Goal: Task Accomplishment & Management: Manage account settings

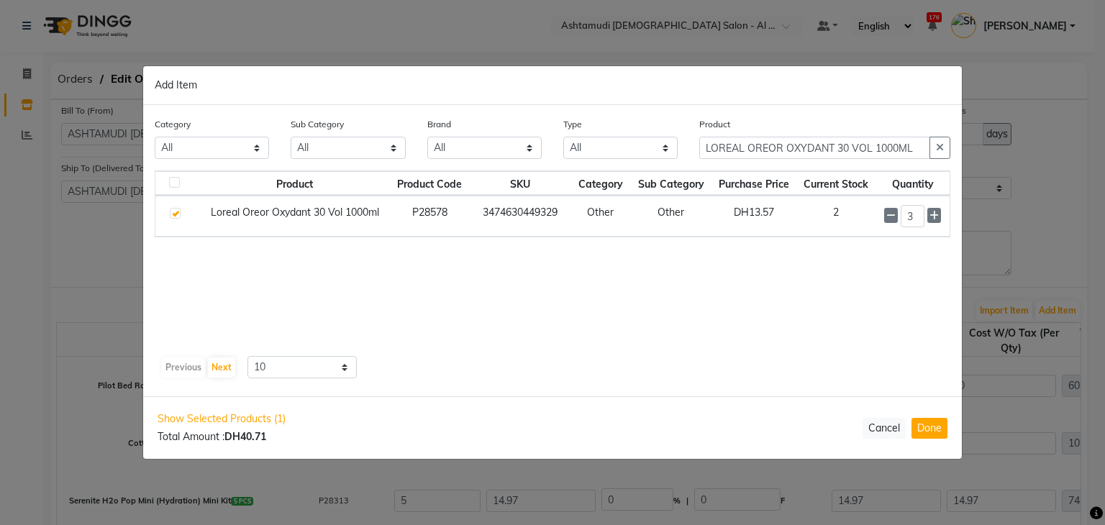
select select "1045"
select select "1046"
select select "5148"
select select "true"
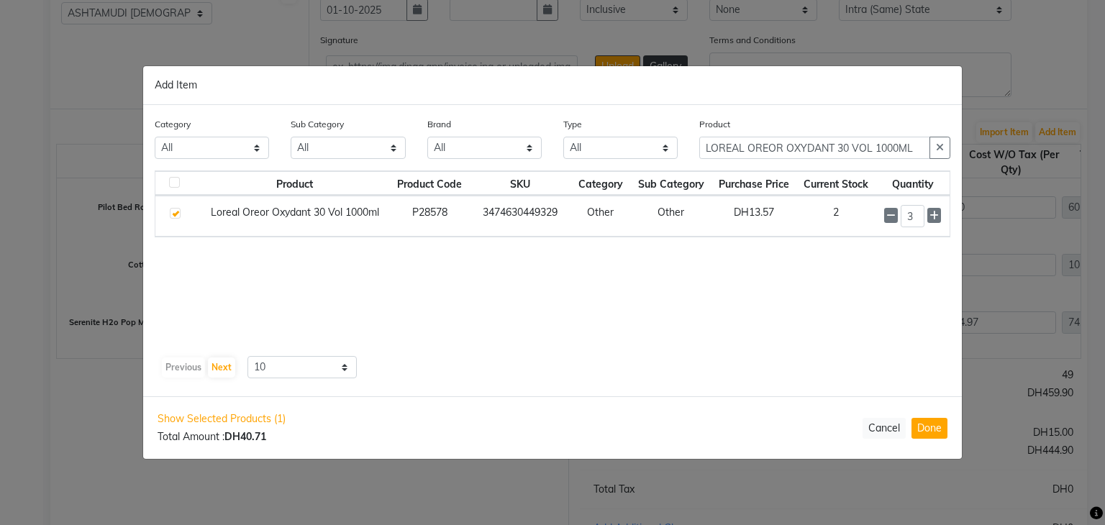
scroll to position [280, 0]
click at [929, 424] on button "Done" at bounding box center [929, 428] width 36 height 21
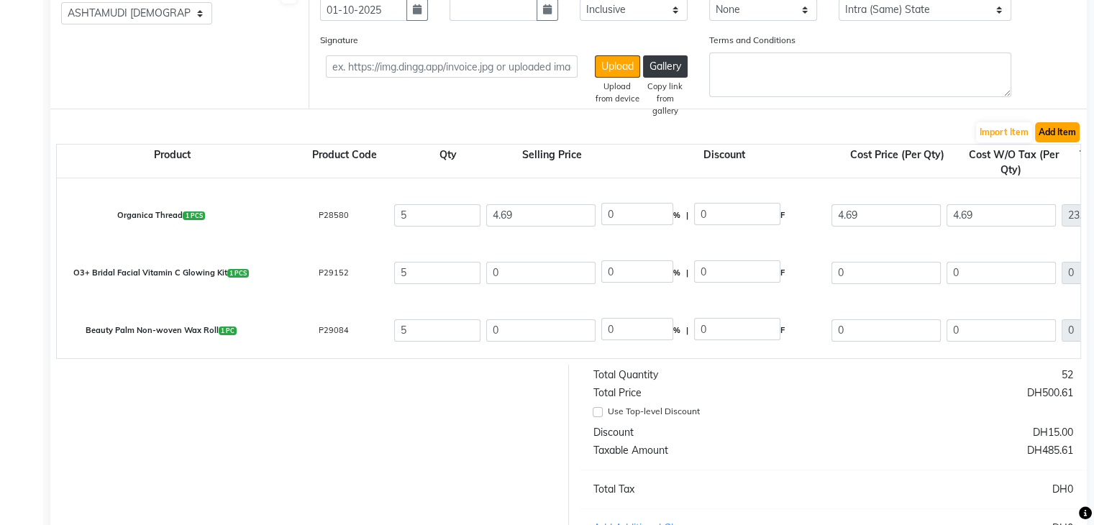
click at [1062, 132] on button "Add Item" at bounding box center [1057, 132] width 45 height 20
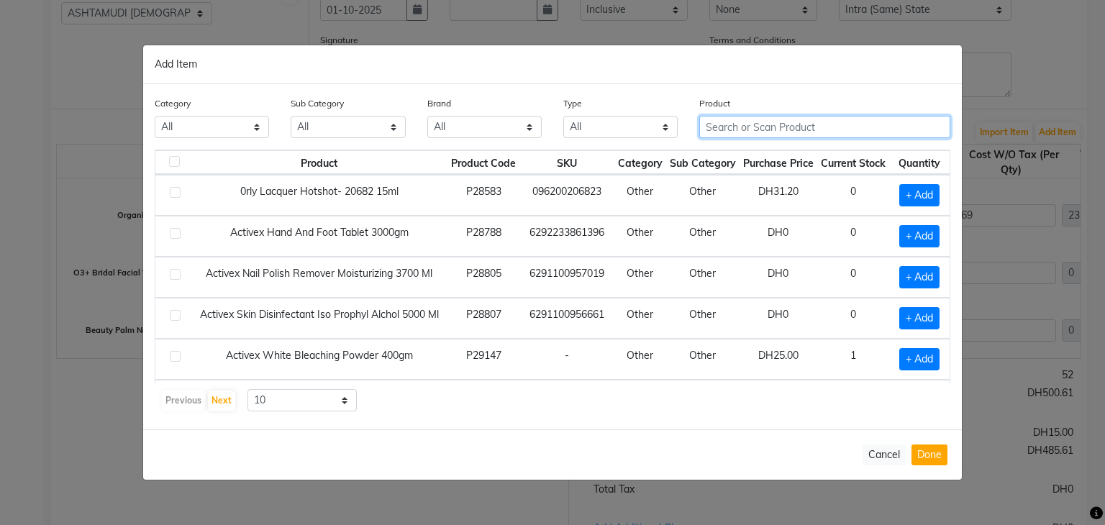
click at [730, 127] on input "text" at bounding box center [824, 127] width 251 height 22
paste input "LOREAL OREOR OXYDANT 20 VOL 1000ML"
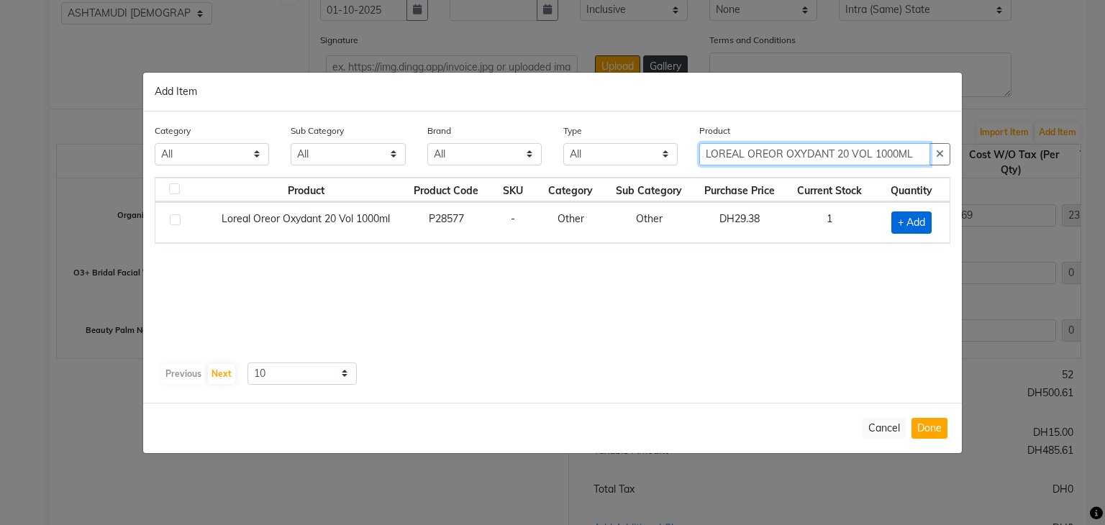
type input "LOREAL OREOR OXYDANT 20 VOL 1000ML"
click at [900, 223] on span "+ Add" at bounding box center [911, 222] width 40 height 22
checkbox input "true"
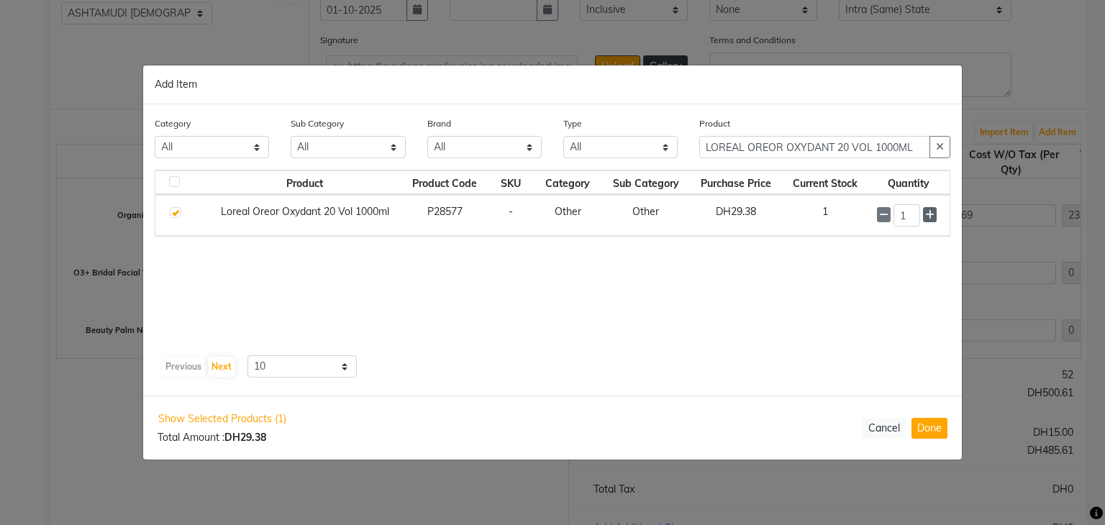
click at [929, 216] on icon at bounding box center [929, 215] width 9 height 10
type input "3"
click at [926, 428] on button "Done" at bounding box center [929, 428] width 36 height 21
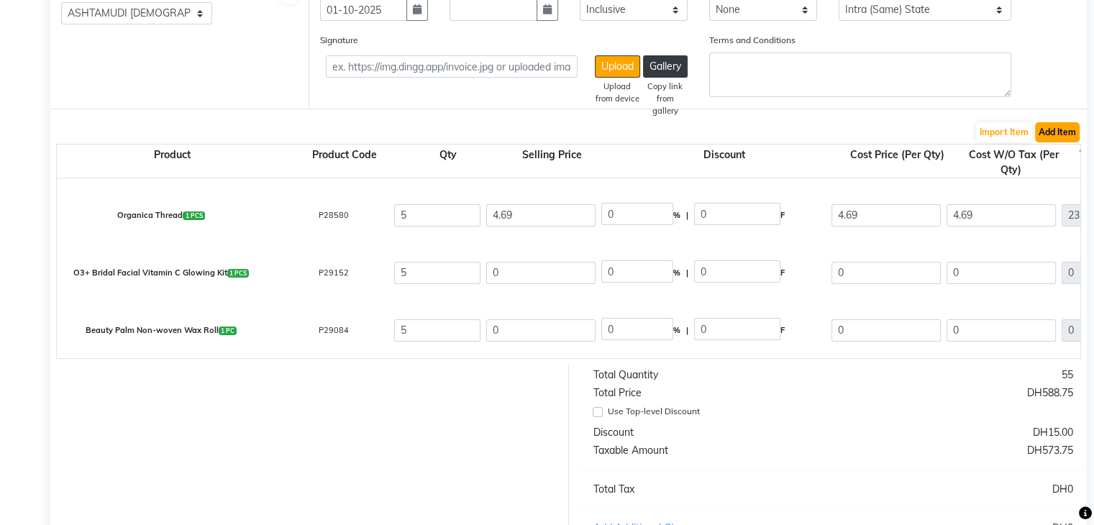
click at [1054, 132] on button "Add Item" at bounding box center [1057, 132] width 45 height 20
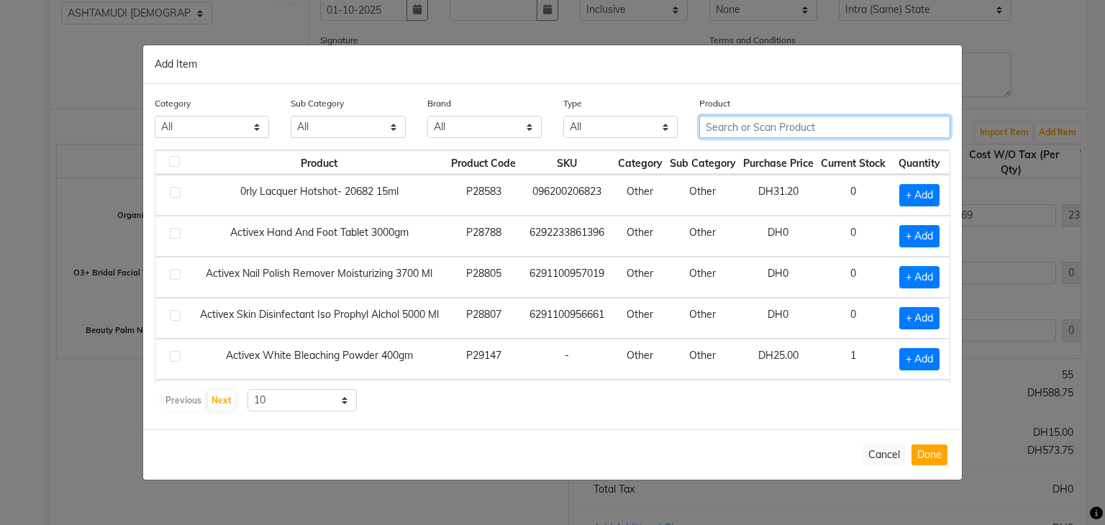
click at [736, 122] on input "text" at bounding box center [824, 127] width 251 height 22
paste input "LOREAL Majirel 1 50ML"
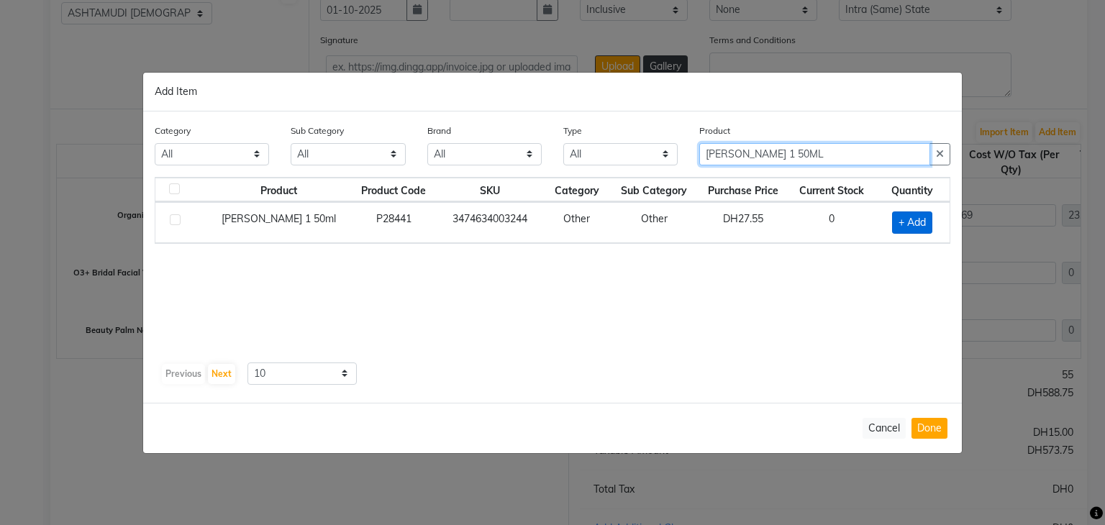
type input "LOREAL Majirel 1 50ML"
click at [915, 227] on span "+ Add" at bounding box center [912, 222] width 40 height 22
checkbox input "true"
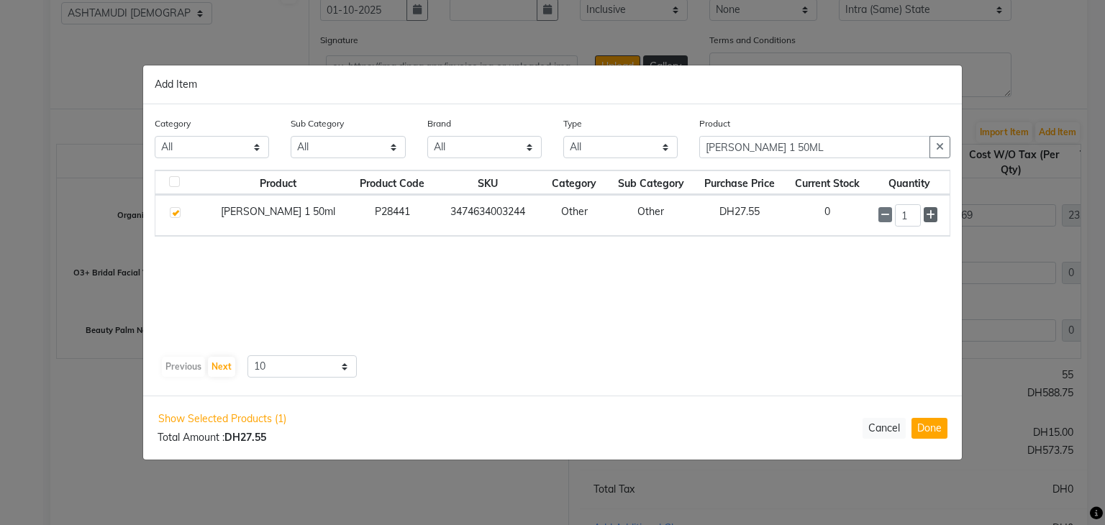
click at [932, 216] on icon at bounding box center [930, 215] width 9 height 10
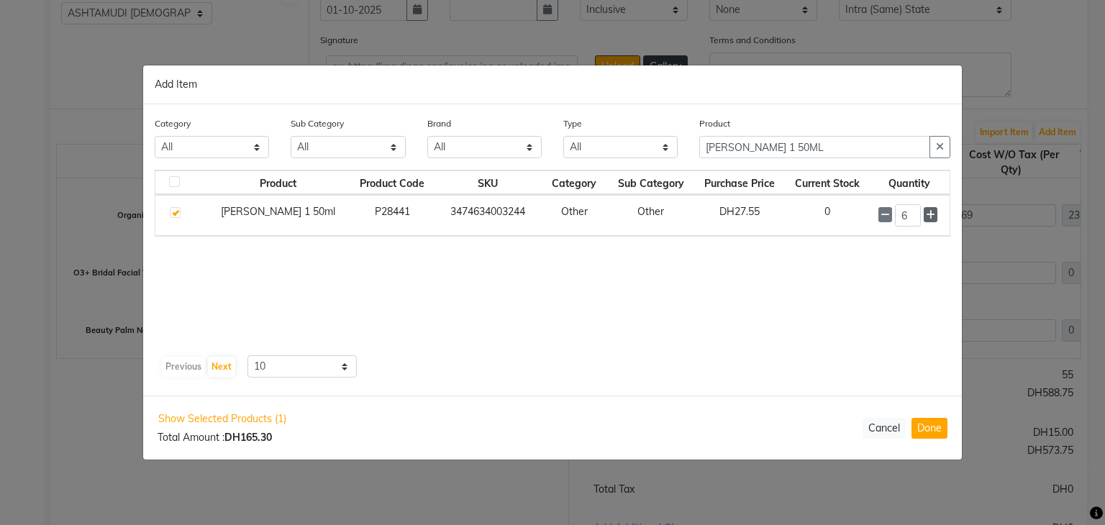
click at [932, 216] on icon at bounding box center [930, 215] width 9 height 10
click at [890, 219] on span at bounding box center [885, 215] width 14 height 15
type input "7"
click at [941, 434] on button "Done" at bounding box center [929, 428] width 36 height 21
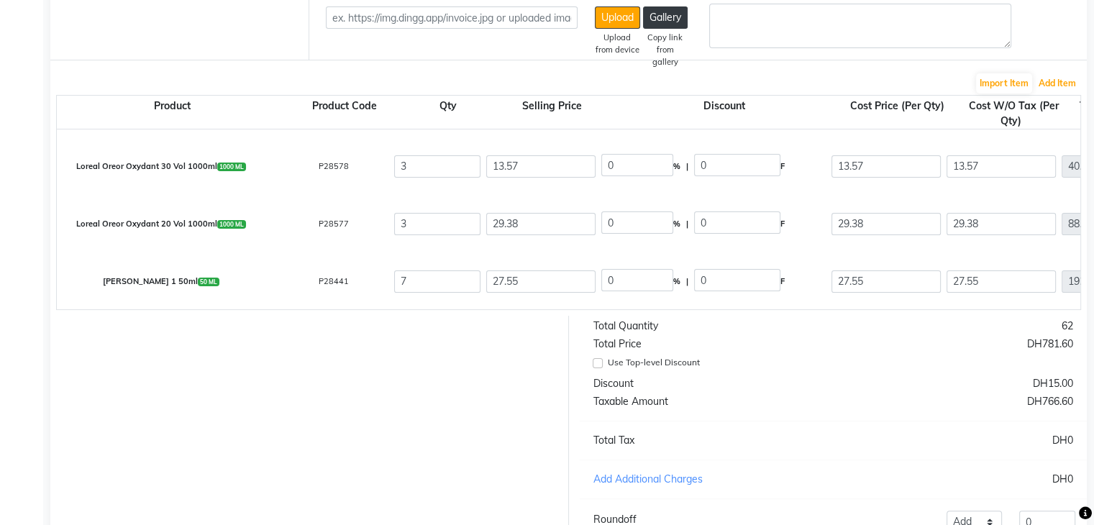
scroll to position [224, 0]
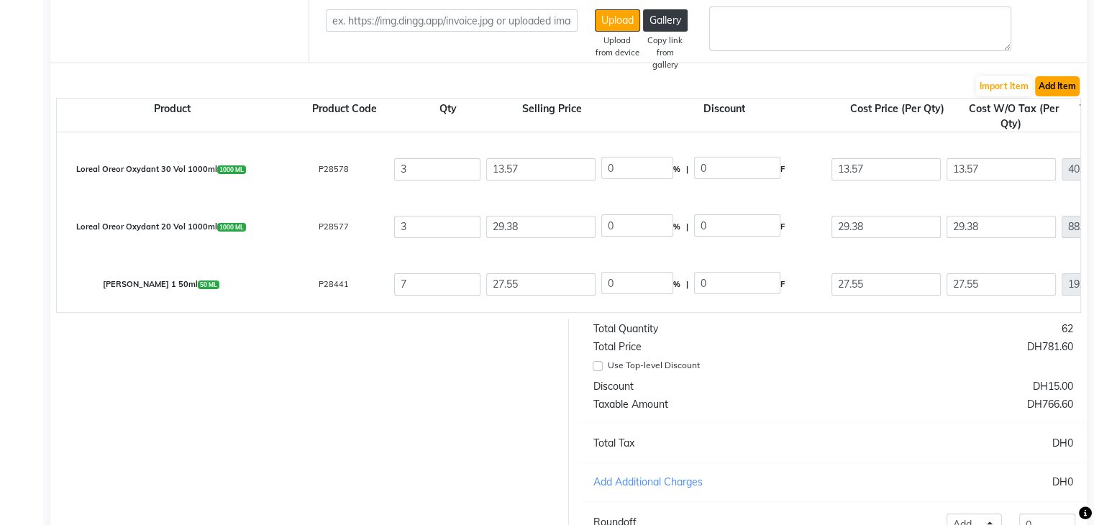
click at [1053, 91] on button "Add Item" at bounding box center [1057, 86] width 45 height 20
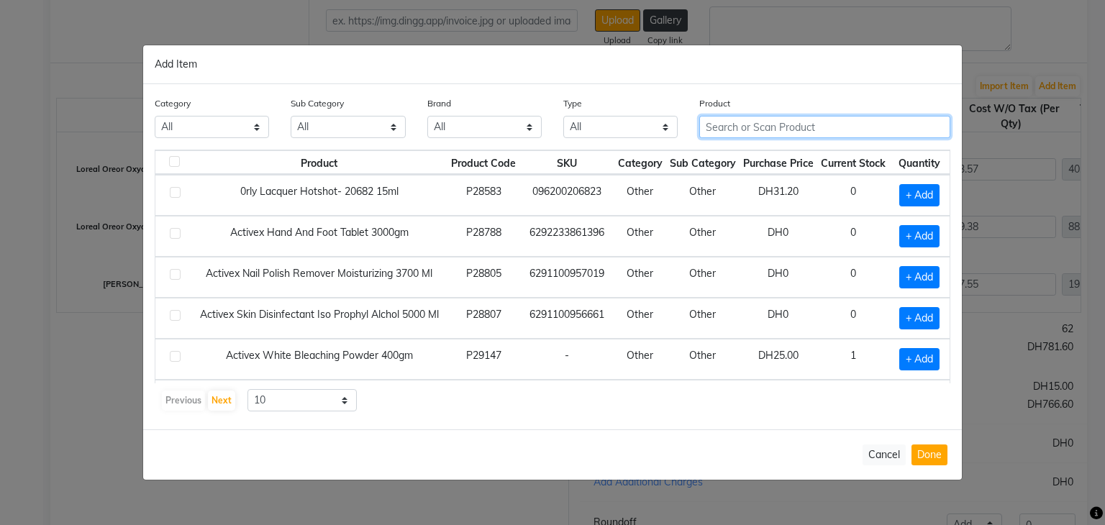
click at [748, 124] on input "text" at bounding box center [824, 127] width 251 height 22
paste input "LOREAL Majirel 3 50ML"
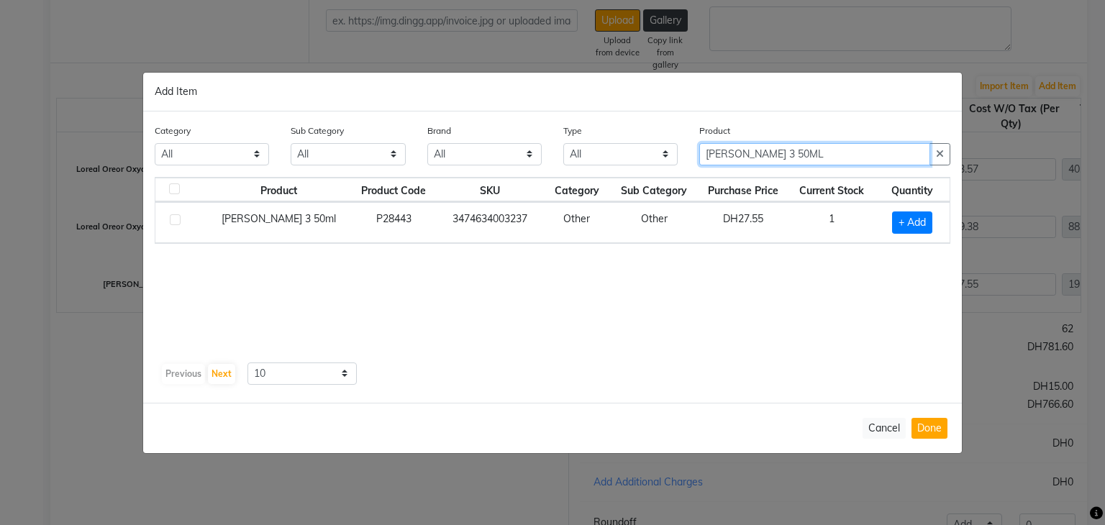
type input "LOREAL Majirel 3 50ML"
click at [909, 224] on span "+ Add" at bounding box center [912, 222] width 40 height 22
checkbox input "true"
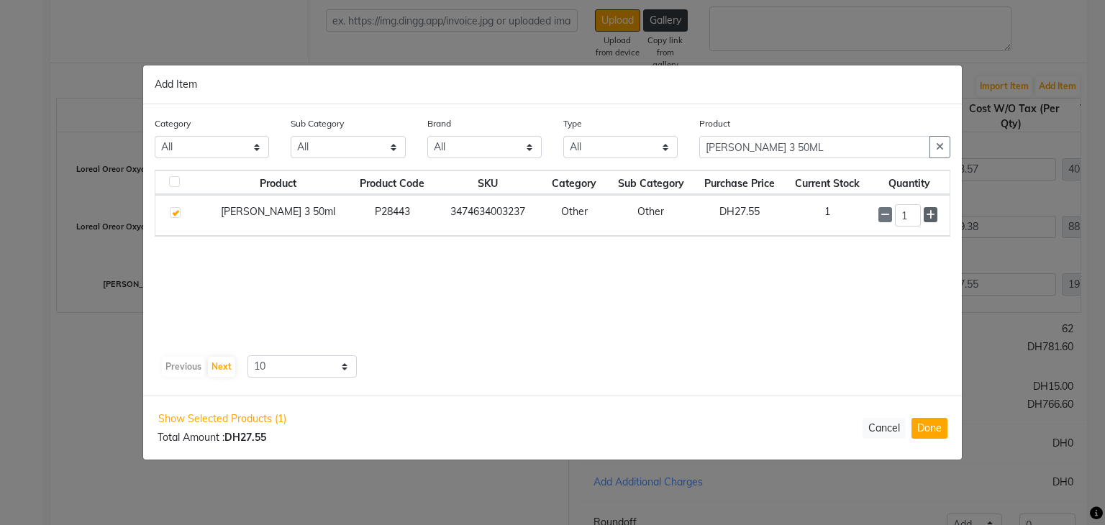
click at [931, 214] on icon at bounding box center [930, 215] width 9 height 10
click at [930, 214] on icon at bounding box center [930, 215] width 9 height 10
click at [930, 214] on icon at bounding box center [930, 216] width 9 height 10
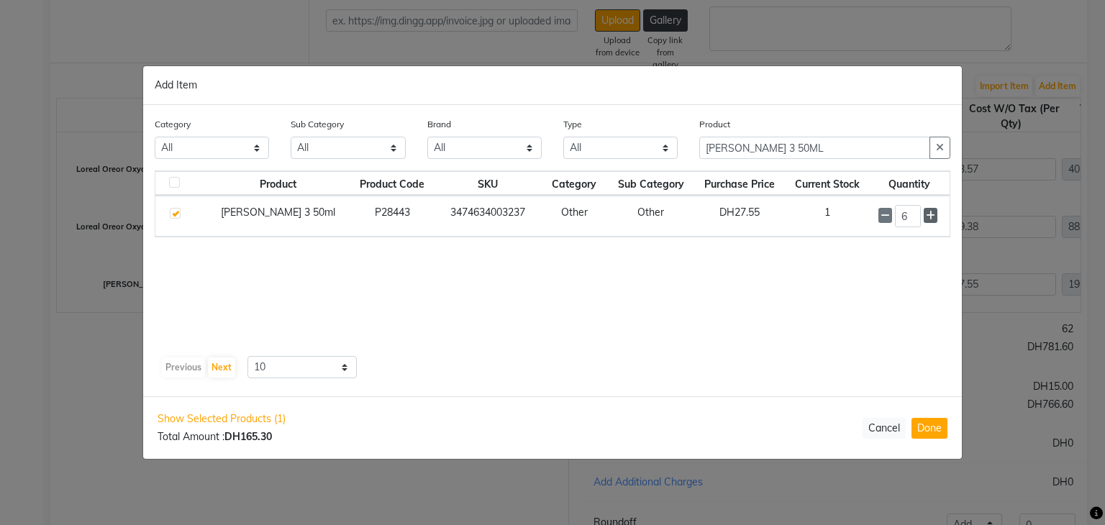
click at [930, 214] on icon at bounding box center [930, 216] width 9 height 10
type input "7"
click at [937, 429] on button "Done" at bounding box center [929, 428] width 36 height 21
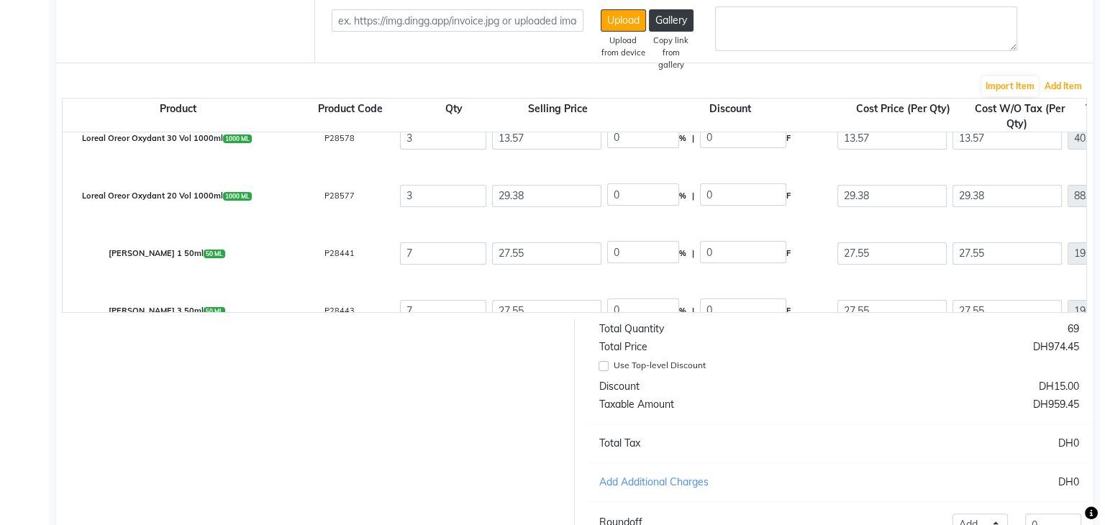
scroll to position [682, 0]
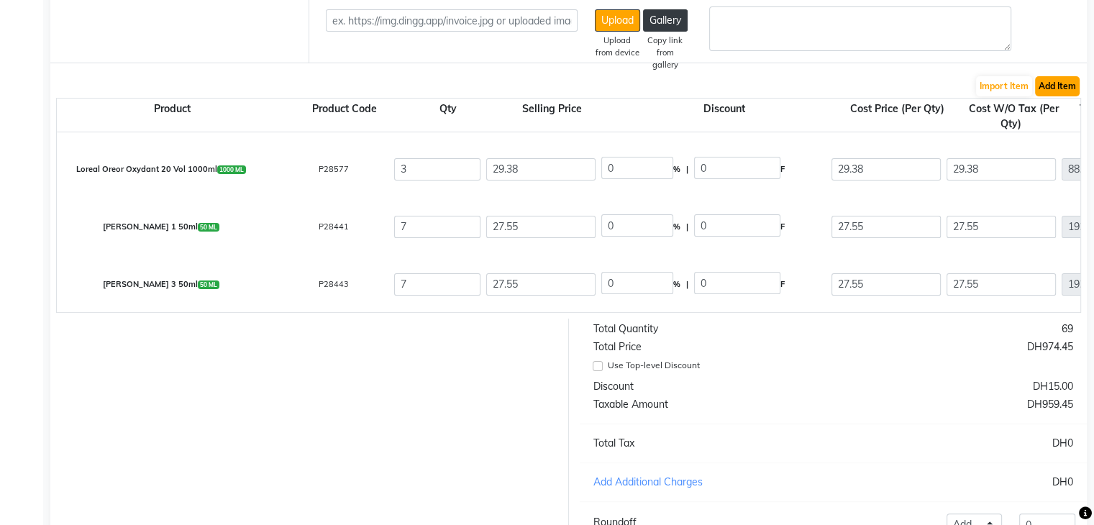
click at [1054, 90] on button "Add Item" at bounding box center [1057, 86] width 45 height 20
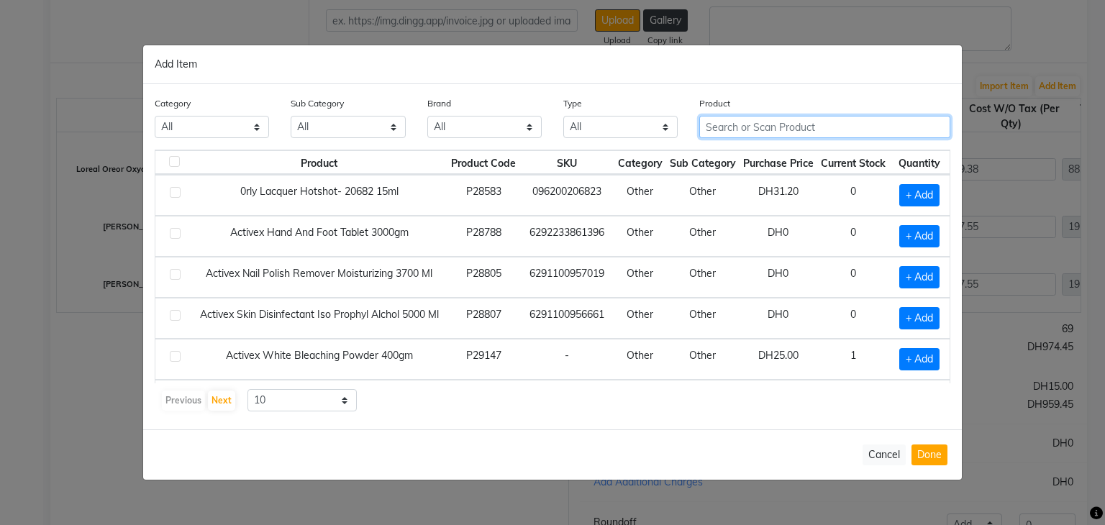
click at [774, 127] on input "text" at bounding box center [824, 127] width 251 height 22
paste input "Magic glow Milk Shampoo 5000ml"
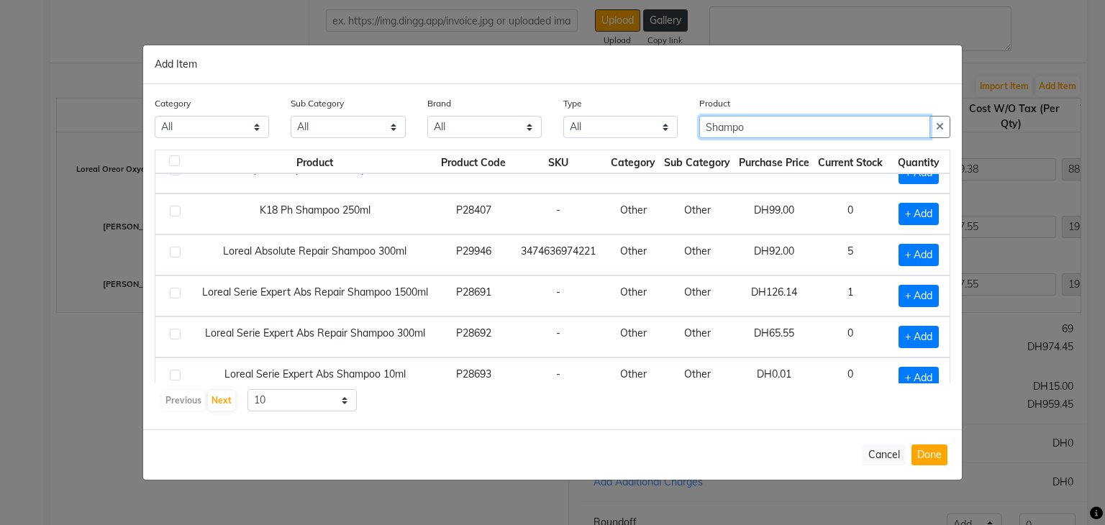
scroll to position [196, 0]
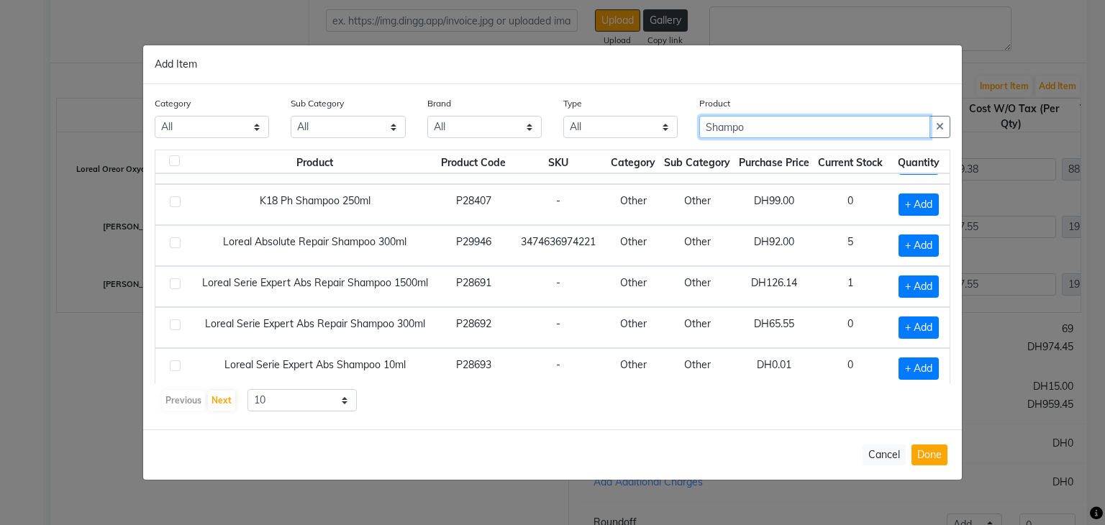
click at [754, 134] on input "Shampo" at bounding box center [814, 127] width 231 height 22
click at [782, 124] on input "Shampoo" at bounding box center [814, 127] width 231 height 22
type input "S"
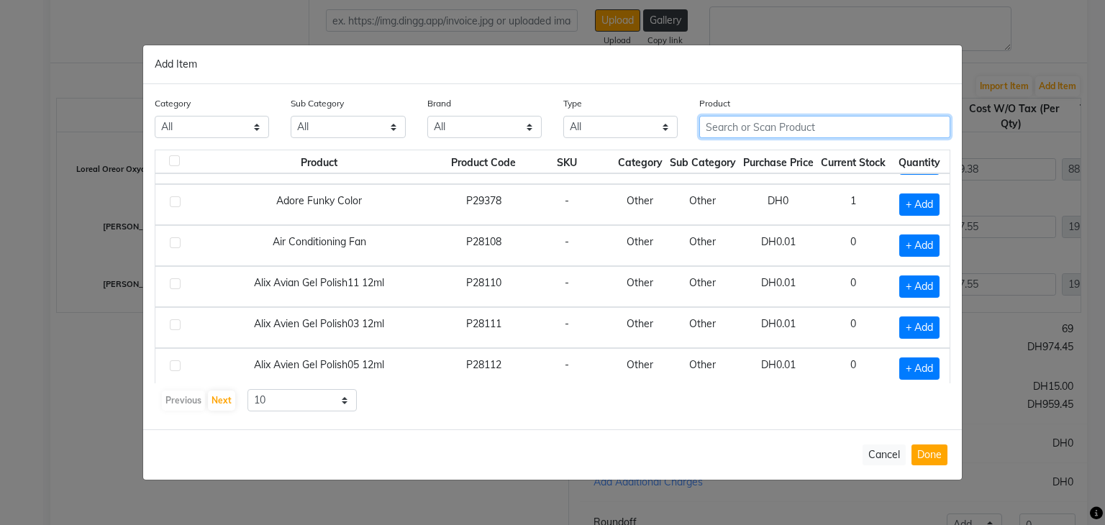
paste input "MAGIC GLOWNORMAL SHAMPOO ARGAN 5000ML"
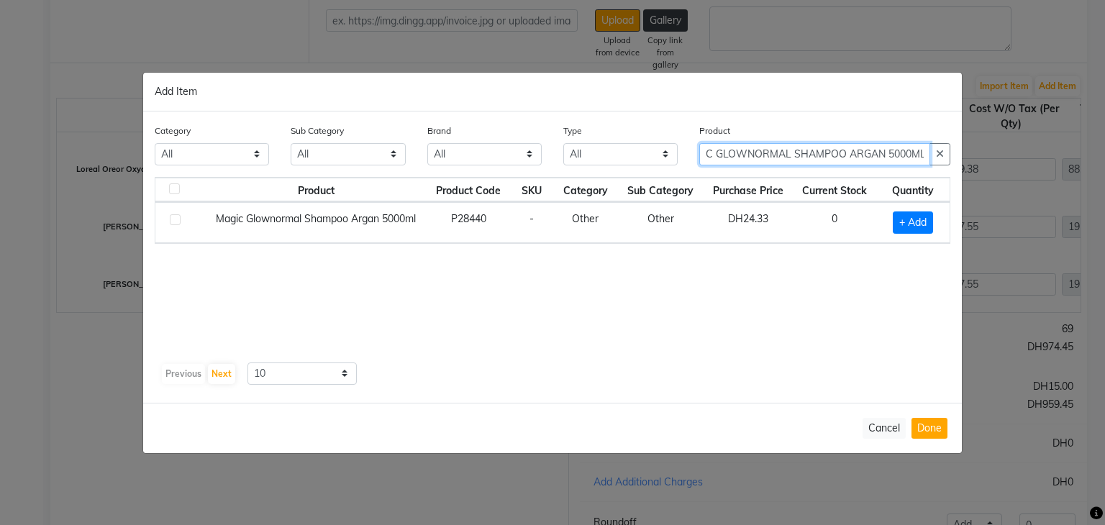
scroll to position [0, 0]
type input "MAGIC GLOWNORMAL SHAMPOO ARGAN 5000ML"
click at [909, 221] on span "+ Add" at bounding box center [912, 222] width 40 height 22
checkbox input "true"
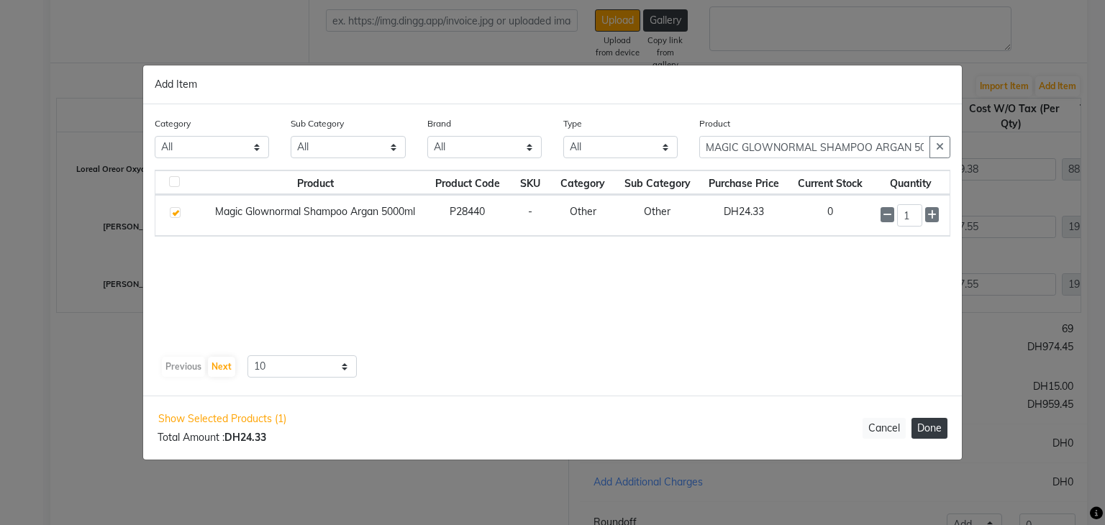
click at [946, 425] on button "Done" at bounding box center [929, 428] width 36 height 21
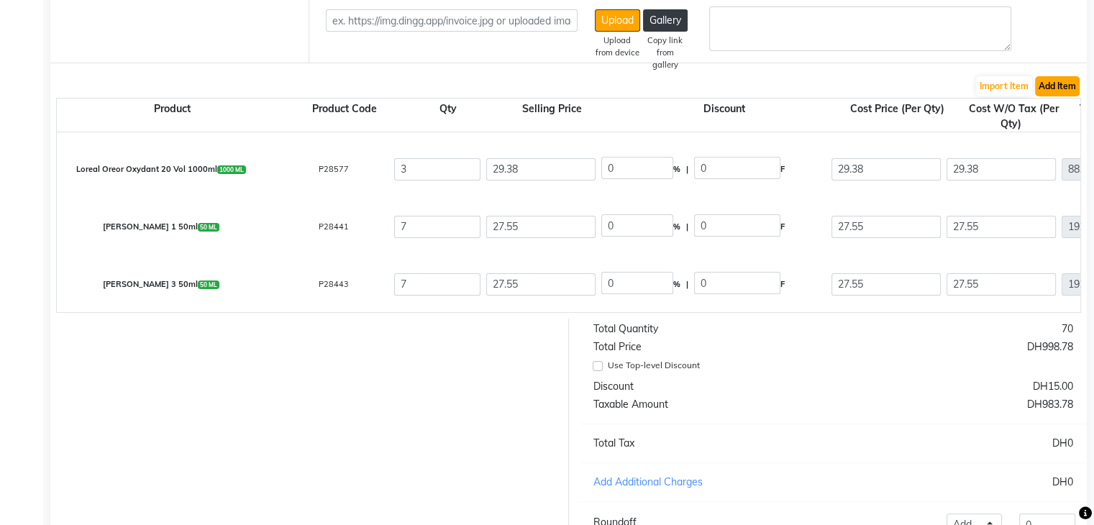
click at [1061, 84] on button "Add Item" at bounding box center [1057, 86] width 45 height 20
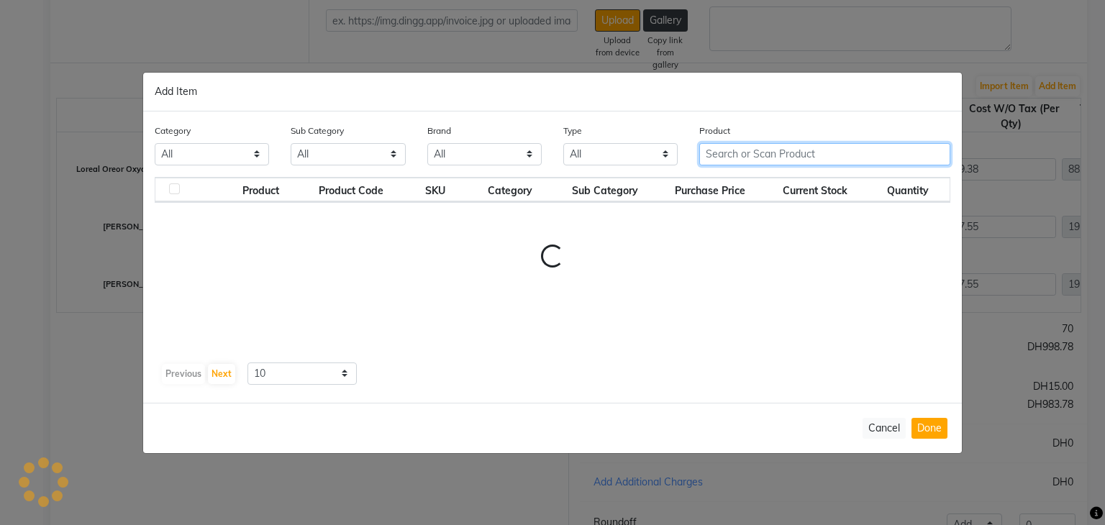
click at [745, 151] on input "text" at bounding box center [824, 154] width 251 height 22
paste input "Floreactive W1 Nanoplastia Treatment 1000ml"
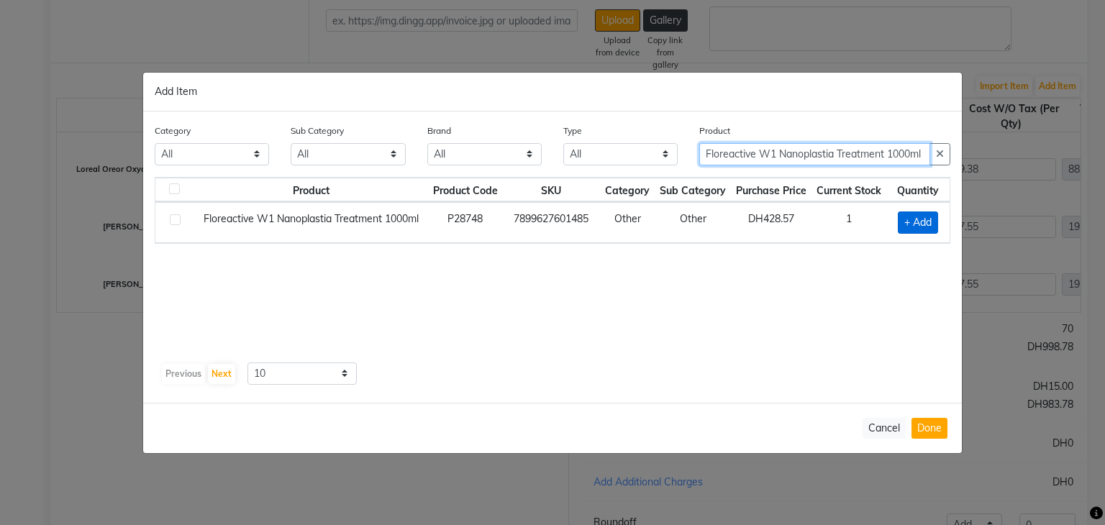
type input "Floreactive W1 Nanoplastia Treatment 1000ml"
click at [925, 216] on span "+ Add" at bounding box center [917, 222] width 40 height 22
checkbox input "true"
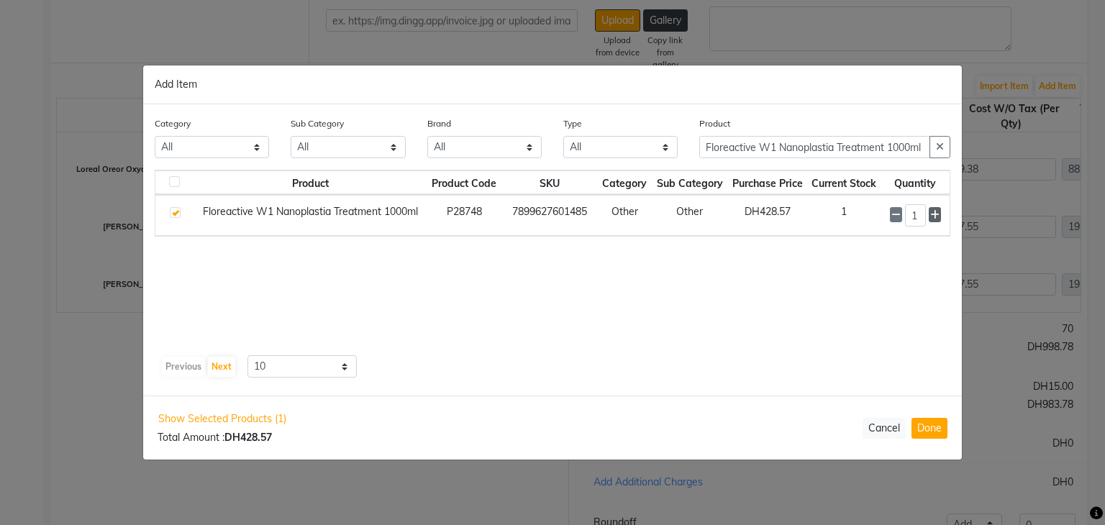
click at [932, 216] on icon at bounding box center [934, 215] width 9 height 10
type input "2"
click at [931, 432] on button "Done" at bounding box center [929, 428] width 36 height 21
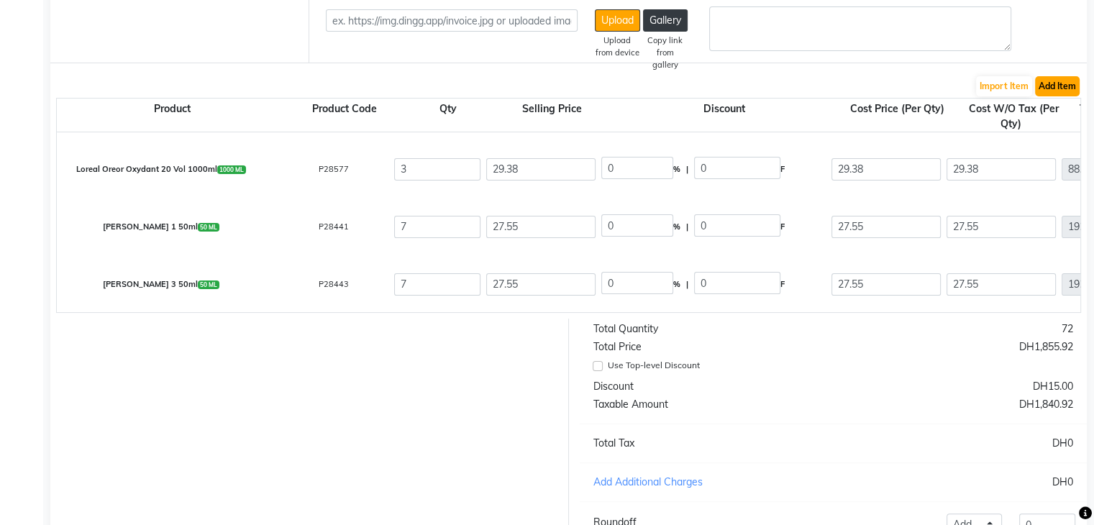
click at [1068, 84] on button "Add Item" at bounding box center [1057, 86] width 45 height 20
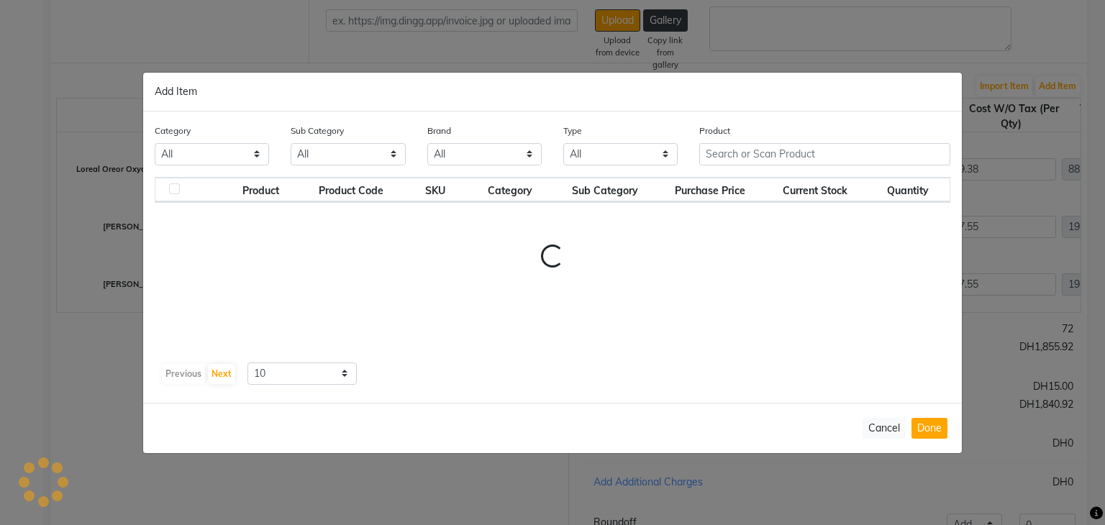
click at [764, 178] on th "Purchase Price" at bounding box center [710, 190] width 107 height 24
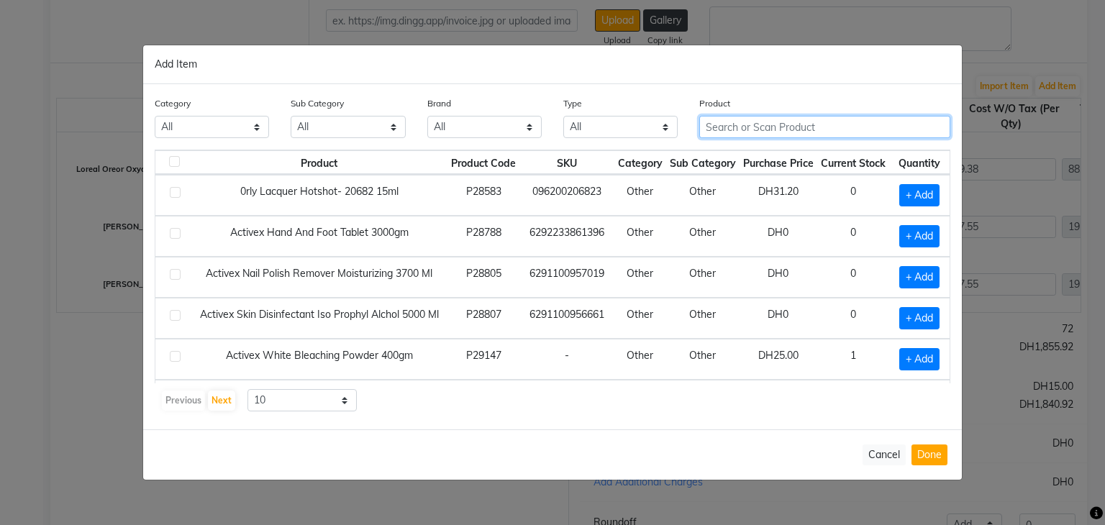
click at [771, 130] on input "text" at bounding box center [824, 127] width 251 height 22
paste input "LOREAL Majirel 4 Brown 50 ml"
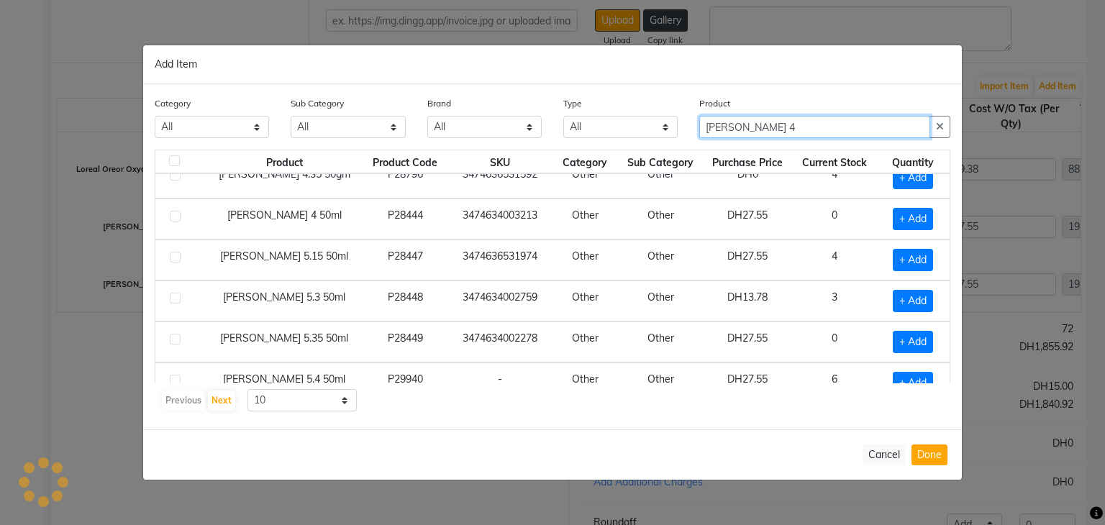
scroll to position [196, 0]
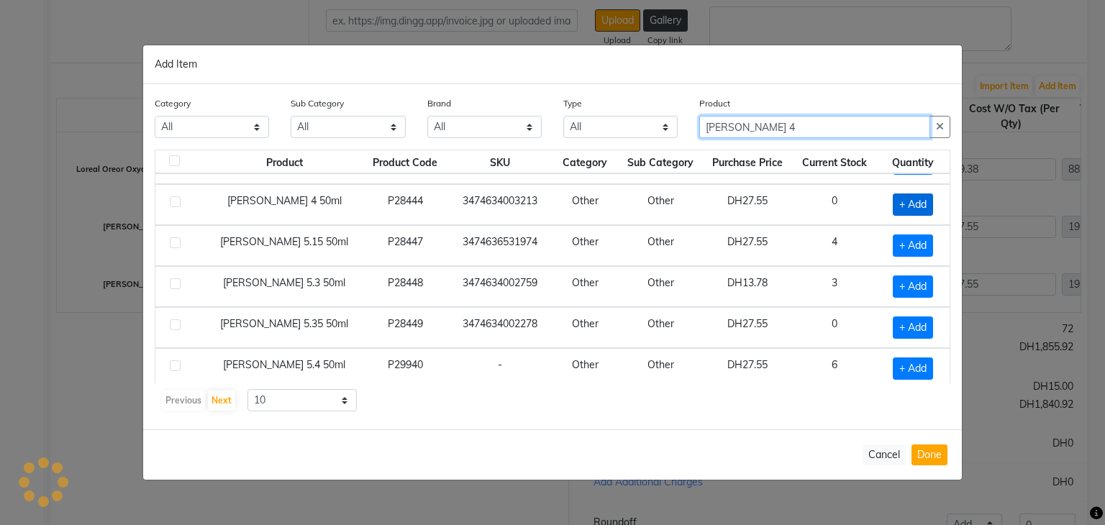
type input "LOREAL Majirel 4"
click at [913, 200] on span "+ Add" at bounding box center [912, 204] width 40 height 22
checkbox input "true"
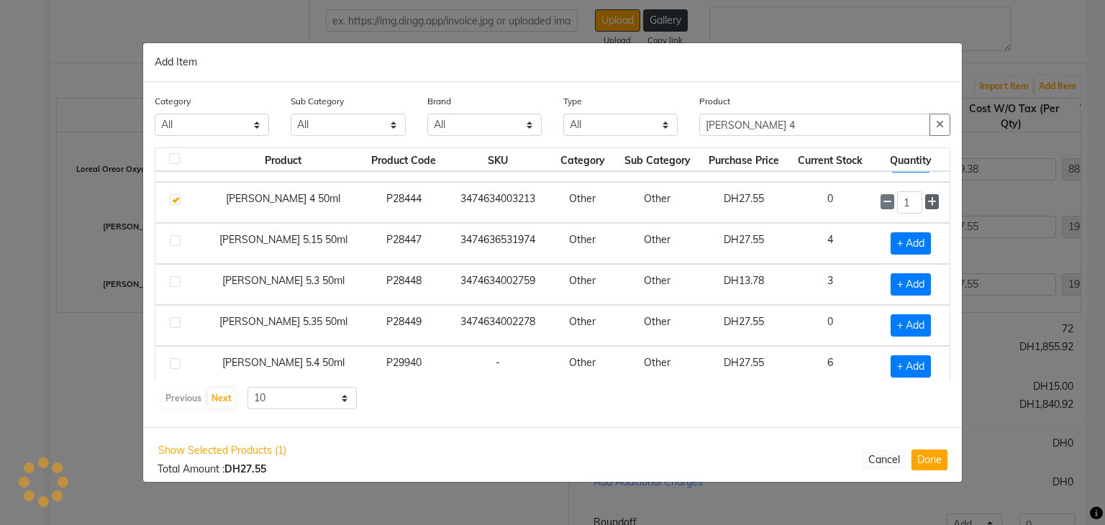
scroll to position [0, 0]
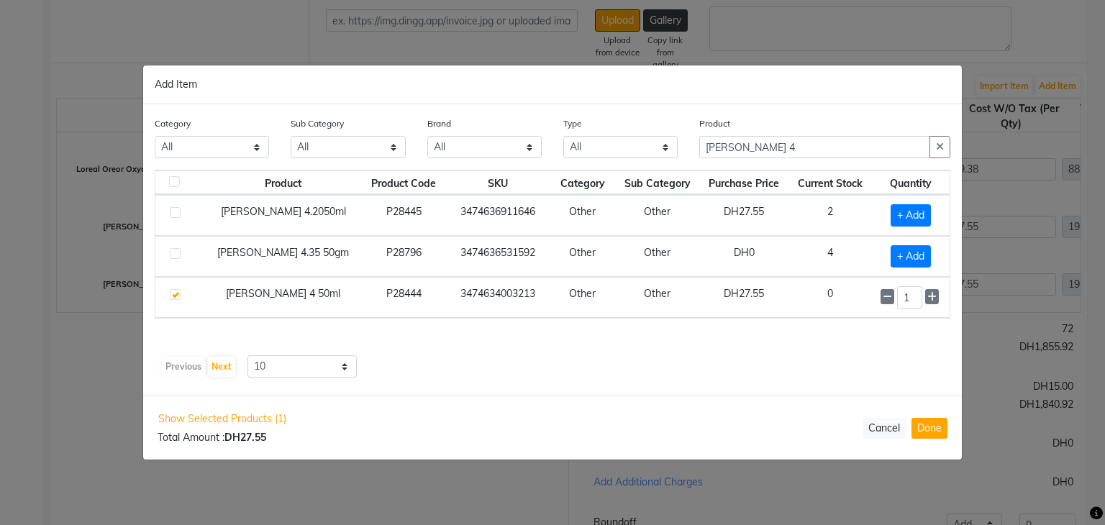
click at [925, 197] on td "+ Add" at bounding box center [911, 215] width 78 height 41
click at [933, 298] on icon at bounding box center [931, 298] width 9 height 10
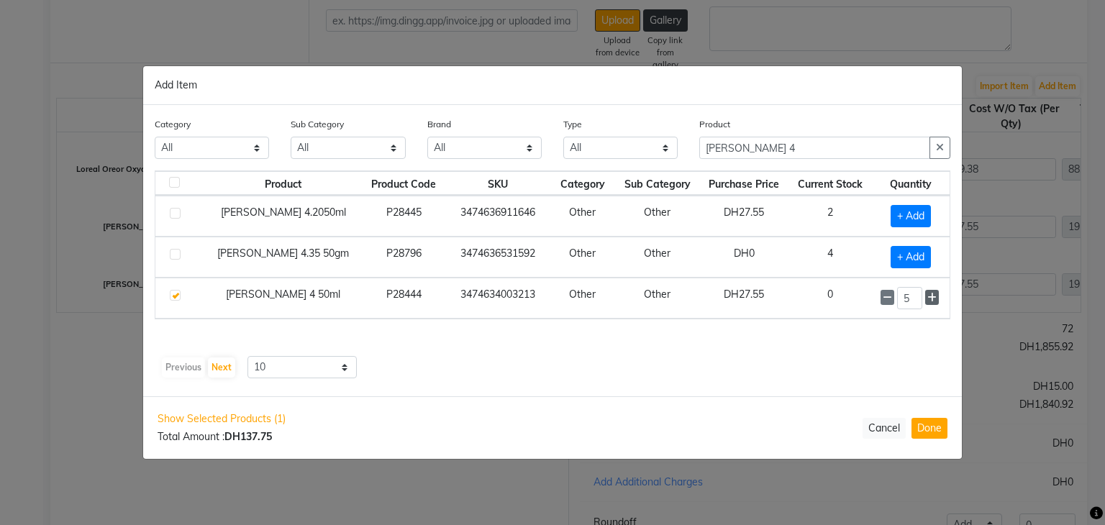
click at [933, 298] on icon at bounding box center [931, 298] width 9 height 10
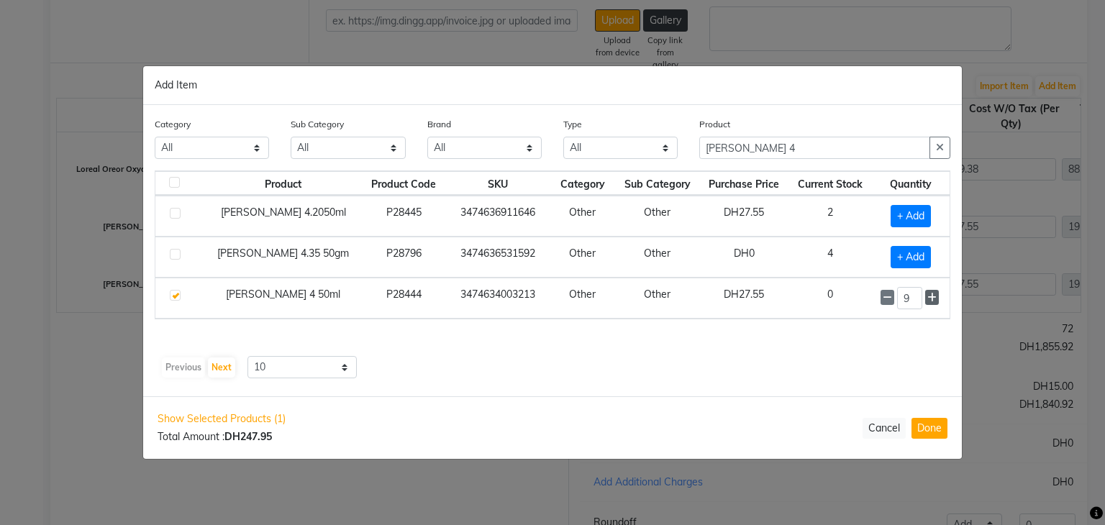
type input "10"
click at [933, 429] on button "Done" at bounding box center [929, 428] width 36 height 21
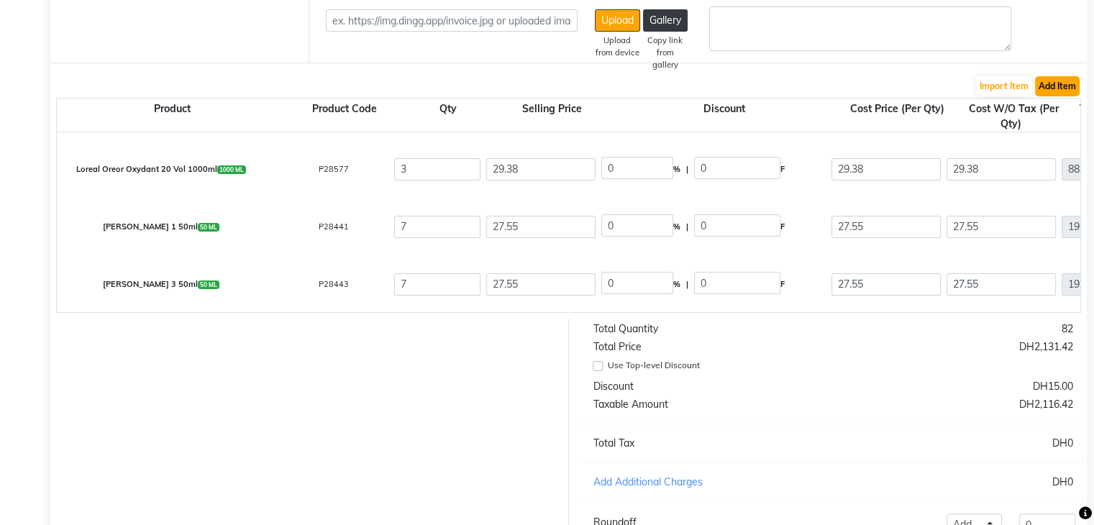
click at [1076, 87] on button "Add Item" at bounding box center [1057, 86] width 45 height 20
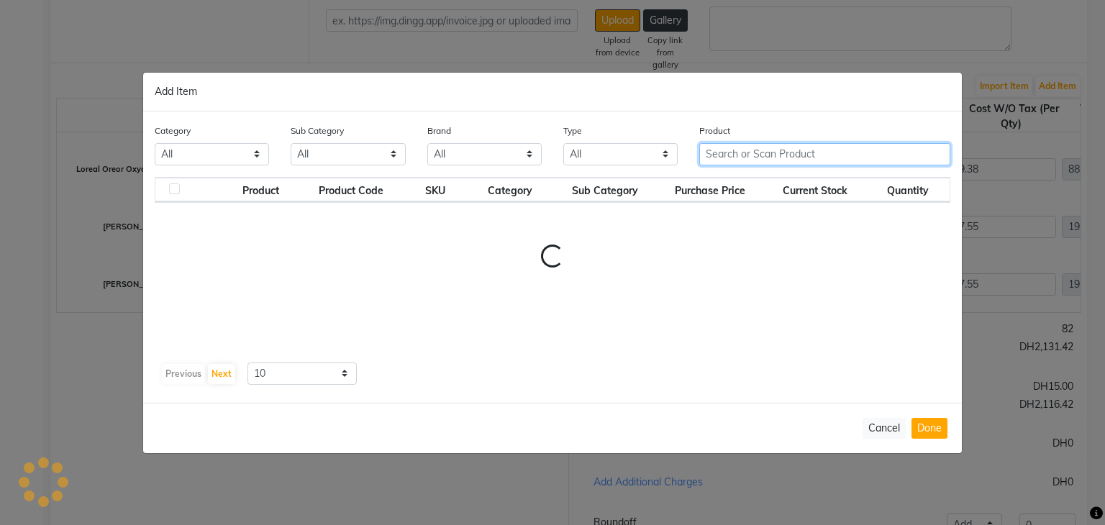
click at [737, 155] on input "text" at bounding box center [824, 154] width 251 height 22
paste input "LOREAL Majirel 5 50ML"
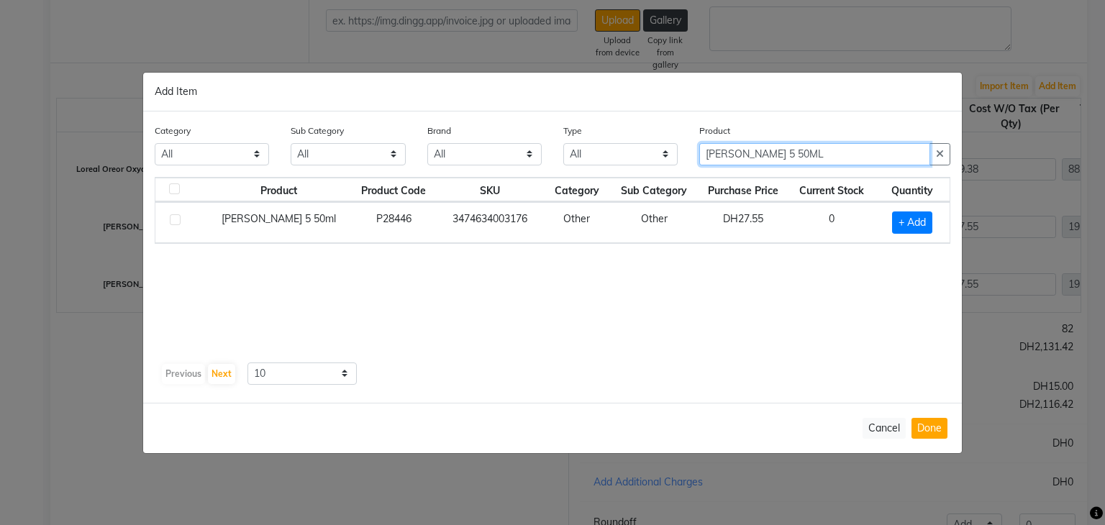
type input "LOREAL Majirel 5 50ML"
click at [918, 222] on span "+ Add" at bounding box center [912, 222] width 40 height 22
checkbox input "true"
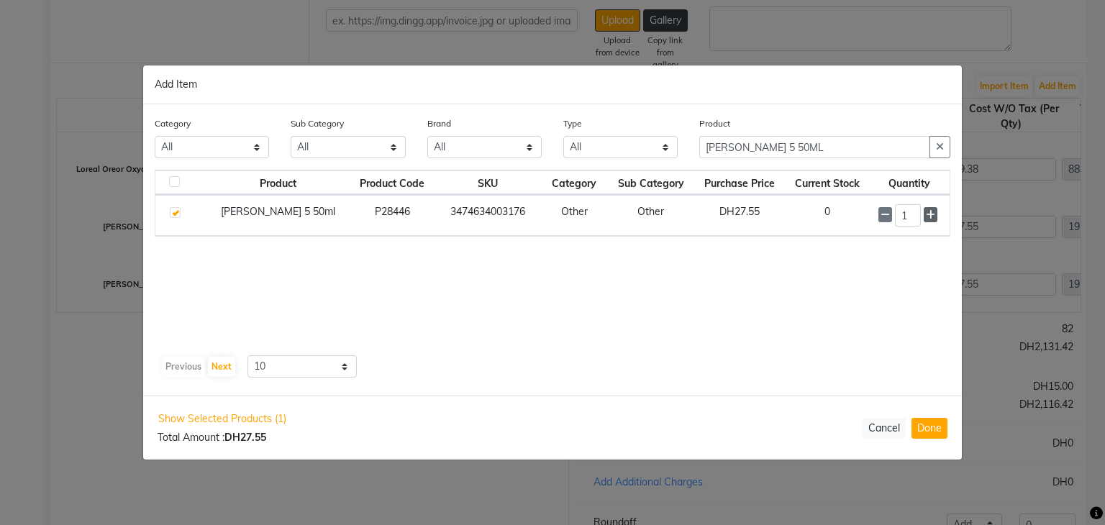
click at [926, 219] on span at bounding box center [930, 214] width 14 height 15
click at [927, 218] on icon at bounding box center [930, 215] width 9 height 10
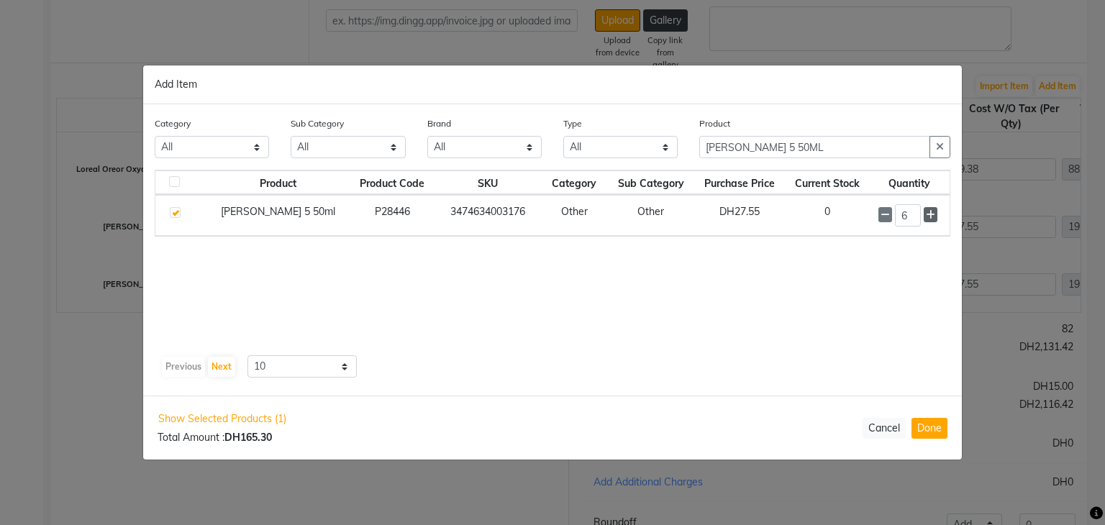
click at [927, 218] on icon at bounding box center [930, 215] width 9 height 10
type input "7"
click at [929, 426] on button "Done" at bounding box center [929, 428] width 36 height 21
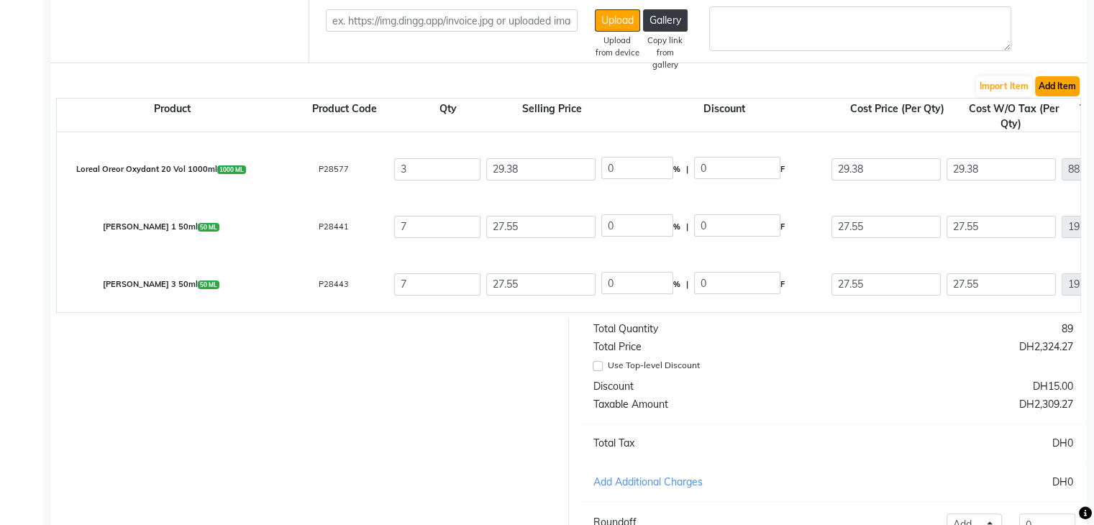
click at [1071, 90] on button "Add Item" at bounding box center [1057, 86] width 45 height 20
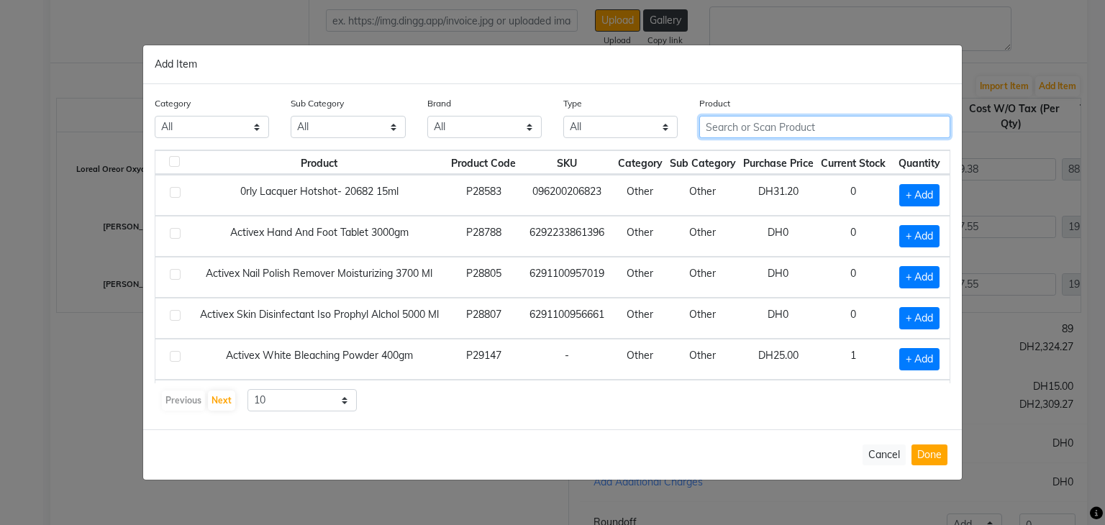
click at [814, 129] on input "text" at bounding box center [824, 127] width 251 height 22
paste input "Magic Glow Milk Conditioner 5000ml"
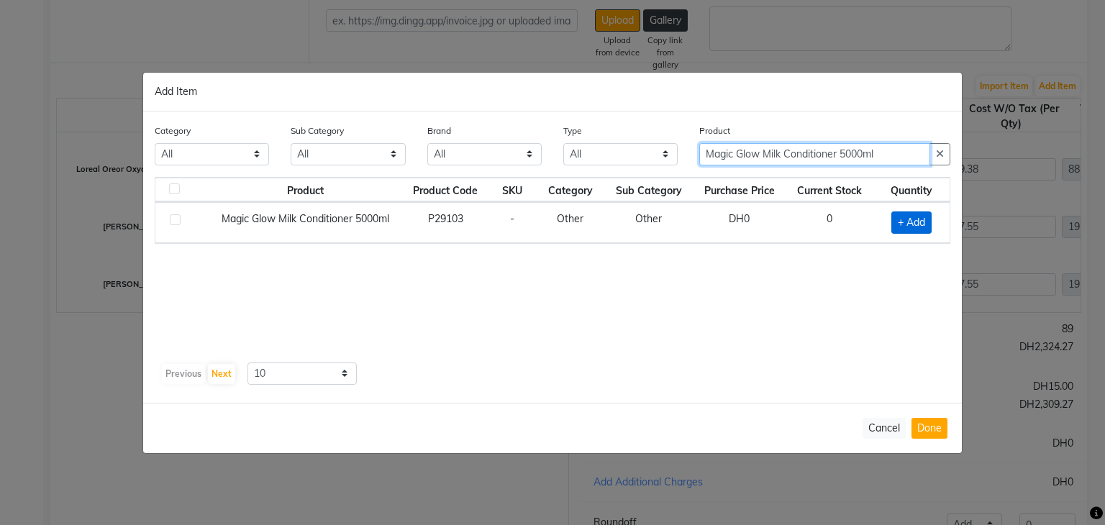
type input "Magic Glow Milk Conditioner 5000ml"
click at [908, 224] on span "+ Add" at bounding box center [911, 222] width 40 height 22
checkbox input "true"
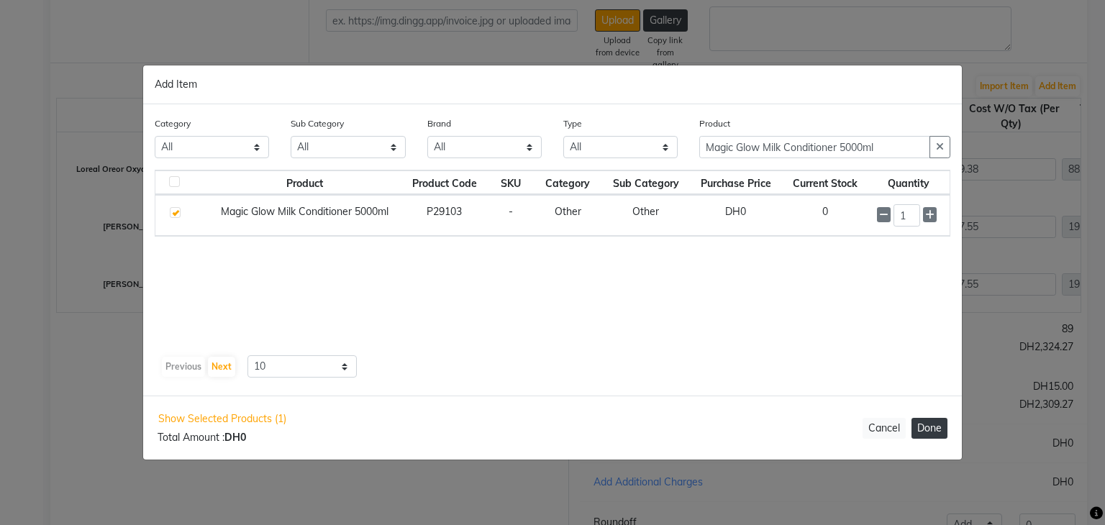
click at [933, 424] on button "Done" at bounding box center [929, 428] width 36 height 21
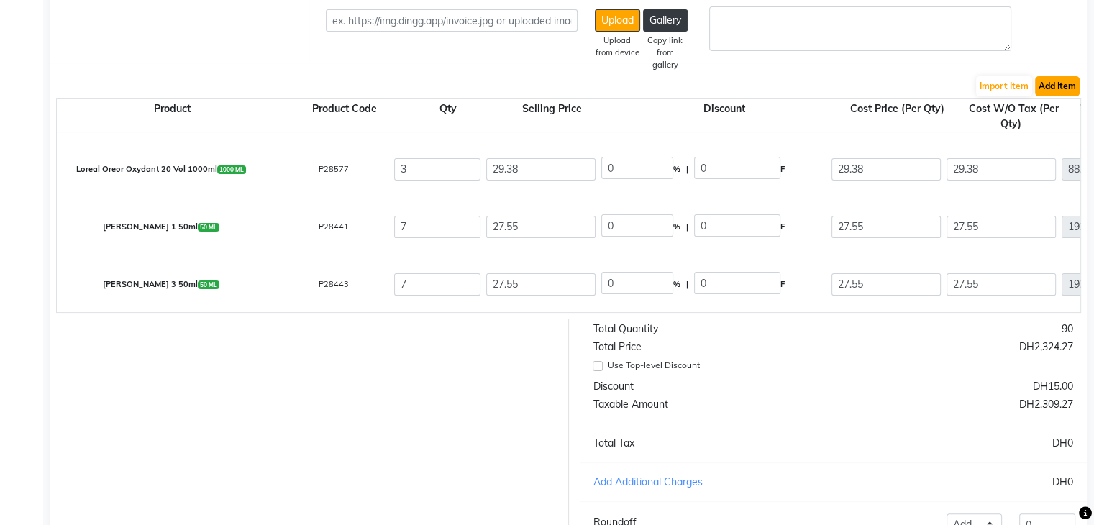
click at [1054, 92] on button "Add Item" at bounding box center [1057, 86] width 45 height 20
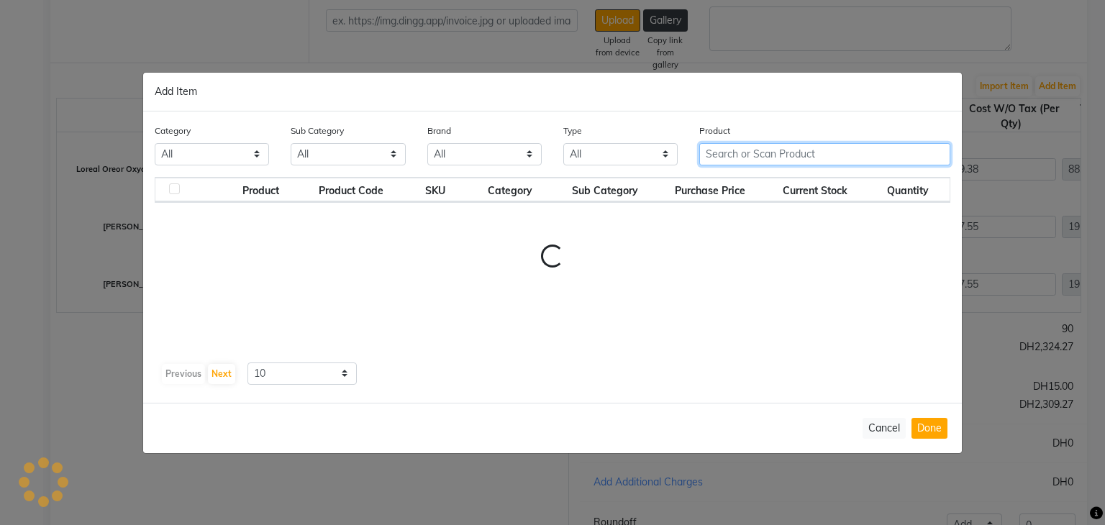
click at [719, 150] on input "text" at bounding box center [824, 154] width 251 height 22
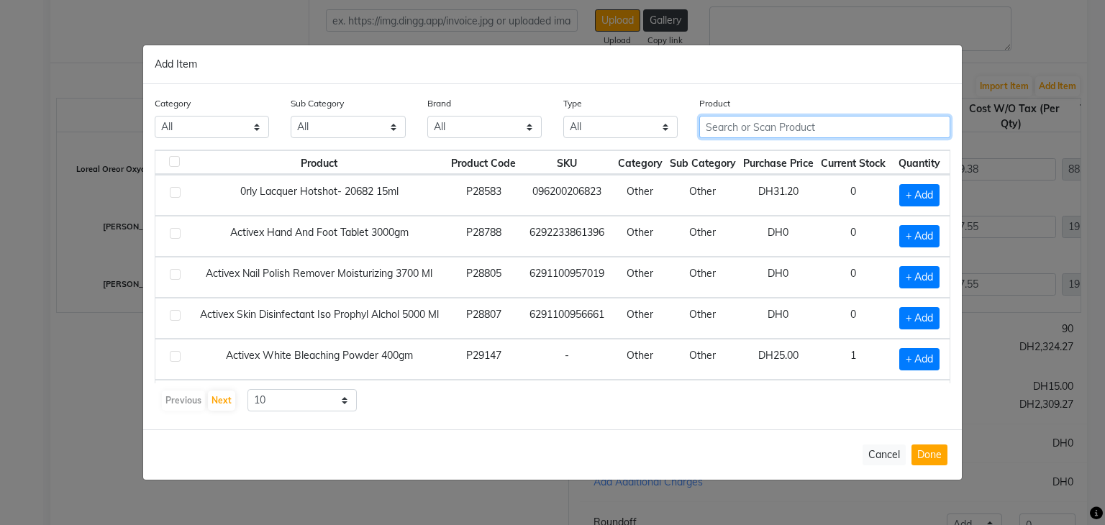
paste input "ACTIVEX WHITE BLEACHING POWDER 400GM"
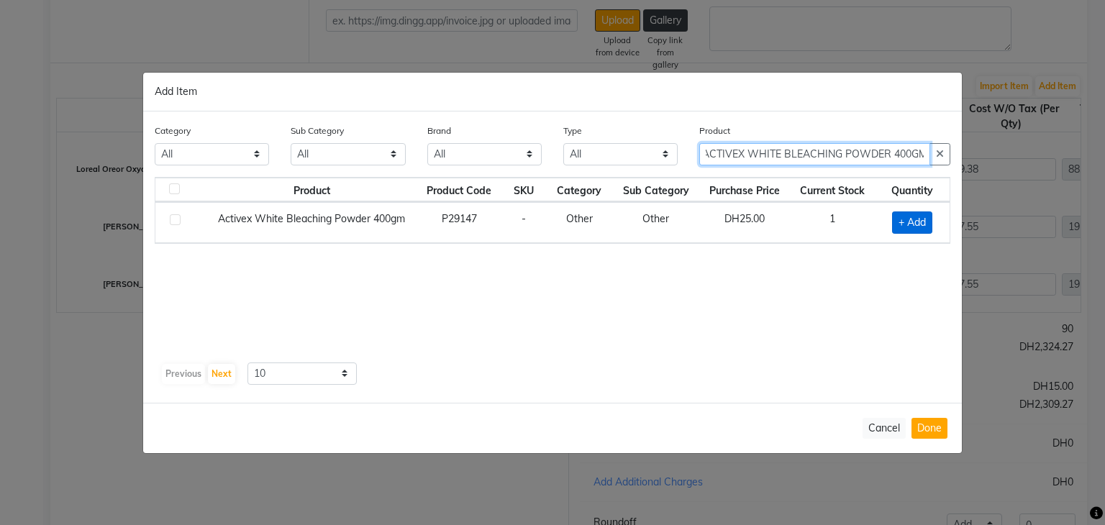
type input "ACTIVEX WHITE BLEACHING POWDER 400GM"
click at [913, 224] on span "+ Add" at bounding box center [912, 222] width 40 height 22
checkbox input "true"
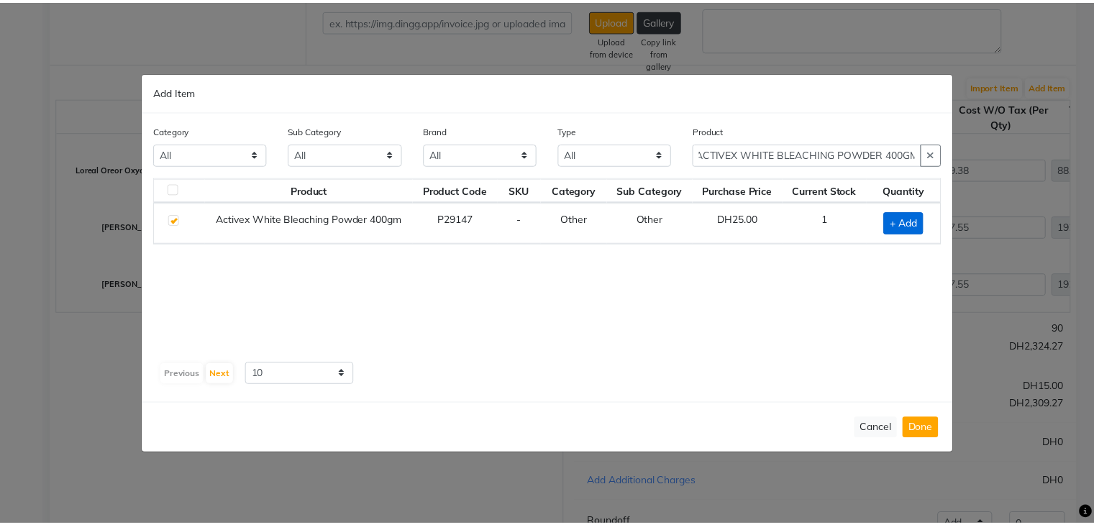
scroll to position [0, 0]
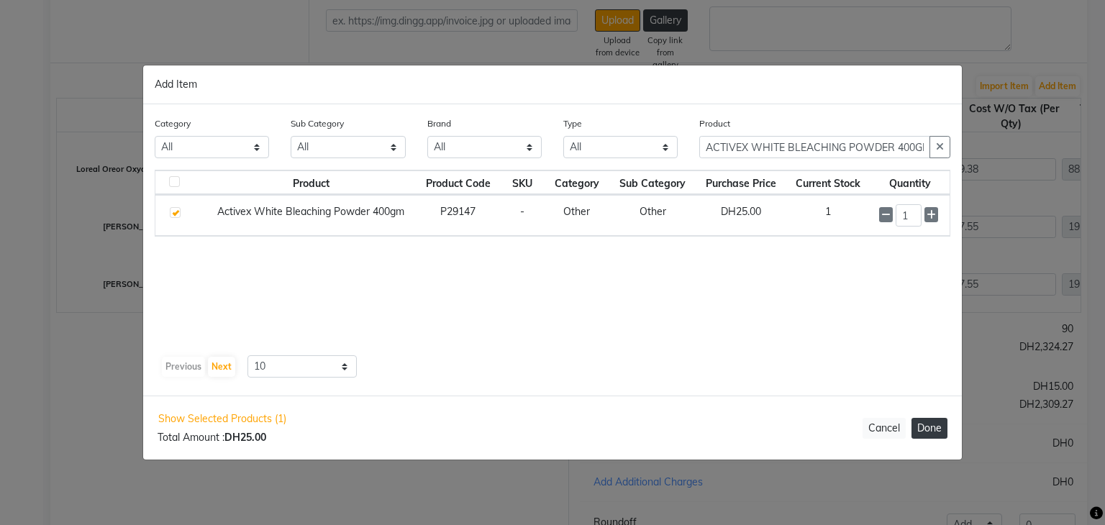
click at [923, 429] on button "Done" at bounding box center [929, 428] width 36 height 21
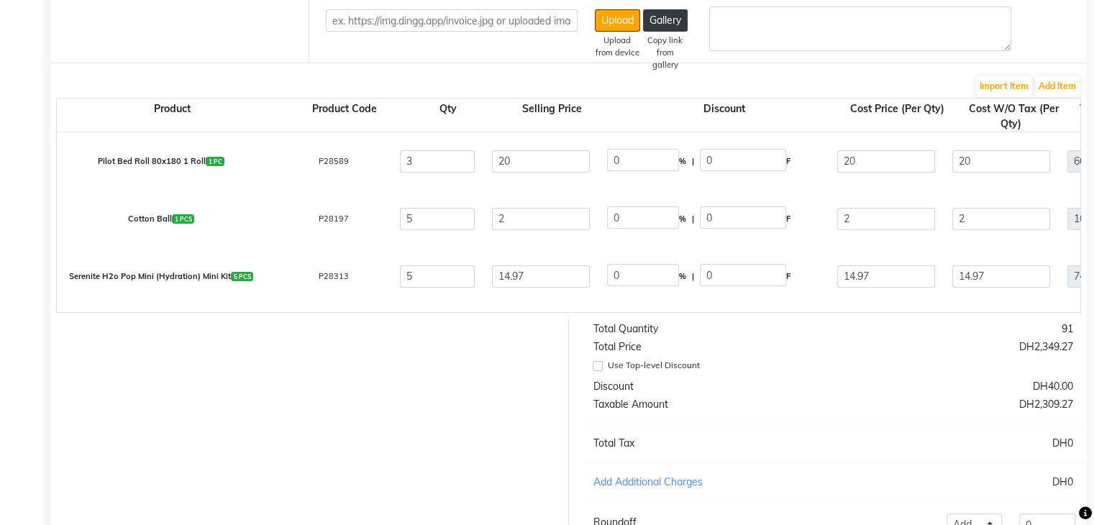
click at [1051, 76] on form "Bill To (From) Select Address ASHTAMUDI LADIES SALON Burjuman Ship To (Delivere…" at bounding box center [568, 251] width 1036 height 752
click at [1051, 78] on button "Add Item" at bounding box center [1057, 86] width 45 height 20
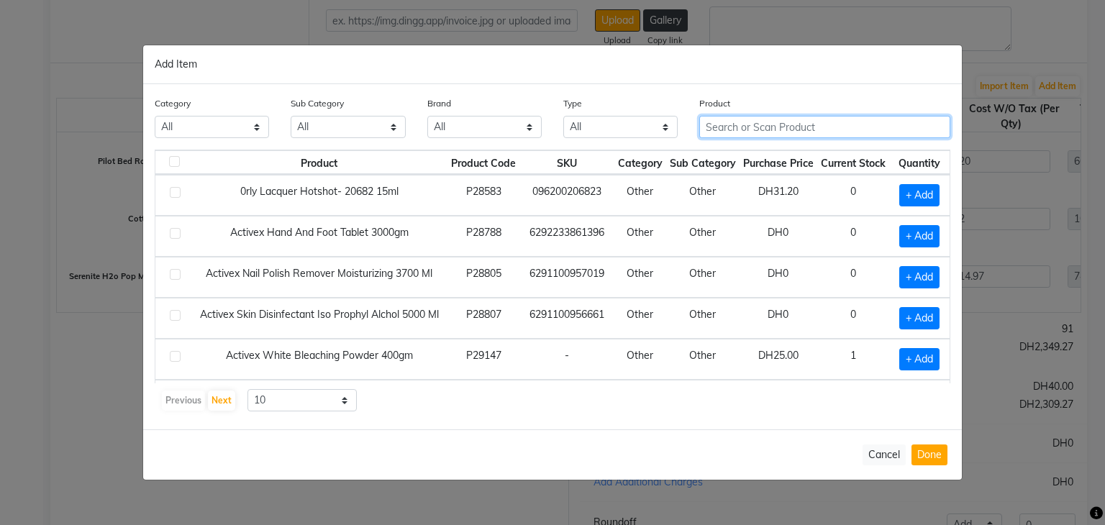
click at [800, 130] on input "text" at bounding box center [824, 127] width 251 height 22
paste input "SCHWARZKOPH IR L-88 60ML"
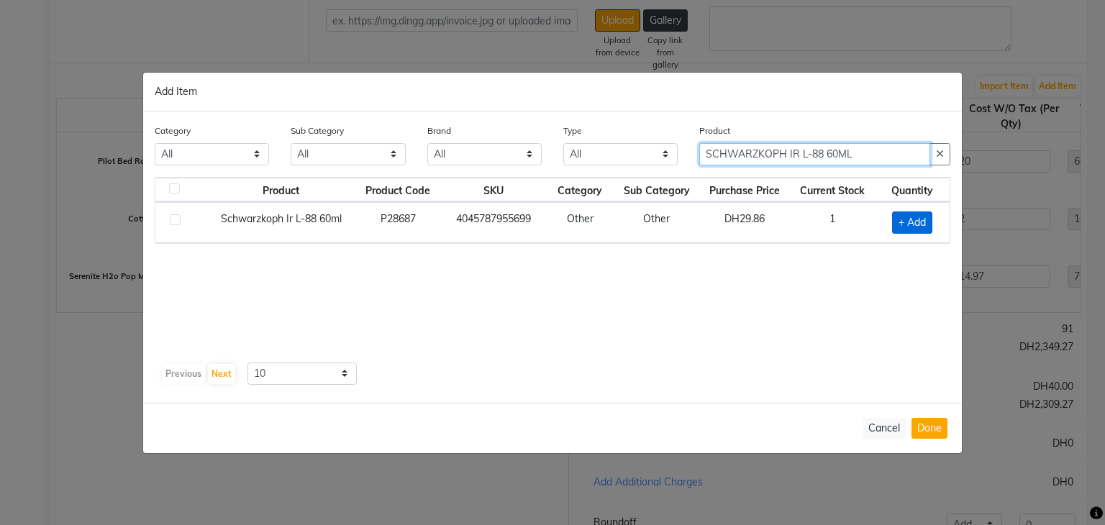
type input "SCHWARZKOPH IR L-88 60ML"
click at [926, 212] on span "+ Add" at bounding box center [912, 222] width 40 height 22
checkbox input "true"
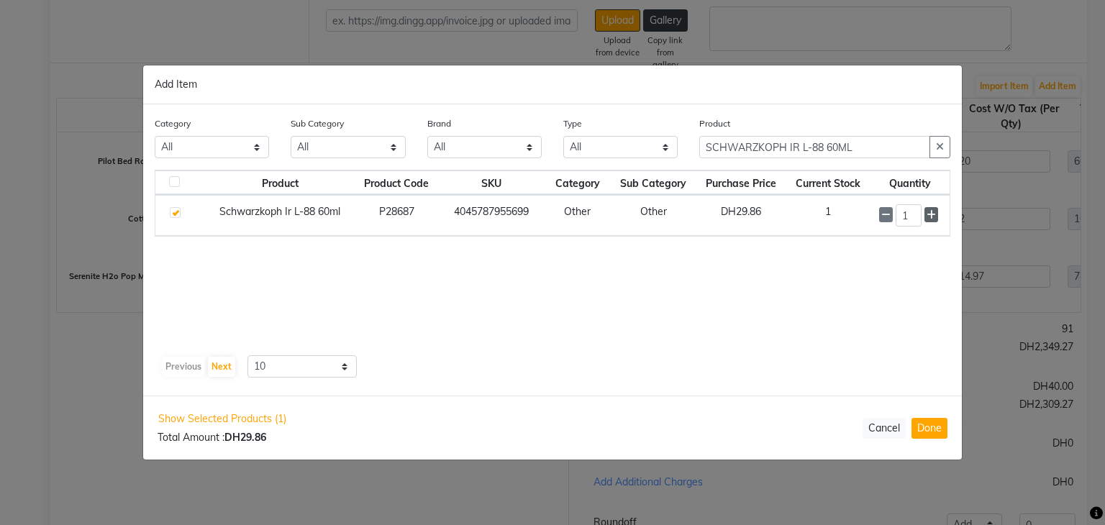
click at [935, 215] on icon at bounding box center [930, 215] width 9 height 10
click at [935, 216] on icon at bounding box center [930, 216] width 9 height 10
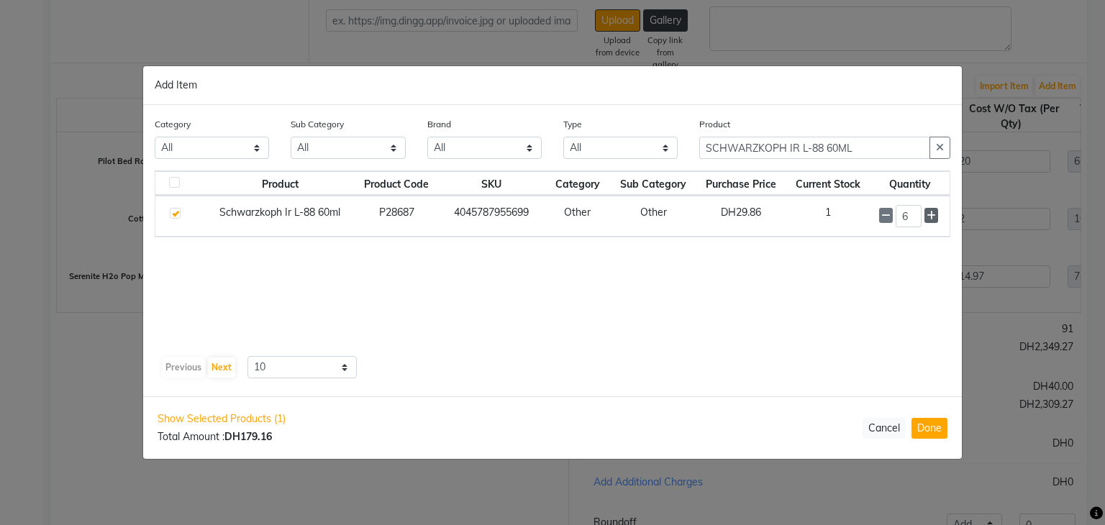
click at [935, 216] on icon at bounding box center [930, 216] width 9 height 10
type input "7"
click at [934, 425] on button "Done" at bounding box center [929, 428] width 36 height 21
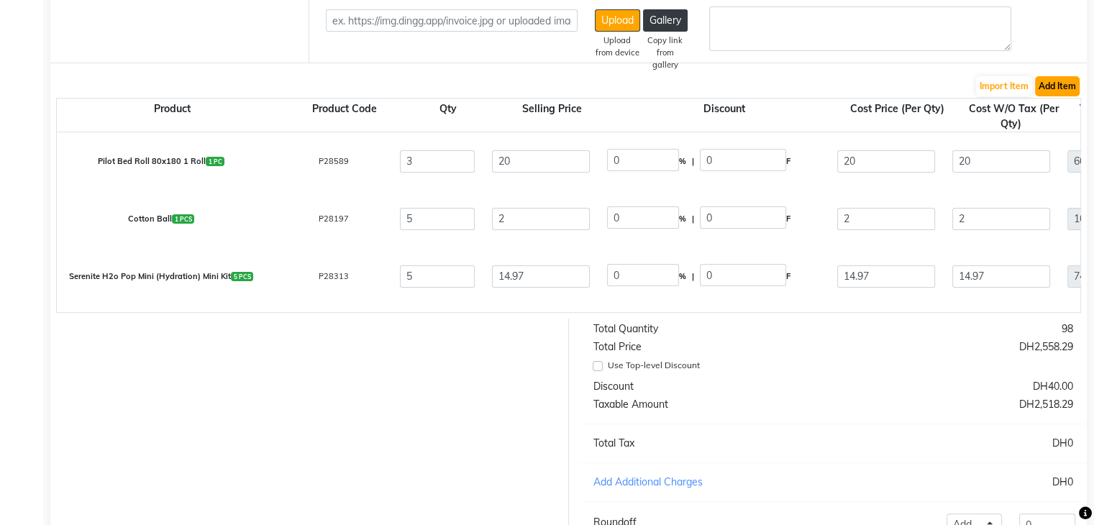
click at [1054, 85] on button "Add Item" at bounding box center [1057, 86] width 45 height 20
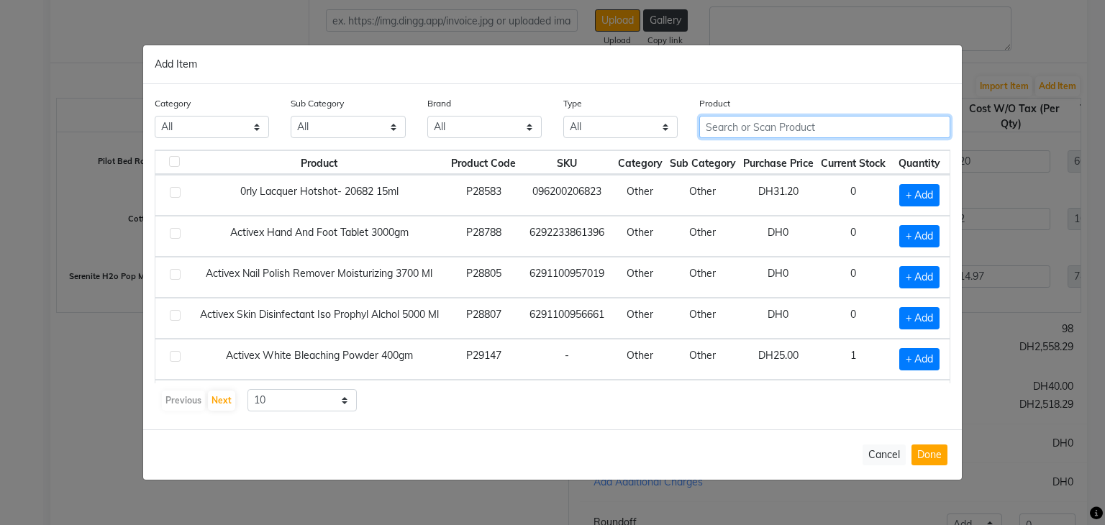
click at [760, 122] on input "text" at bounding box center [824, 127] width 251 height 22
paste input "SCHWARZKOPH IR L-00 60ML"
click at [872, 125] on input "SCHWARZKOPH IR L-00 60ML" at bounding box center [814, 127] width 231 height 22
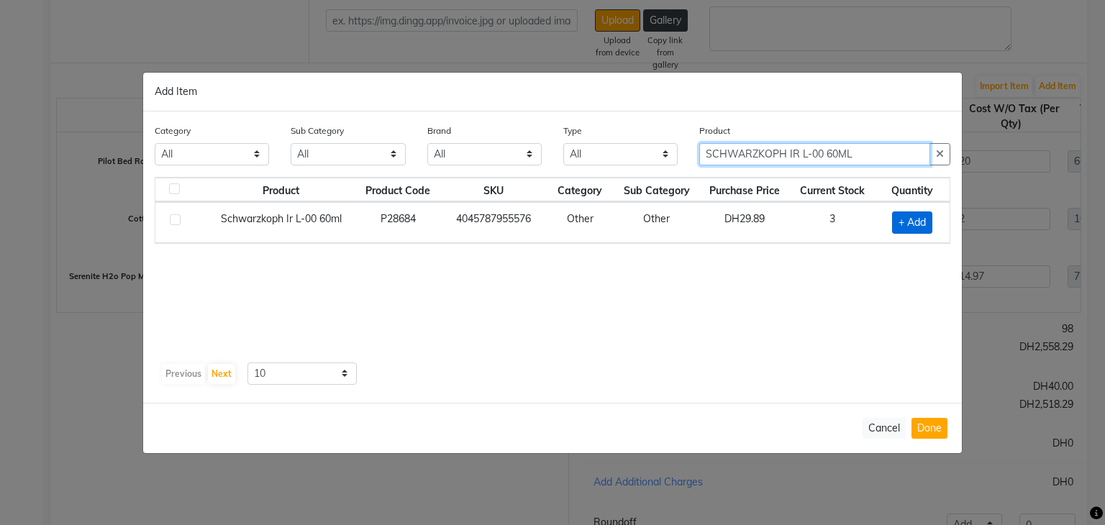
type input "SCHWARZKOPH IR L-00 60ML"
click at [908, 219] on span "+ Add" at bounding box center [912, 222] width 40 height 22
checkbox input "true"
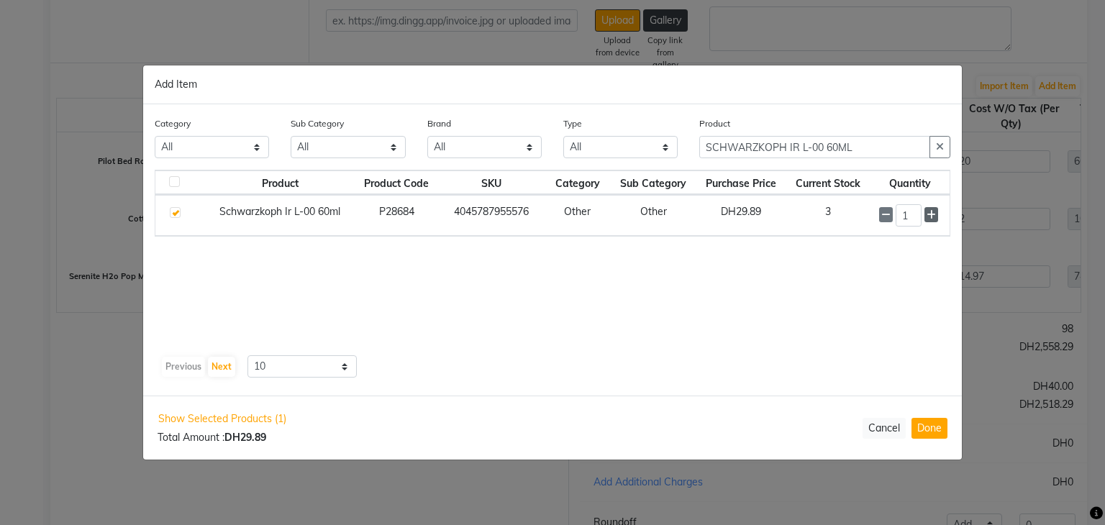
click at [931, 215] on icon at bounding box center [930, 215] width 9 height 10
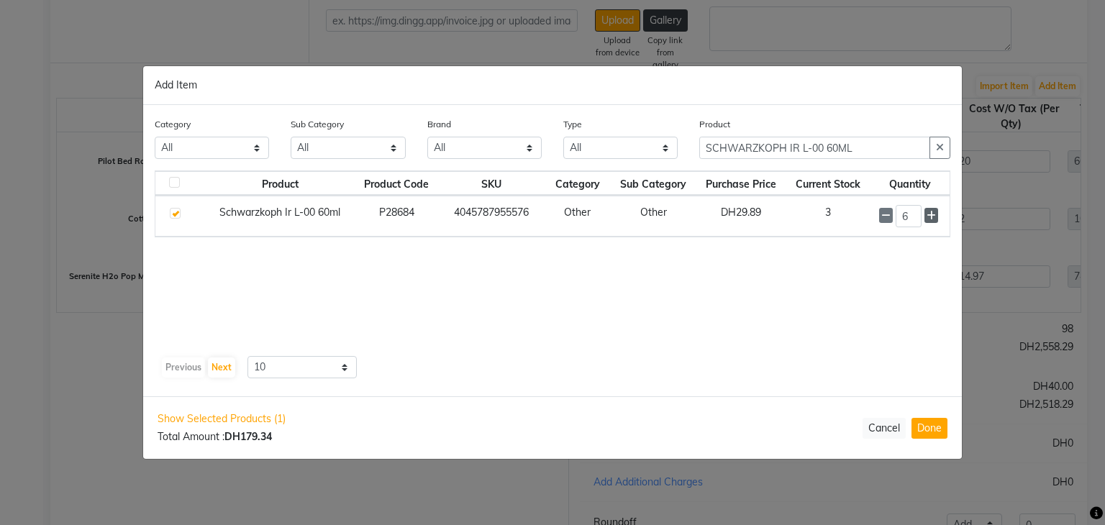
click at [931, 215] on icon at bounding box center [930, 216] width 9 height 10
type input "7"
click at [936, 431] on button "Done" at bounding box center [929, 428] width 36 height 21
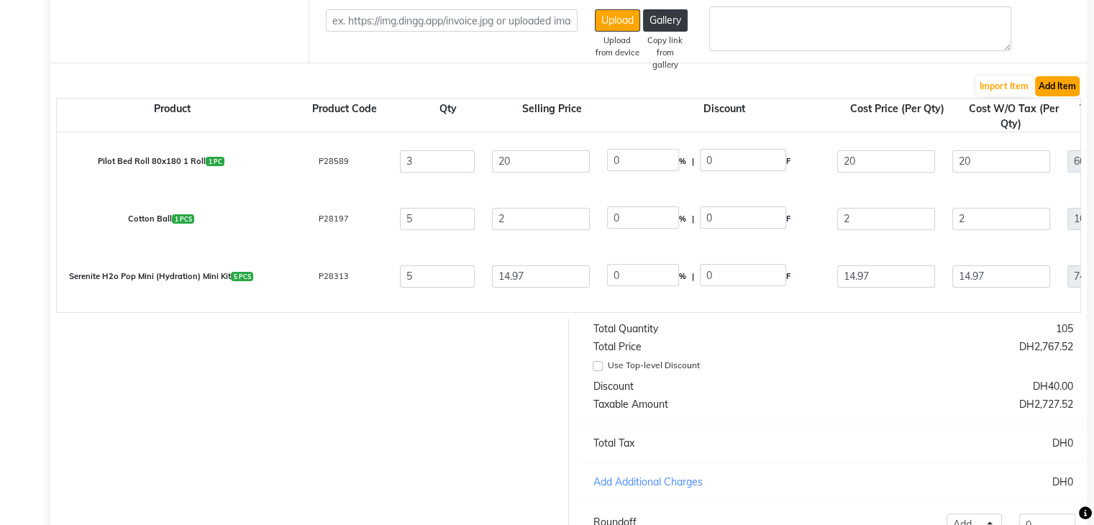
click at [1048, 88] on button "Add Item" at bounding box center [1057, 86] width 45 height 20
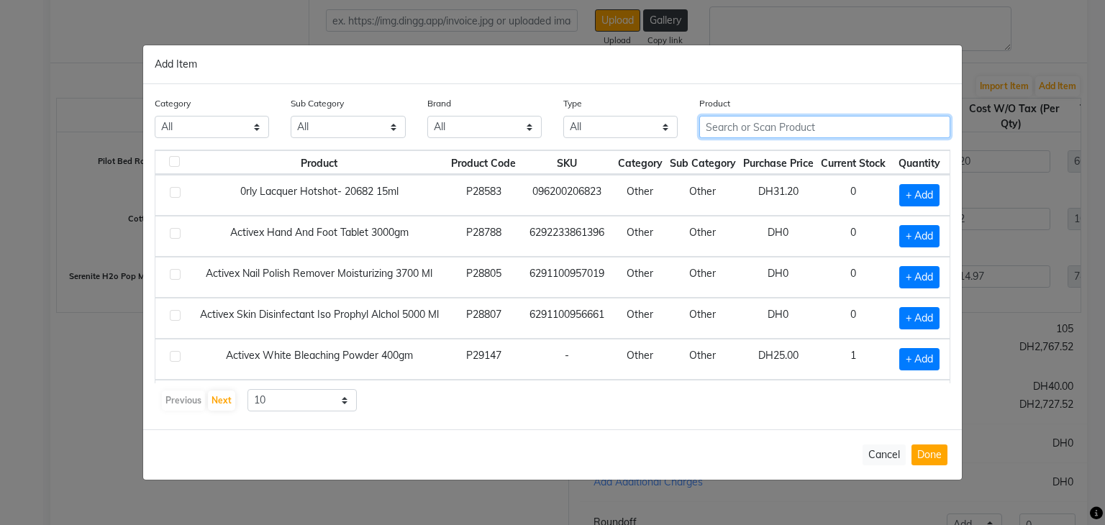
click at [749, 127] on input "text" at bounding box center [824, 127] width 251 height 22
paste input "SCHWARZKOPH IR 4-0 60ML"
click at [748, 129] on input "SCHWARZKOPH IR 4-0 60ML" at bounding box center [814, 127] width 231 height 22
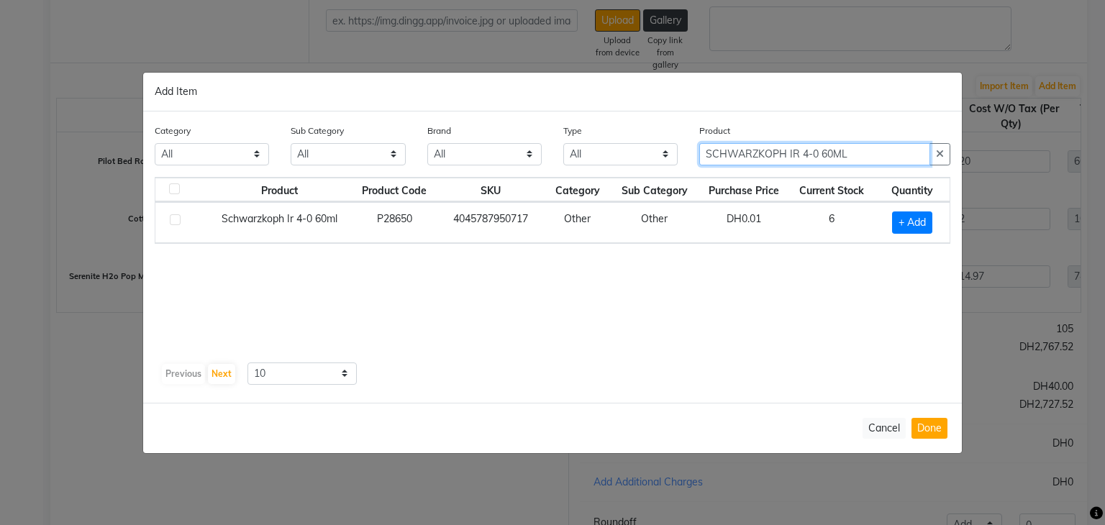
click at [859, 156] on input "SCHWARZKOPH IR 4-0 60ML" at bounding box center [814, 154] width 231 height 22
type input "SCHWARZKOPH IR 4-0 60ML"
click at [918, 222] on span "+ Add" at bounding box center [912, 222] width 40 height 22
checkbox input "true"
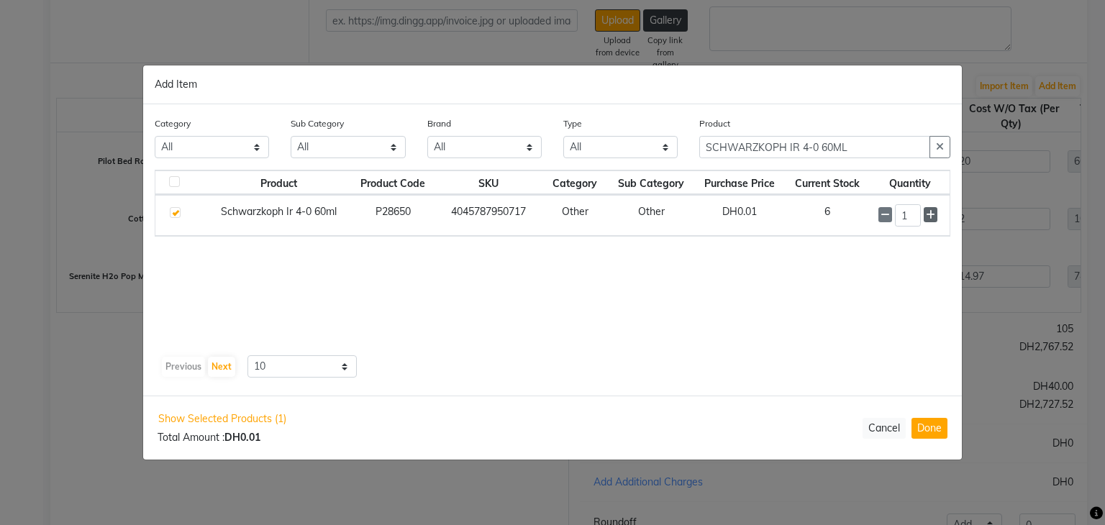
click at [928, 214] on icon at bounding box center [930, 215] width 9 height 10
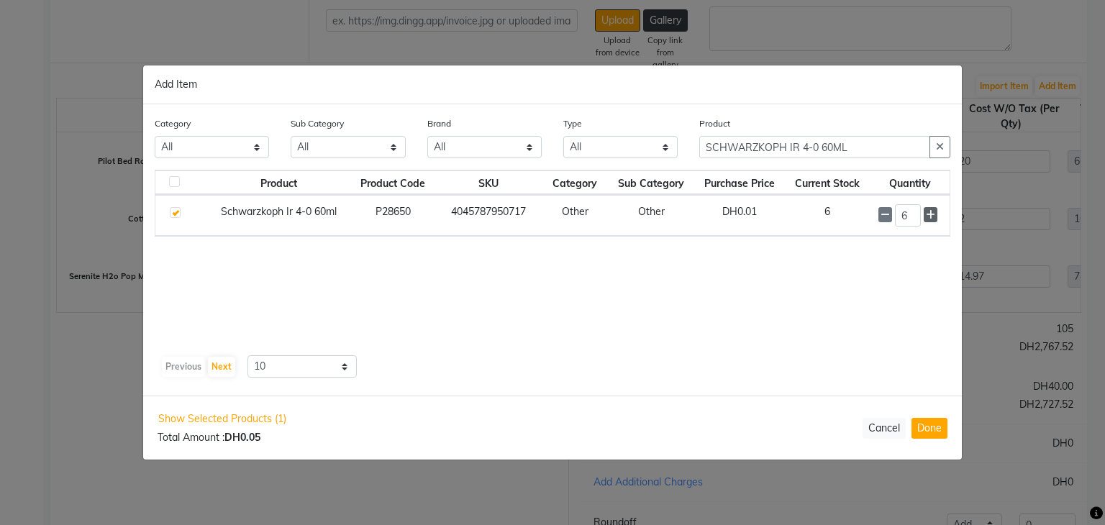
click at [928, 214] on icon at bounding box center [930, 215] width 9 height 10
click at [928, 214] on icon at bounding box center [930, 216] width 9 height 10
type input "10"
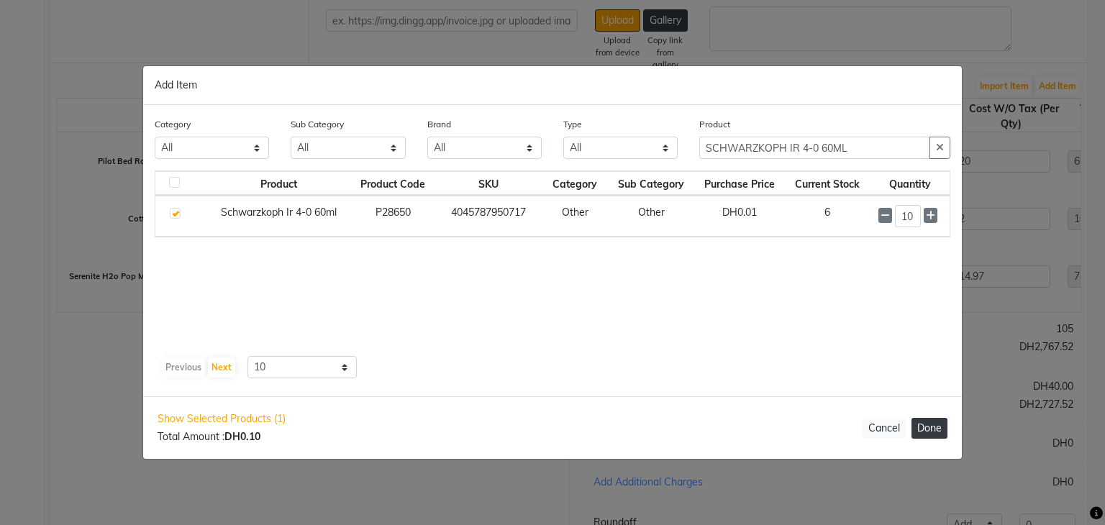
click at [940, 423] on button "Done" at bounding box center [929, 428] width 36 height 21
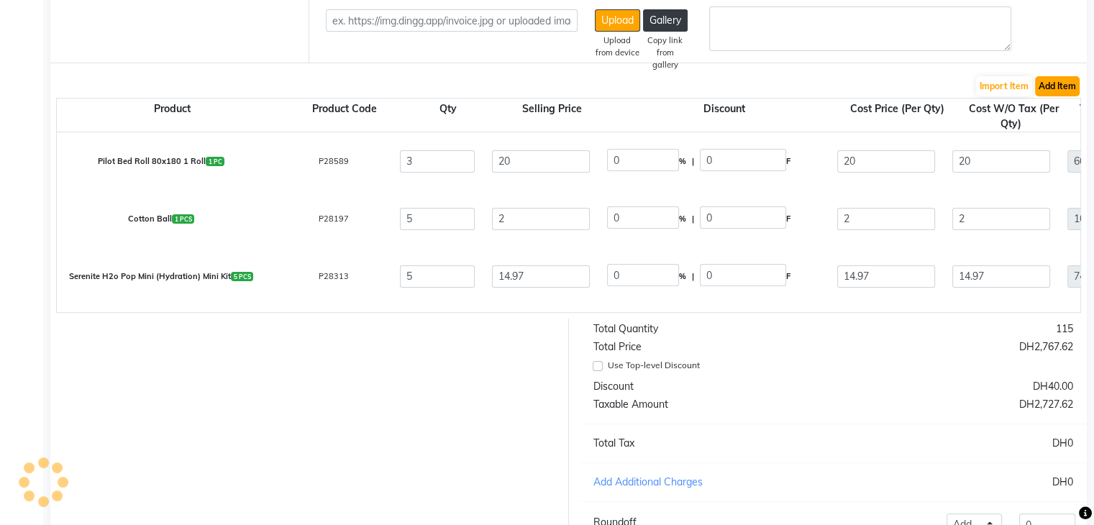
click at [1066, 85] on button "Add Item" at bounding box center [1057, 86] width 45 height 20
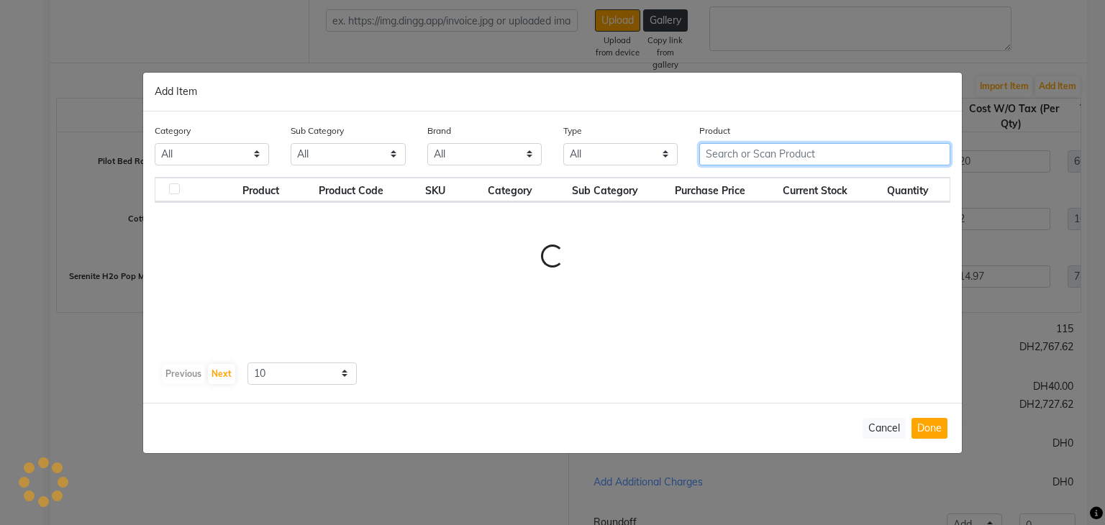
click at [857, 150] on input "text" at bounding box center [824, 154] width 251 height 22
paste input "SCHWARZKOFH ZERO AMM 6-68 60ML"
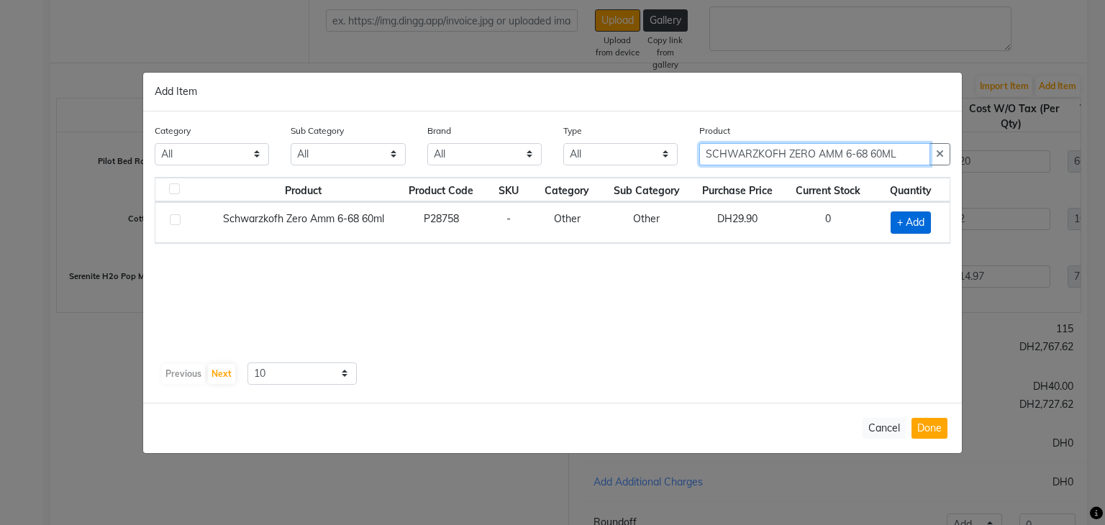
type input "SCHWARZKOFH ZERO AMM 6-68 60ML"
click at [922, 220] on span "+ Add" at bounding box center [910, 222] width 40 height 22
checkbox input "true"
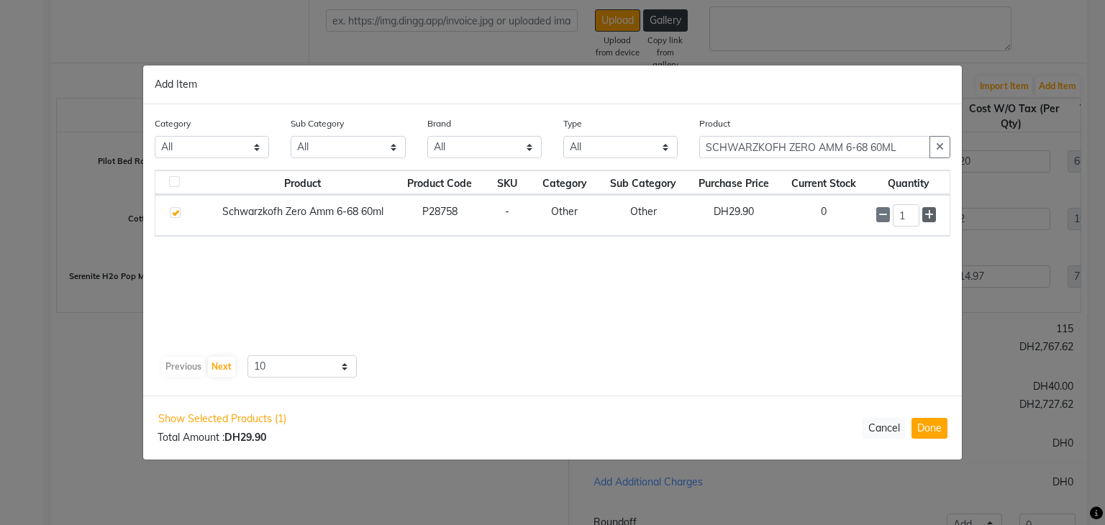
click at [928, 212] on icon at bounding box center [928, 215] width 9 height 10
click at [934, 218] on span at bounding box center [929, 215] width 14 height 15
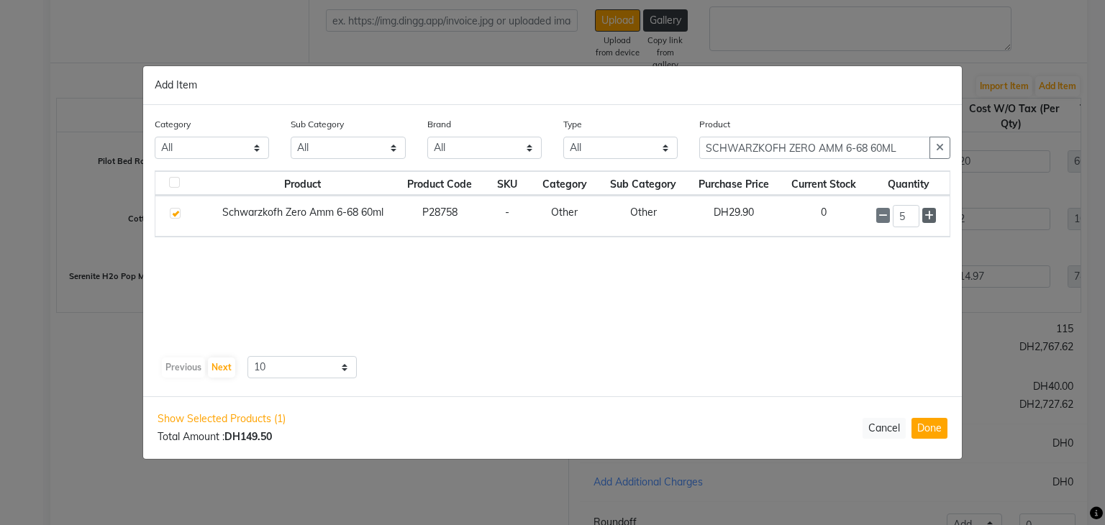
type input "6"
click at [944, 426] on button "Done" at bounding box center [929, 428] width 36 height 21
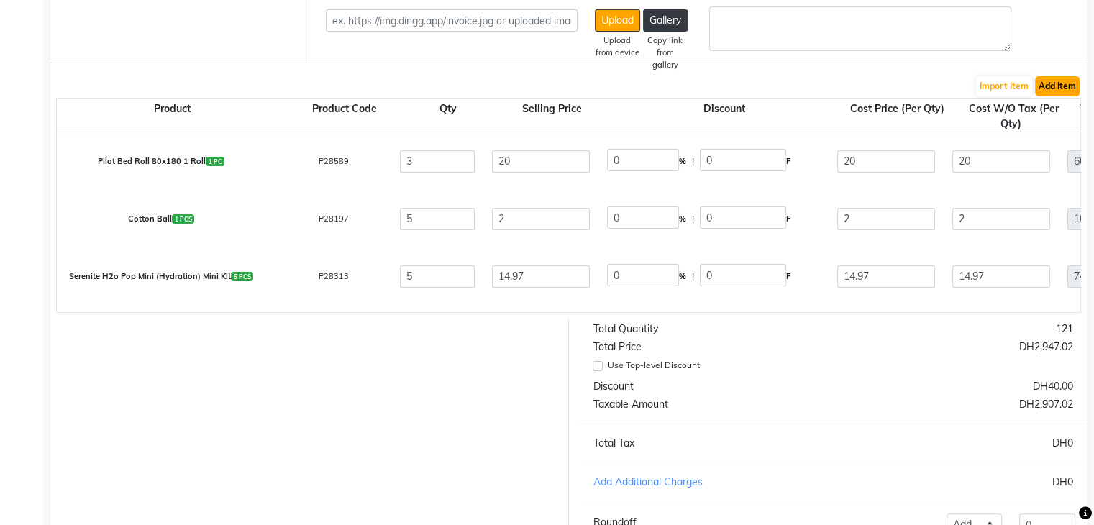
click at [1049, 96] on button "Add Item" at bounding box center [1057, 86] width 45 height 20
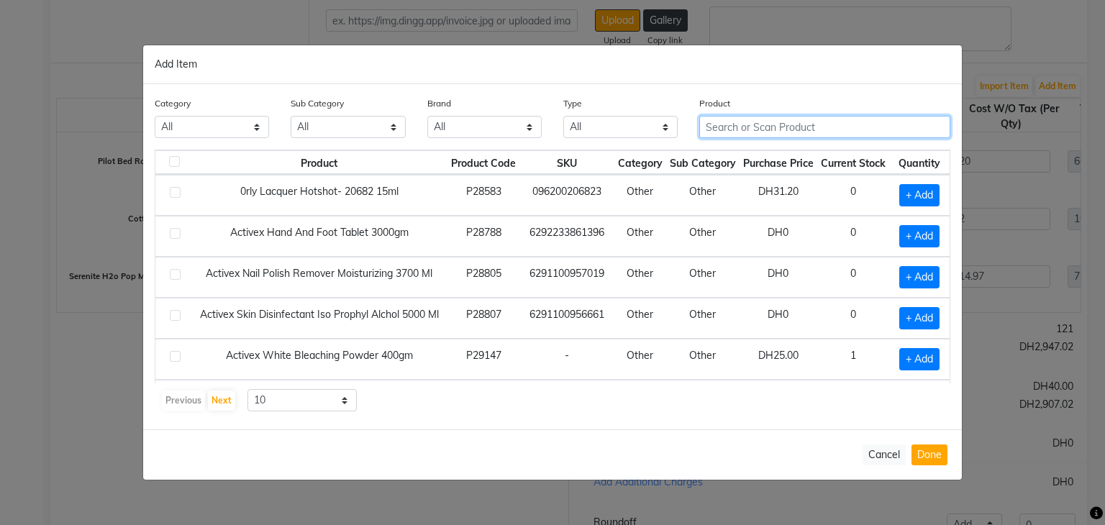
click at [747, 130] on input "text" at bounding box center [824, 127] width 251 height 22
paste input "SCHWARZKOPH IG Zero Amm 4-68 60 Ml"
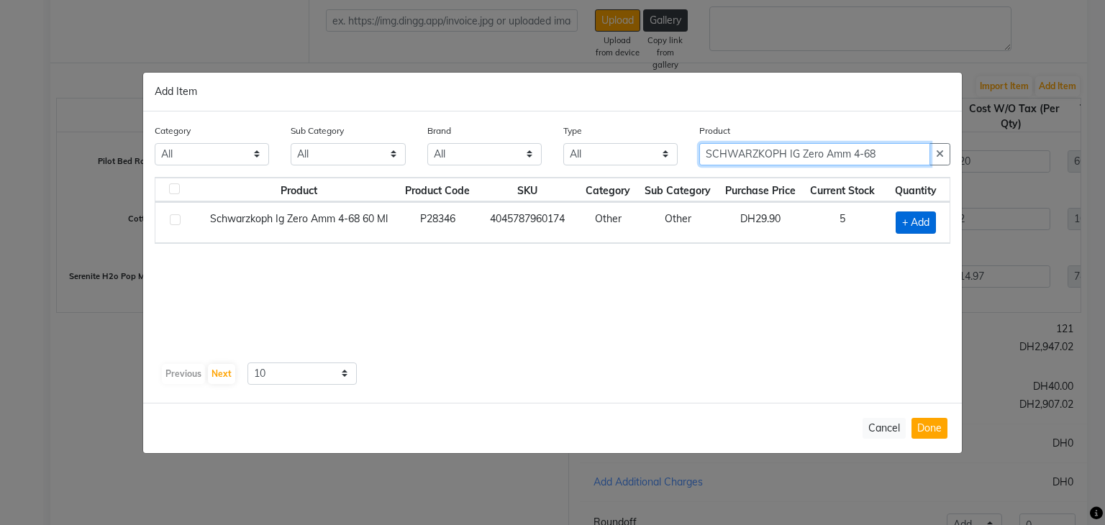
type input "SCHWARZKOPH IG Zero Amm 4-68"
click at [912, 219] on span "+ Add" at bounding box center [915, 222] width 40 height 22
checkbox input "true"
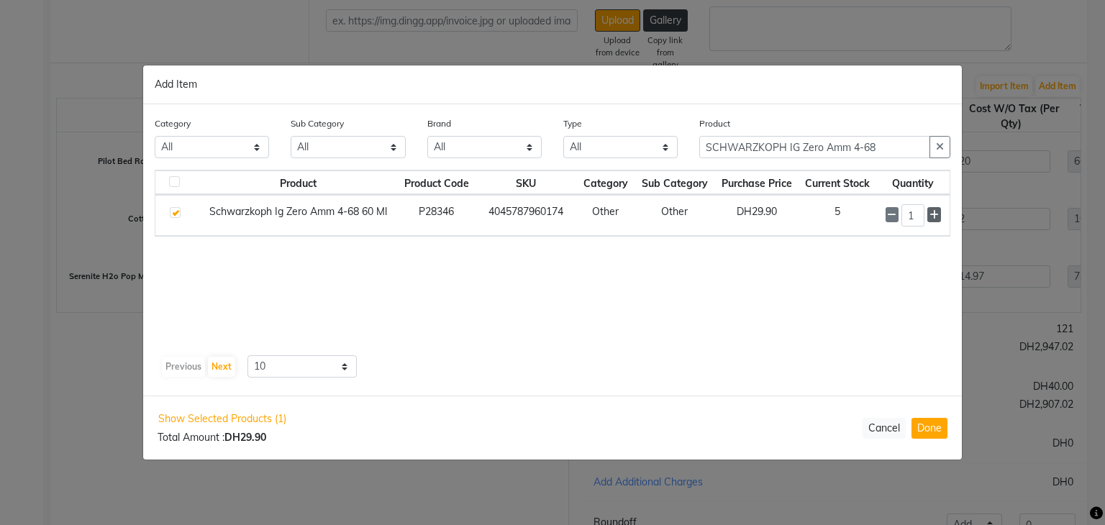
click at [934, 212] on icon at bounding box center [933, 215] width 9 height 10
type input "5"
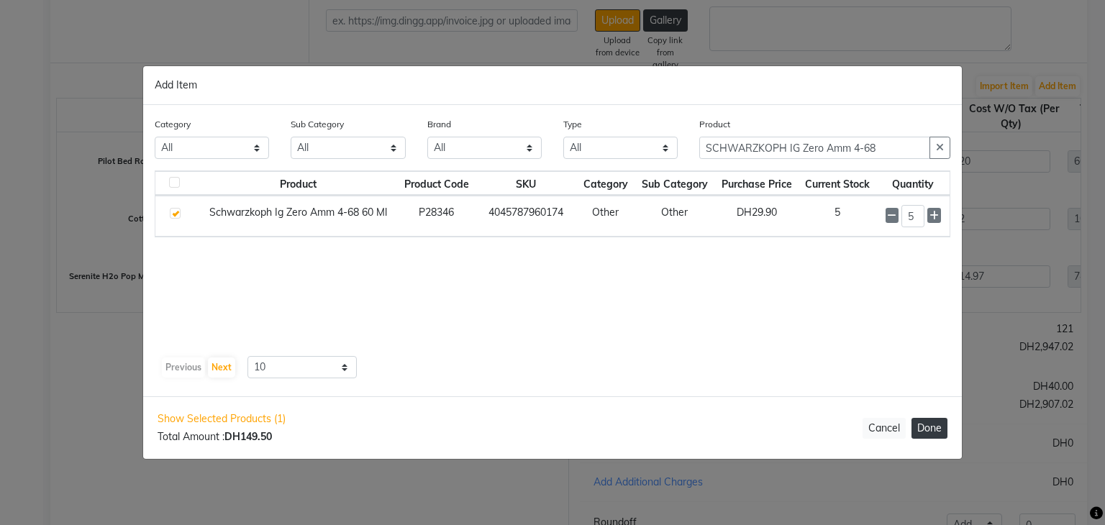
click at [924, 426] on button "Done" at bounding box center [929, 428] width 36 height 21
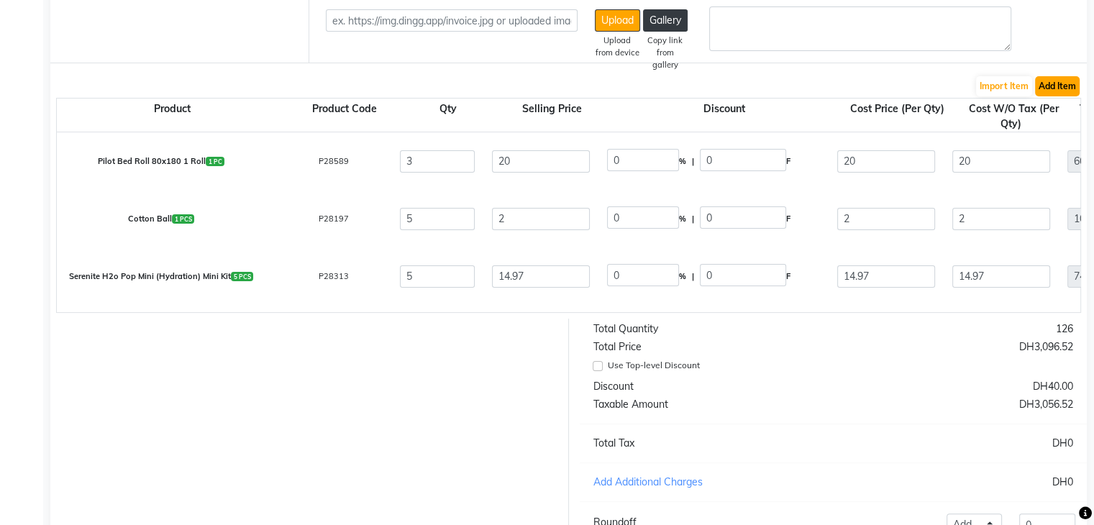
click at [1058, 93] on button "Add Item" at bounding box center [1057, 86] width 45 height 20
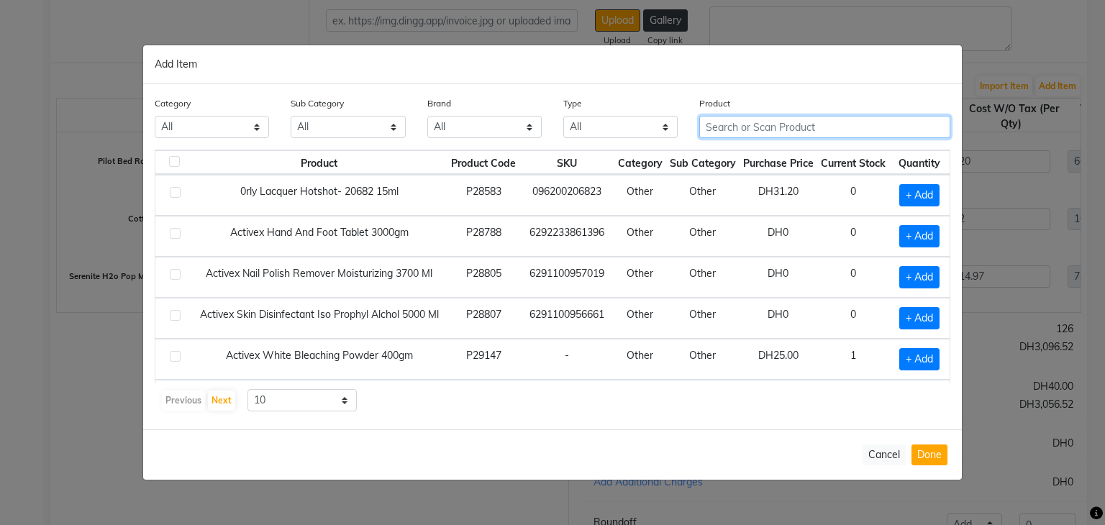
click at [744, 126] on input "text" at bounding box center [824, 127] width 251 height 22
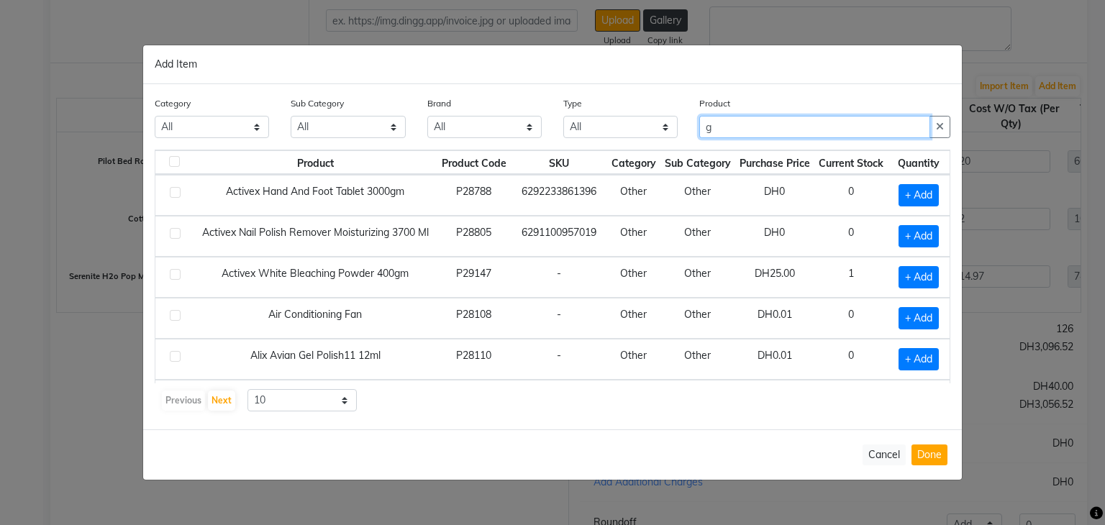
type input "g"
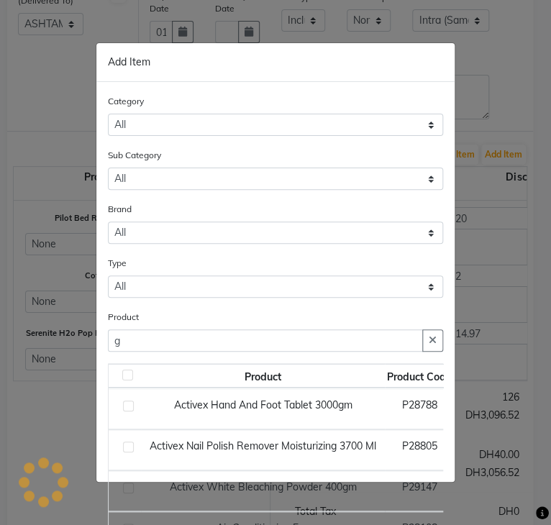
select select "3634"
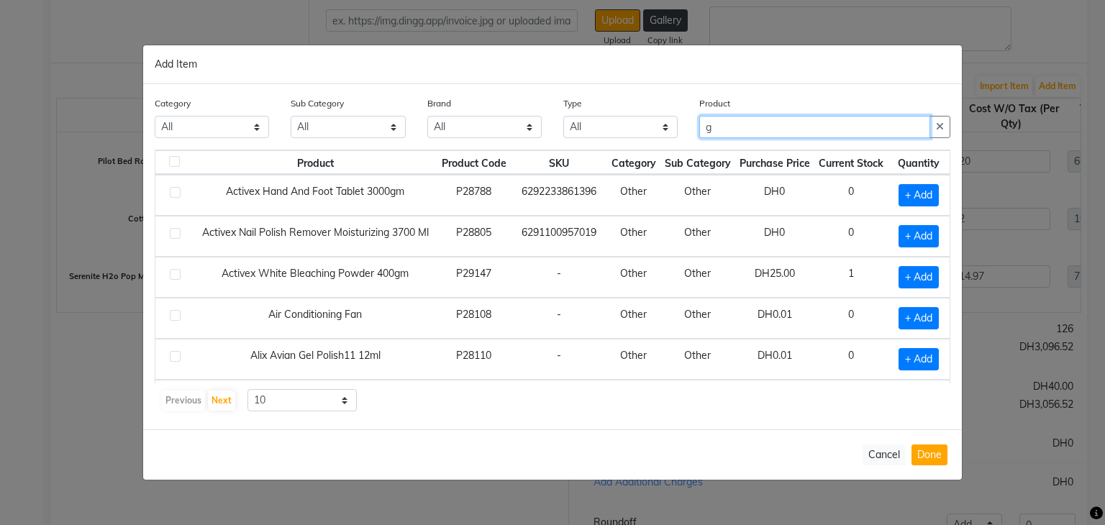
click at [763, 125] on input "g" at bounding box center [814, 127] width 231 height 22
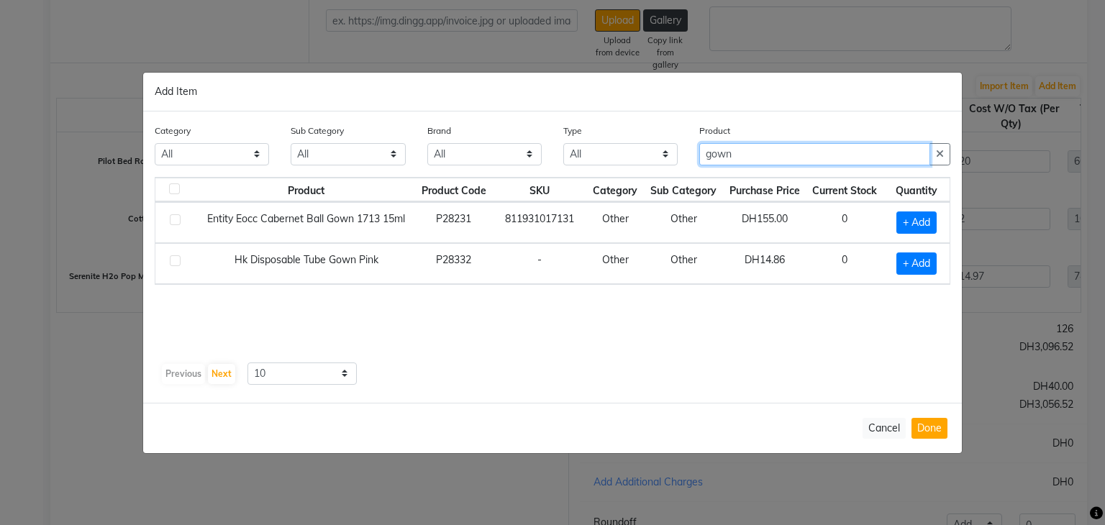
type input "gown"
click at [598, 308] on div "Product Product Code SKU Category Sub Category Purchase Price Current Stock Qua…" at bounding box center [552, 267] width 795 height 180
click at [919, 263] on span "+ Add" at bounding box center [916, 263] width 40 height 22
checkbox input "true"
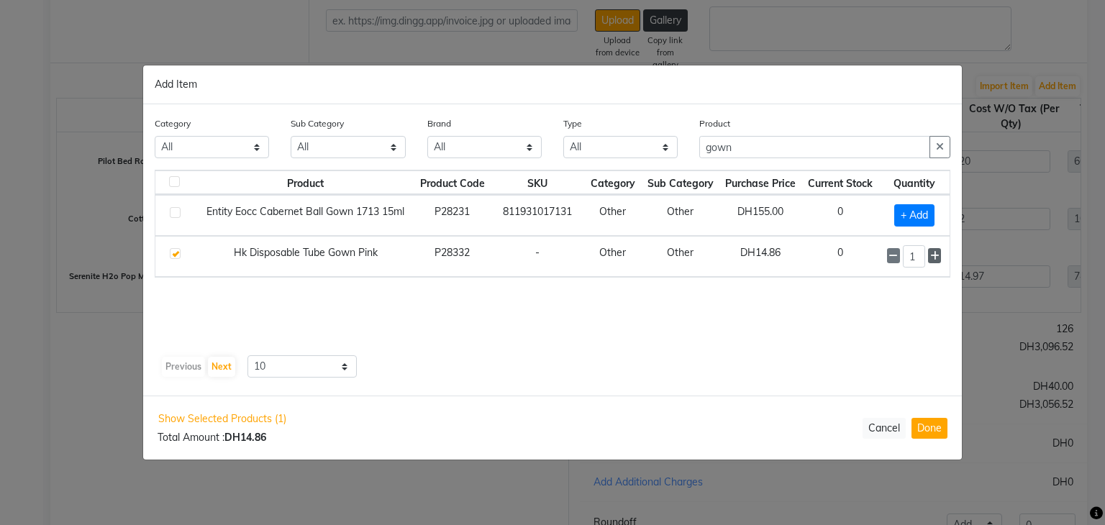
click at [938, 254] on icon at bounding box center [934, 256] width 9 height 10
click at [941, 254] on span at bounding box center [934, 255] width 13 height 15
click at [937, 255] on icon at bounding box center [934, 257] width 9 height 10
type input "5"
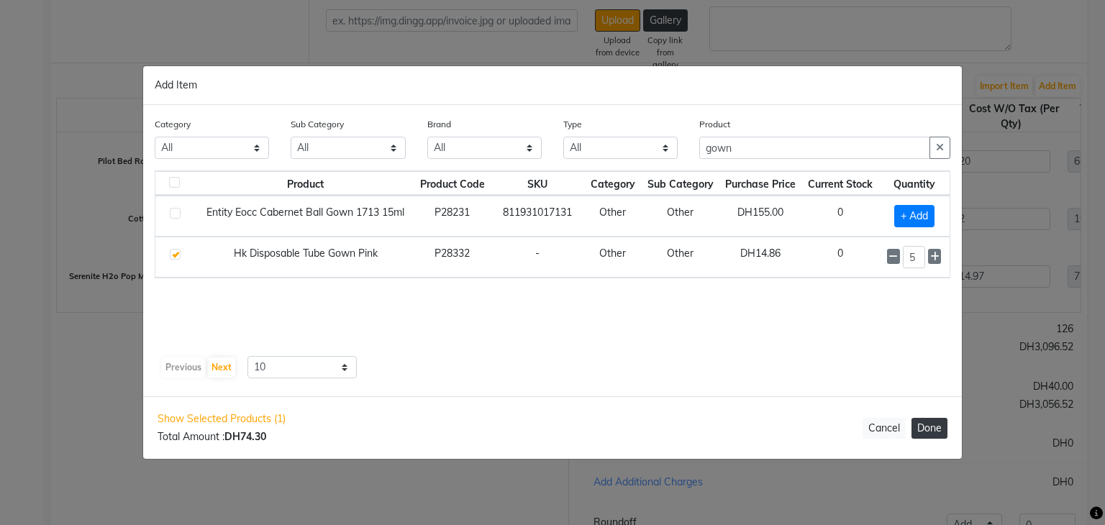
click at [935, 421] on button "Done" at bounding box center [929, 428] width 36 height 21
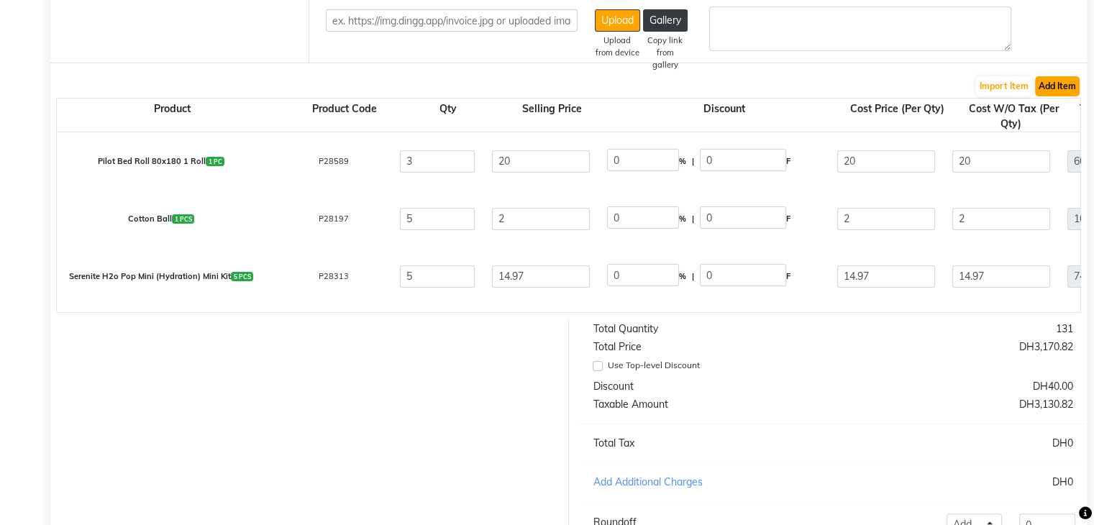
click at [1054, 84] on button "Add Item" at bounding box center [1057, 86] width 45 height 20
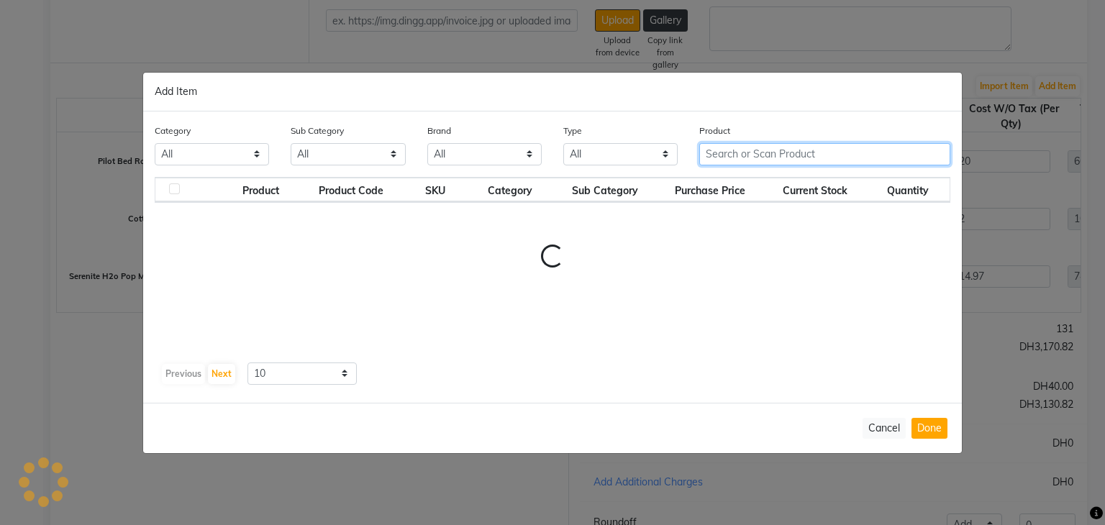
click at [757, 150] on input "text" at bounding box center [824, 154] width 251 height 22
paste input "LOREAL Majirel 7.35 50 ML"
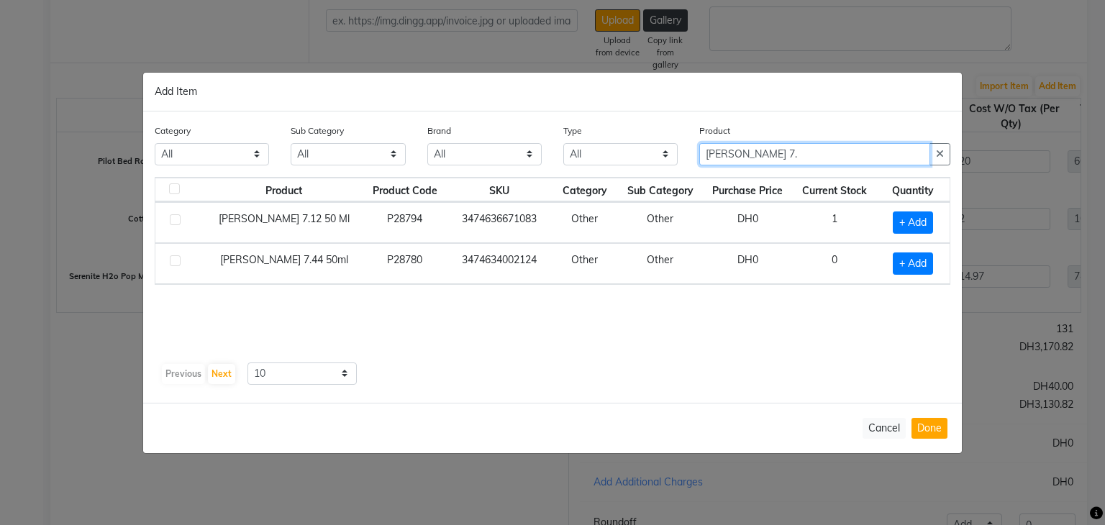
click at [803, 151] on input "LOREAL Majirel 7." at bounding box center [814, 154] width 231 height 22
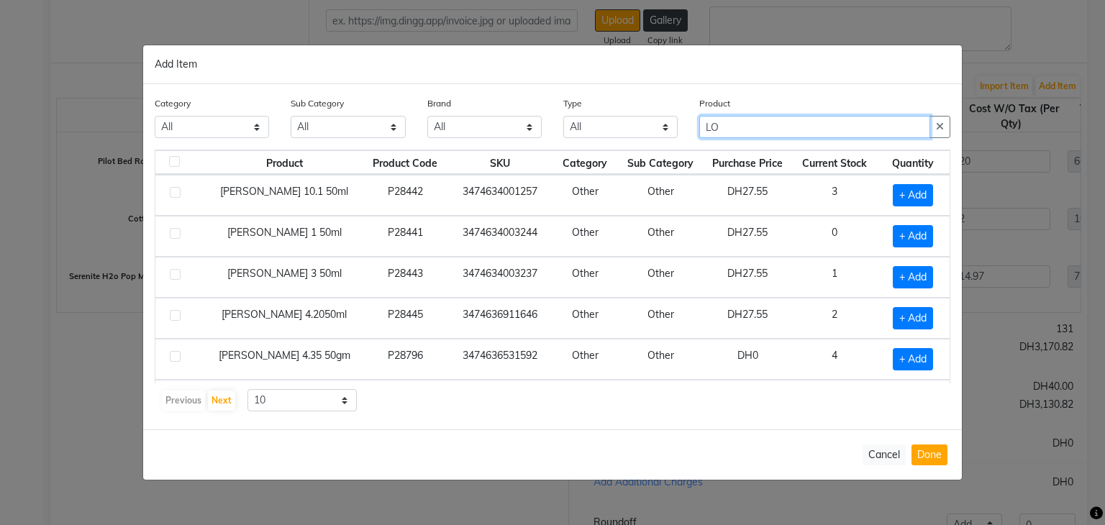
type input "L"
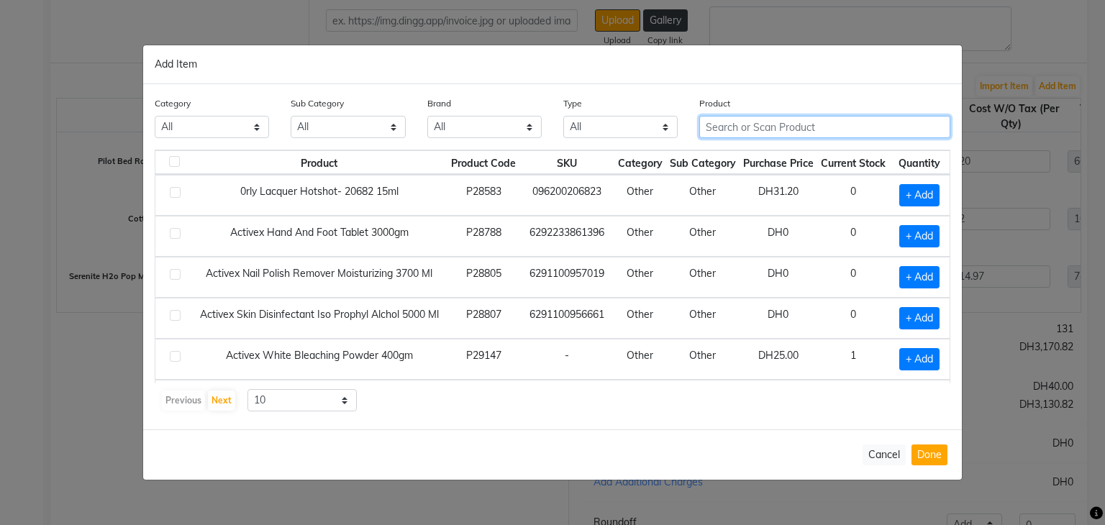
paste input "LOREALMajirel 7.3550ML"
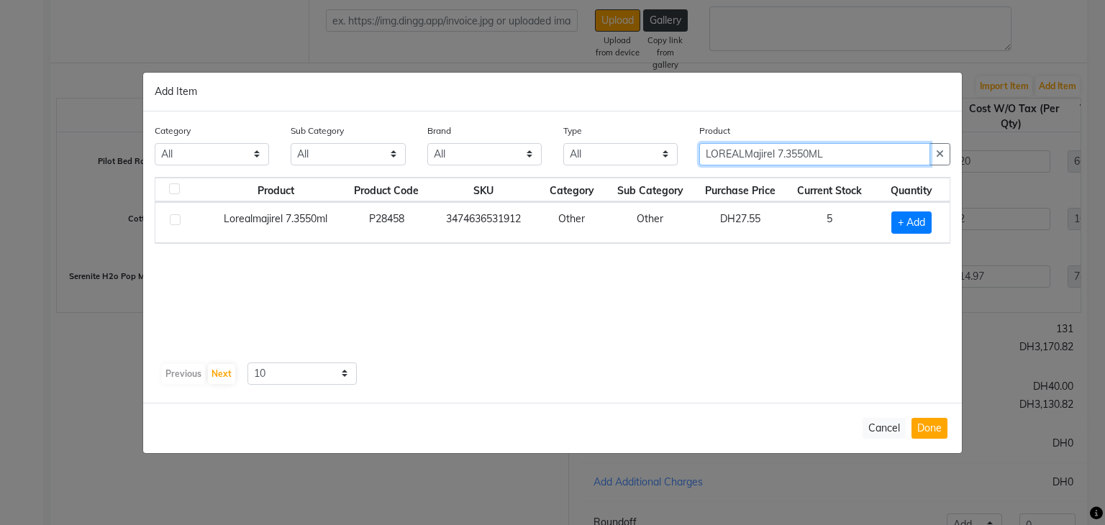
type input "LOREALMajirel 7.3550ML"
click at [914, 222] on span "+ Add" at bounding box center [911, 222] width 40 height 22
checkbox input "true"
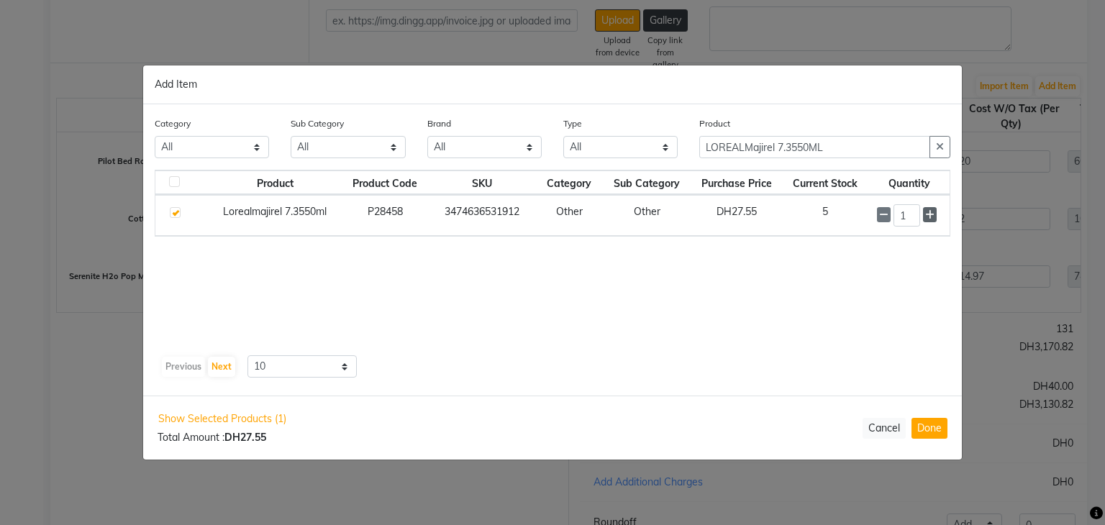
click at [932, 219] on icon at bounding box center [929, 215] width 9 height 10
click at [933, 217] on icon at bounding box center [929, 215] width 9 height 10
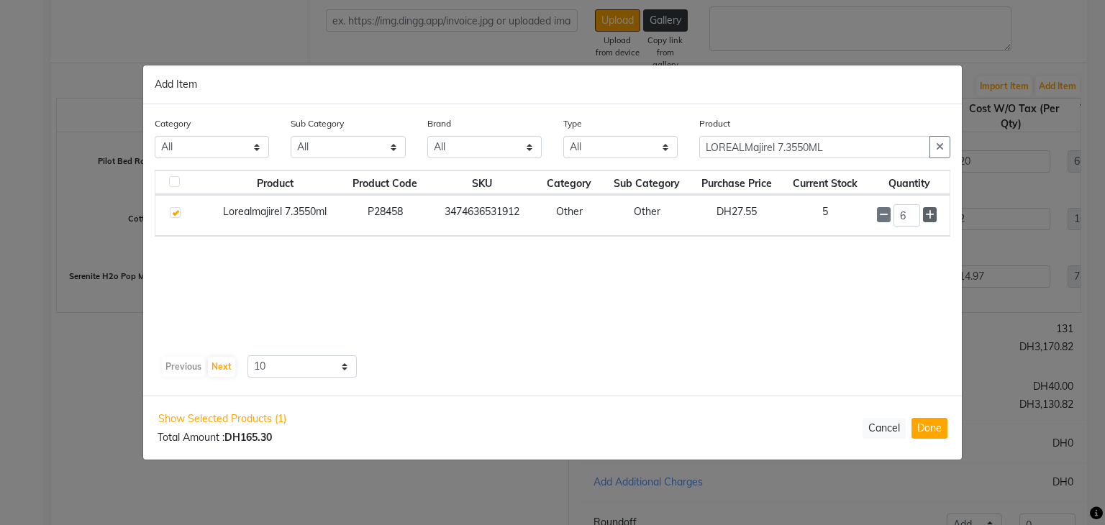
click at [933, 217] on icon at bounding box center [929, 215] width 9 height 10
type input "8"
click at [935, 427] on button "Done" at bounding box center [929, 428] width 36 height 21
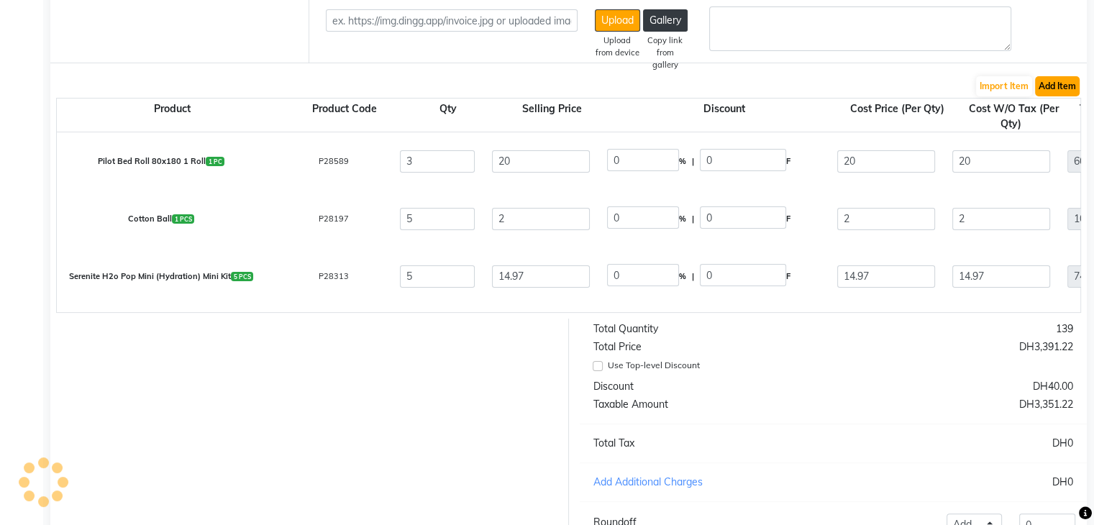
click at [1052, 86] on button "Add Item" at bounding box center [1057, 86] width 45 height 20
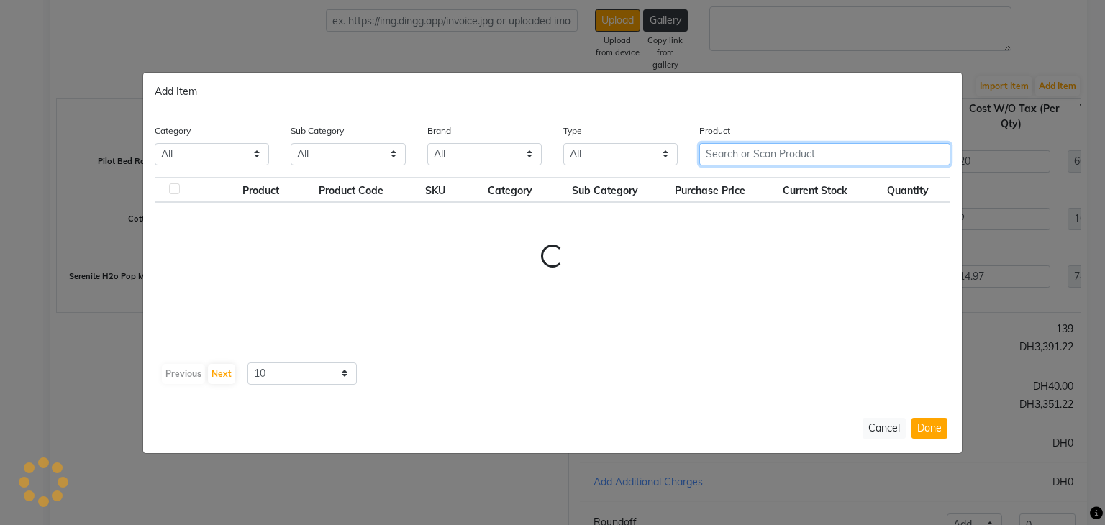
click at [731, 152] on input "text" at bounding box center [824, 154] width 251 height 22
paste input "PILOT PARAFFIN WAX 450ML"
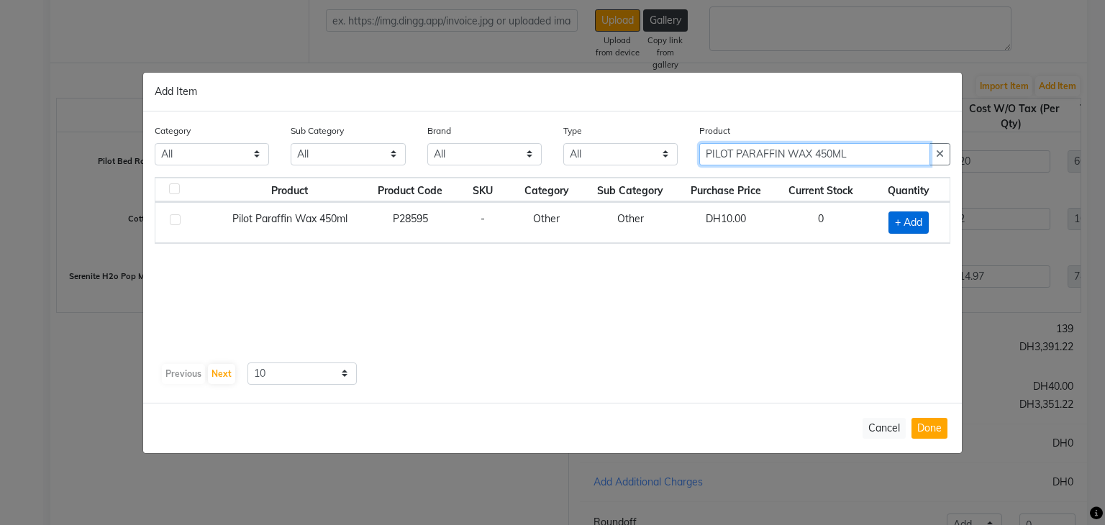
type input "PILOT PARAFFIN WAX 450ML"
click at [911, 215] on span "+ Add" at bounding box center [908, 222] width 40 height 22
checkbox input "true"
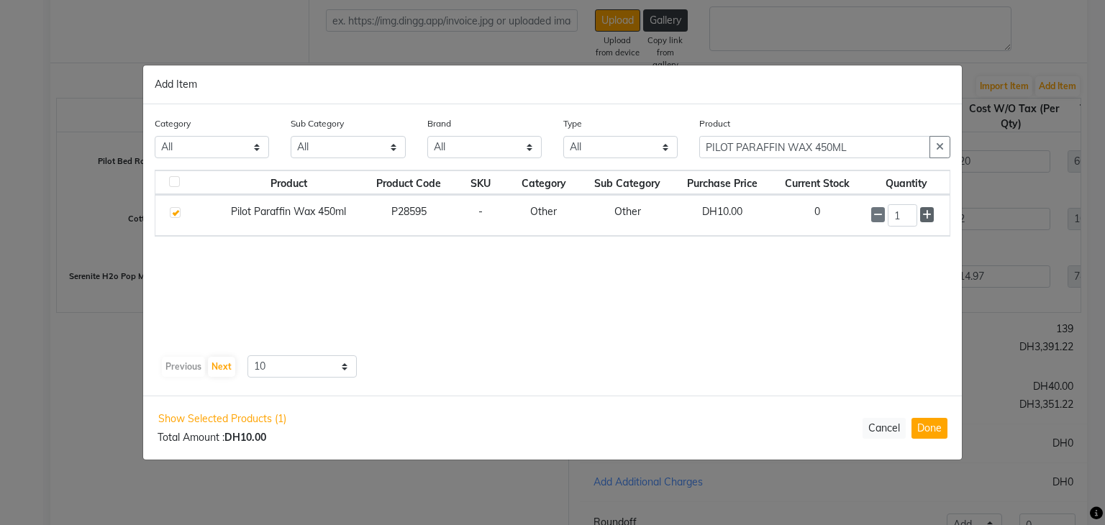
click at [924, 214] on icon at bounding box center [926, 215] width 9 height 10
type input "3"
click at [931, 425] on button "Done" at bounding box center [929, 428] width 36 height 21
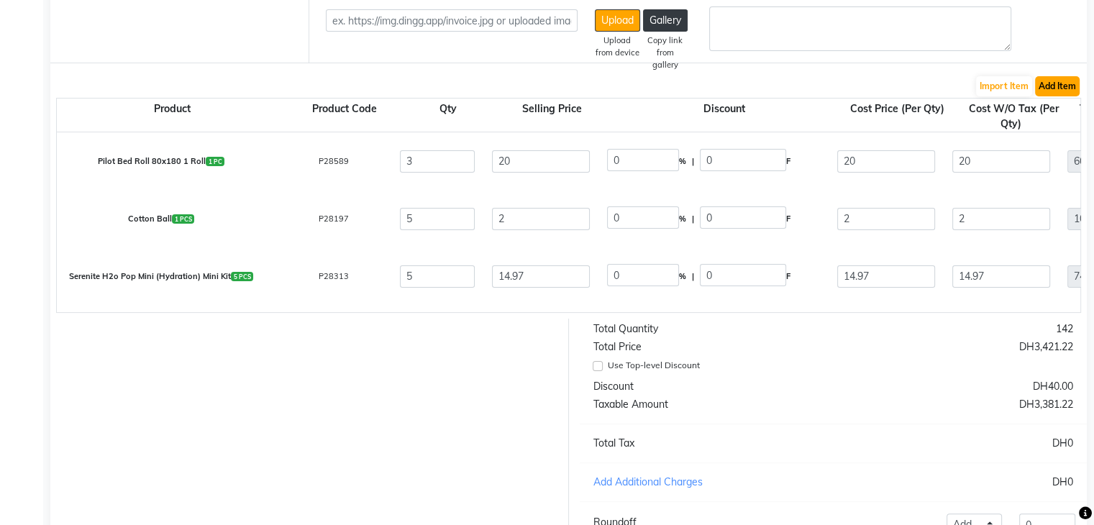
click at [1058, 83] on button "Add Item" at bounding box center [1057, 86] width 45 height 20
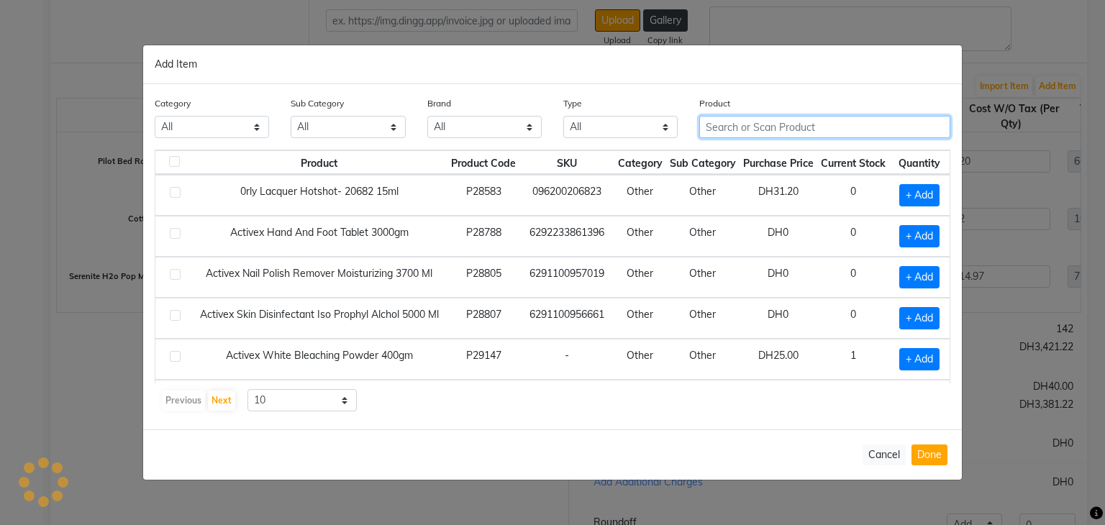
click at [759, 122] on input "text" at bounding box center [824, 127] width 251 height 22
paste input "Double face Cosmetic cotton Round"
click at [759, 123] on input "Double face Cosmetic cotton Round" at bounding box center [814, 127] width 231 height 22
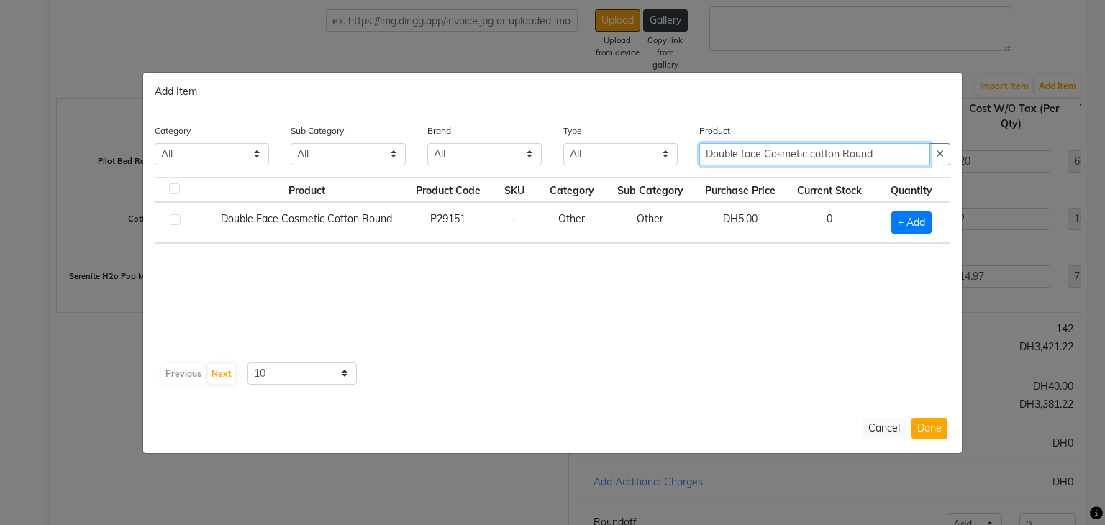
type input "Double face Cosmetic cotton Round"
click at [816, 342] on div "Product Product Code SKU Category Sub Category Purchase Price Current Stock Qua…" at bounding box center [552, 267] width 795 height 180
click at [909, 230] on span "+ Add" at bounding box center [911, 222] width 40 height 22
checkbox input "true"
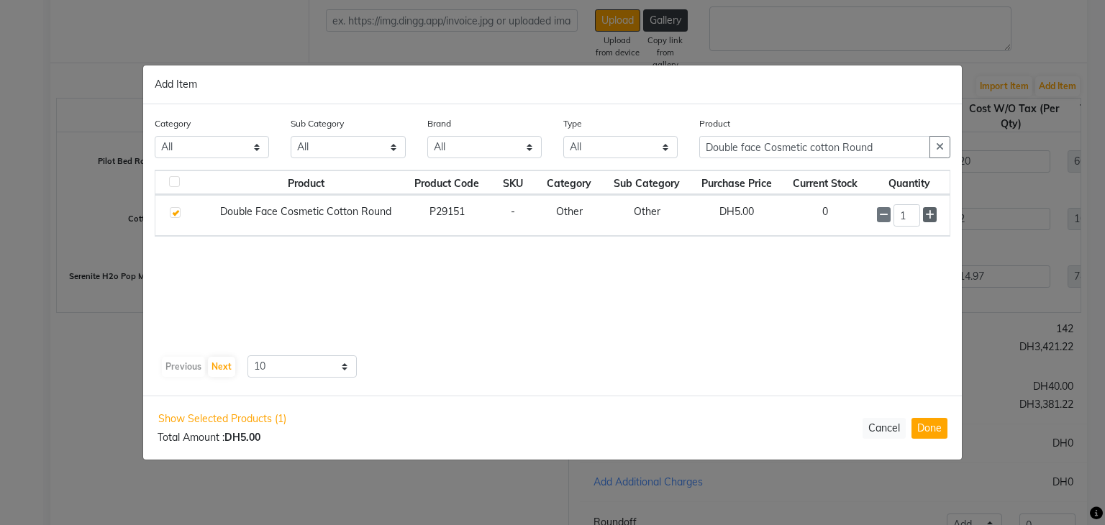
click at [927, 221] on span at bounding box center [930, 214] width 14 height 15
type input "5"
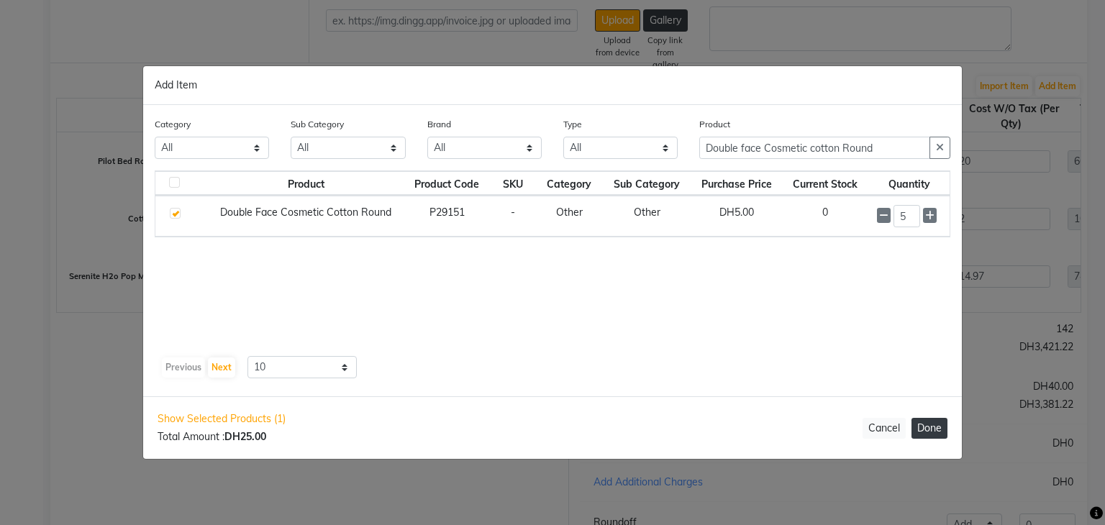
click at [937, 428] on button "Done" at bounding box center [929, 428] width 36 height 21
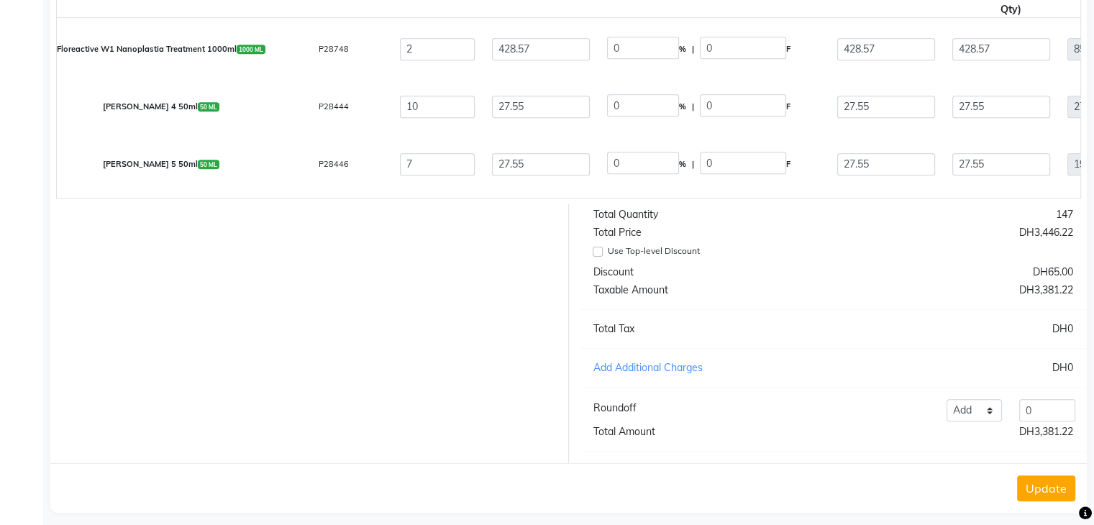
scroll to position [362, 0]
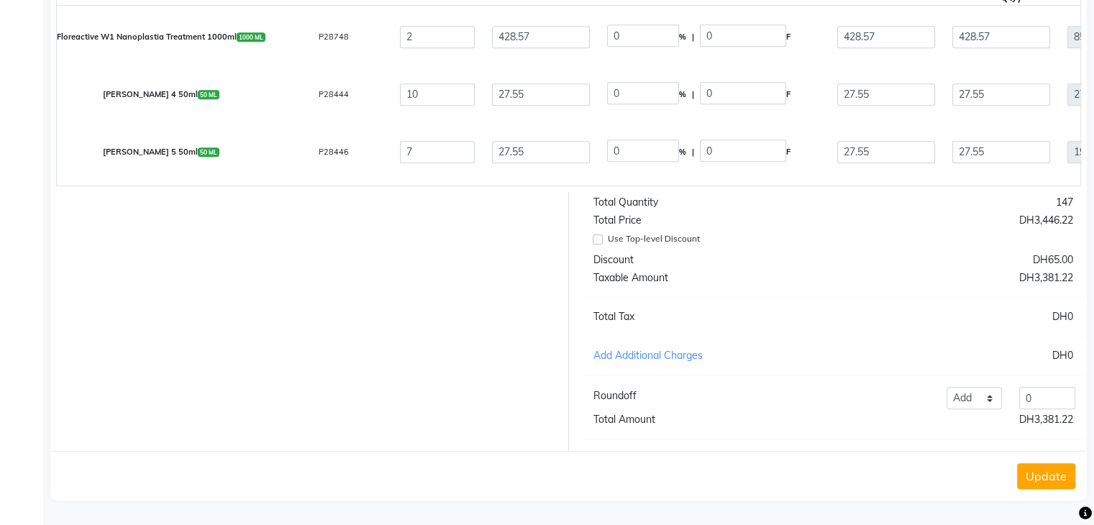
click at [1047, 472] on button "Update" at bounding box center [1046, 476] width 58 height 26
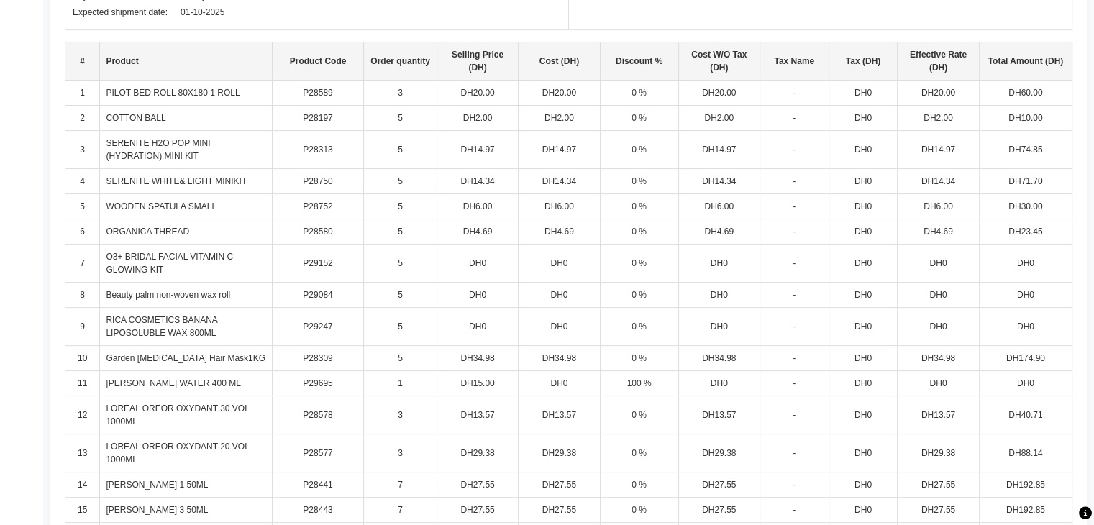
scroll to position [0, 0]
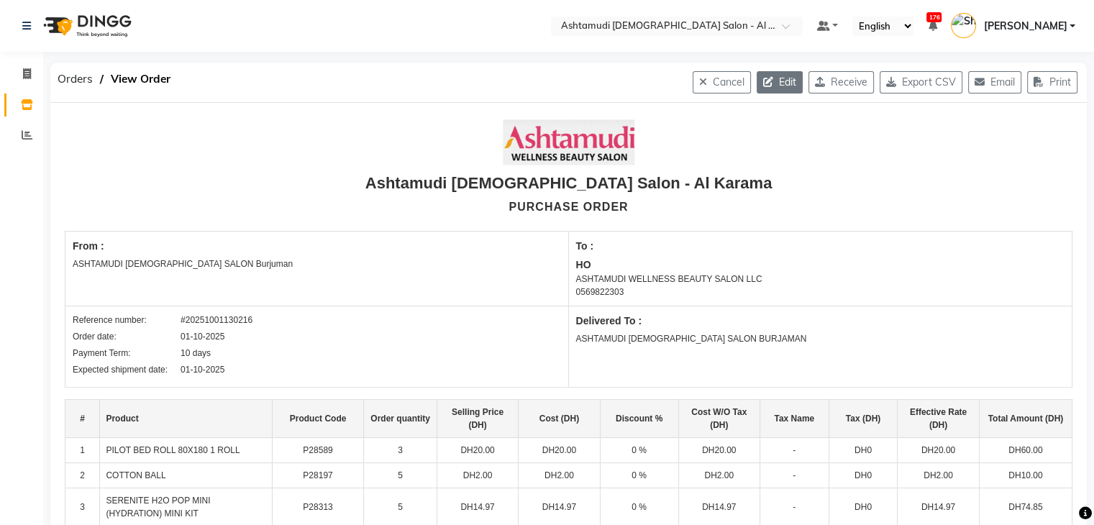
click at [771, 81] on button "Edit" at bounding box center [780, 82] width 46 height 22
select select "1045"
select select "1046"
select select "5148"
select select "true"
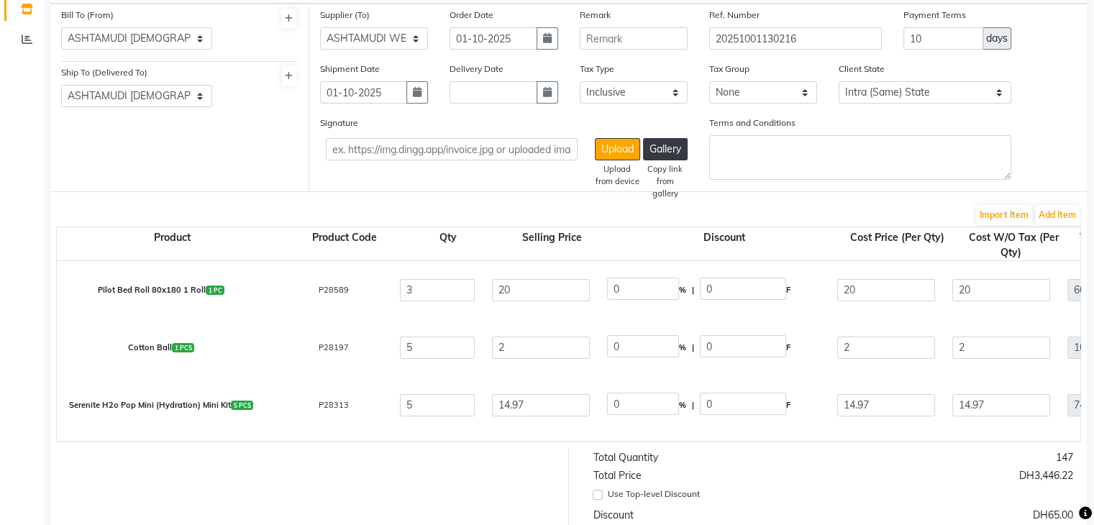
scroll to position [360, 0]
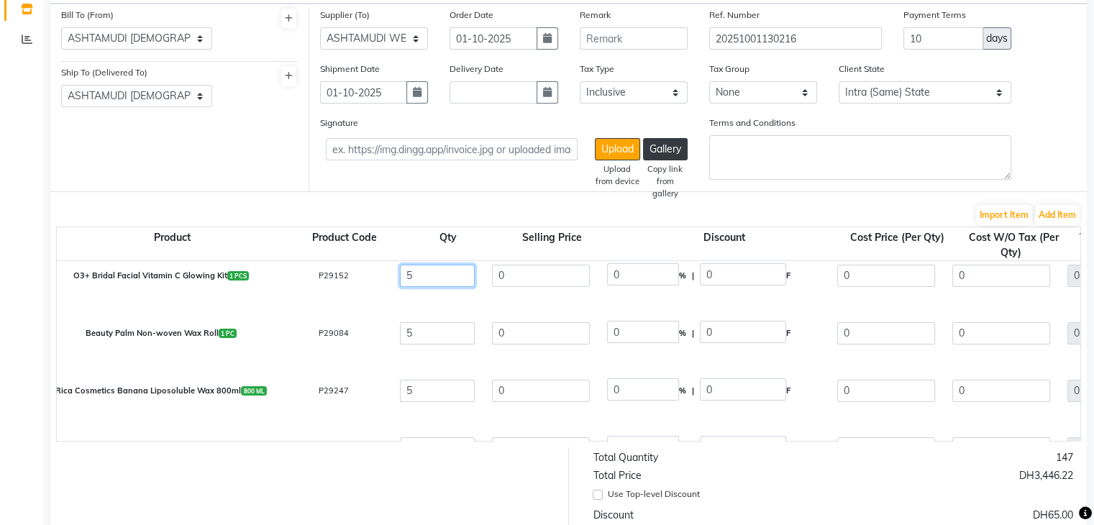
click at [423, 280] on input "5" at bounding box center [437, 276] width 75 height 22
type input "20"
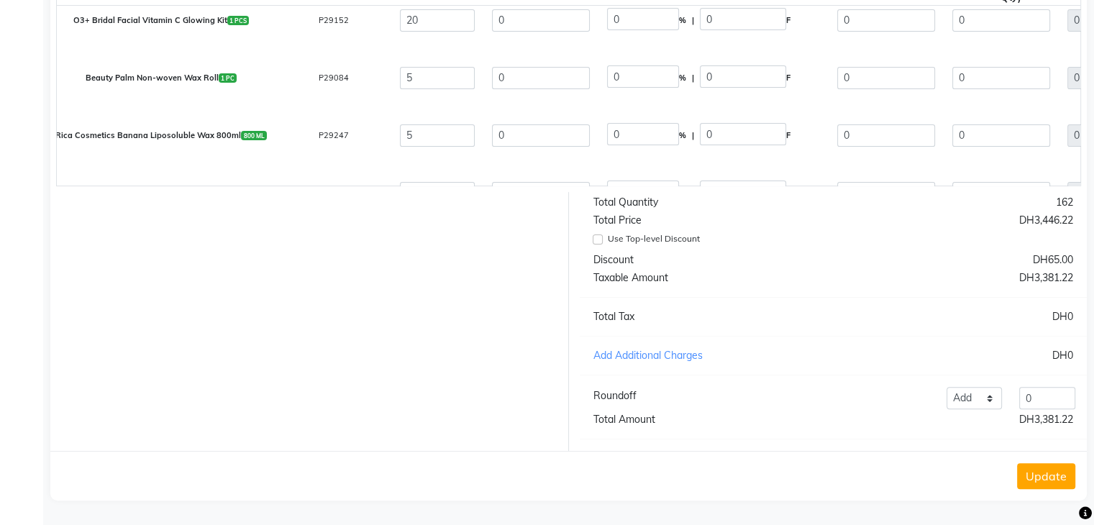
click at [1041, 482] on button "Update" at bounding box center [1046, 476] width 58 height 26
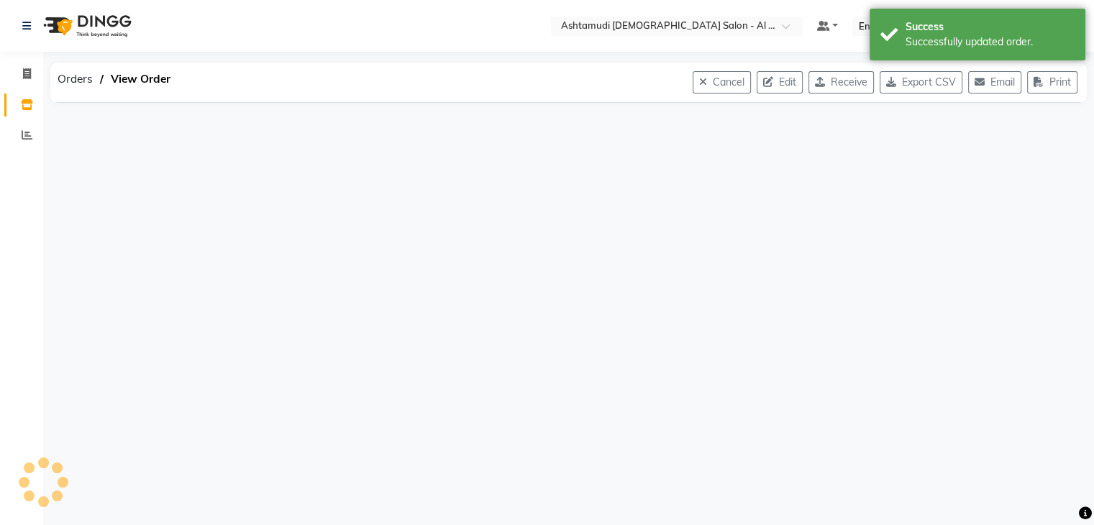
scroll to position [0, 0]
click at [858, 85] on button "Receive" at bounding box center [851, 82] width 65 height 22
select select "1045"
select select "1046"
select select "5148"
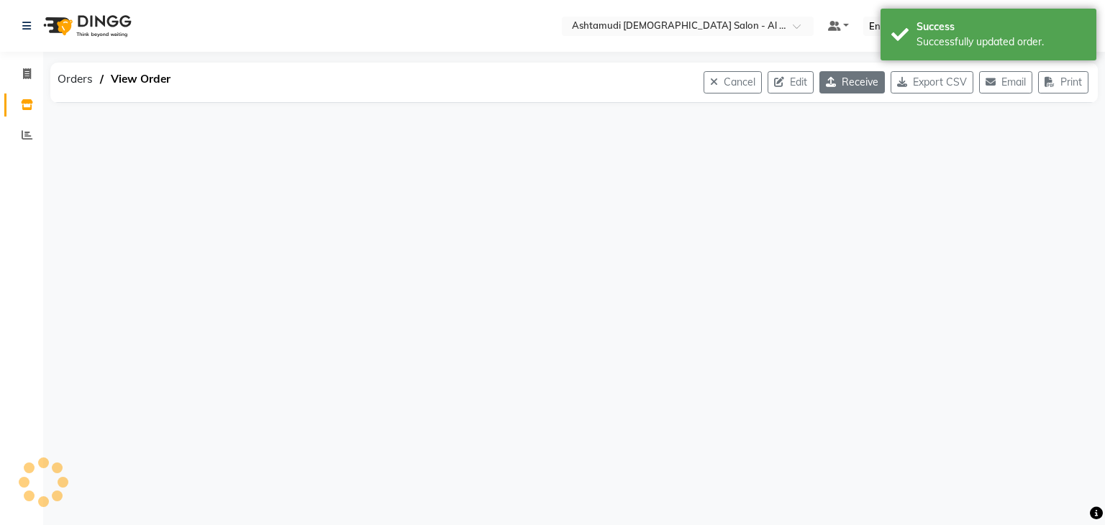
select select "true"
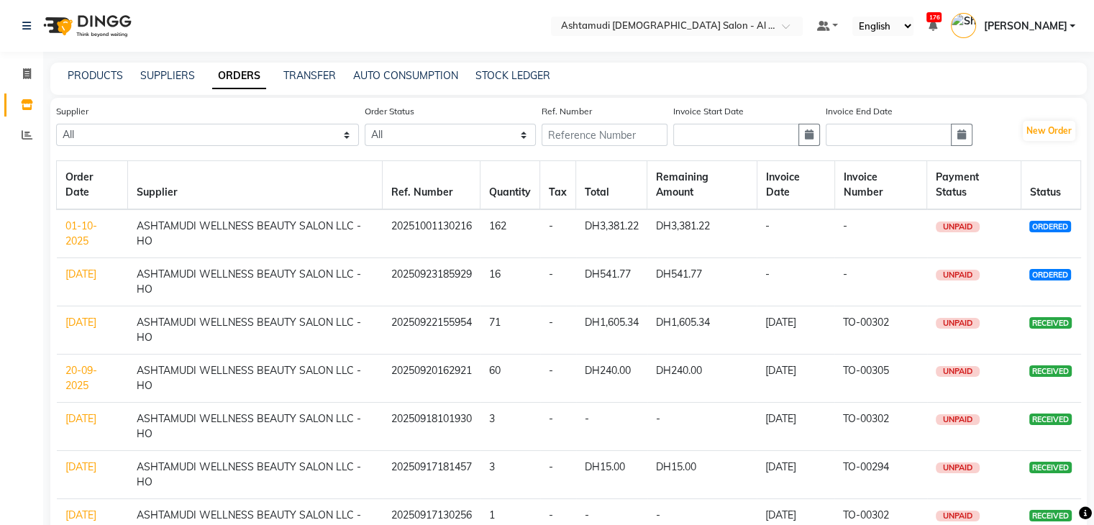
click at [75, 228] on link "01-10-2025" at bounding box center [81, 233] width 32 height 28
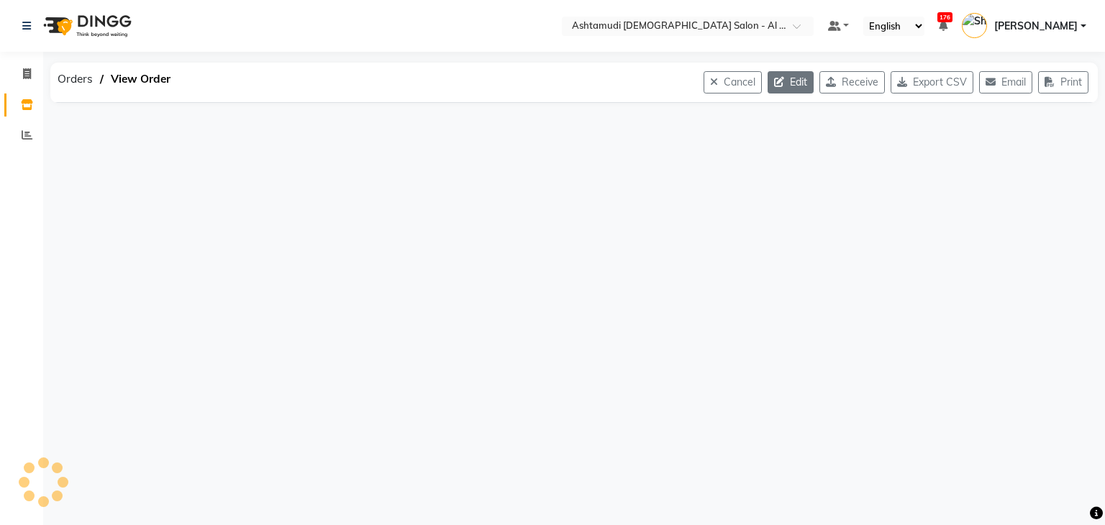
click at [783, 83] on button "Edit" at bounding box center [790, 82] width 46 height 22
select select "1045"
select select "1046"
select select "5148"
select select "true"
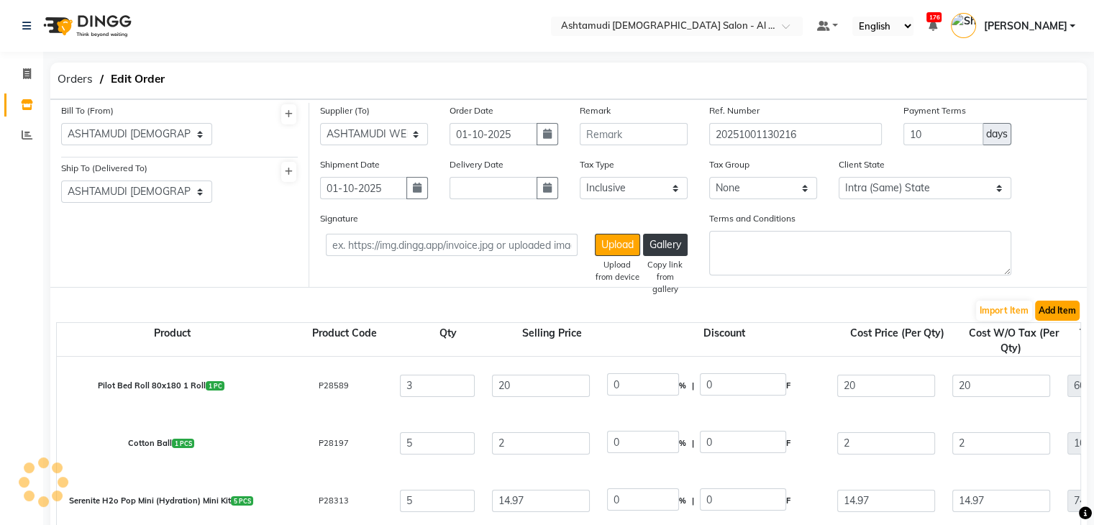
click at [1049, 311] on button "Add Item" at bounding box center [1057, 311] width 45 height 20
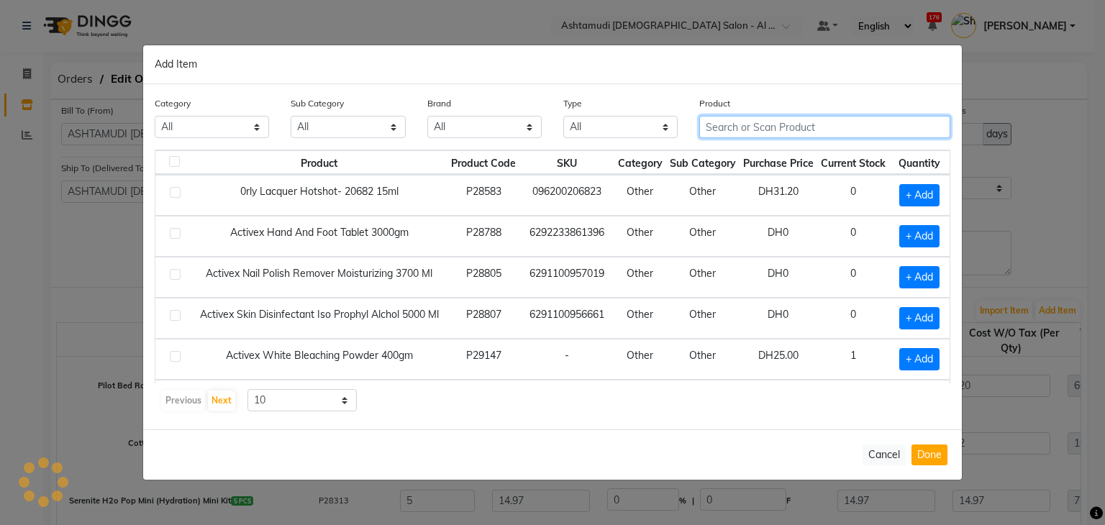
click at [732, 126] on input "text" at bounding box center [824, 127] width 251 height 22
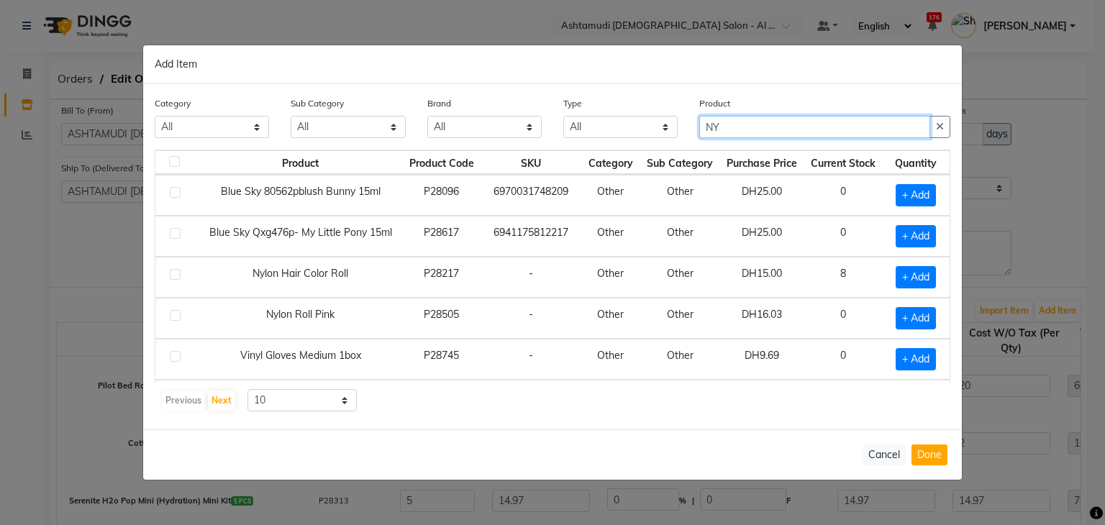
type input "NY"
click at [719, 389] on div "Previous Next 10 50 100" at bounding box center [552, 400] width 784 height 23
click at [904, 277] on span "+ Add" at bounding box center [915, 277] width 40 height 22
checkbox input "true"
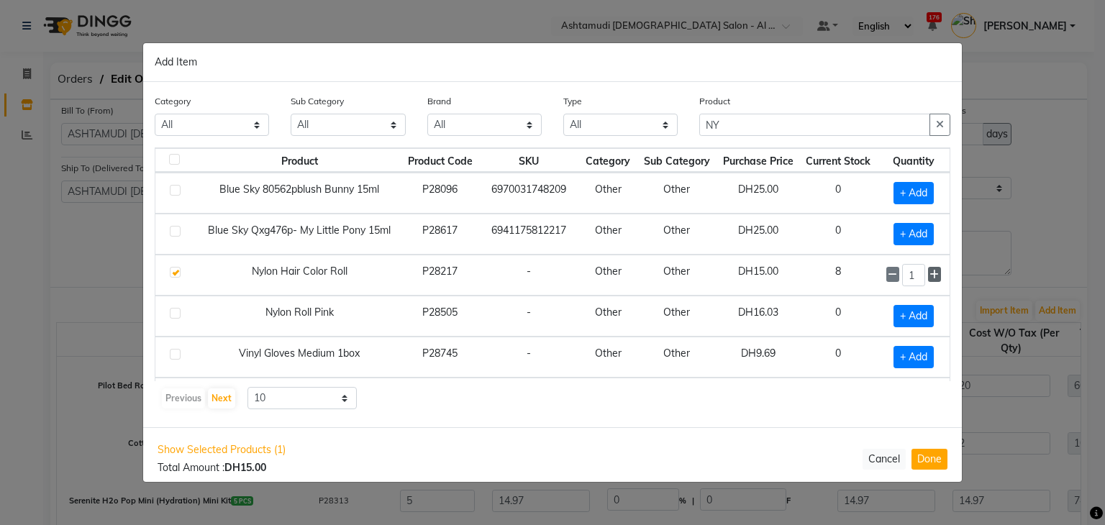
click at [929, 271] on span at bounding box center [934, 274] width 13 height 15
type input "2"
click at [945, 461] on button "Done" at bounding box center [929, 459] width 36 height 21
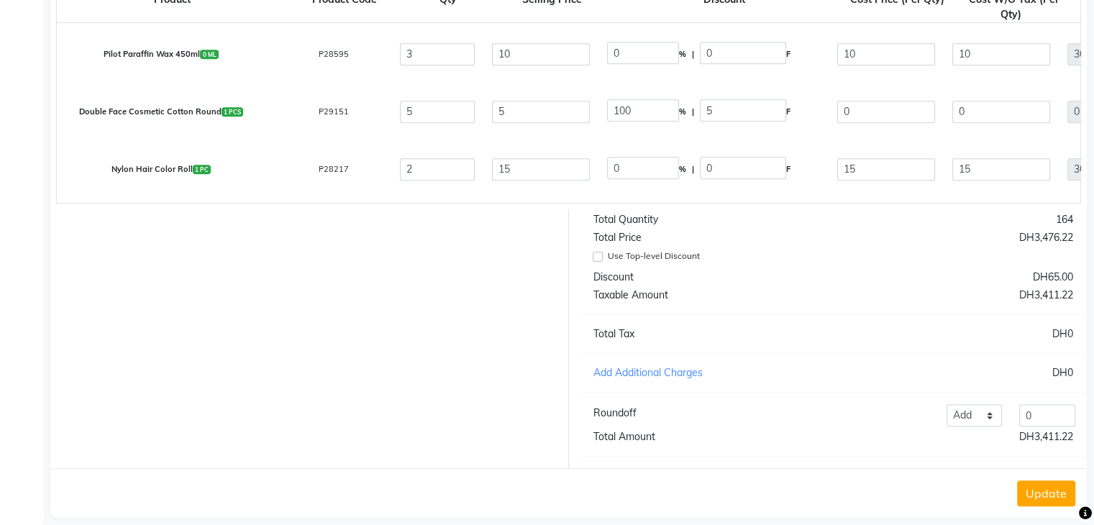
scroll to position [337, 0]
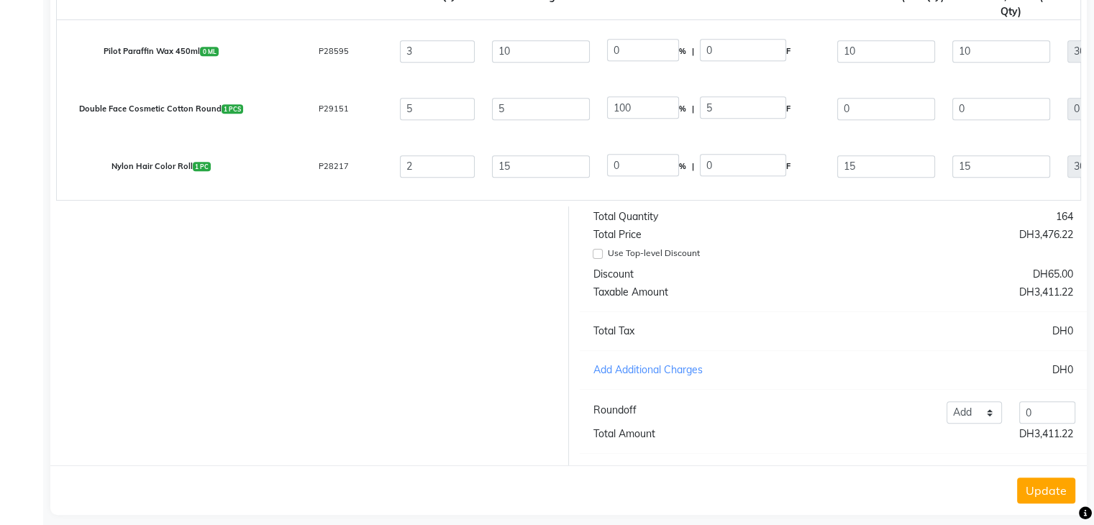
click at [1055, 501] on button "Update" at bounding box center [1046, 491] width 58 height 26
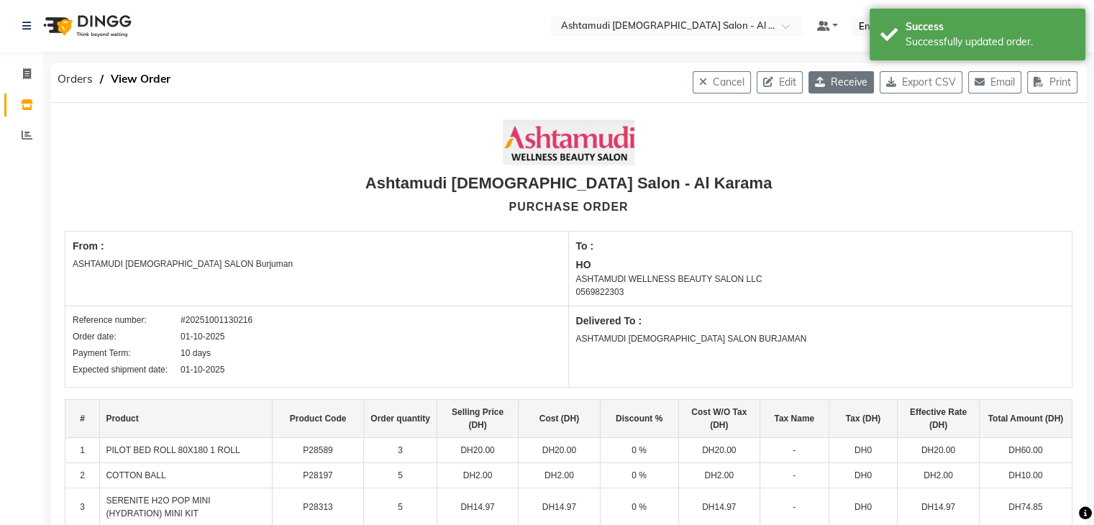
click at [836, 76] on button "Receive" at bounding box center [840, 82] width 65 height 22
select select "1045"
select select "1046"
select select "5148"
select select "true"
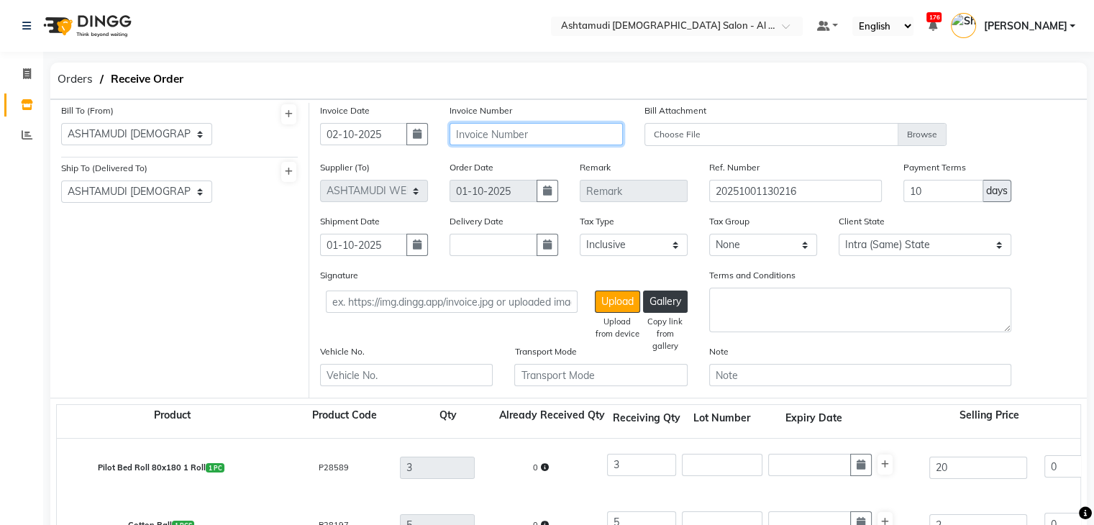
click at [544, 133] on input "text" at bounding box center [535, 134] width 173 height 22
paste input "TO-00317"
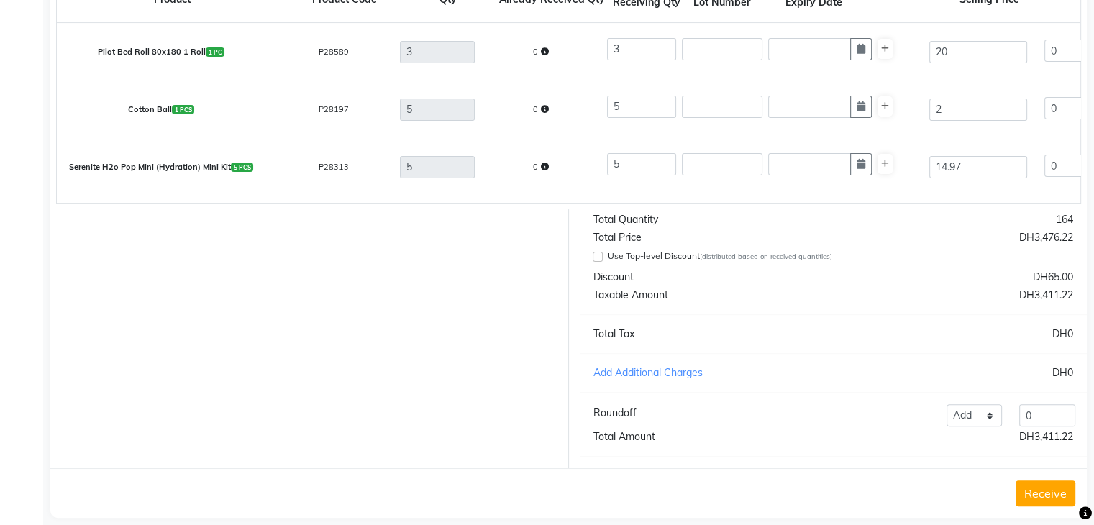
scroll to position [447, 0]
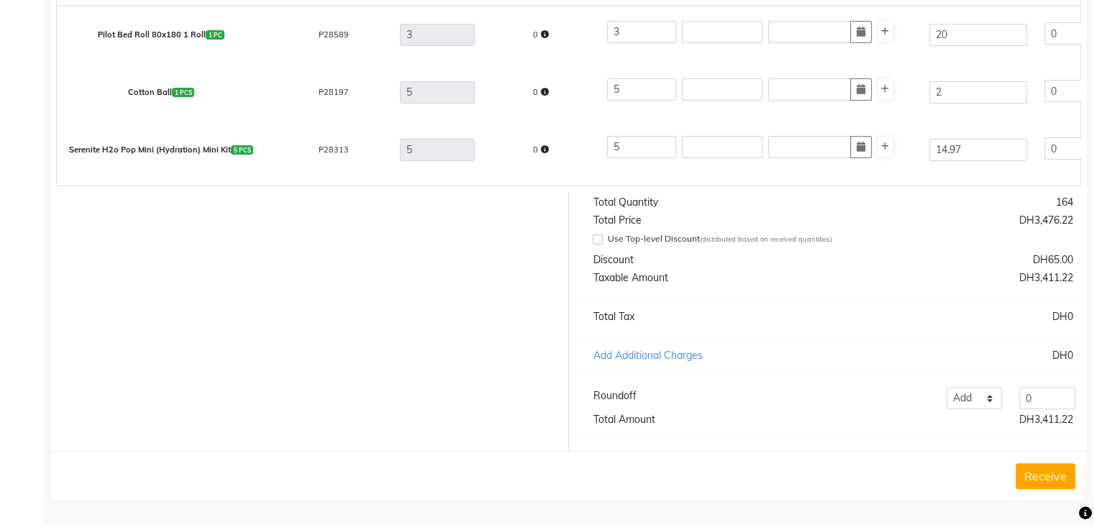
type input "TO-00317"
click at [1046, 478] on button "Receive" at bounding box center [1045, 476] width 60 height 26
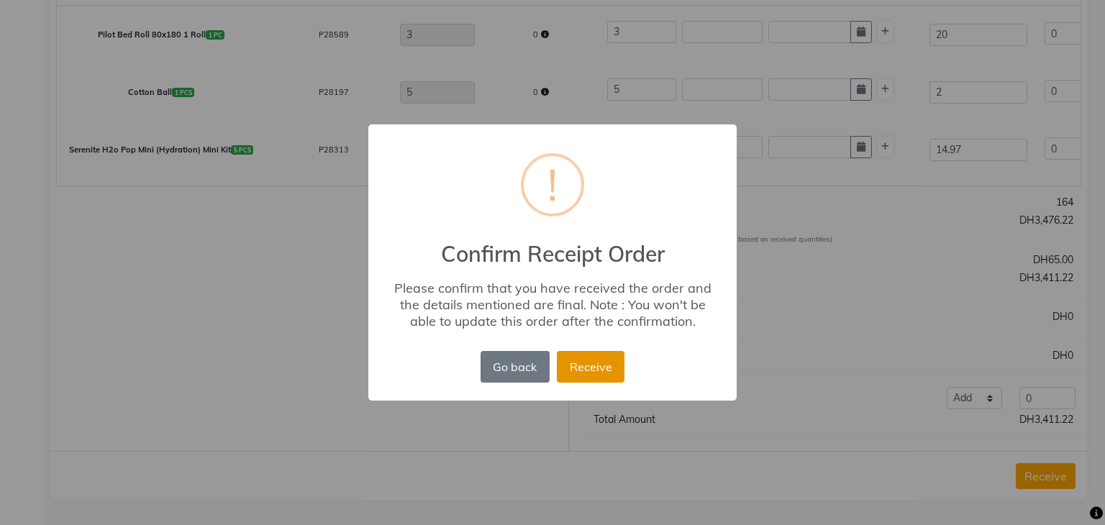
click at [615, 360] on button "Receive" at bounding box center [591, 367] width 68 height 32
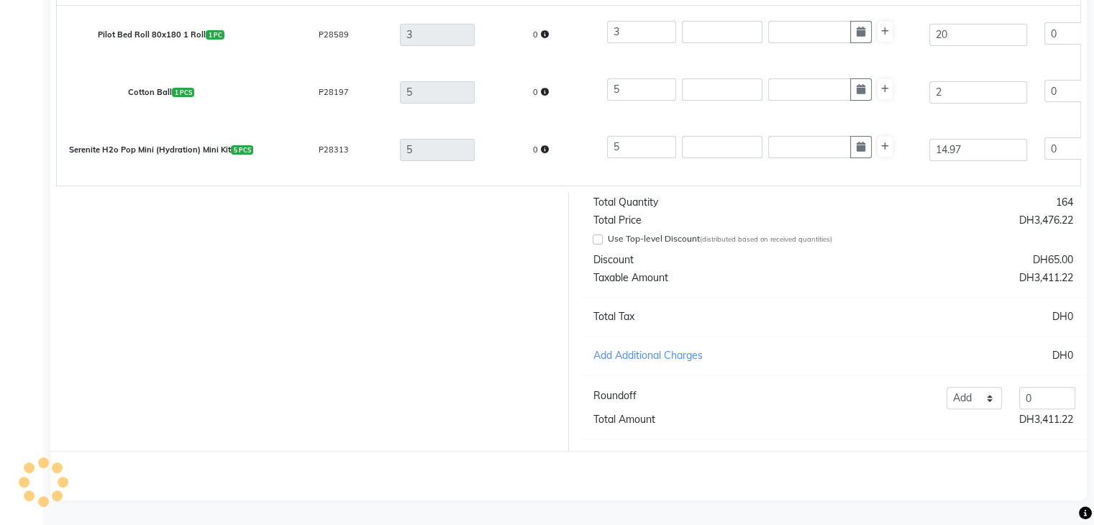
scroll to position [0, 0]
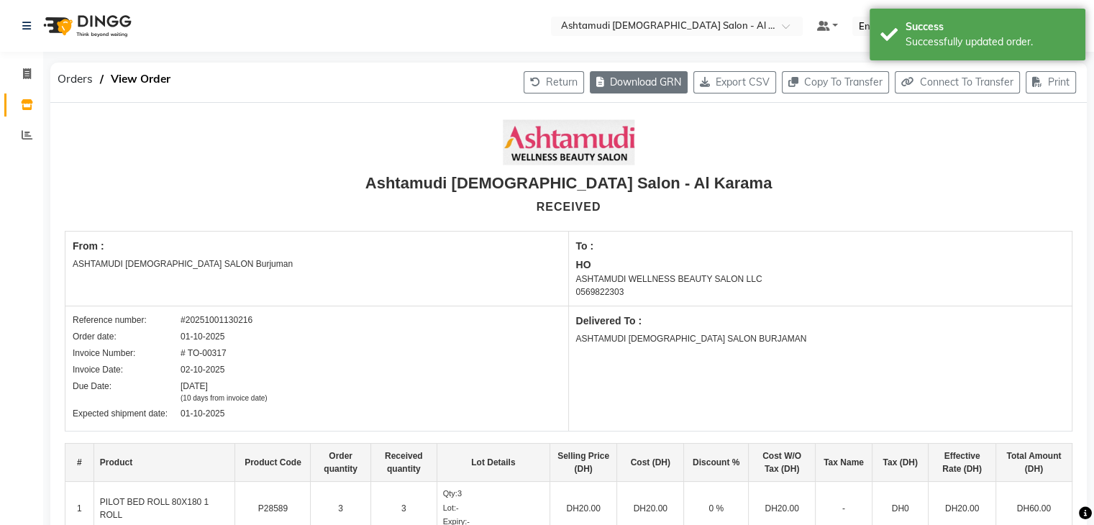
click at [650, 81] on button "Download GRN" at bounding box center [639, 82] width 98 height 22
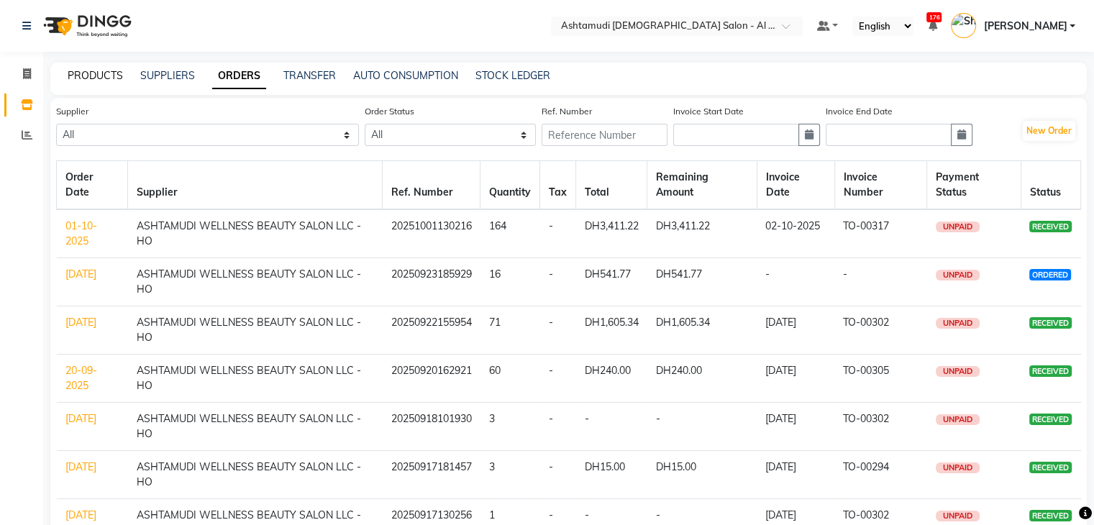
click at [88, 78] on link "PRODUCTS" at bounding box center [95, 75] width 55 height 13
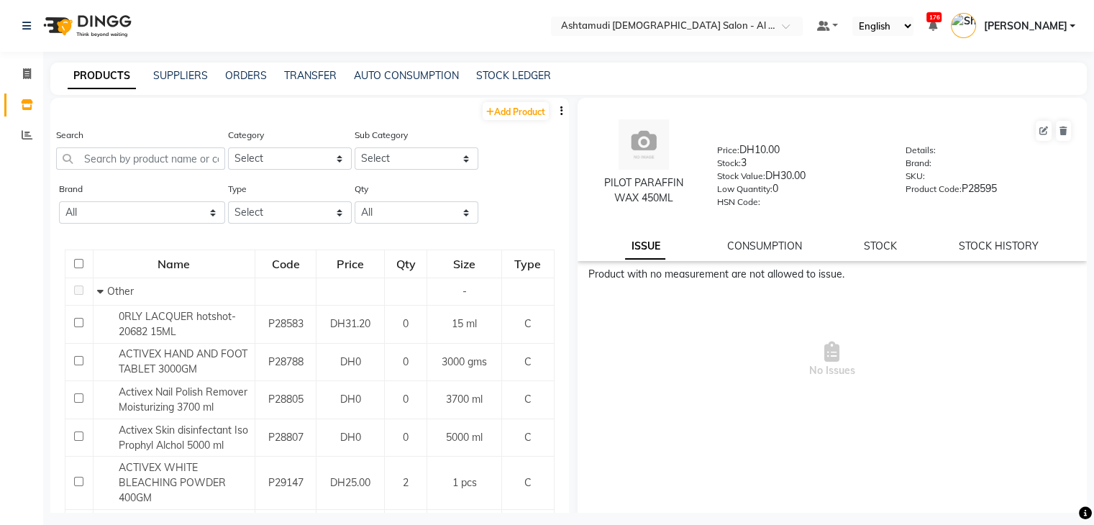
click at [554, 109] on button "button" at bounding box center [561, 111] width 14 height 15
click at [502, 124] on div "EXPORT" at bounding box center [504, 120] width 47 height 18
click at [155, 156] on input "text" at bounding box center [140, 158] width 169 height 22
paste input "PILOT PARAFFIN WAX 450ML"
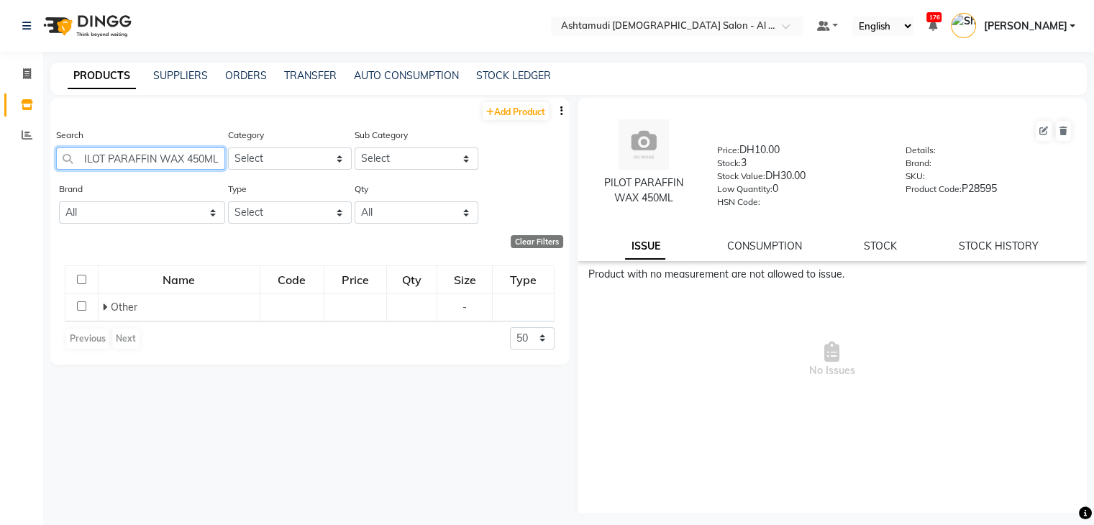
scroll to position [0, 6]
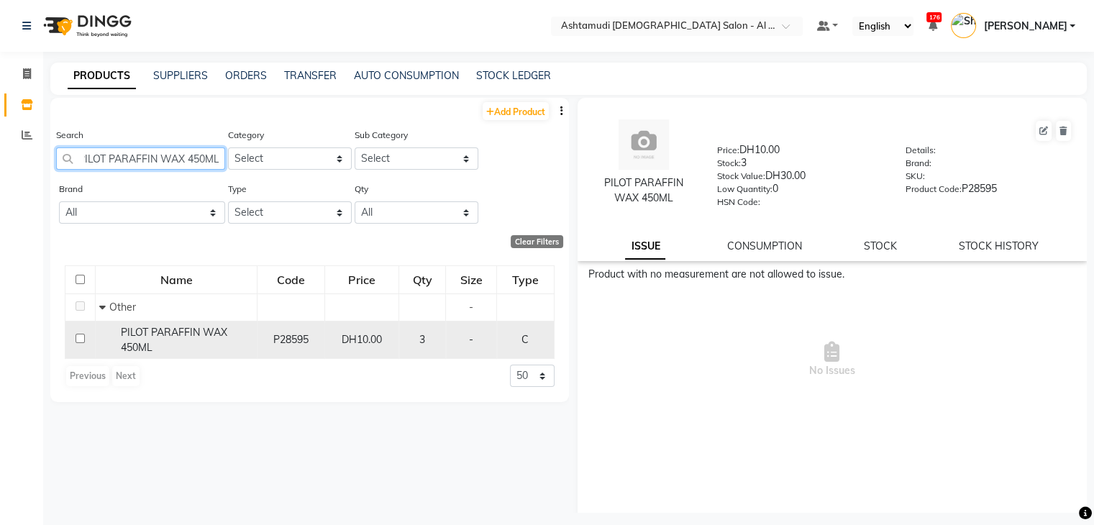
type input "PILOT PARAFFIN WAX 450ML"
click at [161, 349] on div "PILOT PARAFFIN WAX 450ML" at bounding box center [176, 340] width 154 height 30
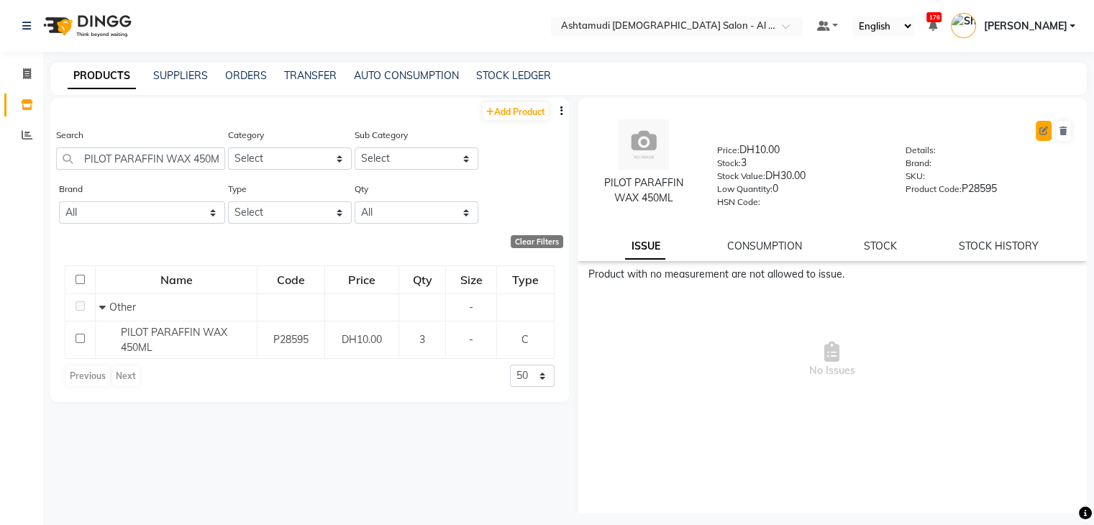
click at [1039, 129] on icon at bounding box center [1043, 131] width 9 height 9
select select "true"
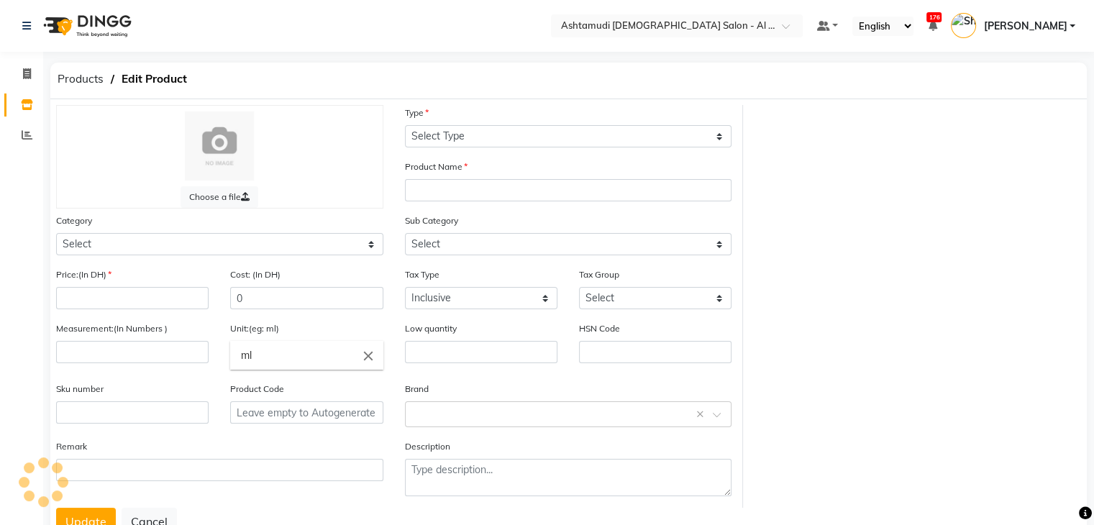
select select "C"
type input "PILOT PARAFFIN WAX 450ML"
select select
type input "10"
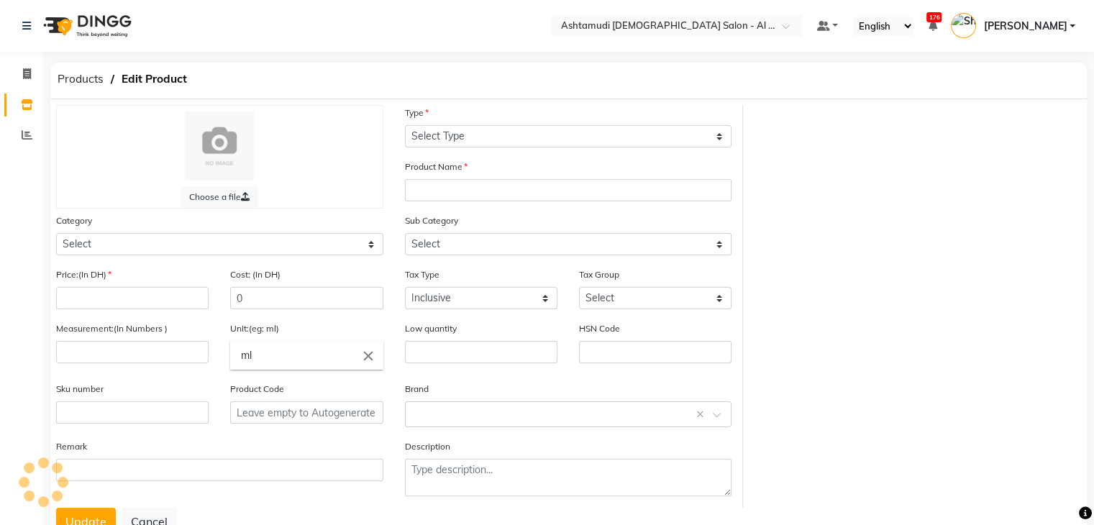
type input "10"
type input "0"
type input "P28595"
select select "595501000"
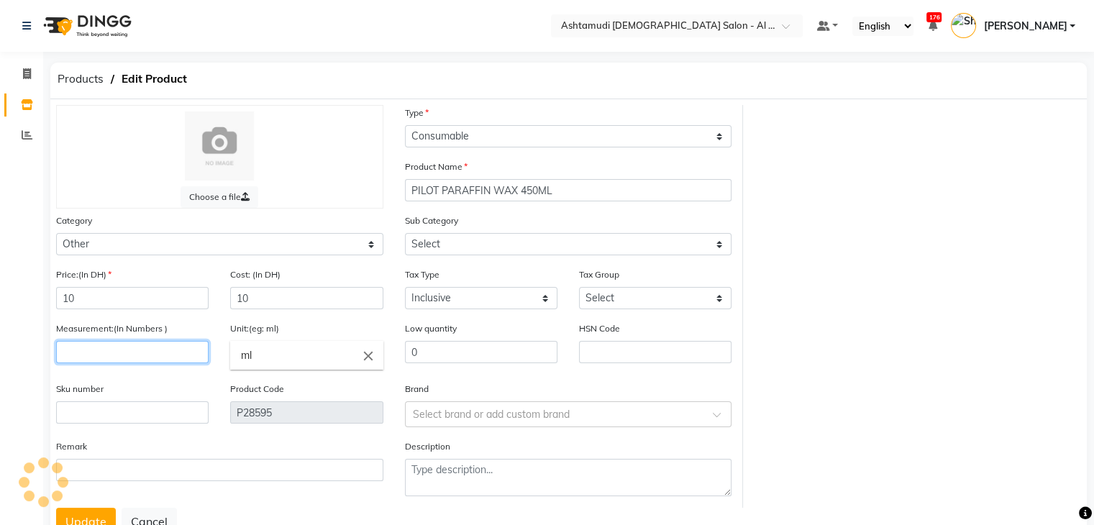
click at [132, 354] on input "number" at bounding box center [132, 352] width 152 height 22
select select "595501002"
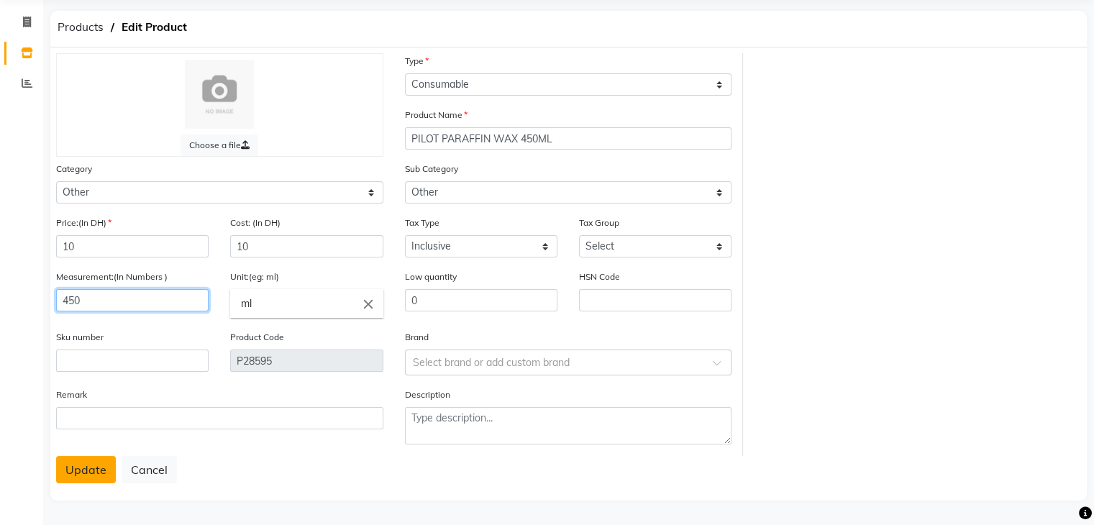
type input "450"
click at [76, 471] on button "Update" at bounding box center [86, 469] width 60 height 27
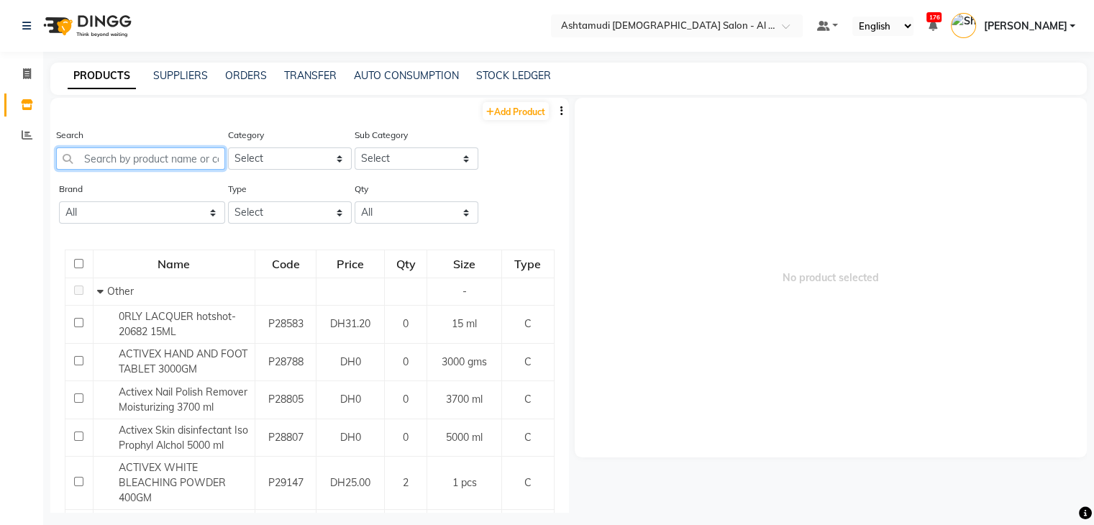
click at [158, 158] on input "text" at bounding box center [140, 158] width 169 height 22
paste input "SCHWARZKOFH ZERO AMM 6-68 60ML"
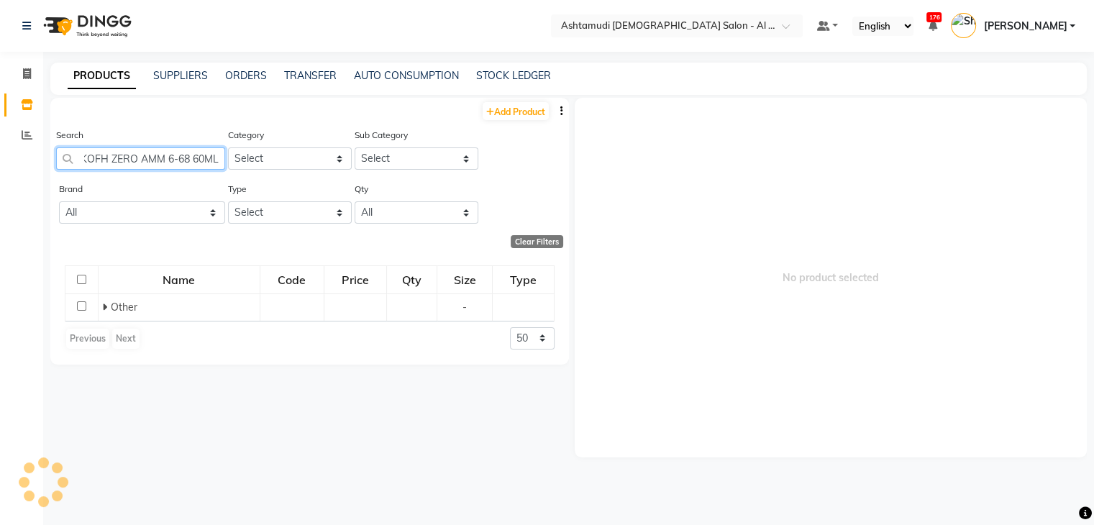
scroll to position [0, 55]
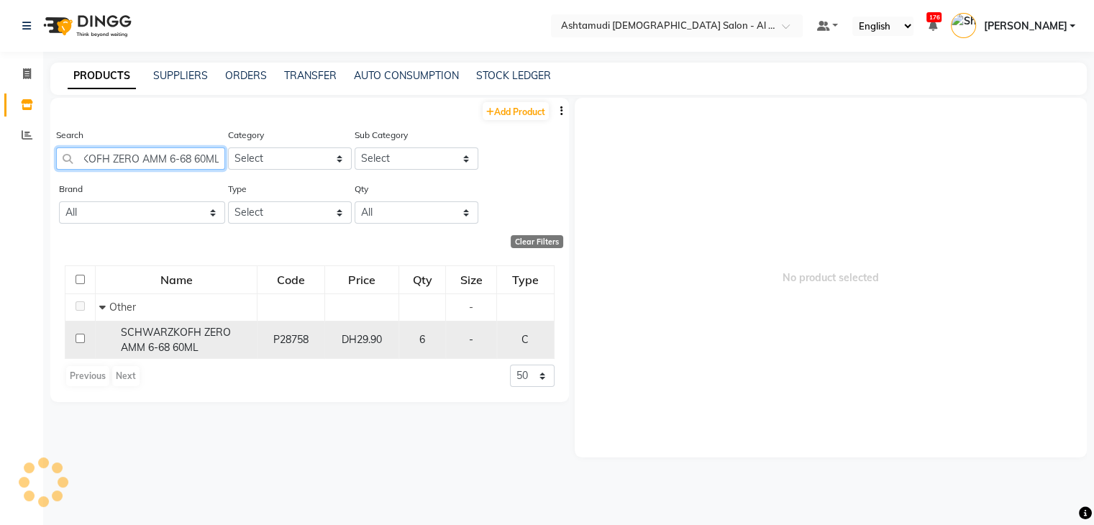
type input "SCHWARZKOFH ZERO AMM 6-68 60ML"
click at [169, 331] on span "SCHWARZKOFH ZERO AMM 6-68 60ML" at bounding box center [176, 340] width 110 height 28
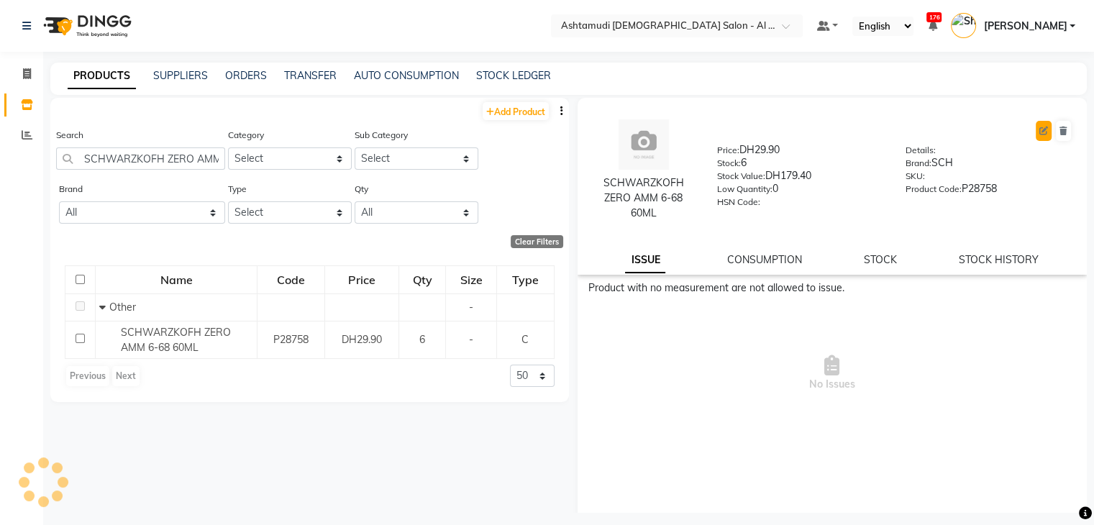
click at [1039, 130] on icon at bounding box center [1043, 131] width 9 height 9
select select "true"
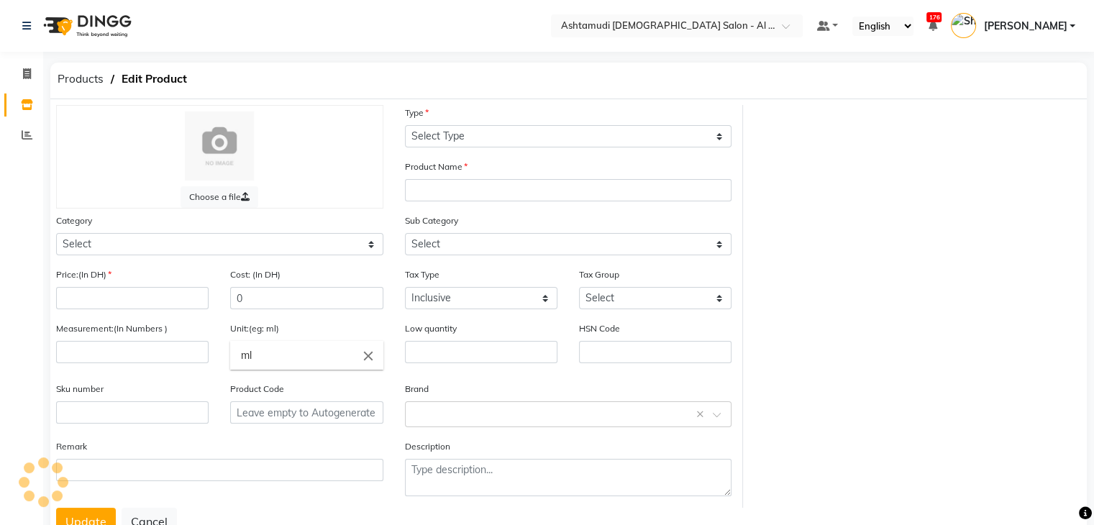
select select "C"
type input "SCHWARZKOFH ZERO AMM 6-68 60ML"
select select
type input "29.9"
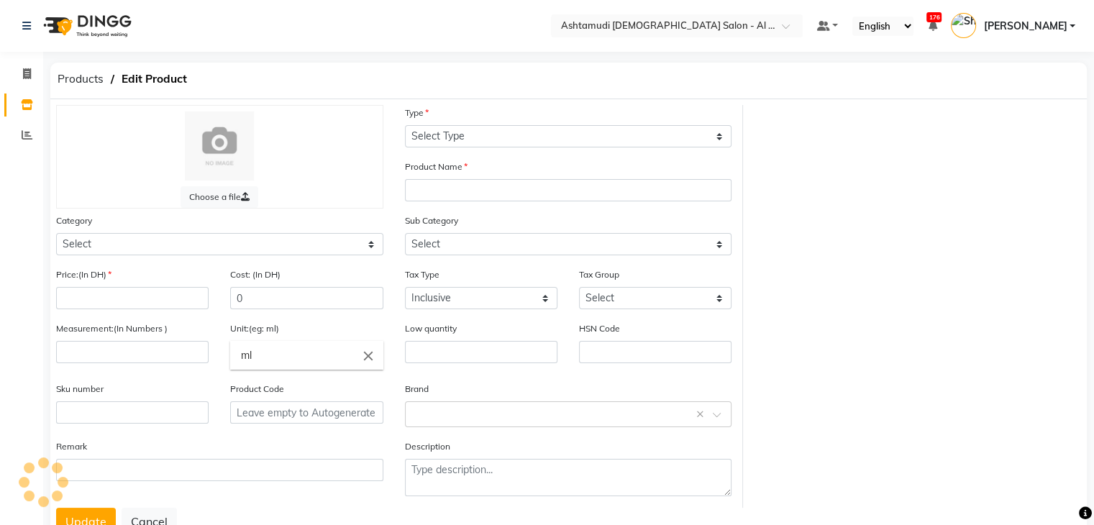
type input "29.9"
type input "0"
type input "P28758"
select select "595501000"
select select "595501002"
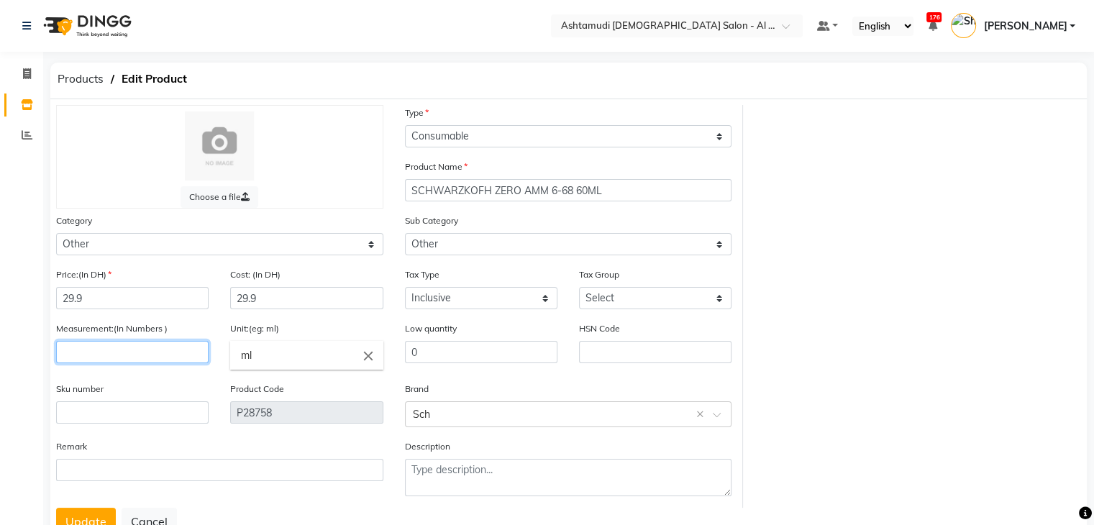
click at [154, 358] on input "number" at bounding box center [132, 352] width 152 height 22
type input "1"
click at [306, 355] on input "ml" at bounding box center [306, 355] width 152 height 29
type input "m"
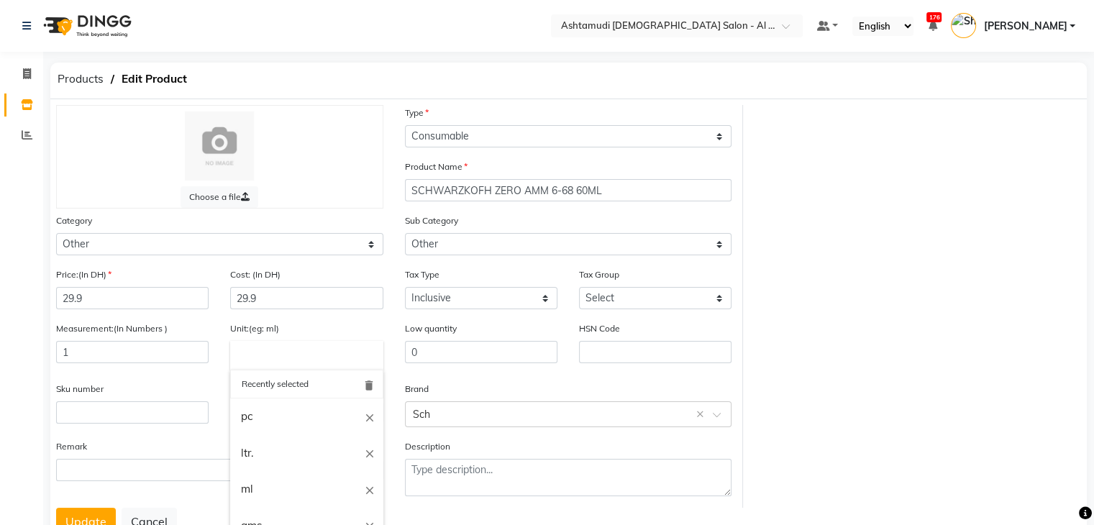
click at [247, 421] on link "pc" at bounding box center [306, 416] width 152 height 37
type input "pc"
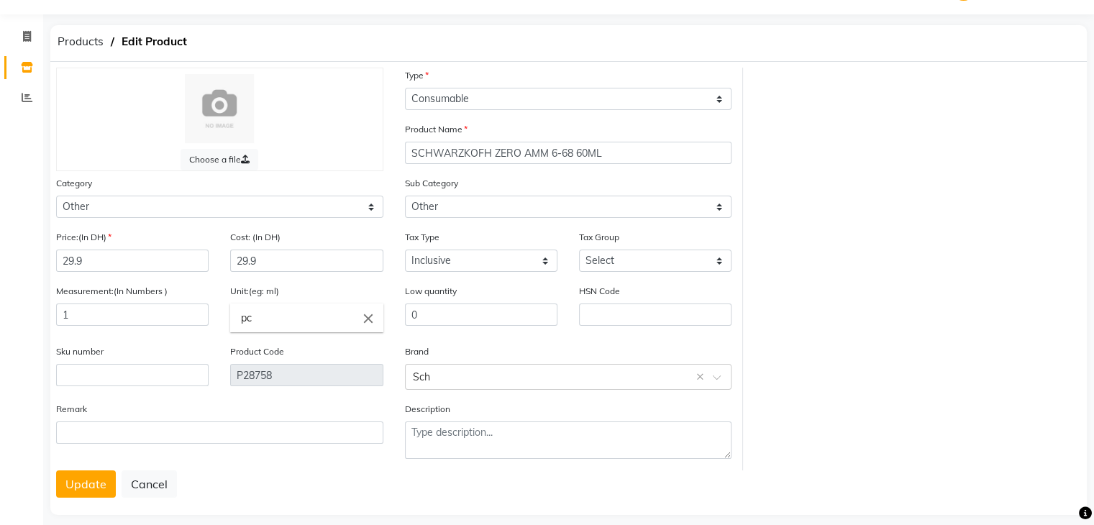
scroll to position [58, 0]
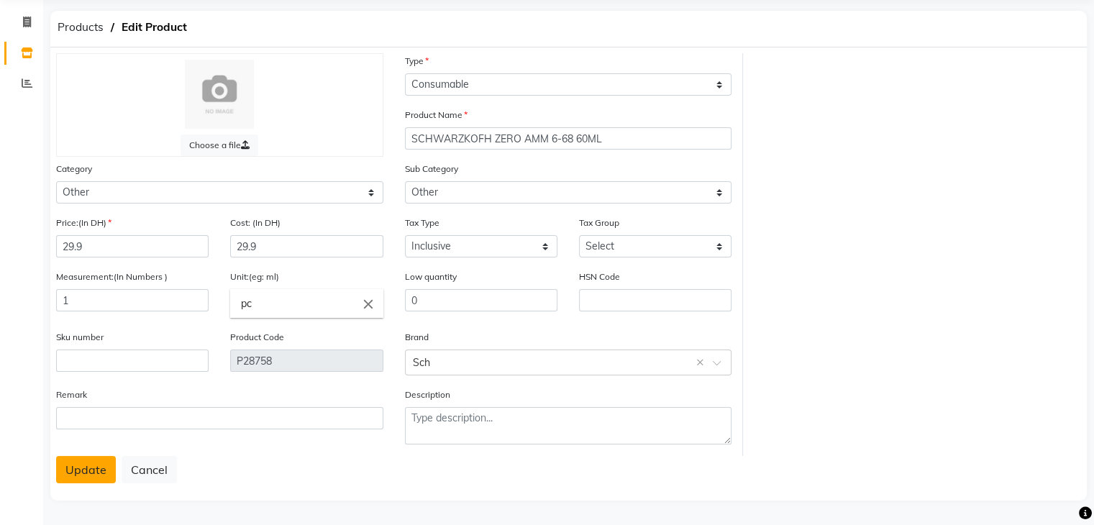
click at [101, 472] on button "Update" at bounding box center [86, 469] width 60 height 27
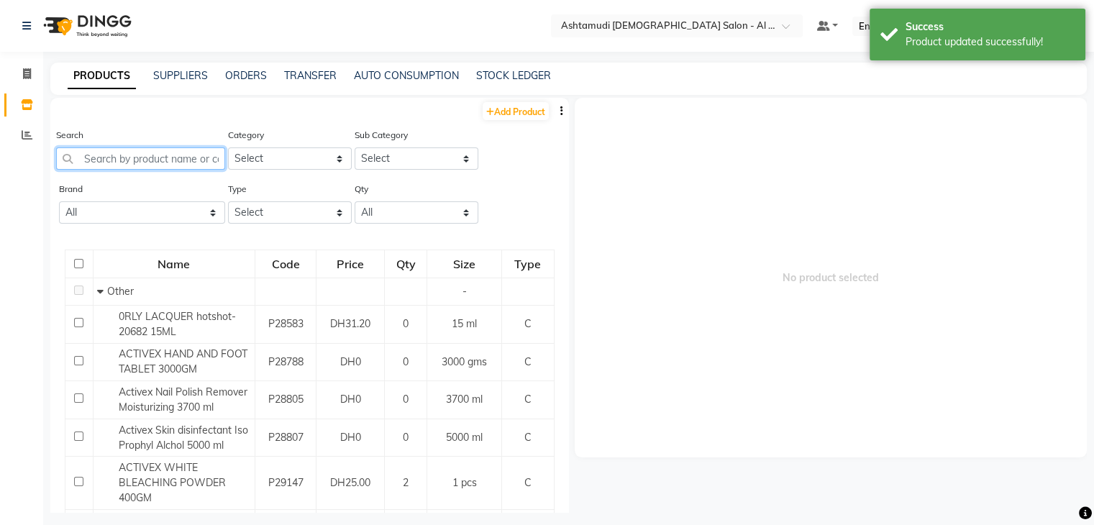
click at [178, 155] on input "text" at bounding box center [140, 158] width 169 height 22
paste input "SCHWARZKOFH ZERO AMM 6-68 60ML"
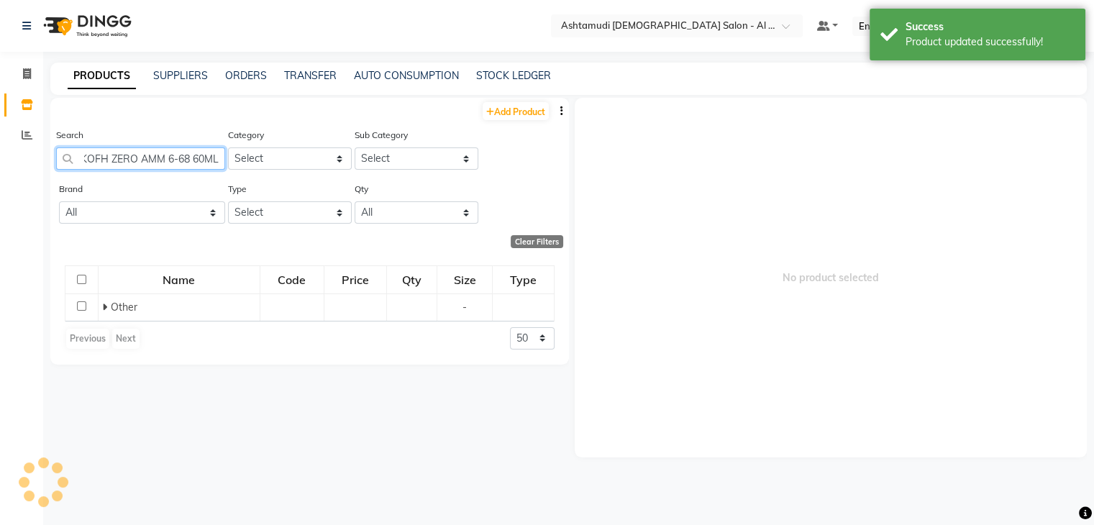
scroll to position [0, 55]
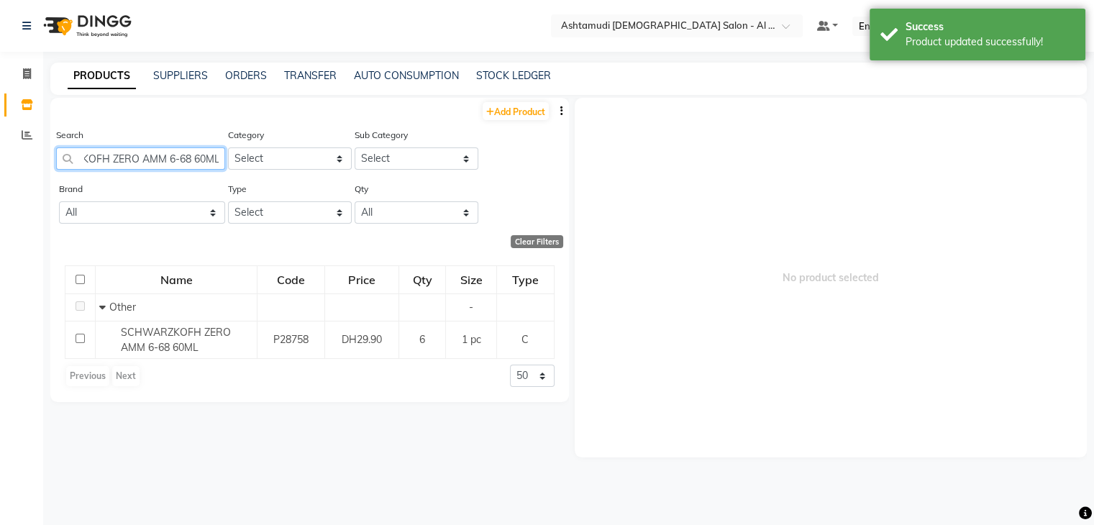
type input "SCHWARZKOFH ZERO AMM 6-68 60ML"
click at [614, 21] on input "text" at bounding box center [662, 25] width 209 height 14
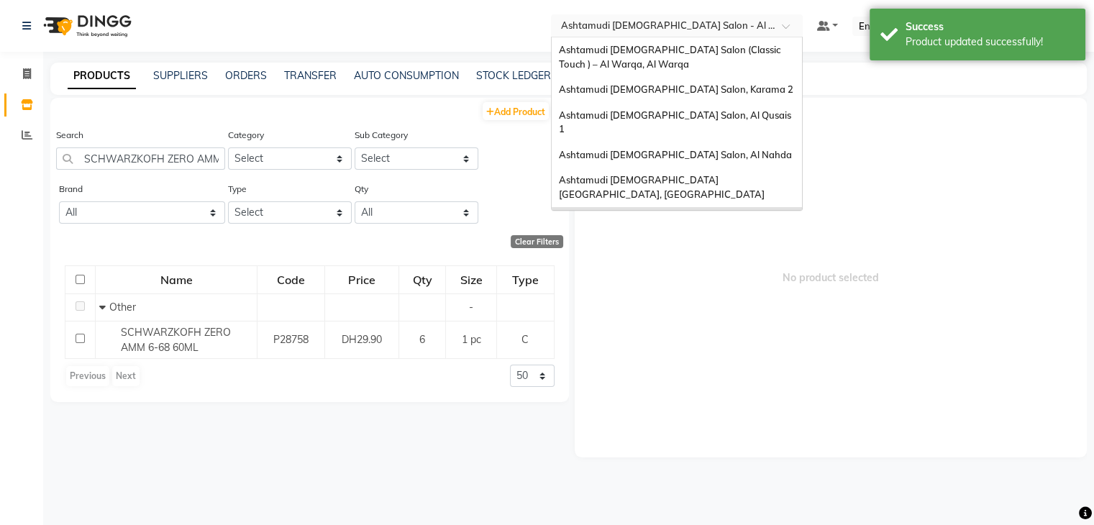
scroll to position [9, 0]
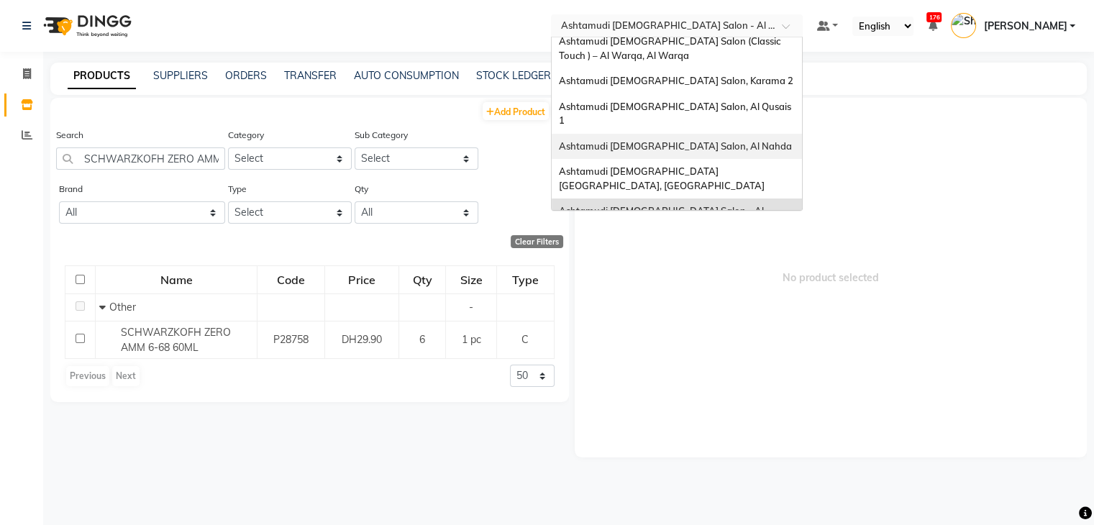
click at [659, 140] on span "Ashtamudi Ladies Salon, Al Nahda" at bounding box center [675, 146] width 233 height 12
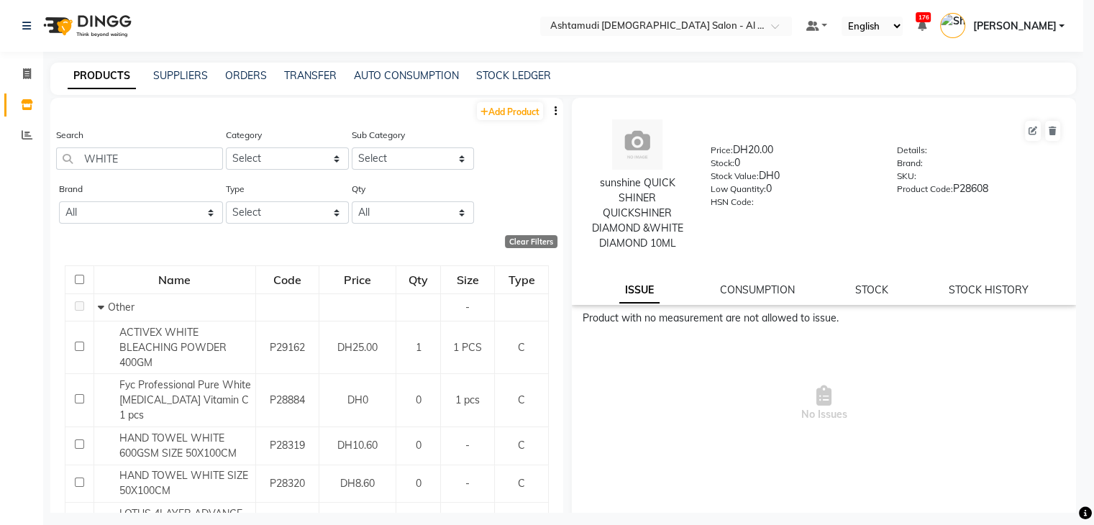
scroll to position [303, 0]
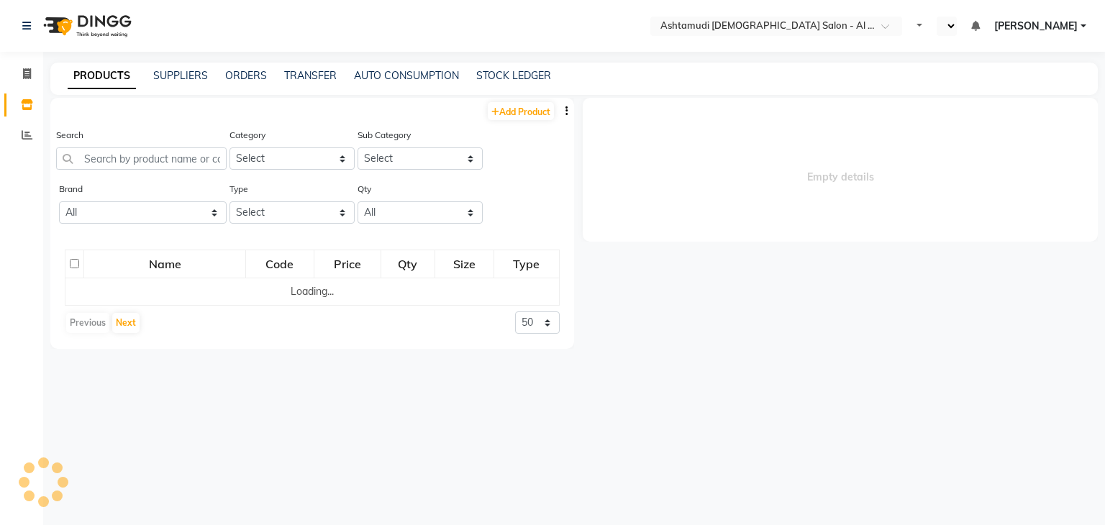
select select "en"
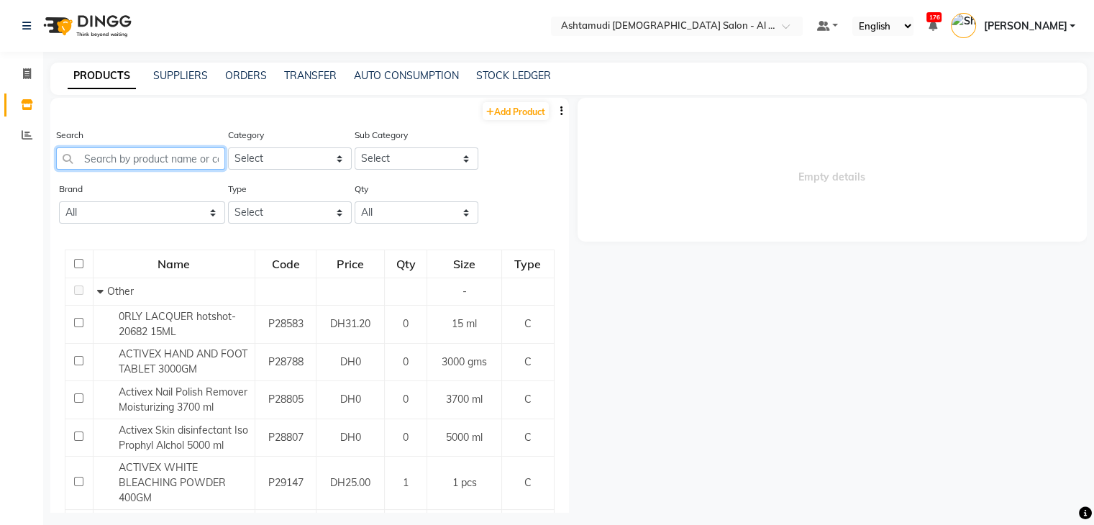
click at [105, 157] on input "text" at bounding box center [140, 158] width 169 height 22
paste input "Magic glow Milk Shampoo 5000ml"
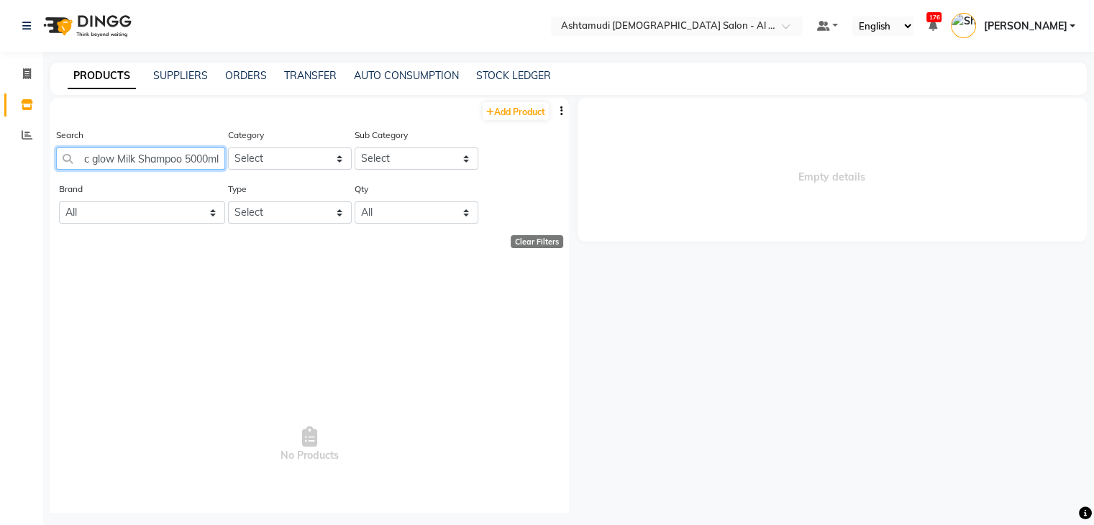
click at [132, 163] on input "Magic glow Milk Shampoo 5000ml" at bounding box center [140, 158] width 169 height 22
click at [165, 158] on input "Shampoo 5000ml" at bounding box center [140, 158] width 169 height 22
click at [168, 158] on input "Shampoo 5000ml" at bounding box center [140, 158] width 169 height 22
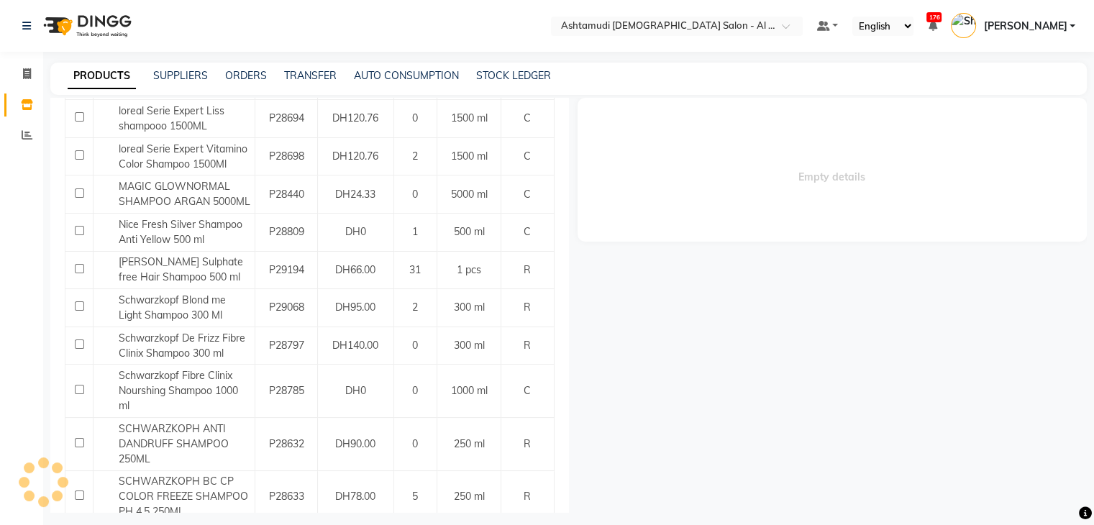
scroll to position [587, 0]
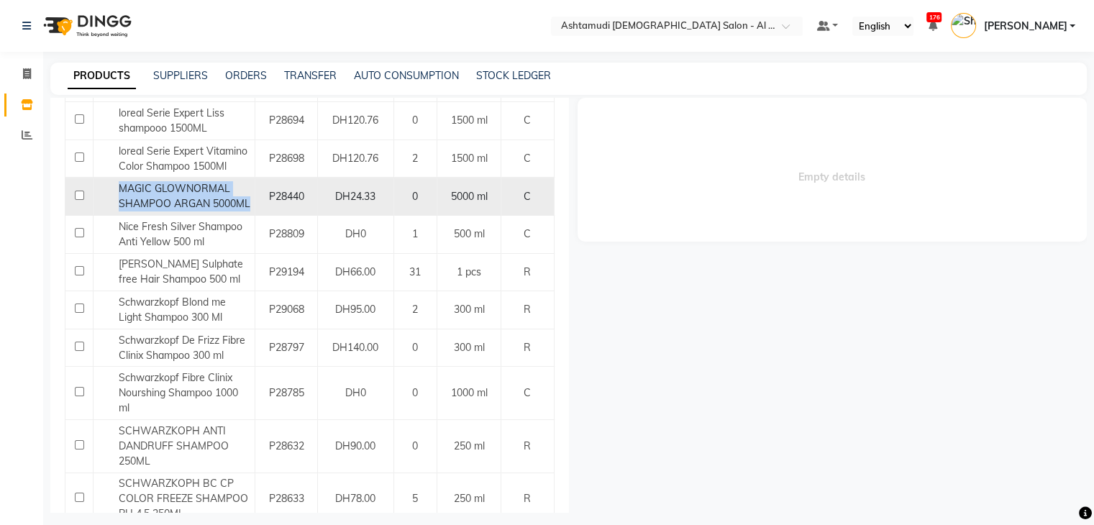
drag, startPoint x: 114, startPoint y: 188, endPoint x: 250, endPoint y: 199, distance: 136.4
click at [250, 199] on td "MAGIC GLOWNORMAL SHAMPOO ARGAN 5000ML" at bounding box center [174, 197] width 162 height 38
copy span "MAGIC GLOWNORMAL SHAMPOO ARGAN 5000ML"
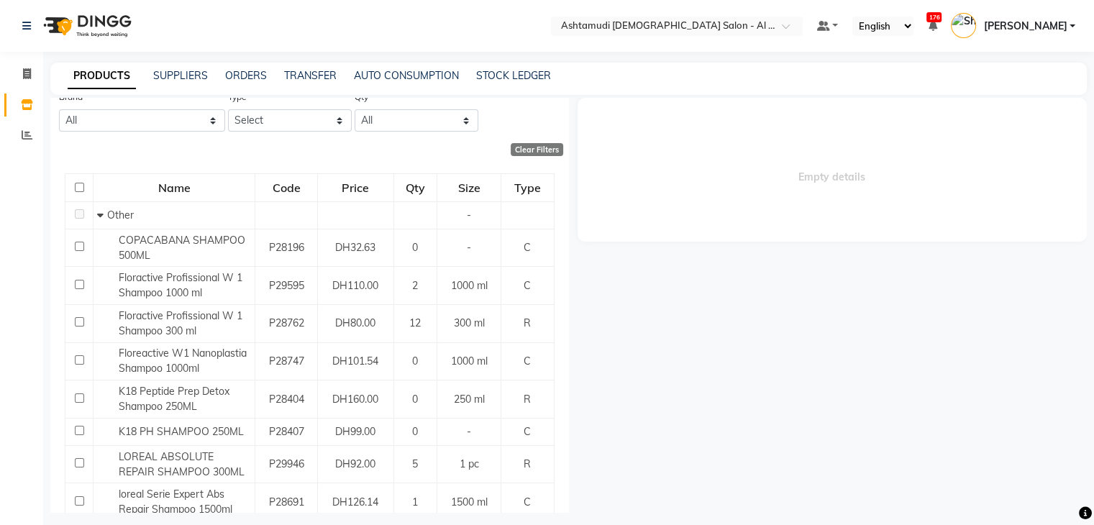
scroll to position [0, 0]
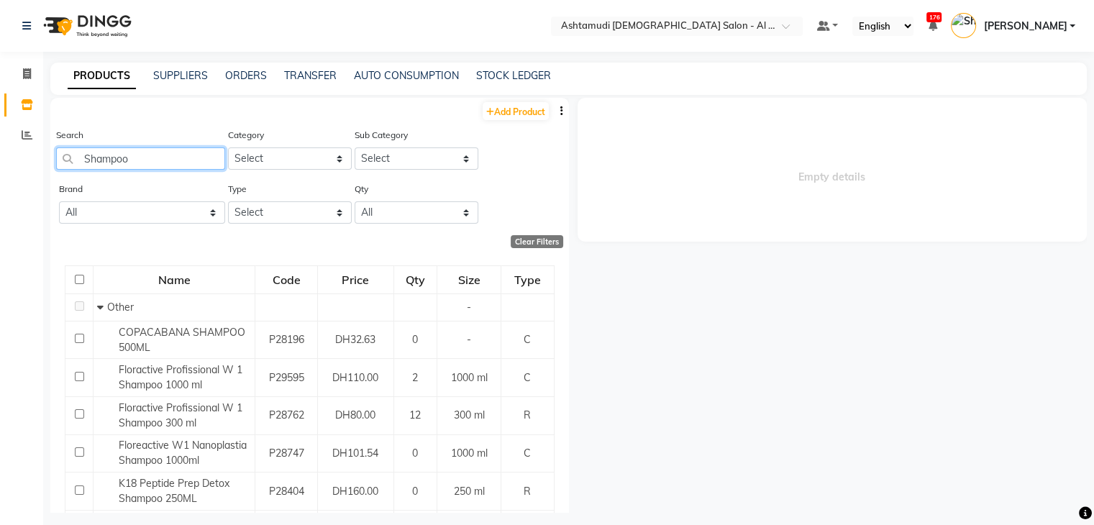
click at [158, 151] on input "Shampoo" at bounding box center [140, 158] width 169 height 22
type input "S"
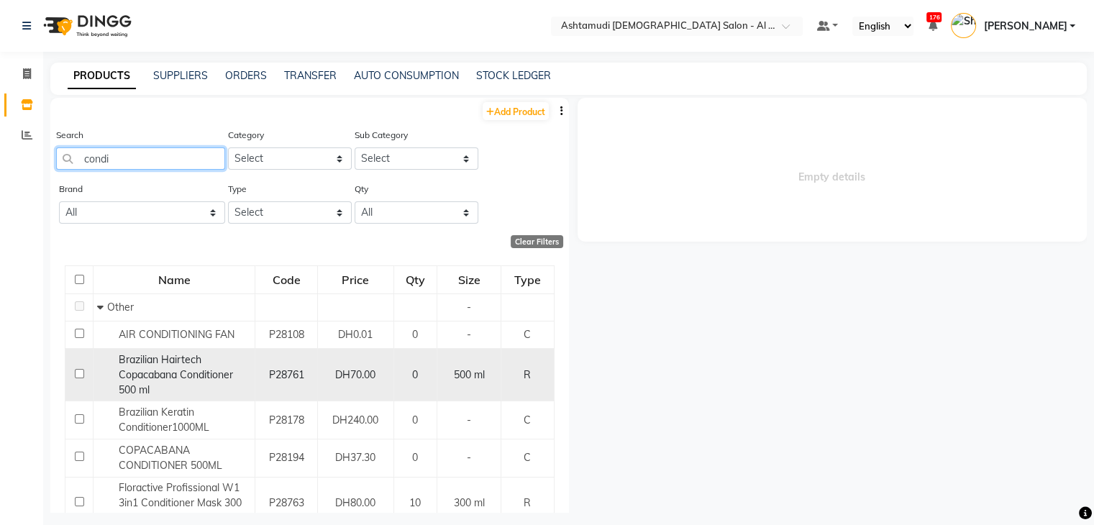
scroll to position [257, 0]
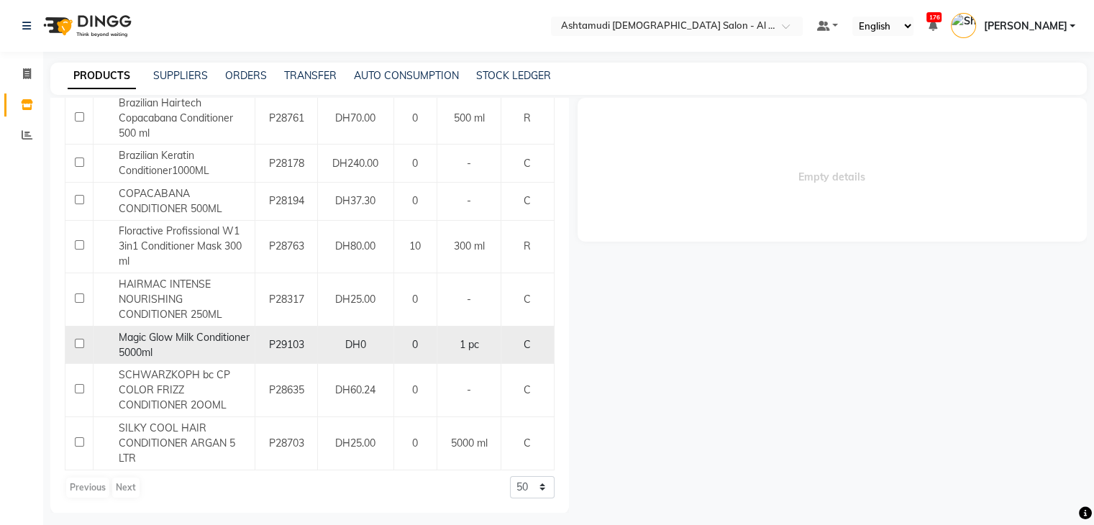
type input "condi"
drag, startPoint x: 100, startPoint y: 333, endPoint x: 162, endPoint y: 349, distance: 63.8
click at [162, 349] on div "Magic Glow Milk Conditioner 5000ml" at bounding box center [174, 345] width 154 height 30
copy span "Magic Glow Milk Conditioner 5000ml"
select select
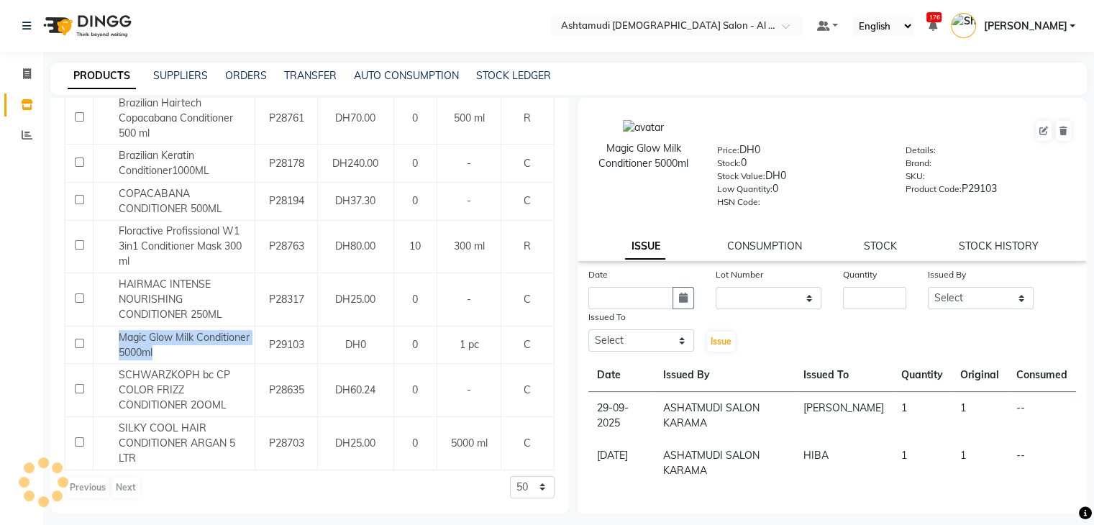
scroll to position [0, 0]
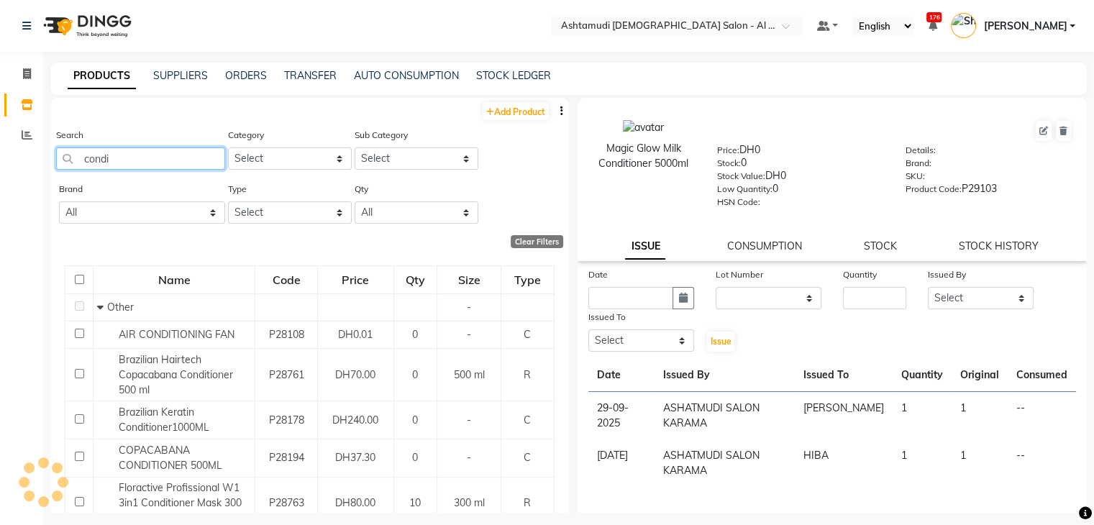
click at [166, 160] on input "condi" at bounding box center [140, 158] width 169 height 22
type input "c"
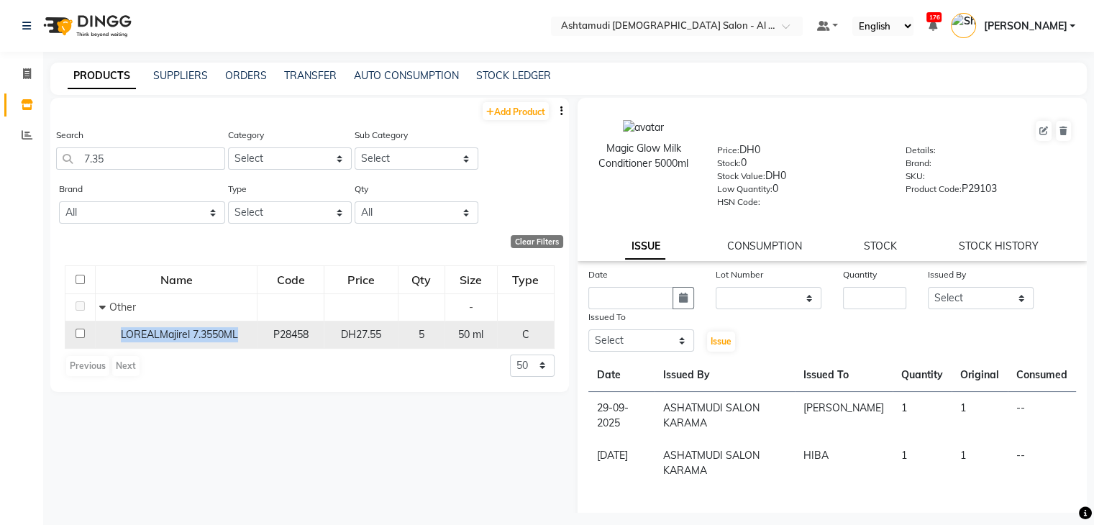
drag, startPoint x: 101, startPoint y: 332, endPoint x: 253, endPoint y: 342, distance: 152.8
click at [253, 342] on td "LOREALMajirel 7.3550ML" at bounding box center [177, 334] width 162 height 27
copy span "LOREALMajirel 7.3550ML"
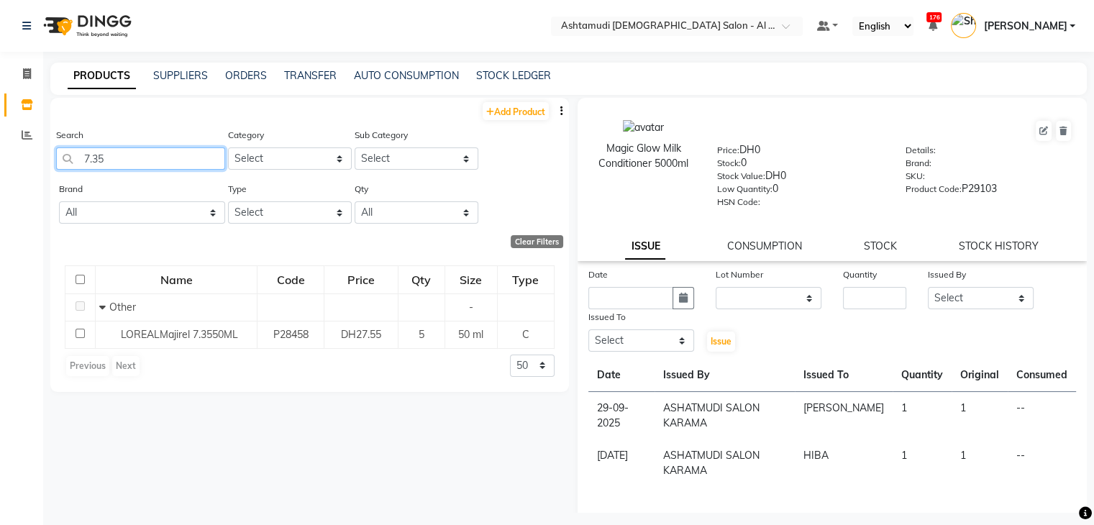
click at [173, 152] on input "7.35" at bounding box center [140, 158] width 169 height 22
type input "7"
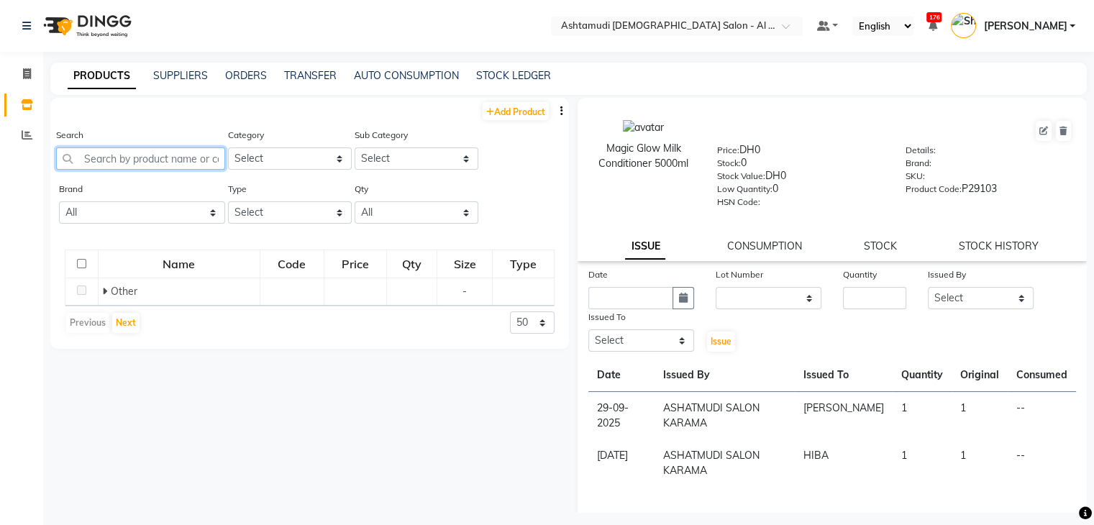
paste input "ELITE PARAFFIN HAND GLOVES"
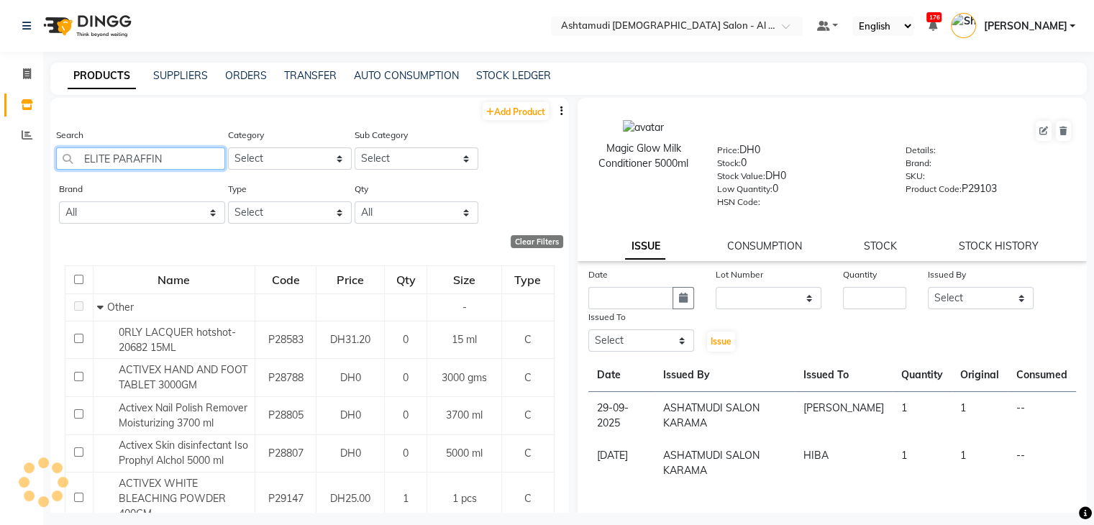
click at [110, 162] on input "ELITE PARAFFIN" at bounding box center [140, 158] width 169 height 22
click at [144, 158] on input "PARAFFIN" at bounding box center [140, 158] width 169 height 22
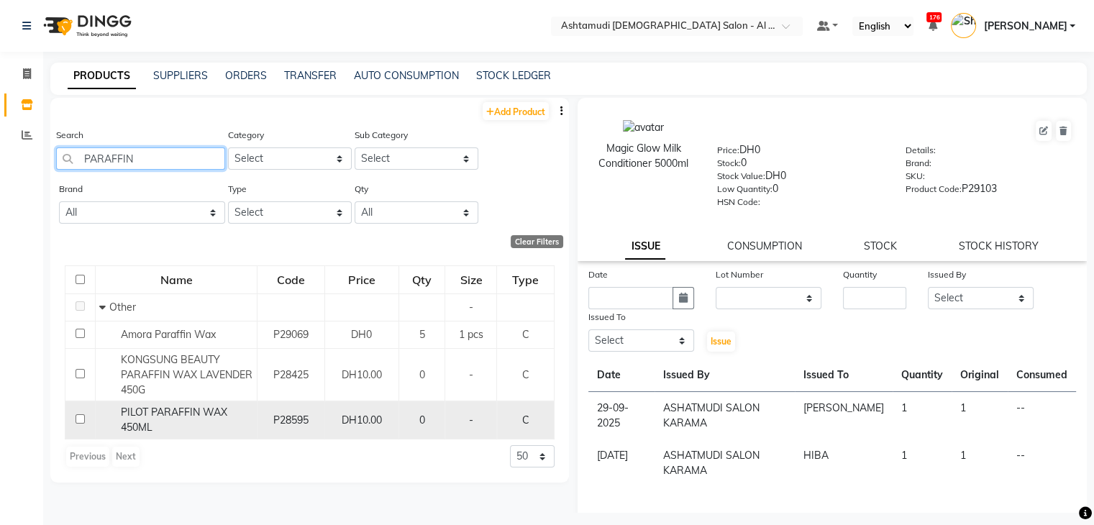
type input "PARAFFIN"
click at [165, 422] on div "PILOT PARAFFIN WAX 450ML" at bounding box center [176, 420] width 154 height 30
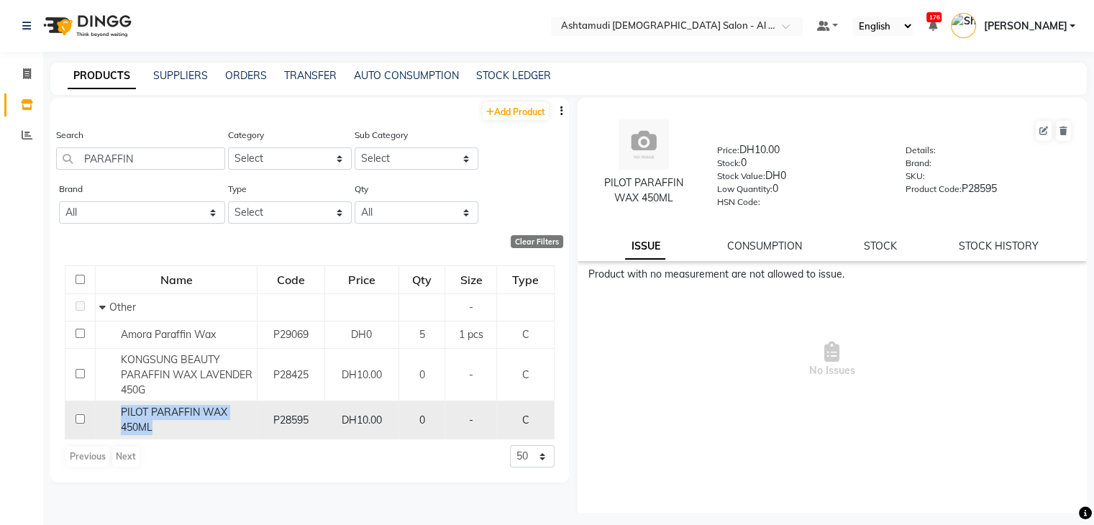
drag, startPoint x: 119, startPoint y: 412, endPoint x: 183, endPoint y: 427, distance: 65.8
click at [182, 427] on div "PILOT PARAFFIN WAX 450ML" at bounding box center [176, 420] width 154 height 30
copy span "PILOT PARAFFIN WAX 450ML"
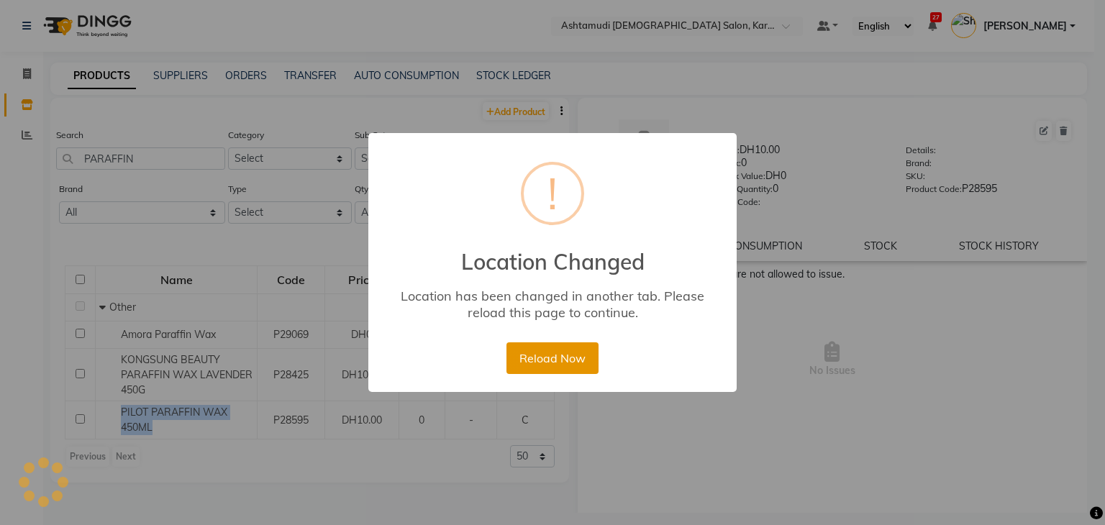
click at [570, 362] on button "Reload Now" at bounding box center [551, 358] width 91 height 32
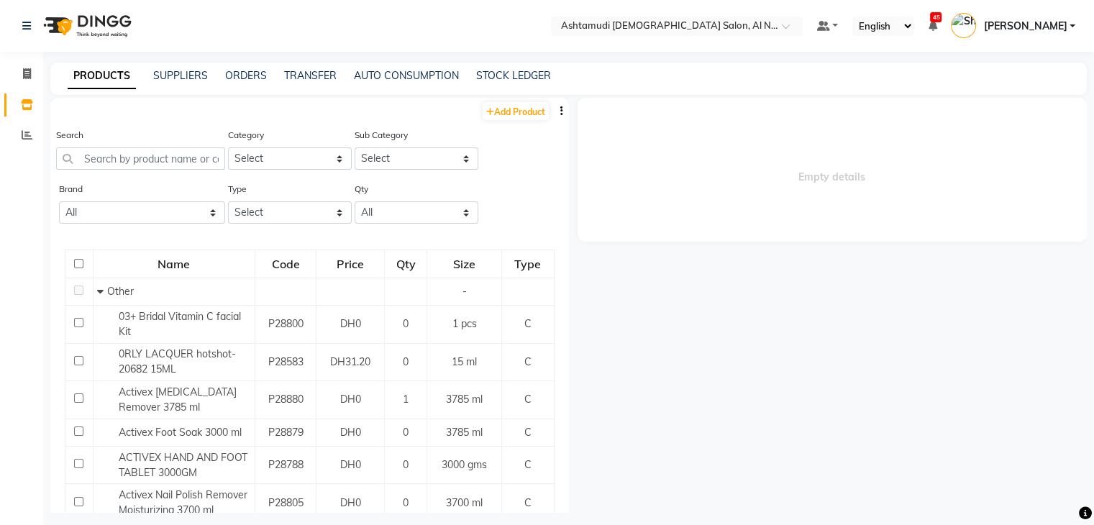
click at [554, 109] on button "button" at bounding box center [561, 111] width 14 height 15
click at [526, 119] on div "EXPORT" at bounding box center [504, 120] width 47 height 18
click at [116, 156] on input "text" at bounding box center [140, 158] width 169 height 22
paste input "MAGIC GLOW ALCOHOL 90%SOLUTION MAGIC GLOW 5L"
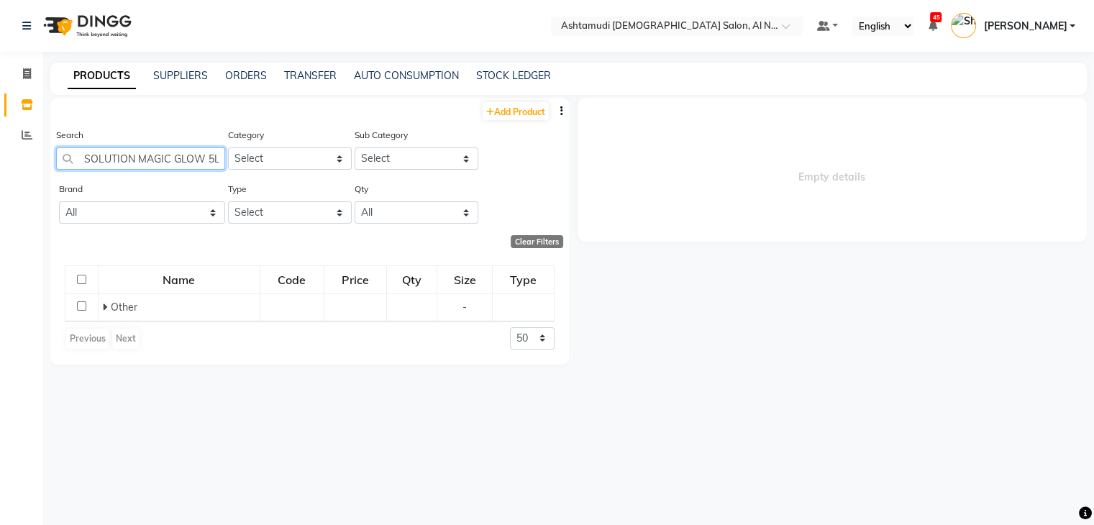
scroll to position [0, 139]
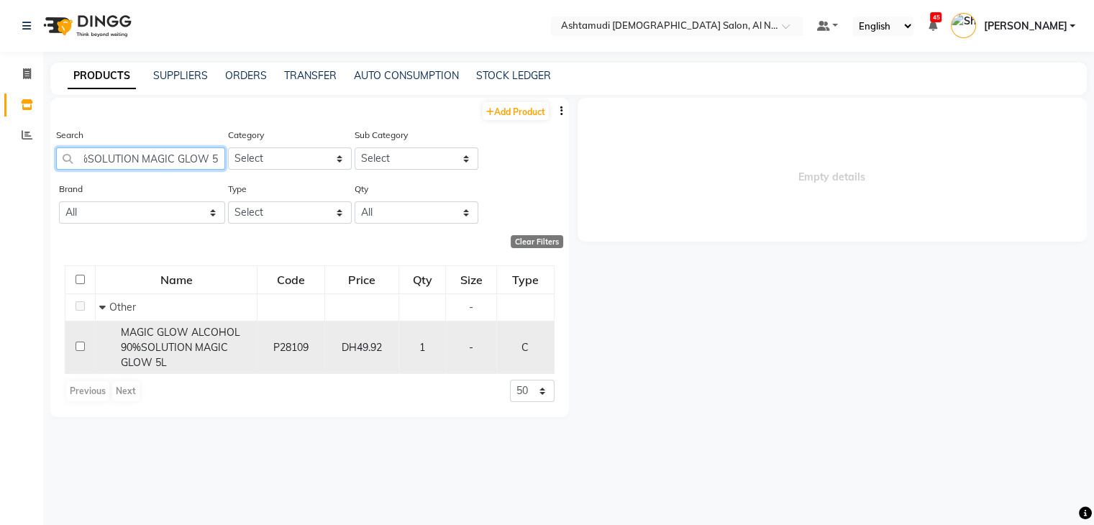
type input "MAGIC GLOW ALCOHOL 90%SOLUTION MAGIC GLOW 5L"
click at [138, 346] on span "MAGIC GLOW ALCOHOL 90%SOLUTION MAGIC GLOW 5L" at bounding box center [180, 347] width 119 height 43
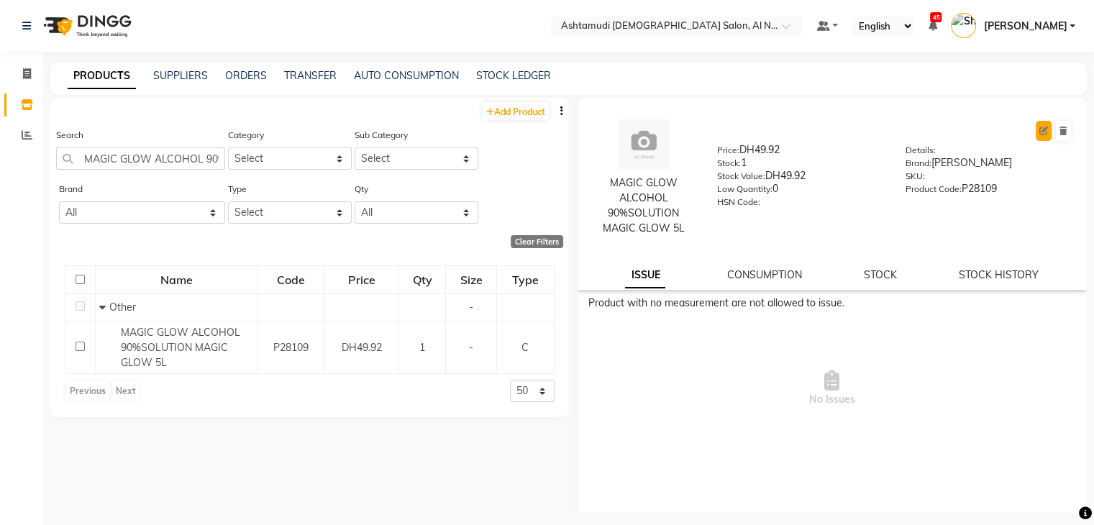
click at [1039, 132] on icon at bounding box center [1043, 131] width 9 height 9
select select "true"
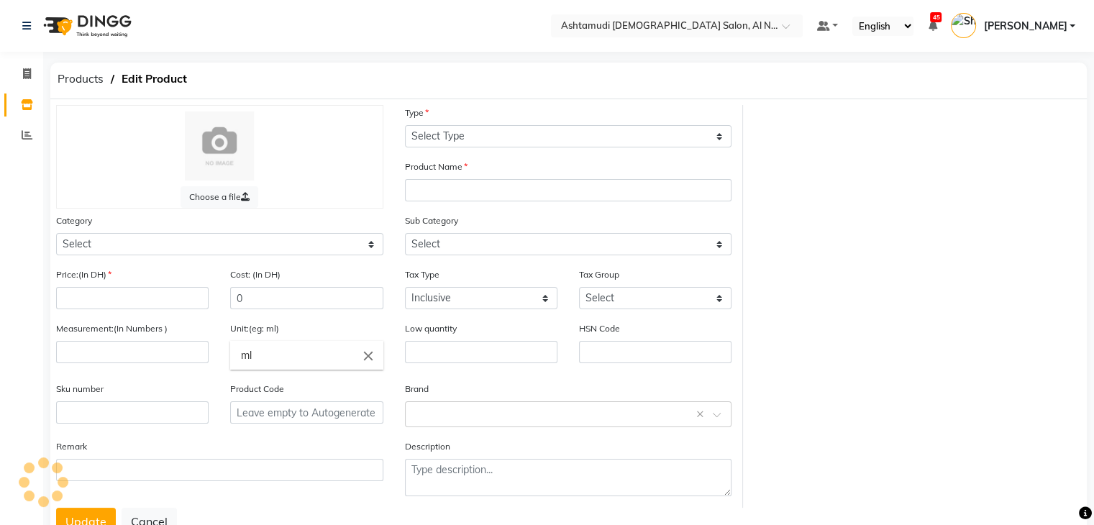
select select "C"
type input "MAGIC GLOW ALCOHOL 90%SOLUTION MAGIC GLOW 5L"
select select
type input "49.92"
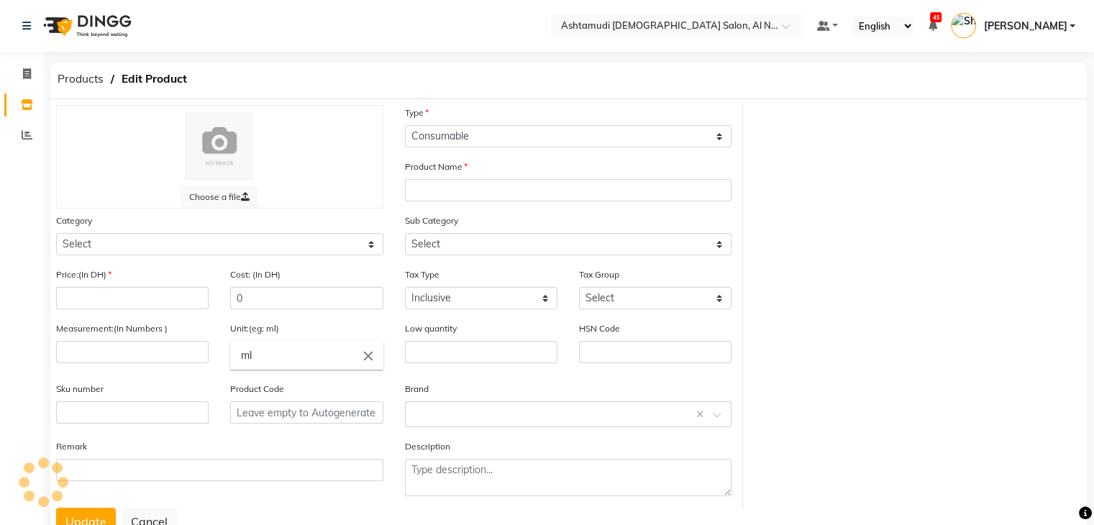
type input "49.92"
type input "0"
type input "P28109"
select select "595501000"
select select "595501002"
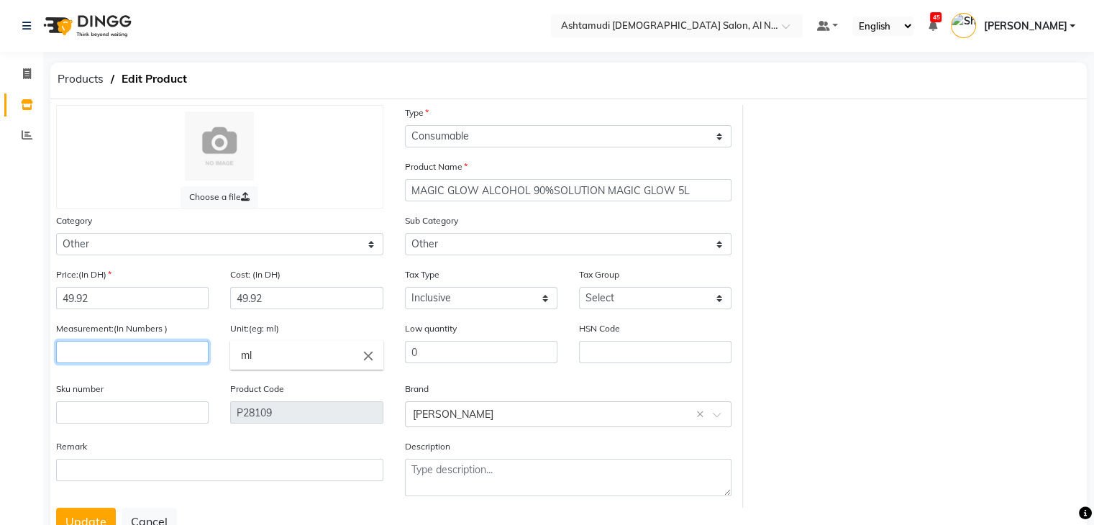
click at [164, 357] on input "number" at bounding box center [132, 352] width 152 height 22
type input "1"
click at [252, 356] on input "ml" at bounding box center [306, 355] width 152 height 29
type input "m"
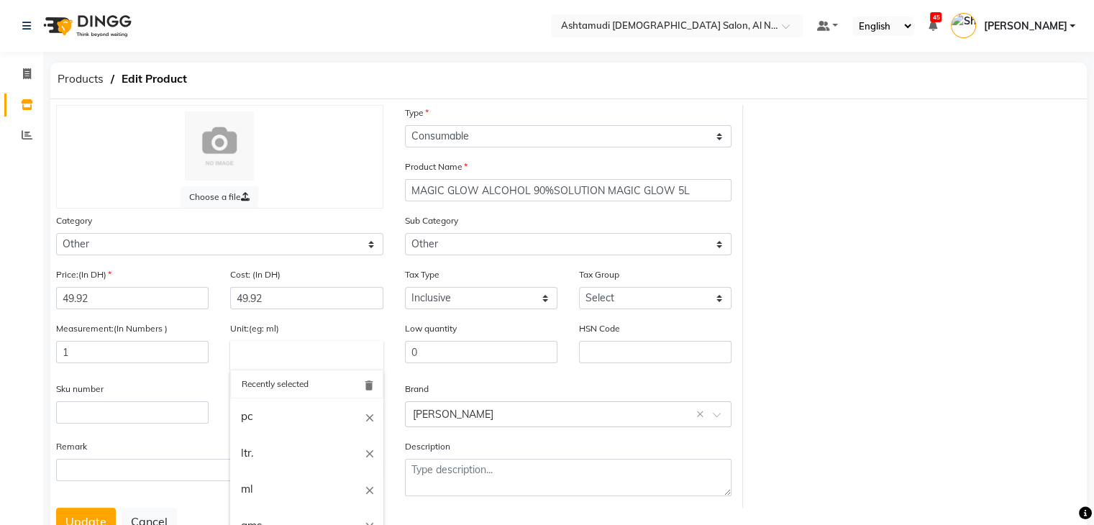
click at [255, 418] on link "pc" at bounding box center [306, 416] width 152 height 37
type input "pc"
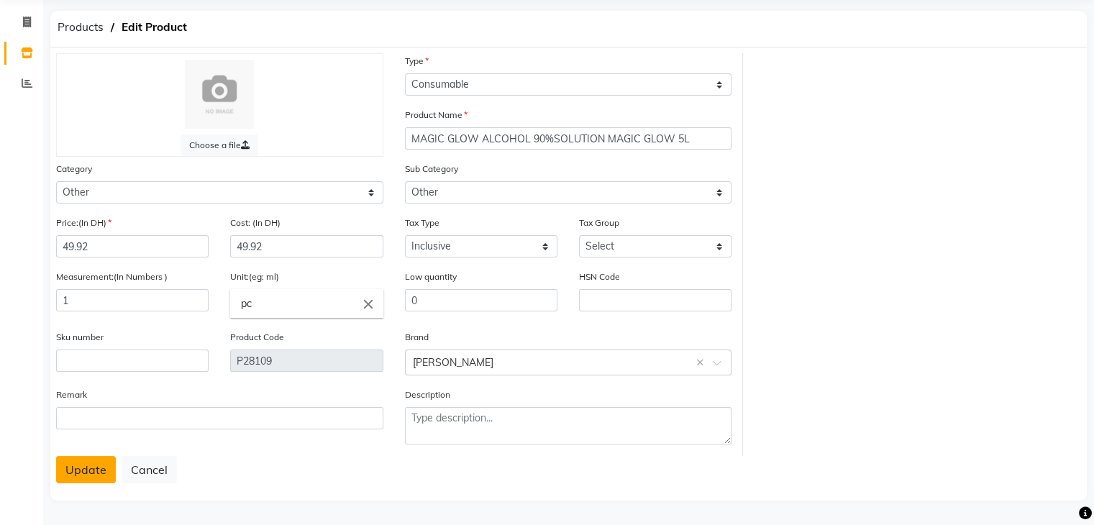
click at [85, 467] on button "Update" at bounding box center [86, 469] width 60 height 27
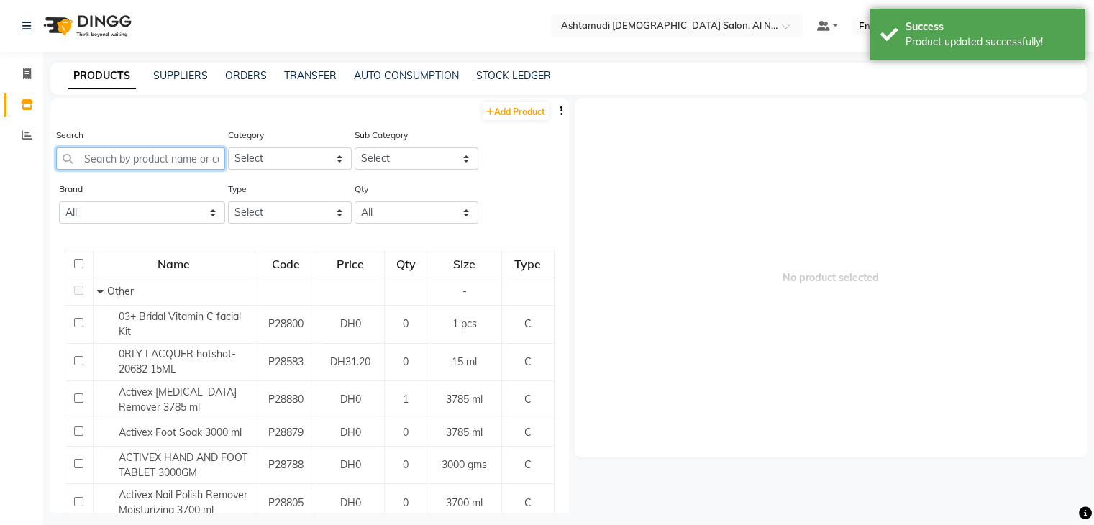
click at [113, 156] on input "text" at bounding box center [140, 158] width 169 height 22
paste input "sunshine QUICK SHINER QUICKSHINER DIAMOND &WHITE DIAMOND 10ML"
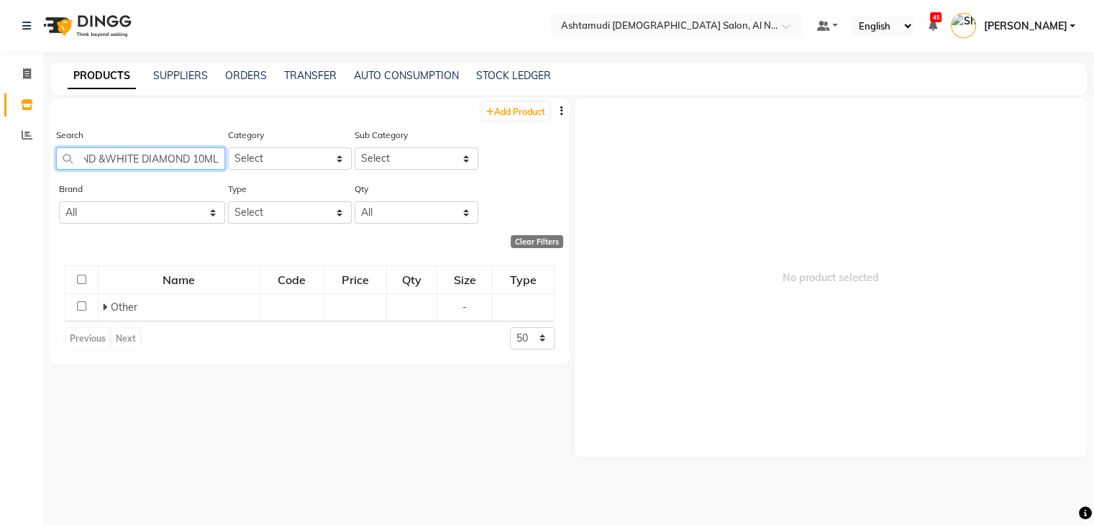
scroll to position [0, 224]
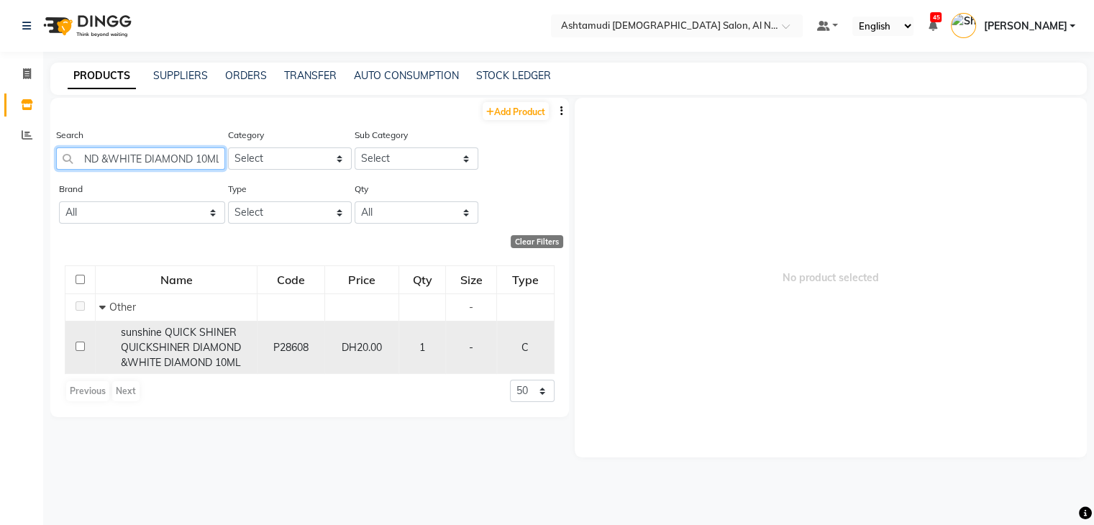
type input "sunshine QUICK SHINER QUICKSHINER DIAMOND &WHITE DIAMOND 10ML"
click at [150, 349] on span "sunshine QUICK SHINER QUICKSHINER DIAMOND &WHITE DIAMOND 10ML" at bounding box center [181, 347] width 120 height 43
click at [147, 356] on div "sunshine QUICK SHINER QUICKSHINER DIAMOND &WHITE DIAMOND 10ML" at bounding box center [176, 347] width 154 height 45
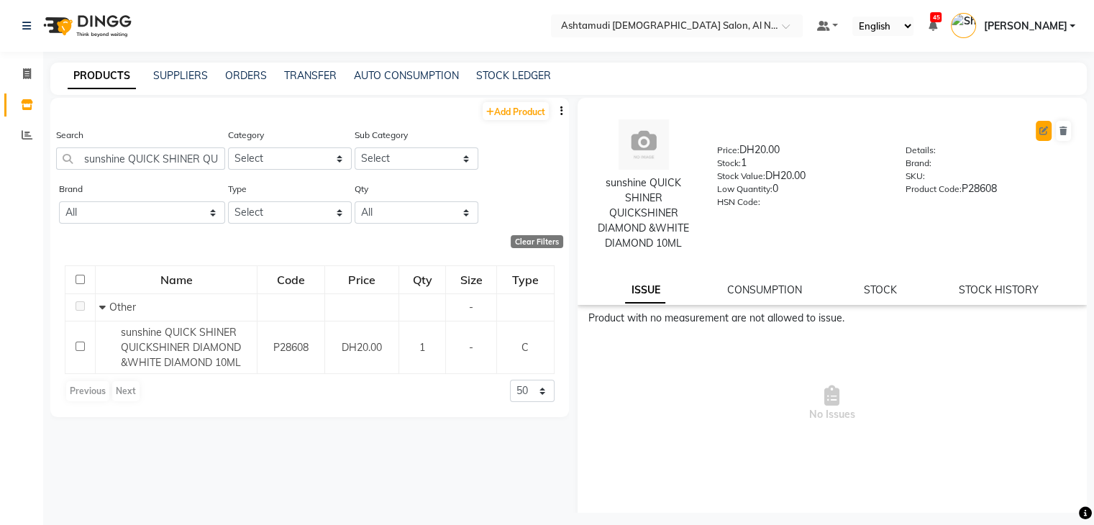
click at [1039, 132] on icon at bounding box center [1043, 131] width 9 height 9
select select "true"
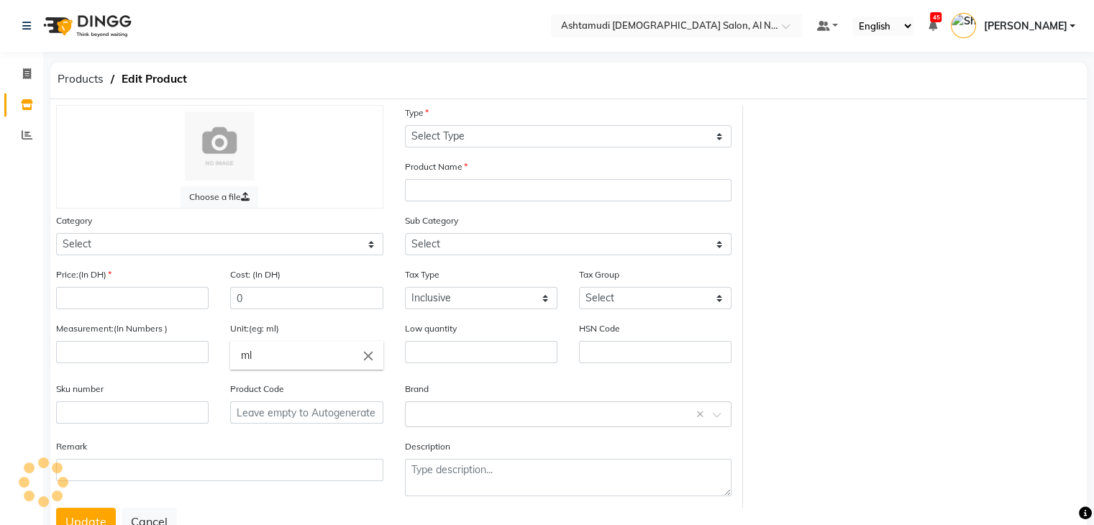
select select "C"
type input "sunshine QUICK SHINER QUICKSHINER DIAMOND &WHITE DIAMOND 10ML"
select select
type input "20"
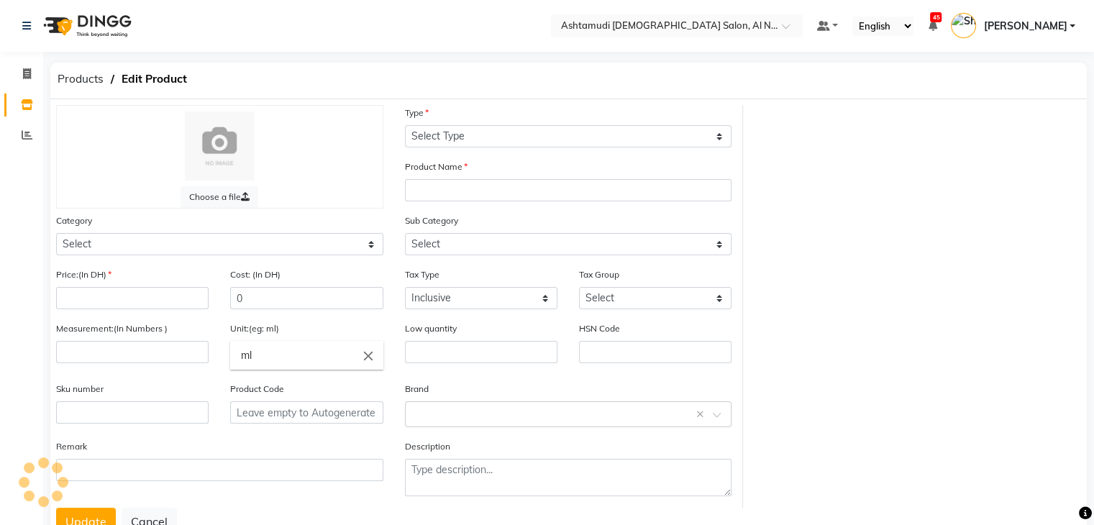
type input "20"
type input "0"
type input "P28608"
select select "595501000"
select select "595501002"
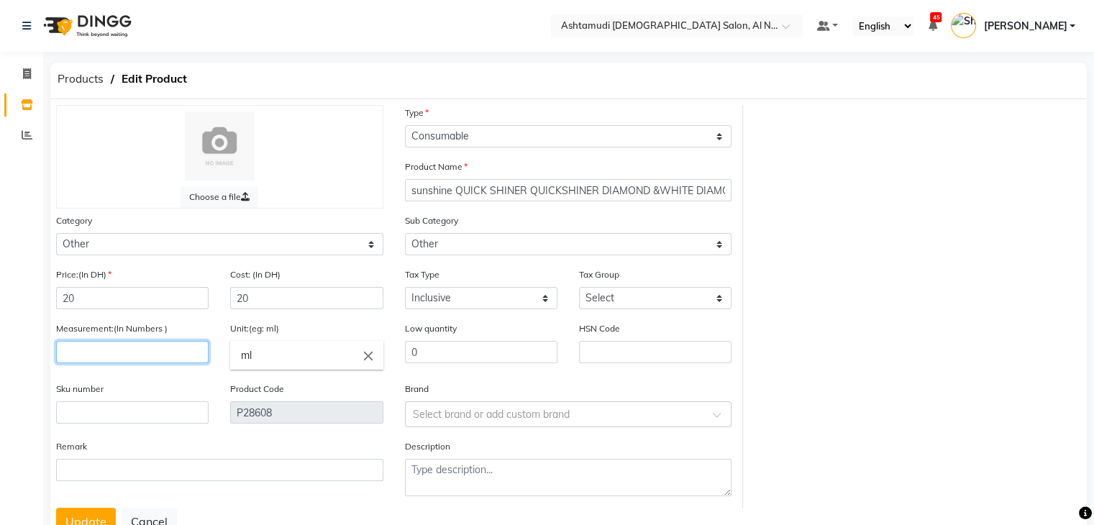
click at [104, 352] on input "number" at bounding box center [132, 352] width 152 height 22
type input "1"
click at [250, 355] on input "ml" at bounding box center [306, 355] width 152 height 29
click at [268, 360] on input "ml" at bounding box center [306, 355] width 152 height 29
type input "m"
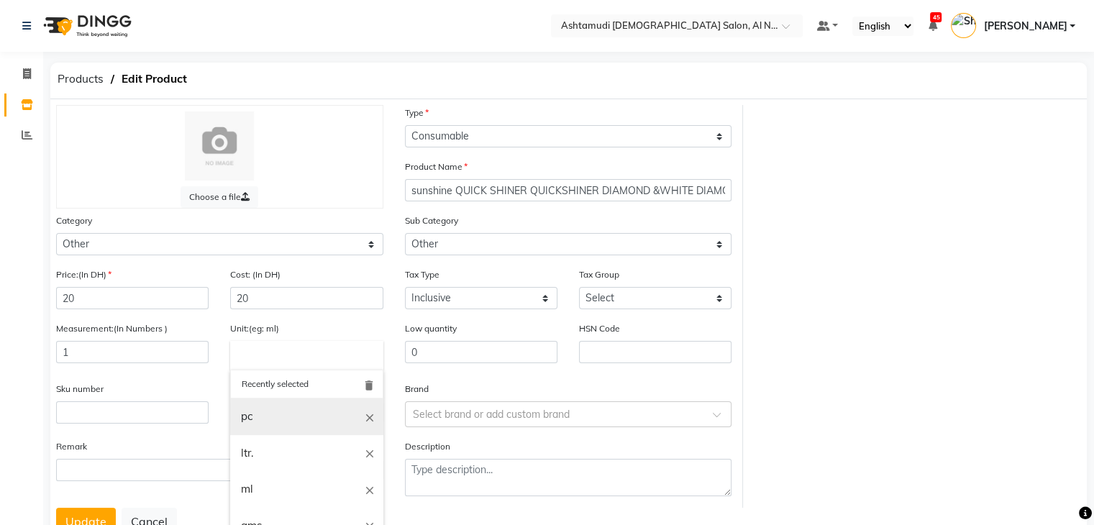
click at [258, 411] on link "pc" at bounding box center [306, 416] width 152 height 37
type input "pc"
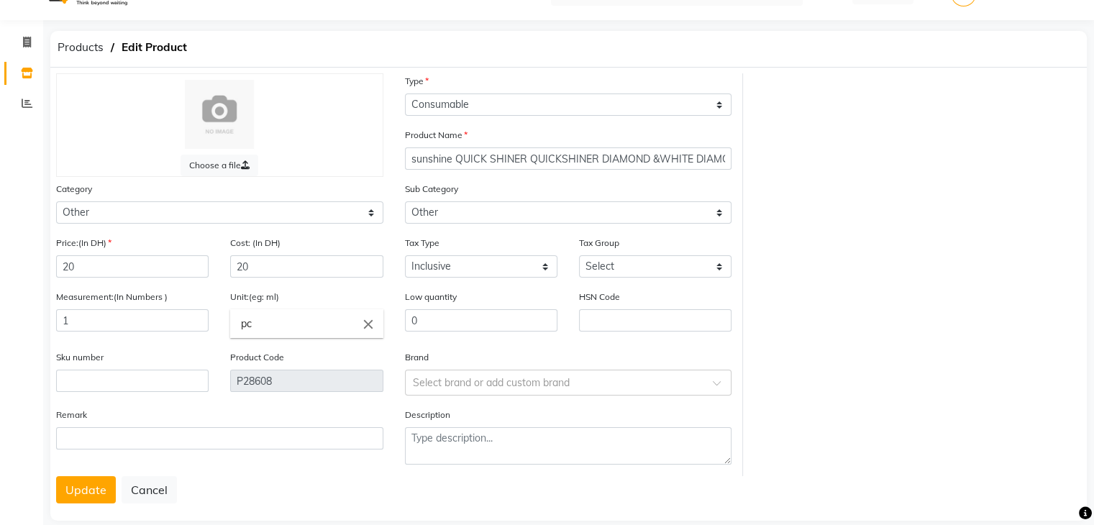
scroll to position [58, 0]
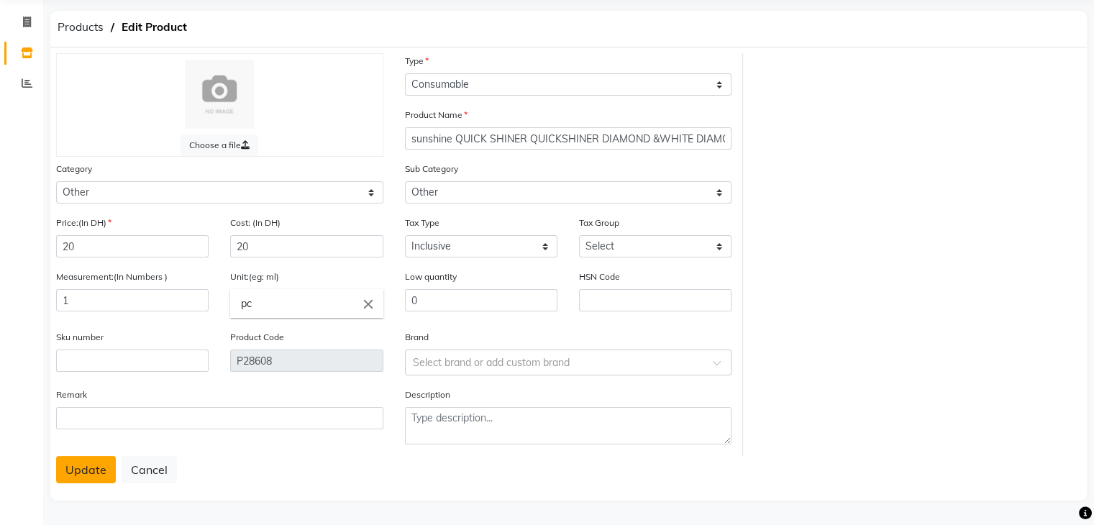
click at [83, 475] on button "Update" at bounding box center [86, 469] width 60 height 27
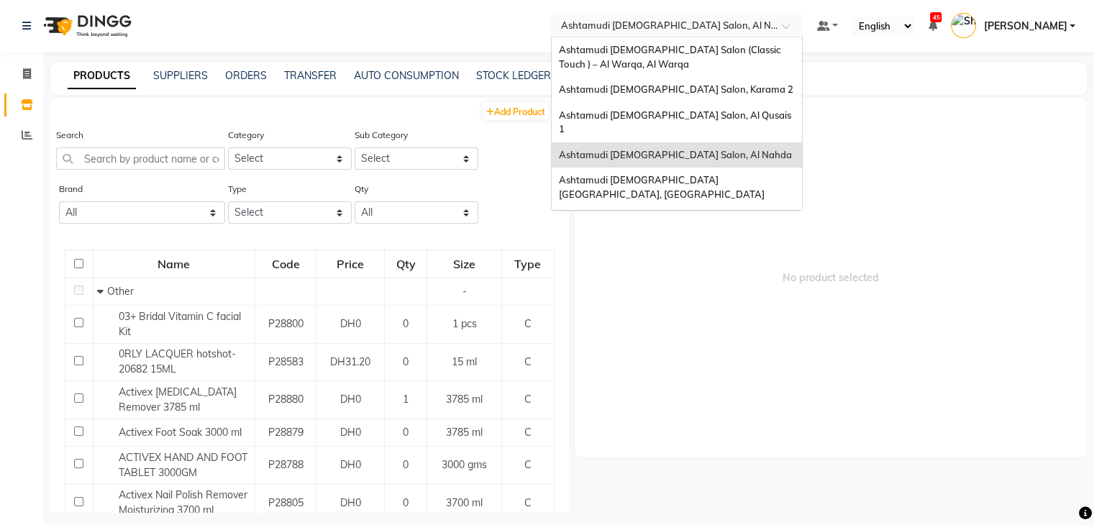
click at [657, 30] on input "text" at bounding box center [662, 25] width 209 height 14
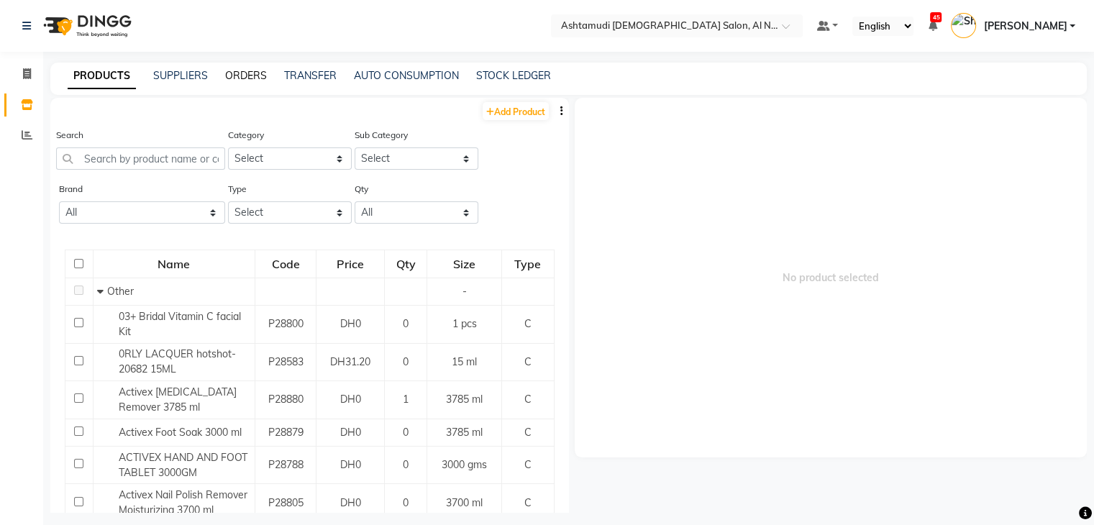
click at [248, 76] on link "ORDERS" at bounding box center [246, 75] width 42 height 13
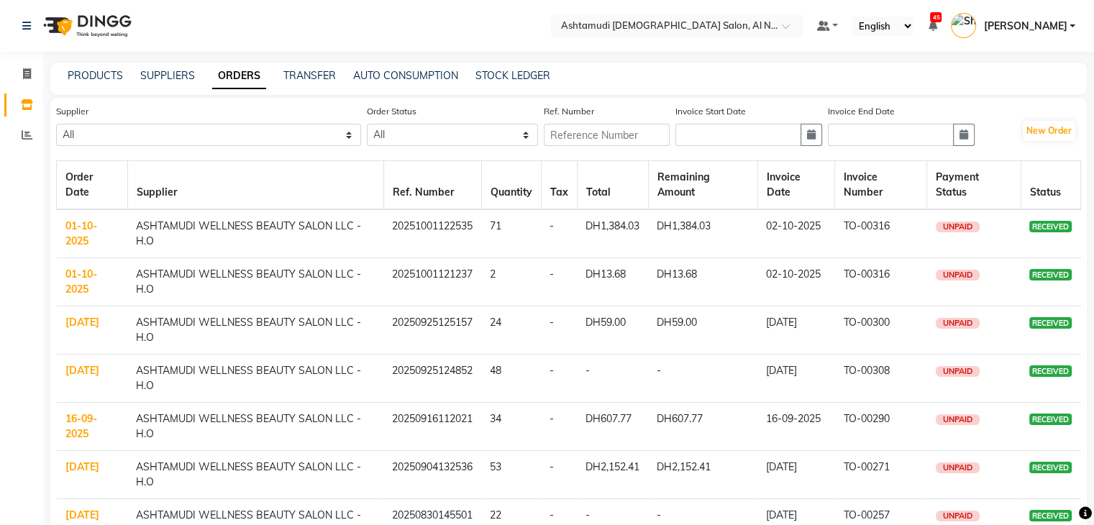
click at [85, 233] on td "01-10-2025" at bounding box center [92, 233] width 71 height 49
click at [82, 233] on td "01-10-2025" at bounding box center [92, 233] width 71 height 49
click at [73, 233] on td "01-10-2025" at bounding box center [92, 233] width 71 height 49
click at [78, 233] on td "01-10-2025" at bounding box center [92, 233] width 71 height 49
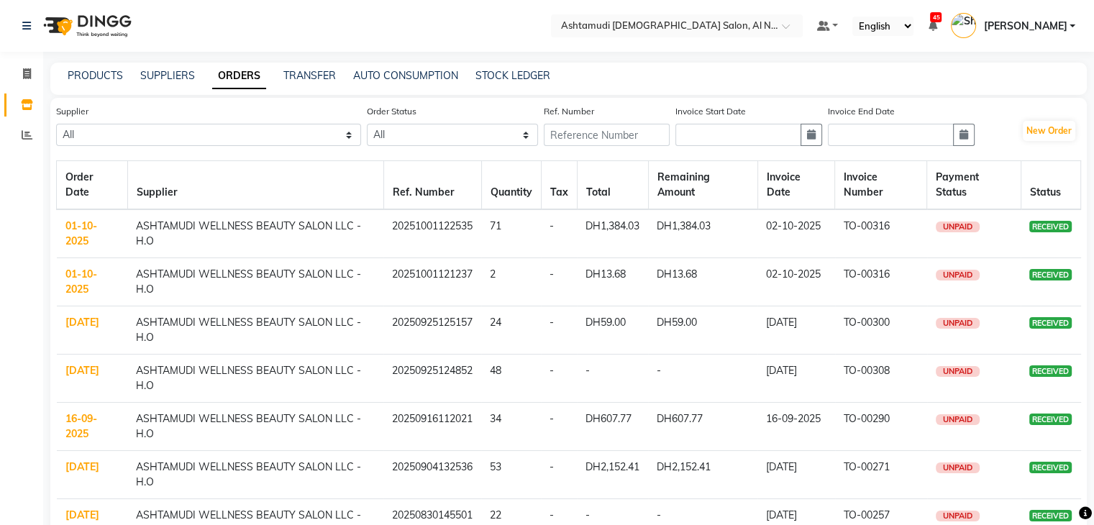
click at [78, 226] on link "01-10-2025" at bounding box center [81, 233] width 32 height 28
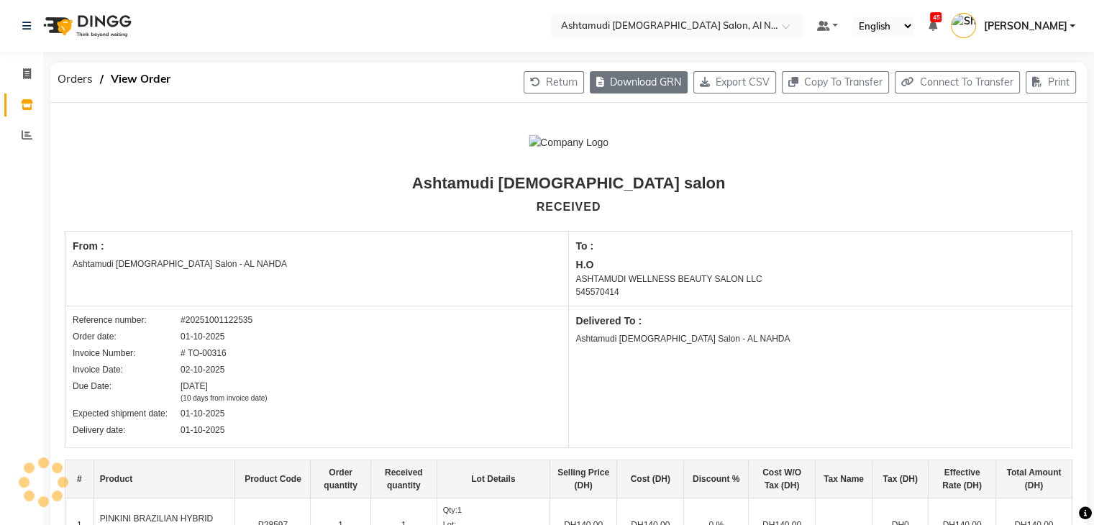
click at [650, 82] on button "Download GRN" at bounding box center [639, 82] width 98 height 22
click at [767, 24] on input "text" at bounding box center [662, 25] width 209 height 14
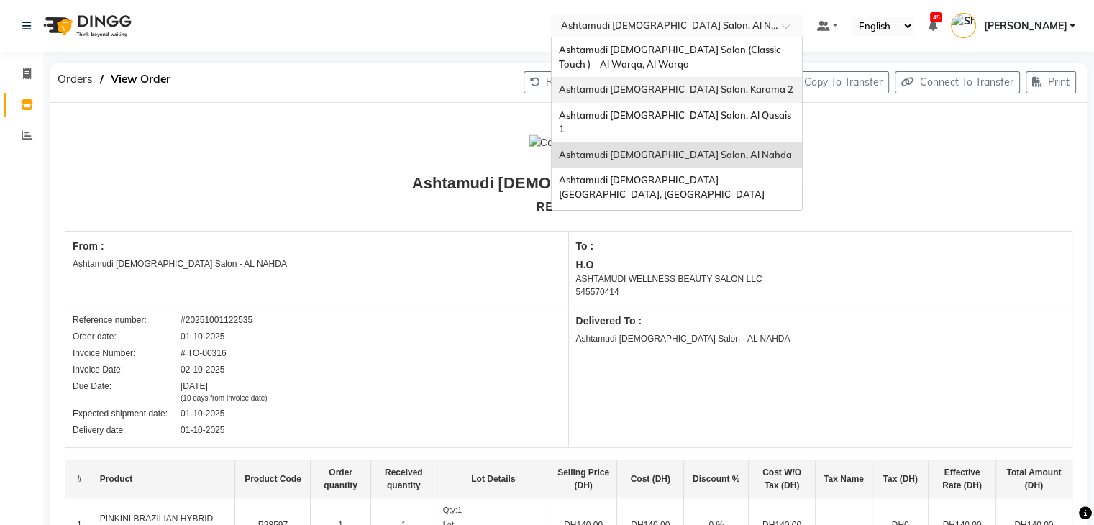
click at [733, 84] on span "Ashtamudi [DEMOGRAPHIC_DATA] Salon, Karama 2" at bounding box center [676, 89] width 234 height 12
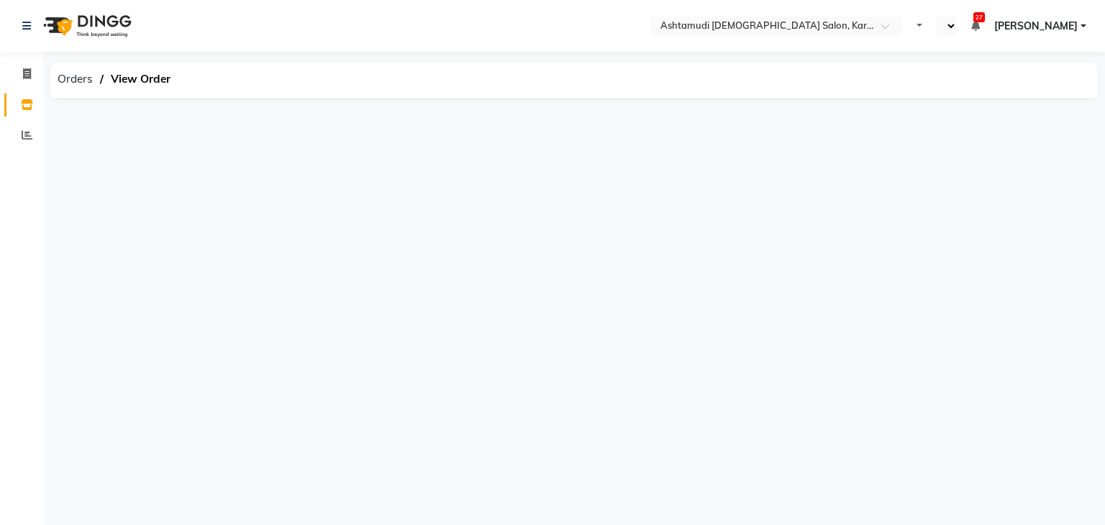
select select "en"
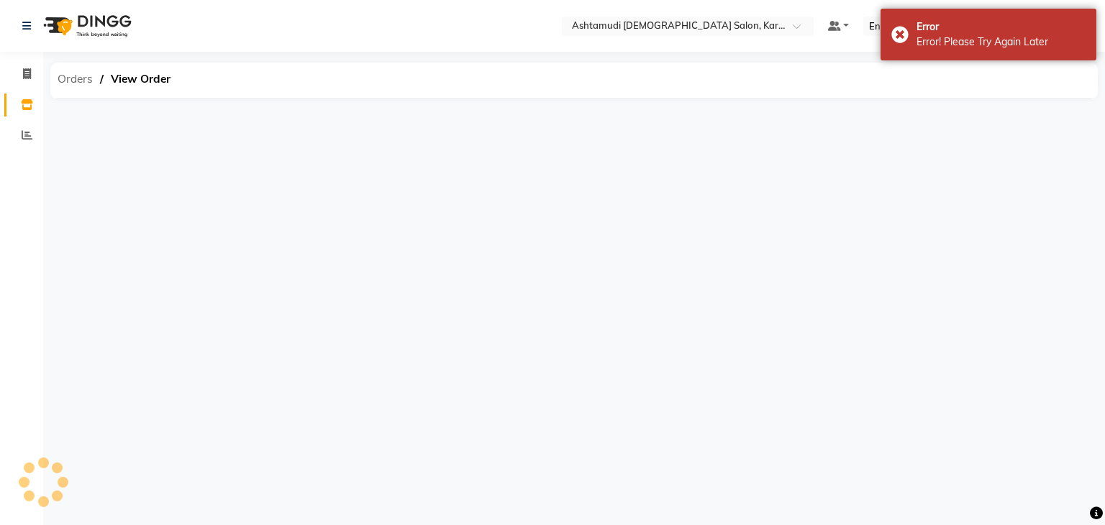
click at [95, 75] on span "Orders" at bounding box center [75, 79] width 50 height 26
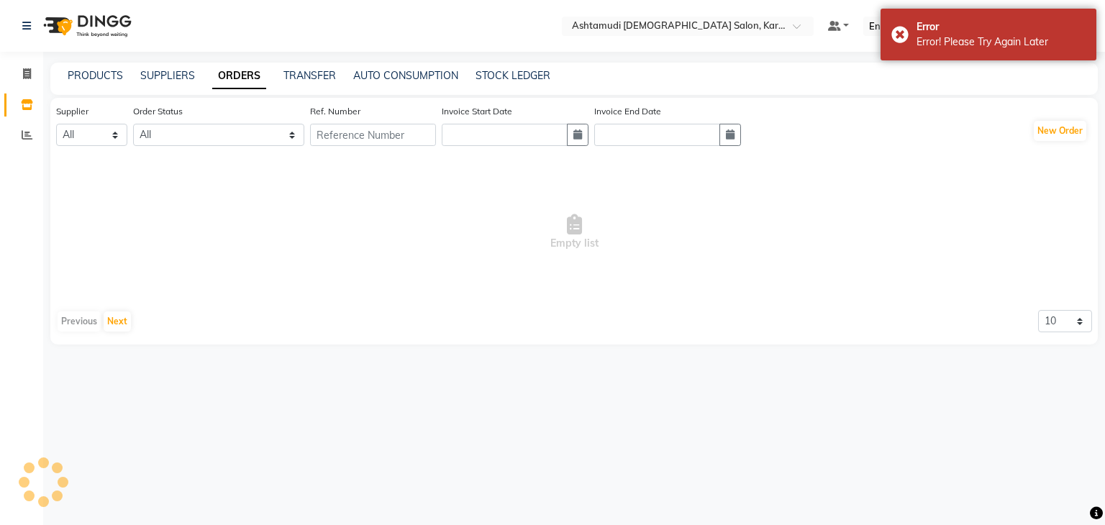
click at [344, 208] on span "Empty list" at bounding box center [574, 232] width 1036 height 144
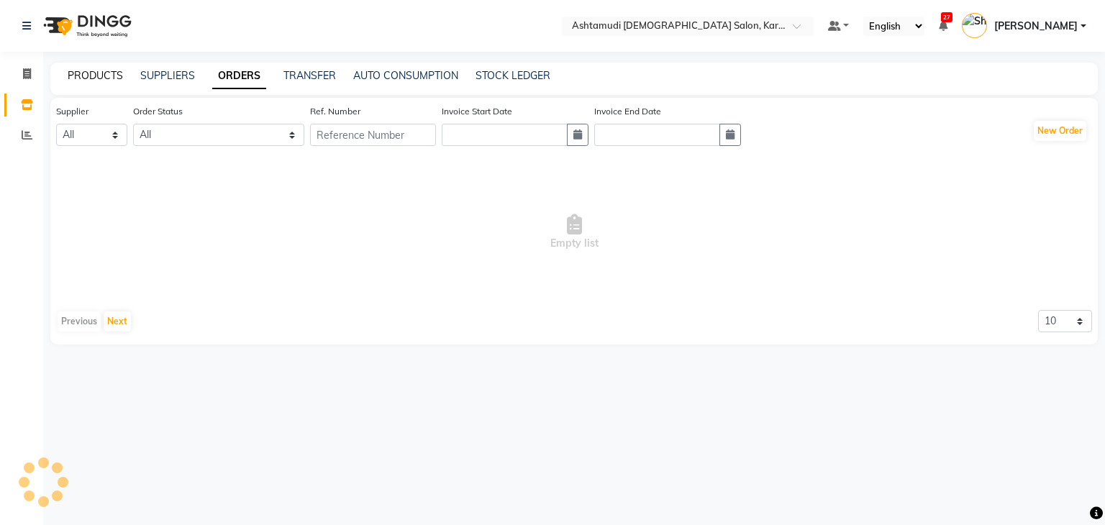
click at [78, 78] on link "PRODUCTS" at bounding box center [95, 75] width 55 height 13
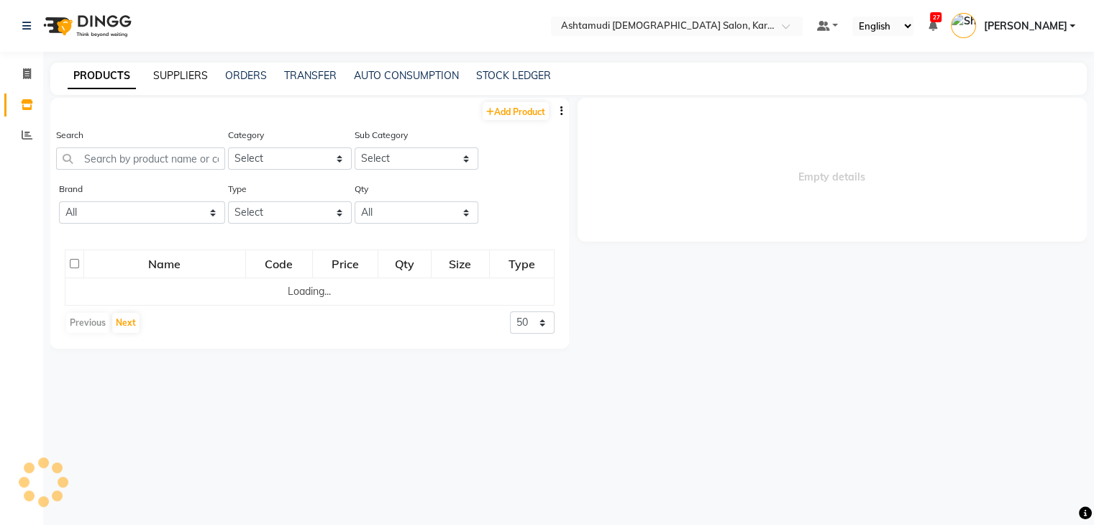
click at [156, 76] on link "SUPPLIERS" at bounding box center [180, 75] width 55 height 13
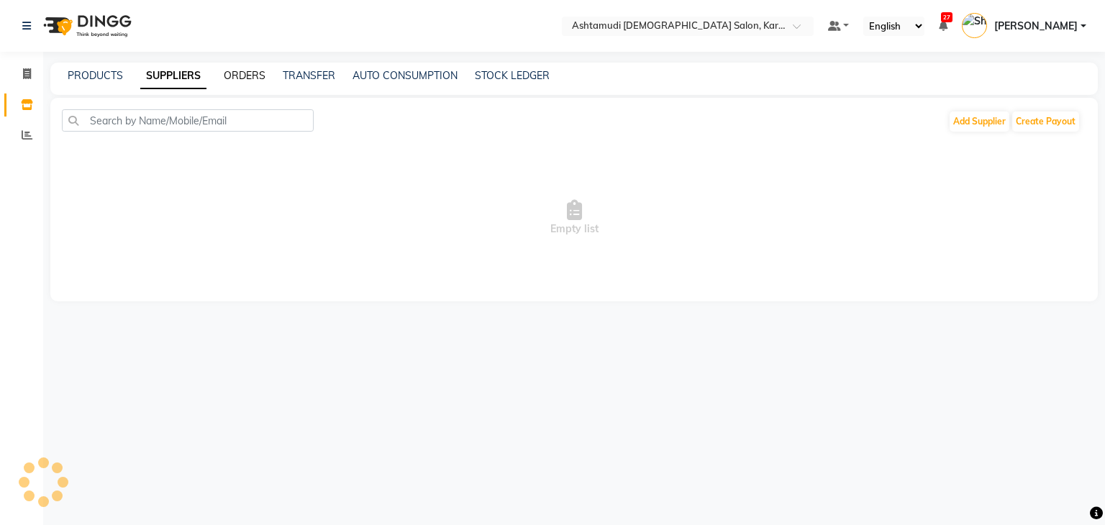
click at [258, 76] on link "ORDERS" at bounding box center [245, 75] width 42 height 13
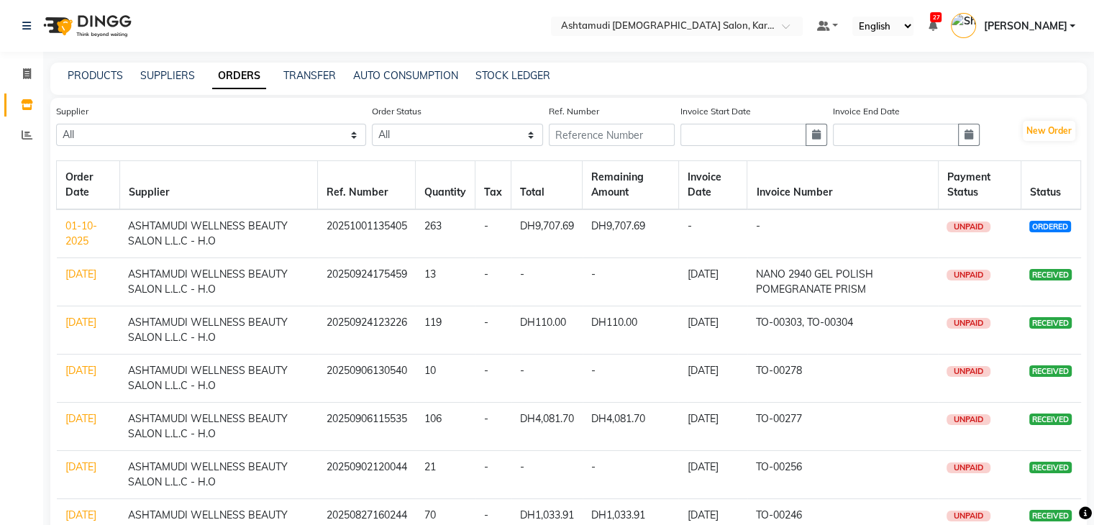
click at [83, 247] on link "01-10-2025" at bounding box center [81, 233] width 32 height 28
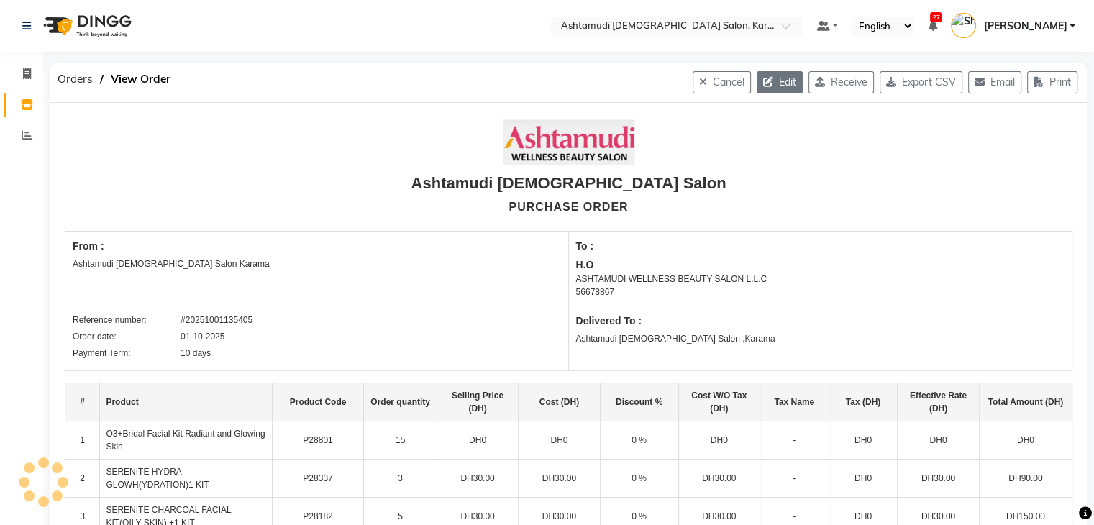
click at [782, 81] on button "Edit" at bounding box center [780, 82] width 46 height 22
select select "1538"
select select "1539"
select select "5156"
select select "true"
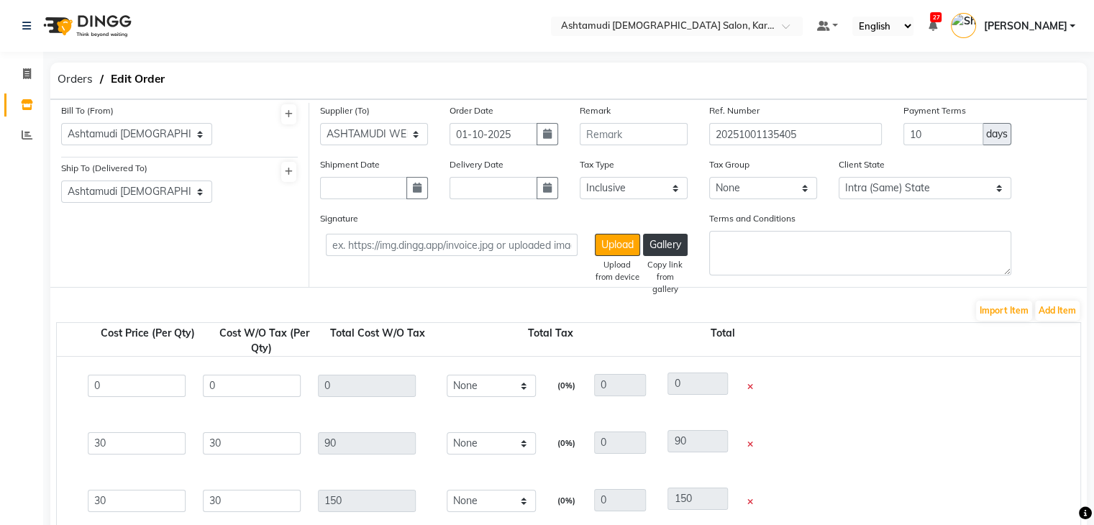
click at [748, 386] on icon at bounding box center [750, 387] width 6 height 8
type input "6"
type input "8.86"
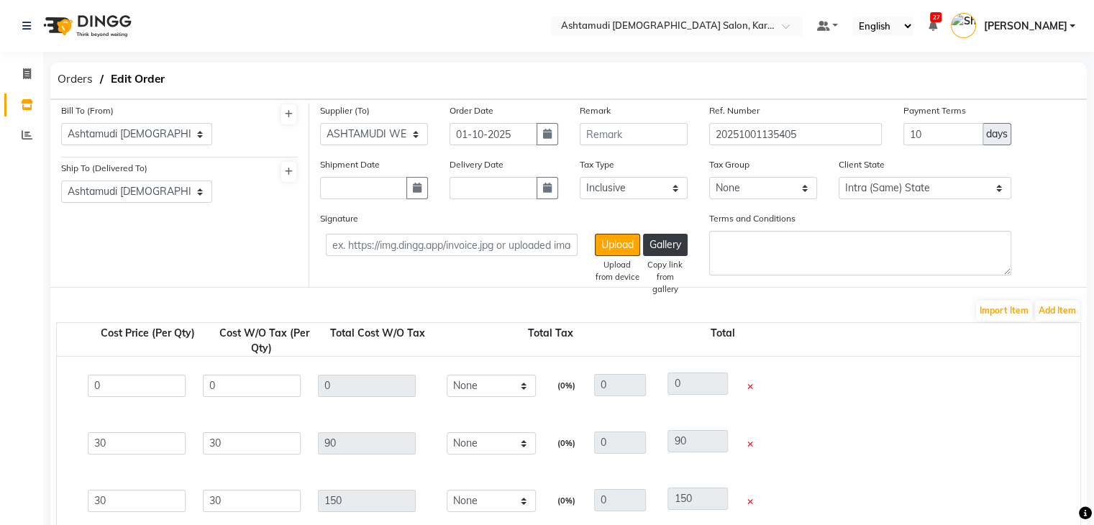
type input "53.16"
click at [748, 386] on icon at bounding box center [750, 387] width 6 height 8
type input "6"
type input "27.9"
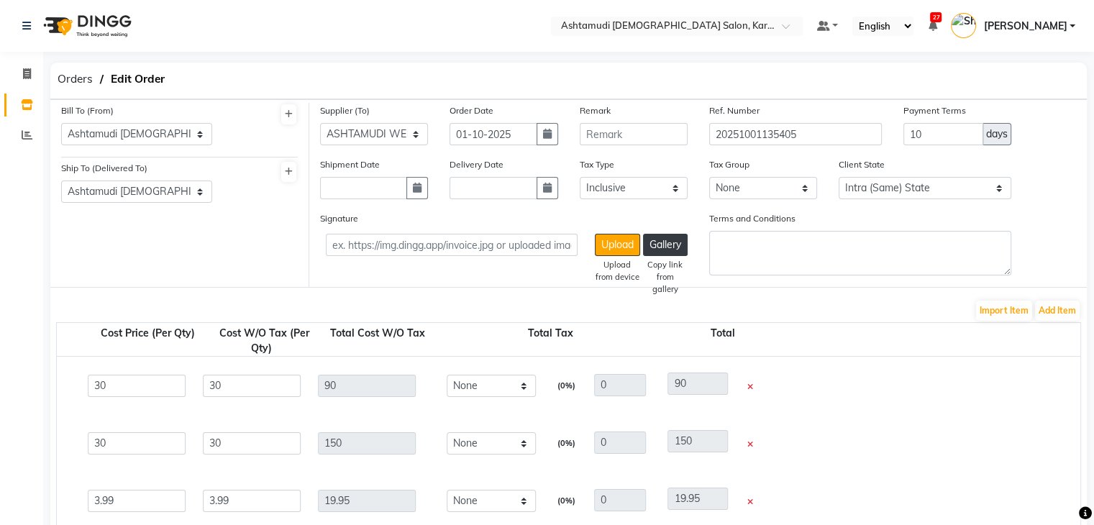
type input "27.9"
type input "167.4"
click at [748, 386] on icon at bounding box center [750, 387] width 6 height 8
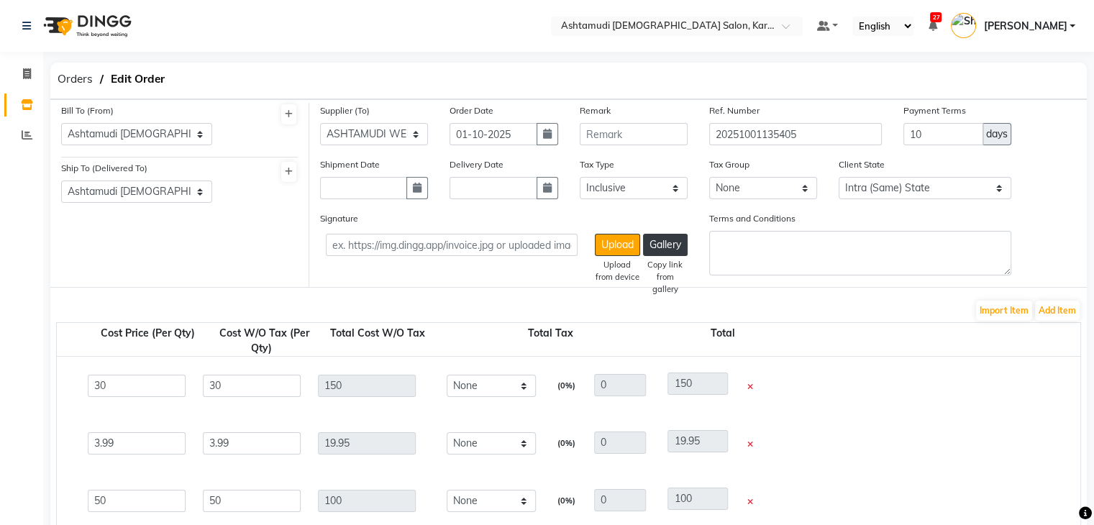
type input "0.01"
type input "0.05"
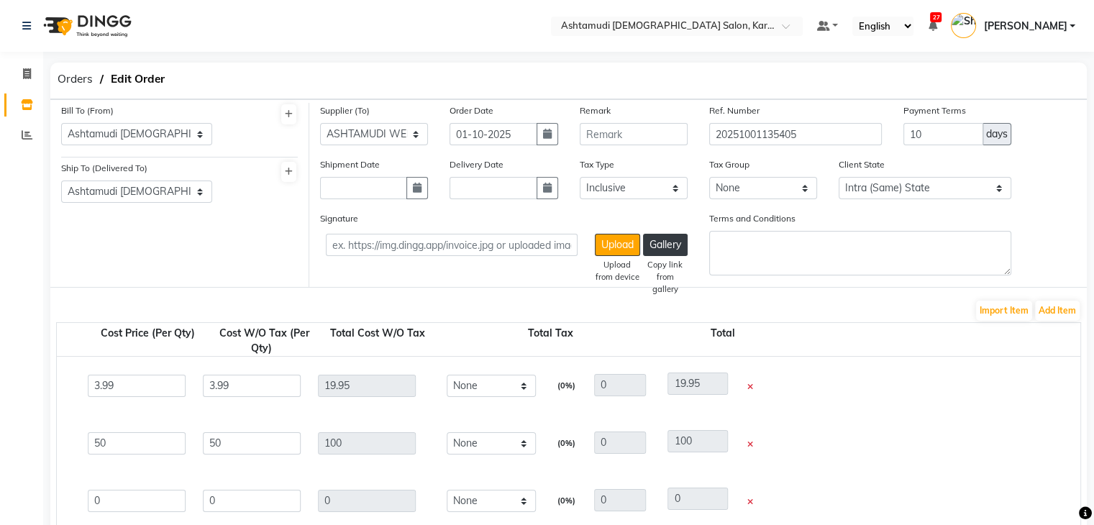
click at [749, 387] on icon at bounding box center [750, 387] width 6 height 8
type input "6"
type input "28.9"
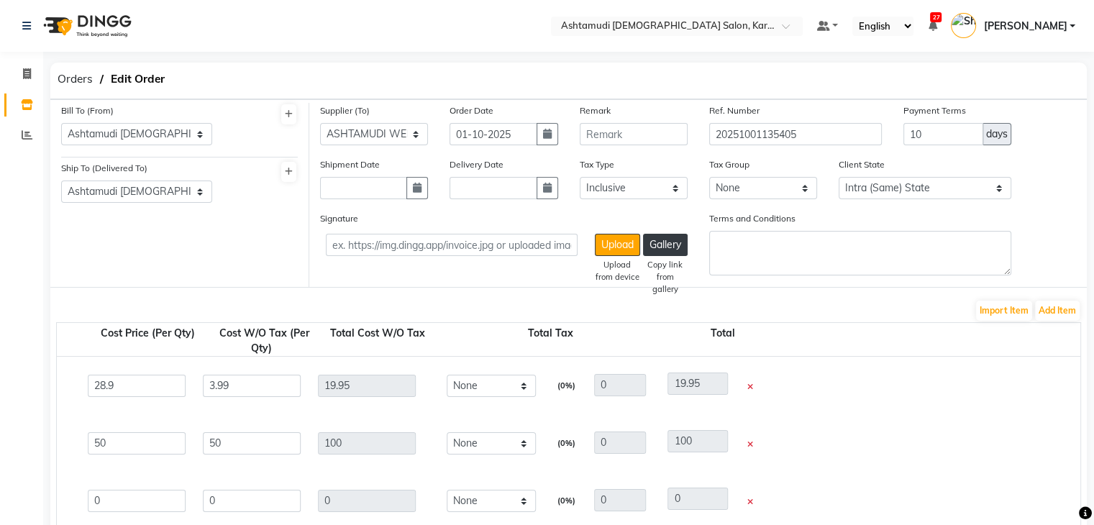
type input "173.4"
click at [749, 441] on icon at bounding box center [750, 445] width 6 height 8
type input "6"
type input "29.89"
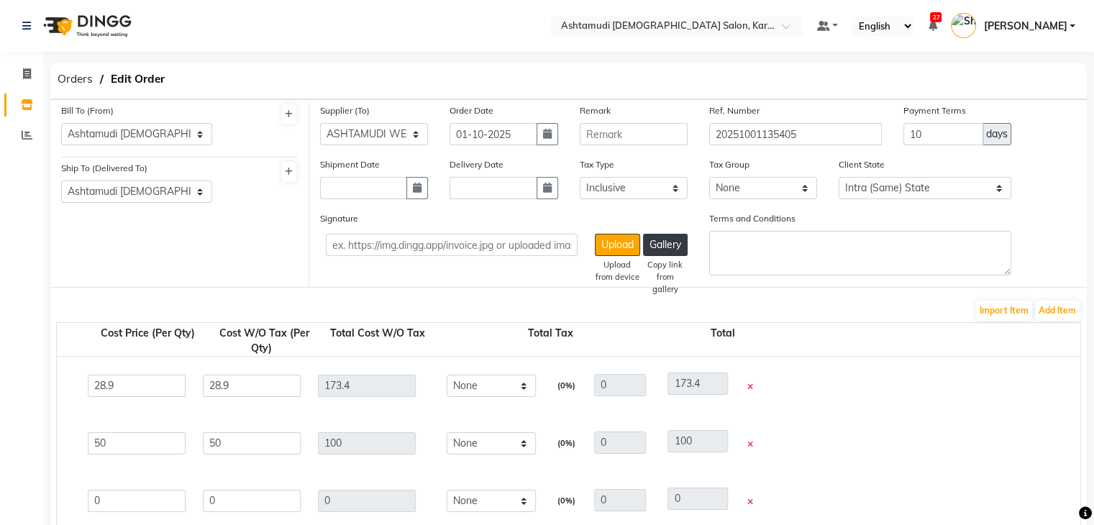
type input "29.89"
type input "179.34"
click at [749, 387] on icon at bounding box center [750, 387] width 6 height 8
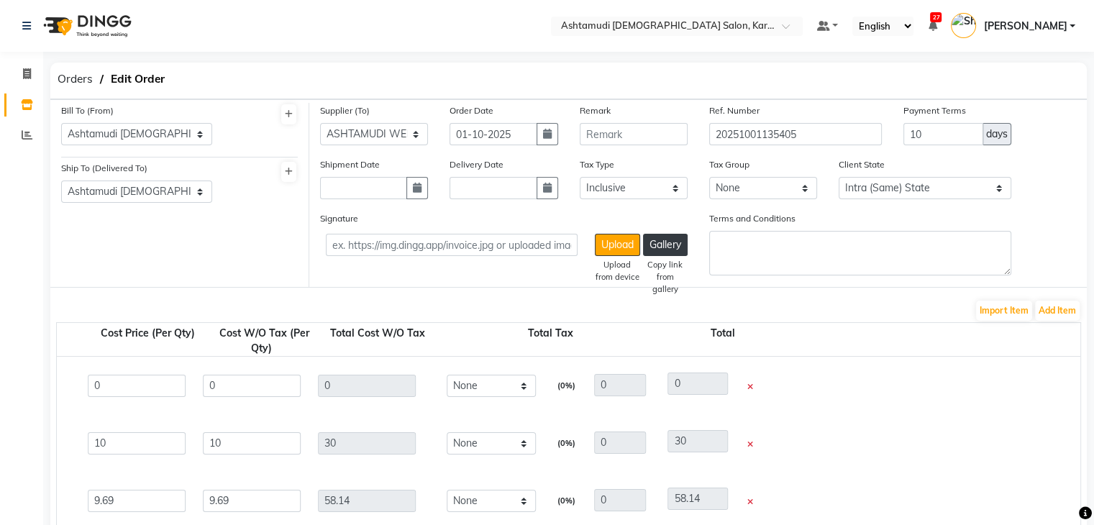
type input "8"
type input "28.9"
type input "231.2"
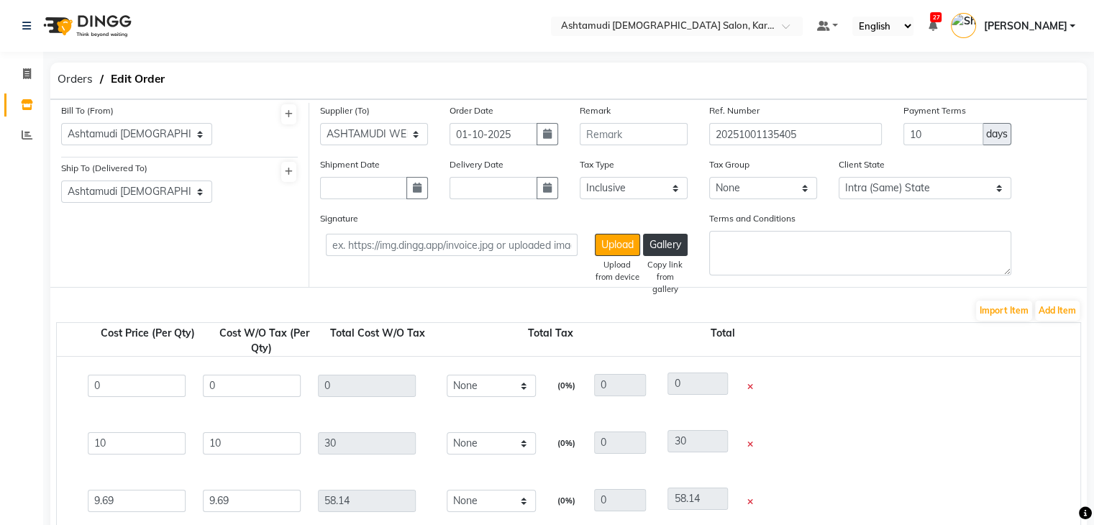
type input "231.2"
click at [749, 387] on icon at bounding box center [750, 387] width 6 height 8
type input "5"
type input "29.9"
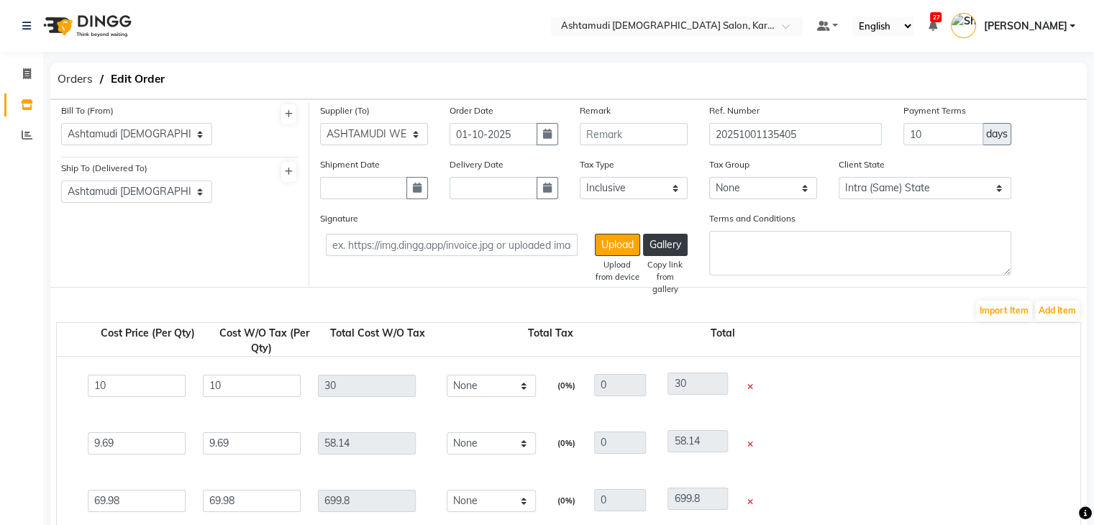
type input "29.9"
type input "149.5"
click at [749, 387] on icon at bounding box center [750, 387] width 6 height 8
type input "5"
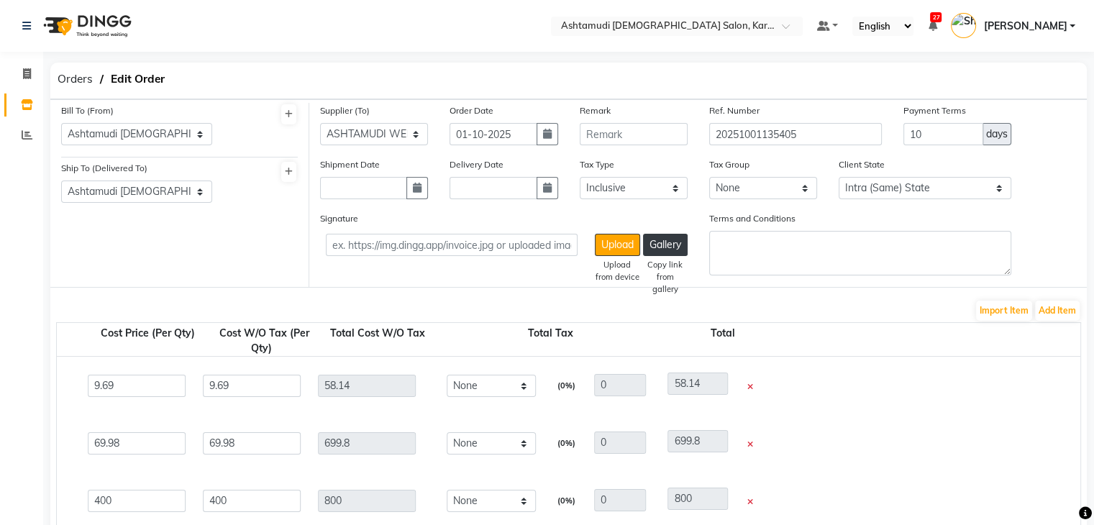
type input "0"
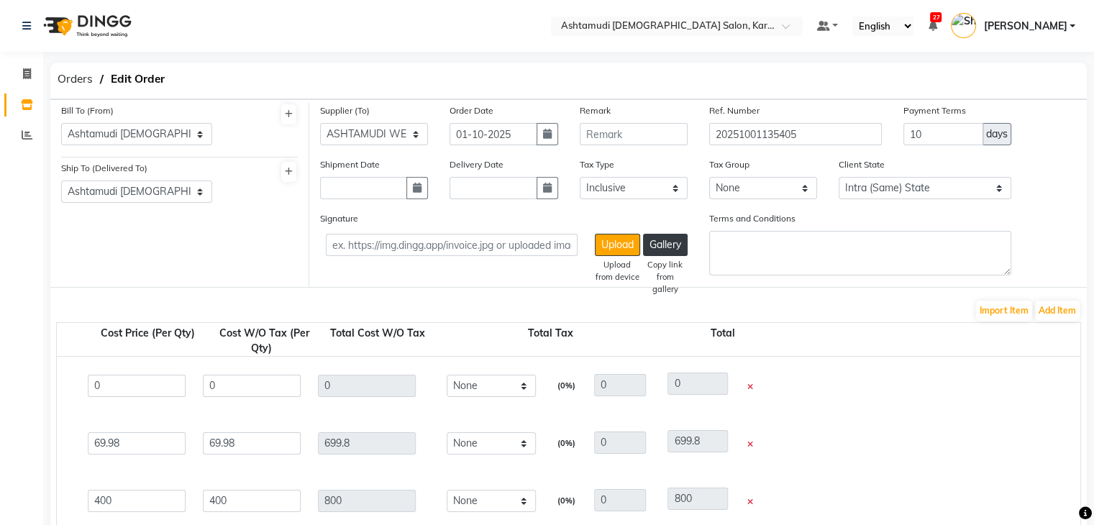
click at [749, 441] on icon at bounding box center [750, 445] width 6 height 8
type input "4"
type input "0"
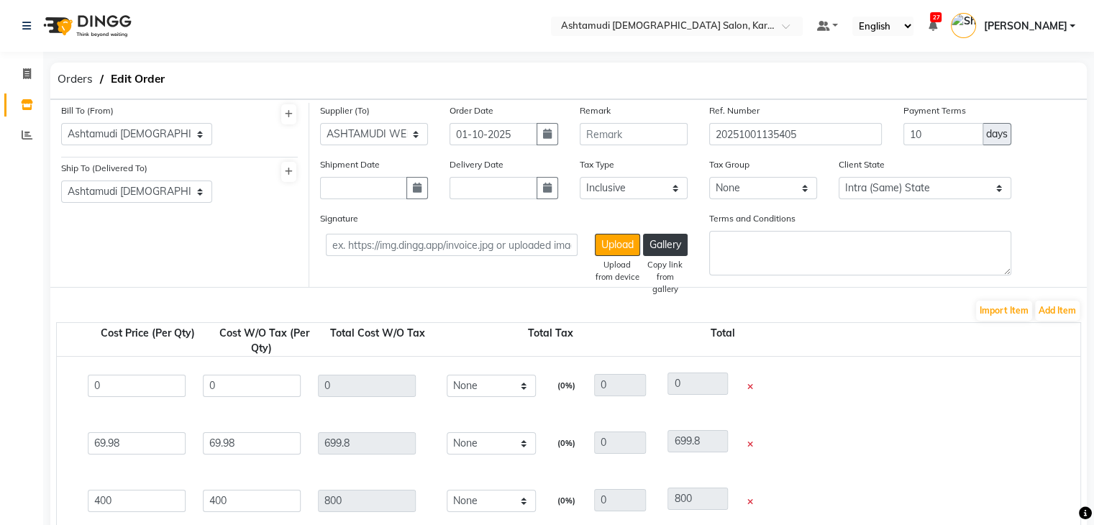
type input "0"
click at [749, 387] on icon at bounding box center [750, 387] width 6 height 8
type input "20"
type input "90"
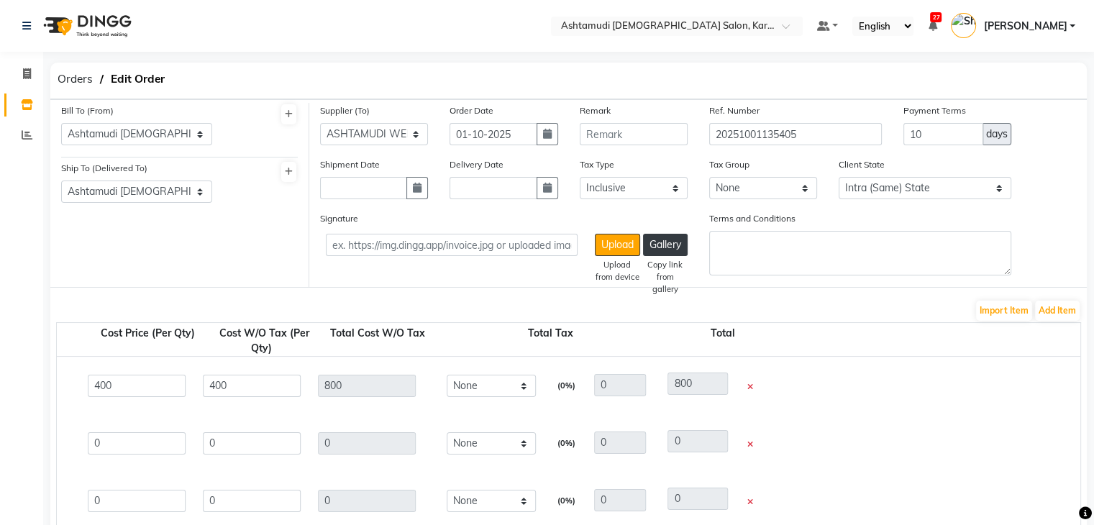
type input "22.22"
type input "20"
type input "70"
type input "1400"
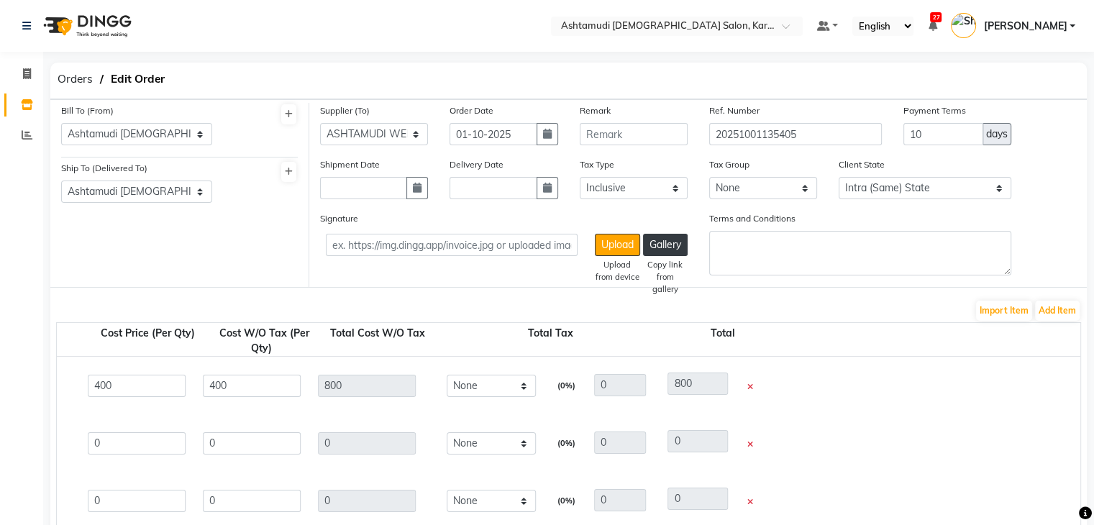
type input "1400"
click at [749, 387] on icon at bounding box center [750, 387] width 6 height 8
type input "10"
type input "59"
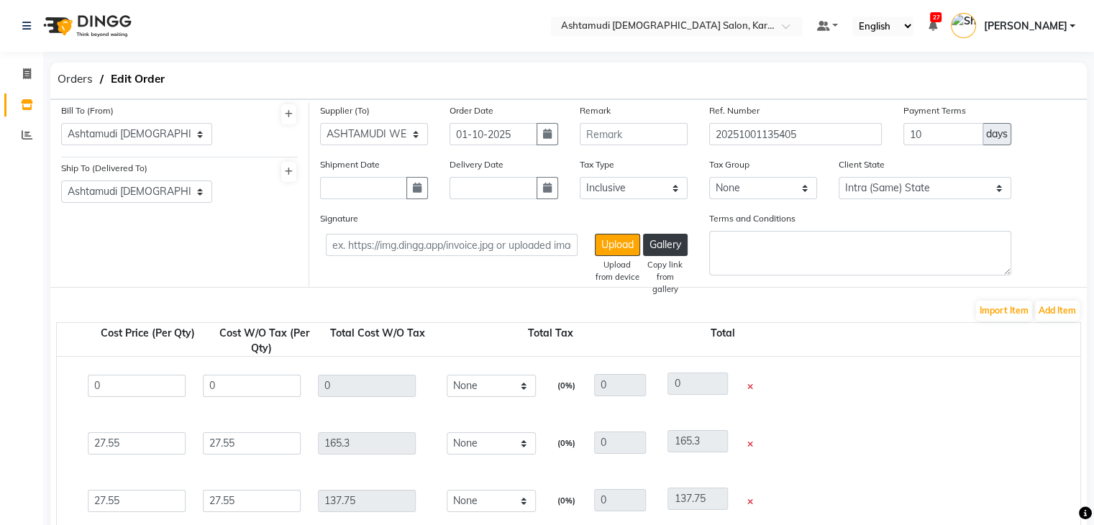
click at [749, 387] on icon at bounding box center [750, 387] width 6 height 8
type input "20"
type input "79"
click at [749, 387] on icon at bounding box center [750, 387] width 6 height 8
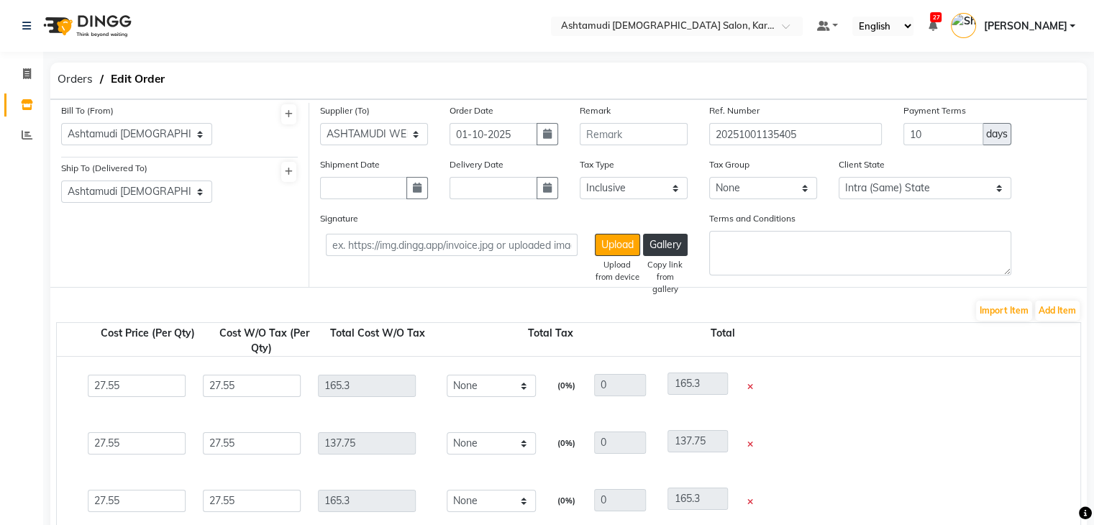
type input "15"
type input "78"
type input "28.73"
type input "22.41"
type input "55.59"
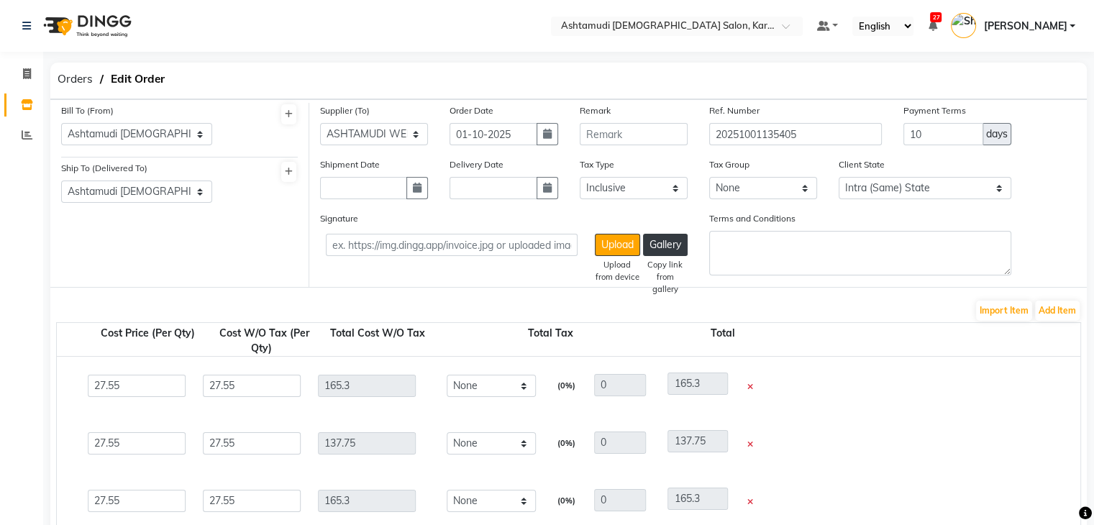
type input "55.59"
type input "833.85"
click at [749, 387] on icon at bounding box center [750, 387] width 6 height 8
type input "15"
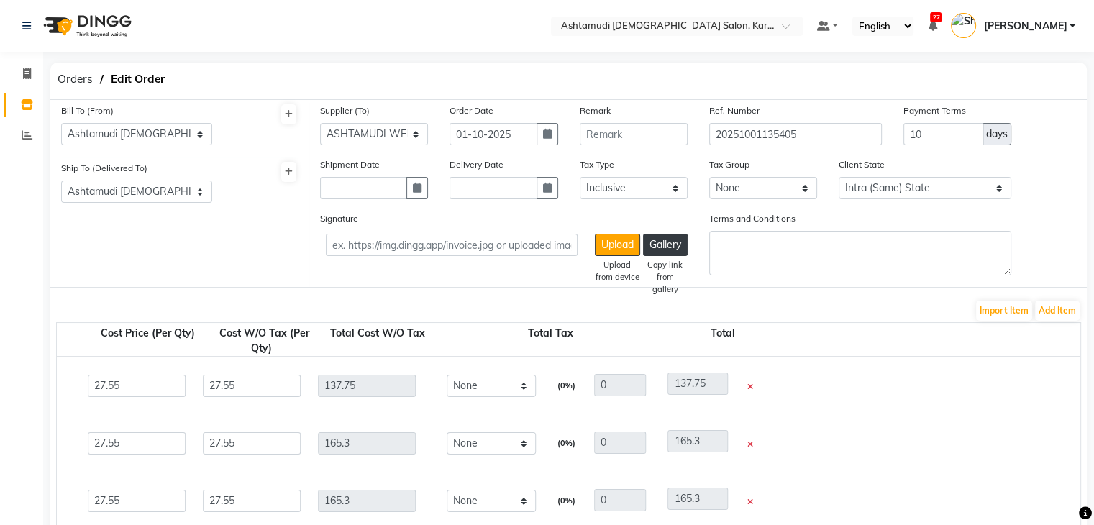
type input "92"
type input "18.48"
type input "17"
type input "75"
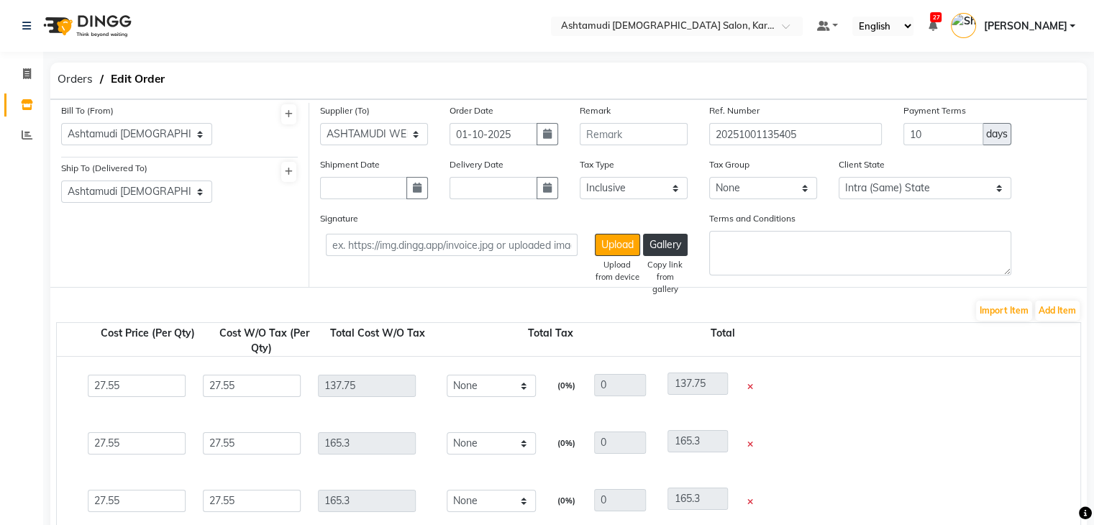
type input "1125"
click at [749, 387] on icon at bounding box center [750, 387] width 6 height 8
click at [749, 387] on span at bounding box center [752, 387] width 12 height 10
click at [751, 389] on icon at bounding box center [754, 387] width 6 height 8
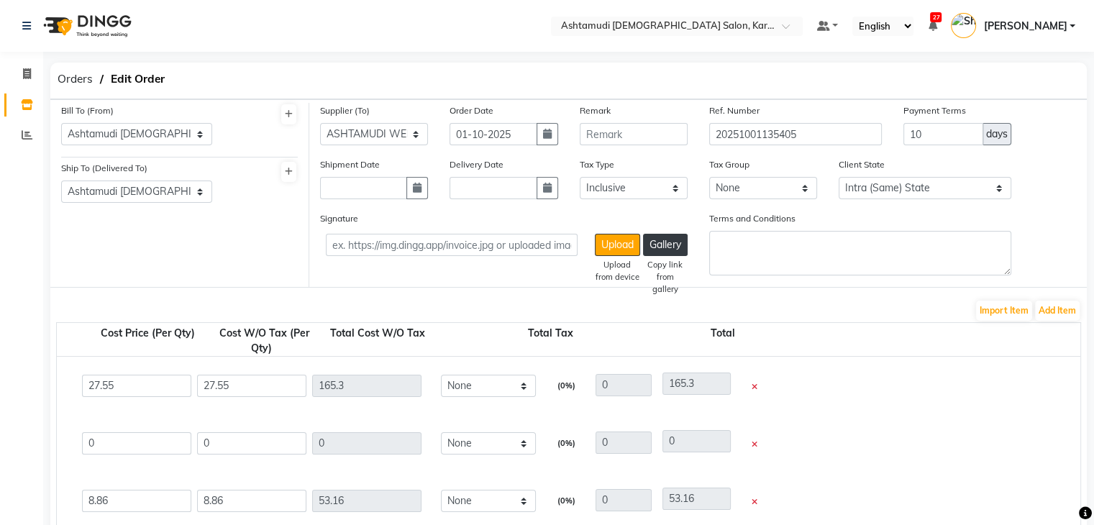
click at [751, 389] on icon at bounding box center [754, 387] width 6 height 8
click at [752, 389] on icon at bounding box center [754, 387] width 6 height 8
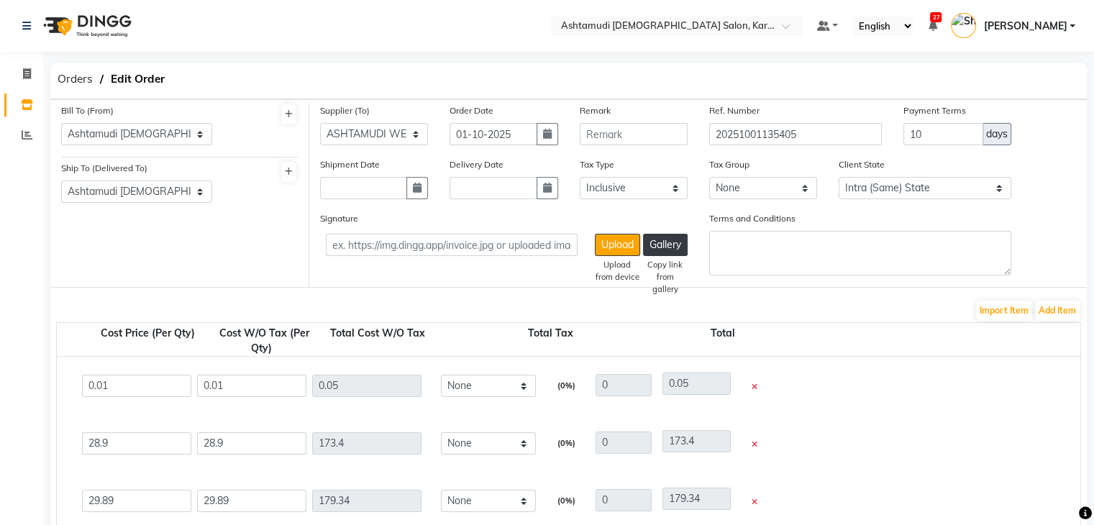
click at [752, 441] on icon at bounding box center [754, 445] width 6 height 8
click at [752, 389] on icon at bounding box center [754, 387] width 6 height 8
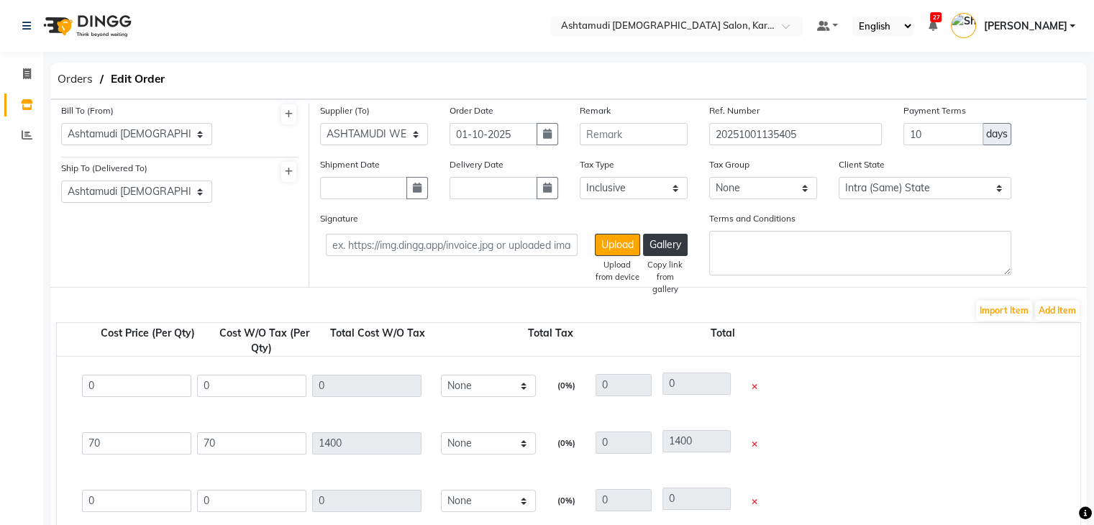
click at [752, 389] on icon at bounding box center [754, 387] width 6 height 8
click at [752, 441] on icon at bounding box center [754, 445] width 6 height 8
click at [752, 389] on icon at bounding box center [754, 387] width 6 height 8
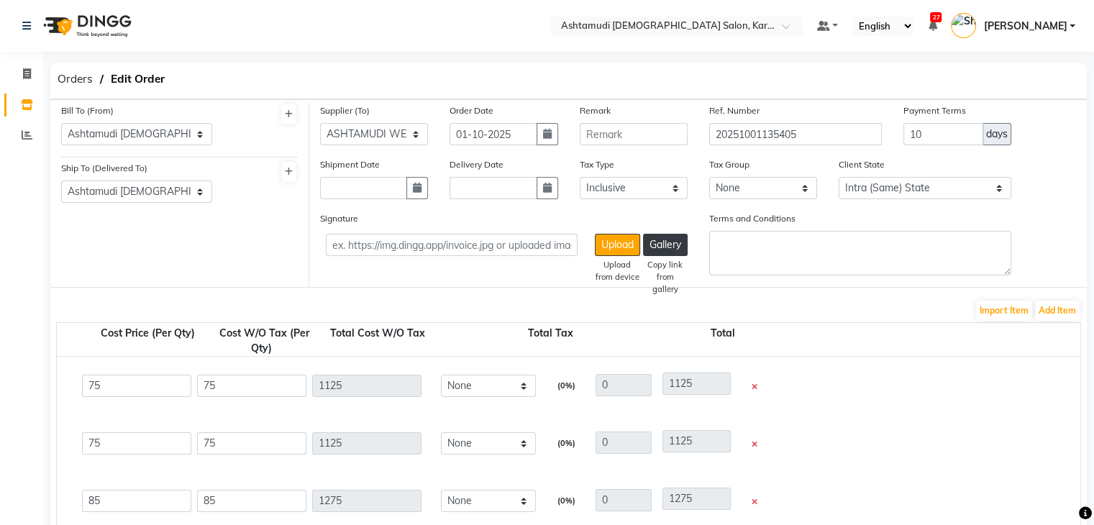
click at [752, 389] on icon at bounding box center [754, 387] width 6 height 8
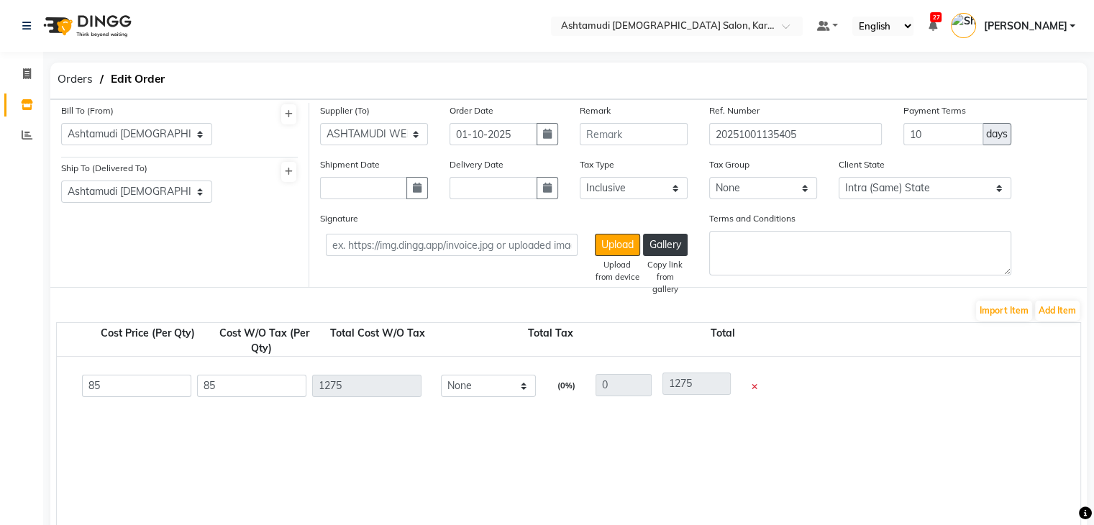
click at [752, 389] on icon at bounding box center [754, 387] width 6 height 8
click at [752, 389] on div at bounding box center [443, 447] width 2272 height 180
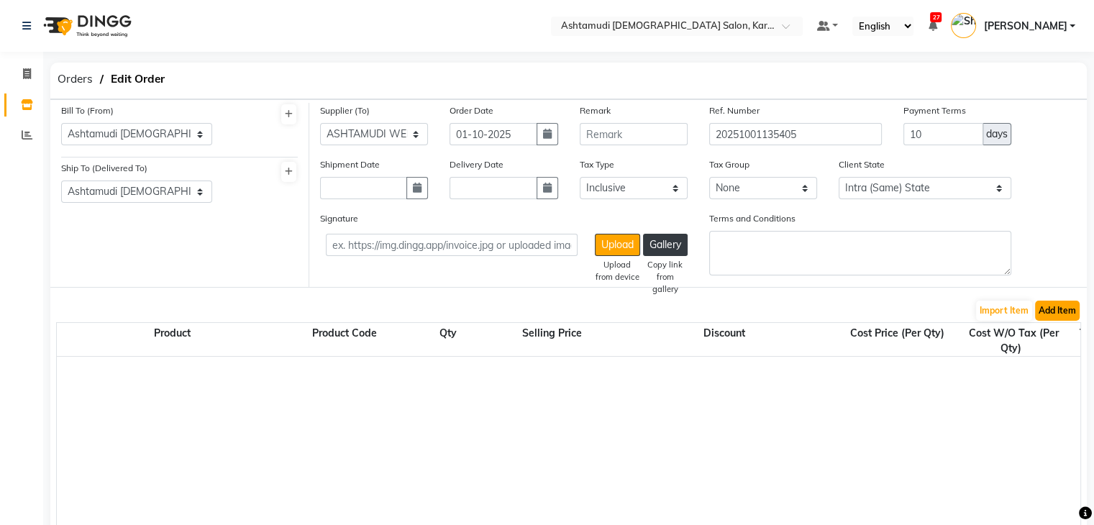
click at [1063, 304] on button "Add Item" at bounding box center [1057, 311] width 45 height 20
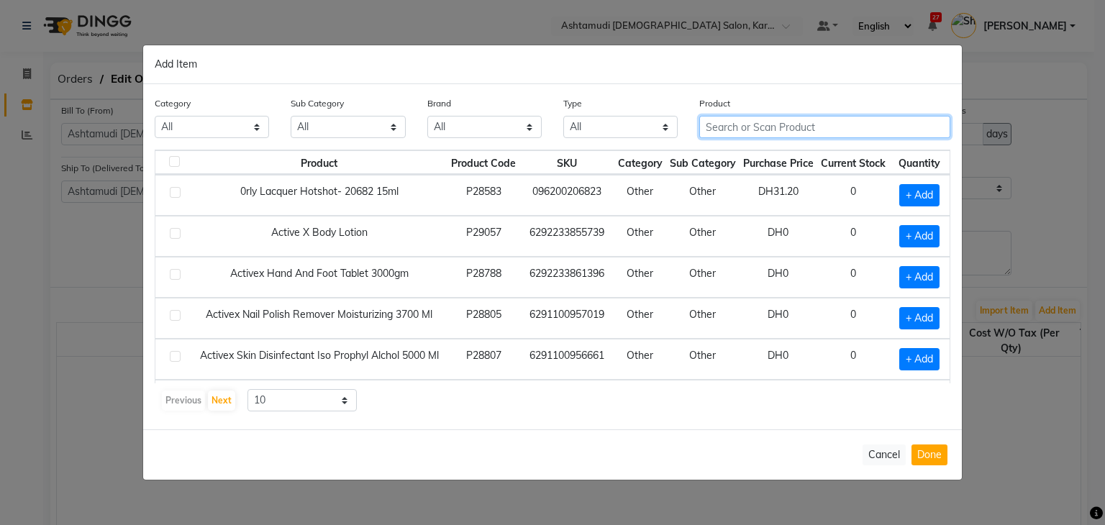
click at [725, 126] on input "text" at bounding box center [824, 127] width 251 height 22
paste input "O3+ BRIDAL VITAMIN C GLOWING SKIN"
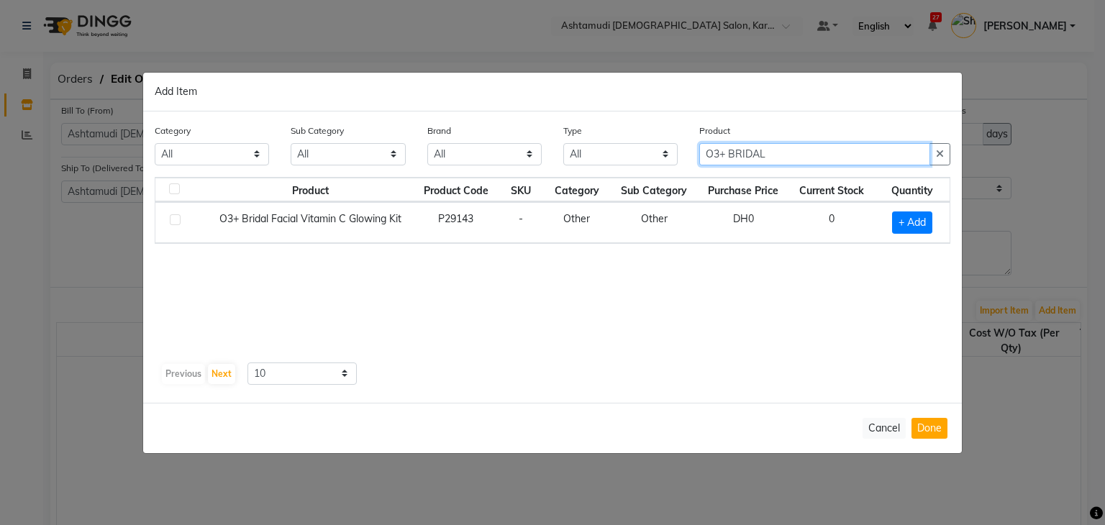
type input "O3+ BRIDAL"
click at [915, 219] on span "+ Add" at bounding box center [912, 222] width 40 height 22
checkbox input "true"
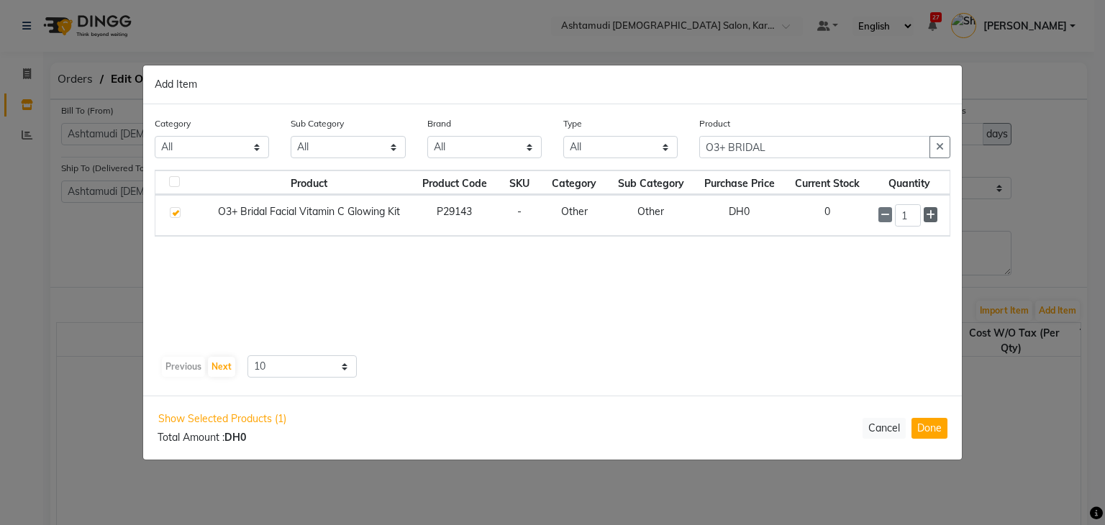
click at [935, 214] on icon at bounding box center [930, 215] width 9 height 10
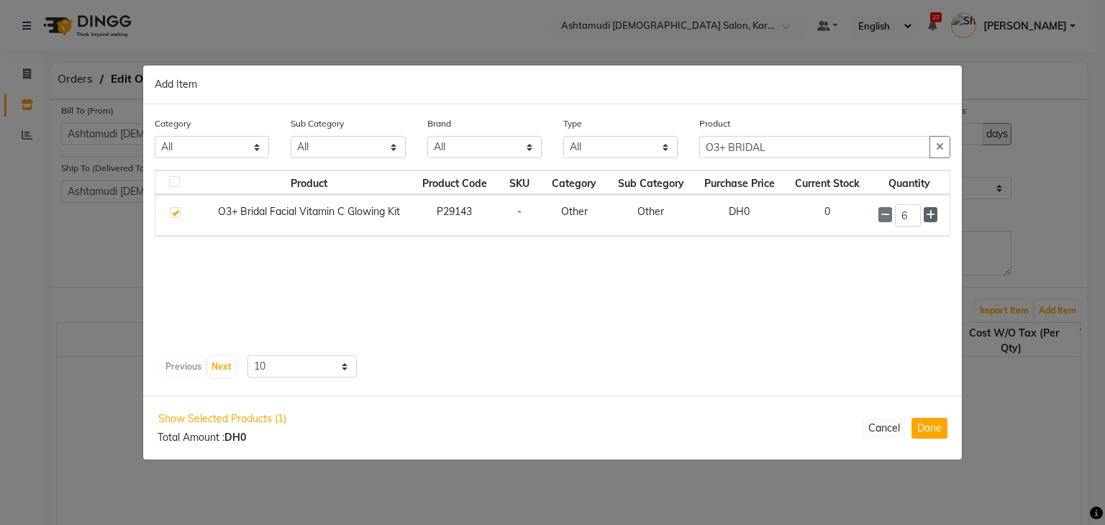
click at [935, 214] on icon at bounding box center [930, 215] width 9 height 10
click at [935, 219] on span at bounding box center [930, 214] width 14 height 15
click at [931, 219] on icon at bounding box center [930, 216] width 9 height 10
click at [931, 218] on icon at bounding box center [930, 216] width 9 height 10
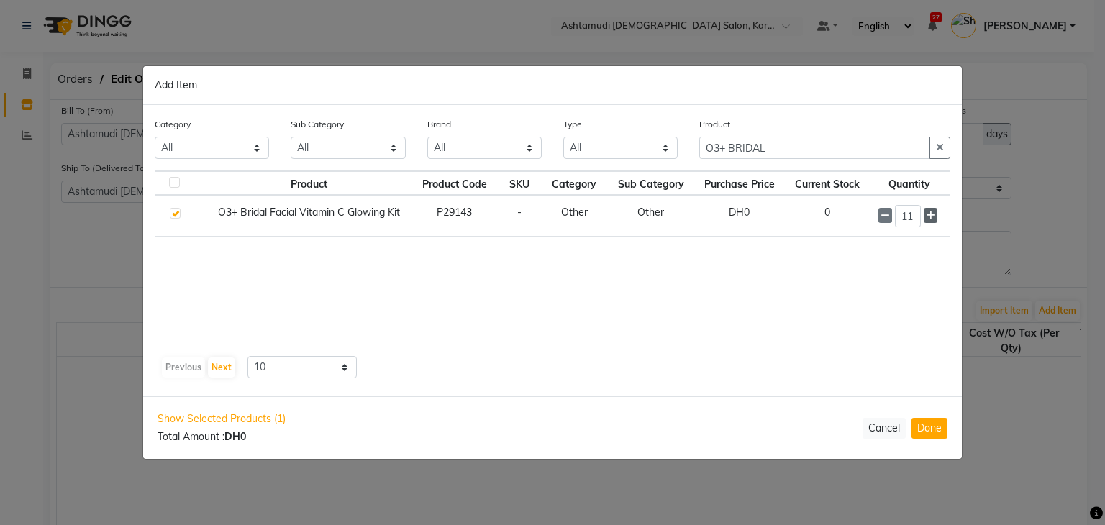
click at [931, 218] on icon at bounding box center [930, 216] width 9 height 10
click at [929, 218] on icon at bounding box center [930, 216] width 9 height 10
type input "15"
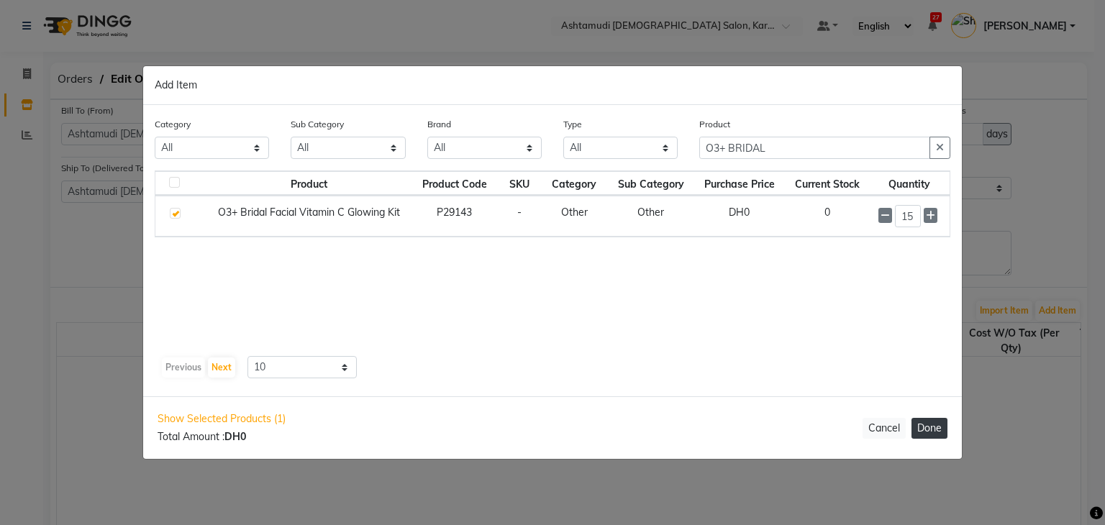
click at [940, 429] on button "Done" at bounding box center [929, 428] width 36 height 21
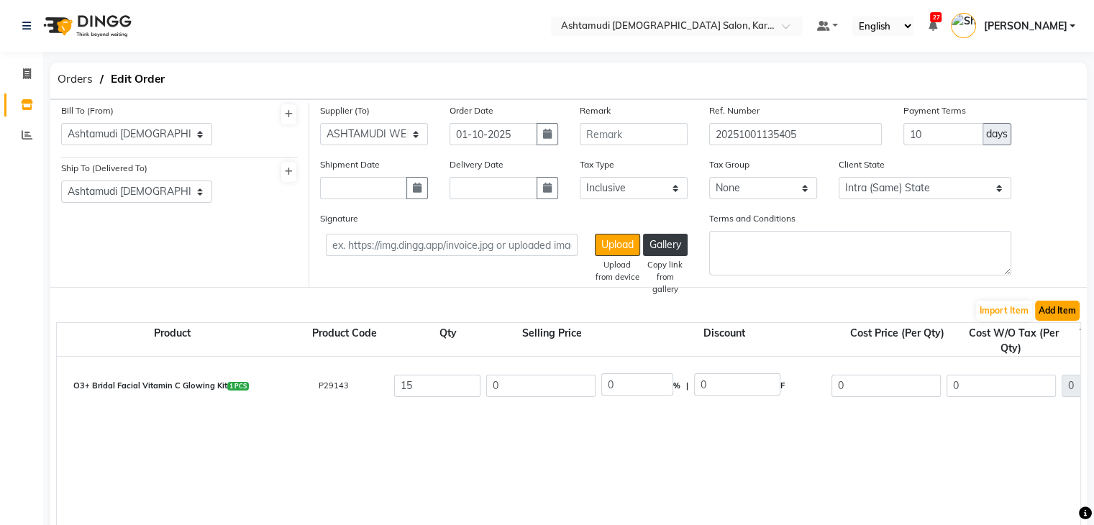
click at [1059, 306] on button "Add Item" at bounding box center [1057, 311] width 45 height 20
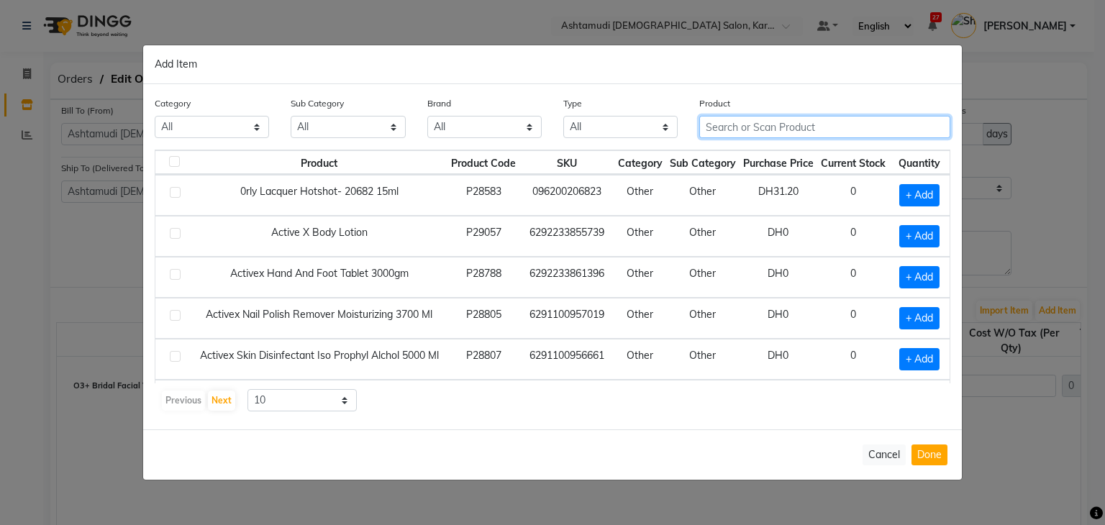
click at [805, 125] on input "text" at bounding box center [824, 127] width 251 height 22
paste input "Cotton Balls"
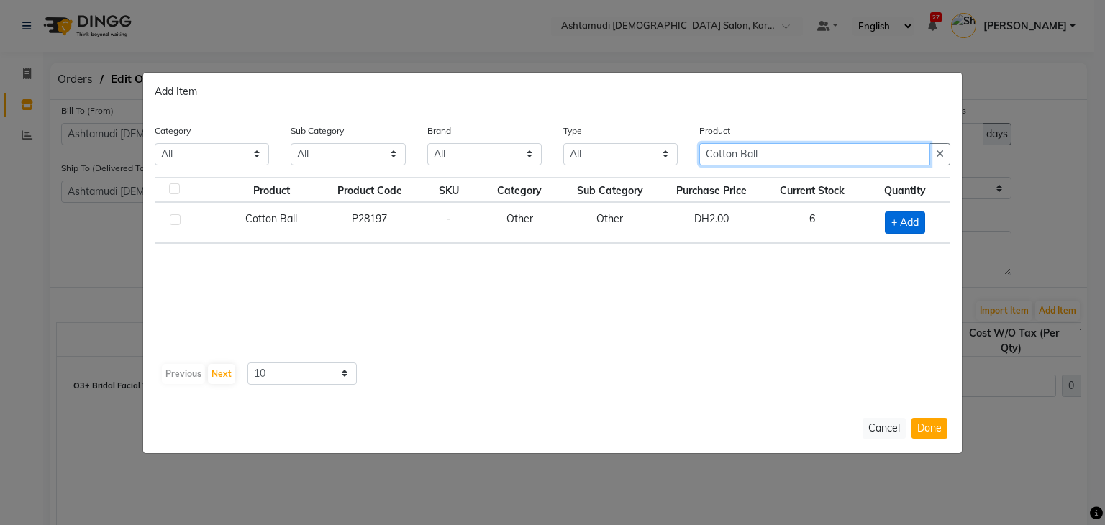
type input "Cotton Ball"
click at [909, 225] on span "+ Add" at bounding box center [905, 222] width 40 height 22
checkbox input "true"
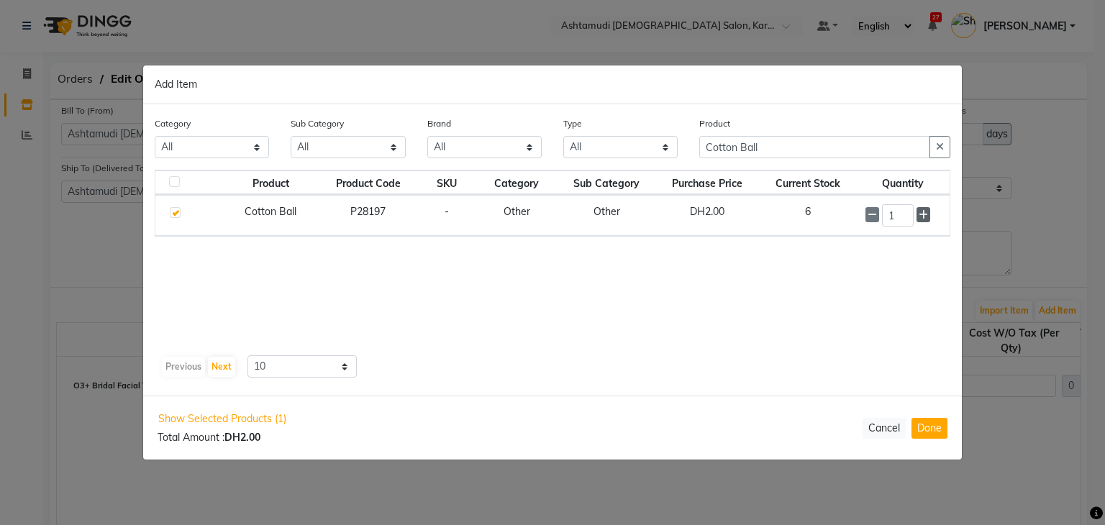
click at [923, 214] on icon at bounding box center [922, 215] width 9 height 10
click at [923, 216] on icon at bounding box center [922, 215] width 9 height 10
type input "5"
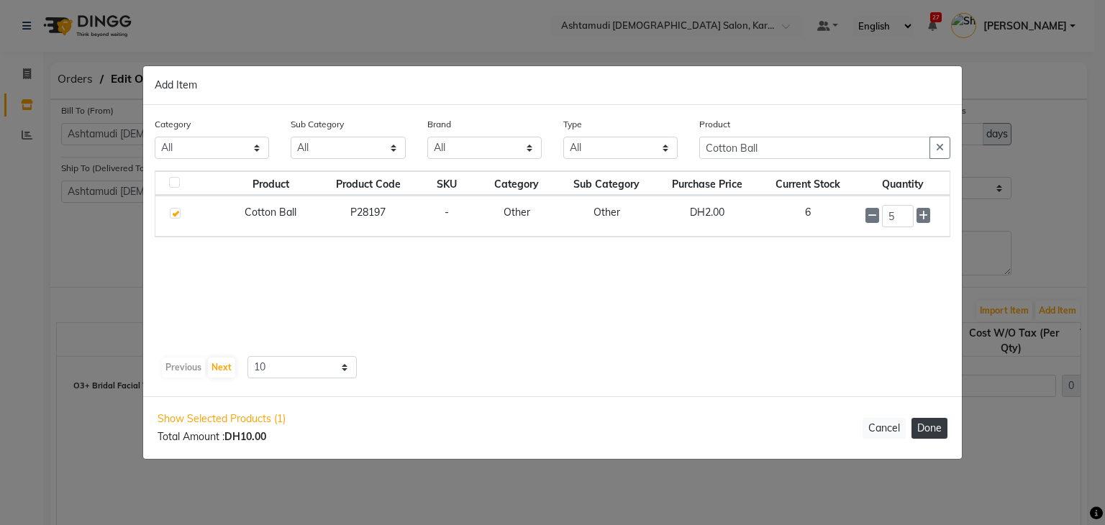
click at [926, 426] on button "Done" at bounding box center [929, 428] width 36 height 21
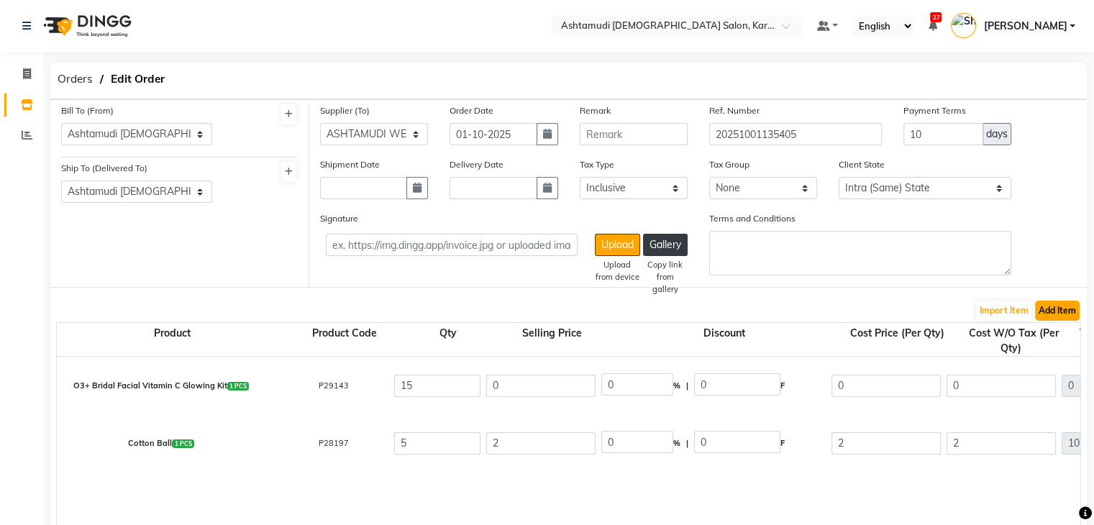
click at [1057, 310] on button "Add Item" at bounding box center [1057, 311] width 45 height 20
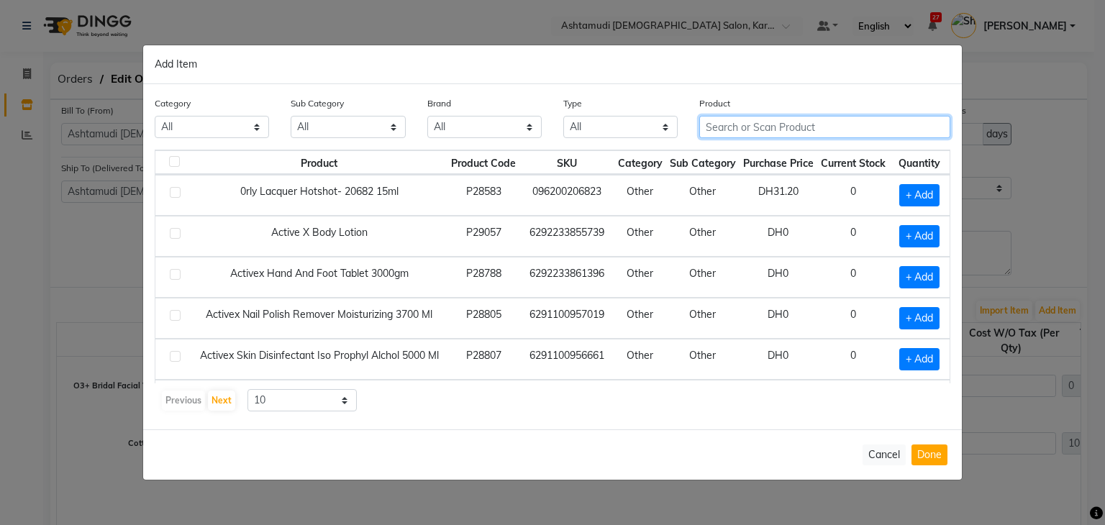
click at [777, 133] on input "text" at bounding box center [824, 127] width 251 height 22
paste input "RICA COSMETICS BANANA LIPOSOLUBLE WAX 800ML"
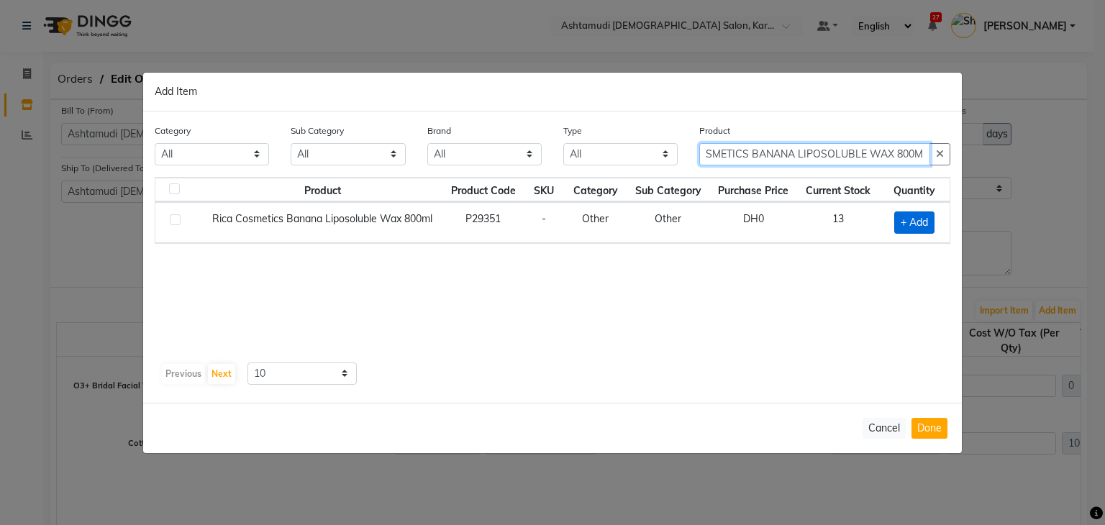
type input "RICA COSMETICS BANANA LIPOSOLUBLE WAX 800ML"
click at [919, 223] on span "+ Add" at bounding box center [914, 222] width 40 height 22
checkbox input "true"
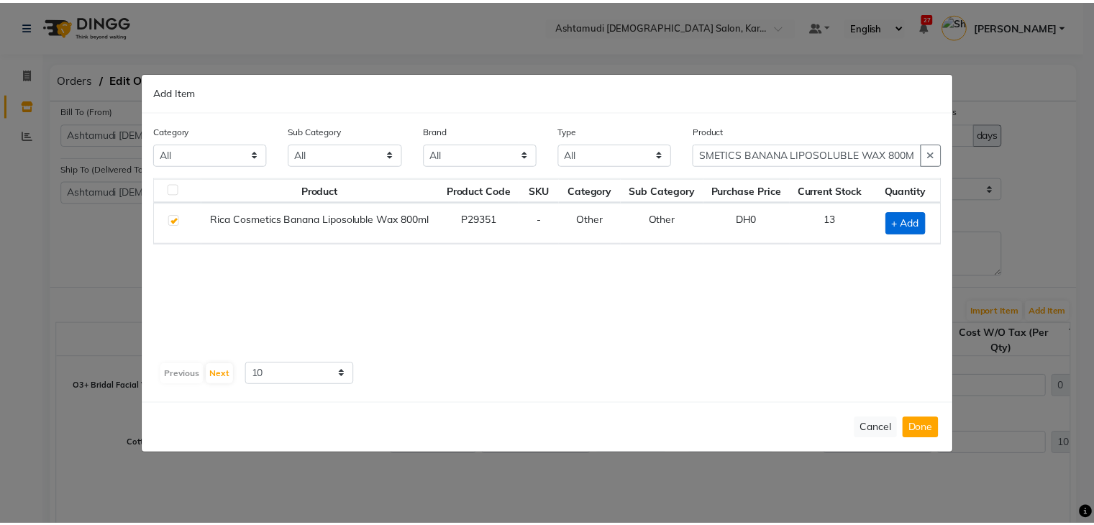
scroll to position [0, 0]
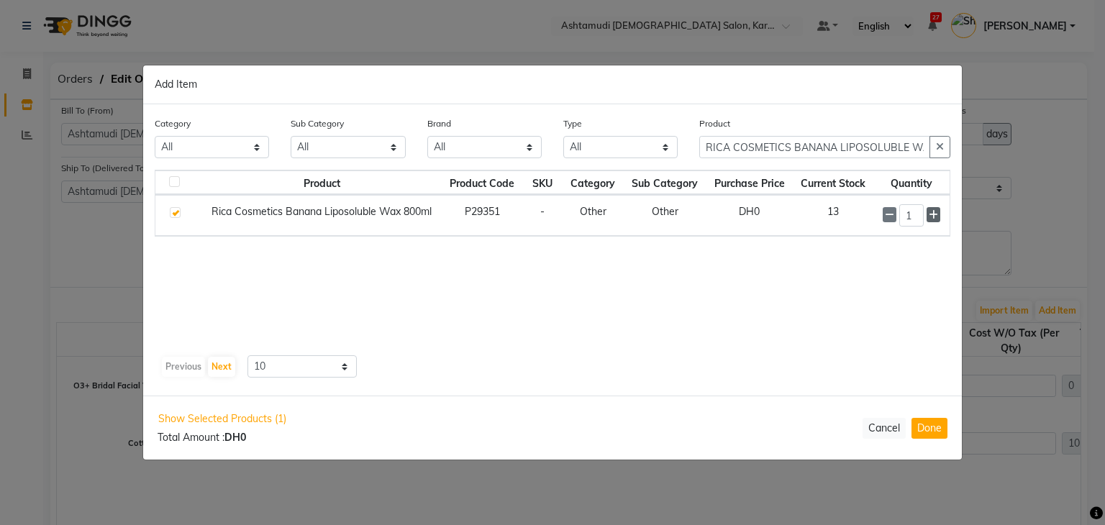
click at [931, 217] on icon at bounding box center [932, 215] width 9 height 10
type input "3"
click at [931, 429] on button "Done" at bounding box center [929, 428] width 36 height 21
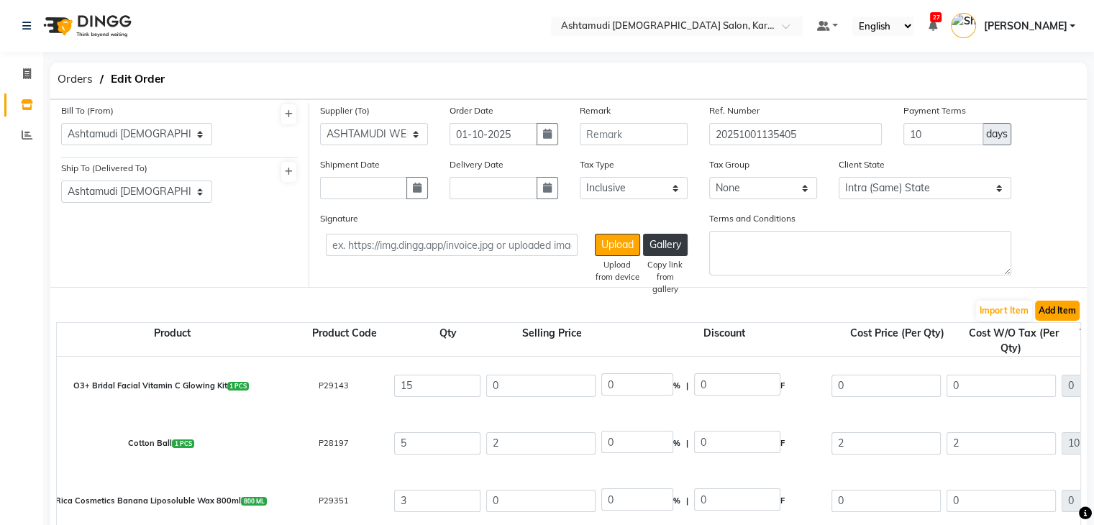
click at [1047, 312] on button "Add Item" at bounding box center [1057, 311] width 45 height 20
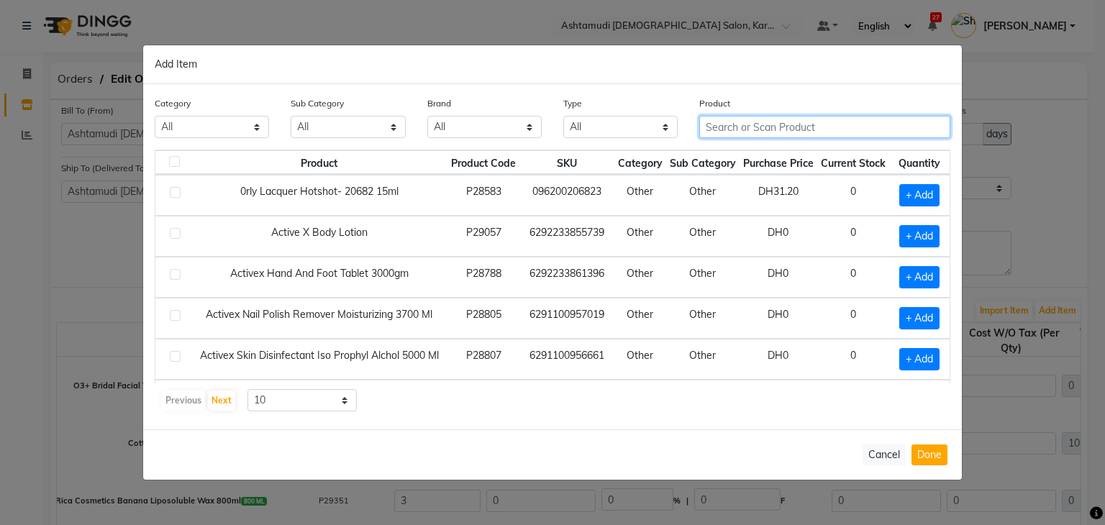
click at [769, 124] on input "text" at bounding box center [824, 127] width 251 height 22
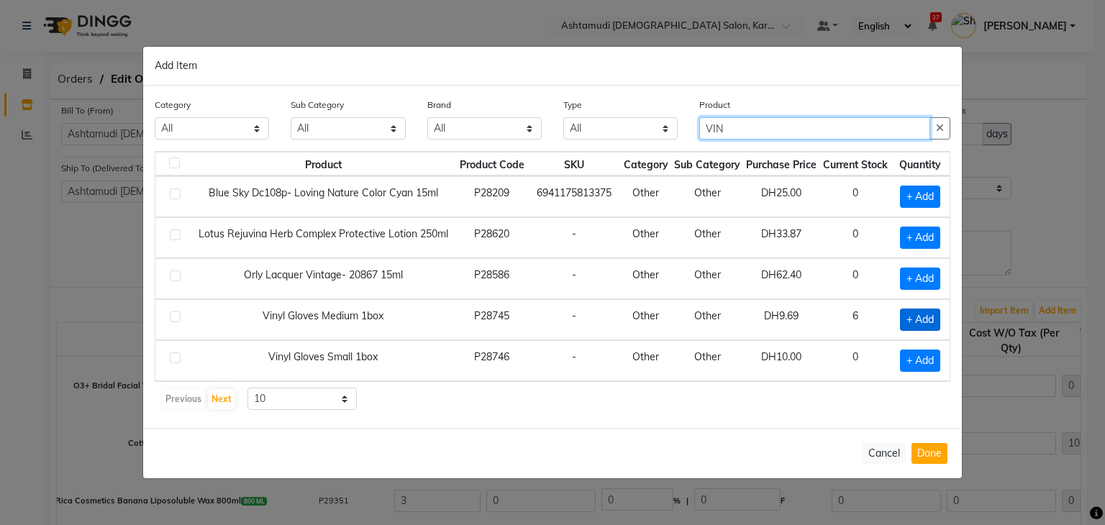
type input "VIN"
click at [923, 316] on span "+ Add" at bounding box center [920, 320] width 40 height 22
checkbox input "true"
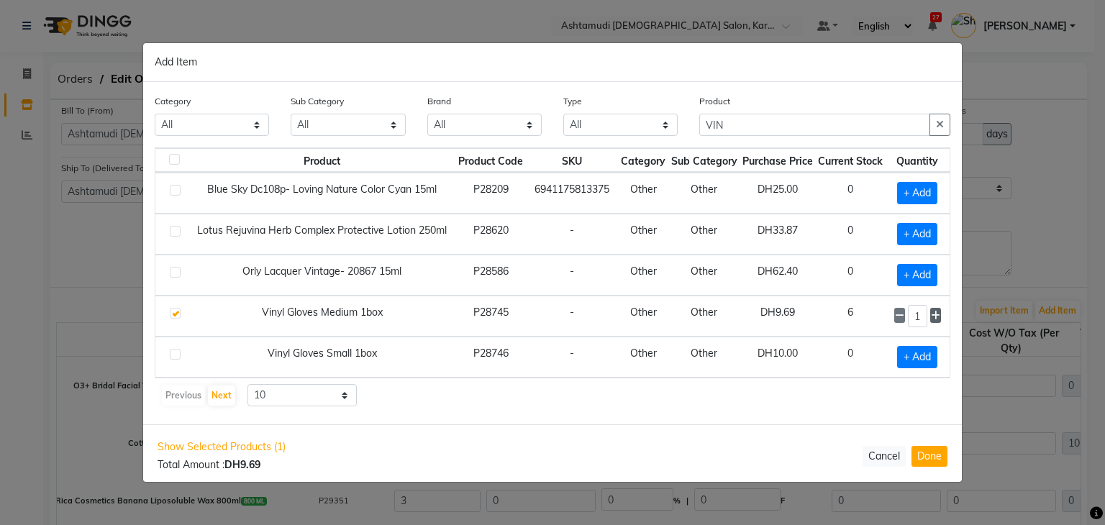
click at [935, 313] on icon at bounding box center [935, 316] width 9 height 10
type input "5"
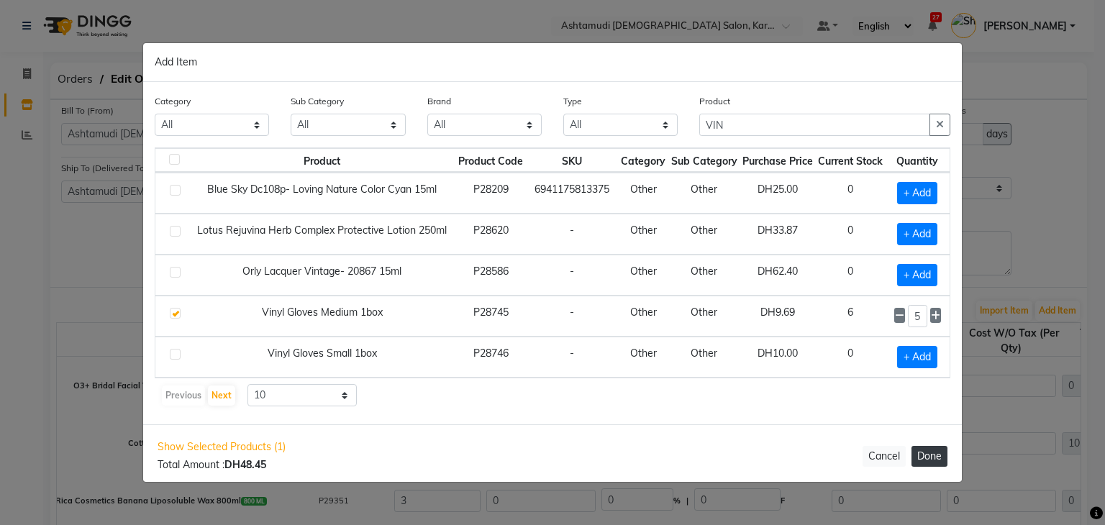
click at [929, 451] on button "Done" at bounding box center [929, 456] width 36 height 21
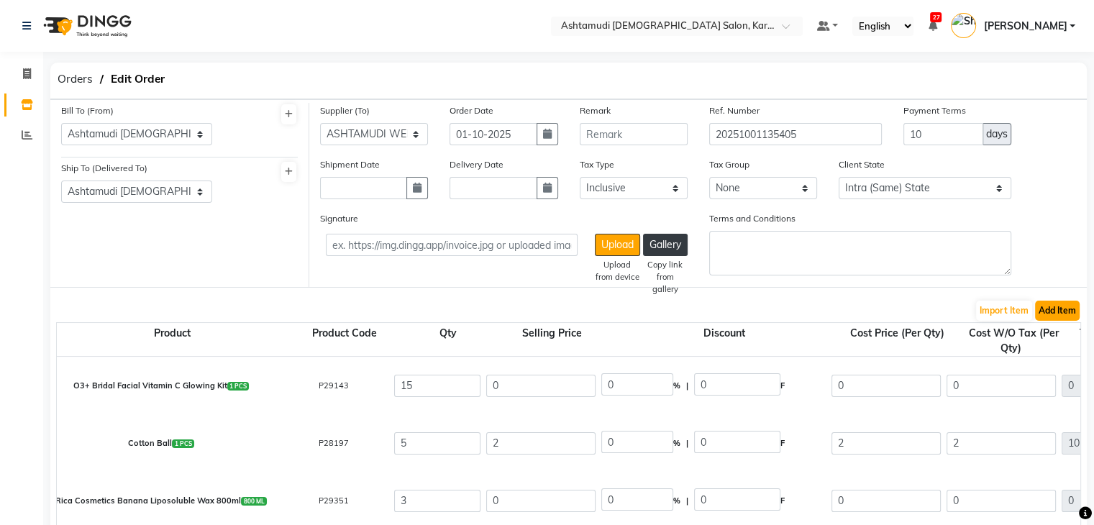
click at [1064, 315] on button "Add Item" at bounding box center [1057, 311] width 45 height 20
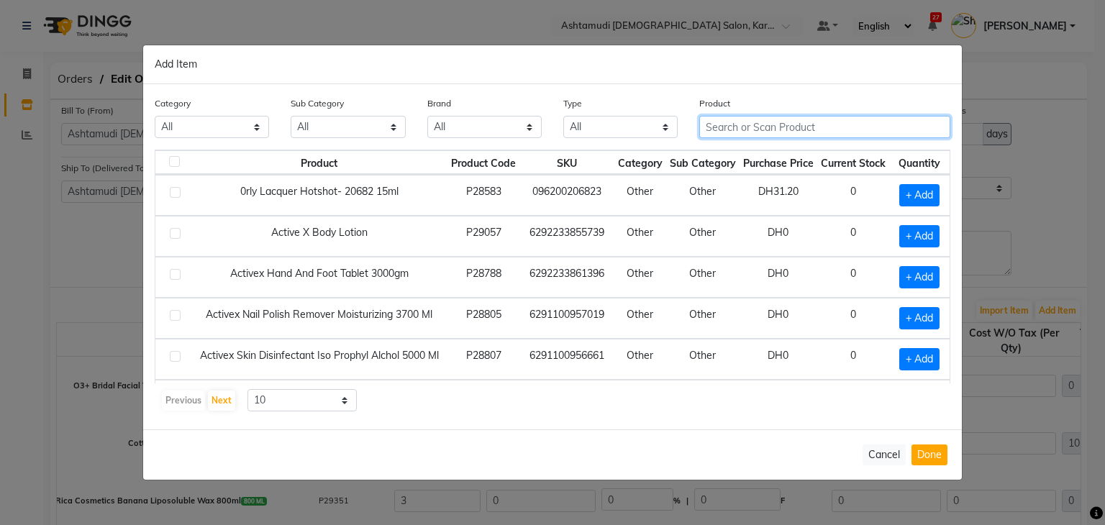
click at [728, 128] on input "text" at bounding box center [824, 127] width 251 height 22
paste input "Floreactive W2 Nanoplastia Treatment 1000ml"
click at [782, 419] on div "Category All Hair Skin Makeup Personal Care Appliances Beard Waxing Disposable …" at bounding box center [552, 256] width 818 height 345
click at [927, 129] on input "Floreactive W2 Nanoplastia Treatment 1000ml" at bounding box center [814, 127] width 231 height 22
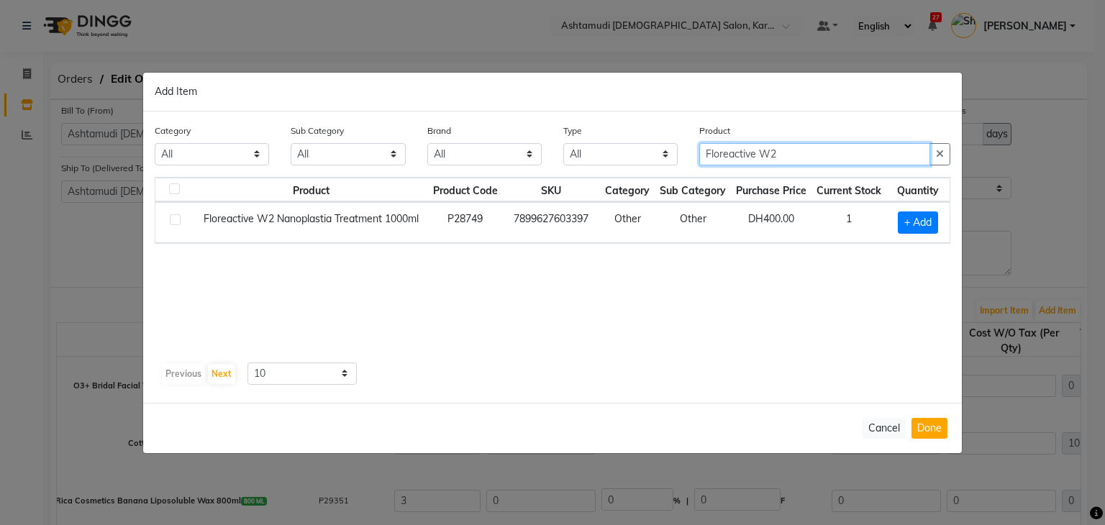
type input "Floreactive W2"
click at [892, 357] on div "Product Product Code SKU Category Sub Category Purchase Price Current Stock Qua…" at bounding box center [552, 281] width 795 height 209
click at [923, 223] on span "+ Add" at bounding box center [917, 222] width 40 height 22
checkbox input "true"
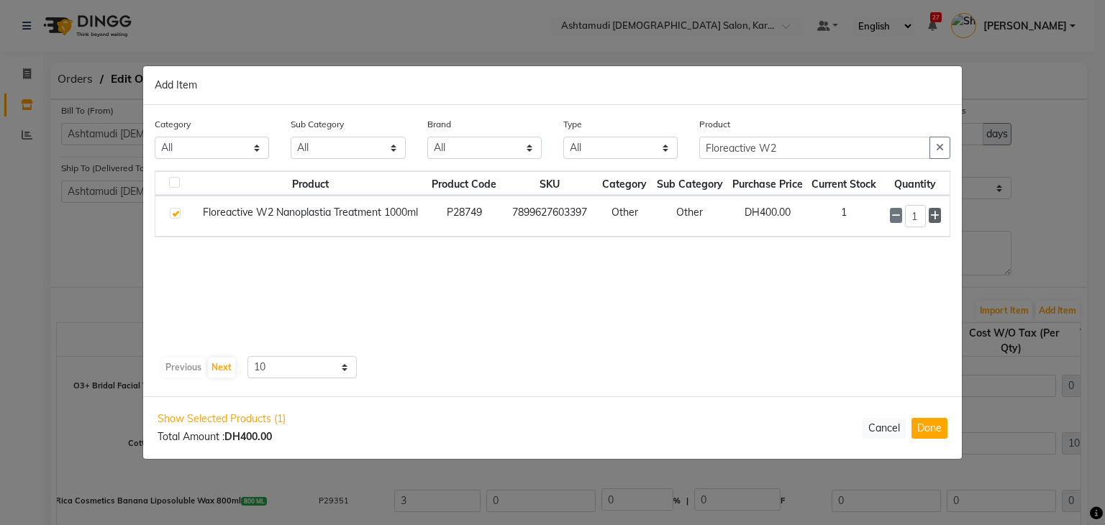
click at [935, 215] on icon at bounding box center [934, 216] width 9 height 10
type input "2"
click at [931, 426] on button "Done" at bounding box center [929, 428] width 36 height 21
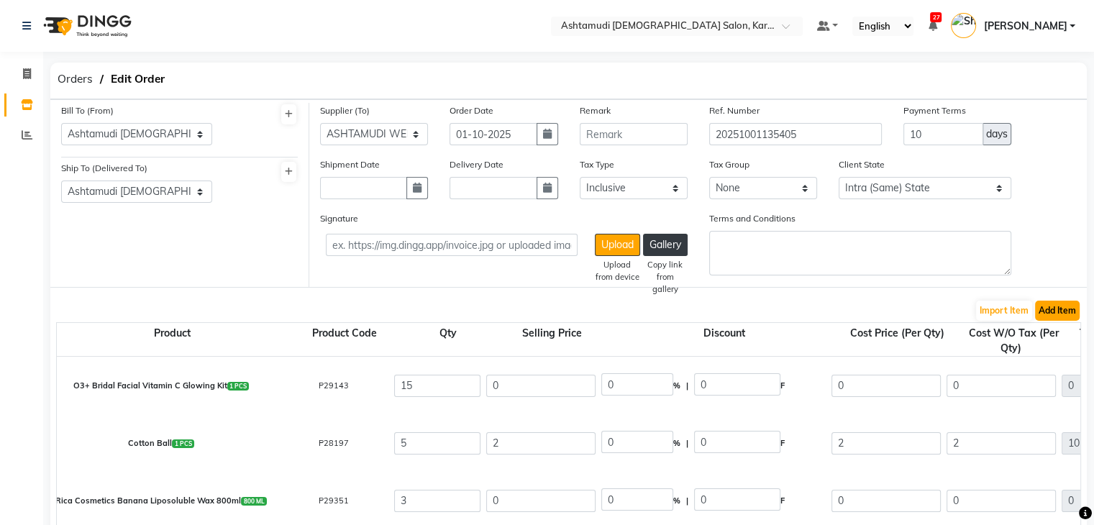
click at [1049, 307] on button "Add Item" at bounding box center [1057, 311] width 45 height 20
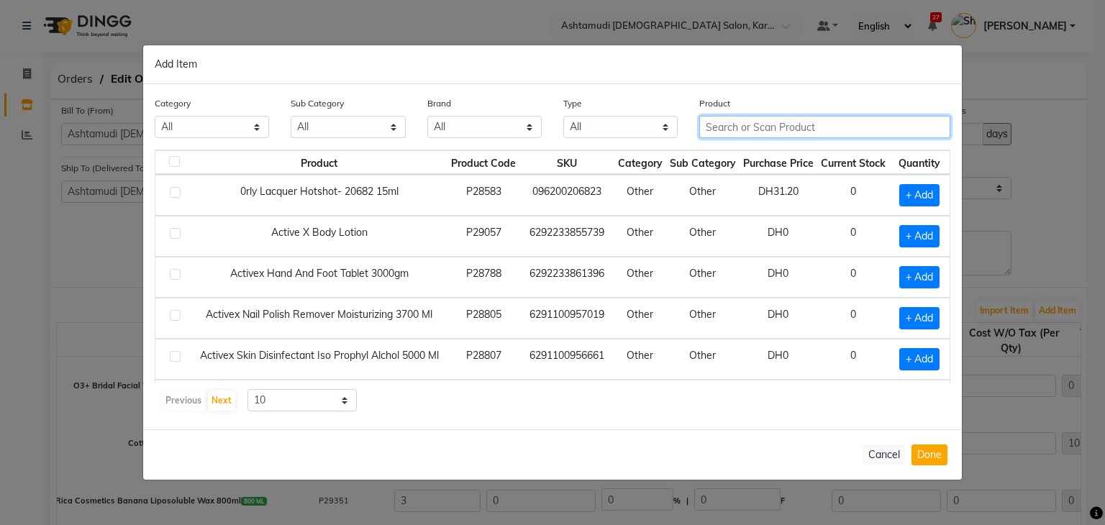
click at [810, 133] on input "text" at bounding box center [824, 127] width 251 height 22
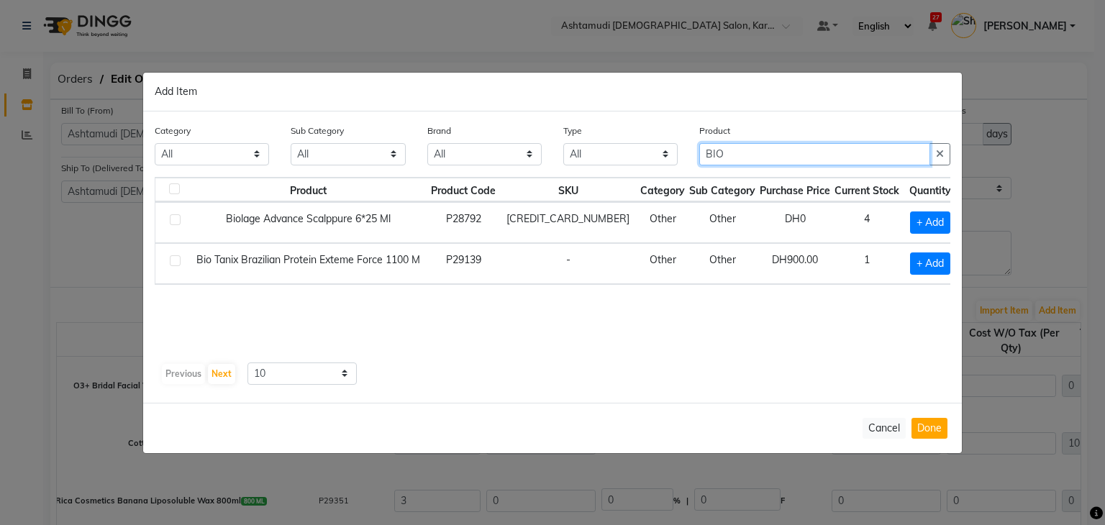
type input "BIO"
click at [664, 355] on div "Product Product Code SKU Category Sub Category Purchase Price Current Stock Qua…" at bounding box center [552, 267] width 795 height 180
click at [920, 256] on span "+ Add" at bounding box center [930, 263] width 40 height 22
checkbox input "true"
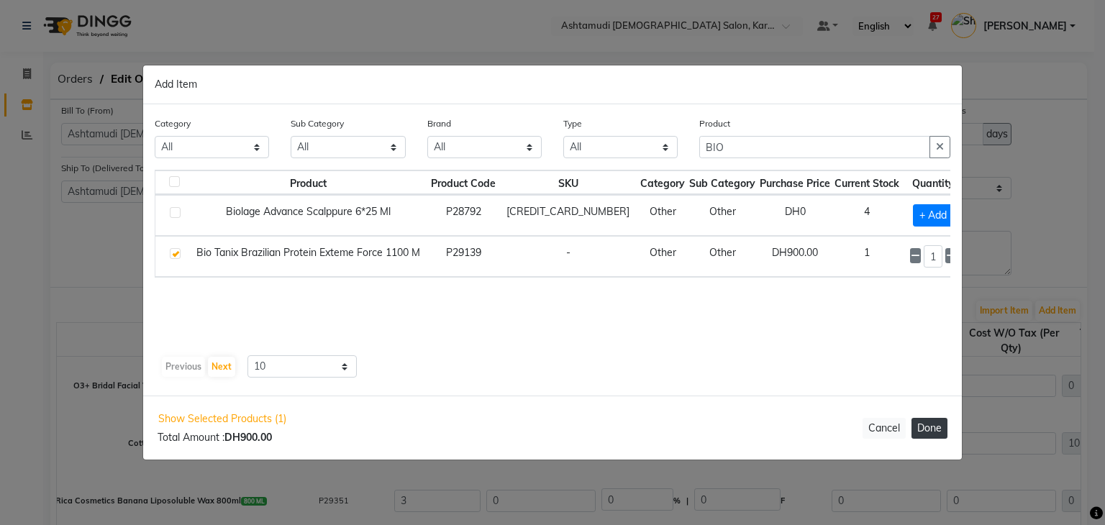
click at [923, 432] on button "Done" at bounding box center [929, 428] width 36 height 21
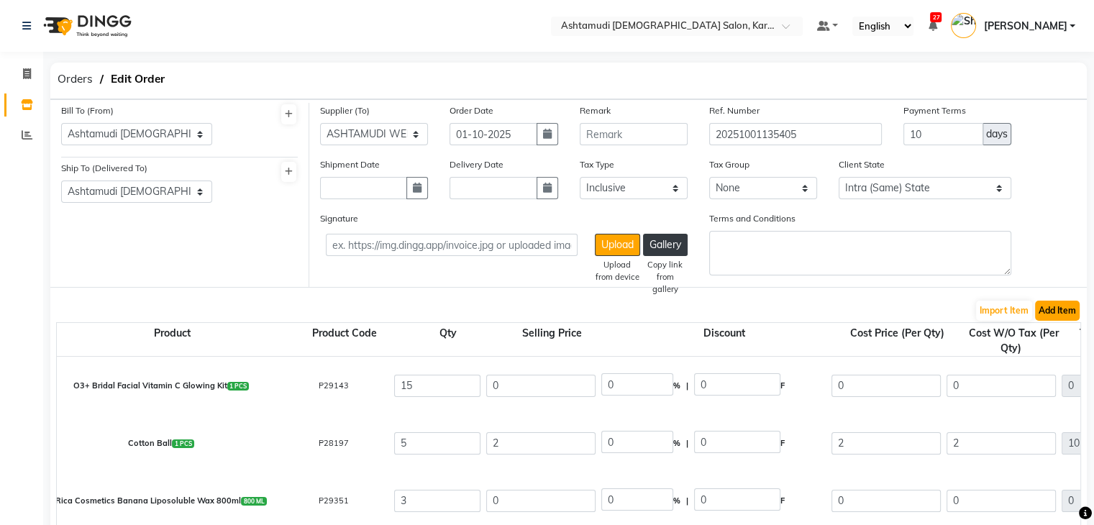
click at [1056, 313] on button "Add Item" at bounding box center [1057, 311] width 45 height 20
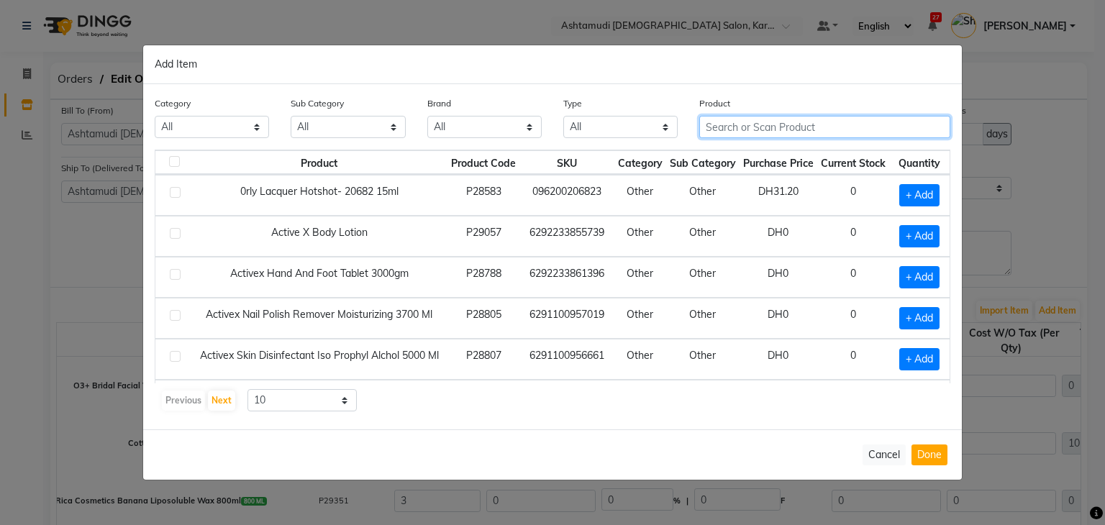
click at [759, 130] on input "text" at bounding box center [824, 127] width 251 height 22
paste input "LOREAL OXIGEN CREAM 20 VOL 1000 ML"
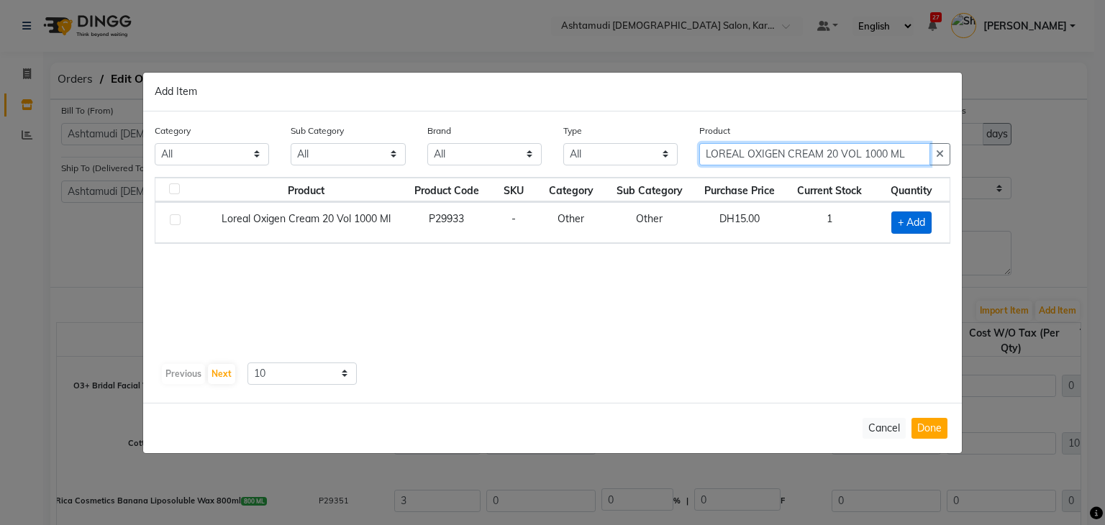
type input "LOREAL OXIGEN CREAM 20 VOL 1000 ML"
click at [925, 234] on td "+ Add" at bounding box center [910, 222] width 77 height 41
click at [914, 218] on span "+ Add" at bounding box center [911, 222] width 40 height 22
checkbox input "true"
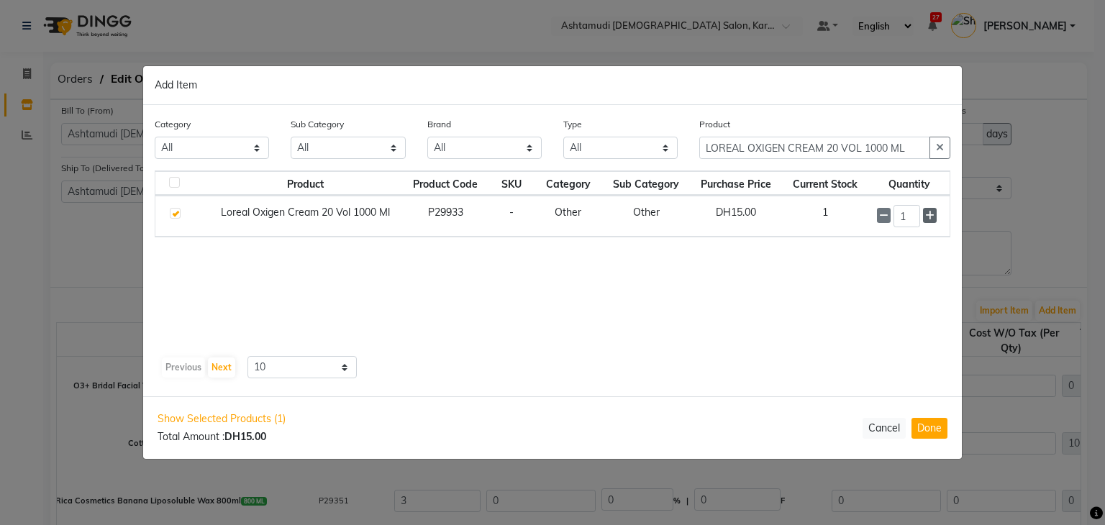
click at [928, 212] on icon at bounding box center [929, 216] width 9 height 10
type input "2"
click at [937, 430] on button "Done" at bounding box center [929, 428] width 36 height 21
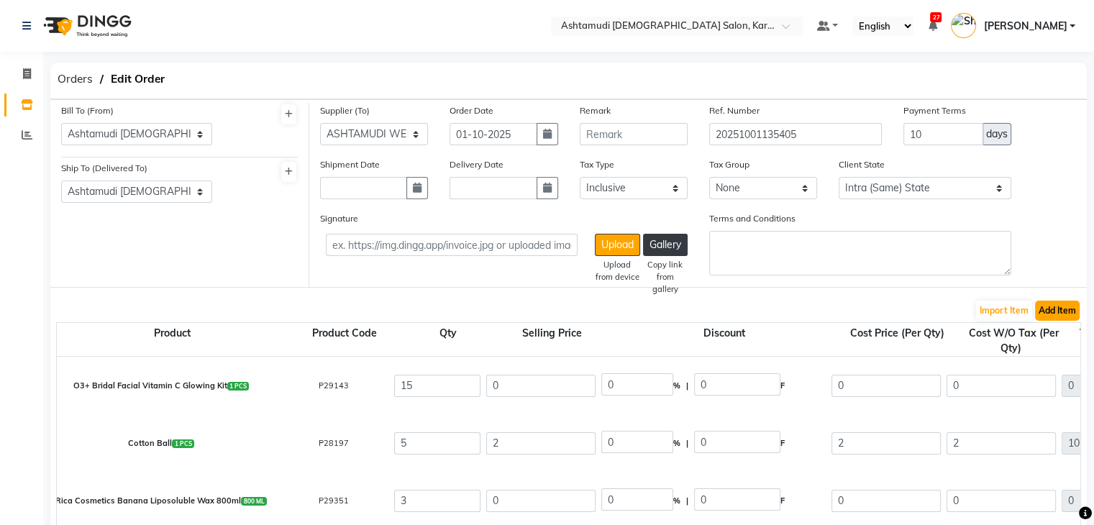
click at [1053, 314] on button "Add Item" at bounding box center [1057, 311] width 45 height 20
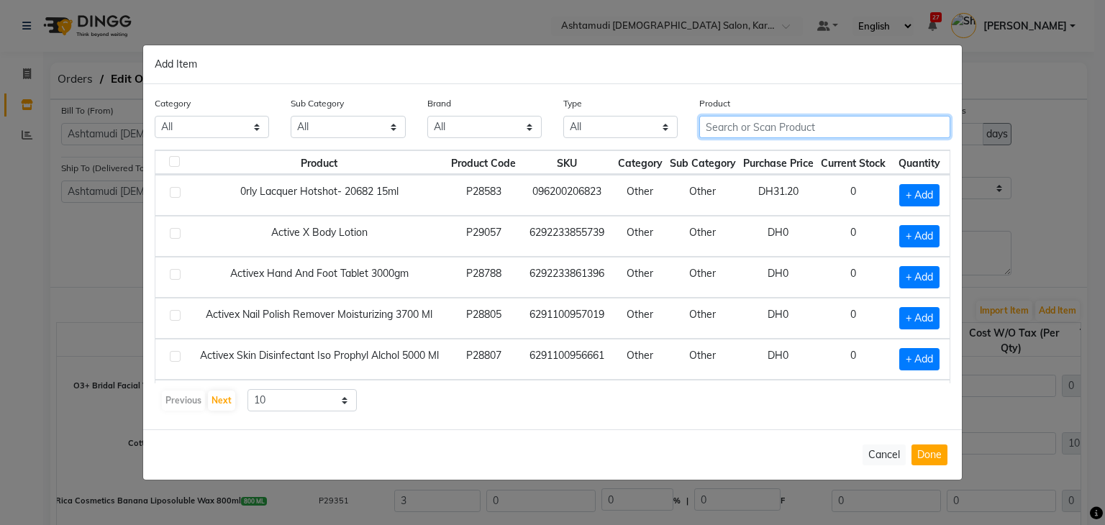
click at [755, 127] on input "text" at bounding box center [824, 127] width 251 height 22
paste input "LOREAL Majirel 3 50ML"
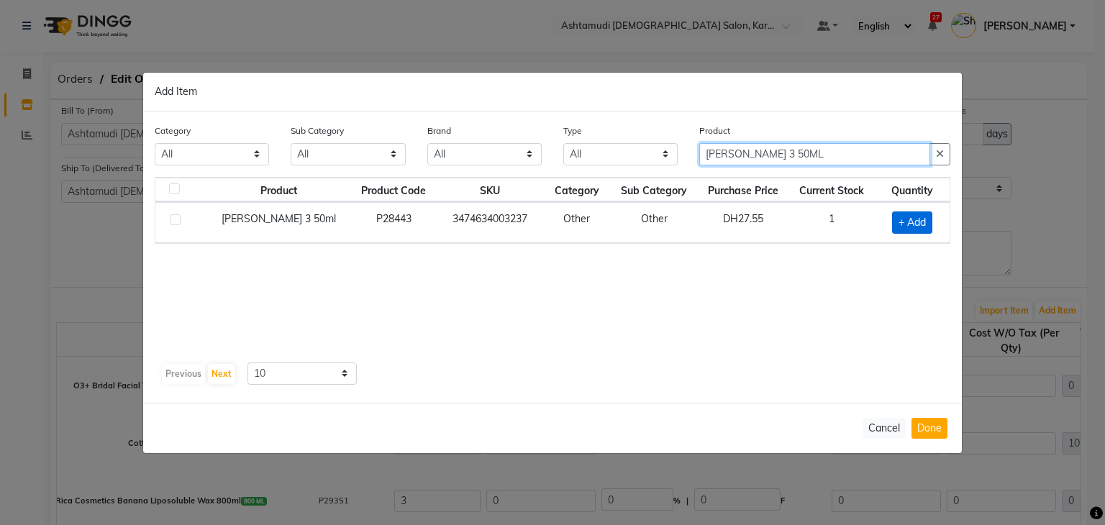
type input "LOREAL Majirel 3 50ML"
click at [905, 221] on span "+ Add" at bounding box center [912, 222] width 40 height 22
checkbox input "true"
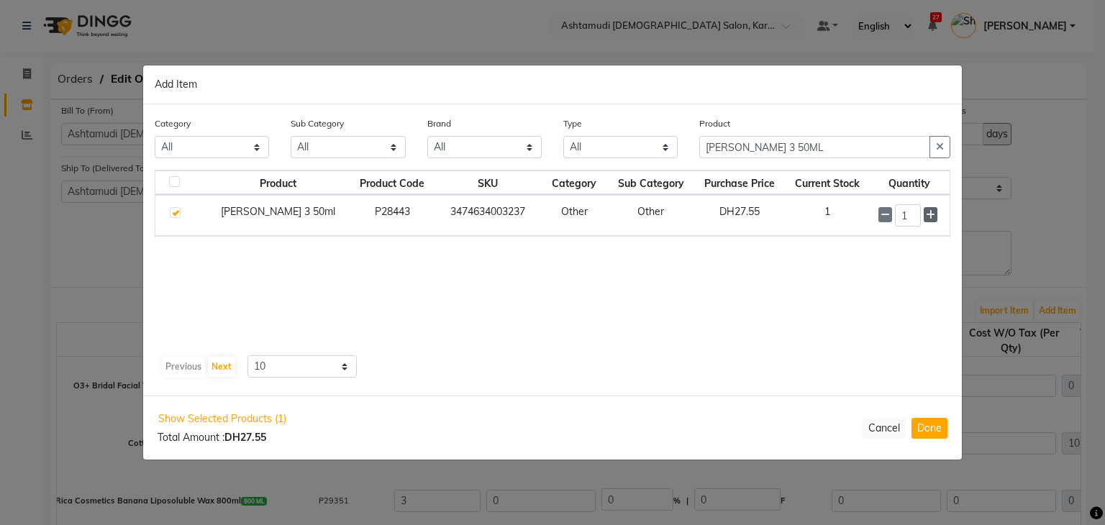
click at [933, 216] on icon at bounding box center [930, 215] width 9 height 10
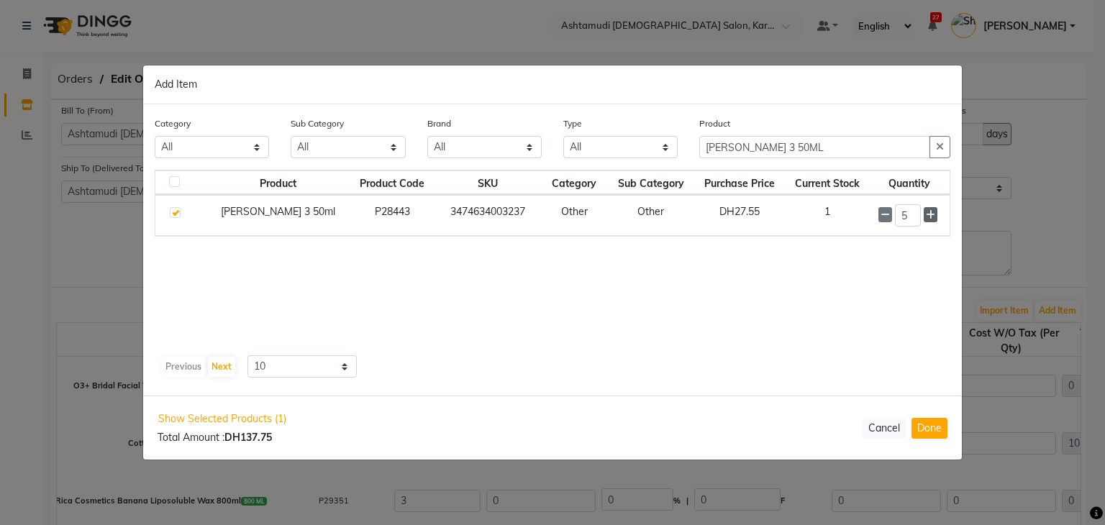
type input "6"
click at [920, 431] on button "Done" at bounding box center [929, 428] width 36 height 21
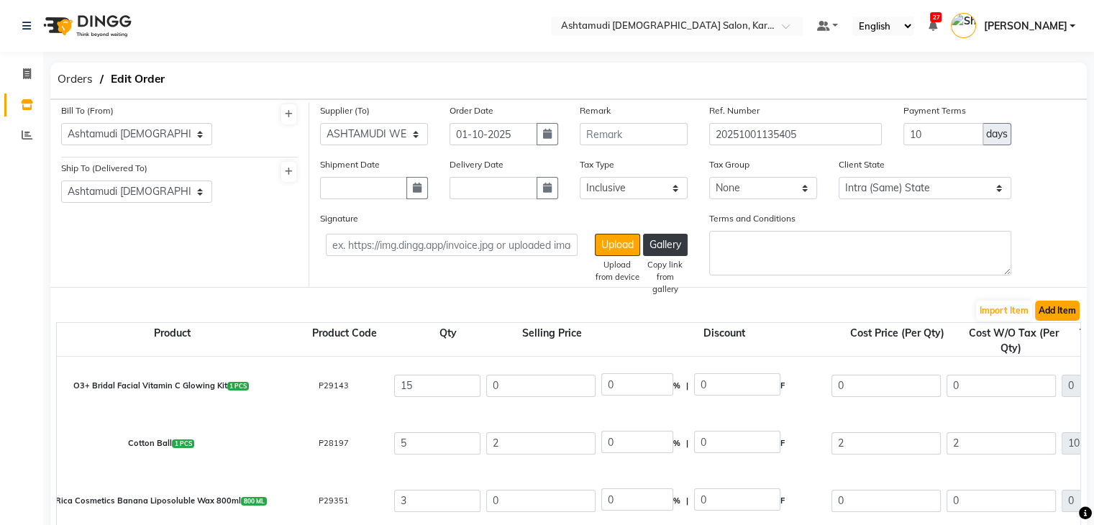
click at [1064, 314] on button "Add Item" at bounding box center [1057, 311] width 45 height 20
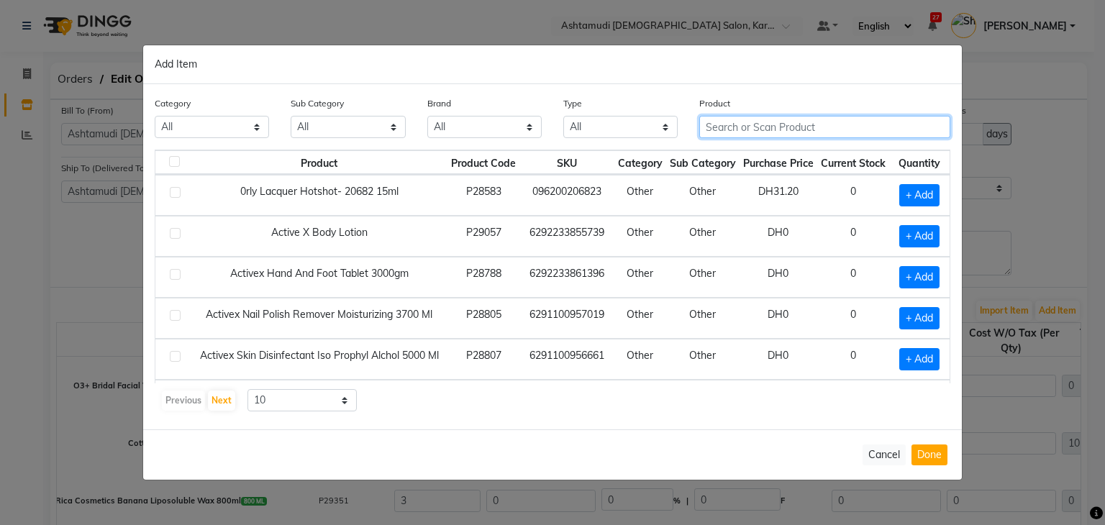
click at [749, 129] on input "text" at bounding box center [824, 127] width 251 height 22
paste input "LOREAL Majirel 4 Brown 50 ml"
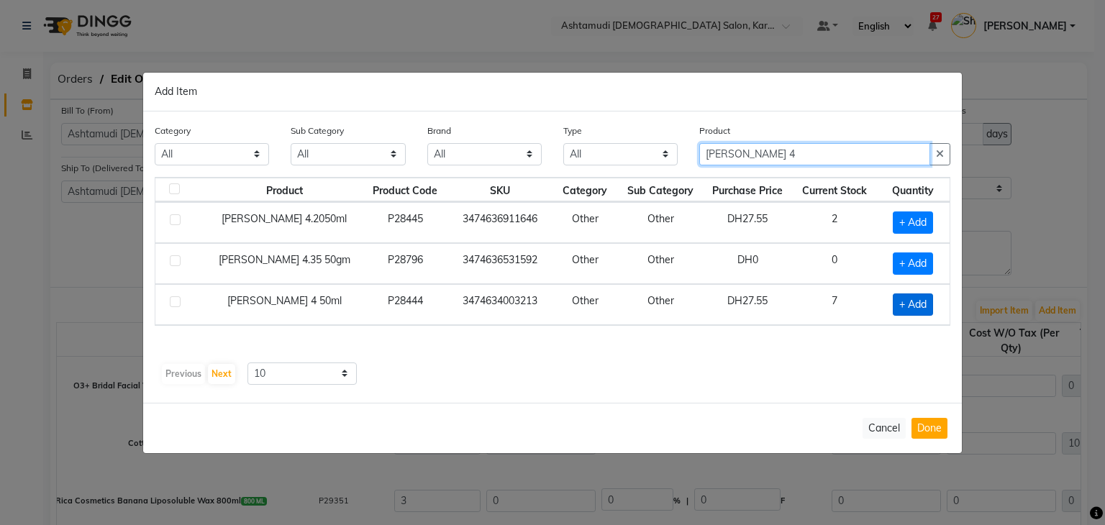
type input "LOREAL Majirel 4"
click at [903, 301] on span "+ Add" at bounding box center [912, 304] width 40 height 22
checkbox input "true"
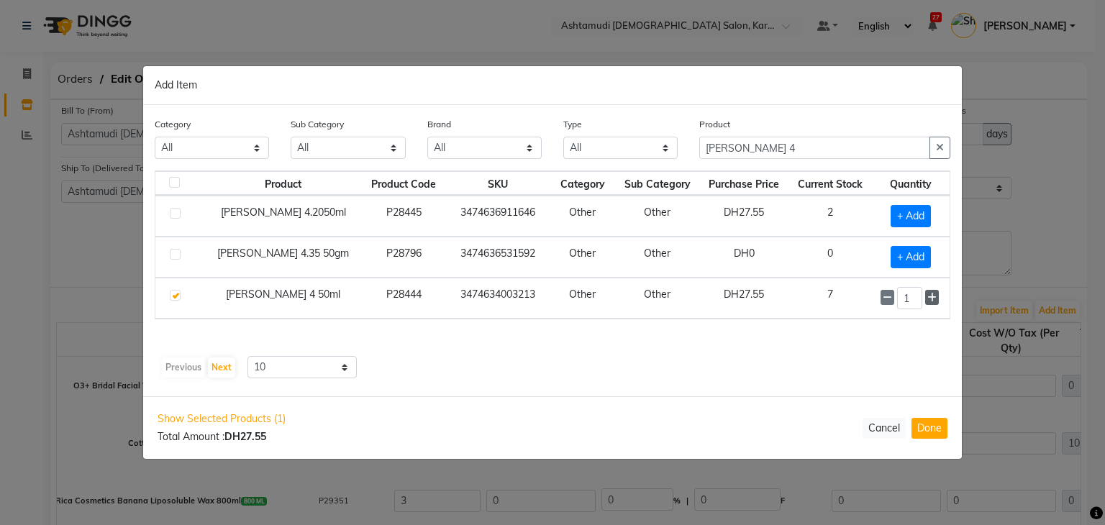
click at [936, 299] on span at bounding box center [932, 297] width 14 height 15
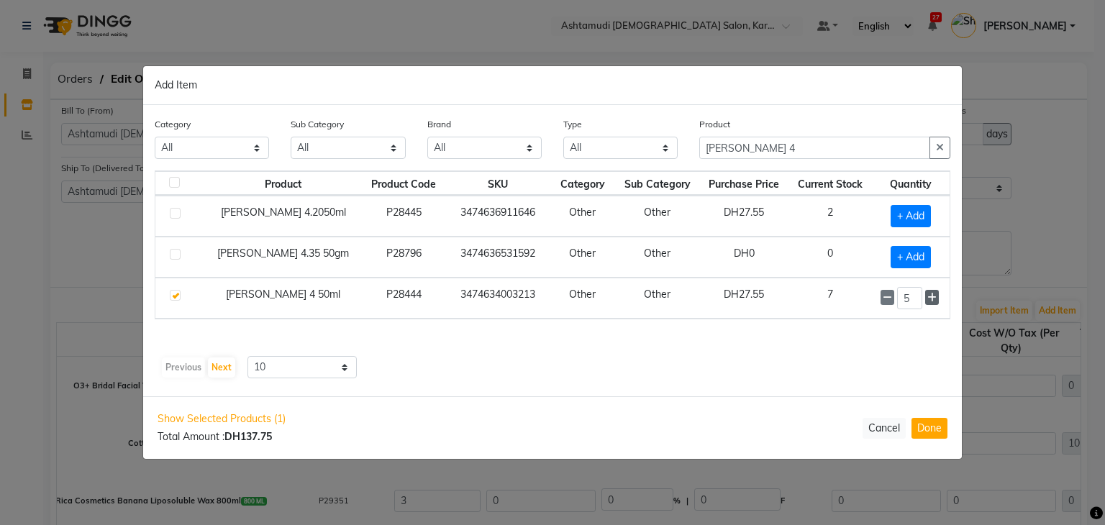
type input "6"
click at [941, 421] on button "Done" at bounding box center [929, 428] width 36 height 21
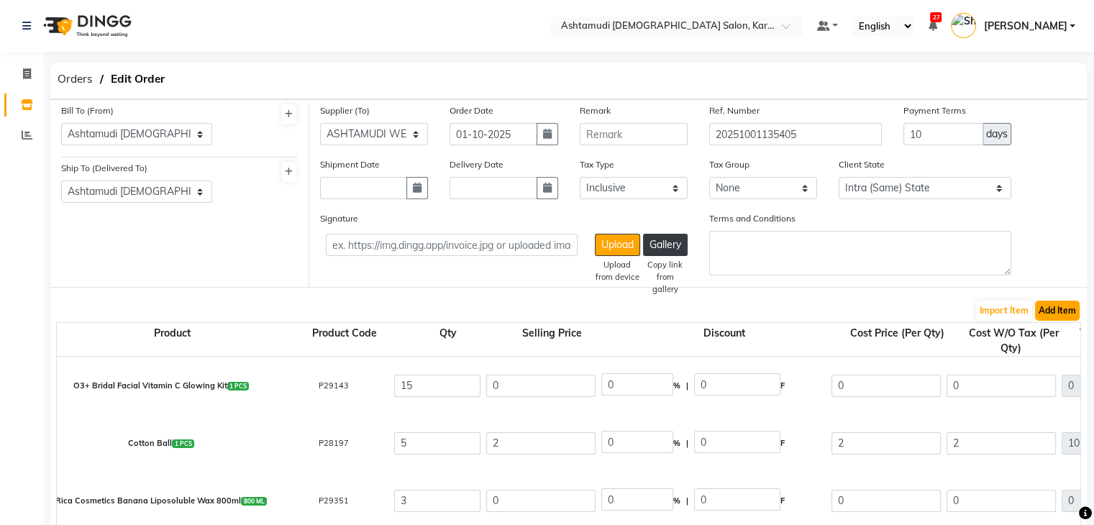
click at [1054, 316] on button "Add Item" at bounding box center [1057, 311] width 45 height 20
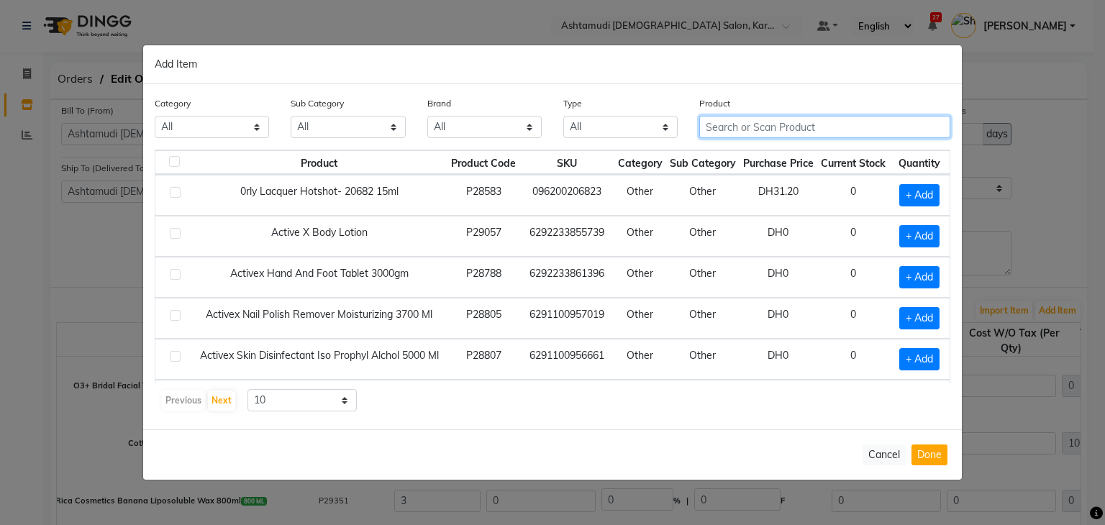
click at [785, 122] on input "text" at bounding box center [824, 127] width 251 height 22
paste input "SCHWARZKOPH IR 4-0 60ML"
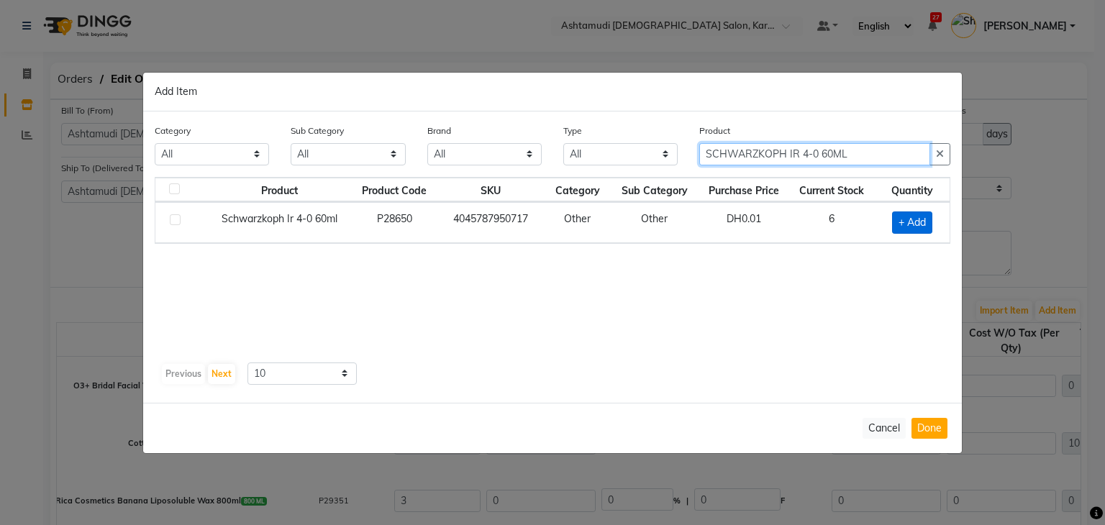
type input "SCHWARZKOPH IR 4-0 60ML"
click at [908, 228] on span "+ Add" at bounding box center [912, 222] width 40 height 22
checkbox input "true"
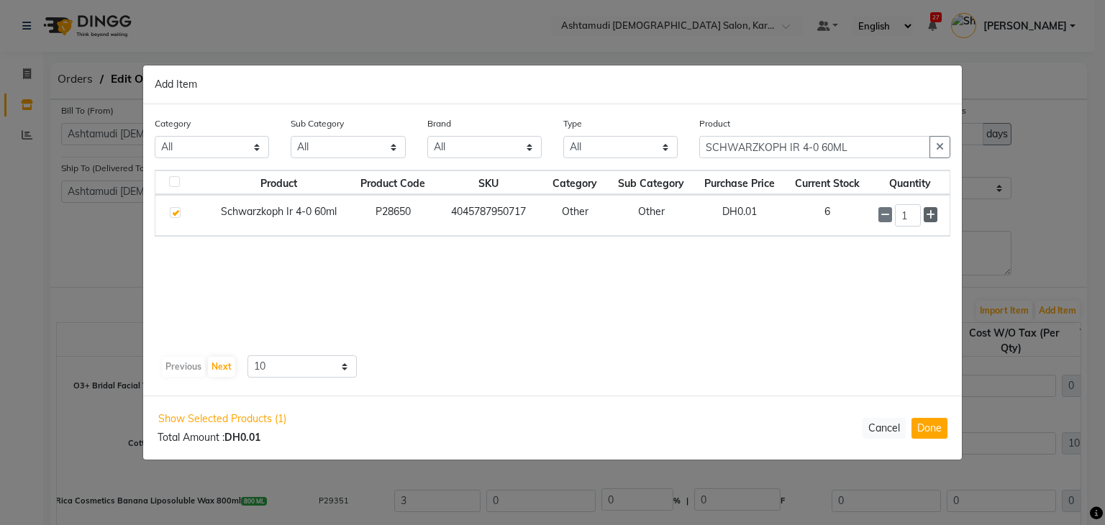
click at [937, 214] on span at bounding box center [930, 214] width 14 height 15
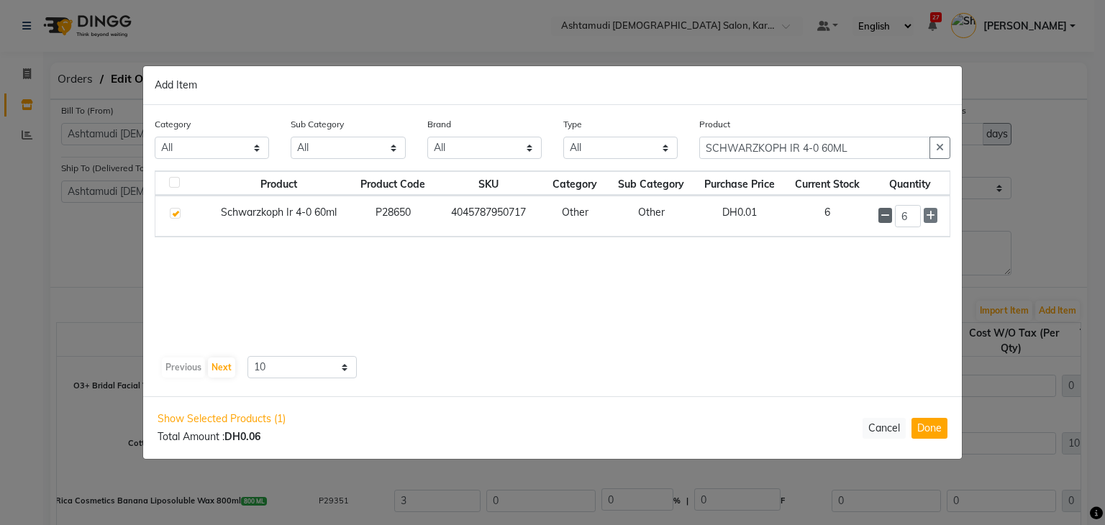
click at [888, 216] on icon at bounding box center [884, 216] width 9 height 10
type input "5"
click at [931, 426] on button "Done" at bounding box center [929, 428] width 36 height 21
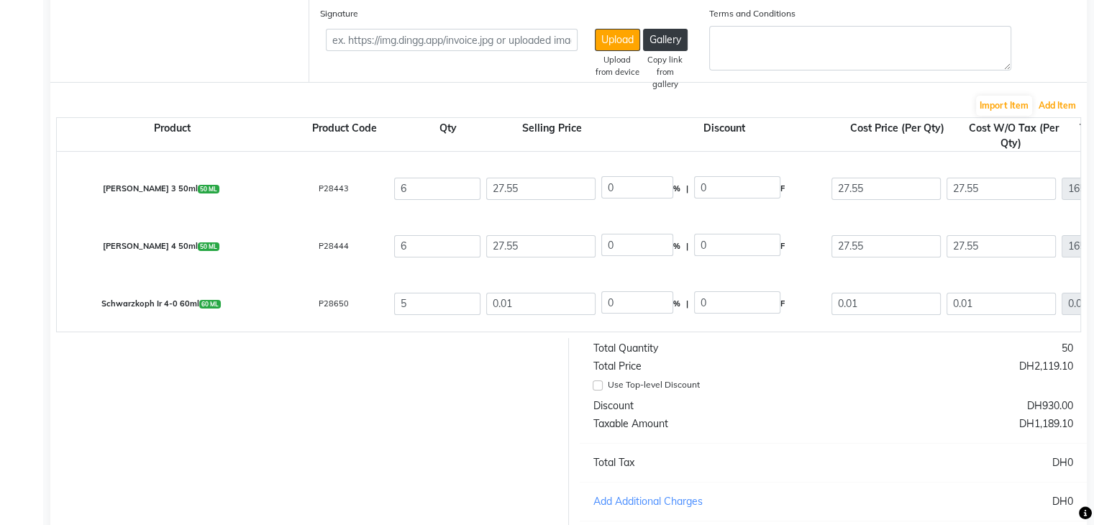
scroll to position [160, 0]
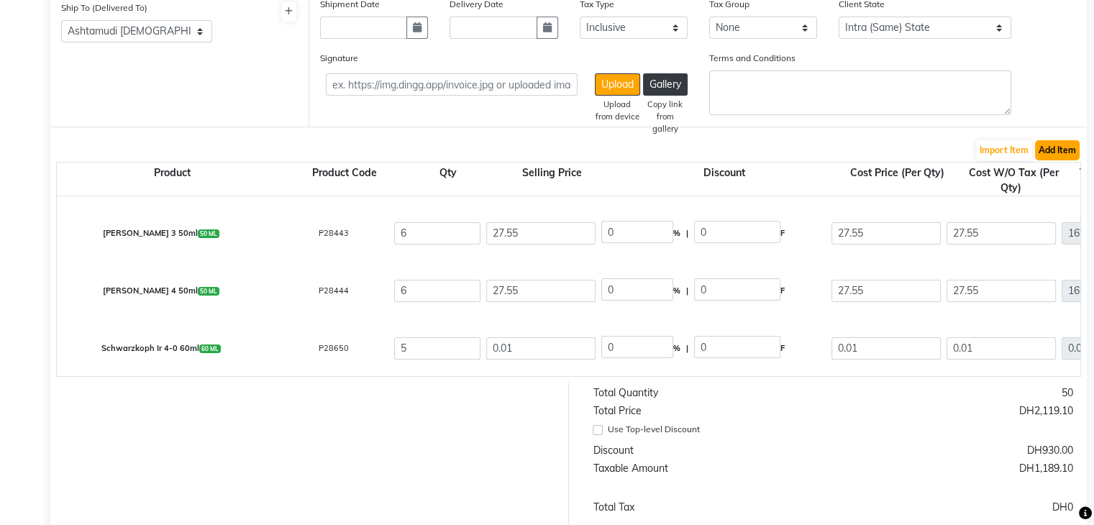
click at [1059, 146] on button "Add Item" at bounding box center [1057, 150] width 45 height 20
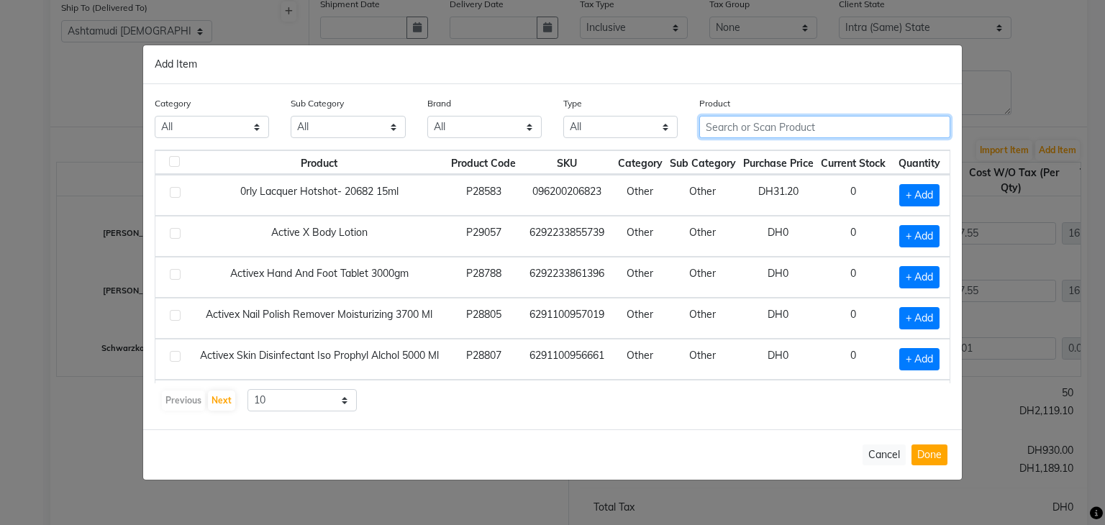
click at [721, 125] on input "text" at bounding box center [824, 127] width 251 height 22
paste input "SCHWARZKOPH IR 0-99 60ML"
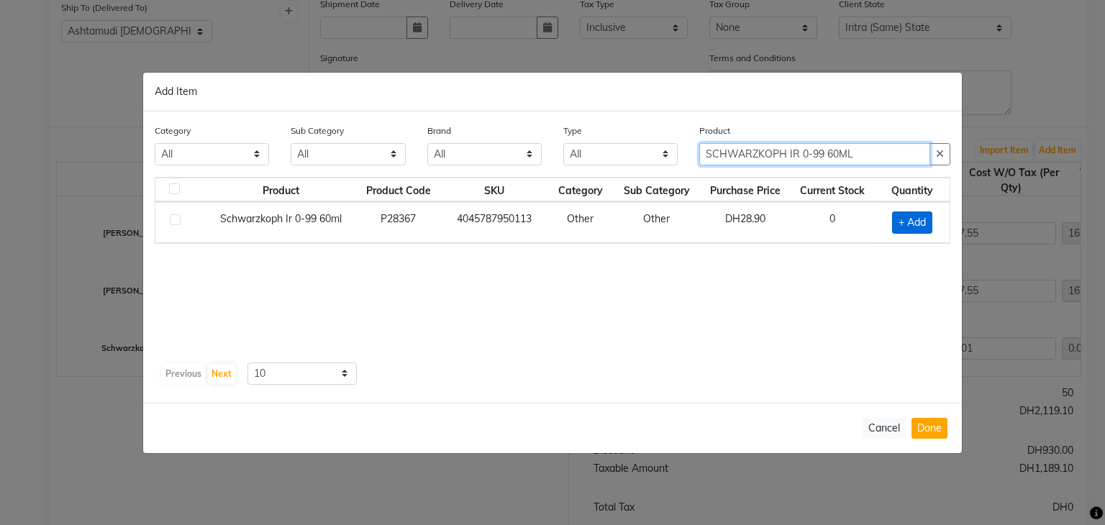
type input "SCHWARZKOPH IR 0-99 60ML"
click at [910, 224] on span "+ Add" at bounding box center [912, 222] width 40 height 22
checkbox input "true"
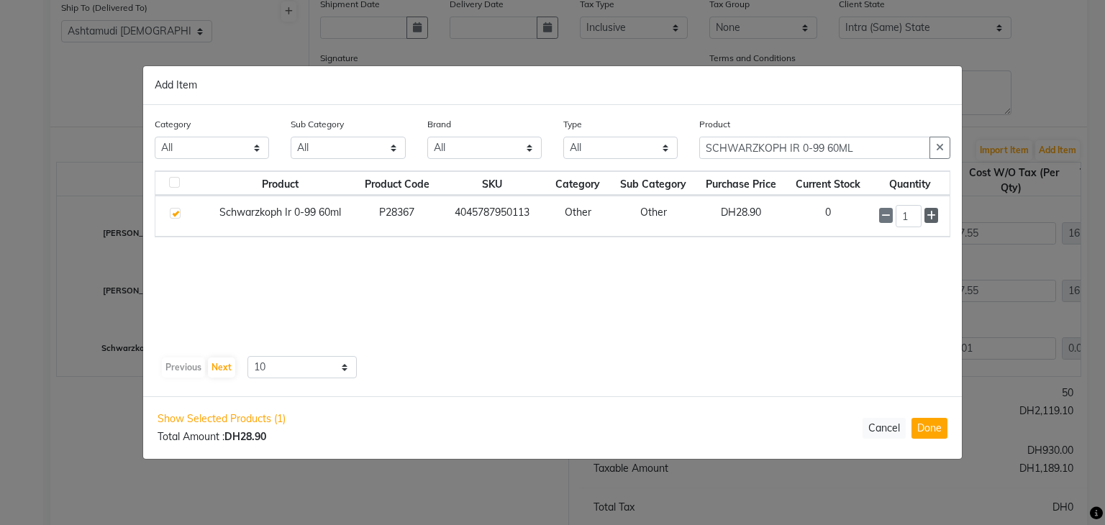
click at [935, 216] on icon at bounding box center [930, 216] width 9 height 10
type input "4"
click at [923, 427] on button "Done" at bounding box center [929, 428] width 36 height 21
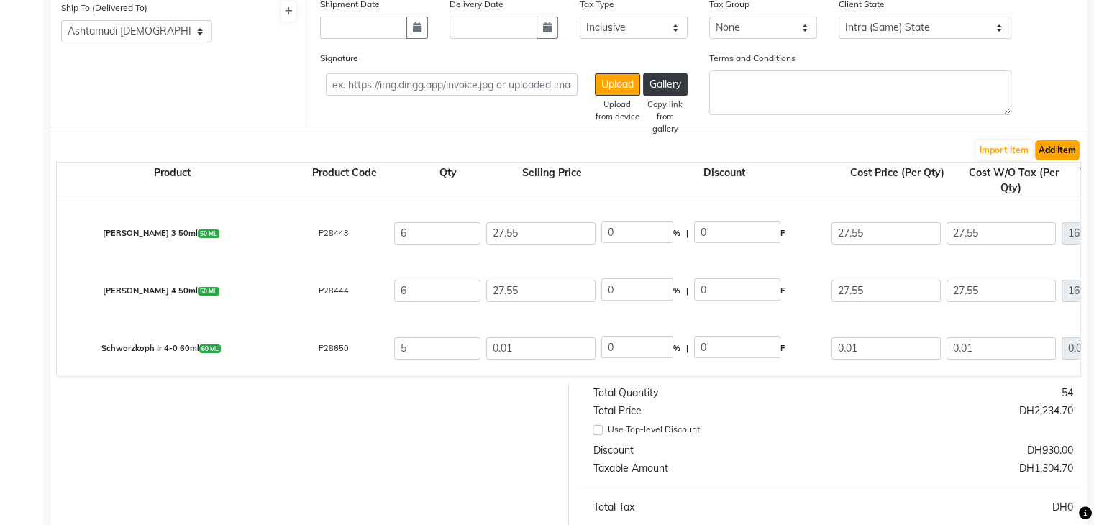
click at [1047, 155] on button "Add Item" at bounding box center [1057, 150] width 45 height 20
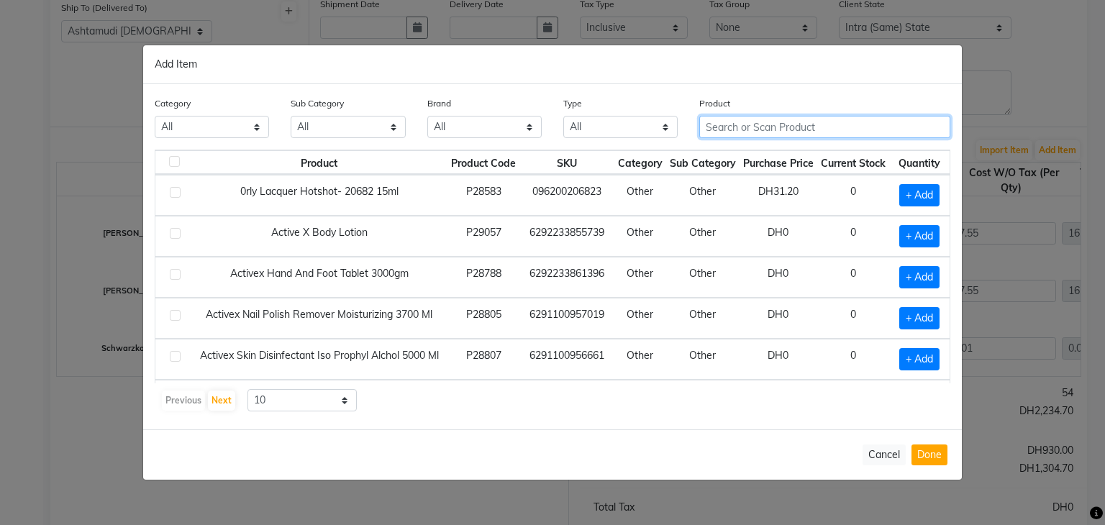
click at [771, 128] on input "text" at bounding box center [824, 127] width 251 height 22
paste input "SCHWARZKOPH IR 5-57 60ML"
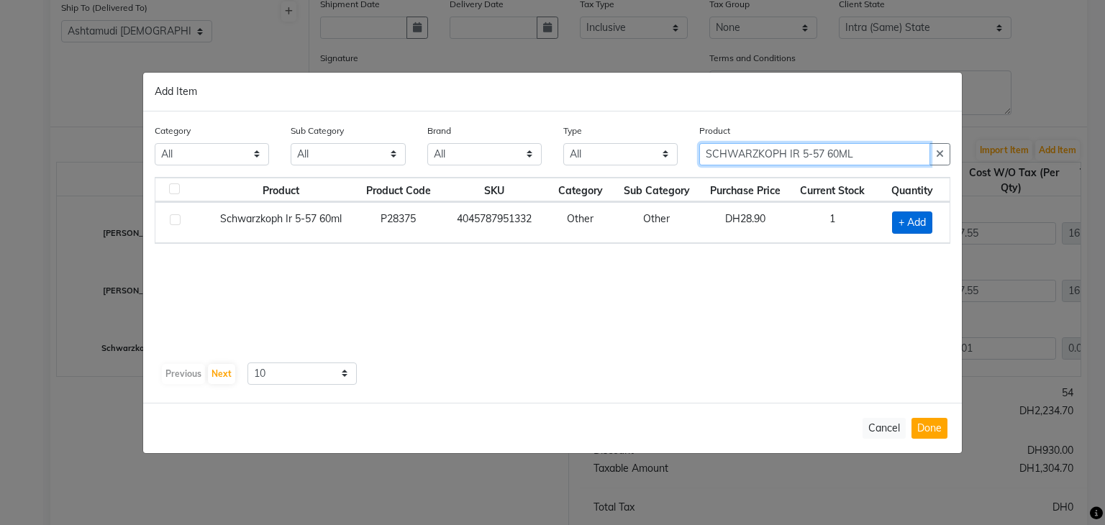
type input "SCHWARZKOPH IR 5-57 60ML"
click at [915, 225] on span "+ Add" at bounding box center [912, 222] width 40 height 22
checkbox input "true"
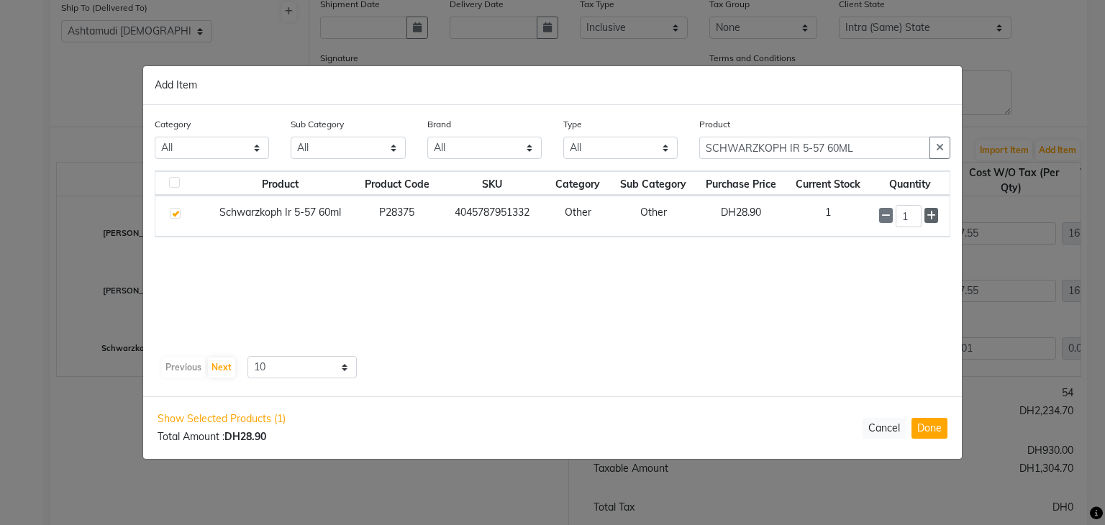
click at [931, 214] on icon at bounding box center [930, 216] width 9 height 10
click at [932, 215] on icon at bounding box center [930, 216] width 9 height 10
type input "4"
click at [928, 432] on button "Done" at bounding box center [929, 428] width 36 height 21
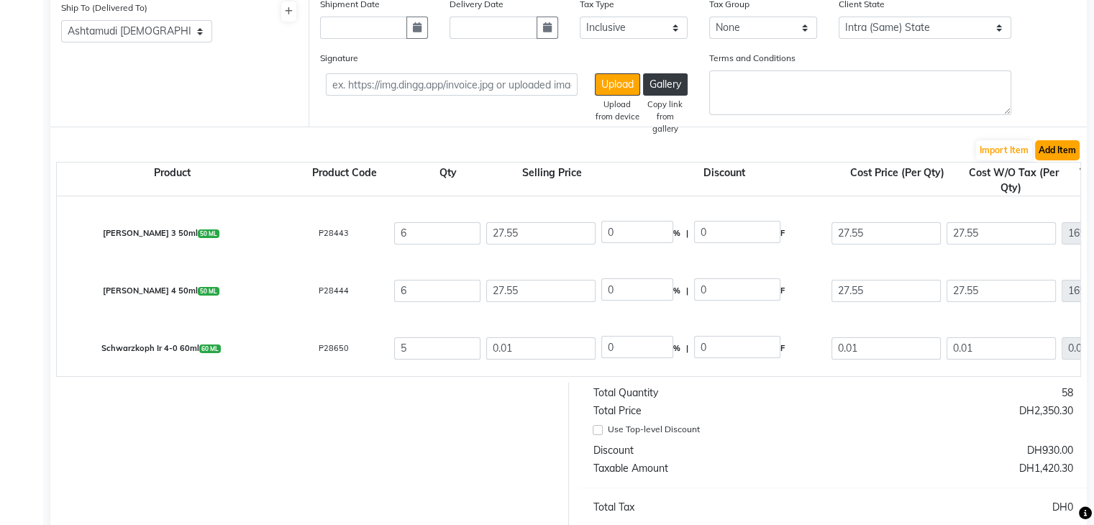
click at [1059, 147] on button "Add Item" at bounding box center [1057, 150] width 45 height 20
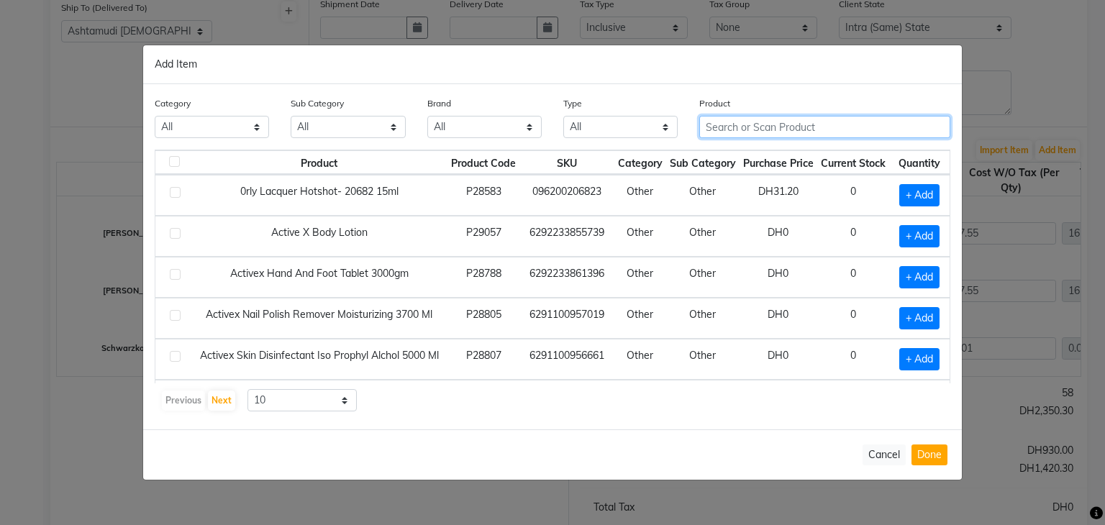
click at [752, 116] on input "text" at bounding box center [824, 127] width 251 height 22
paste input "SCHWARZKOPH IG Zero Amm 5-67 60 Ml"
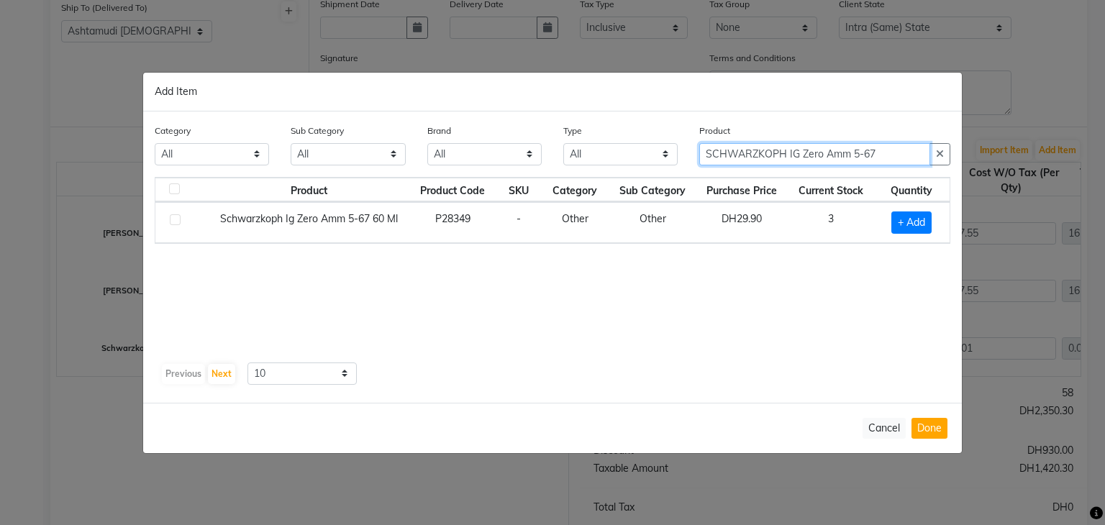
type input "SCHWARZKOPH IG Zero Amm 5-67"
click at [903, 226] on span "+ Add" at bounding box center [911, 222] width 40 height 22
checkbox input "true"
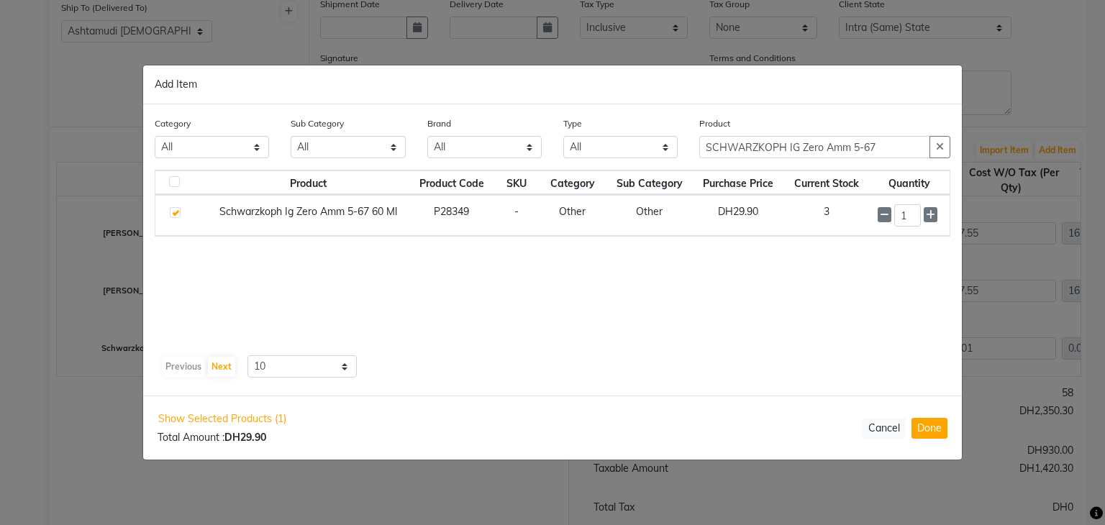
click at [933, 222] on div "1" at bounding box center [908, 215] width 63 height 22
click at [936, 212] on span at bounding box center [930, 214] width 14 height 15
click at [933, 213] on icon at bounding box center [930, 215] width 9 height 10
type input "3"
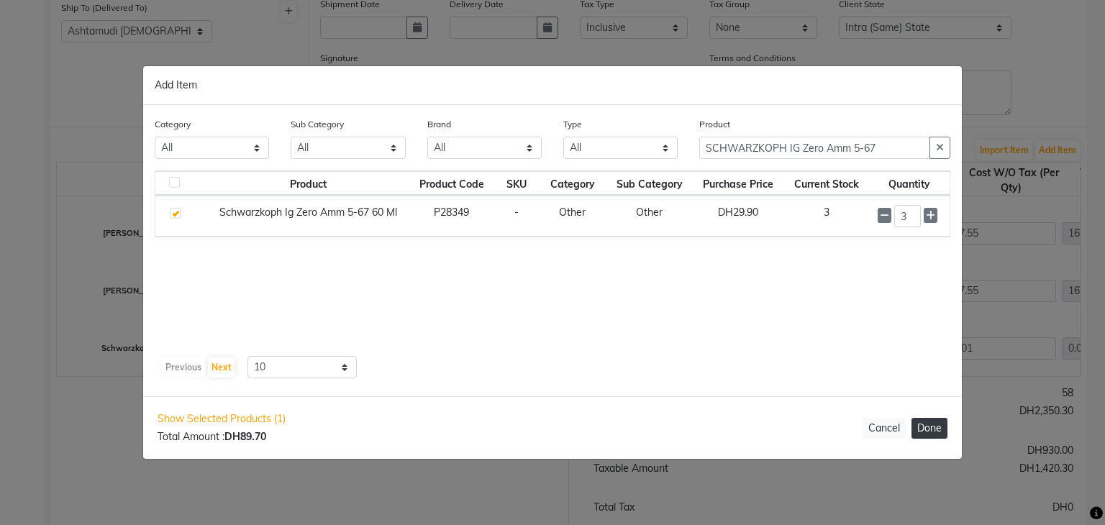
click at [941, 429] on button "Done" at bounding box center [929, 428] width 36 height 21
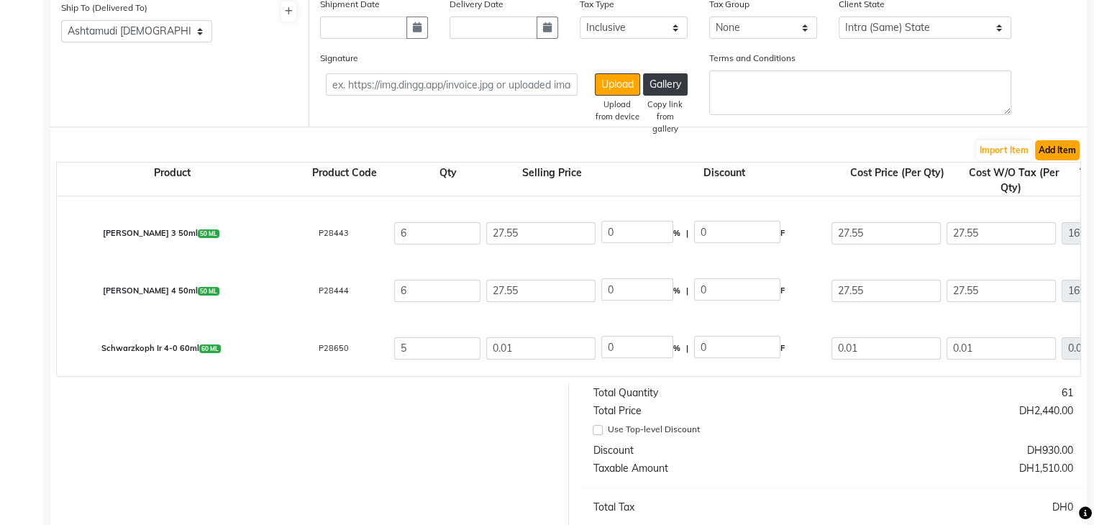
click at [1067, 150] on button "Add Item" at bounding box center [1057, 150] width 45 height 20
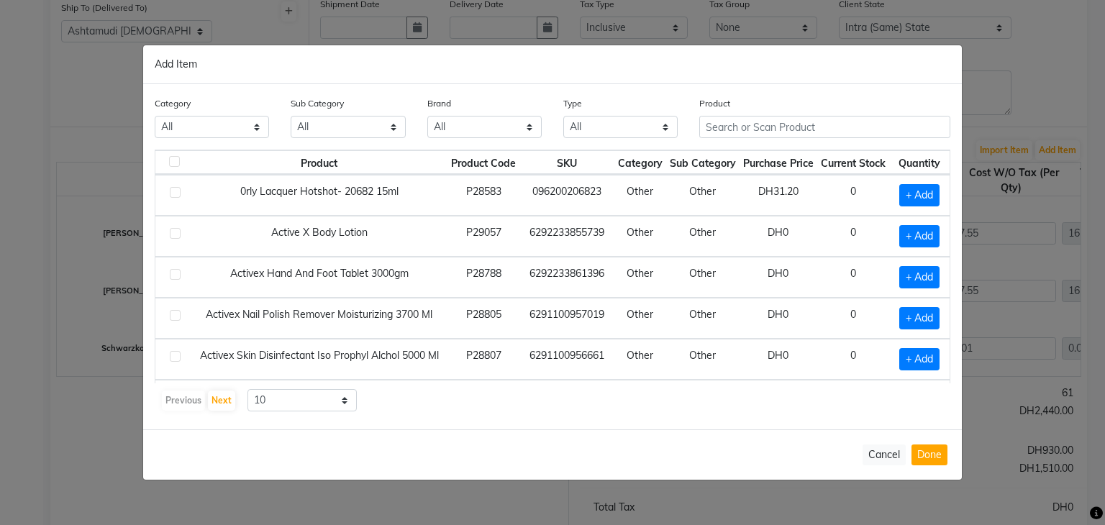
click at [769, 115] on div "Product" at bounding box center [824, 117] width 251 height 42
click at [769, 124] on input "text" at bounding box center [824, 127] width 251 height 22
paste input "LOREAL Majirel 7.35 50 ML"
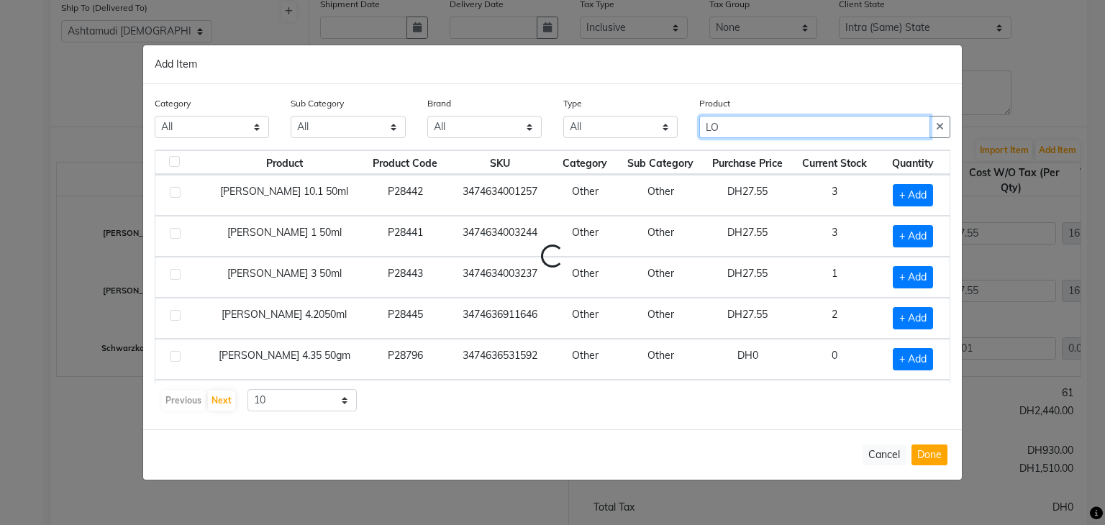
type input "L"
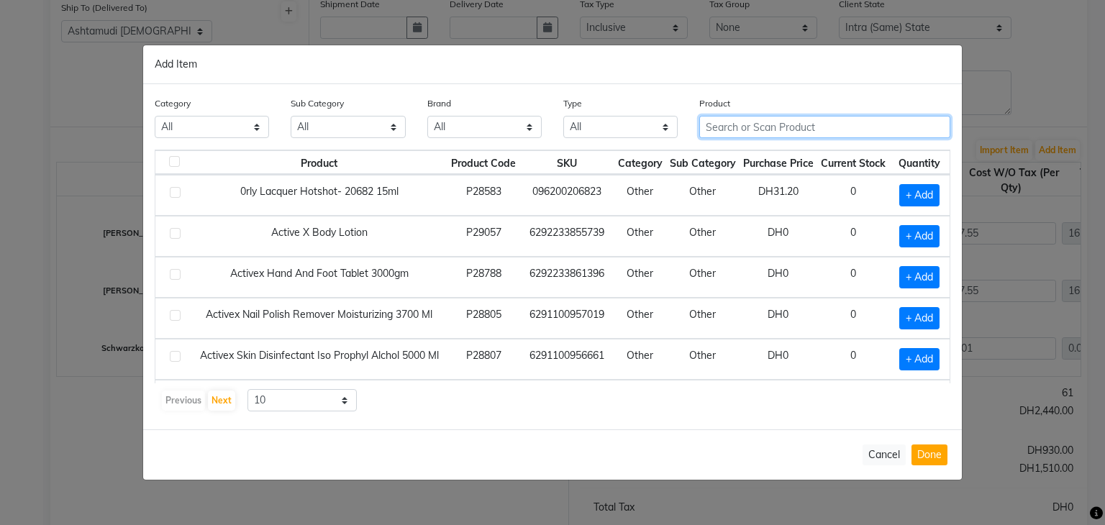
paste input "LOREALMajirel 7.3550ML"
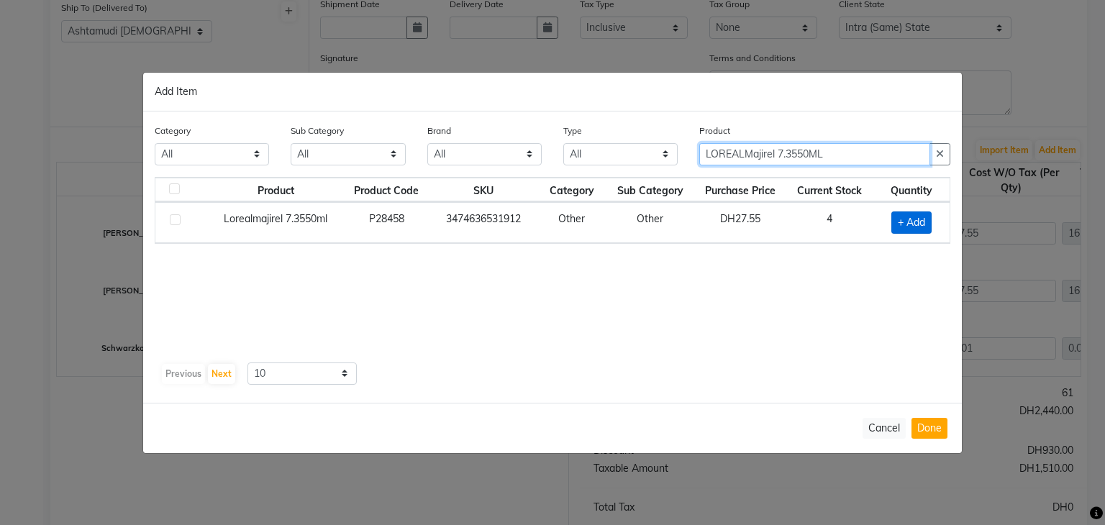
type input "LOREALMajirel 7.3550ML"
click at [918, 223] on span "+ Add" at bounding box center [911, 222] width 40 height 22
checkbox input "true"
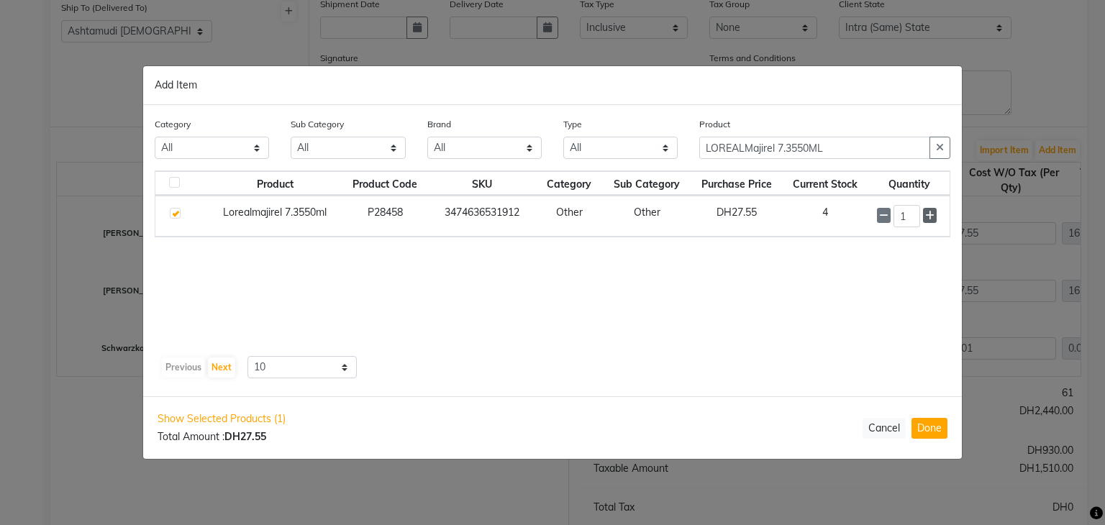
click at [931, 218] on icon at bounding box center [929, 216] width 9 height 10
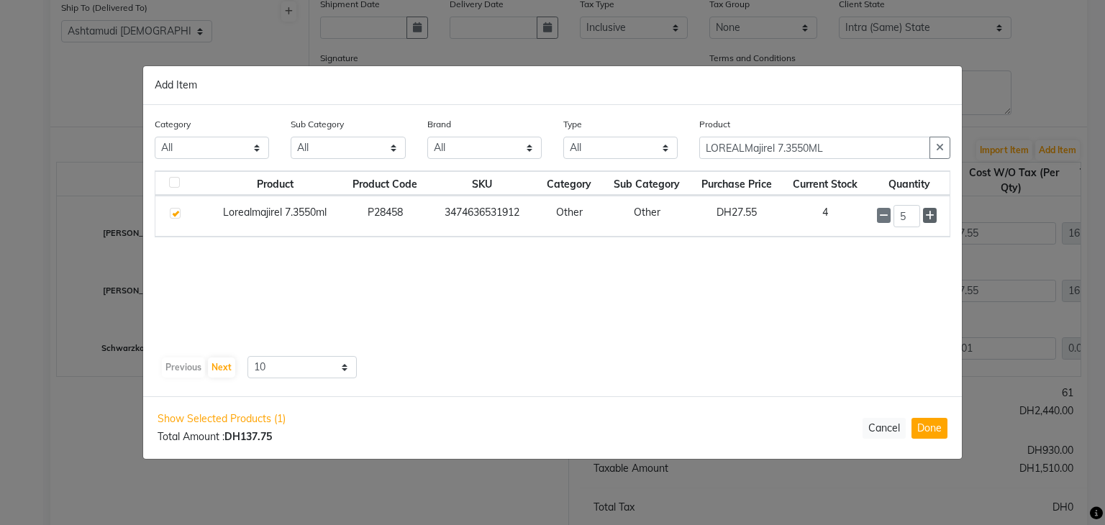
type input "6"
click at [930, 426] on button "Done" at bounding box center [929, 428] width 36 height 21
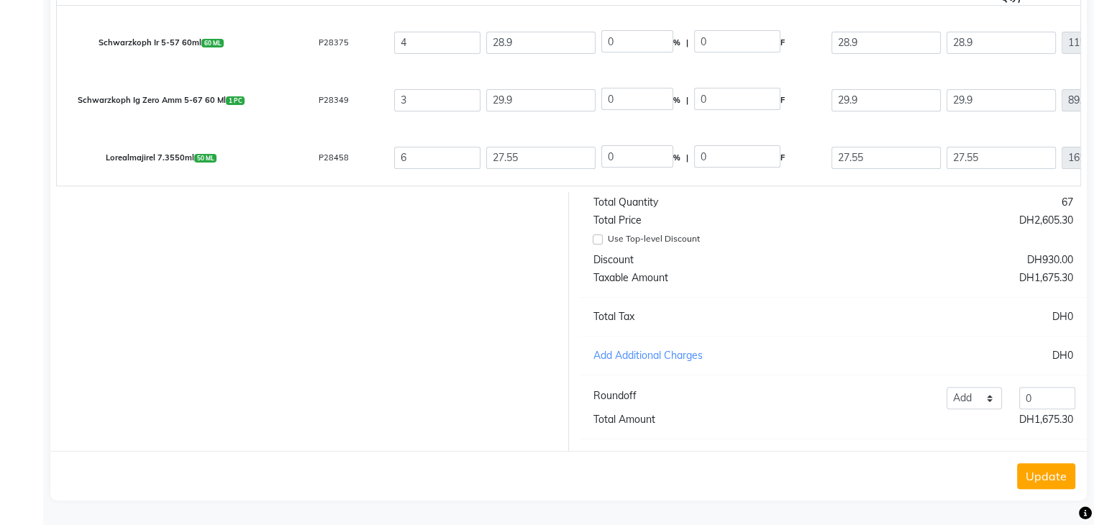
scroll to position [362, 0]
click at [1041, 475] on button "Update" at bounding box center [1046, 476] width 58 height 26
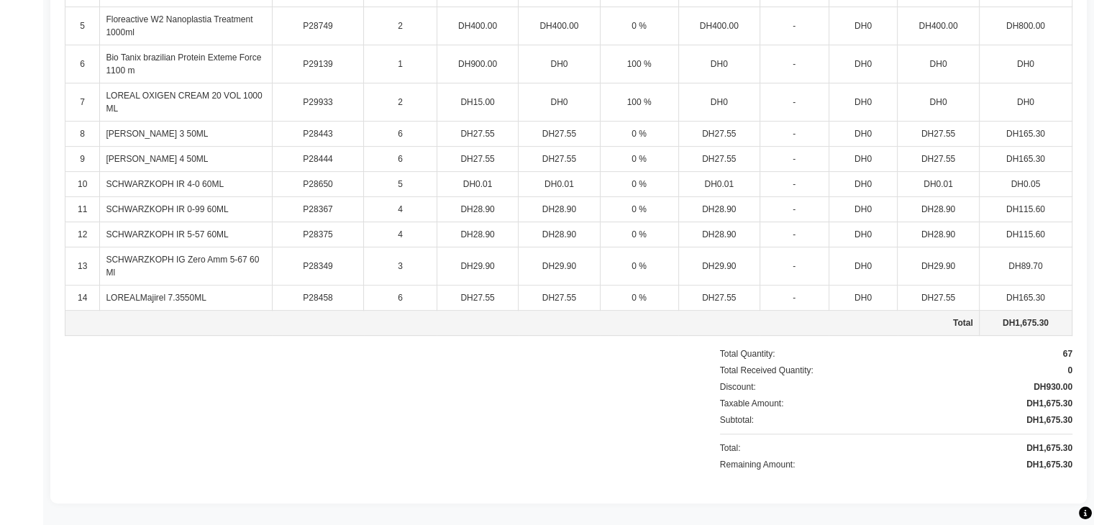
scroll to position [0, 0]
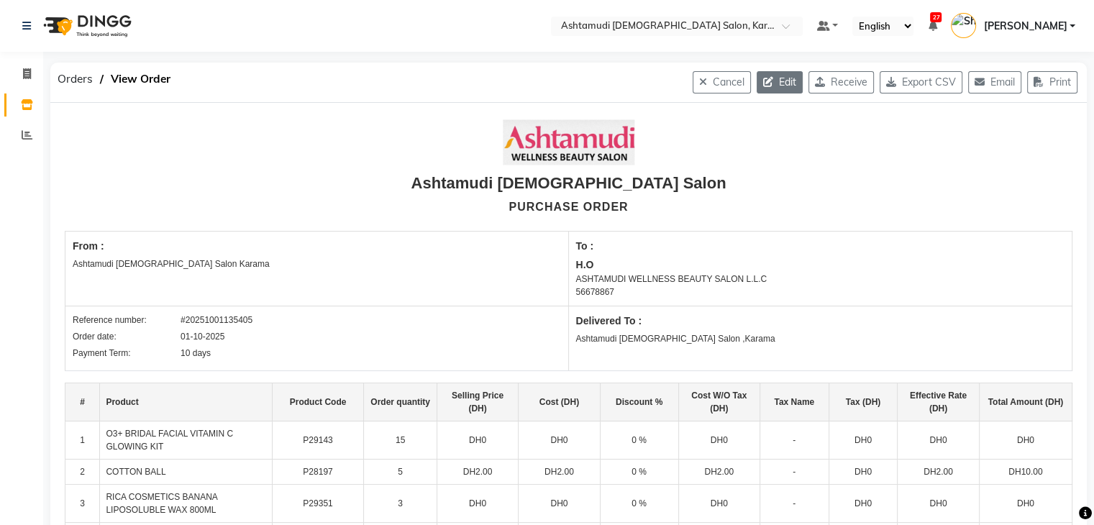
click at [788, 78] on button "Edit" at bounding box center [780, 82] width 46 height 22
select select "1538"
select select "1539"
select select "5156"
select select "true"
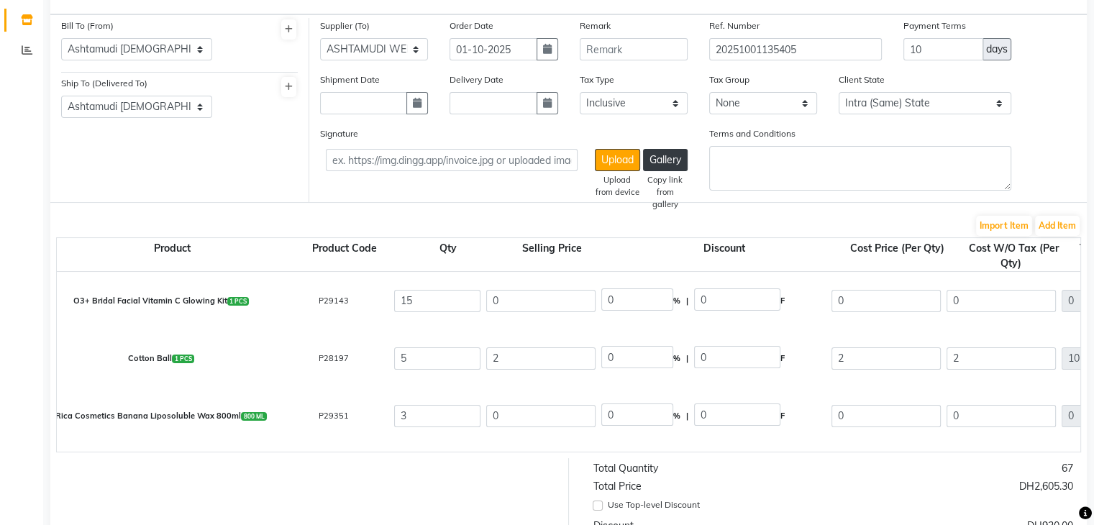
scroll to position [360, 0]
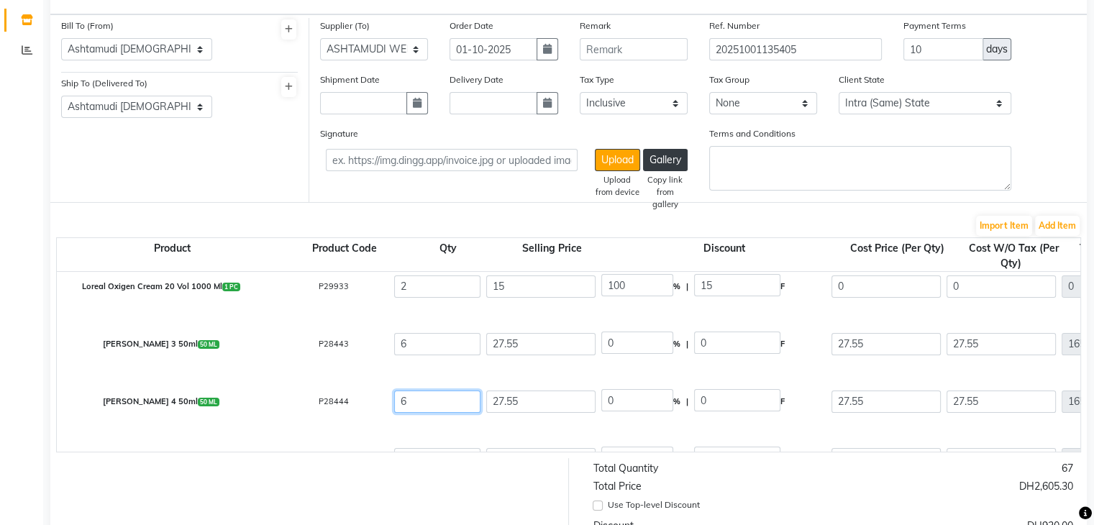
click at [445, 405] on input "6" at bounding box center [437, 401] width 86 height 22
type input "0"
type input "5"
type input "137.75"
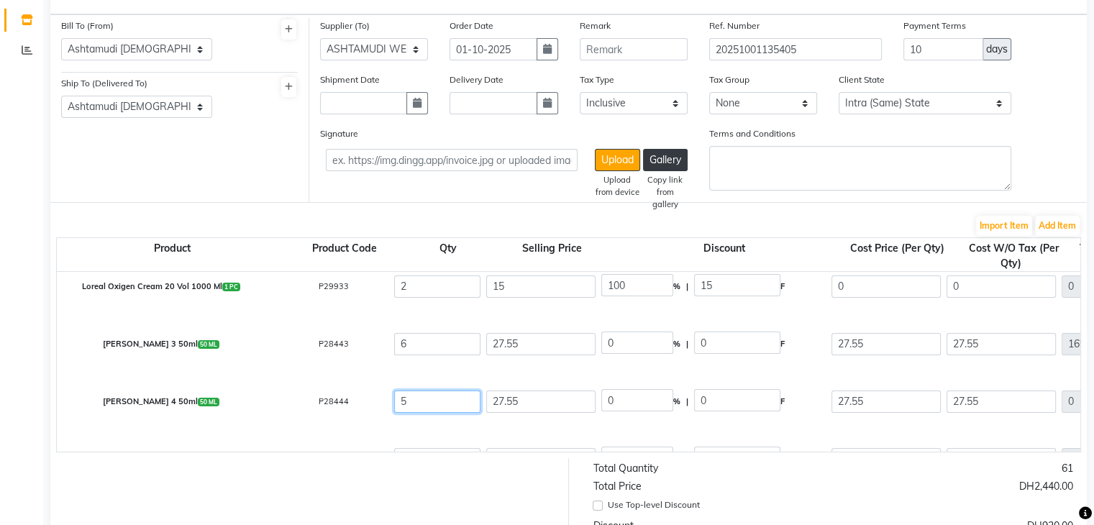
type input "137.75"
type input "5"
click at [1050, 227] on button "Add Item" at bounding box center [1057, 226] width 45 height 20
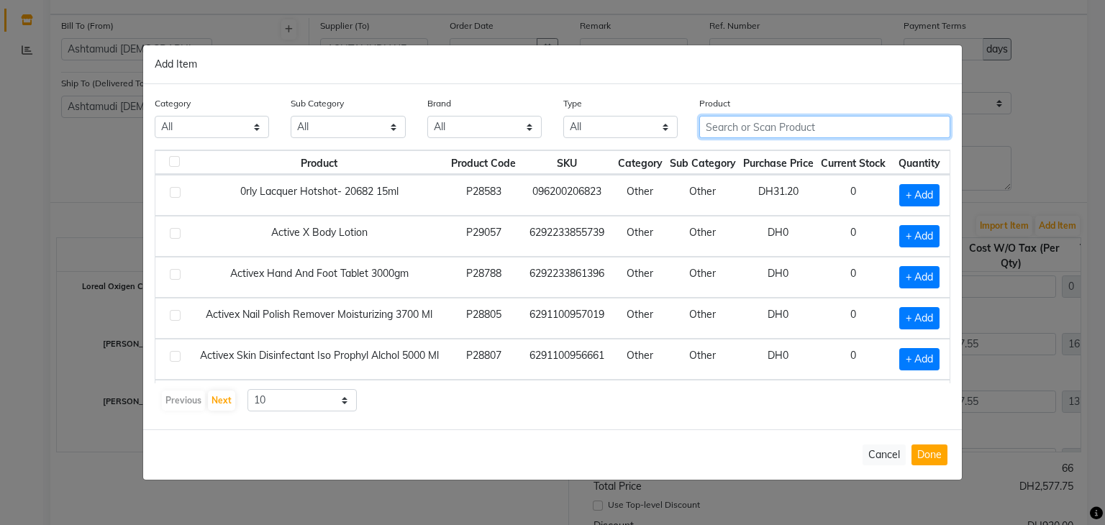
click at [765, 130] on input "text" at bounding box center [824, 127] width 251 height 22
paste input "LOREAL Majirel 7 50 ml"
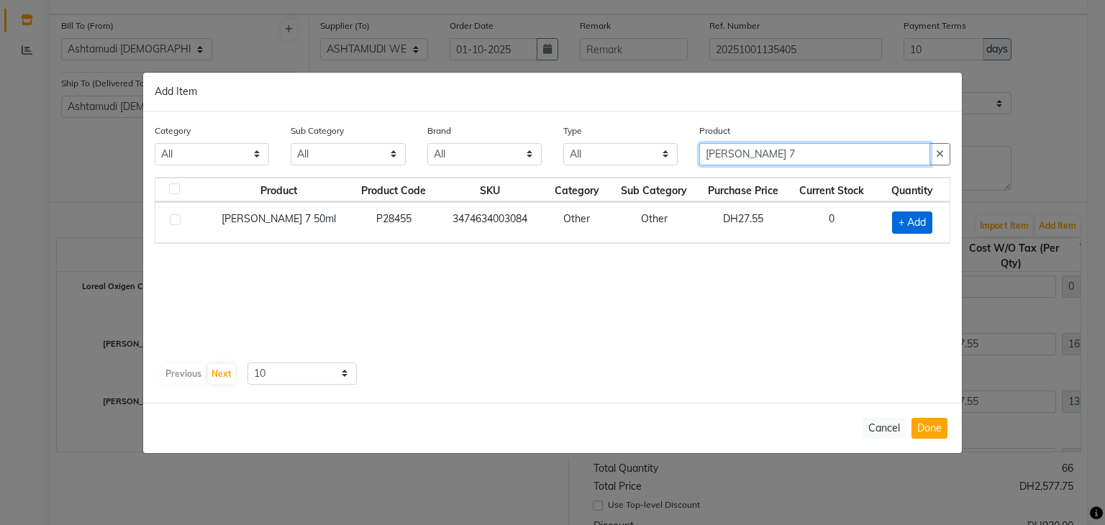
type input "LOREAL Majirel 7"
click at [912, 226] on span "+ Add" at bounding box center [912, 222] width 40 height 22
checkbox input "true"
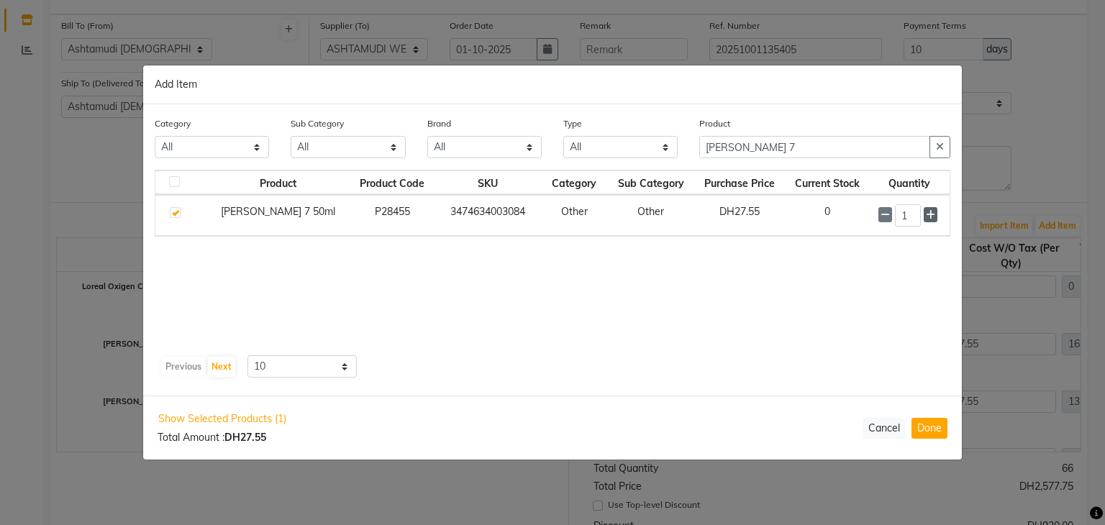
click at [935, 217] on span at bounding box center [930, 214] width 14 height 15
click at [935, 217] on span at bounding box center [930, 215] width 14 height 15
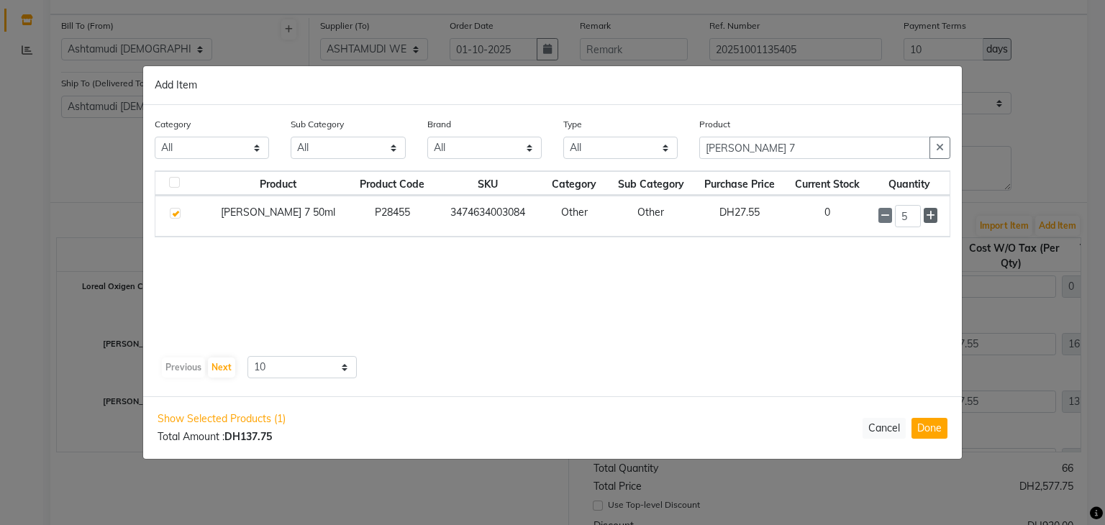
type input "6"
click at [923, 426] on button "Done" at bounding box center [929, 428] width 36 height 21
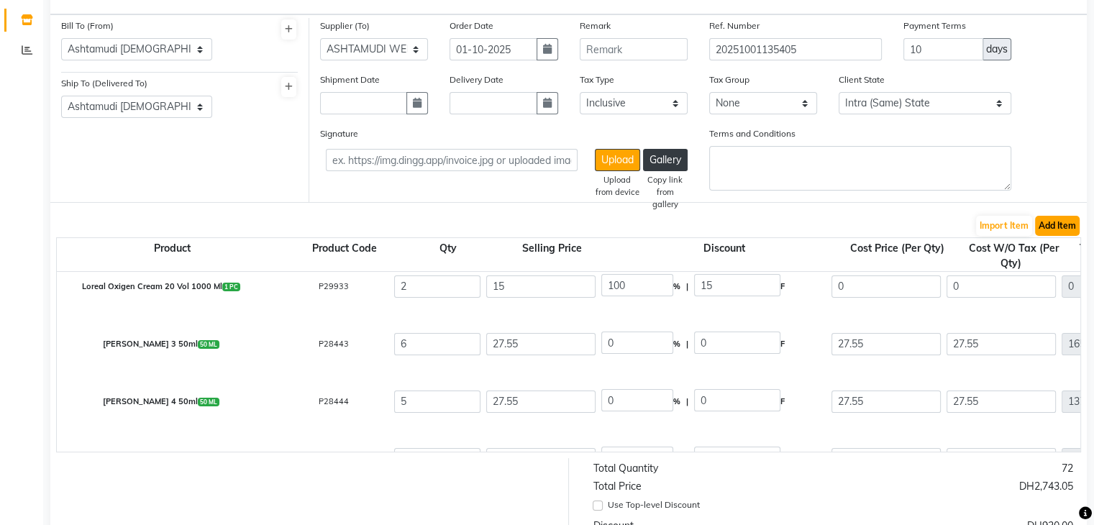
click at [1063, 222] on button "Add Item" at bounding box center [1057, 226] width 45 height 20
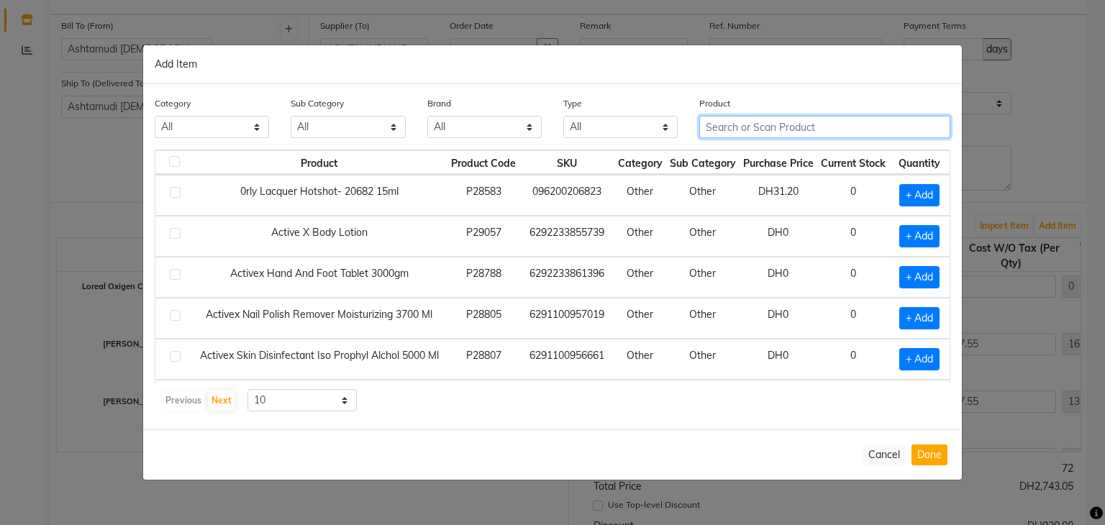
click at [739, 131] on input "text" at bounding box center [824, 127] width 251 height 22
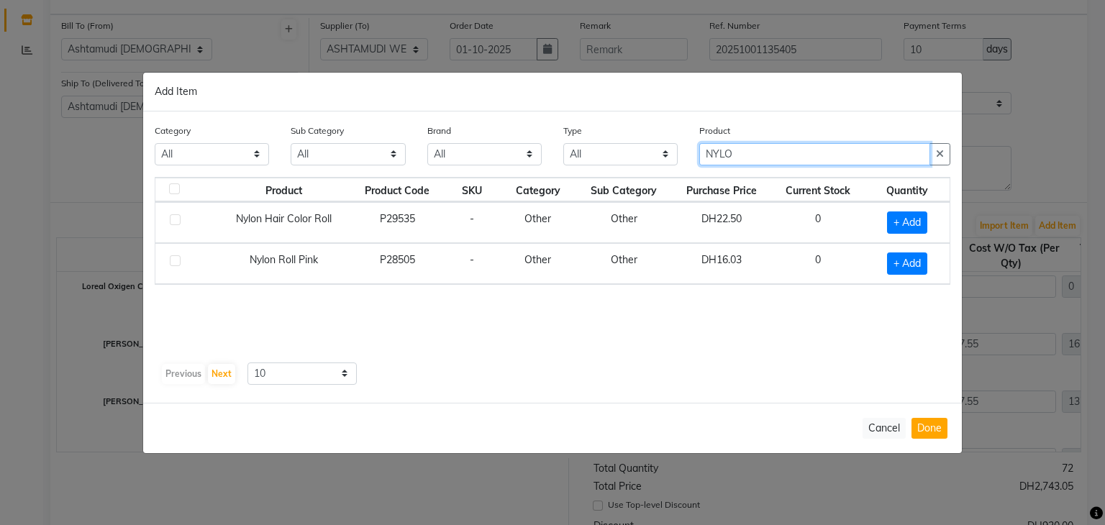
type input "NYLO"
click at [721, 353] on div "Product Product Code SKU Category Sub Category Purchase Price Current Stock Qua…" at bounding box center [552, 267] width 795 height 180
click at [915, 223] on span "+ Add" at bounding box center [907, 222] width 40 height 22
checkbox input "true"
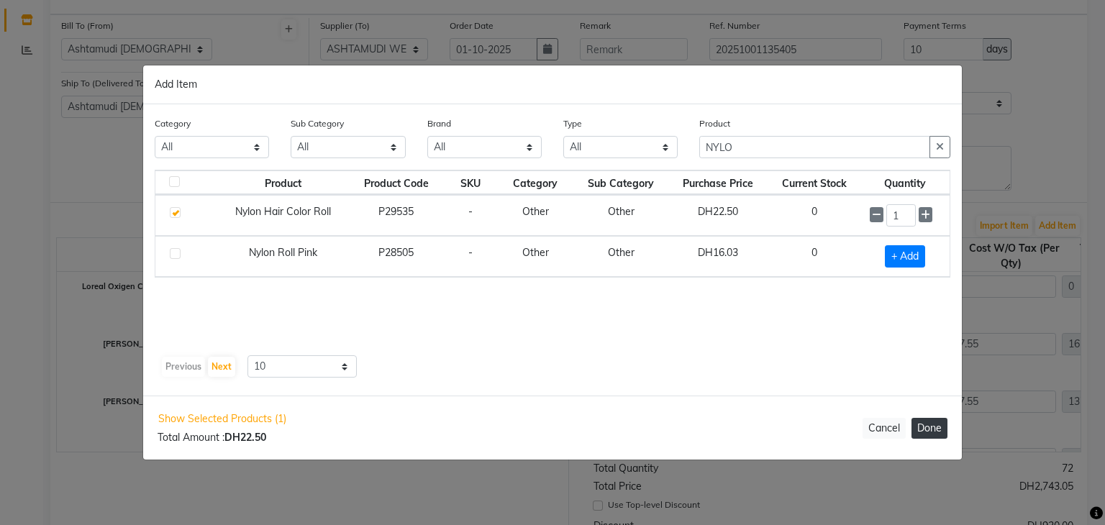
click at [935, 421] on button "Done" at bounding box center [929, 428] width 36 height 21
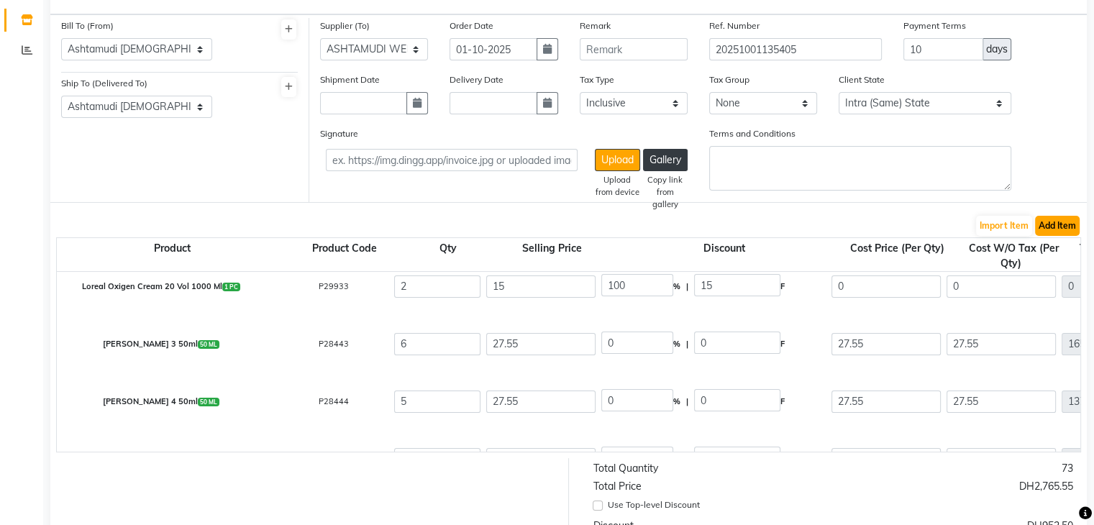
click at [1077, 227] on button "Add Item" at bounding box center [1057, 226] width 45 height 20
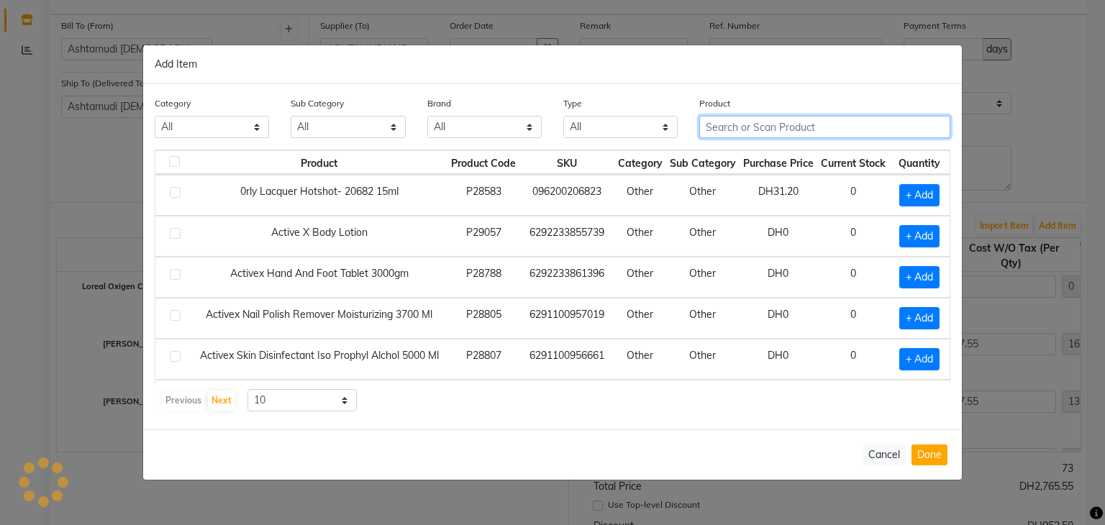
click at [748, 129] on input "text" at bounding box center [824, 127] width 251 height 22
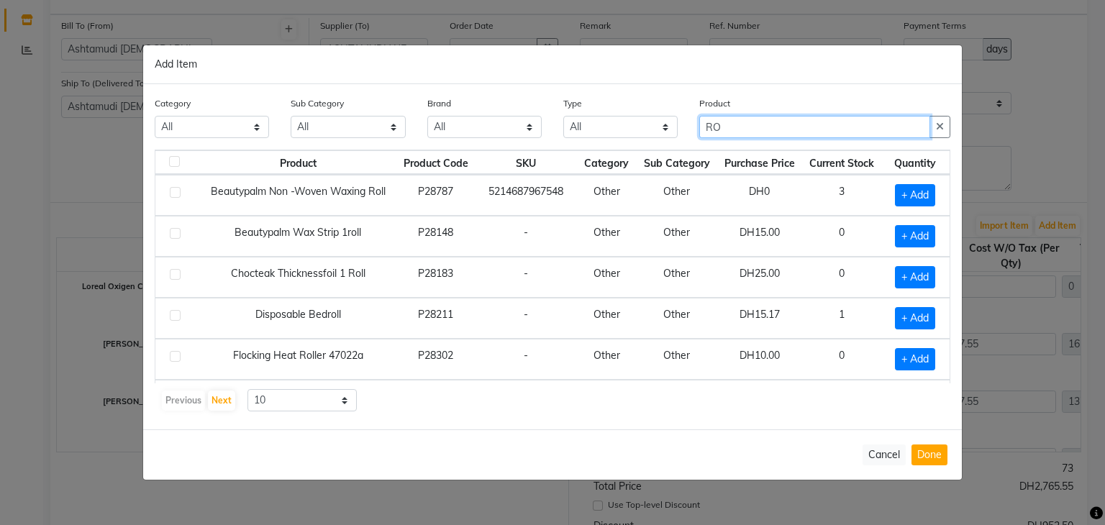
type input "R"
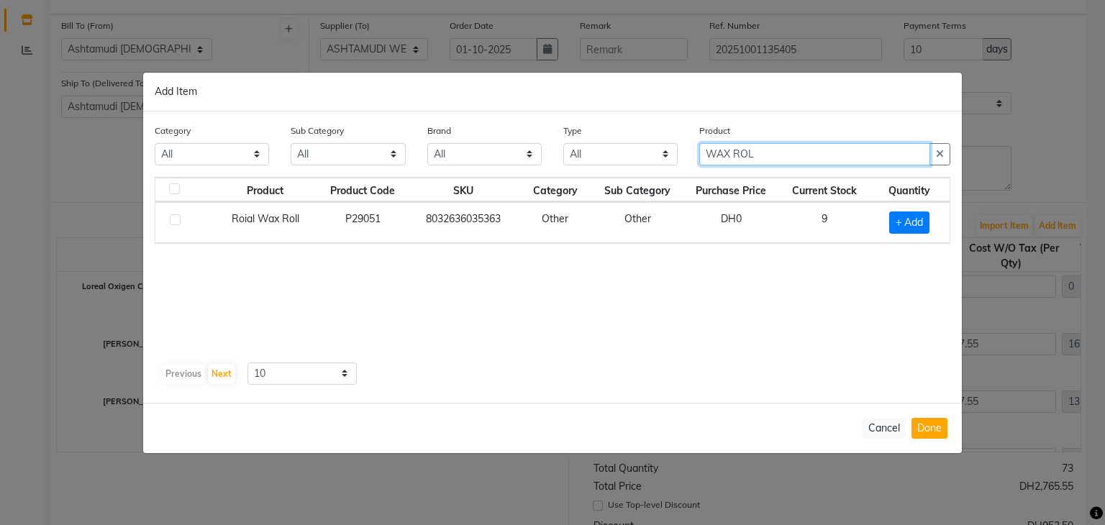
type input "WAX ROL"
click at [795, 323] on div "Product Product Code SKU Category Sub Category Purchase Price Current Stock Qua…" at bounding box center [552, 267] width 795 height 180
click at [914, 222] on span "+ Add" at bounding box center [909, 222] width 40 height 22
checkbox input "true"
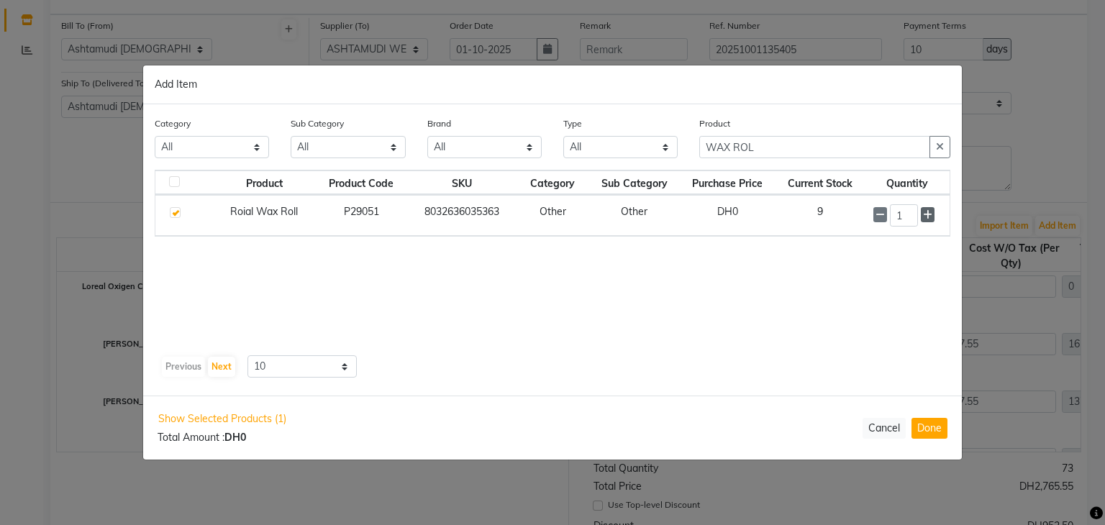
click at [927, 211] on icon at bounding box center [927, 215] width 9 height 10
type input "4"
click at [926, 429] on button "Done" at bounding box center [929, 428] width 36 height 21
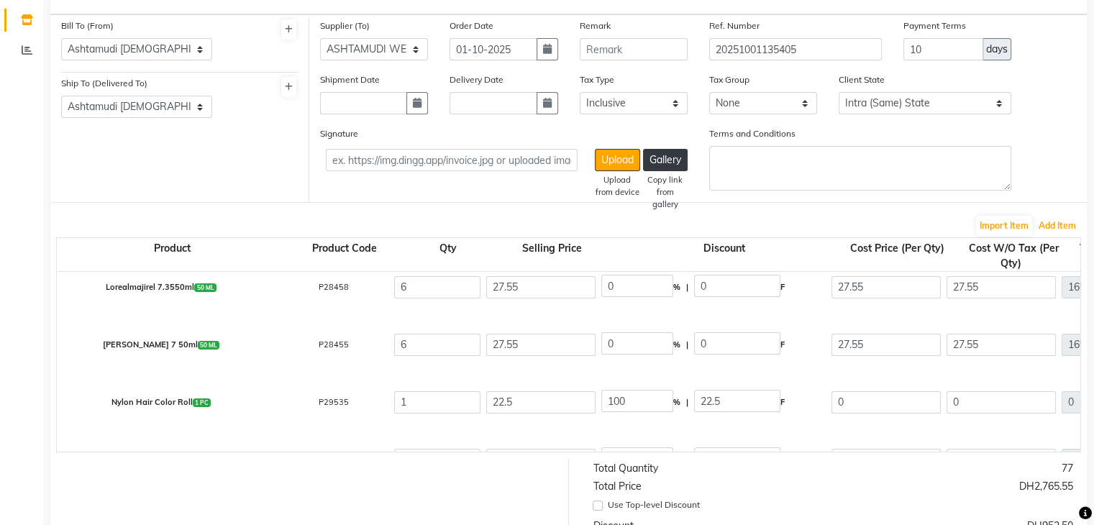
scroll to position [798, 0]
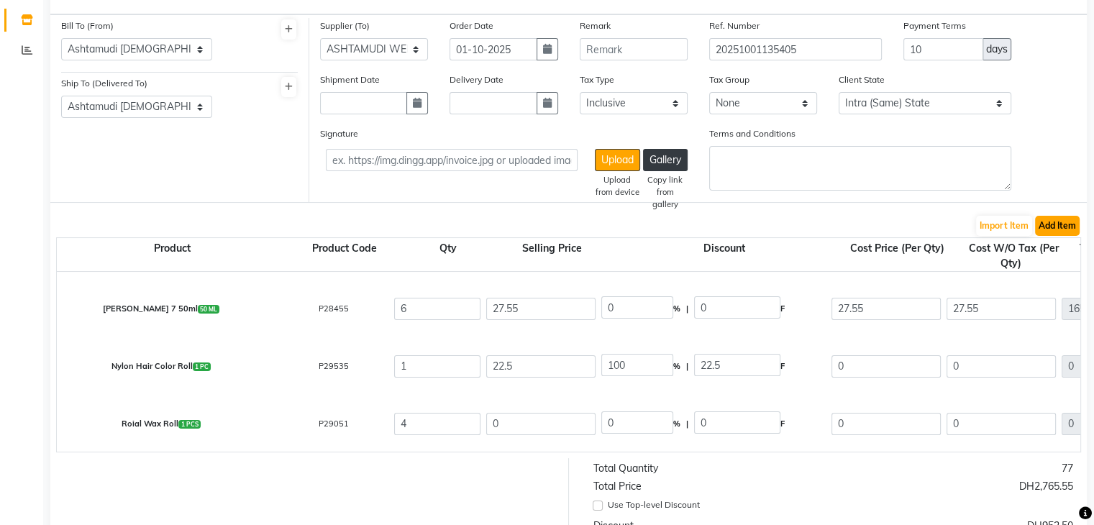
click at [1059, 229] on button "Add Item" at bounding box center [1057, 226] width 45 height 20
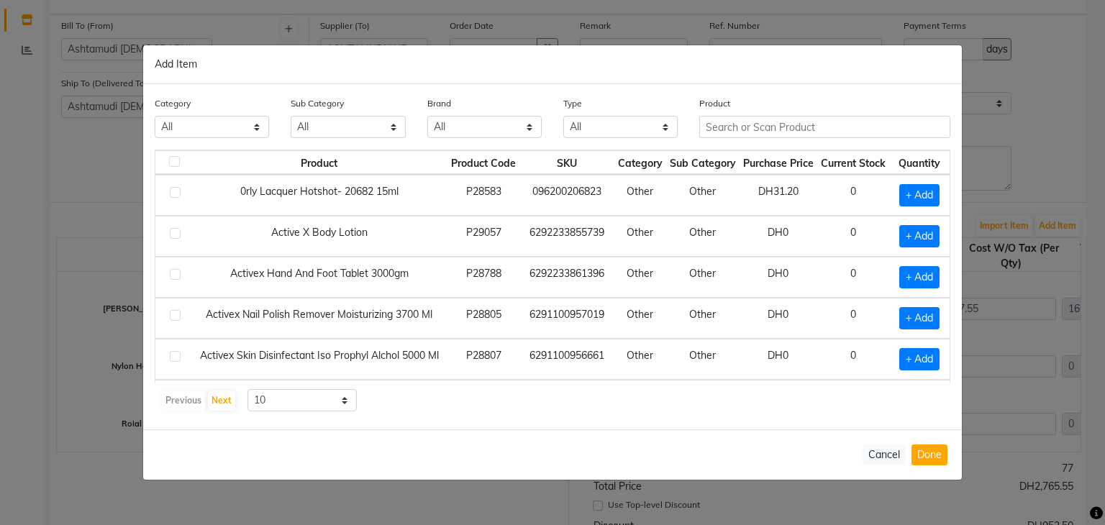
click at [949, 458] on div "Cancel Done" at bounding box center [552, 454] width 818 height 50
click at [935, 453] on button "Done" at bounding box center [929, 454] width 36 height 21
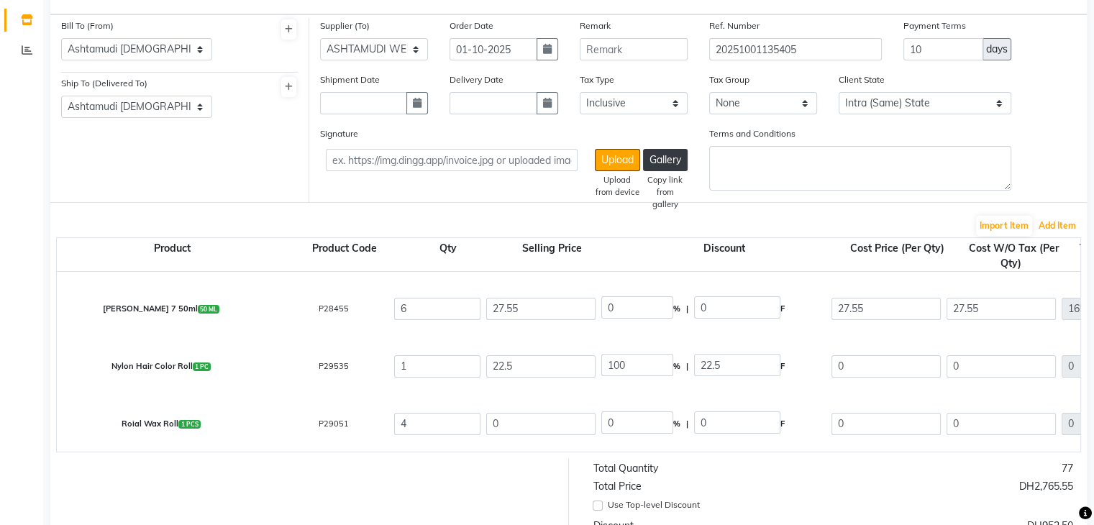
scroll to position [362, 0]
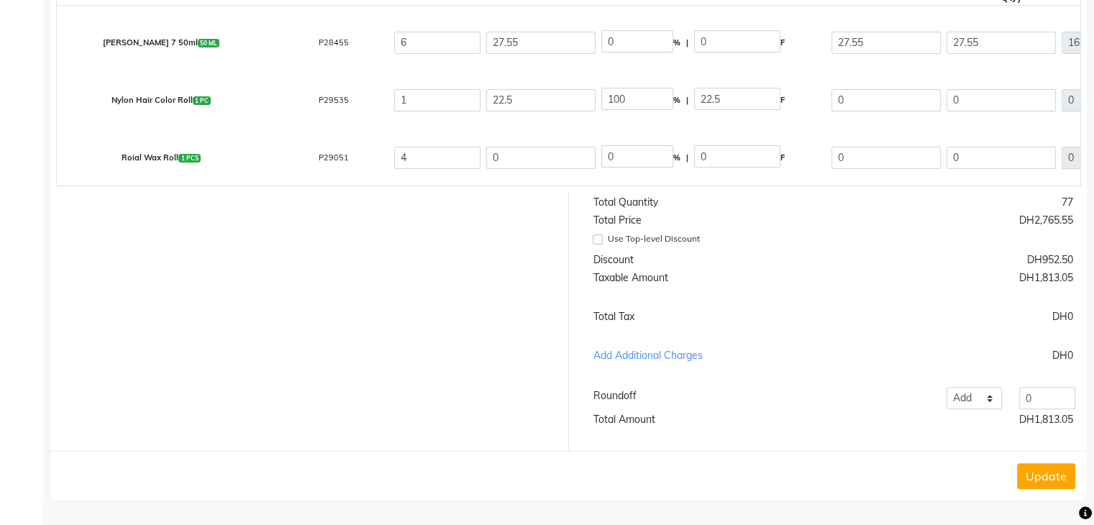
click at [1041, 481] on button "Update" at bounding box center [1046, 476] width 58 height 26
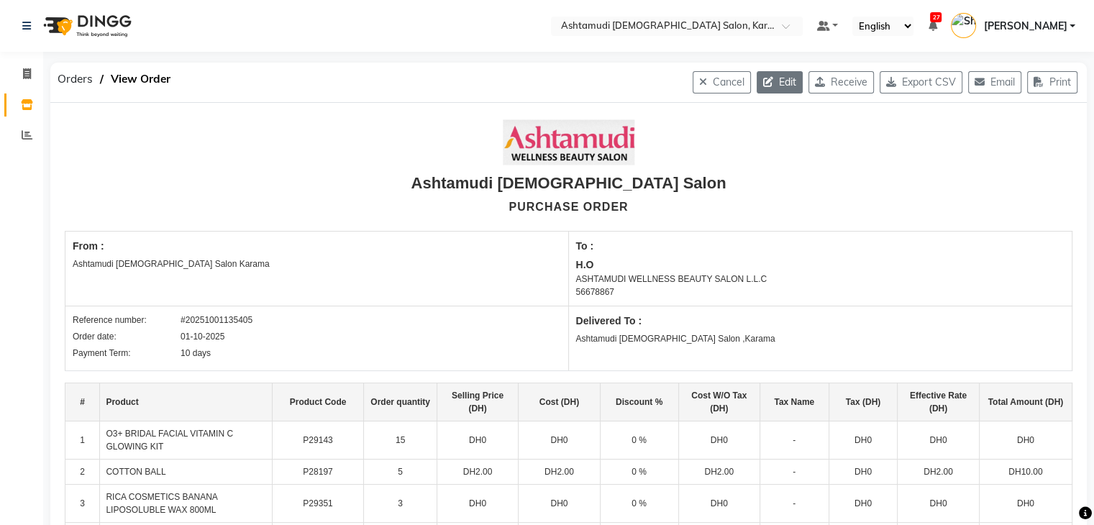
click at [779, 81] on button "Edit" at bounding box center [780, 82] width 46 height 22
select select "1538"
select select "1539"
select select "5156"
select select "true"
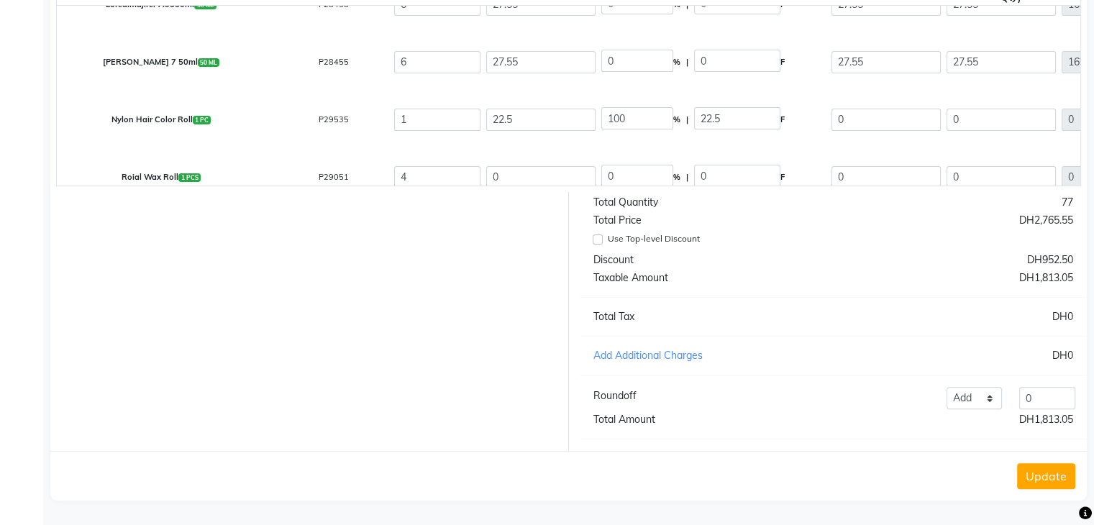
scroll to position [798, 0]
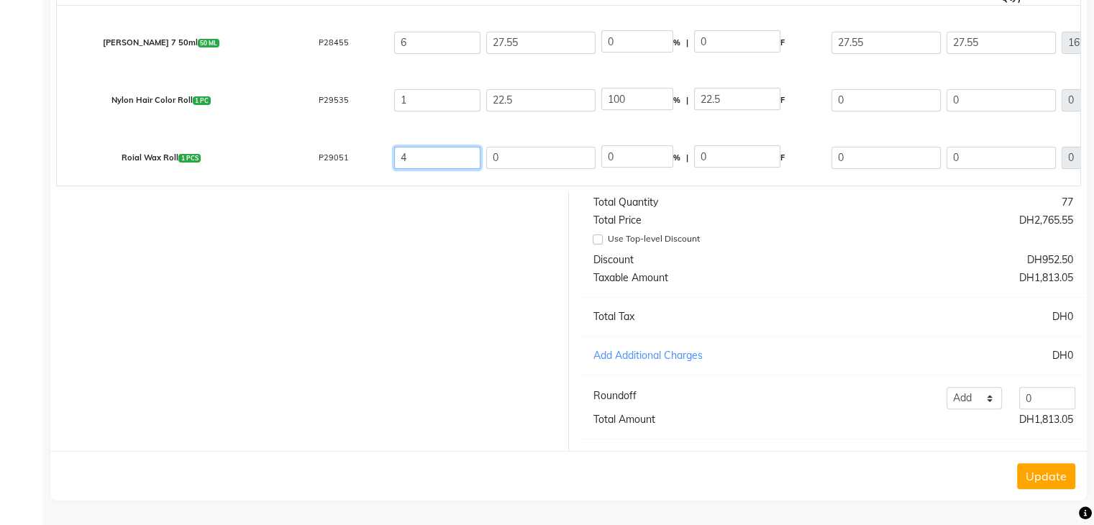
click at [429, 147] on input "4" at bounding box center [437, 158] width 86 height 22
type input "5"
click at [1055, 474] on button "Update" at bounding box center [1046, 476] width 58 height 26
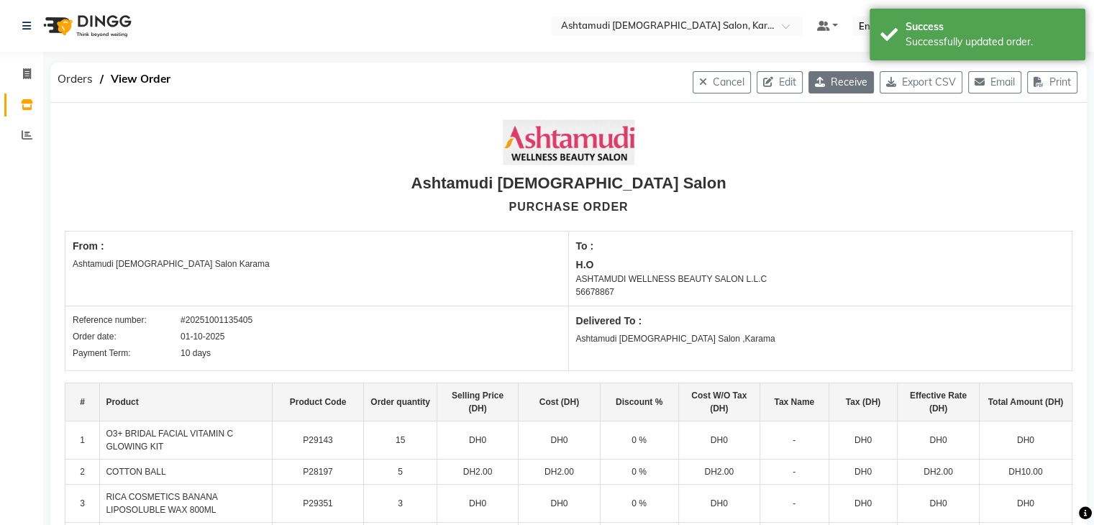
click at [837, 84] on button "Receive" at bounding box center [840, 82] width 65 height 22
select select "1538"
select select "1539"
select select "5156"
select select "true"
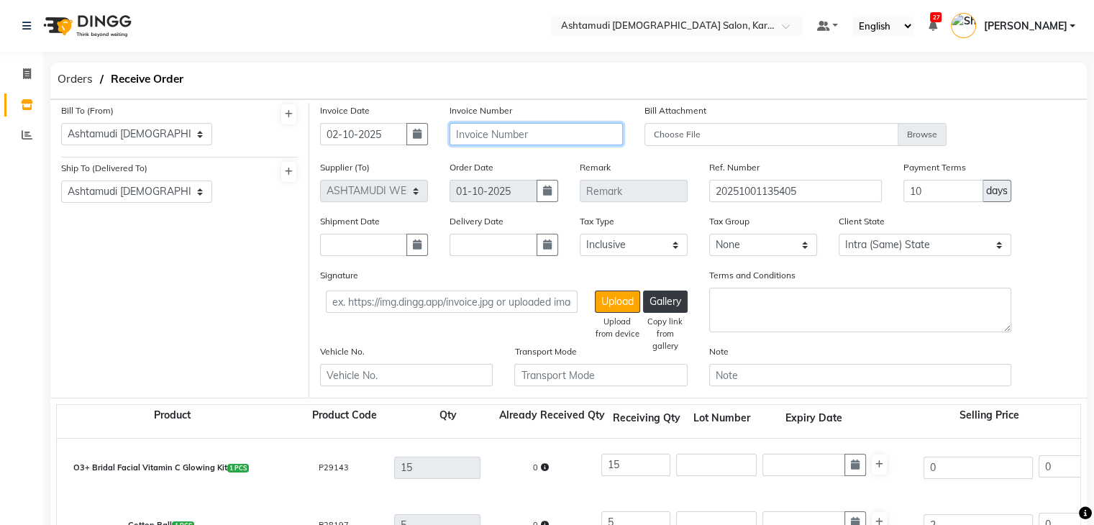
click at [540, 139] on input "text" at bounding box center [535, 134] width 173 height 22
paste input "TO-00318"
type input "TO-00318"
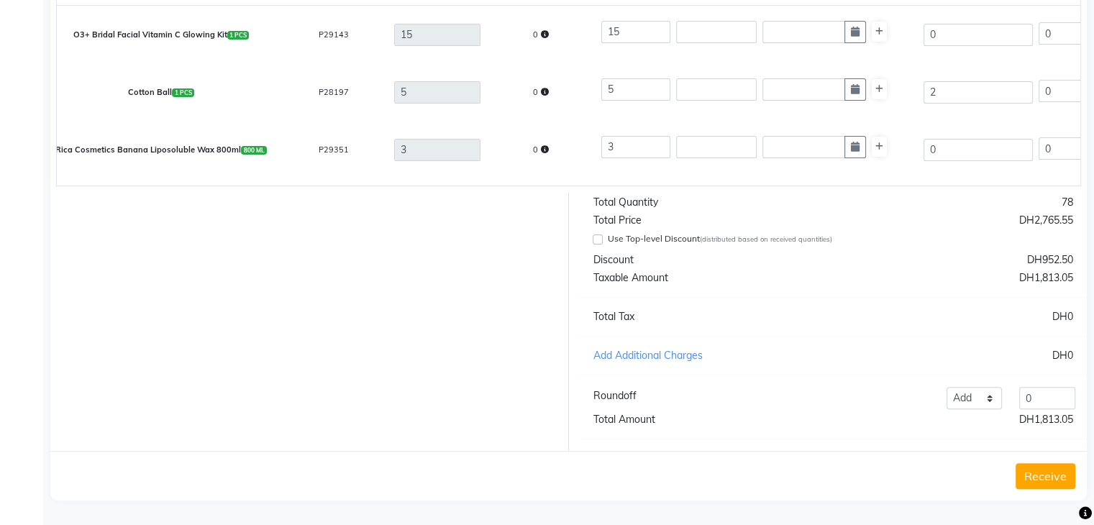
click at [1067, 467] on button "Receive" at bounding box center [1045, 476] width 60 height 26
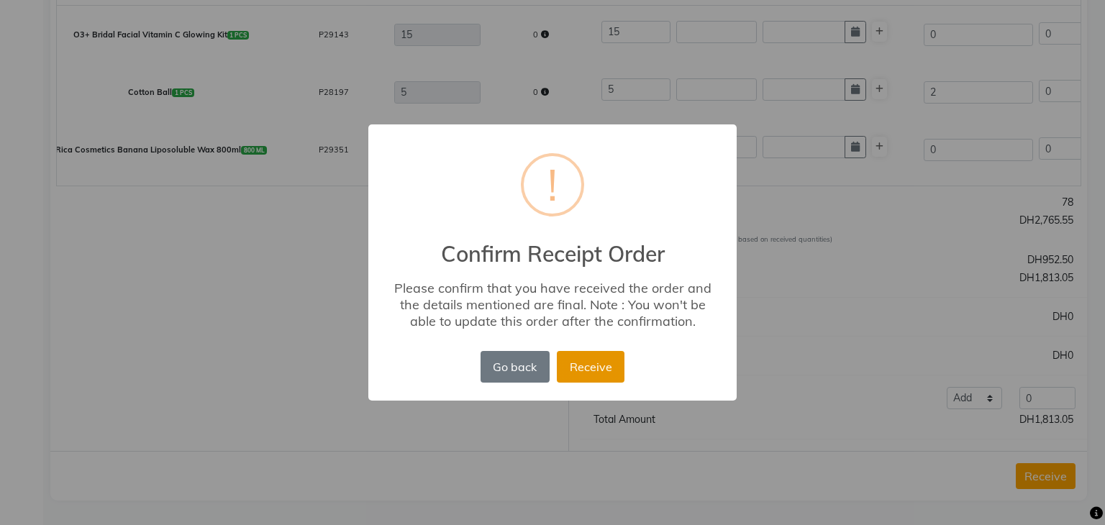
click at [583, 372] on button "Receive" at bounding box center [591, 367] width 68 height 32
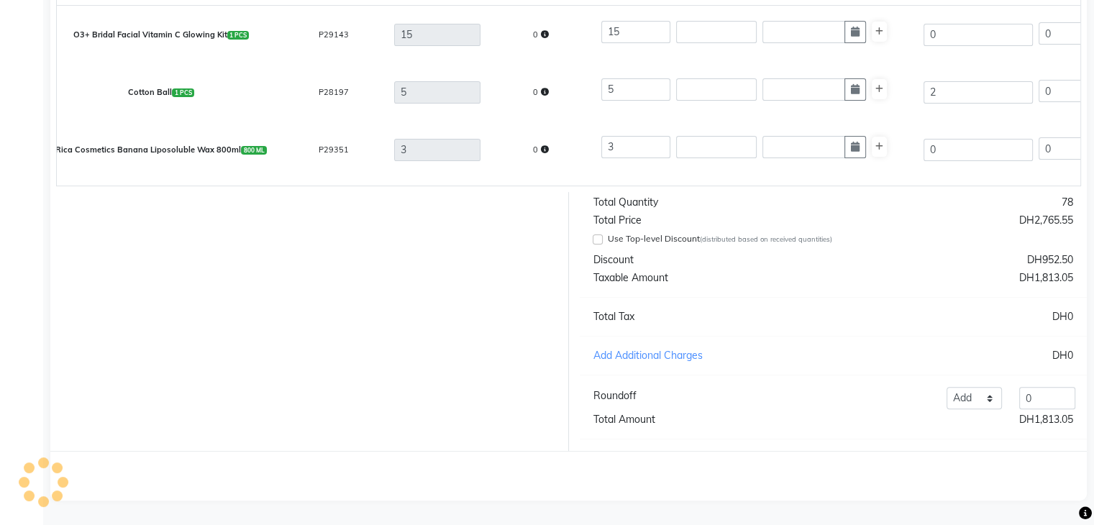
scroll to position [0, 0]
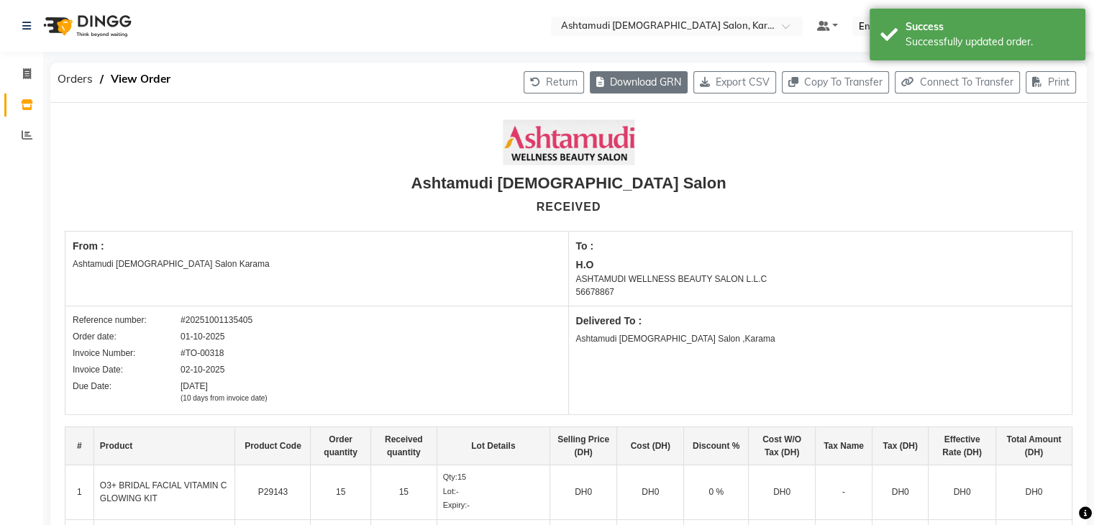
click at [622, 84] on button "Download GRN" at bounding box center [639, 82] width 98 height 22
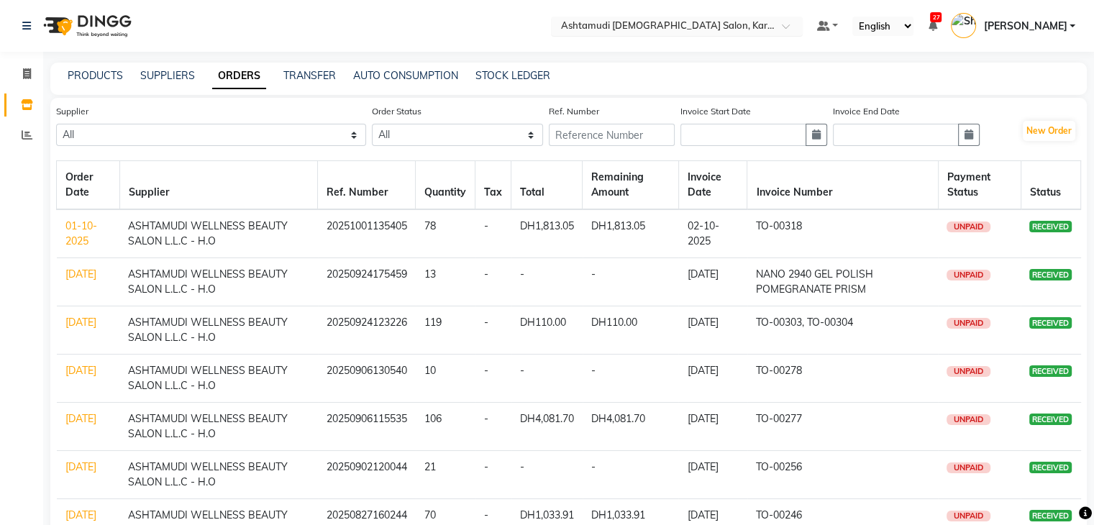
click at [716, 22] on input "text" at bounding box center [662, 27] width 209 height 14
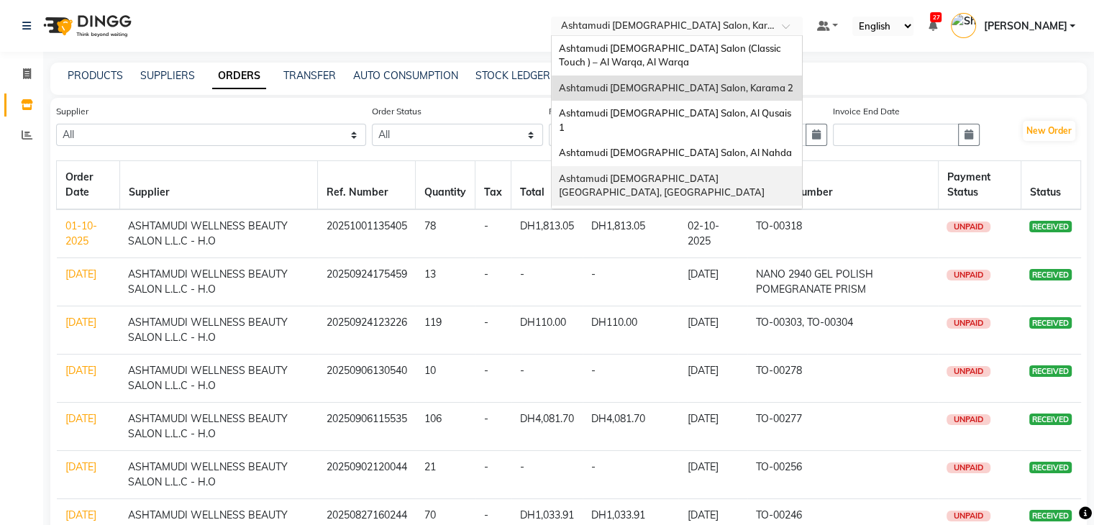
click at [693, 173] on span "Ashtamudi Ladies Salon Sahara Center, Dubai" at bounding box center [662, 186] width 206 height 26
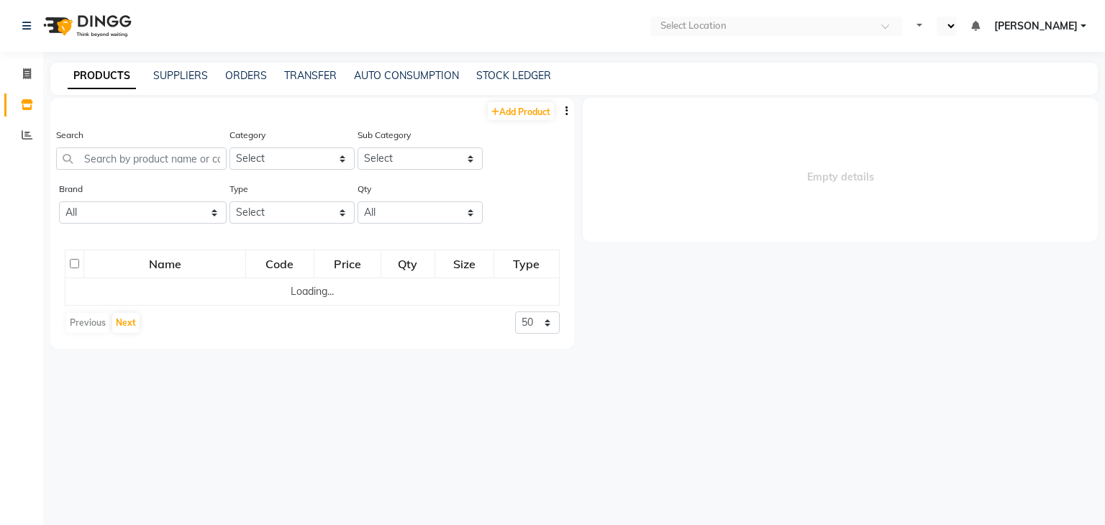
select select "en"
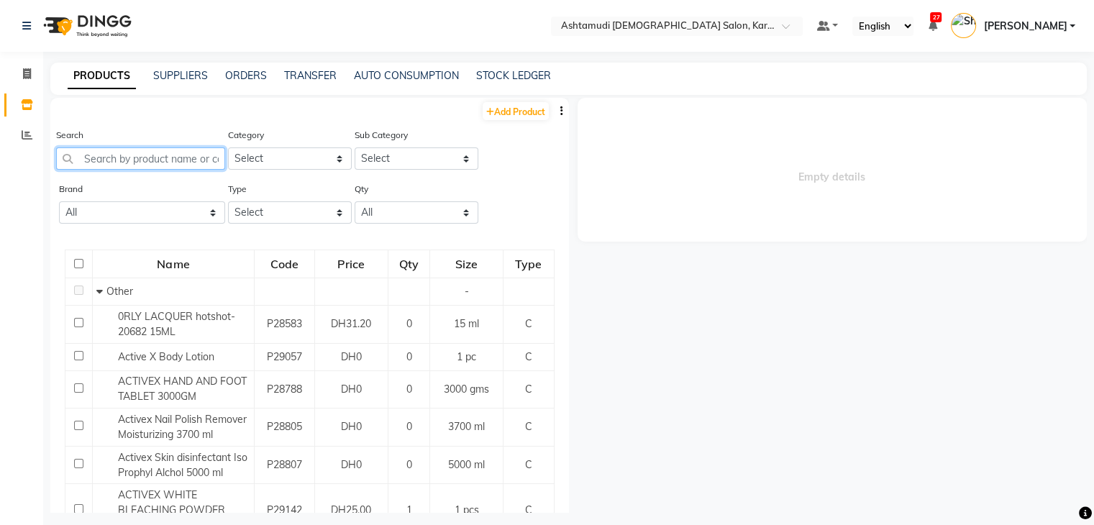
click at [130, 162] on input "text" at bounding box center [140, 158] width 169 height 22
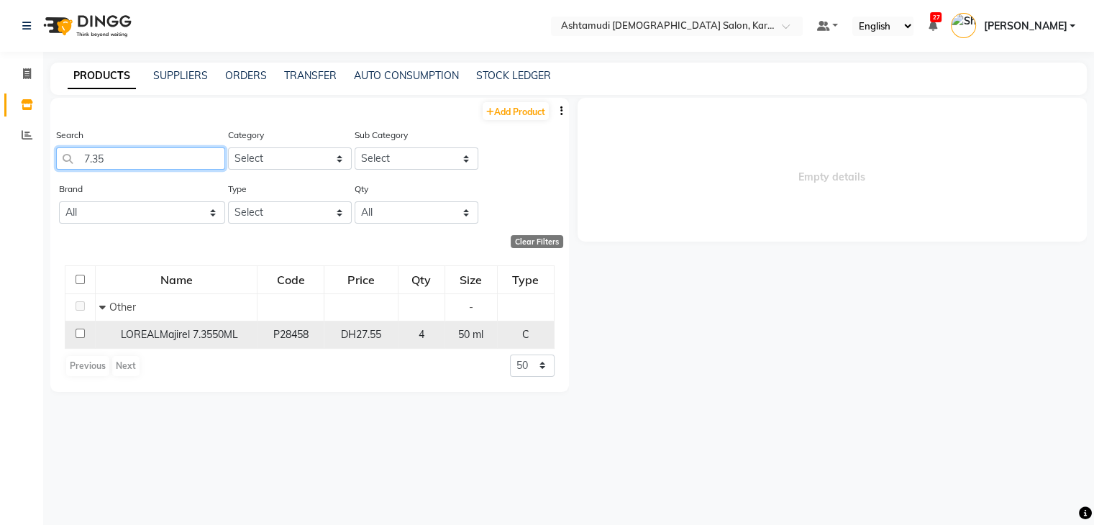
type input "7.35"
drag, startPoint x: 110, startPoint y: 332, endPoint x: 246, endPoint y: 332, distance: 135.9
click at [246, 332] on div "LOREALMajirel 7.3550ML" at bounding box center [176, 334] width 154 height 15
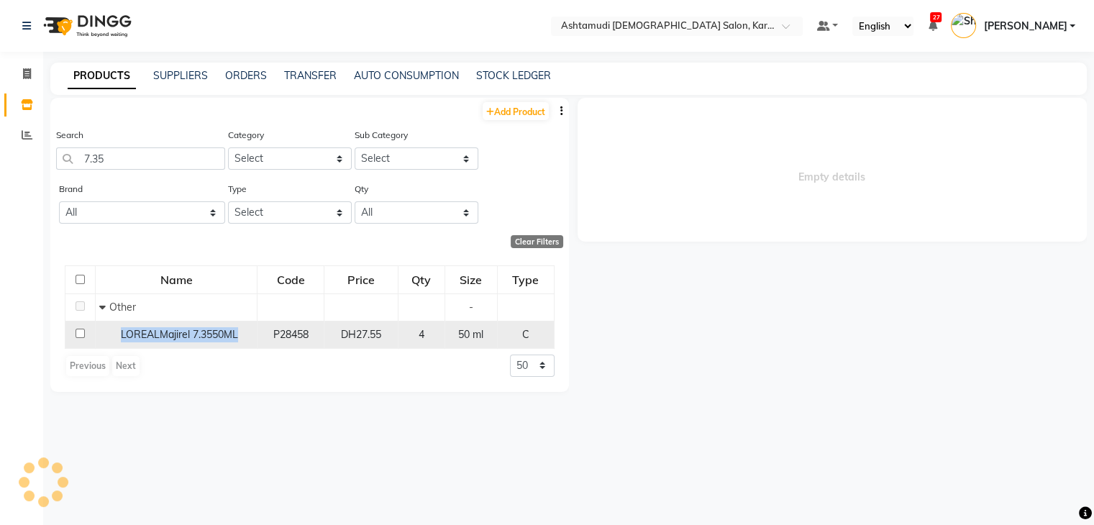
select select
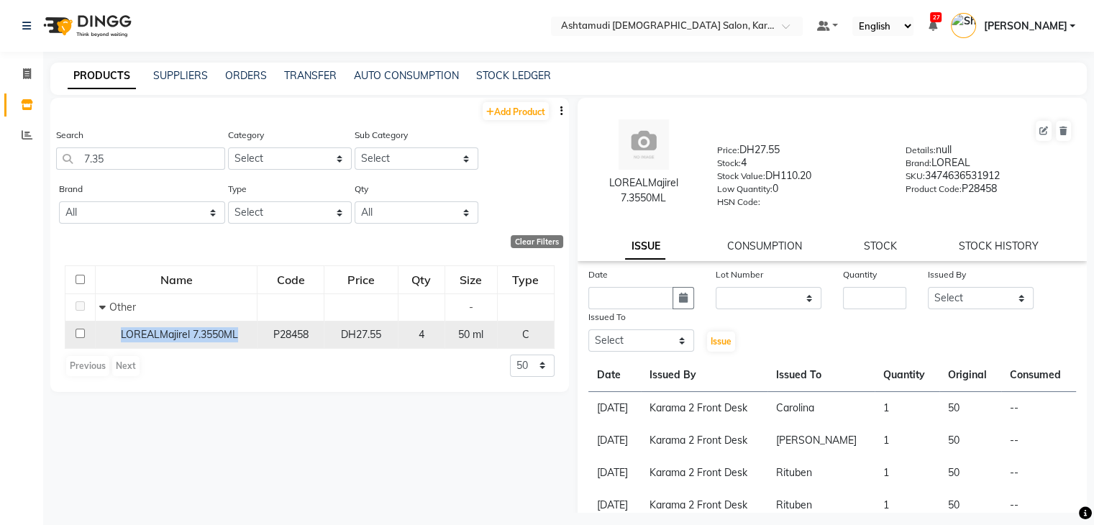
copy span "LOREALMajirel 7.3550ML"
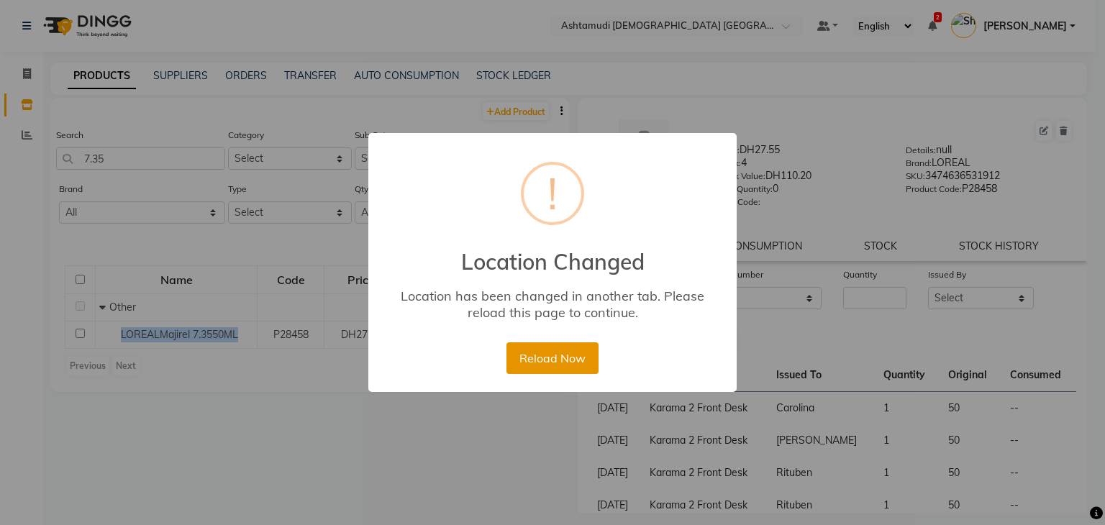
click at [574, 354] on button "Reload Now" at bounding box center [551, 358] width 91 height 32
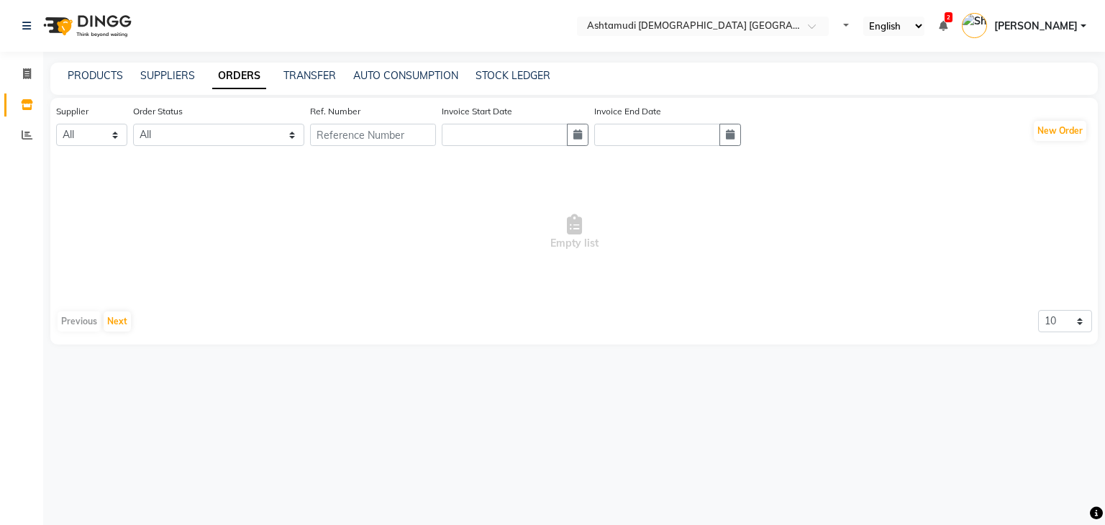
select select "en"
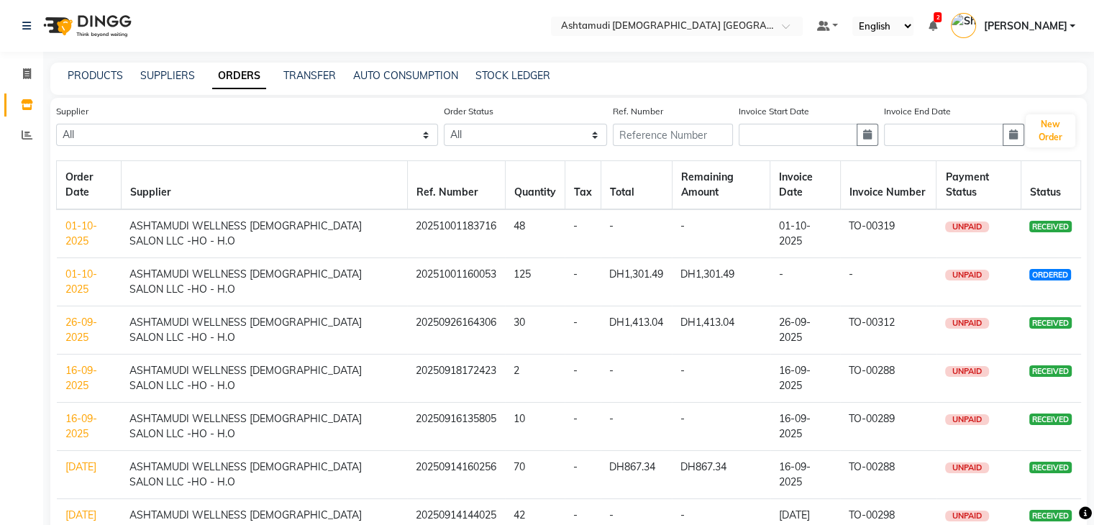
click at [91, 280] on td "01-10-2025" at bounding box center [89, 282] width 65 height 48
click at [86, 277] on link "01-10-2025" at bounding box center [81, 282] width 32 height 28
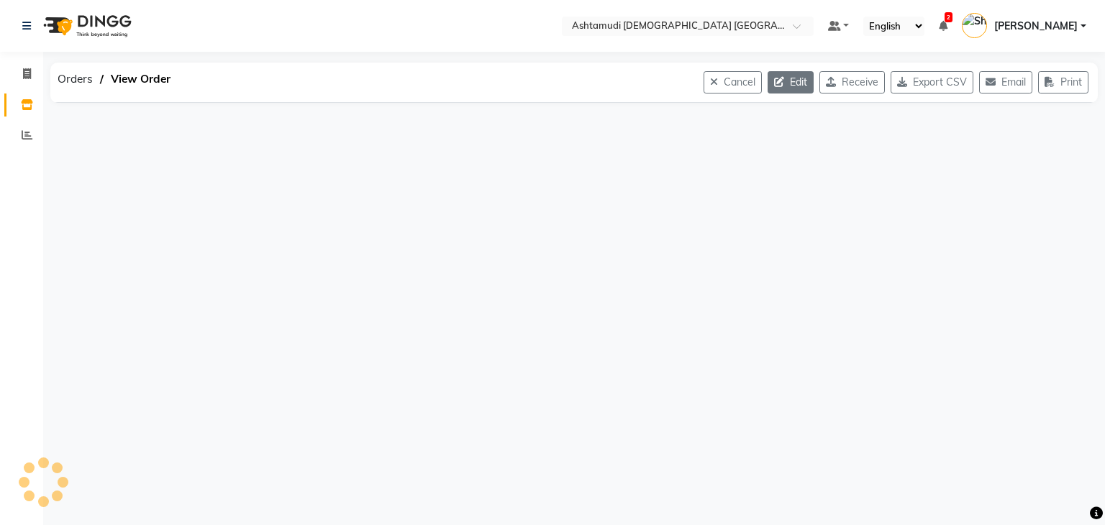
click at [780, 81] on button "Edit" at bounding box center [790, 82] width 46 height 22
select select "1544"
select select "1545"
select select "5169"
select select "true"
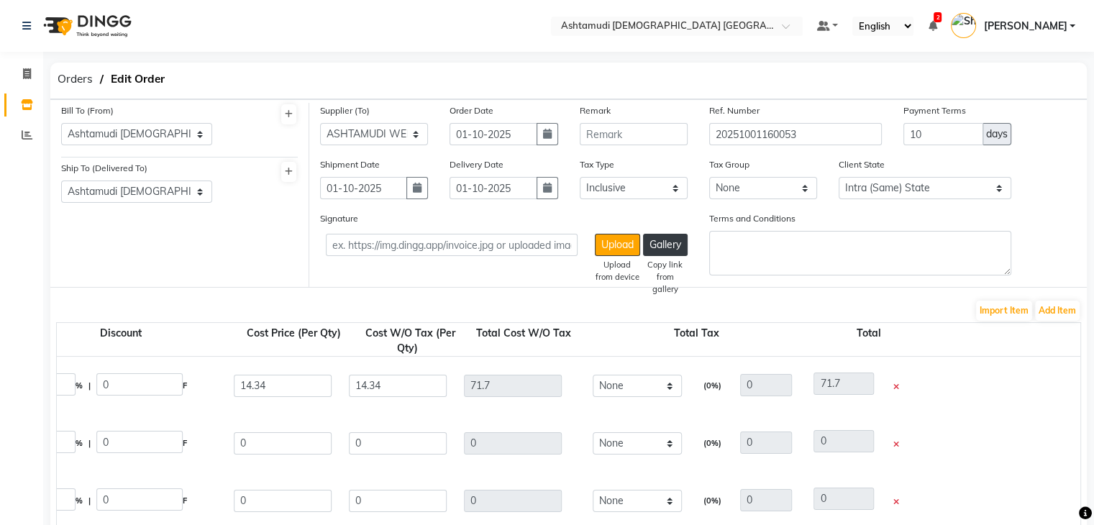
click at [897, 390] on icon at bounding box center [896, 387] width 6 height 8
type input "1"
type input "36.5"
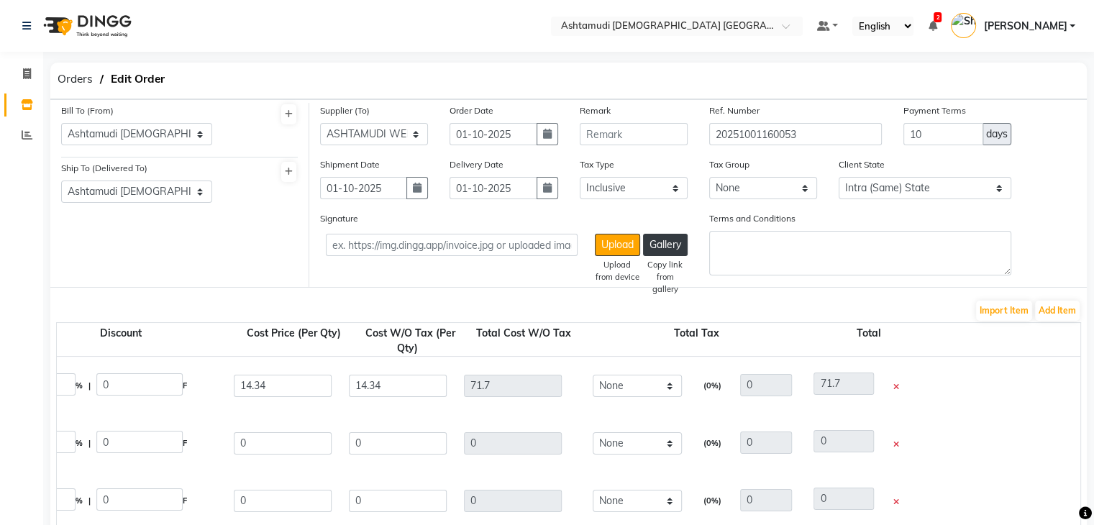
type input "36.5"
click at [897, 390] on icon at bounding box center [896, 387] width 6 height 8
type input "1"
type input "42"
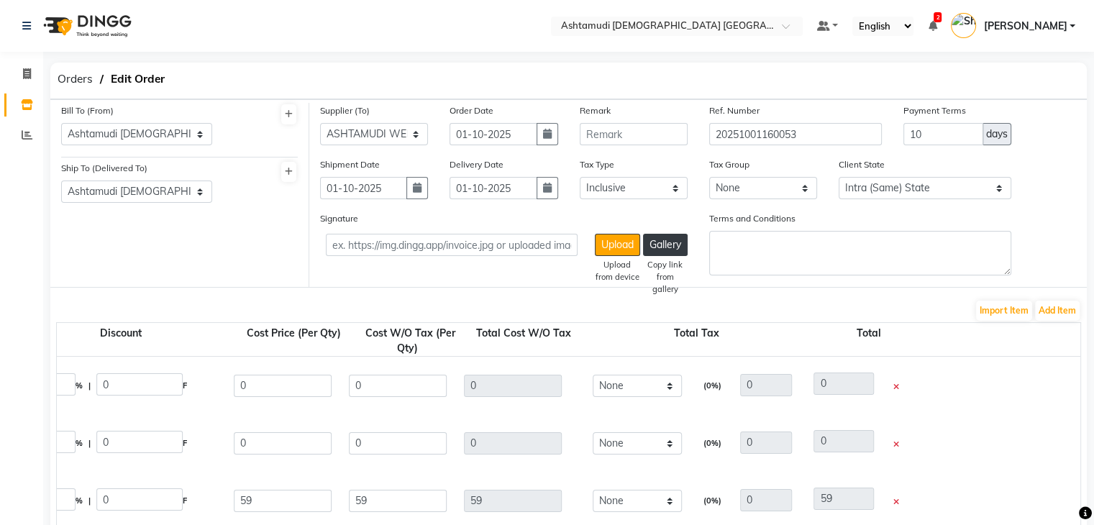
type input "42"
click at [897, 390] on icon at bounding box center [896, 387] width 6 height 8
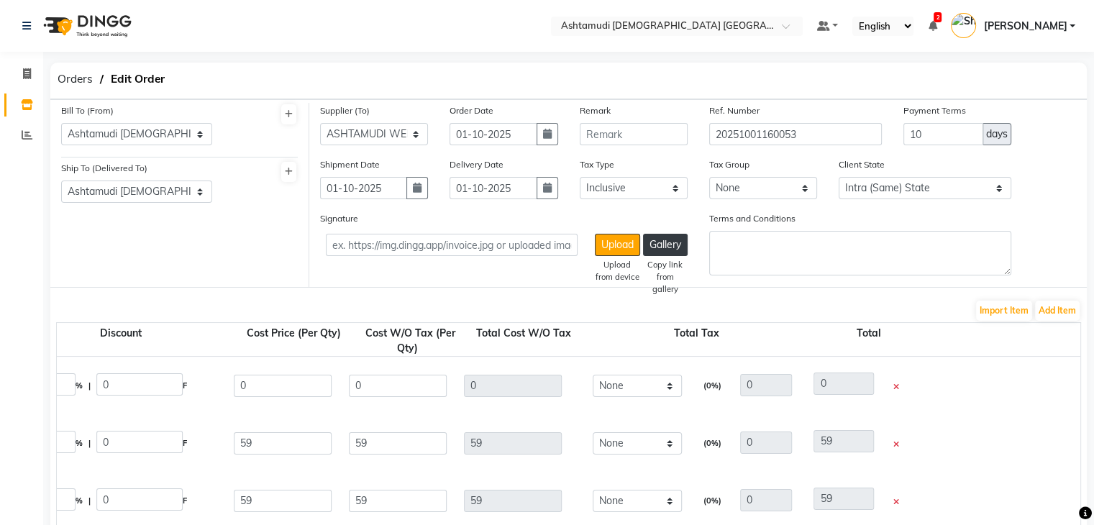
type input "1"
type input "10"
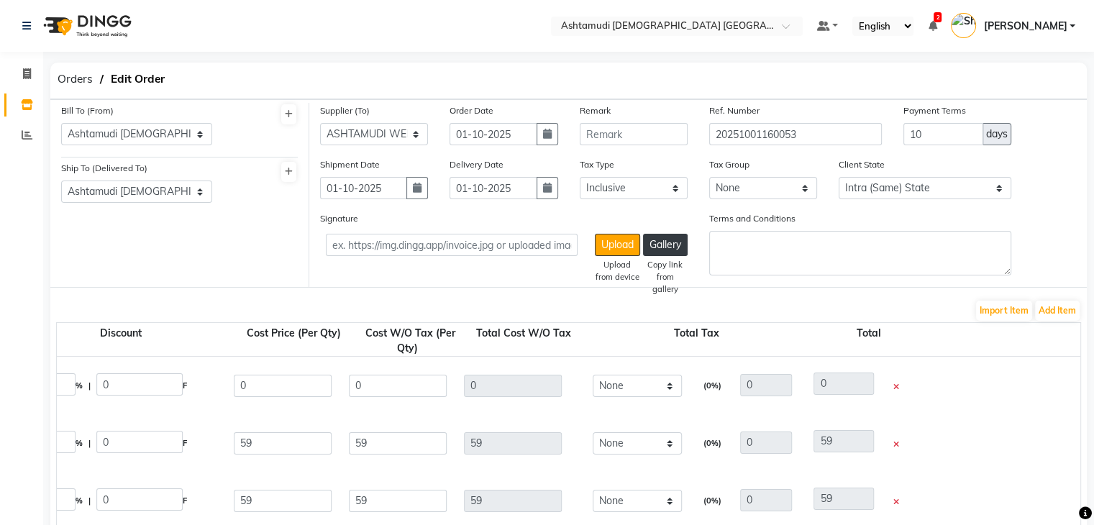
type input "10"
click at [897, 390] on icon at bounding box center [896, 387] width 6 height 8
type input "4"
type input "6.84"
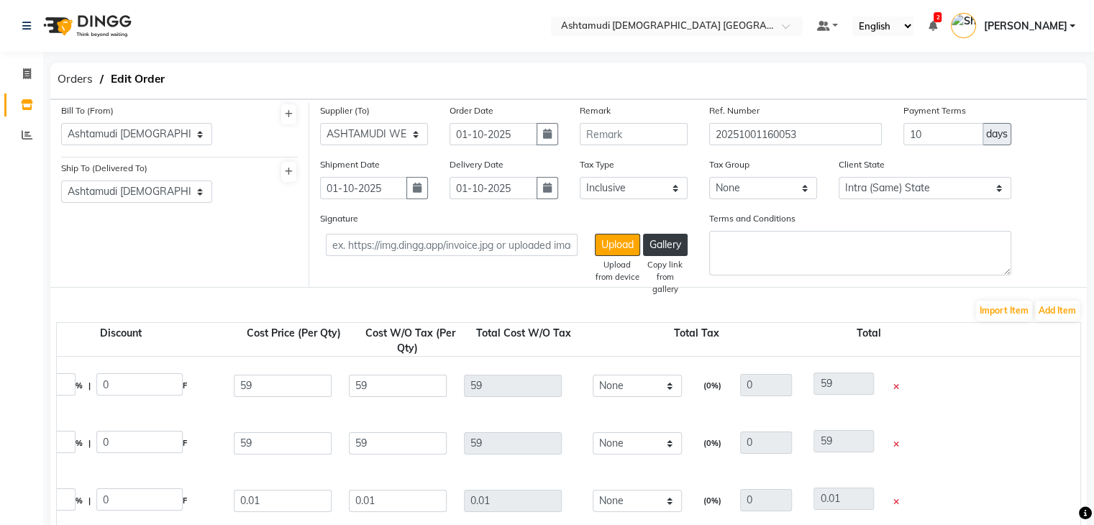
type input "6.84"
type input "27.36"
click at [897, 390] on icon at bounding box center [896, 387] width 6 height 8
type input "25"
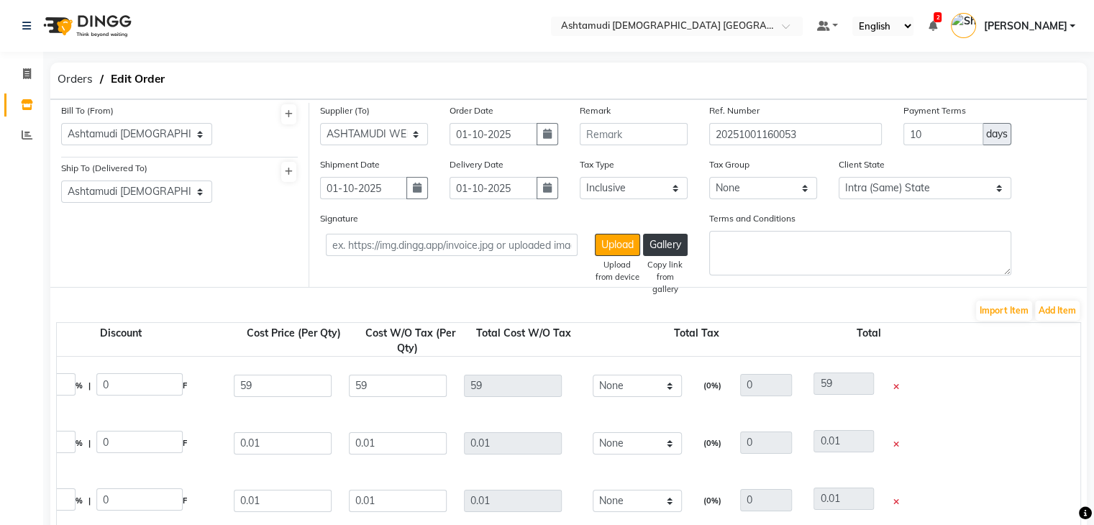
type input "25"
click at [897, 390] on icon at bounding box center [896, 387] width 6 height 8
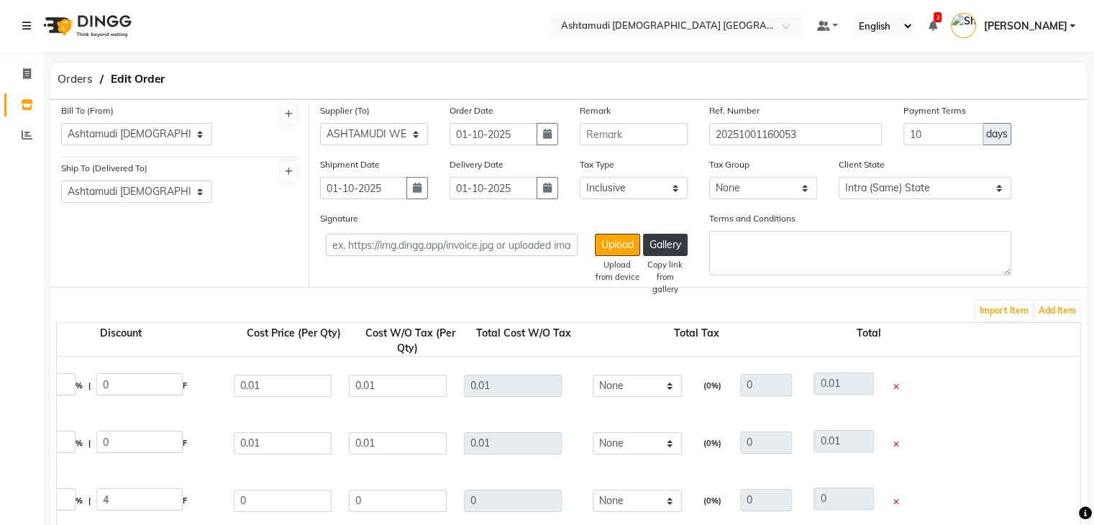
type input "10"
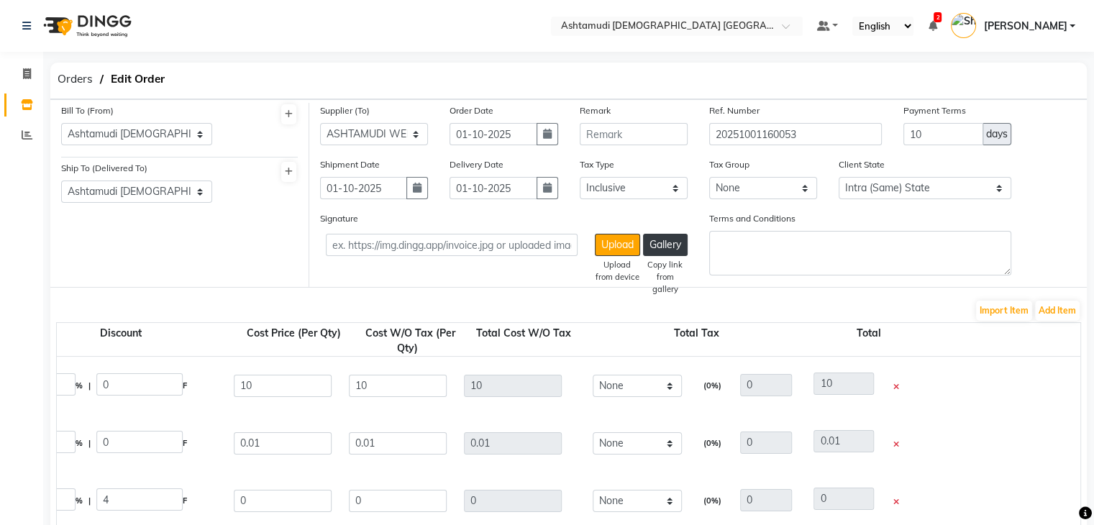
click at [897, 441] on icon at bounding box center [896, 445] width 6 height 8
type input "4"
type input "29.89"
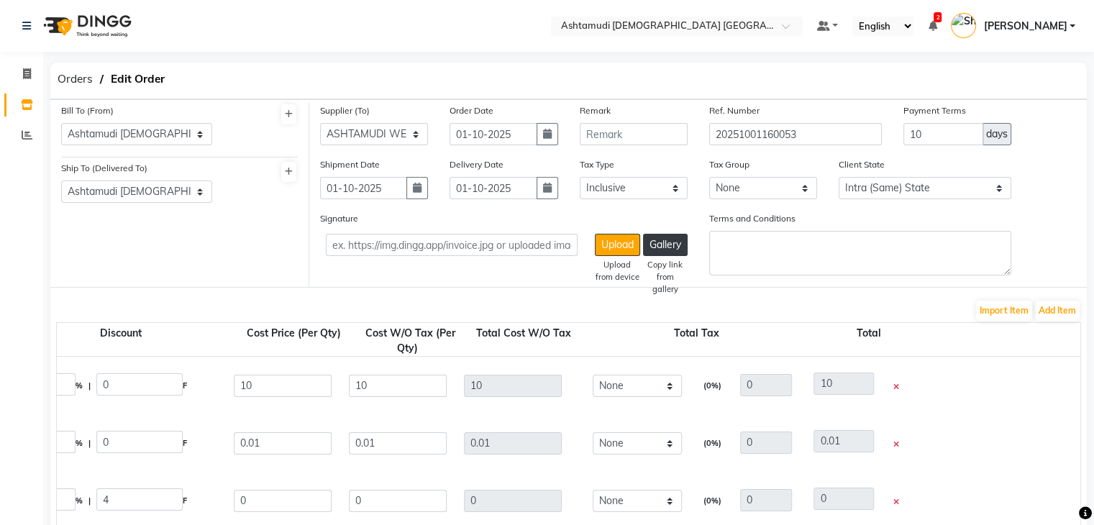
type input "119.56"
click at [897, 390] on icon at bounding box center [896, 387] width 6 height 8
type input "1"
type input "120.76"
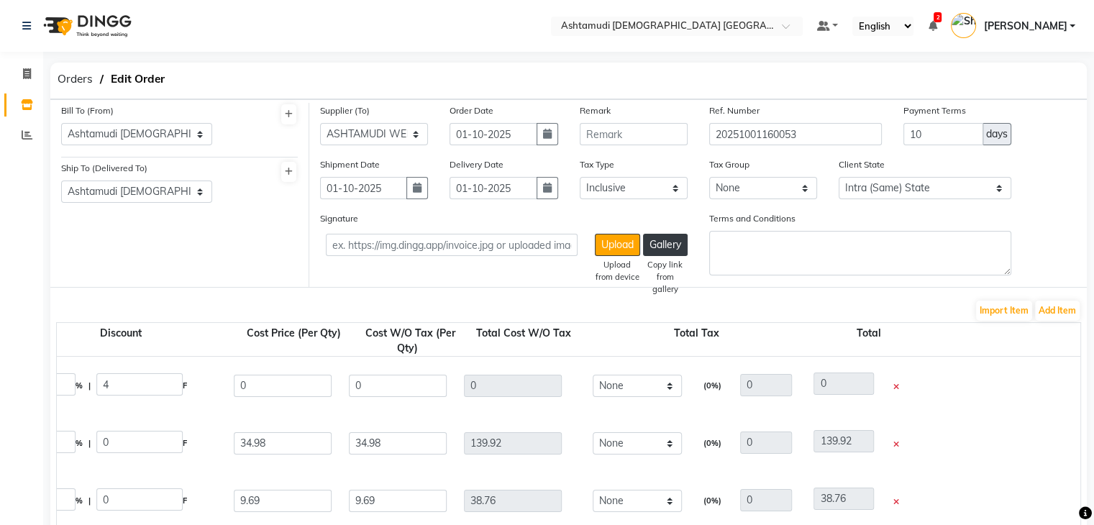
type input "0"
type input "120.76"
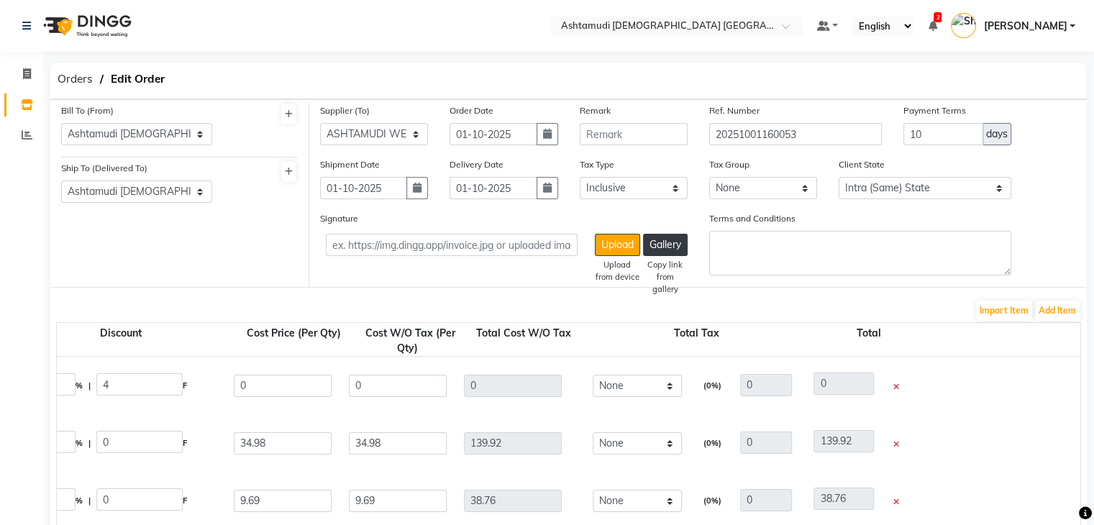
type input "120.76"
click at [897, 390] on icon at bounding box center [896, 387] width 6 height 8
type input "0"
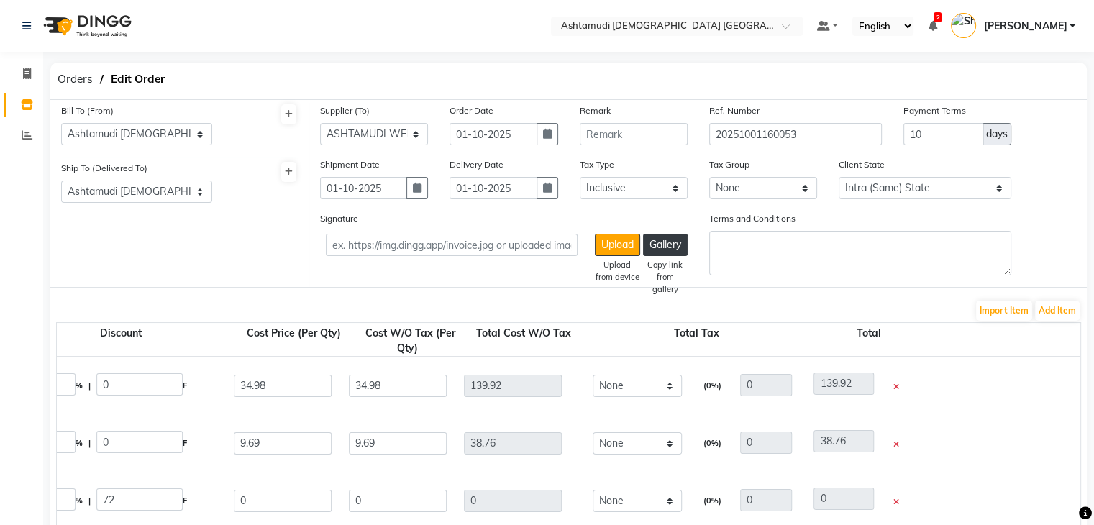
type input "0"
click at [897, 390] on icon at bounding box center [896, 387] width 6 height 8
type input "1"
type input "32.9"
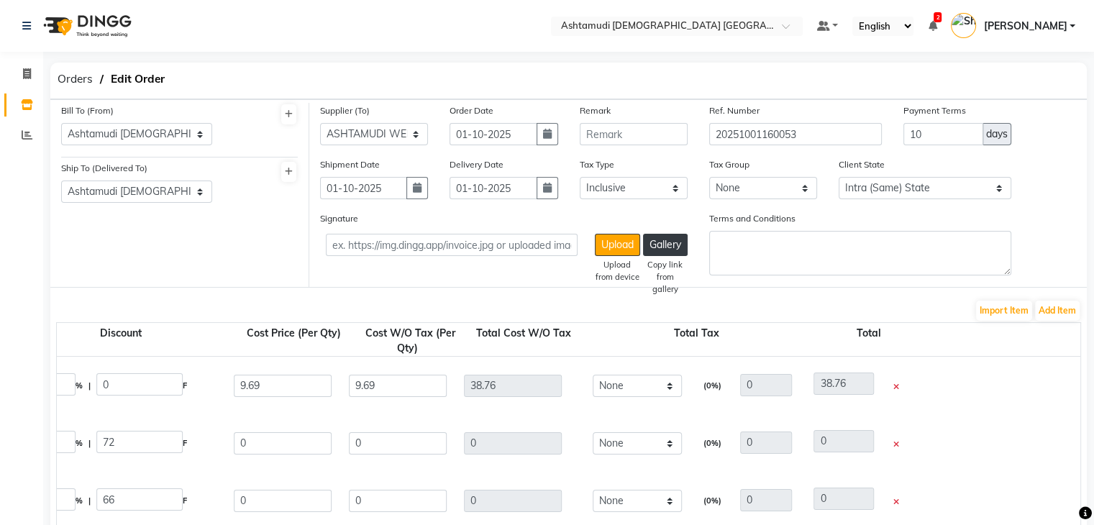
type input "32.9"
click at [897, 441] on icon at bounding box center [896, 445] width 6 height 8
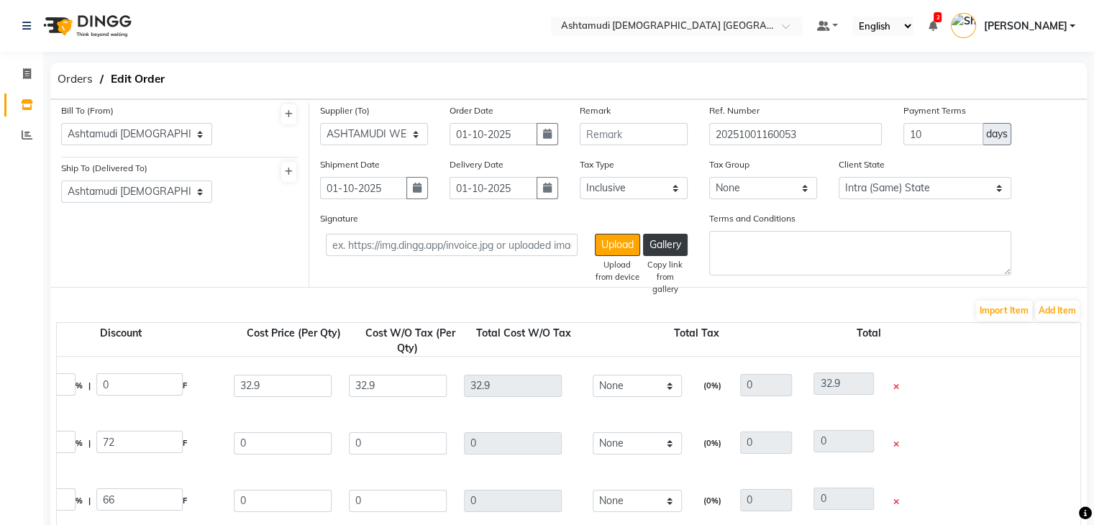
type input "1"
type input "3.88"
type input "0"
type input "3.88"
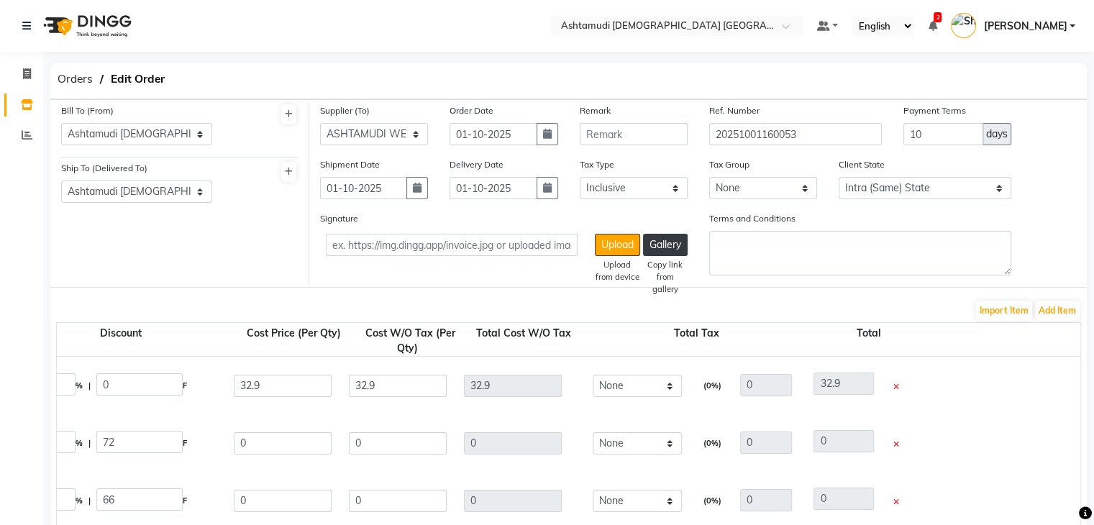
type input "3.88"
click at [897, 390] on icon at bounding box center [896, 387] width 6 height 8
type input "1"
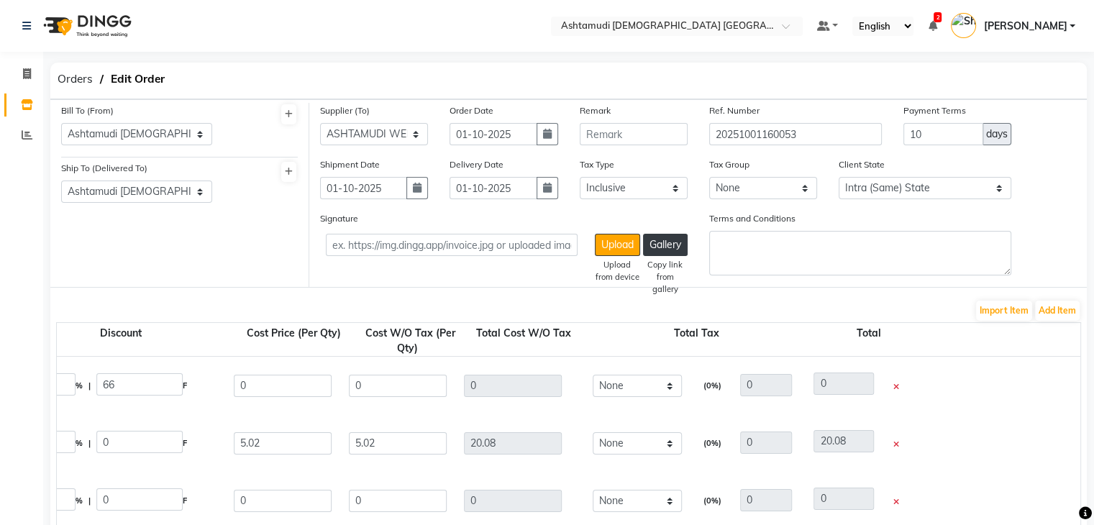
type input "13.92"
type input "0"
type input "13.92"
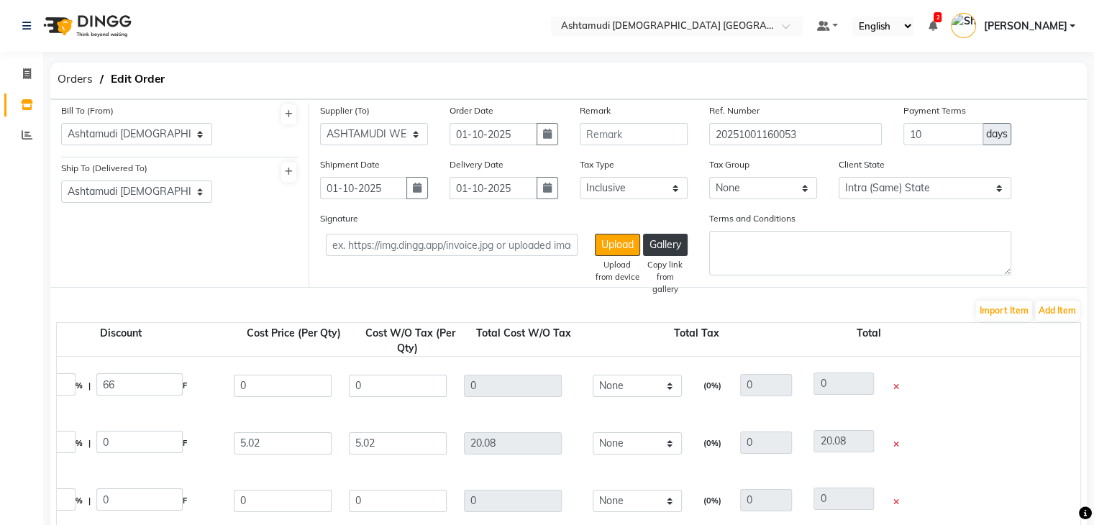
type input "13.92"
click at [897, 390] on icon at bounding box center [896, 387] width 6 height 8
click at [897, 390] on icon at bounding box center [900, 387] width 6 height 8
click at [897, 441] on icon at bounding box center [900, 445] width 6 height 8
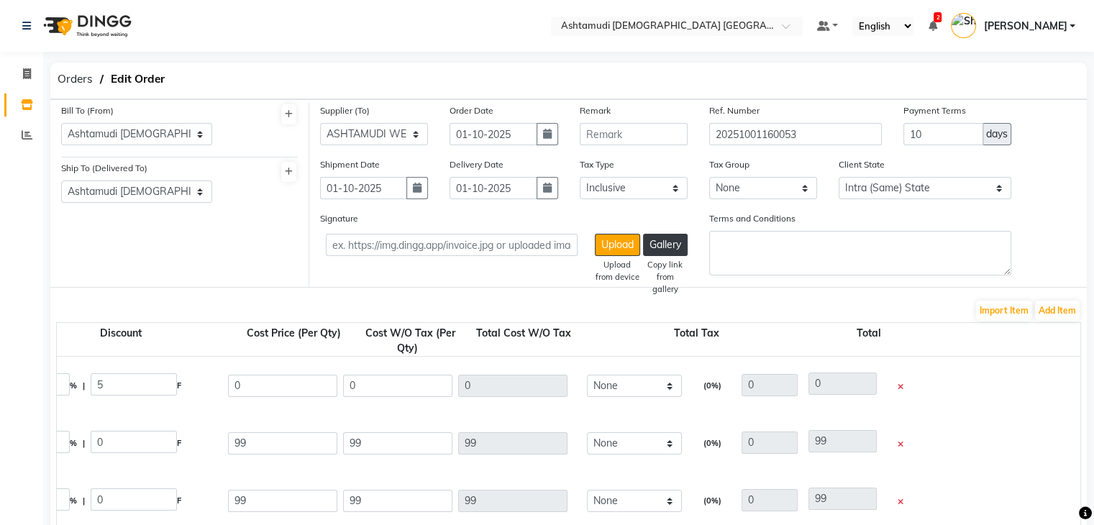
click at [897, 390] on icon at bounding box center [900, 387] width 6 height 8
click at [898, 389] on icon at bounding box center [900, 387] width 6 height 8
click at [898, 441] on icon at bounding box center [900, 445] width 6 height 8
click at [898, 389] on icon at bounding box center [900, 387] width 6 height 8
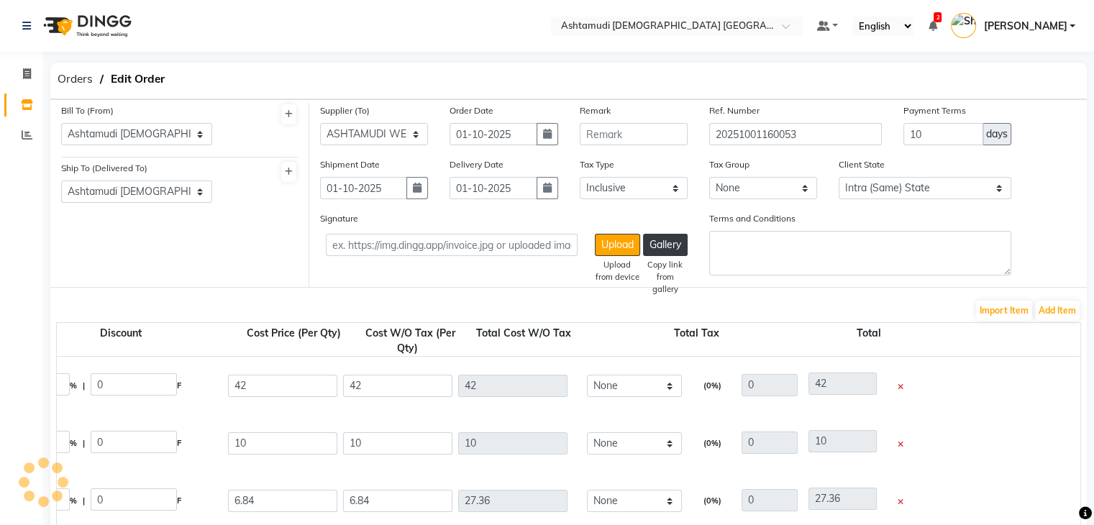
click at [898, 389] on icon at bounding box center [900, 387] width 6 height 8
click at [898, 441] on icon at bounding box center [900, 445] width 6 height 8
click at [898, 389] on icon at bounding box center [900, 387] width 6 height 8
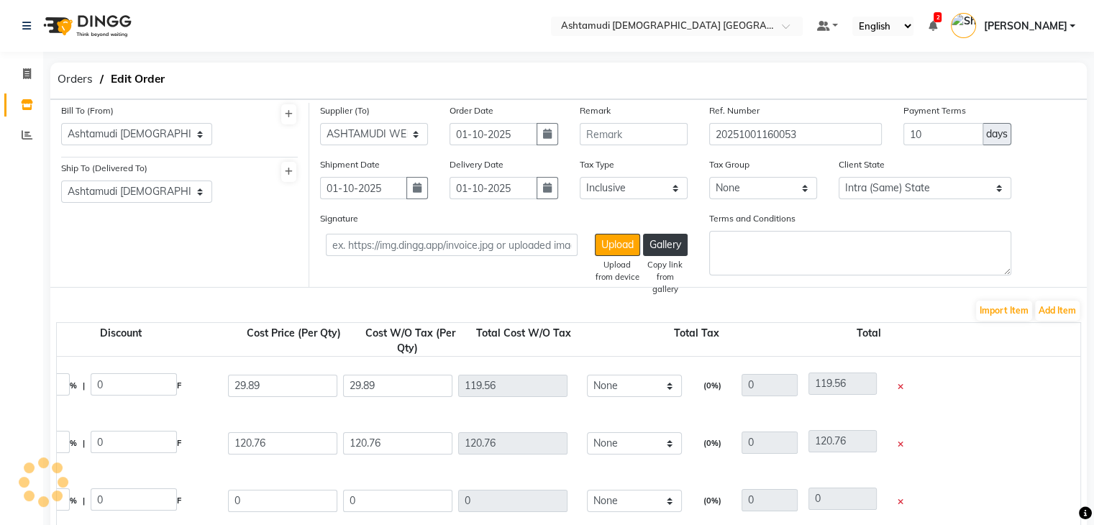
click at [898, 389] on icon at bounding box center [900, 387] width 6 height 8
click at [898, 441] on icon at bounding box center [900, 445] width 6 height 8
click at [898, 389] on icon at bounding box center [900, 387] width 6 height 8
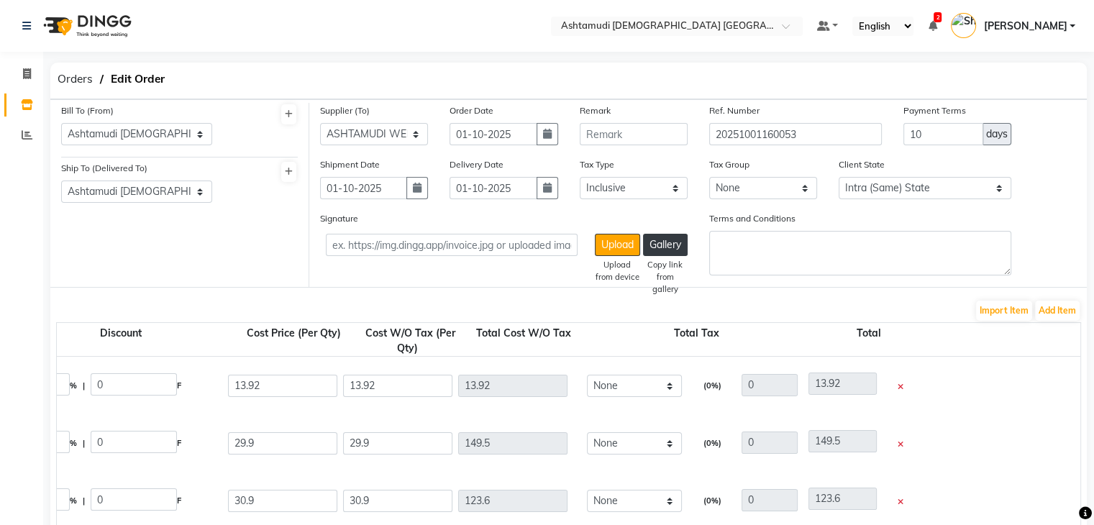
click at [898, 389] on icon at bounding box center [900, 387] width 6 height 8
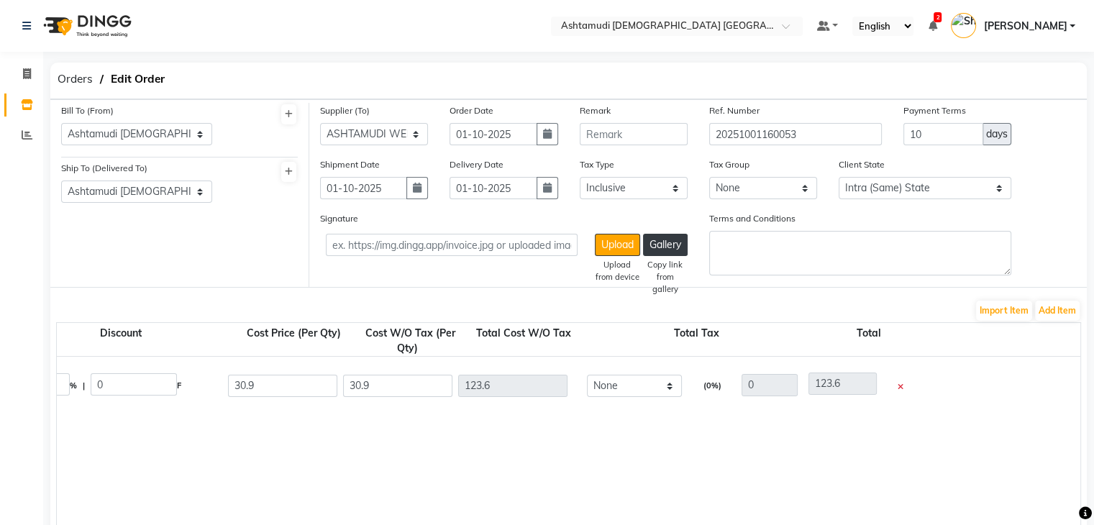
click at [898, 389] on icon at bounding box center [900, 387] width 6 height 8
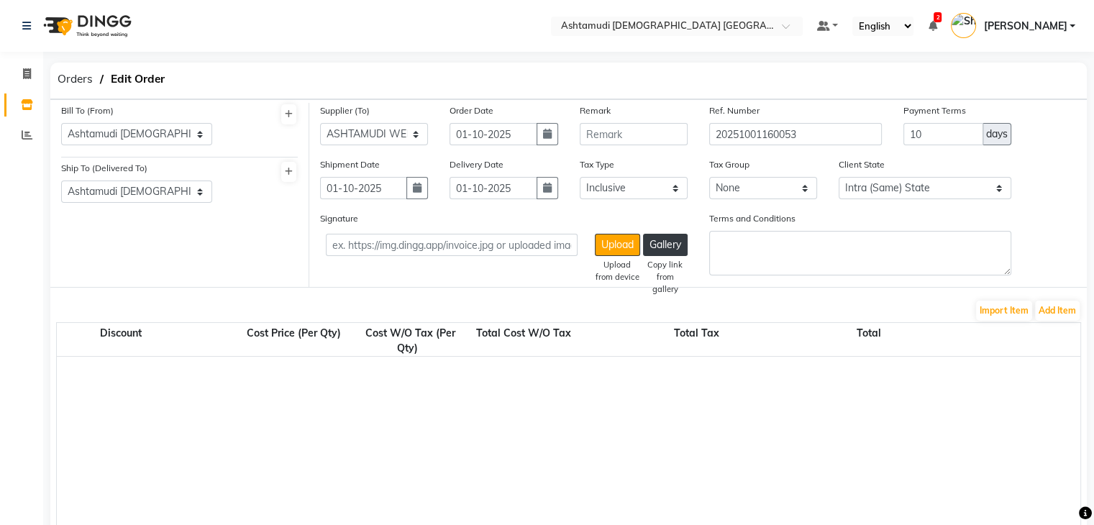
click at [898, 389] on div at bounding box center [589, 447] width 2272 height 180
click at [1068, 315] on button "Add Item" at bounding box center [1057, 311] width 45 height 20
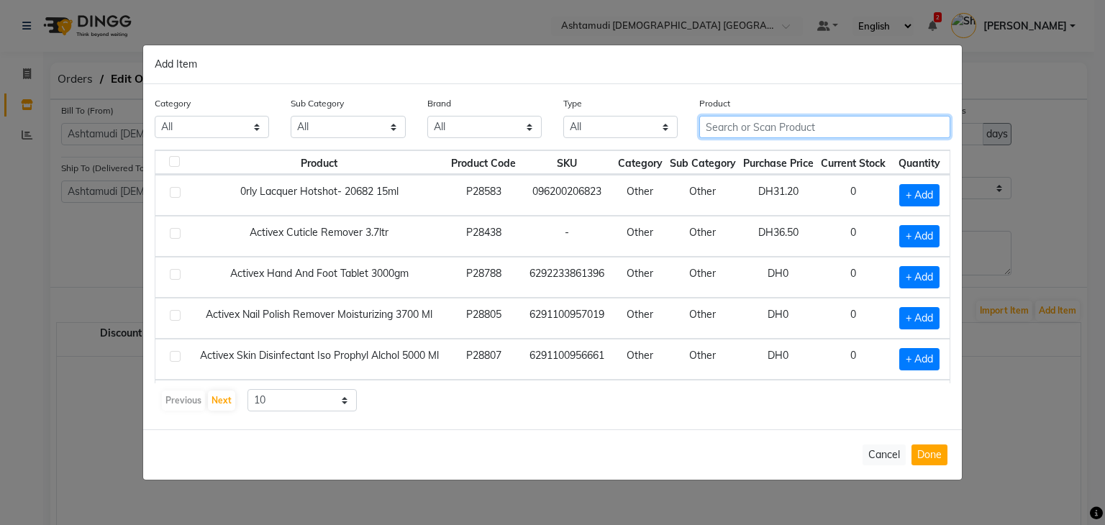
click at [749, 120] on input "text" at bounding box center [824, 127] width 251 height 22
paste input "SERENITE WHITE& LIGHT MINIKIT"
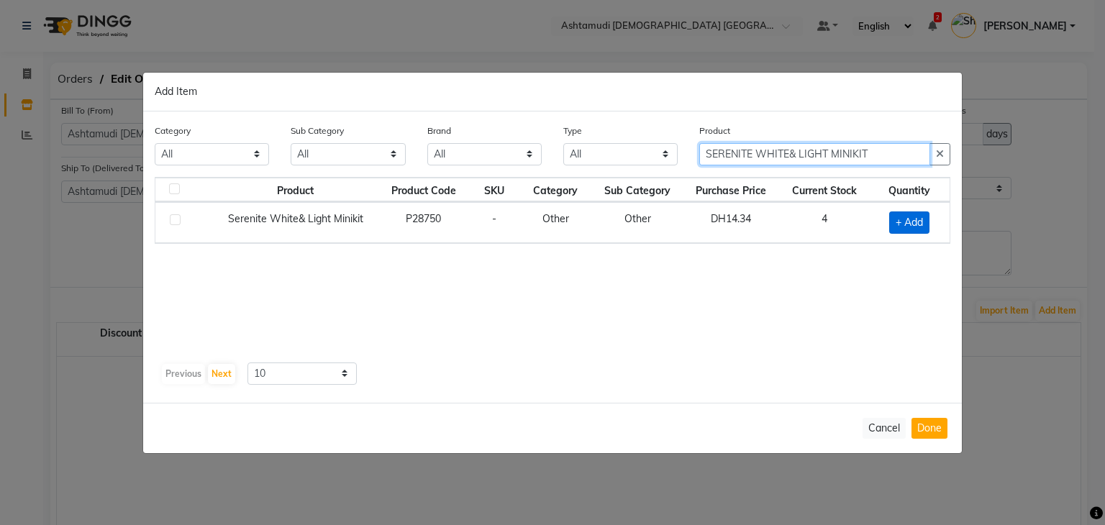
type input "SERENITE WHITE& LIGHT MINIKIT"
click at [897, 218] on span "+ Add" at bounding box center [909, 222] width 40 height 22
checkbox input "true"
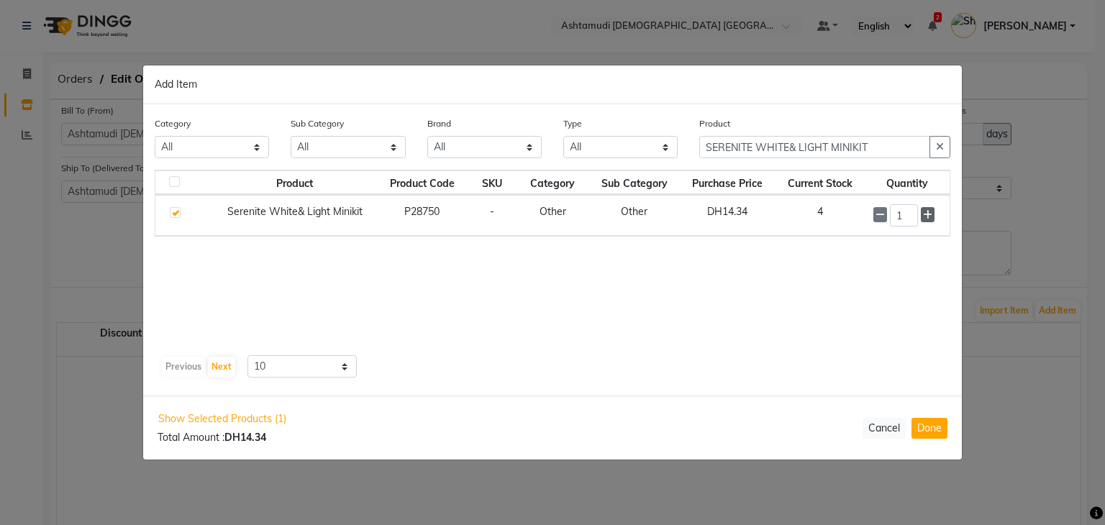
click at [932, 214] on icon at bounding box center [927, 215] width 9 height 10
click at [932, 215] on icon at bounding box center [927, 215] width 9 height 10
type input "5"
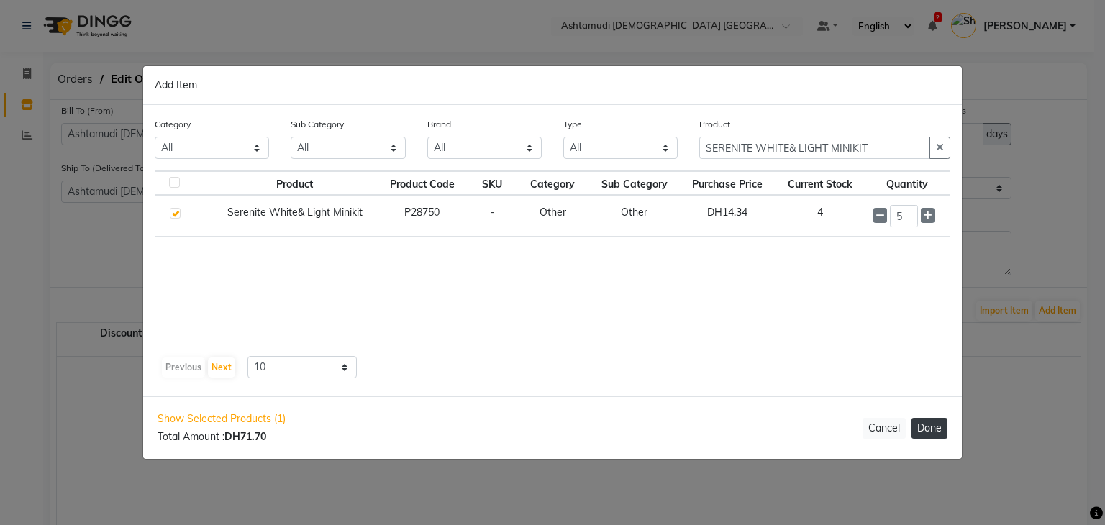
click at [938, 424] on button "Done" at bounding box center [929, 428] width 36 height 21
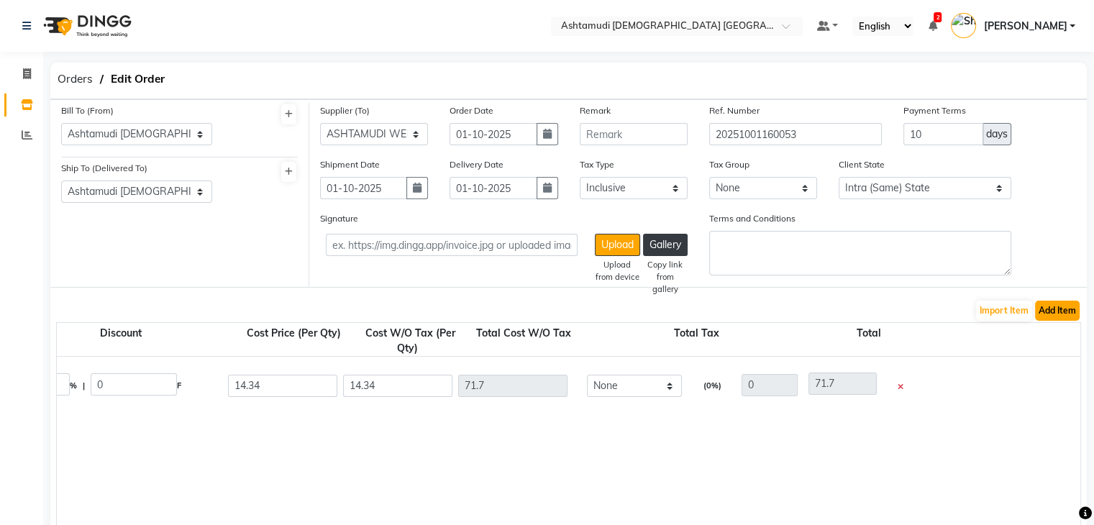
click at [1052, 306] on button "Add Item" at bounding box center [1057, 311] width 45 height 20
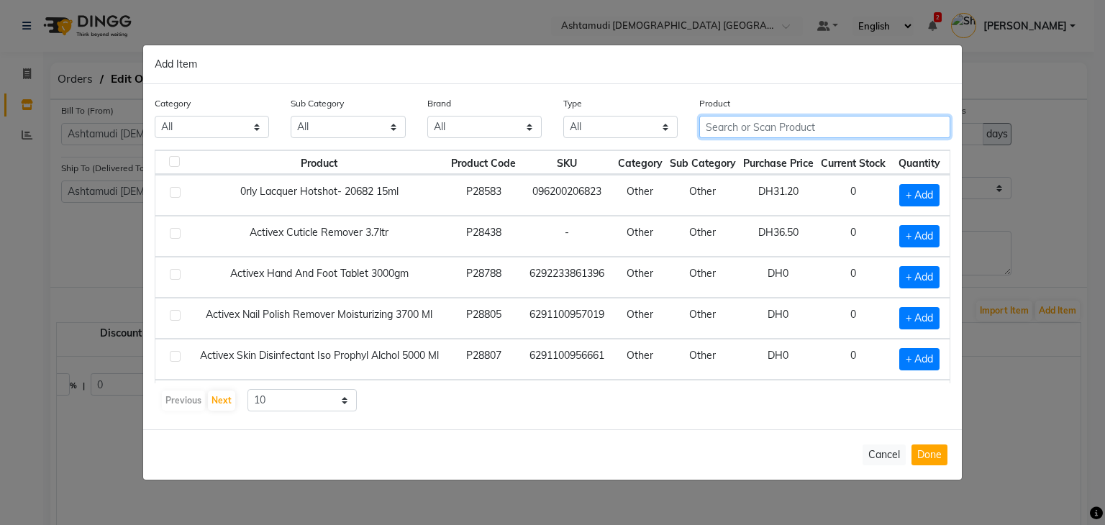
click at [734, 126] on input "text" at bounding box center [824, 127] width 251 height 22
paste input "O3+ BRIDAL VITAMIN C GLOWING SKIN"
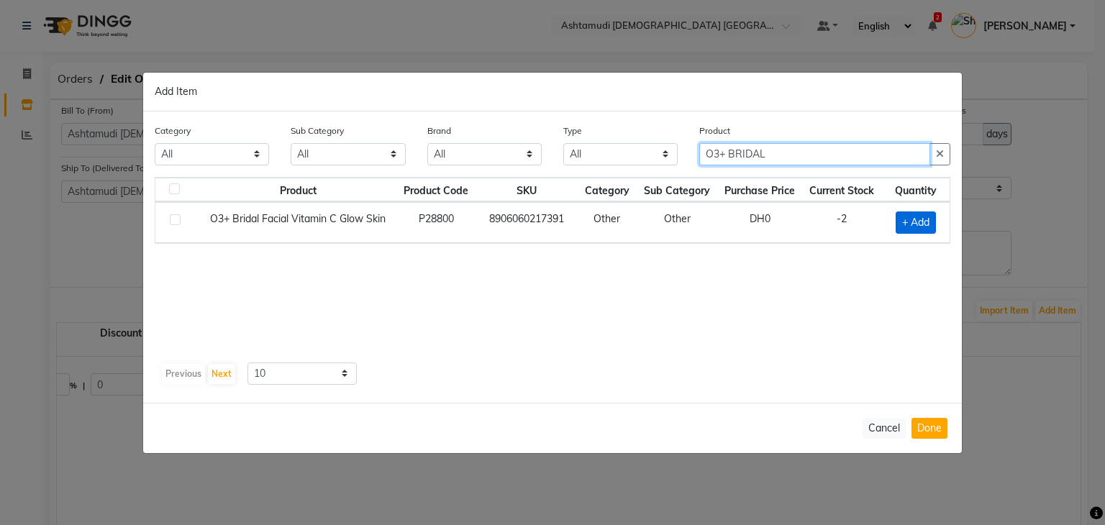
type input "O3+ BRIDAL"
click at [911, 222] on span "+ Add" at bounding box center [915, 222] width 40 height 22
checkbox input "true"
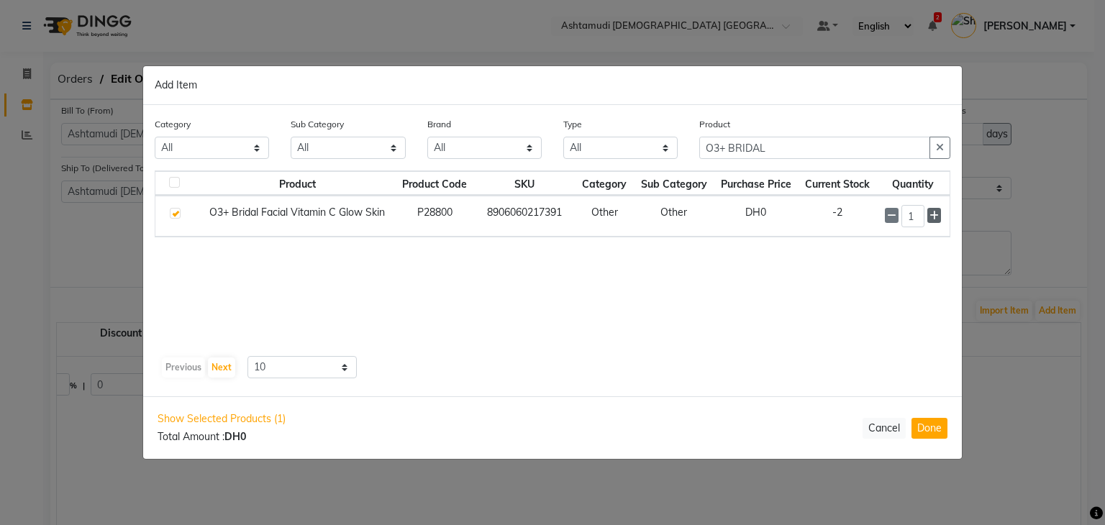
click at [936, 214] on icon at bounding box center [933, 216] width 9 height 10
type input "5"
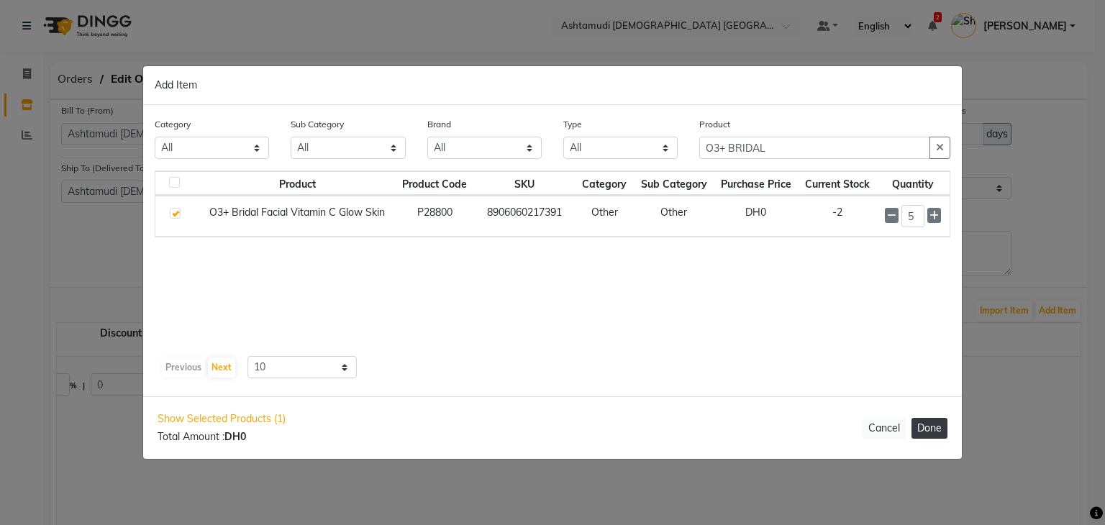
click at [920, 426] on button "Done" at bounding box center [929, 428] width 36 height 21
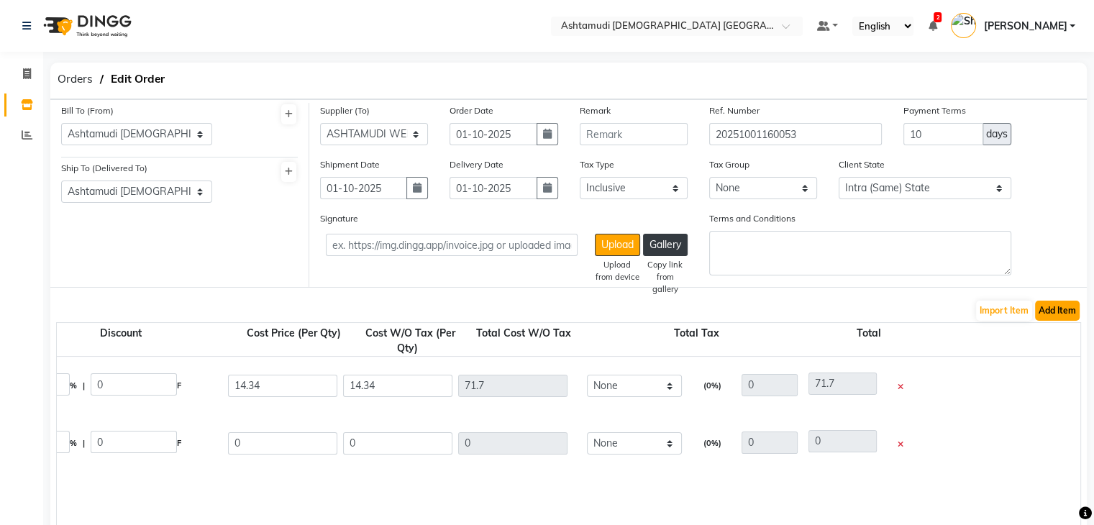
click at [1052, 314] on button "Add Item" at bounding box center [1057, 311] width 45 height 20
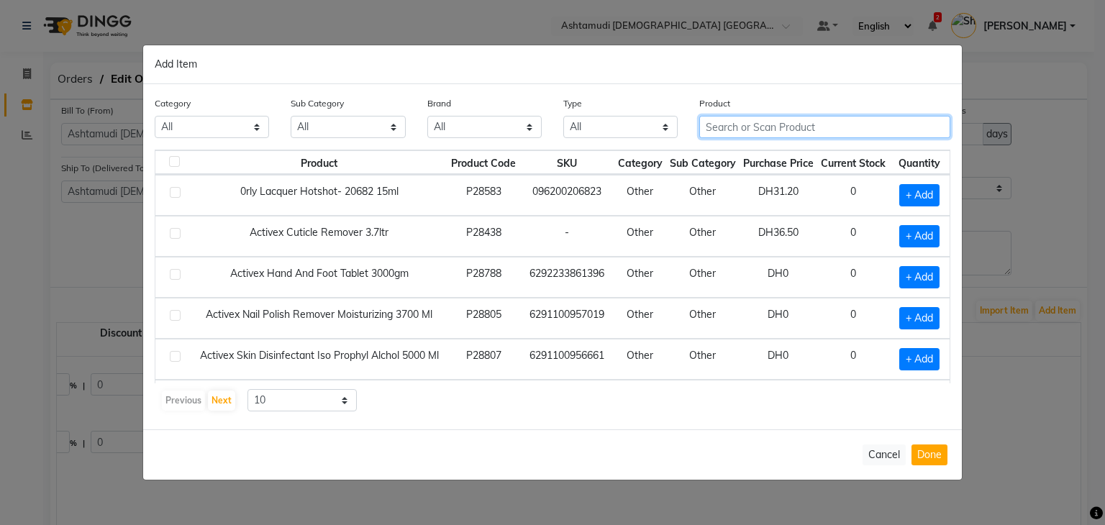
click at [746, 124] on input "text" at bounding box center [824, 127] width 251 height 22
paste input "NANO BASE COAT BUILDER"
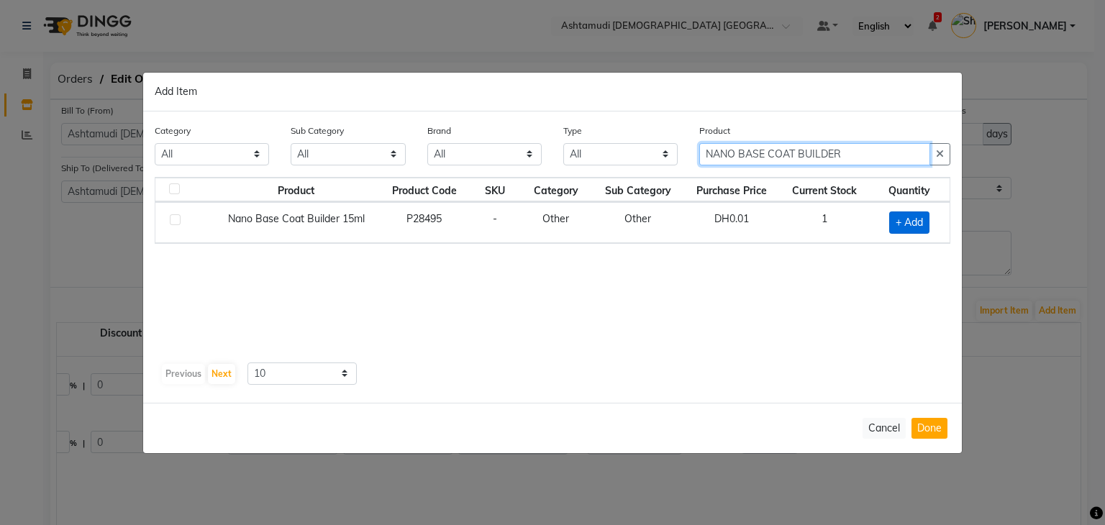
type input "NANO BASE COAT BUILDER"
click at [915, 217] on span "+ Add" at bounding box center [909, 222] width 40 height 22
checkbox input "true"
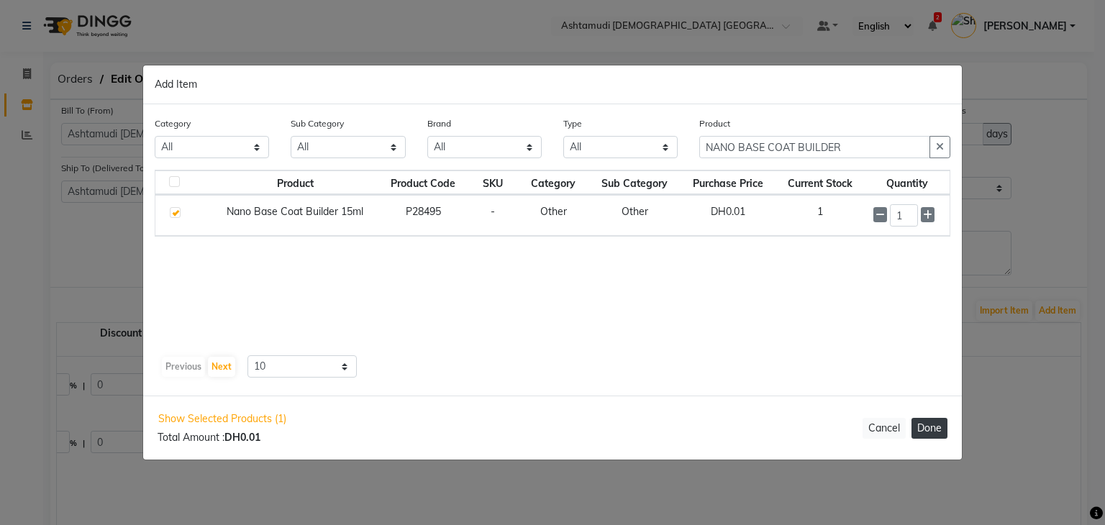
click at [928, 427] on button "Done" at bounding box center [929, 428] width 36 height 21
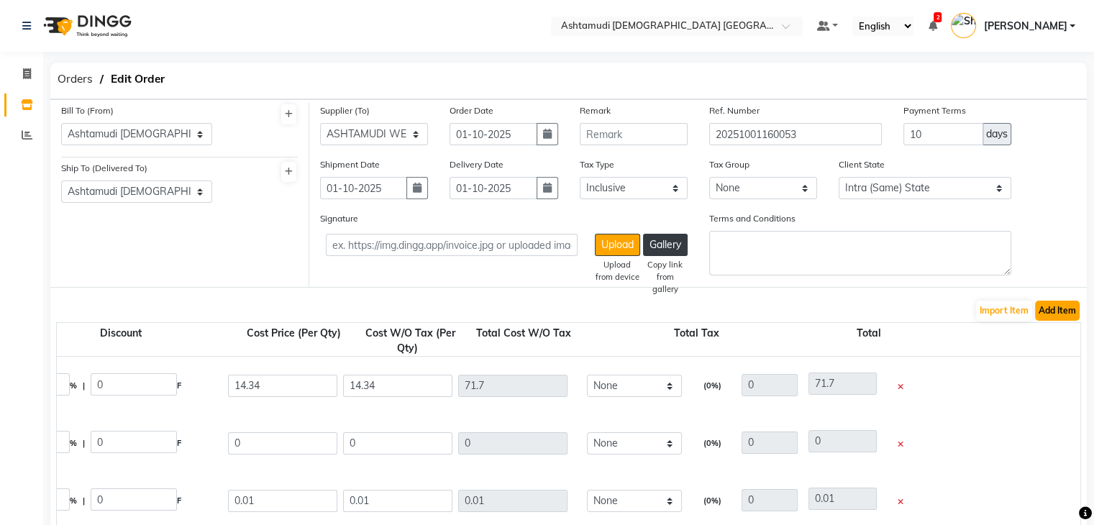
click at [1056, 321] on button "Add Item" at bounding box center [1057, 311] width 45 height 20
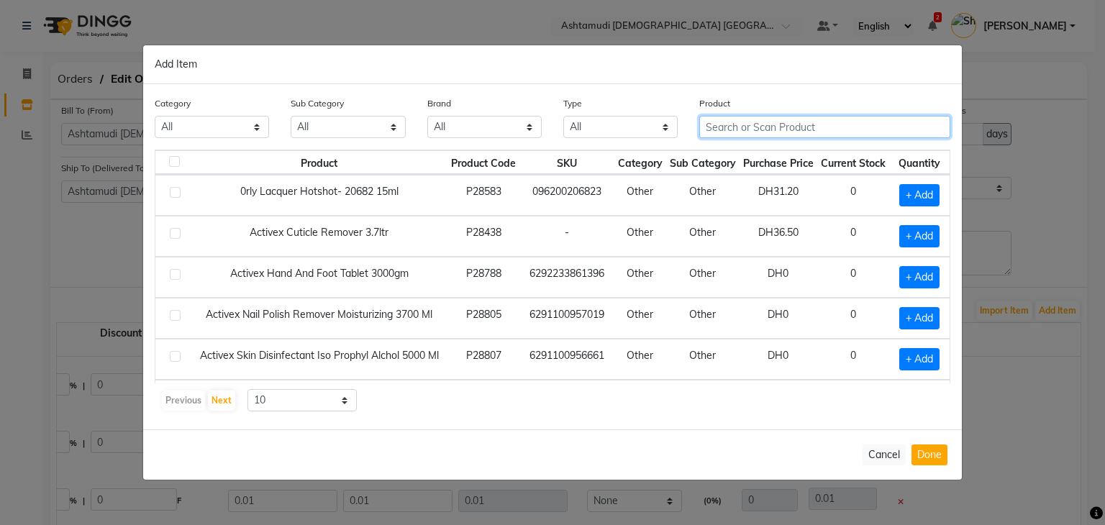
click at [758, 116] on input "text" at bounding box center [824, 127] width 251 height 22
paste input "NANO BASE COAT MEDIUM"
click at [725, 125] on input "NANO BASE COAT MEDIUM" at bounding box center [814, 127] width 231 height 22
click at [849, 122] on input "NANO BASE COAT MEDIUM" at bounding box center [814, 127] width 231 height 22
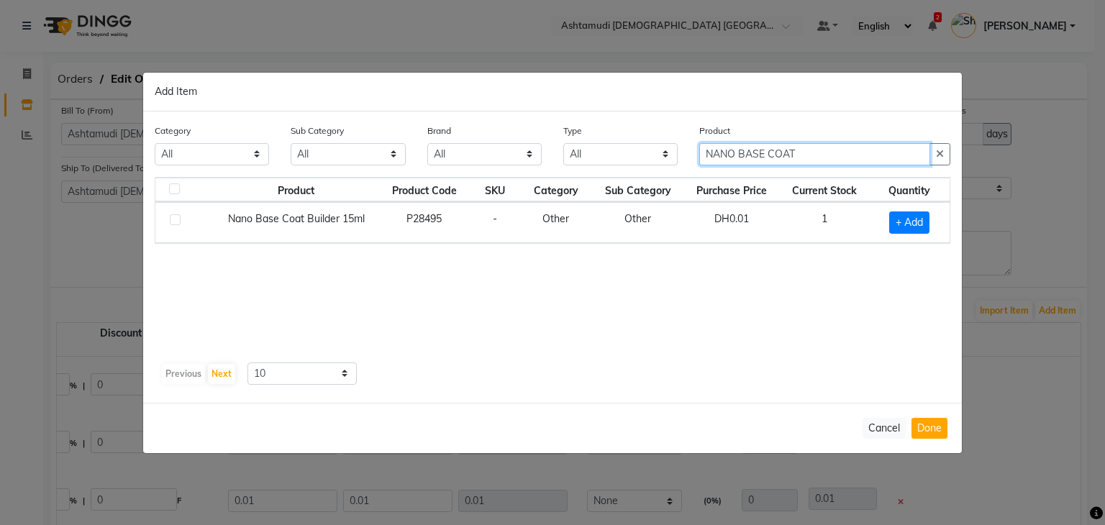
type input "NANO BASE COAT"
click at [905, 214] on span "+ Add" at bounding box center [909, 222] width 40 height 22
checkbox input "true"
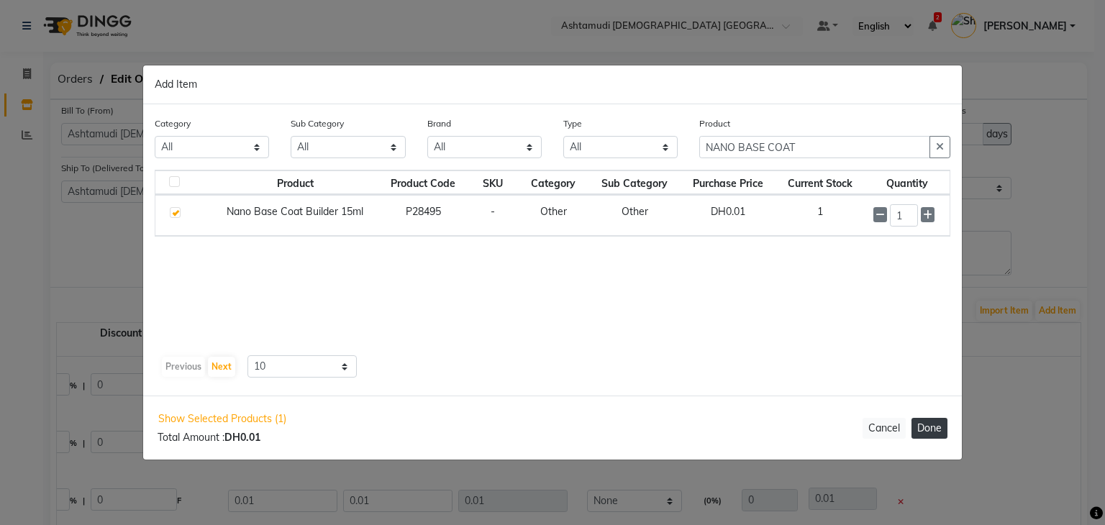
click at [942, 420] on button "Done" at bounding box center [929, 428] width 36 height 21
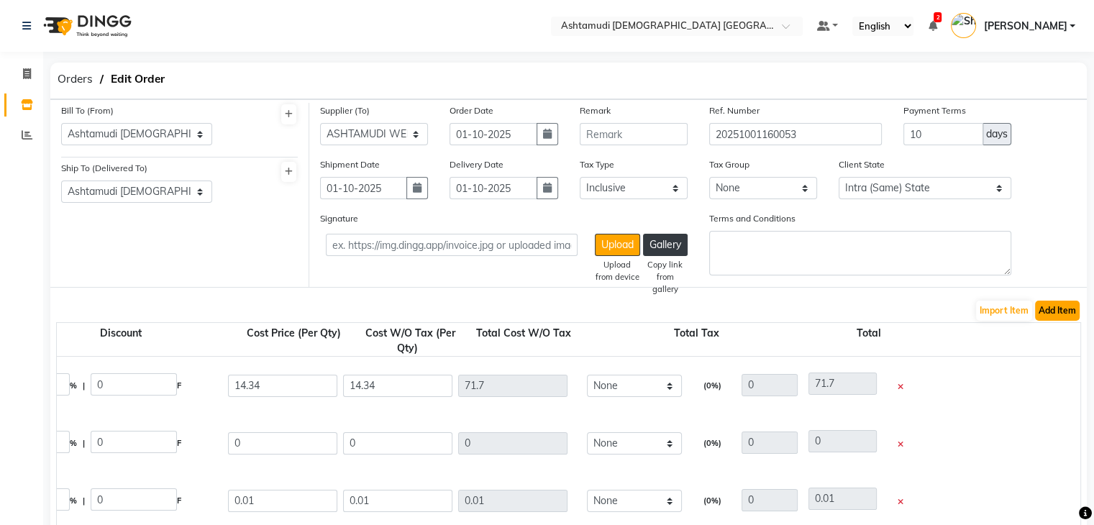
click at [1061, 310] on button "Add Item" at bounding box center [1057, 311] width 45 height 20
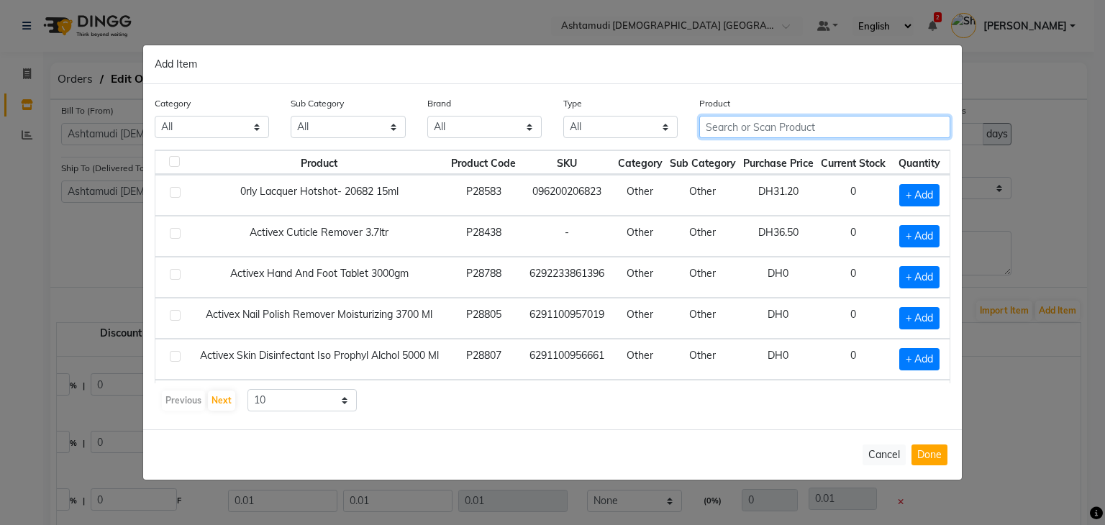
click at [757, 128] on input "text" at bounding box center [824, 127] width 251 height 22
paste input "NANO TOP COAT BLOOMING"
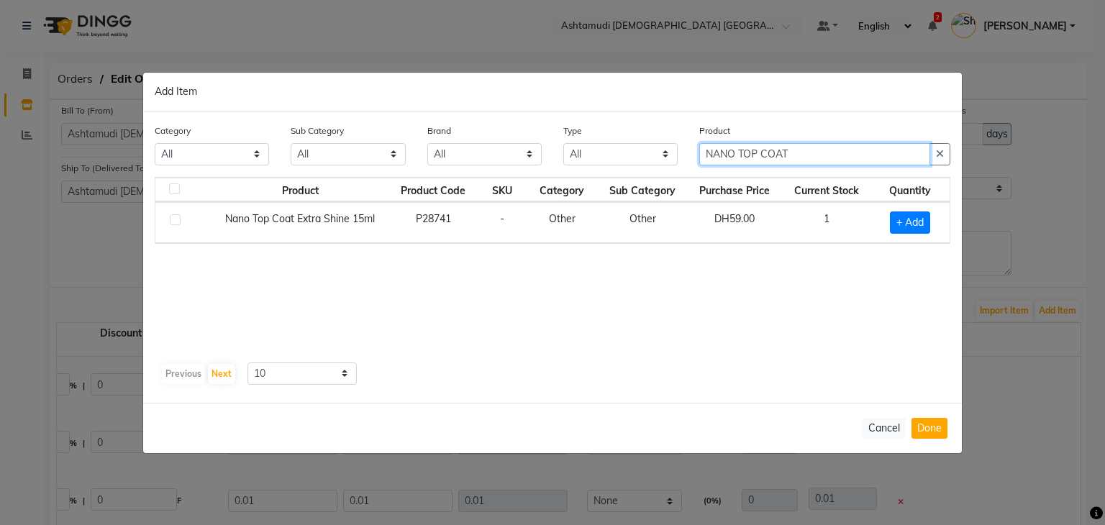
type input "NANO TOP COAT"
click at [748, 344] on div "Product Product Code SKU Category Sub Category Purchase Price Current Stock Qua…" at bounding box center [552, 267] width 795 height 180
click at [913, 224] on span "+ Add" at bounding box center [910, 222] width 40 height 22
checkbox input "true"
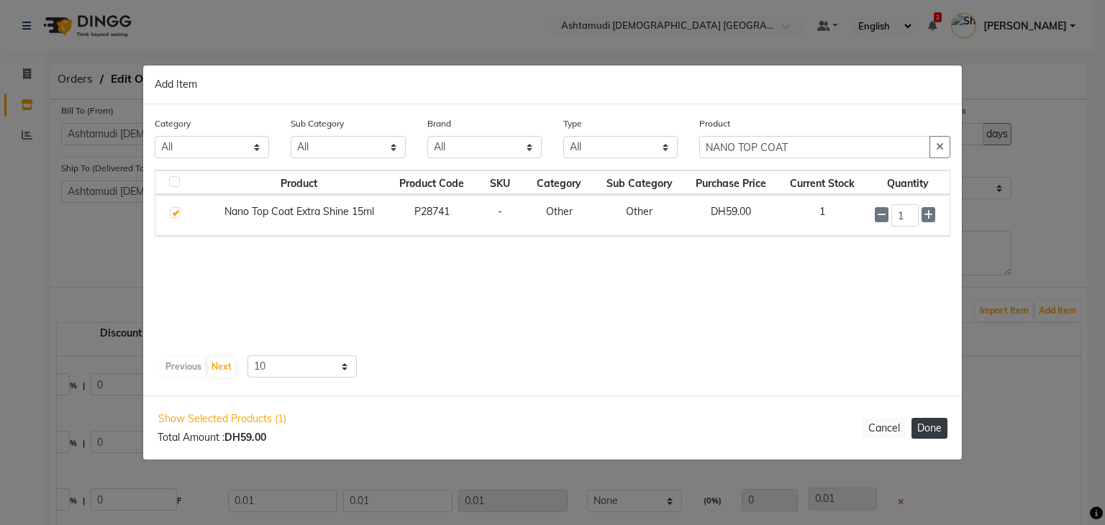
click at [944, 430] on button "Done" at bounding box center [929, 428] width 36 height 21
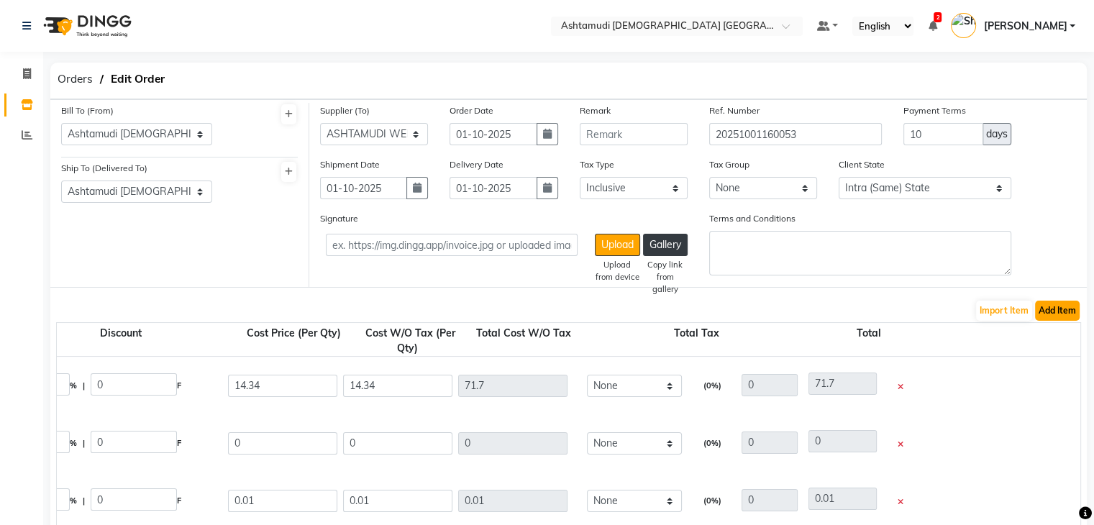
click at [1066, 313] on button "Add Item" at bounding box center [1057, 311] width 45 height 20
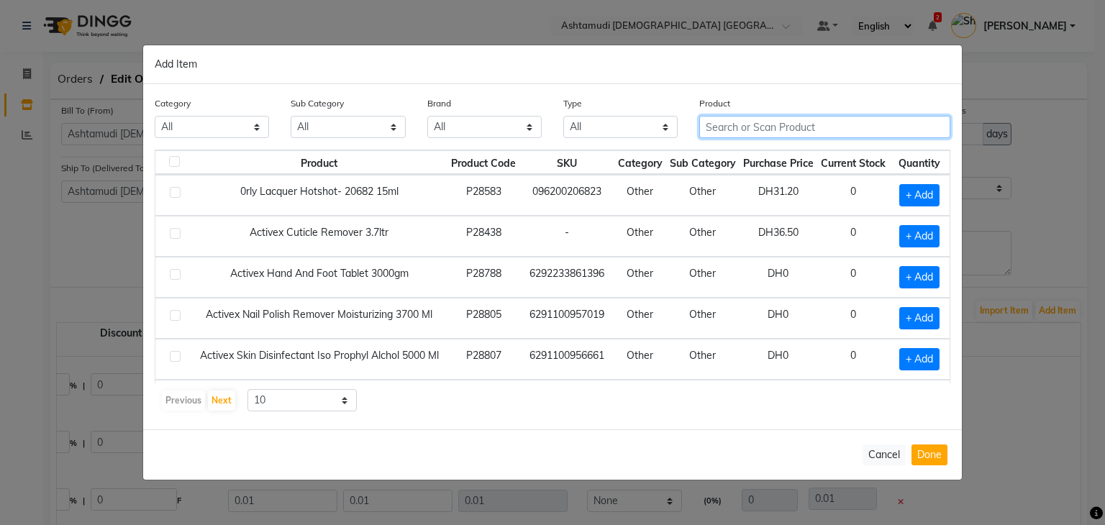
click at [718, 132] on input "text" at bounding box center [824, 127] width 251 height 22
paste input "Thuya Liquid Primer without Acid"
click at [762, 124] on input "Thuya Liquid Primer" at bounding box center [814, 127] width 231 height 22
click at [765, 124] on input "Thuya Liquid Primer" at bounding box center [814, 127] width 231 height 22
click at [830, 133] on input "Thuya Liqui Primer" at bounding box center [814, 127] width 231 height 22
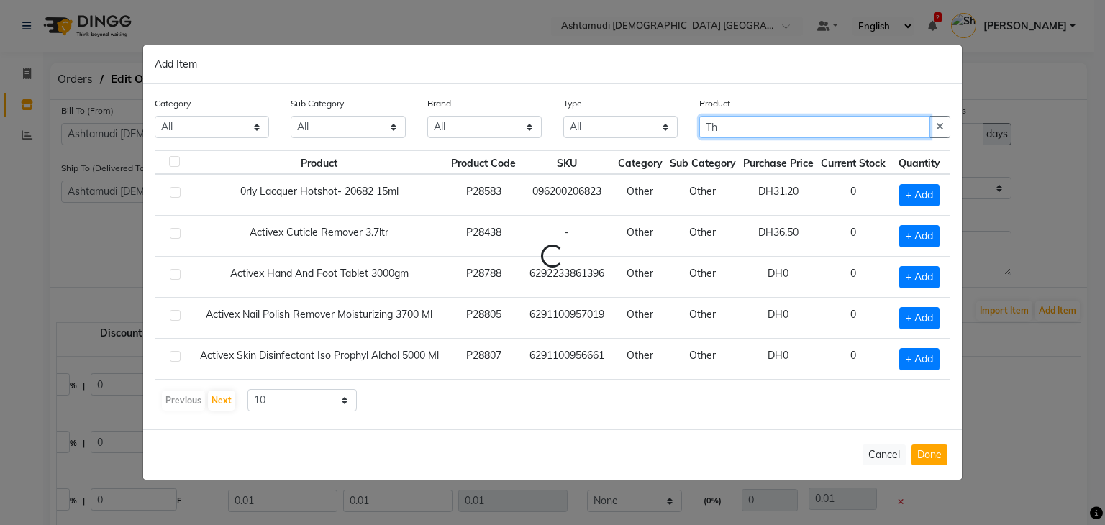
type input "T"
paste input "Thuya Liquid Primer without Acid"
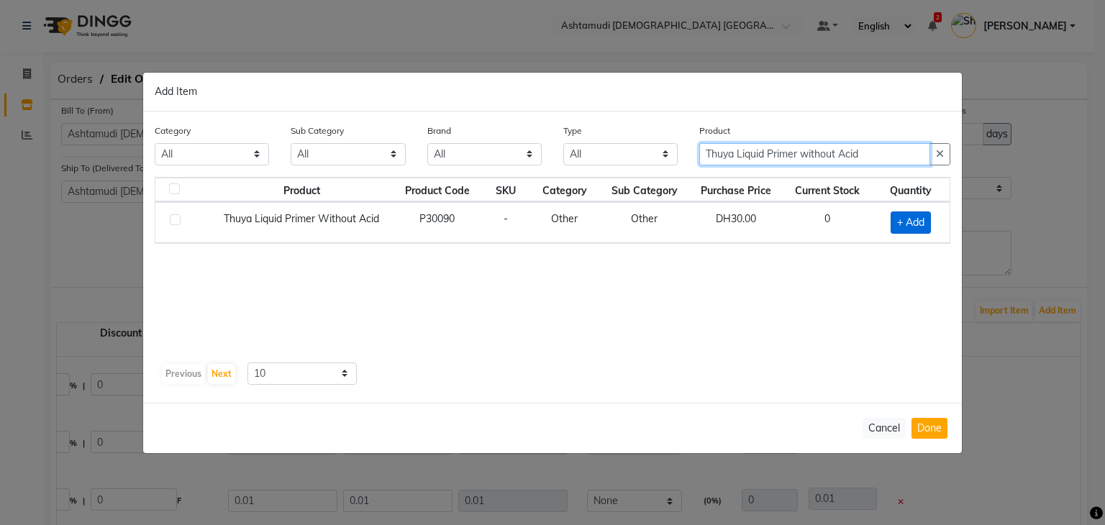
type input "Thuya Liquid Primer without Acid"
click at [914, 221] on span "+ Add" at bounding box center [910, 222] width 40 height 22
checkbox input "true"
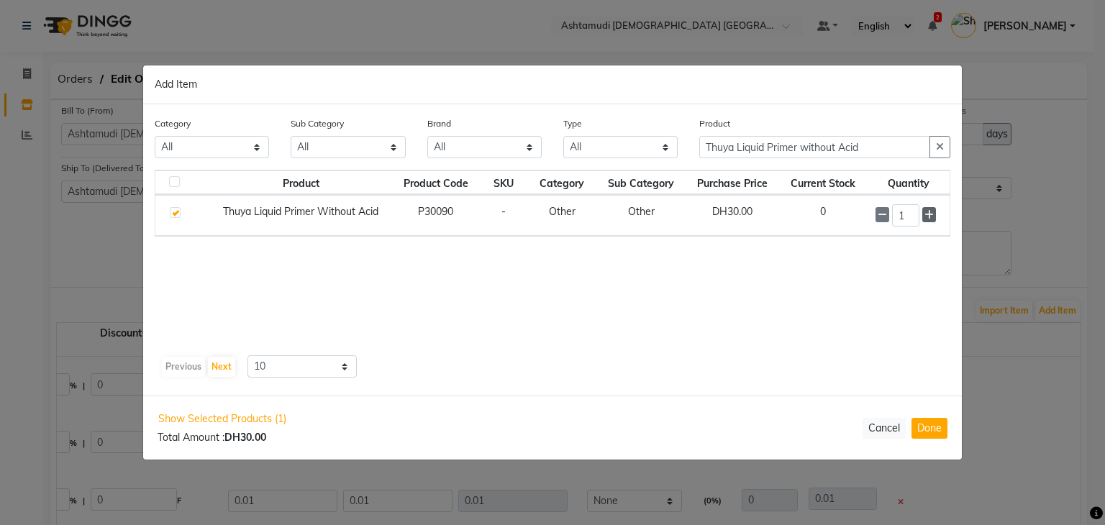
click at [930, 217] on icon at bounding box center [928, 215] width 9 height 10
type input "2"
click at [941, 438] on button "Done" at bounding box center [929, 428] width 36 height 21
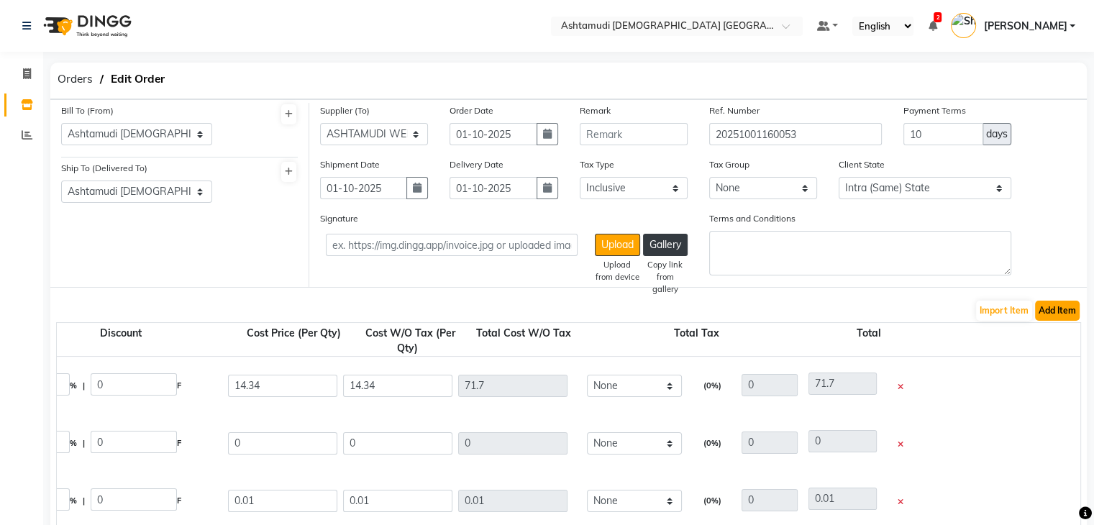
click at [1055, 314] on button "Add Item" at bounding box center [1057, 311] width 45 height 20
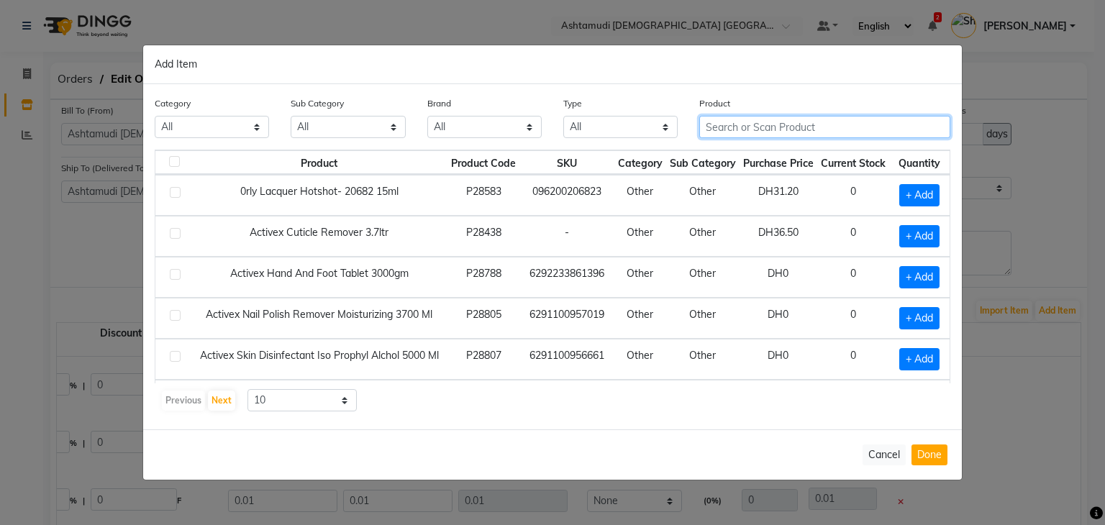
click at [748, 127] on input "text" at bounding box center [824, 127] width 251 height 22
paste input "DISPOSABLE BLUE FACE MASK"
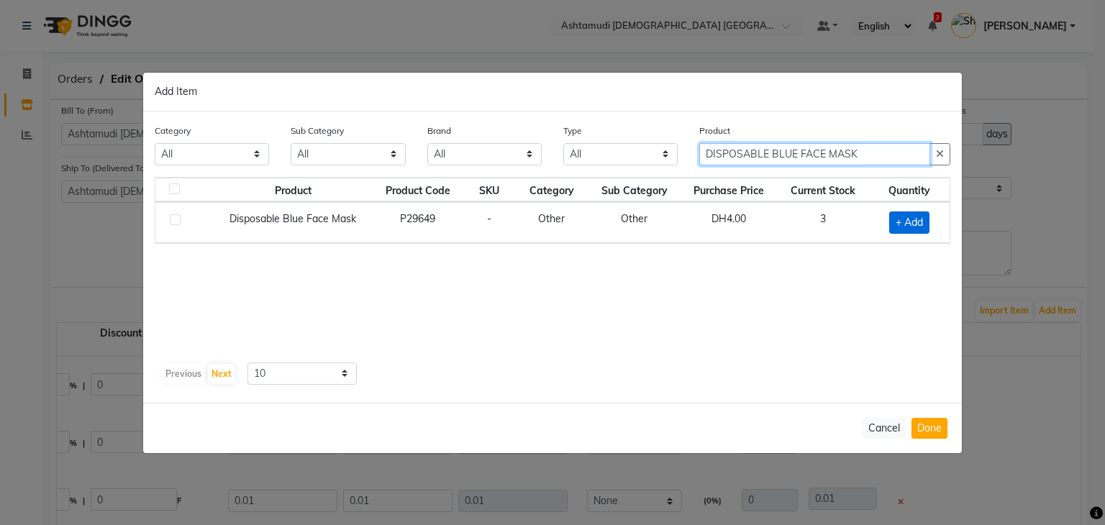
type input "DISPOSABLE BLUE FACE MASK"
click at [918, 214] on span "+ Add" at bounding box center [909, 222] width 40 height 22
checkbox input "true"
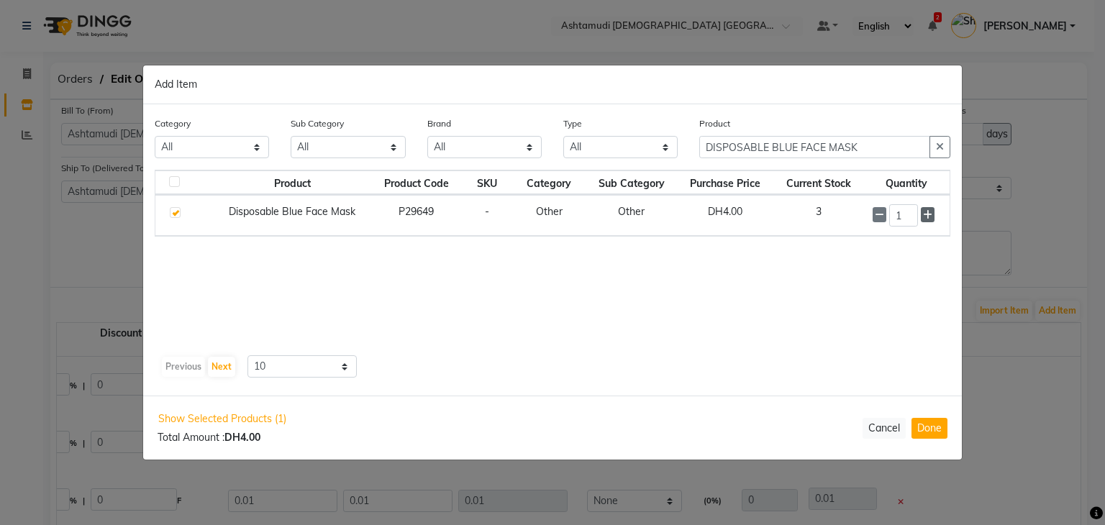
click at [929, 219] on span at bounding box center [927, 214] width 14 height 15
type input "3"
click at [941, 424] on button "Done" at bounding box center [929, 428] width 36 height 21
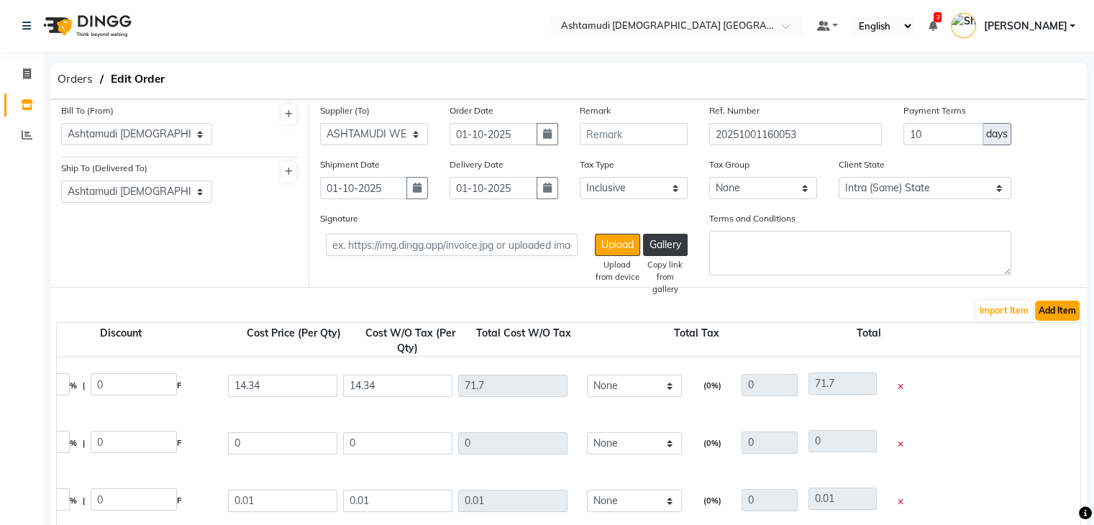
click at [1054, 309] on button "Add Item" at bounding box center [1057, 311] width 45 height 20
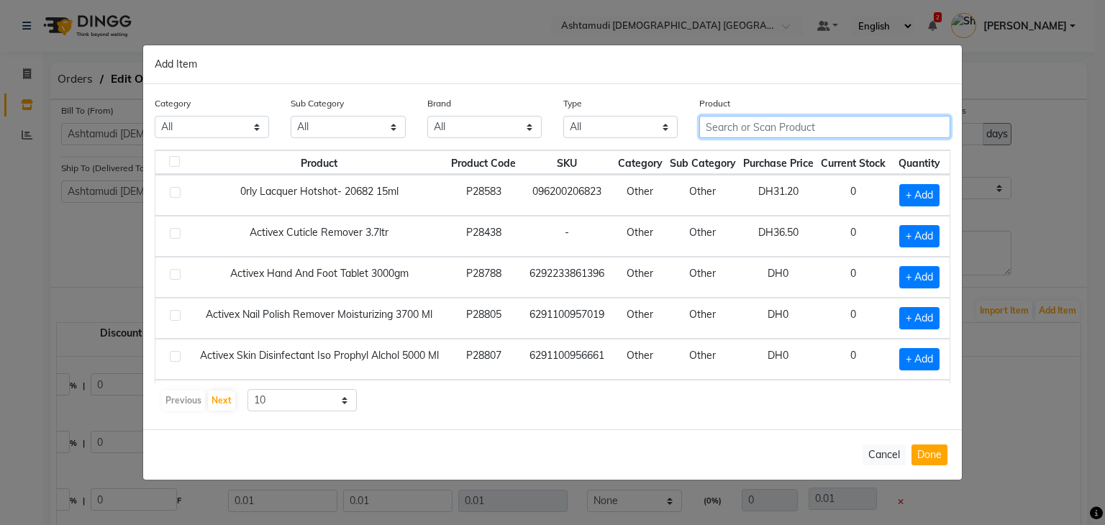
click at [734, 134] on input "text" at bounding box center [824, 127] width 251 height 22
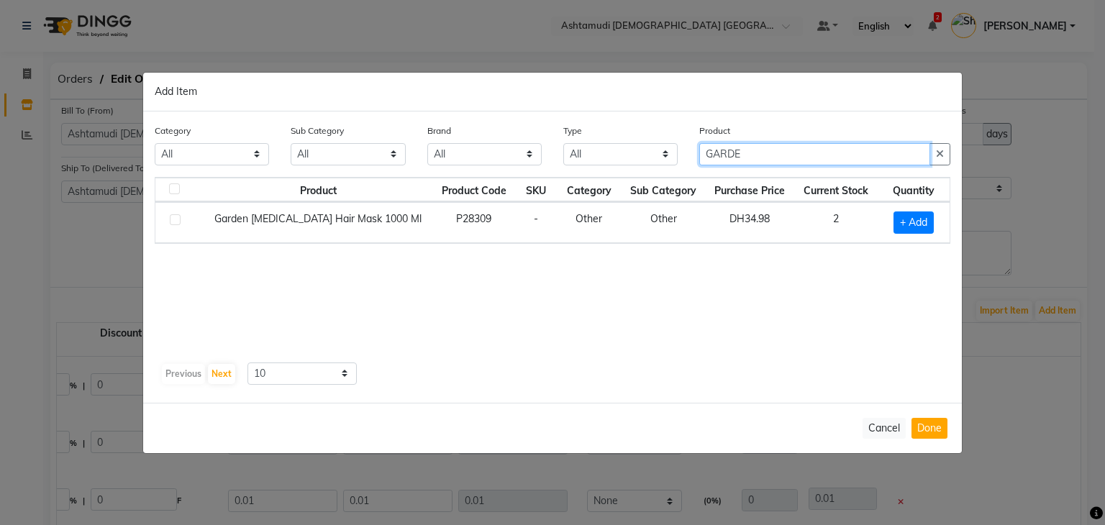
type input "GARDE"
click at [653, 337] on div "Product Product Code SKU Category Sub Category Purchase Price Current Stock Qua…" at bounding box center [552, 267] width 795 height 180
click at [912, 216] on span "+ Add" at bounding box center [913, 222] width 40 height 22
checkbox input "true"
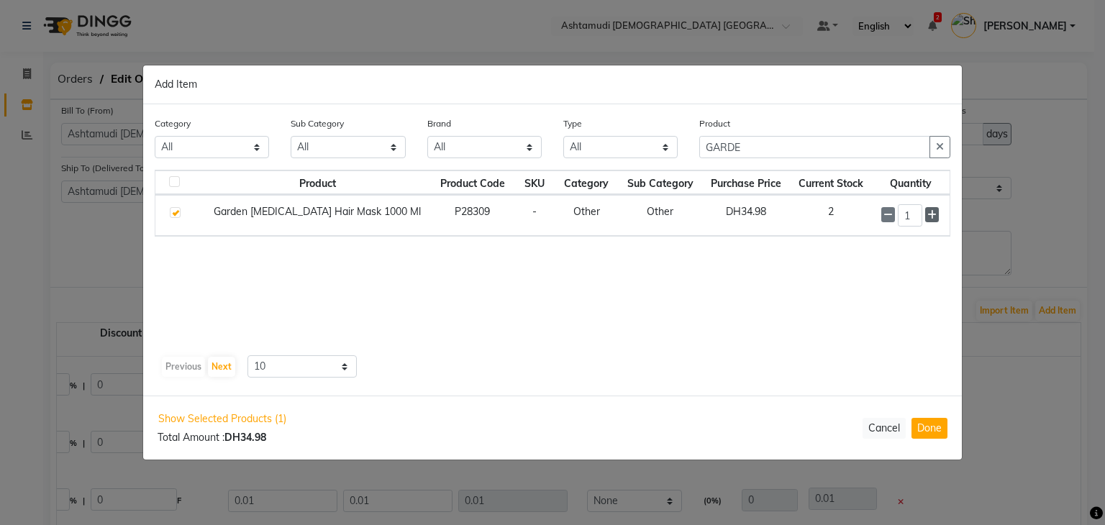
click at [930, 216] on icon at bounding box center [931, 215] width 9 height 10
type input "4"
click at [941, 422] on button "Done" at bounding box center [929, 428] width 36 height 21
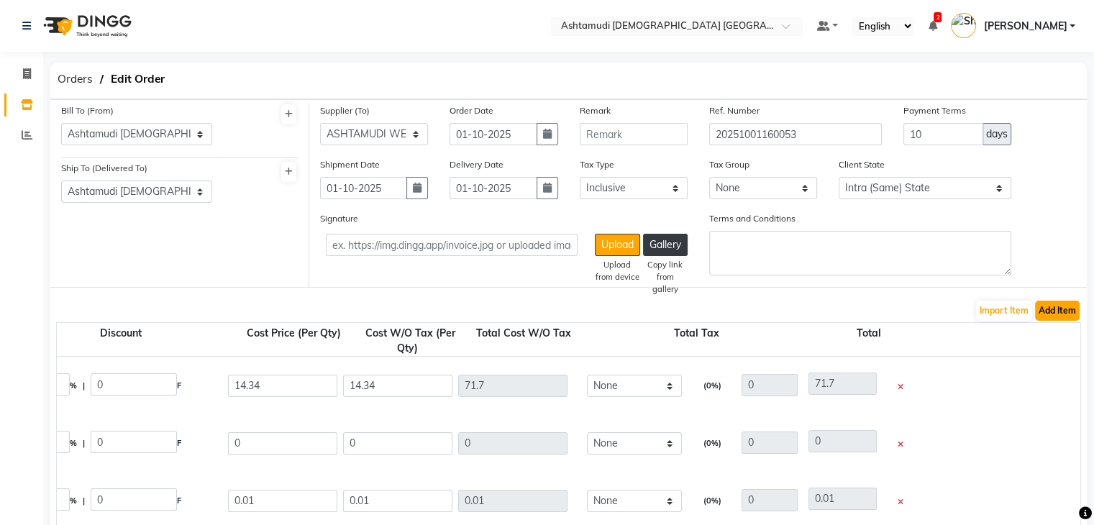
click at [1051, 302] on button "Add Item" at bounding box center [1057, 311] width 45 height 20
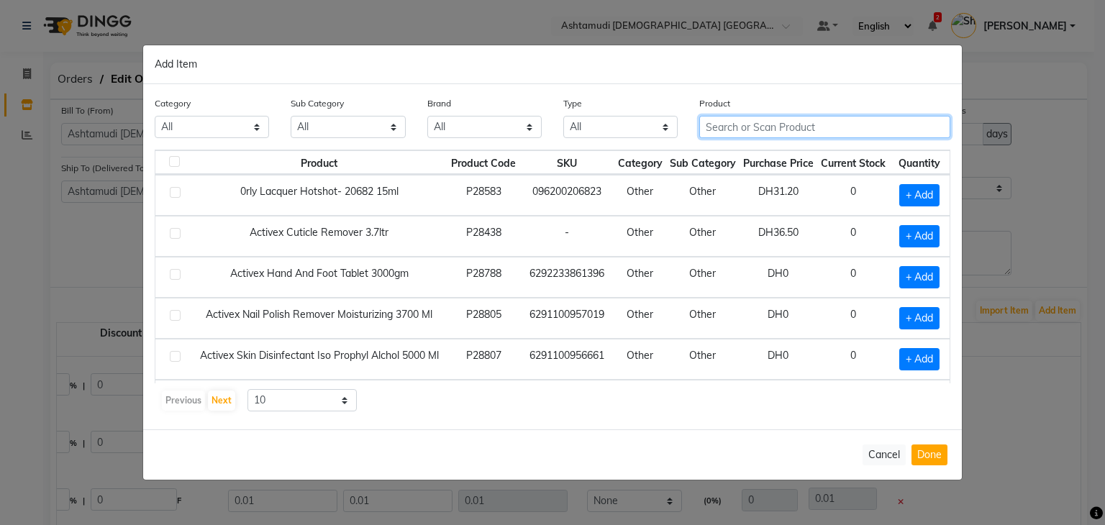
click at [766, 130] on input "text" at bounding box center [824, 127] width 251 height 22
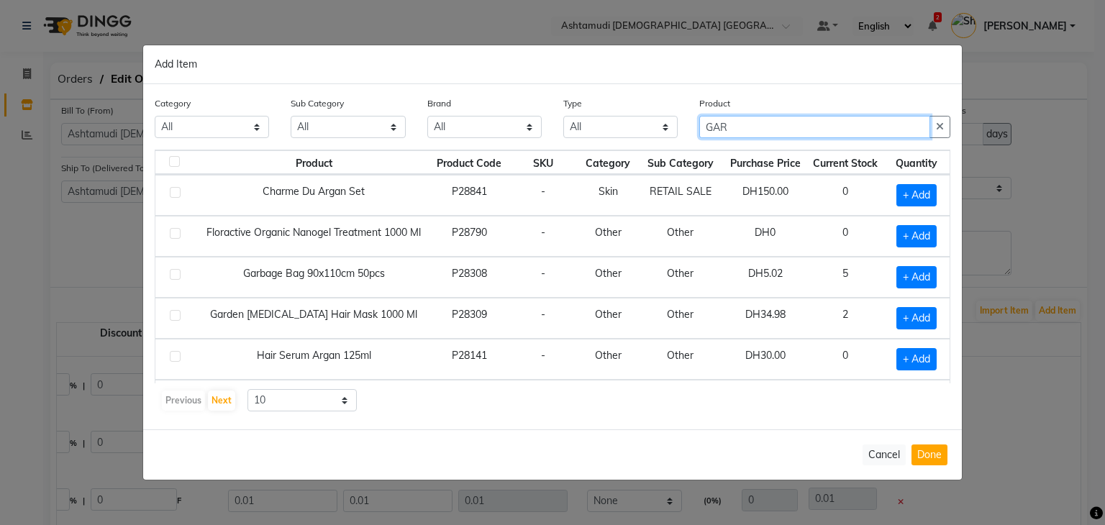
type input "GAR"
click at [845, 422] on div "Category All Hair Skin Makeup Personal Care Appliances [PERSON_NAME] Waxing Dis…" at bounding box center [552, 256] width 818 height 345
click at [897, 274] on span "+ Add" at bounding box center [916, 277] width 40 height 22
checkbox input "true"
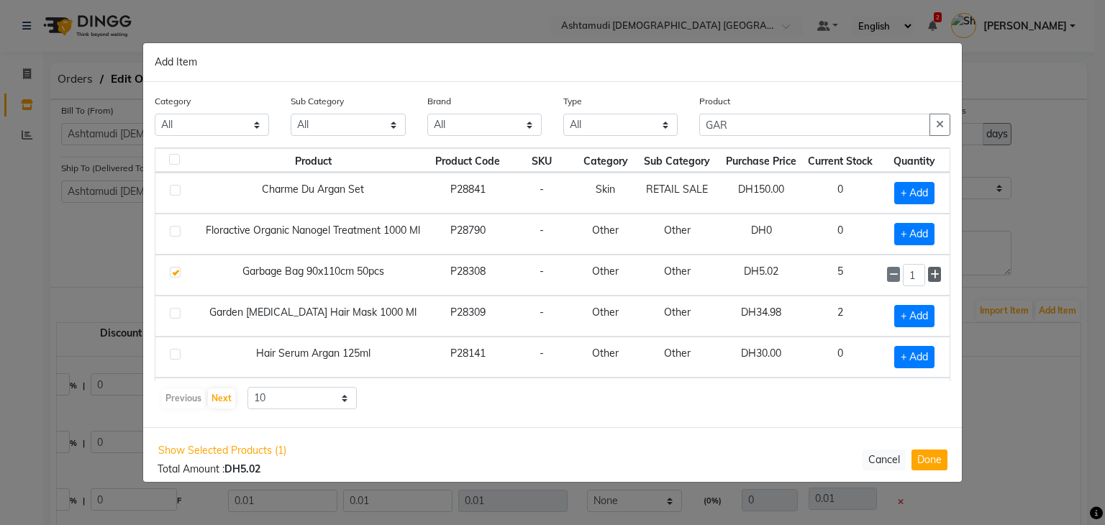
click at [930, 270] on icon at bounding box center [934, 275] width 9 height 10
type input "2"
click at [937, 467] on button "Done" at bounding box center [929, 459] width 36 height 21
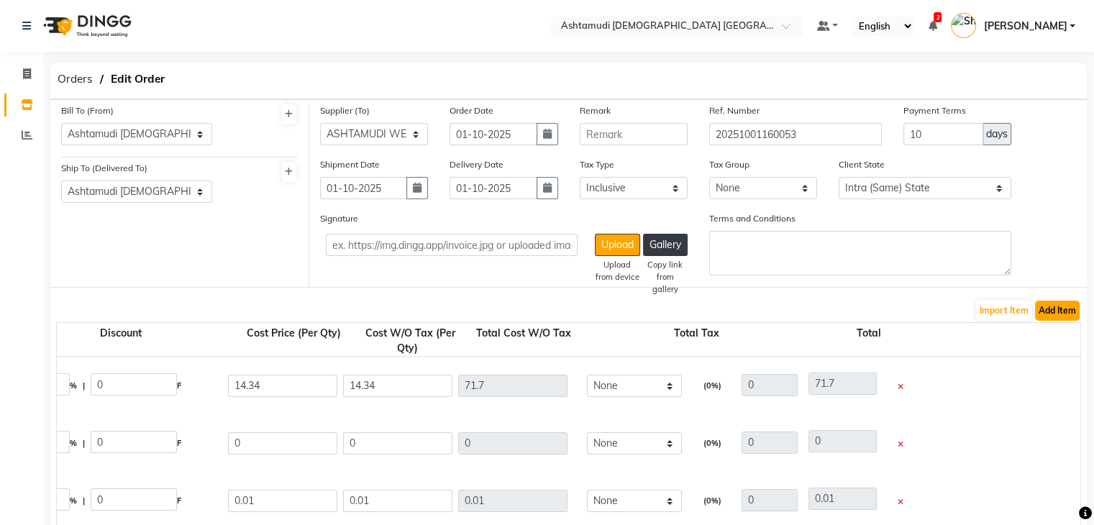
click at [1067, 303] on button "Add Item" at bounding box center [1057, 311] width 45 height 20
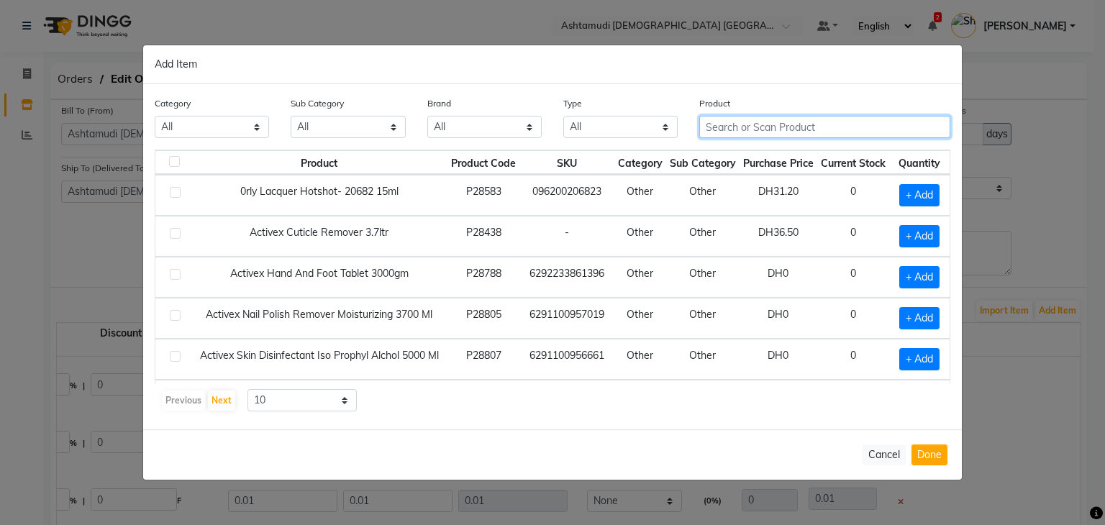
click at [744, 124] on input "text" at bounding box center [824, 127] width 251 height 22
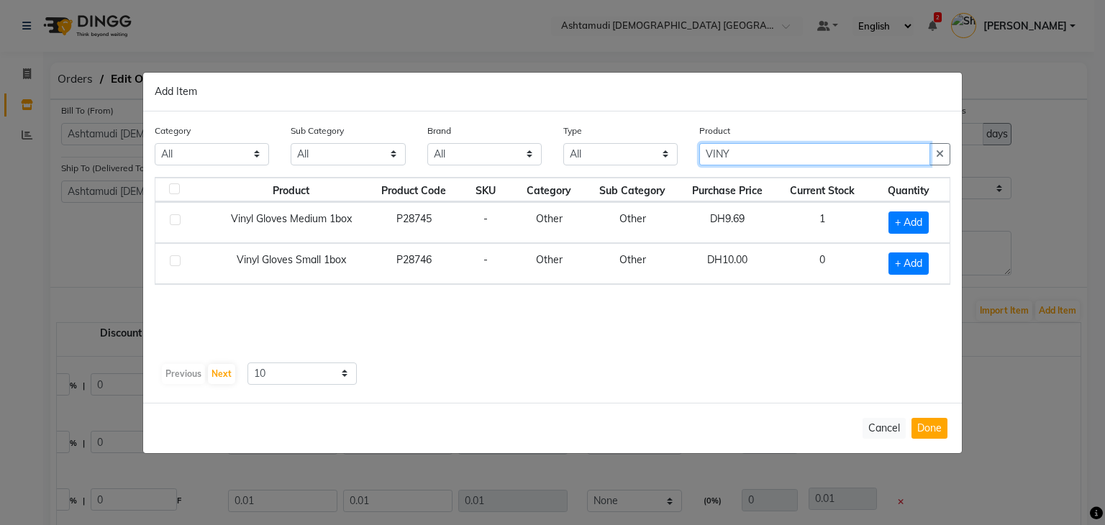
type input "VINY"
click at [757, 385] on div "Category All Hair Skin Makeup Personal Care Appliances [PERSON_NAME] Waxing Dis…" at bounding box center [552, 256] width 818 height 291
click at [915, 220] on span "+ Add" at bounding box center [908, 222] width 40 height 22
checkbox input "true"
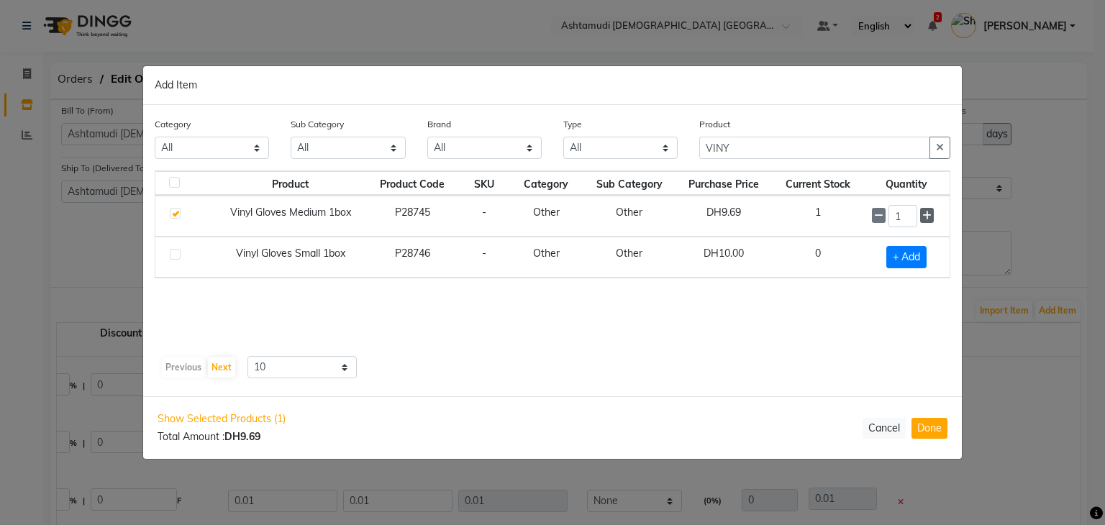
click at [932, 217] on span at bounding box center [927, 215] width 14 height 15
type input "4"
click at [935, 429] on button "Done" at bounding box center [929, 428] width 36 height 21
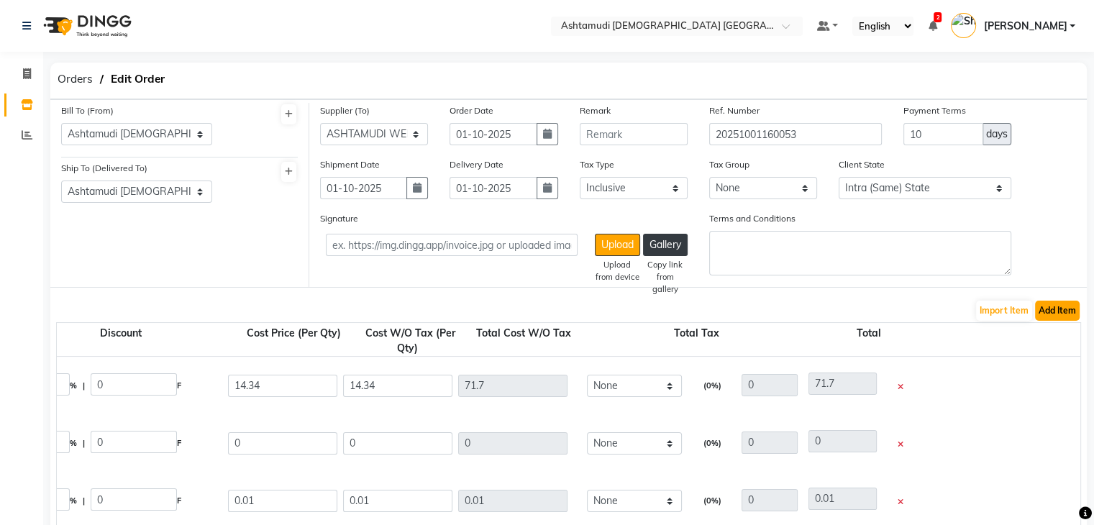
click at [1073, 312] on button "Add Item" at bounding box center [1057, 311] width 45 height 20
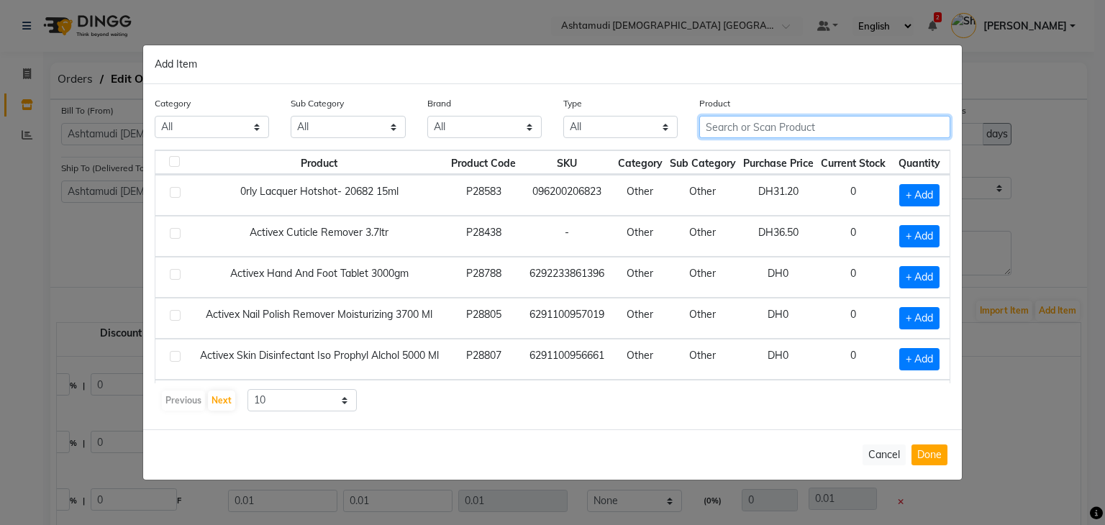
click at [703, 125] on input "text" at bounding box center [824, 127] width 251 height 22
paste input "NGHIA EXPORT CUTICLE NIPPER GOLD PLATED C-112"
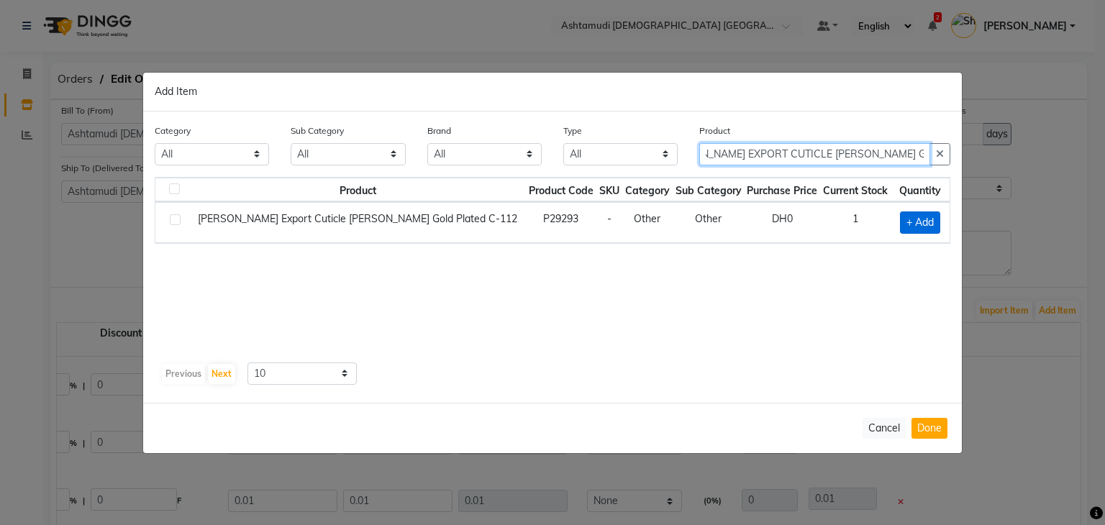
type input "NGHIA EXPORT CUTICLE NIPPER GOLD PLATED C-112"
click at [920, 222] on span "+ Add" at bounding box center [920, 222] width 40 height 22
checkbox input "true"
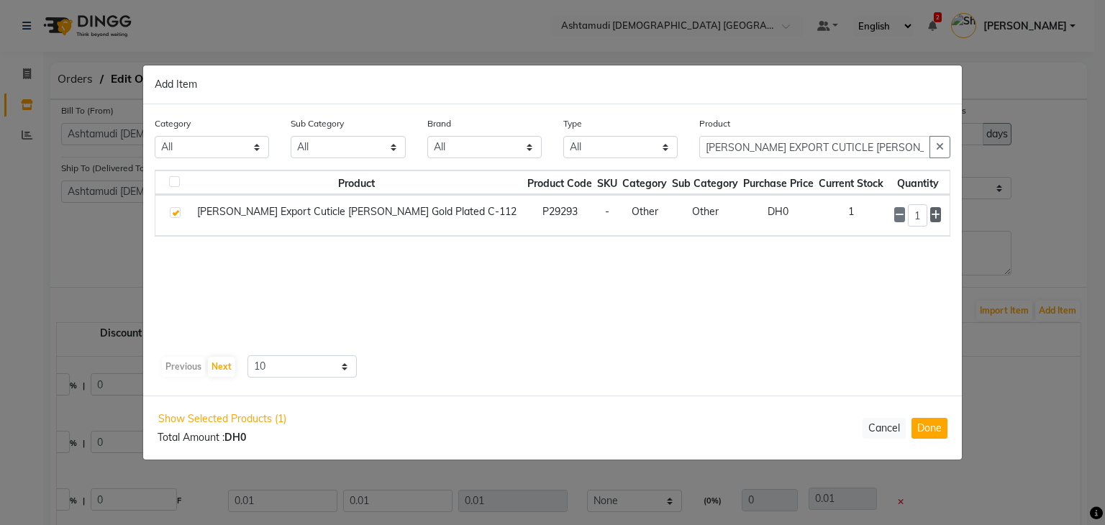
click at [936, 207] on span at bounding box center [935, 214] width 11 height 15
click at [936, 208] on span at bounding box center [935, 214] width 11 height 15
type input "3"
click at [920, 429] on button "Done" at bounding box center [929, 428] width 36 height 21
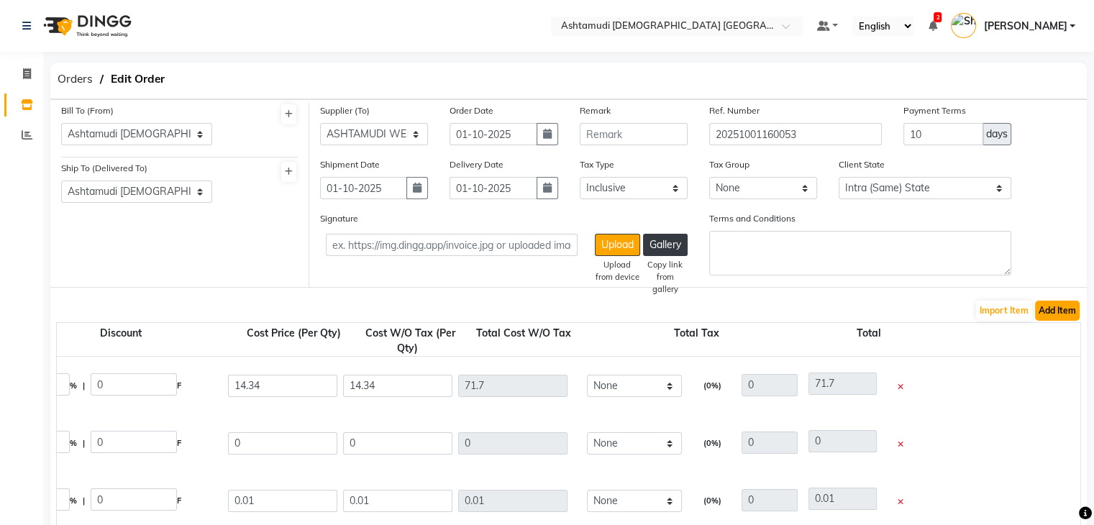
click at [1062, 309] on button "Add Item" at bounding box center [1057, 311] width 45 height 20
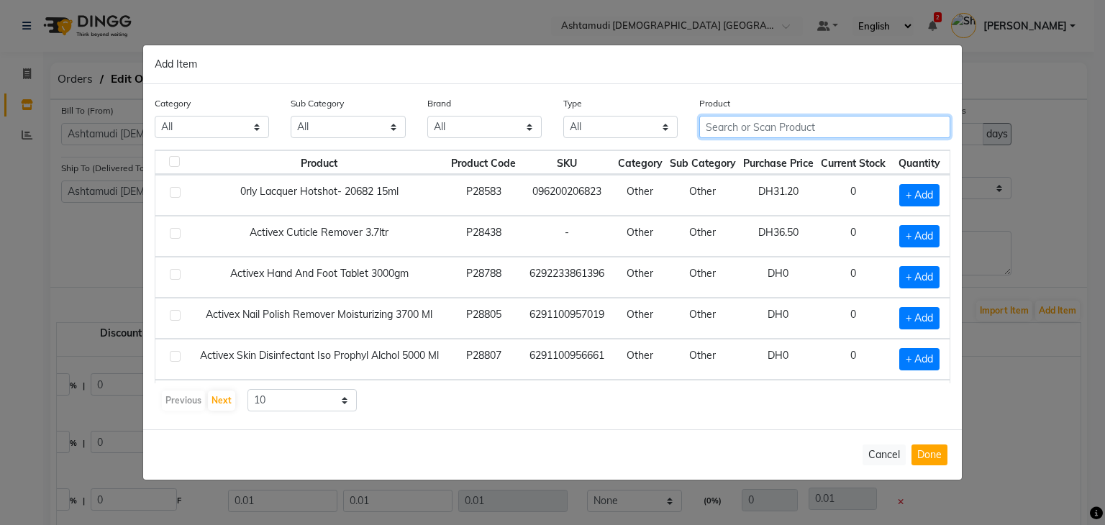
click at [754, 128] on input "text" at bounding box center [824, 127] width 251 height 22
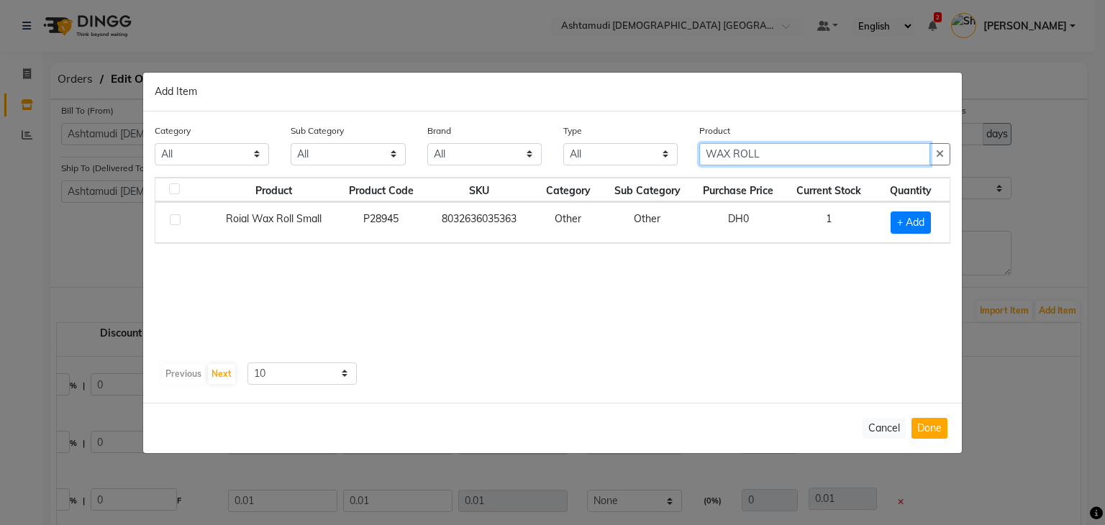
type input "WAX ROLL"
click at [926, 214] on span "+ Add" at bounding box center [910, 222] width 40 height 22
checkbox input "true"
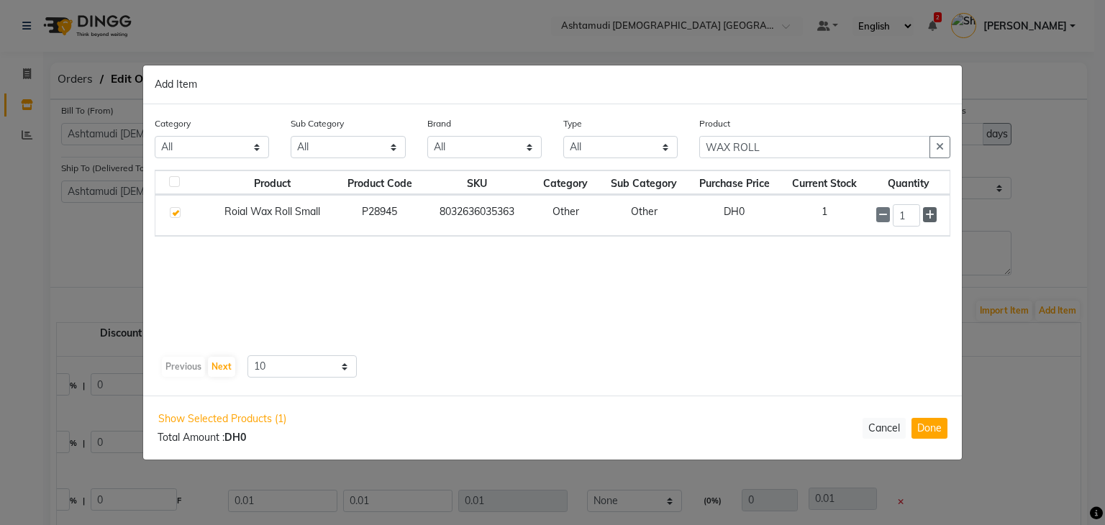
click at [926, 218] on icon at bounding box center [929, 215] width 9 height 10
click at [930, 222] on span at bounding box center [930, 215] width 14 height 15
type input "4"
click at [933, 431] on button "Done" at bounding box center [929, 428] width 36 height 21
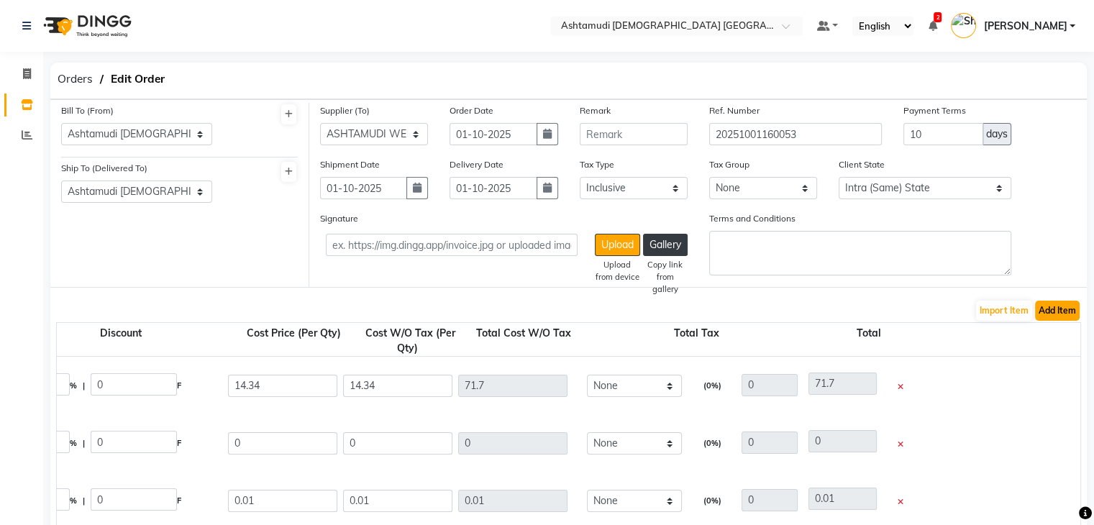
click at [1055, 316] on button "Add Item" at bounding box center [1057, 311] width 45 height 20
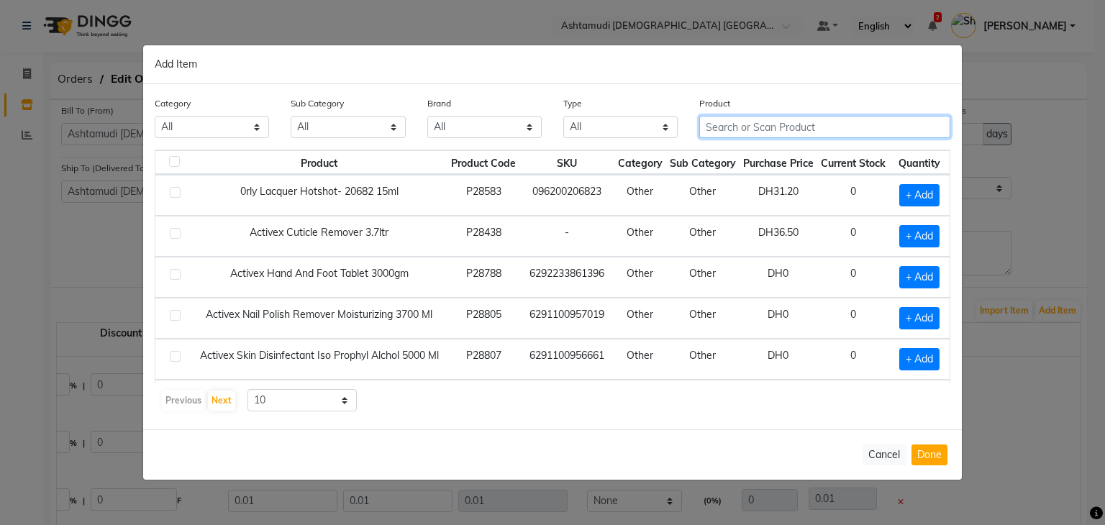
click at [776, 120] on input "text" at bounding box center [824, 127] width 251 height 22
paste input "MAGIC GLOW CUTICLE REMOVER 3.78 L"
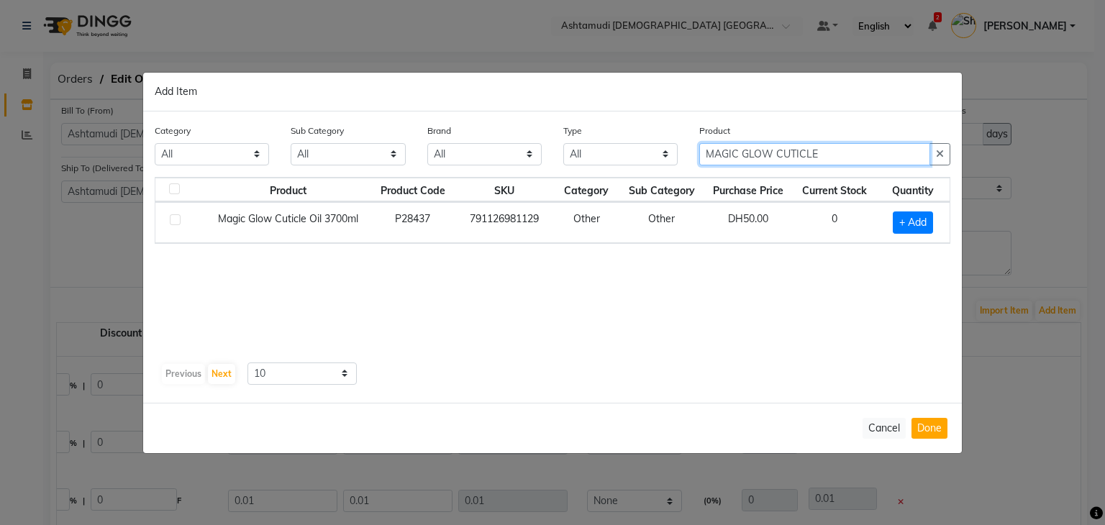
type input "MAGIC GLOW CUTICLE"
click at [878, 319] on div "Product Product Code SKU Category Sub Category Purchase Price Current Stock Qua…" at bounding box center [552, 267] width 795 height 180
click at [909, 222] on span "+ Add" at bounding box center [912, 222] width 40 height 22
checkbox input "true"
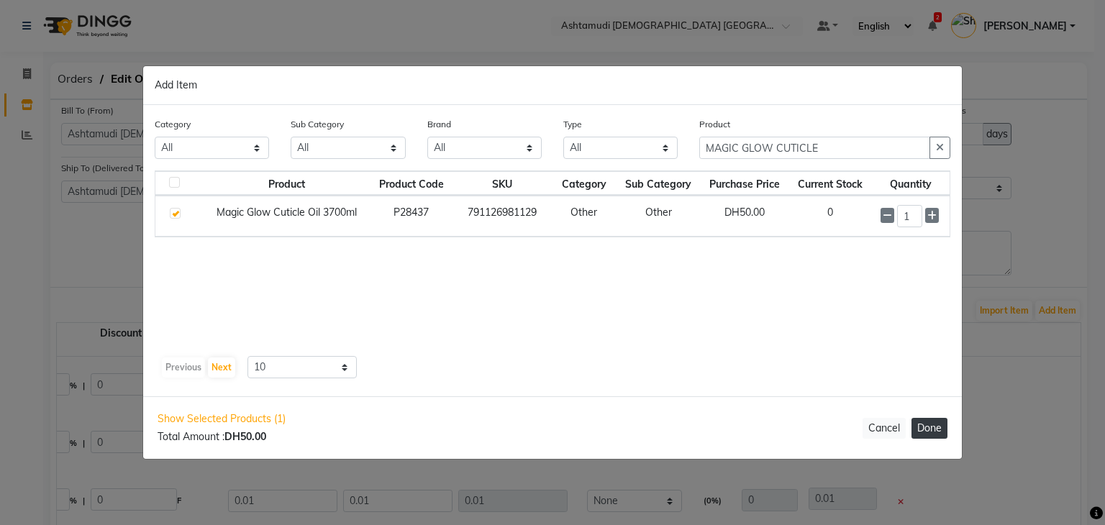
click at [920, 426] on button "Done" at bounding box center [929, 428] width 36 height 21
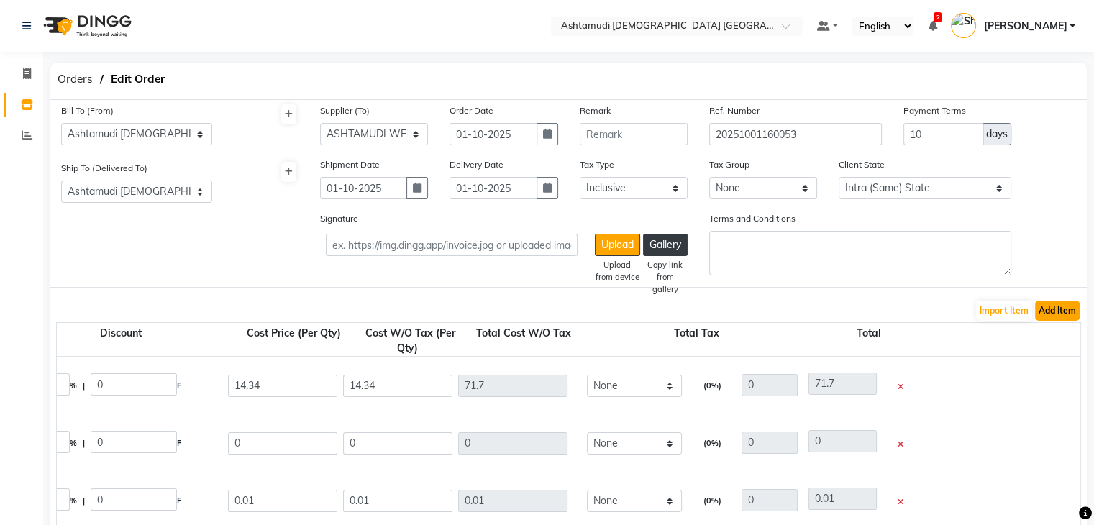
click at [1042, 303] on button "Add Item" at bounding box center [1057, 311] width 45 height 20
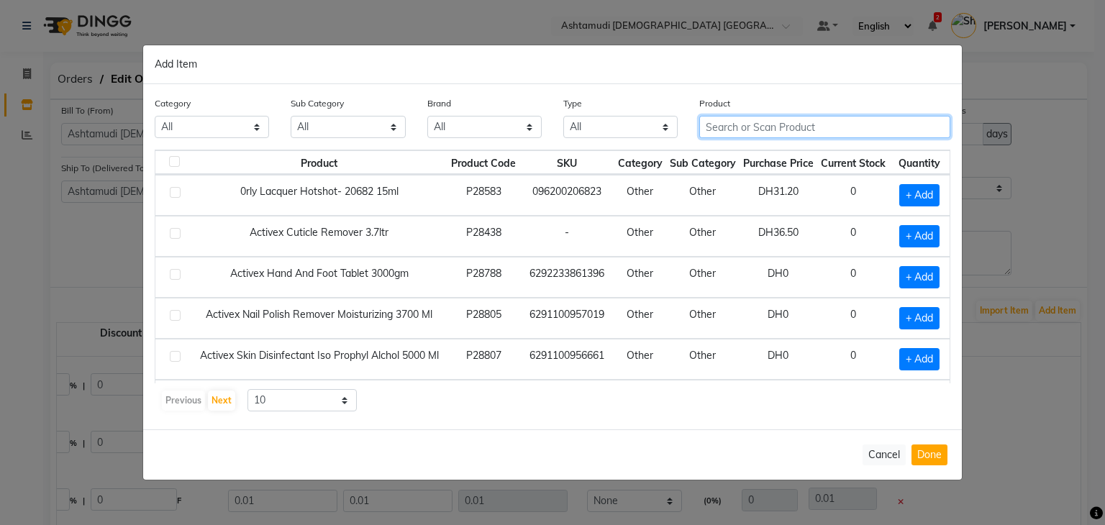
click at [762, 133] on input "text" at bounding box center [824, 127] width 251 height 22
click at [856, 127] on input "text" at bounding box center [824, 127] width 251 height 22
paste input "Magic Glow Strawberry Foot & Body Scrub 5000 m"
click at [764, 130] on input "Magic Glow Strawb" at bounding box center [814, 127] width 231 height 22
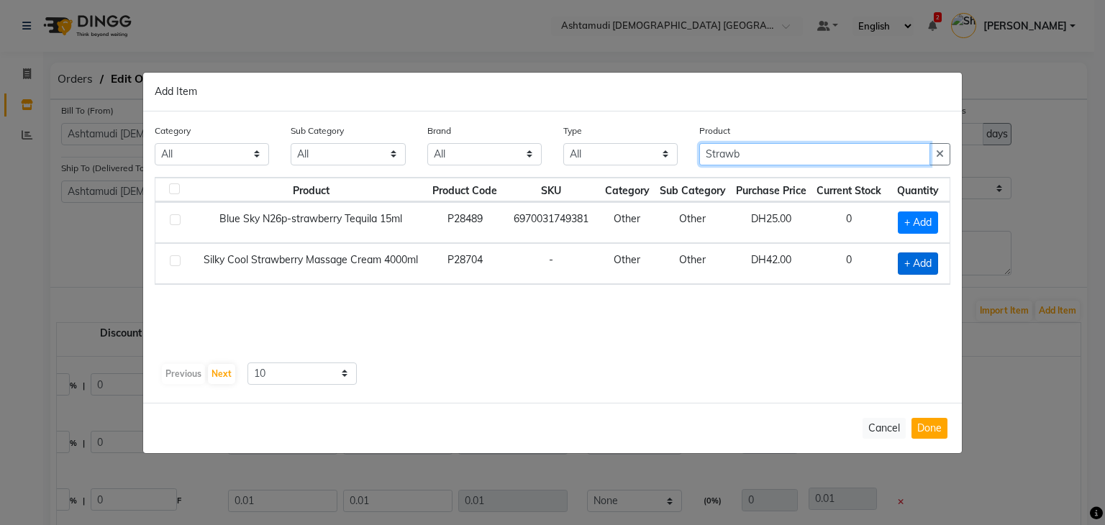
type input "Strawb"
click at [916, 259] on span "+ Add" at bounding box center [917, 263] width 40 height 22
checkbox input "true"
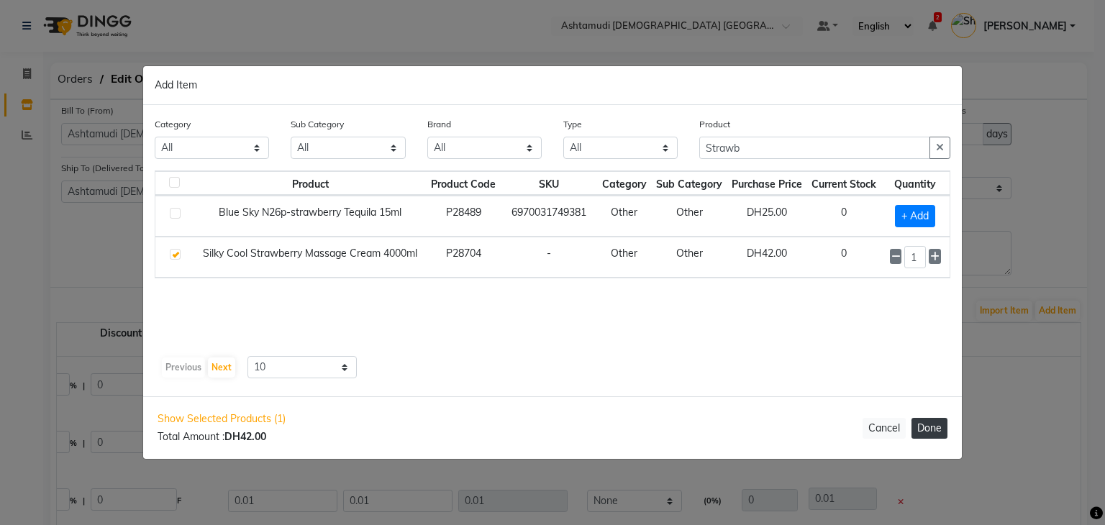
click at [922, 429] on button "Done" at bounding box center [929, 428] width 36 height 21
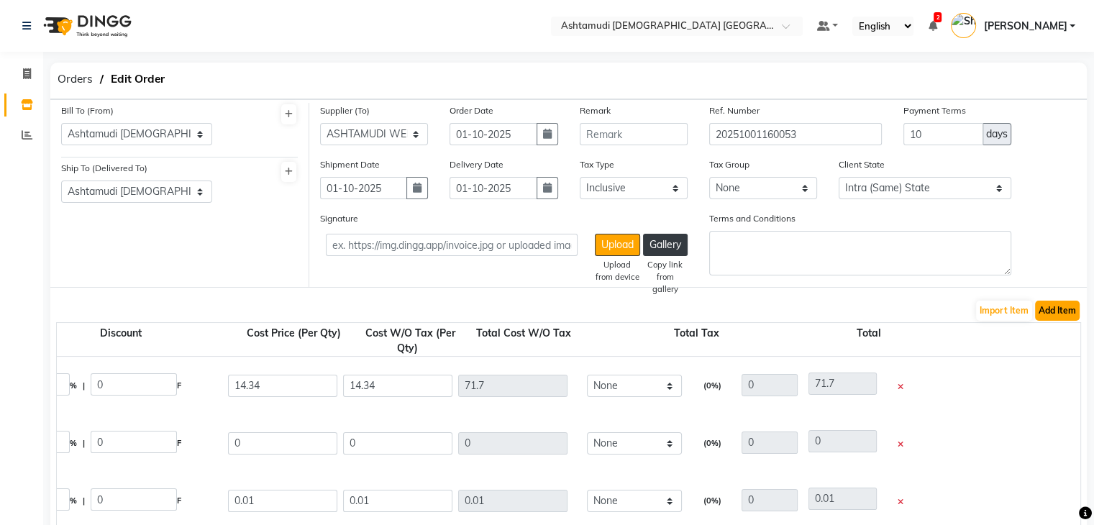
click at [1038, 312] on button "Add Item" at bounding box center [1057, 311] width 45 height 20
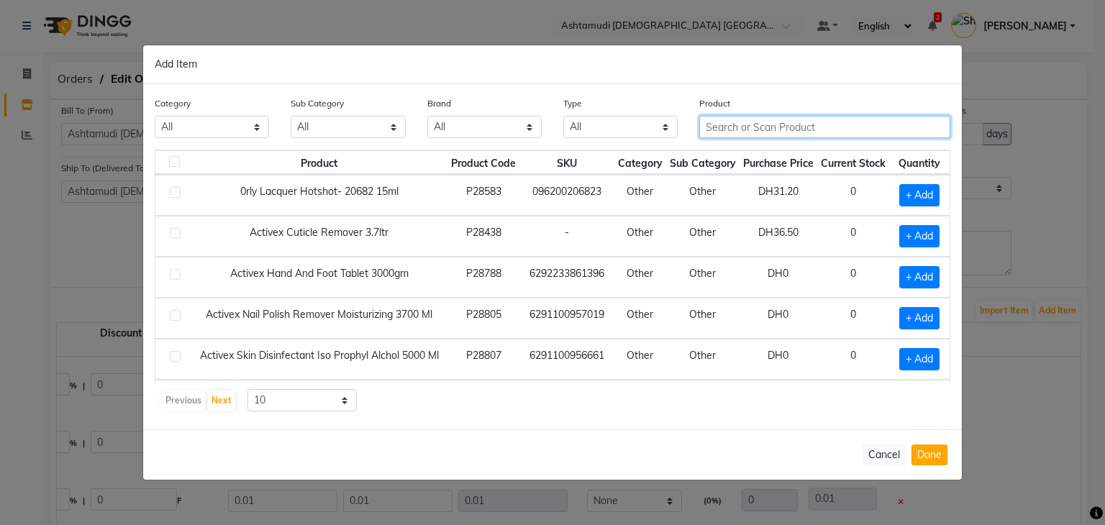
click at [744, 125] on input "text" at bounding box center [824, 127] width 251 height 22
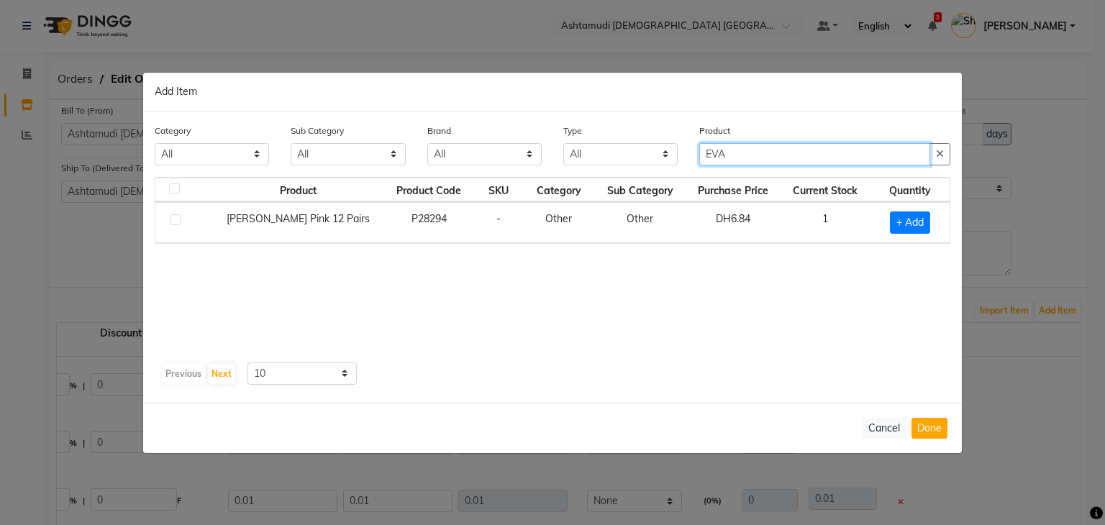
type input "EVA"
click at [898, 329] on div "Product Product Code SKU Category Sub Category Purchase Price Current Stock Qua…" at bounding box center [552, 267] width 795 height 180
click at [906, 214] on span "+ Add" at bounding box center [910, 222] width 40 height 22
checkbox input "true"
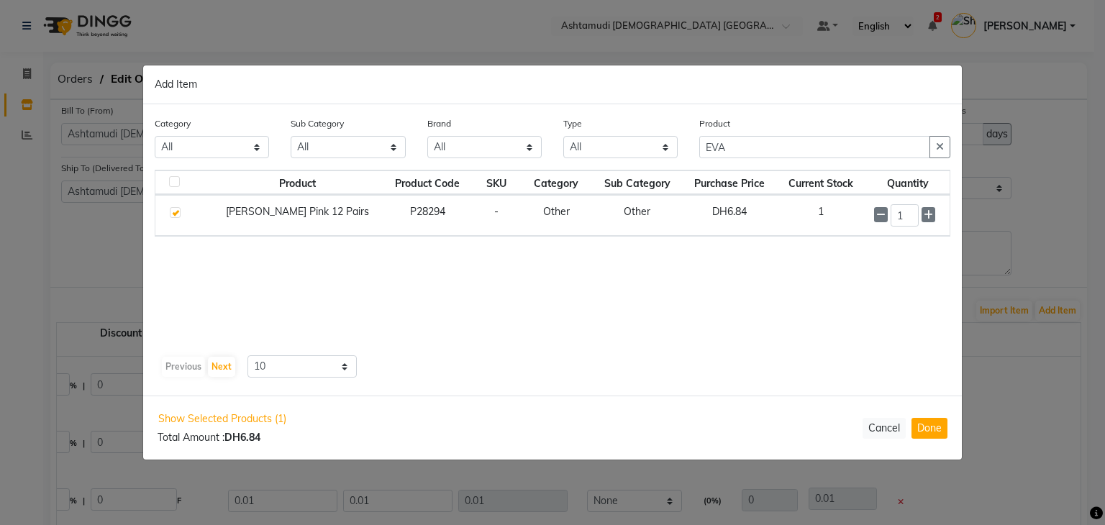
click at [935, 216] on div "1" at bounding box center [907, 215] width 67 height 22
click at [925, 219] on icon at bounding box center [927, 216] width 9 height 10
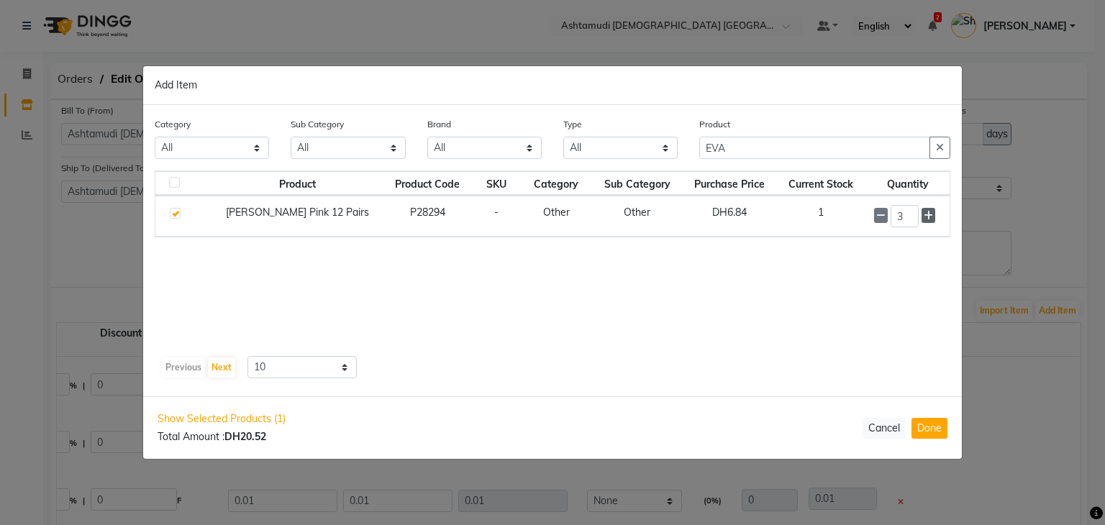
type input "4"
click at [941, 428] on button "Done" at bounding box center [929, 428] width 36 height 21
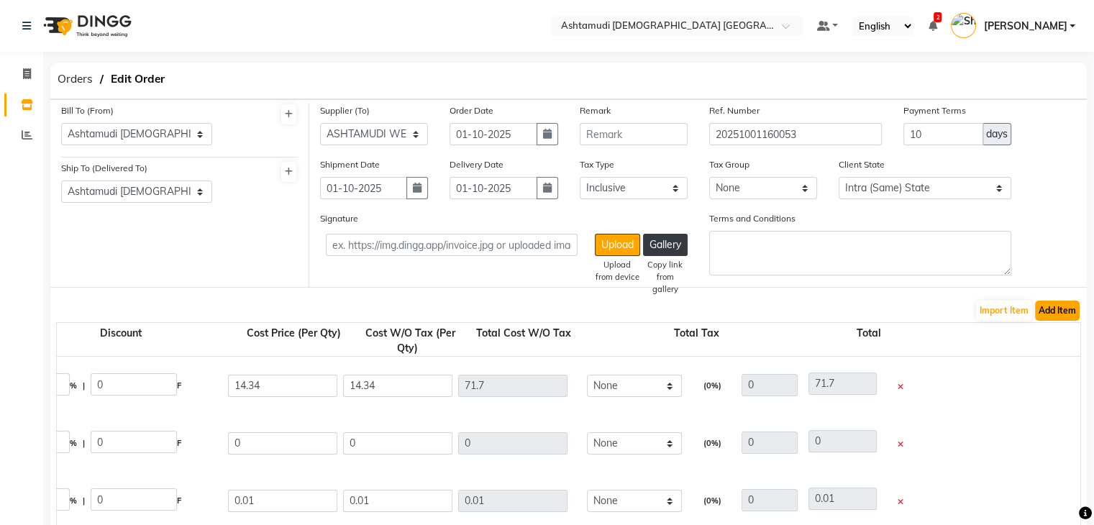
click at [1050, 309] on button "Add Item" at bounding box center [1057, 311] width 45 height 20
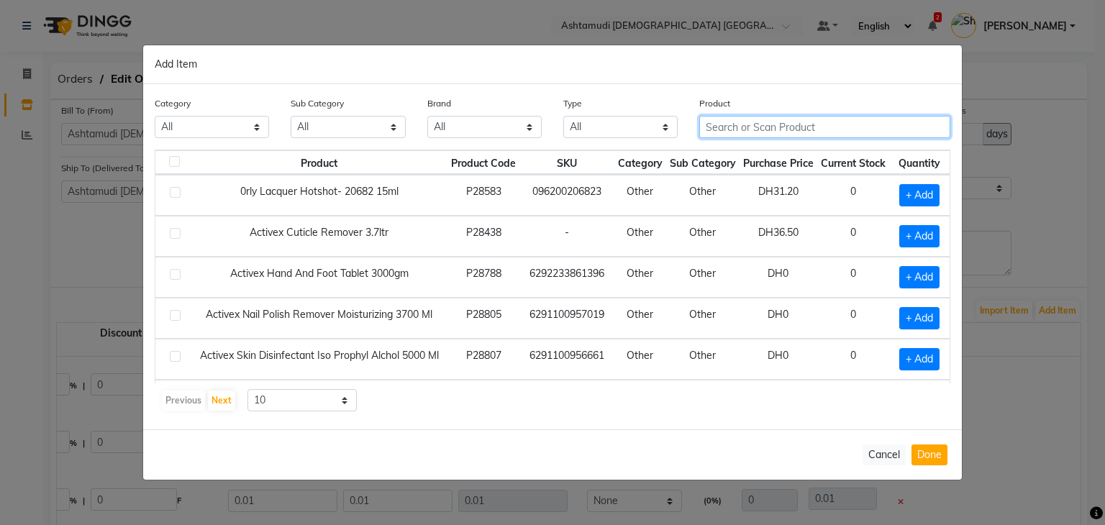
click at [766, 124] on input "text" at bounding box center [824, 127] width 251 height 22
paste input "ELITE BEAUTY NAIL BRUSH PINK"
click at [777, 134] on input "ELITE BEAUTY NAIL BRUSH PINK" at bounding box center [814, 127] width 231 height 22
click at [792, 124] on input "NAIL BRUSH PINK" at bounding box center [814, 127] width 231 height 22
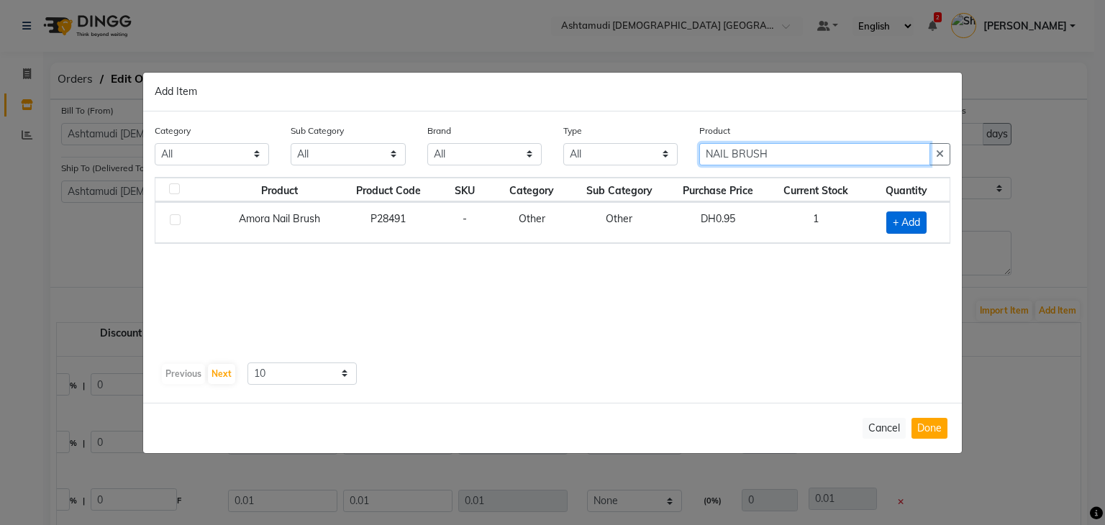
type input "NAIL BRUSH"
click at [908, 224] on span "+ Add" at bounding box center [906, 222] width 40 height 22
checkbox input "true"
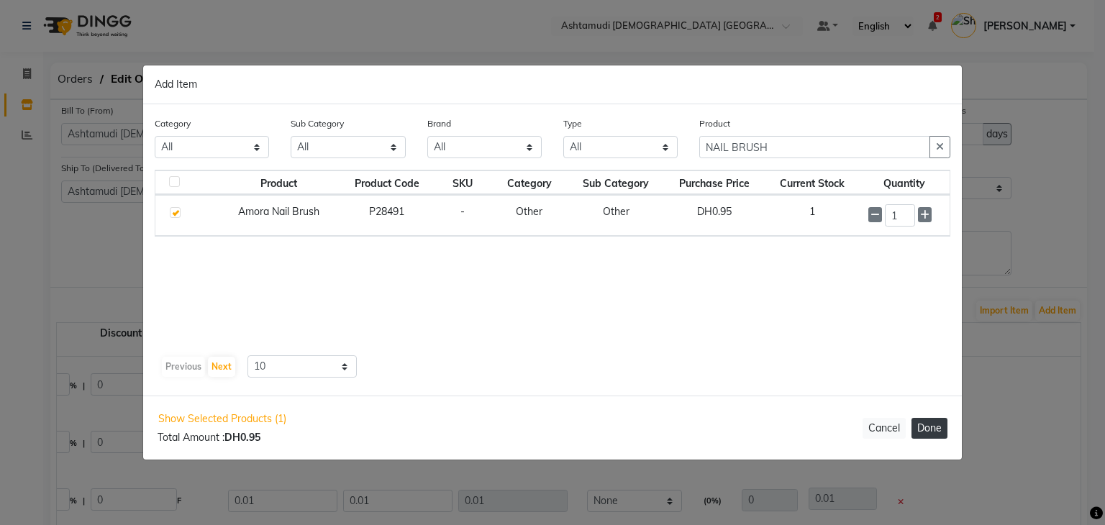
click at [932, 424] on button "Done" at bounding box center [929, 428] width 36 height 21
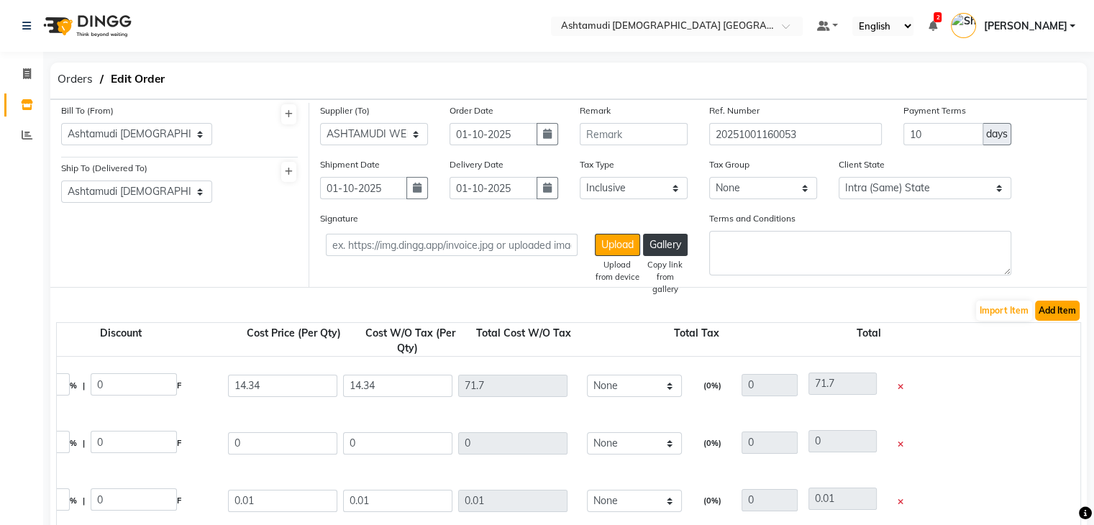
click at [1055, 304] on button "Add Item" at bounding box center [1057, 311] width 45 height 20
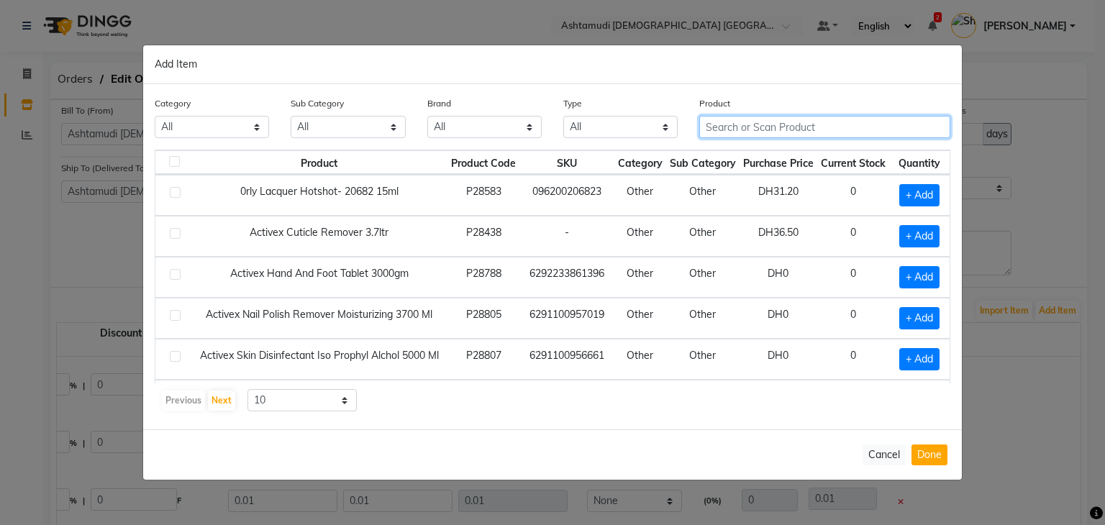
click at [751, 130] on input "text" at bounding box center [824, 127] width 251 height 22
paste input "NAIL GLUE 401"
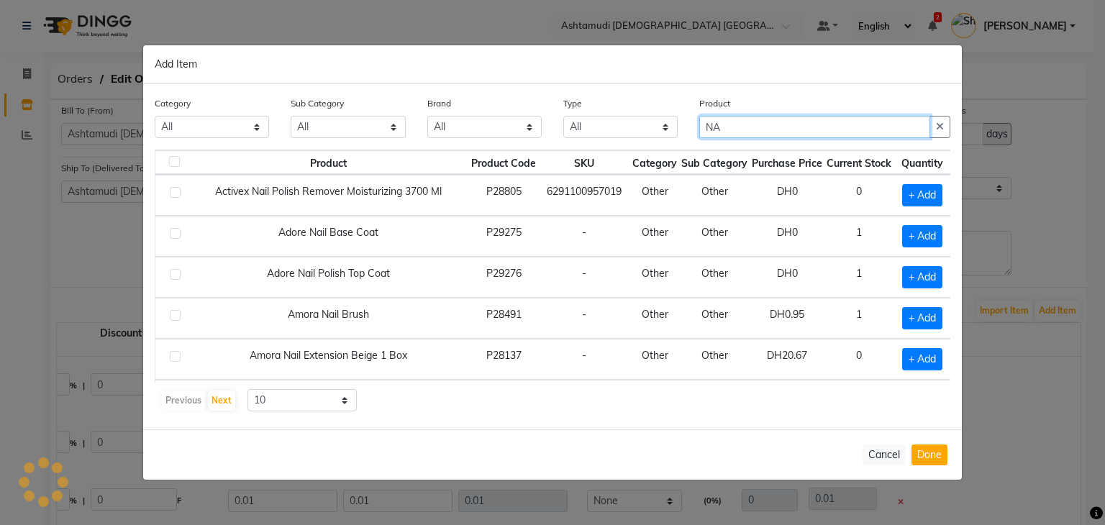
type input "N"
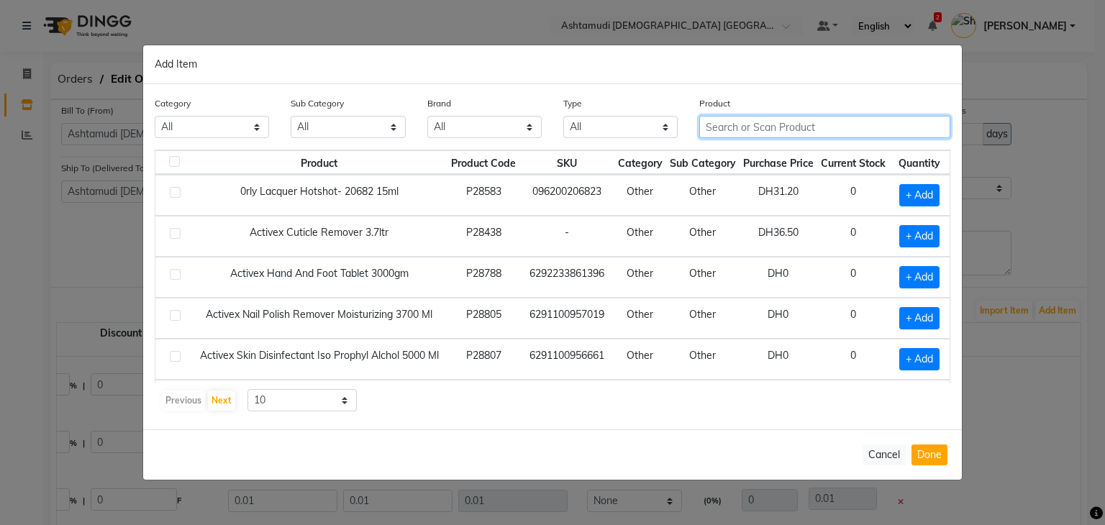
paste input "NAILGLUE401 10ML"
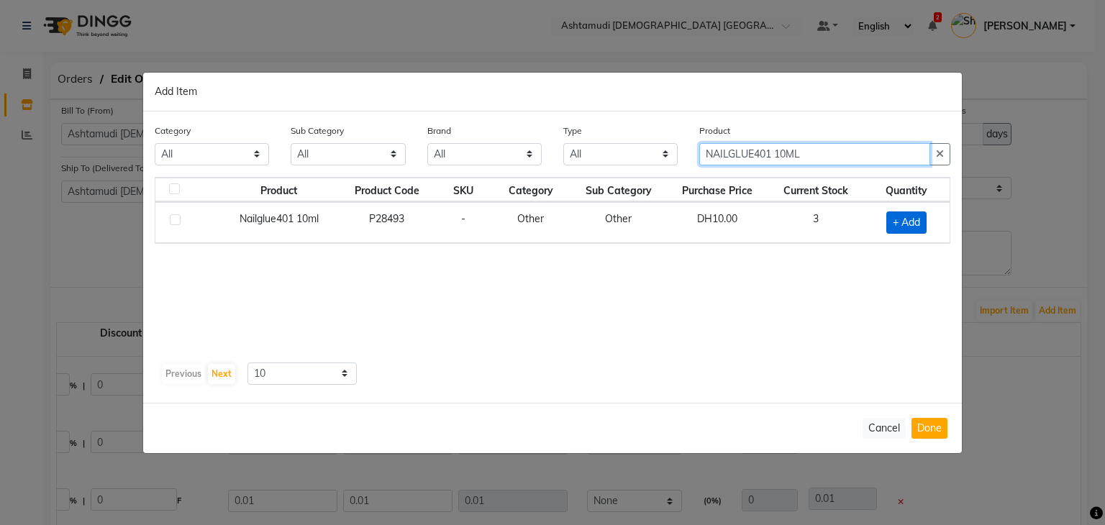
type input "NAILGLUE401 10ML"
click at [907, 229] on span "+ Add" at bounding box center [906, 222] width 40 height 22
checkbox input "true"
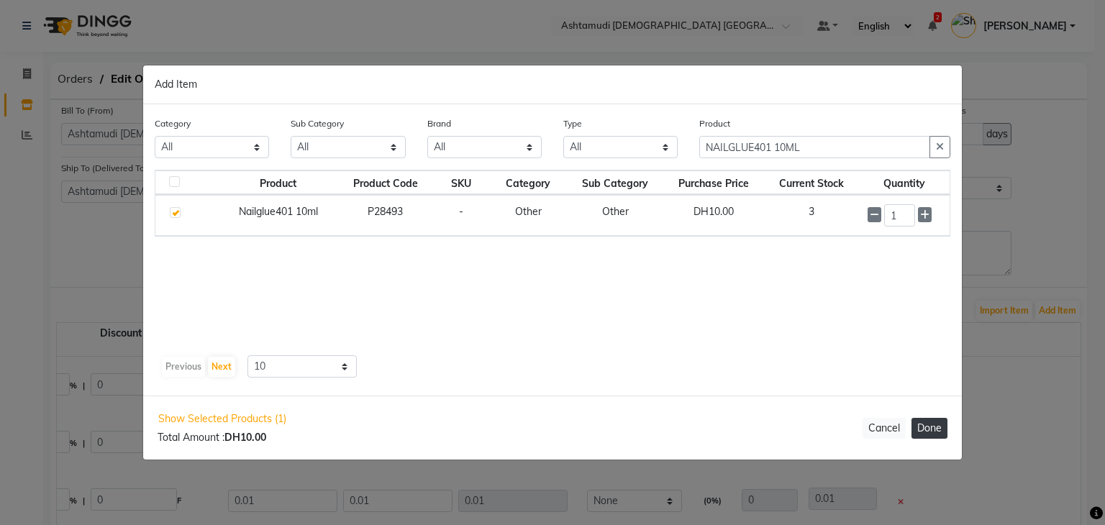
click at [923, 423] on button "Done" at bounding box center [929, 428] width 36 height 21
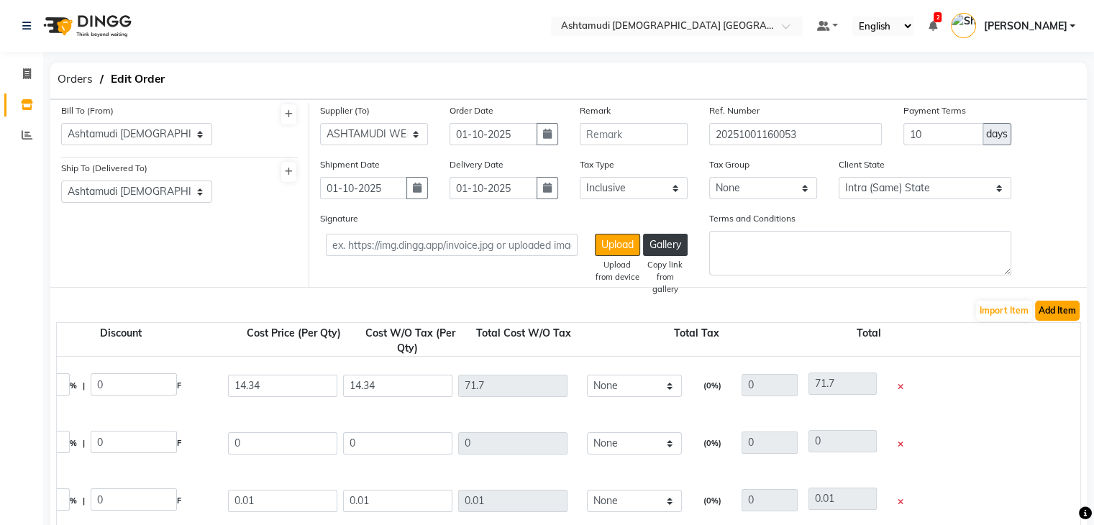
click at [1045, 317] on button "Add Item" at bounding box center [1057, 311] width 45 height 20
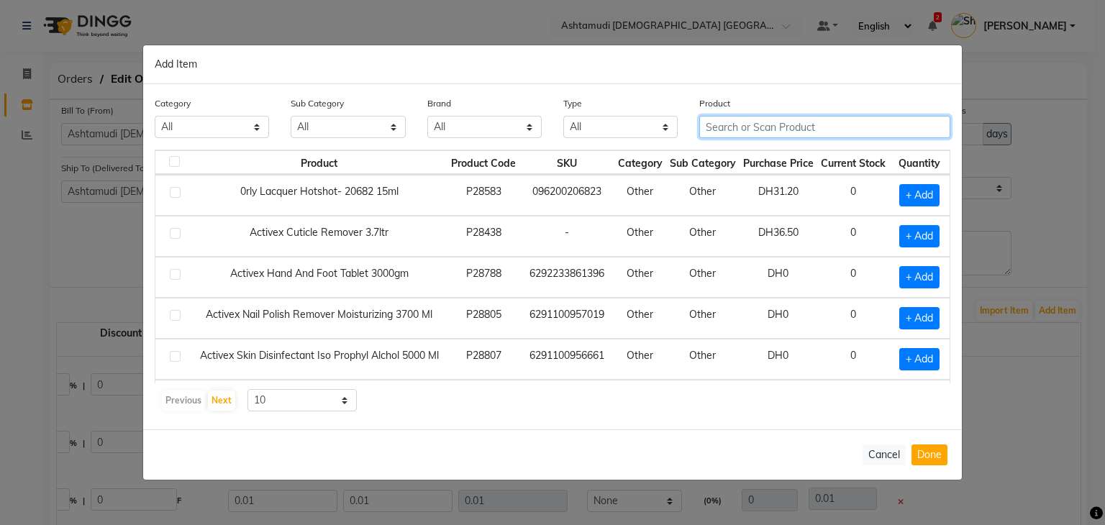
click at [746, 133] on input "text" at bounding box center [824, 127] width 251 height 22
paste input "loreal Serie Expert Vitamino Color Shampoo 1500Ml"
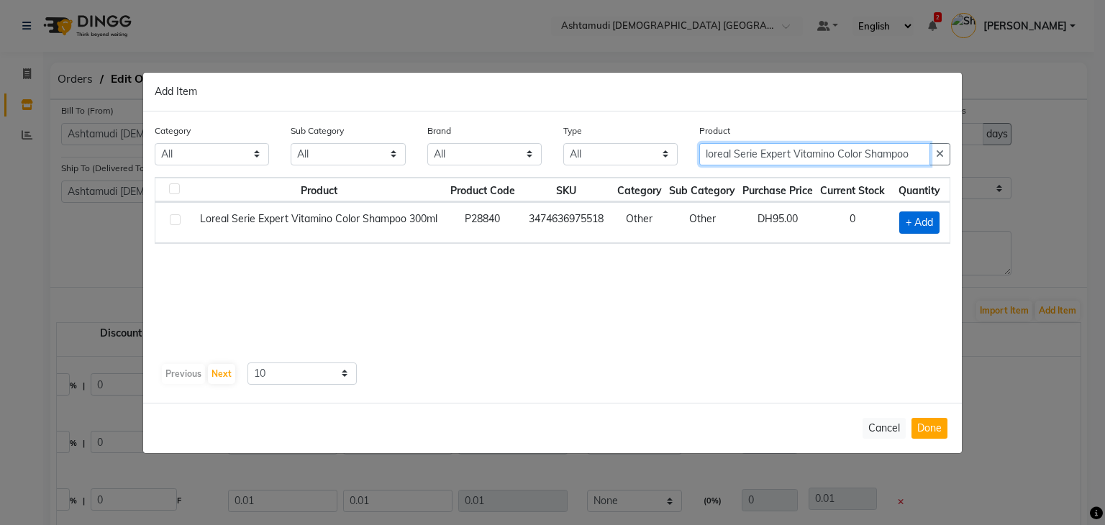
type input "loreal Serie Expert Vitamino Color Shampoo"
click at [931, 225] on span "+ Add" at bounding box center [919, 222] width 40 height 22
checkbox input "true"
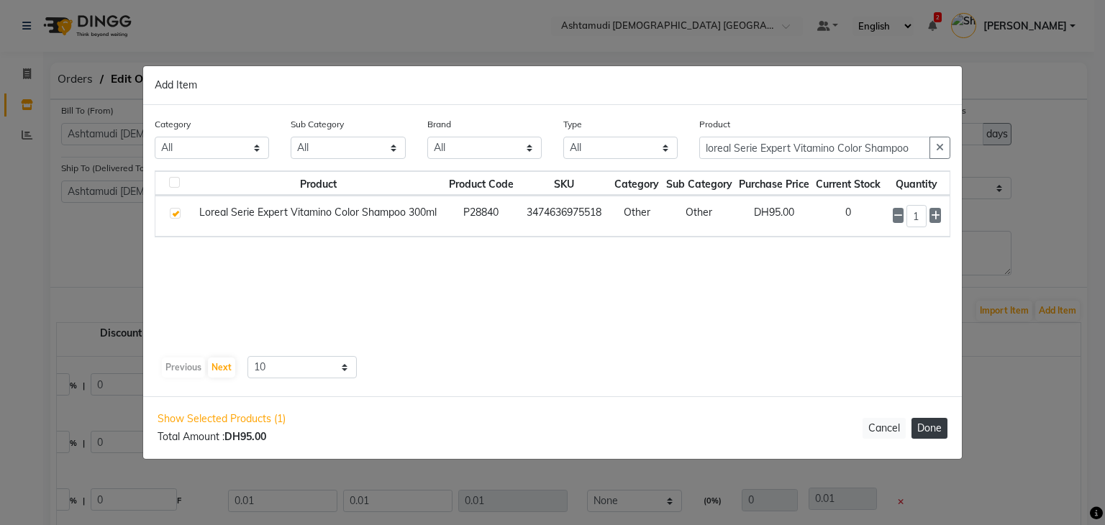
click at [929, 432] on button "Done" at bounding box center [929, 428] width 36 height 21
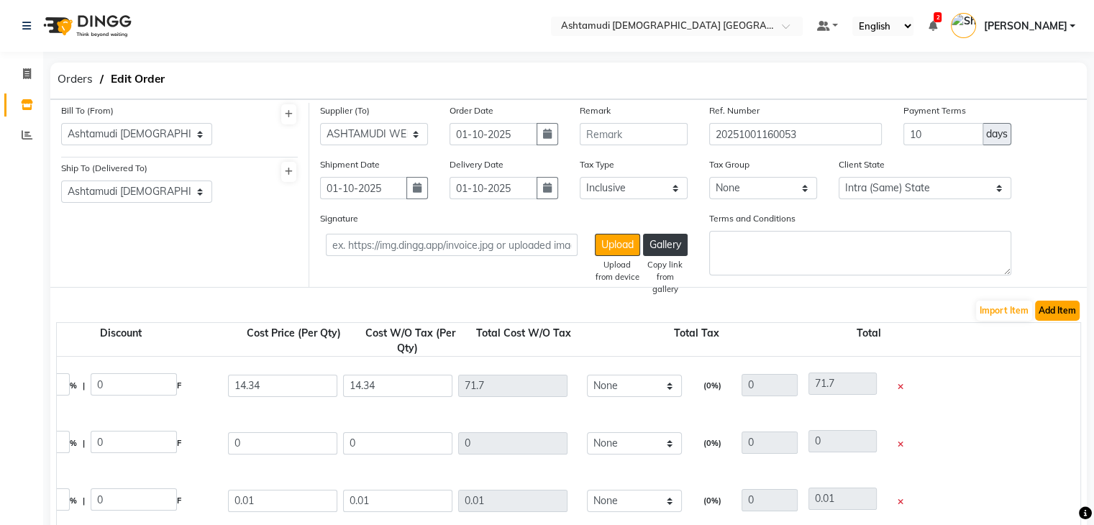
click at [1046, 306] on button "Add Item" at bounding box center [1057, 311] width 45 height 20
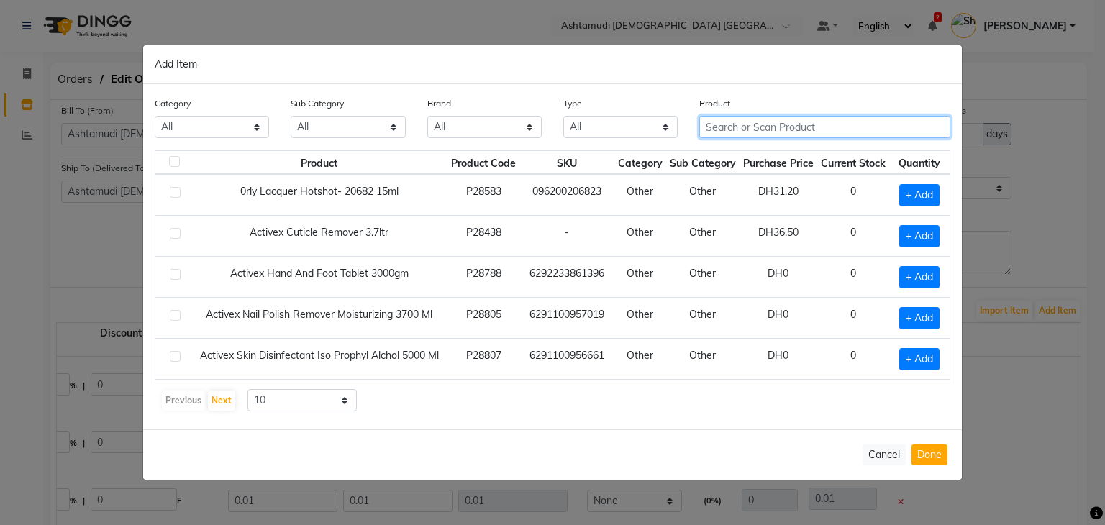
click at [797, 137] on input "text" at bounding box center [824, 127] width 251 height 22
paste input "SCHWARZKOPH IR DEVELOPER VOL 12% 40 VOL 1L"
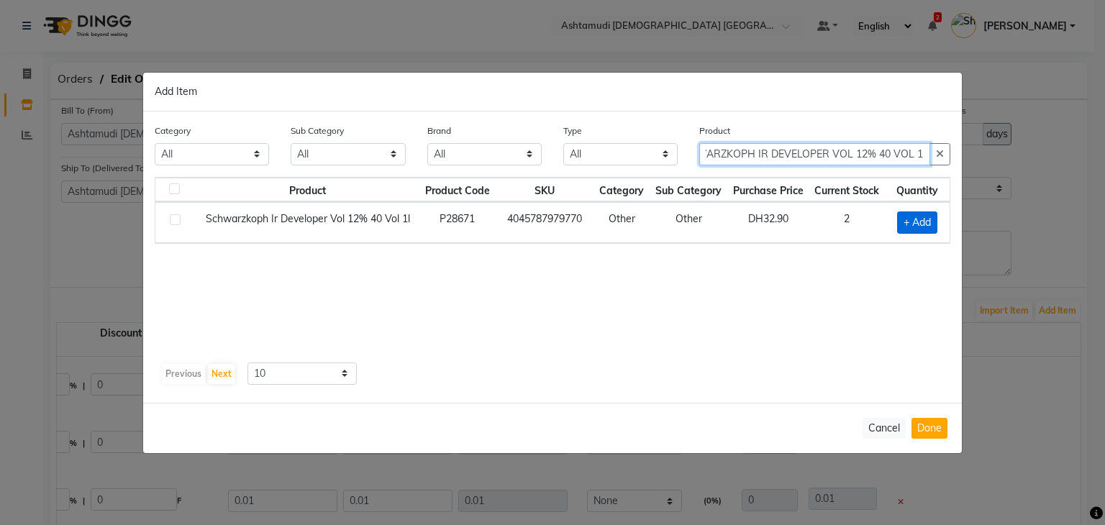
type input "SCHWARZKOPH IR DEVELOPER VOL 12% 40 VOL 1L"
click at [918, 221] on span "+ Add" at bounding box center [917, 222] width 40 height 22
checkbox input "true"
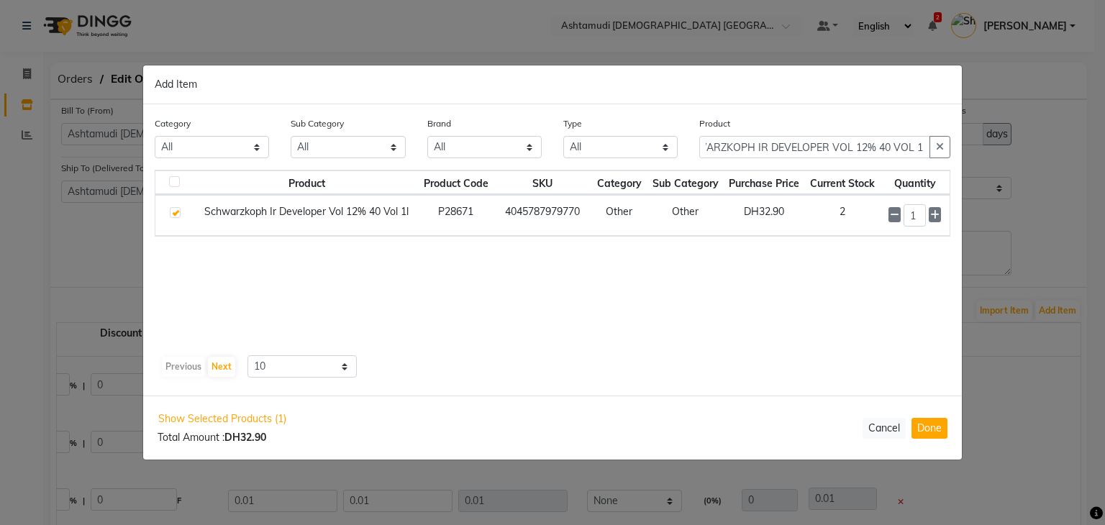
scroll to position [0, 0]
click at [942, 418] on button "Done" at bounding box center [929, 428] width 36 height 21
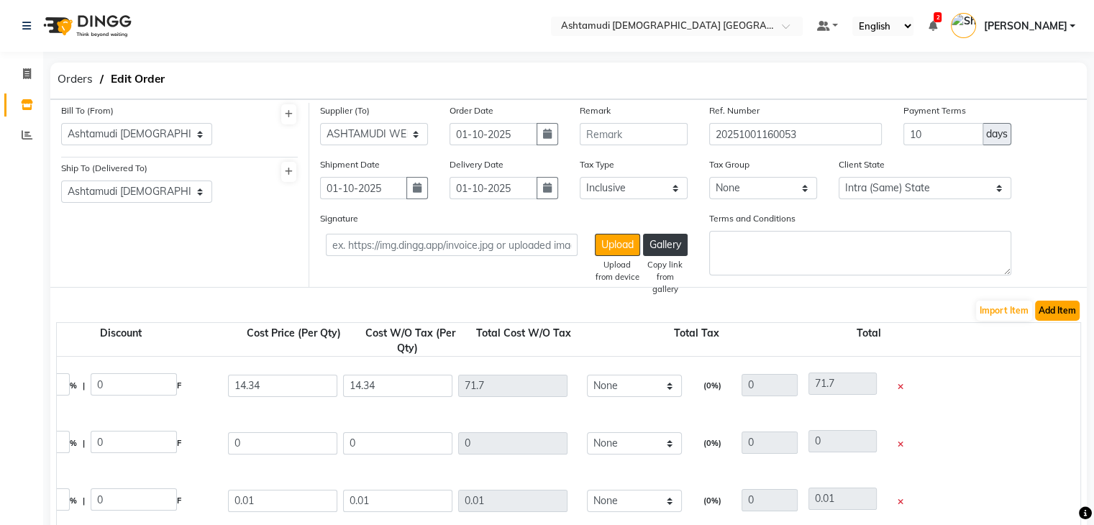
click at [1043, 311] on button "Add Item" at bounding box center [1057, 311] width 45 height 20
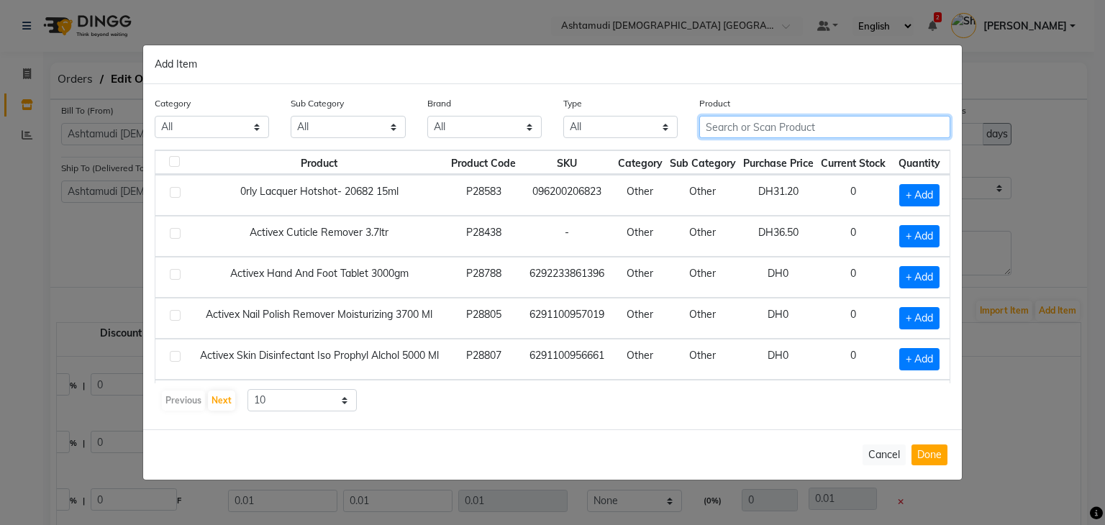
click at [744, 129] on input "text" at bounding box center [824, 127] width 251 height 22
paste input "SCHWARZKOPH IR DEVELOPER VOL 6% 20 VOL 1L"
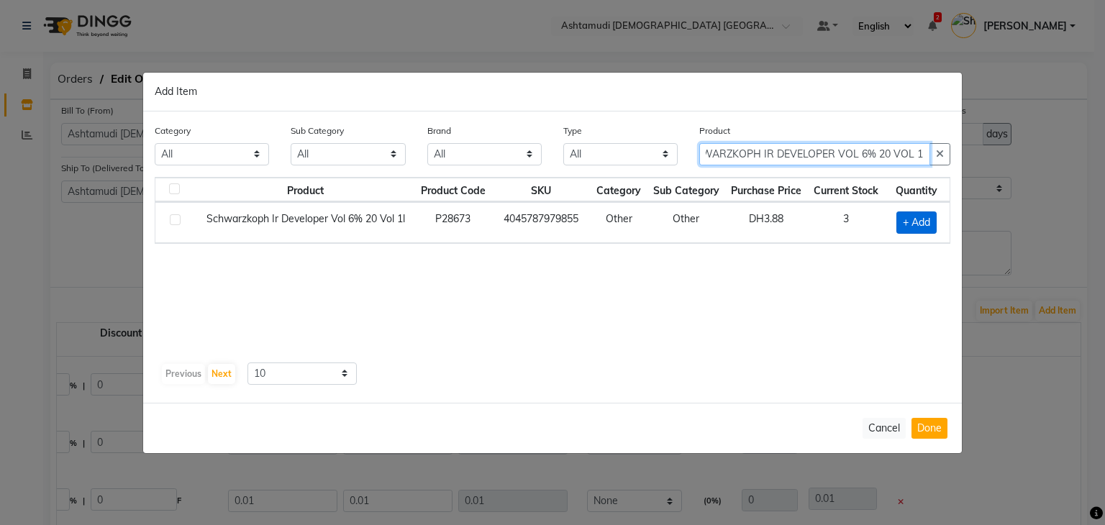
type input "SCHWARZKOPH IR DEVELOPER VOL 6% 20 VOL 1L"
click at [909, 219] on span "+ Add" at bounding box center [916, 222] width 40 height 22
checkbox input "true"
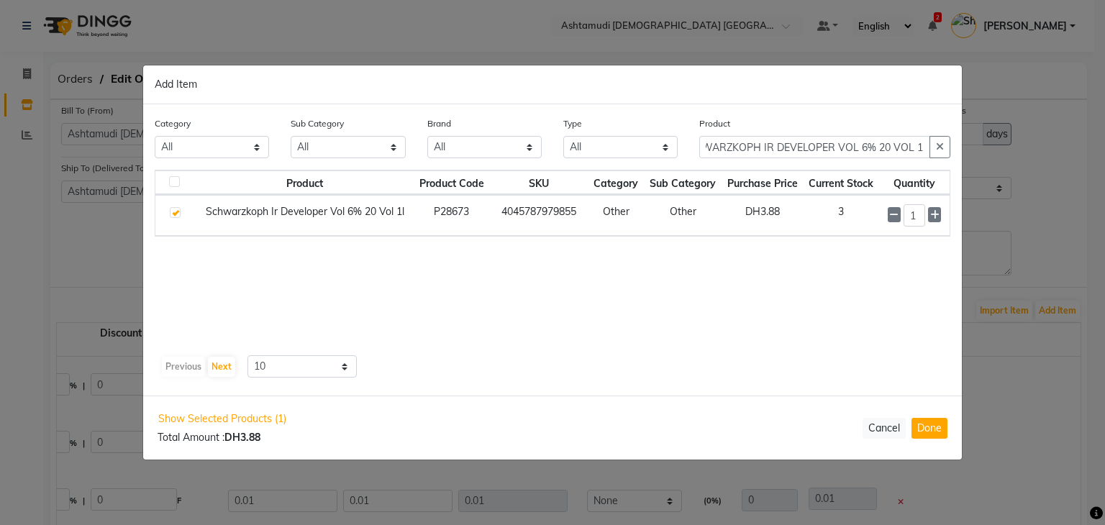
scroll to position [0, 0]
click at [918, 429] on button "Done" at bounding box center [929, 428] width 36 height 21
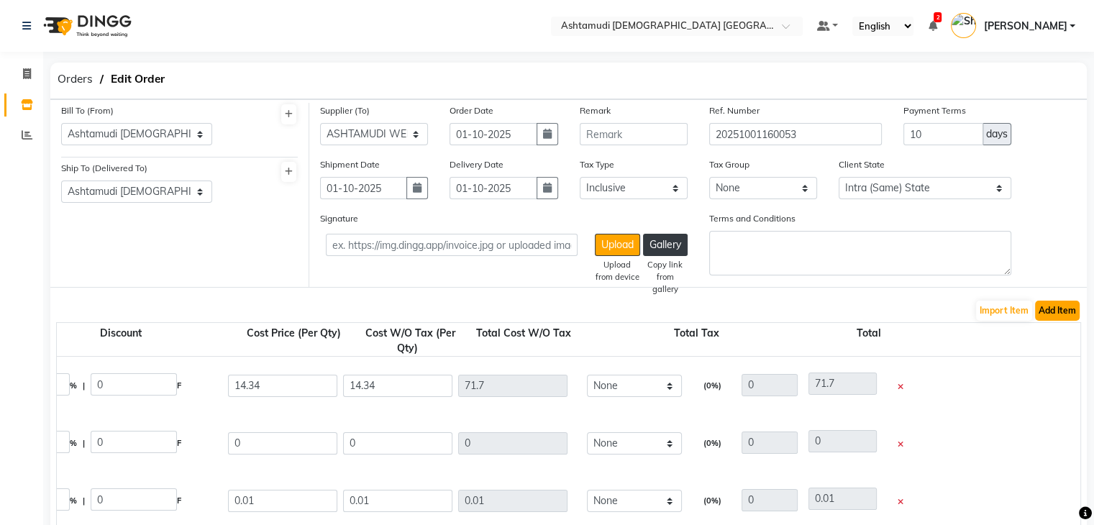
click at [1067, 317] on button "Add Item" at bounding box center [1057, 311] width 45 height 20
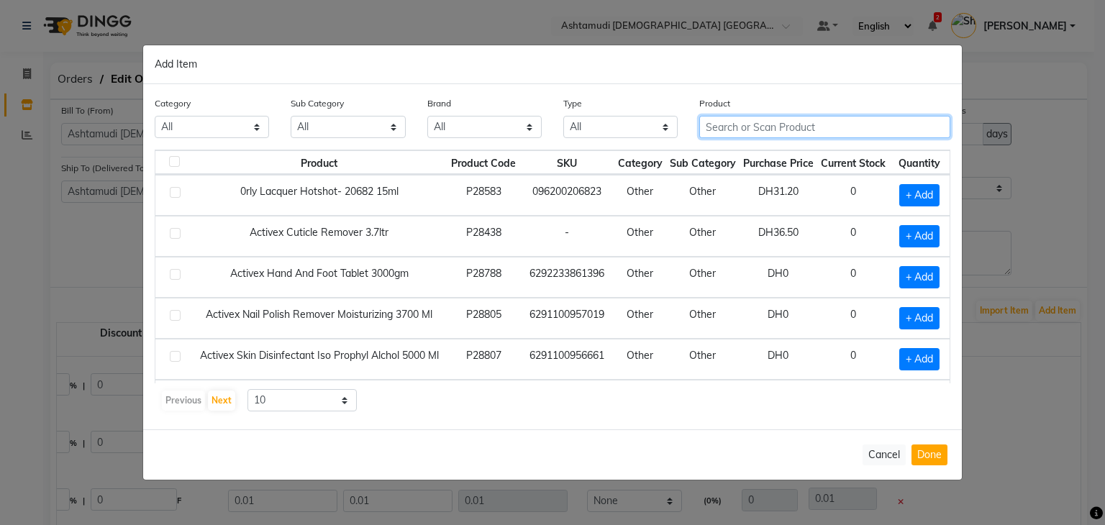
click at [750, 122] on input "text" at bounding box center [824, 127] width 251 height 22
paste input "SCHWARZKOPH IR DEVELOPER VOL 9% 30 VOL 1L"
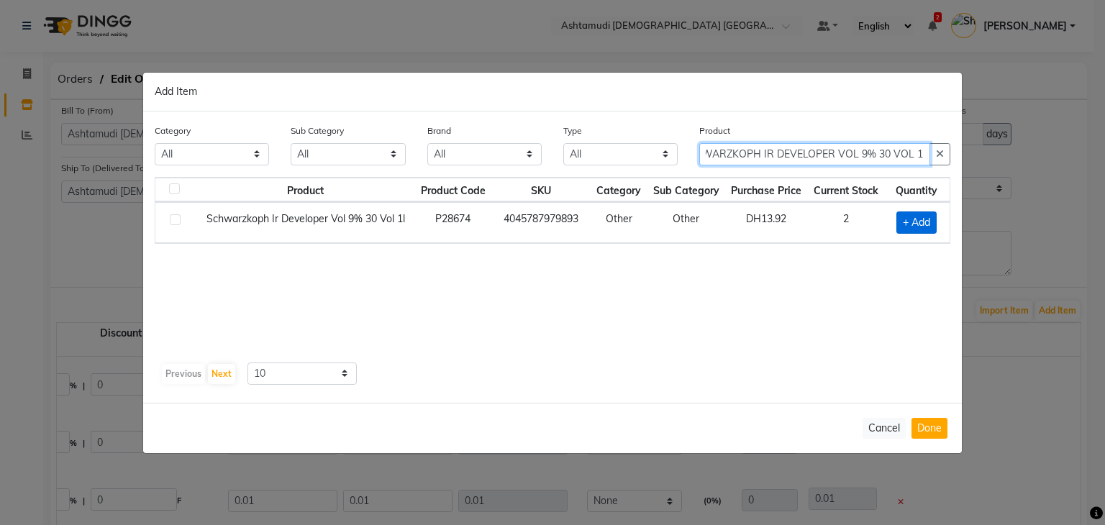
type input "SCHWARZKOPH IR DEVELOPER VOL 9% 30 VOL 1L"
click at [926, 223] on span "+ Add" at bounding box center [916, 222] width 40 height 22
checkbox input "true"
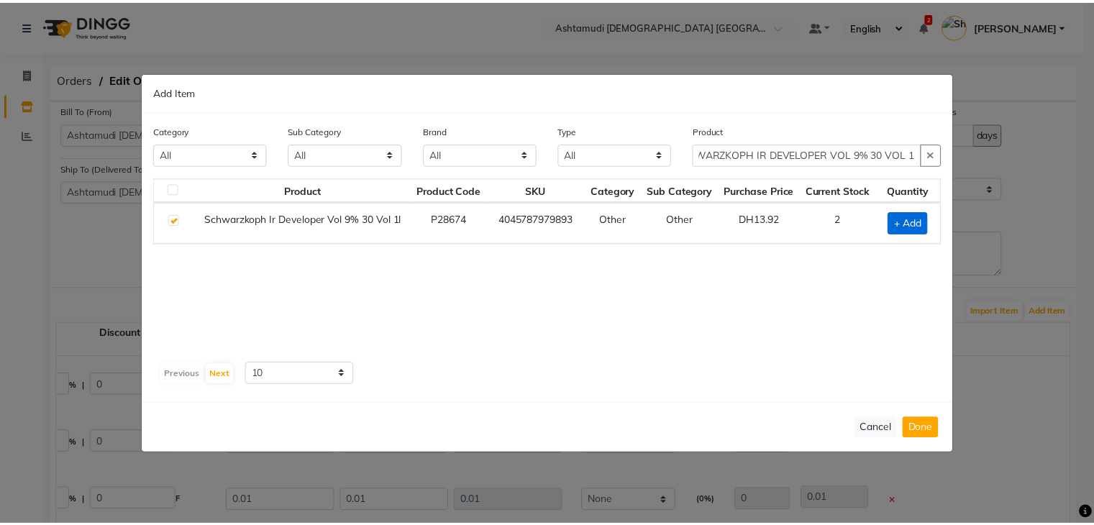
scroll to position [0, 0]
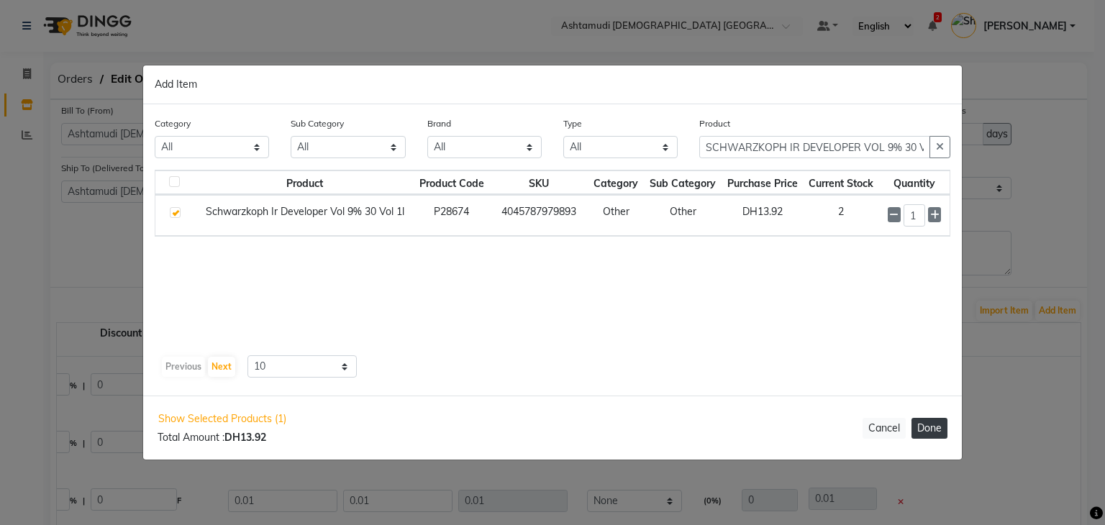
click at [926, 431] on button "Done" at bounding box center [929, 428] width 36 height 21
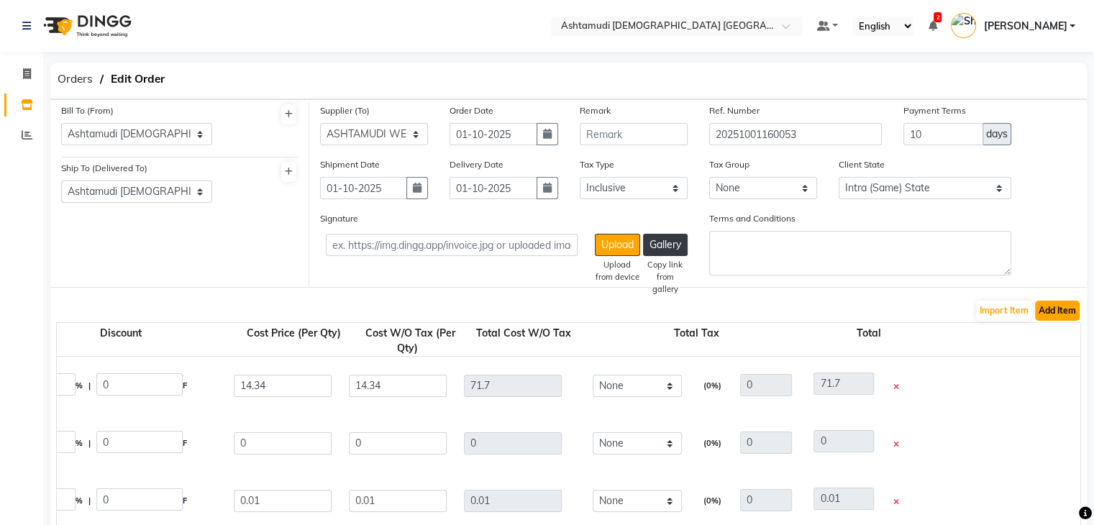
click at [1048, 316] on button "Add Item" at bounding box center [1057, 311] width 45 height 20
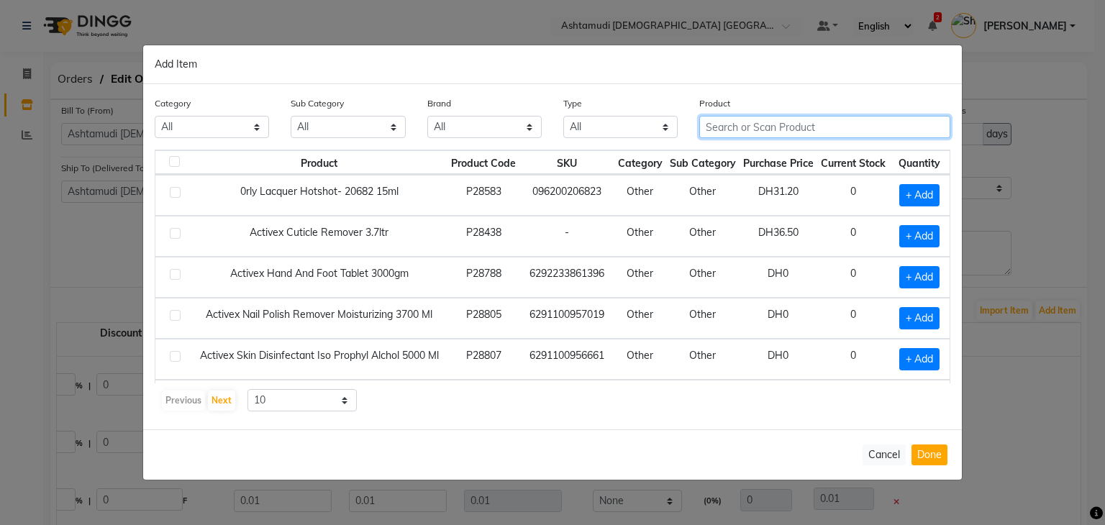
click at [790, 122] on input "text" at bounding box center [824, 127] width 251 height 22
paste input "SCHWARZKOPH IG ZERO AMM 4- 0 60ML"
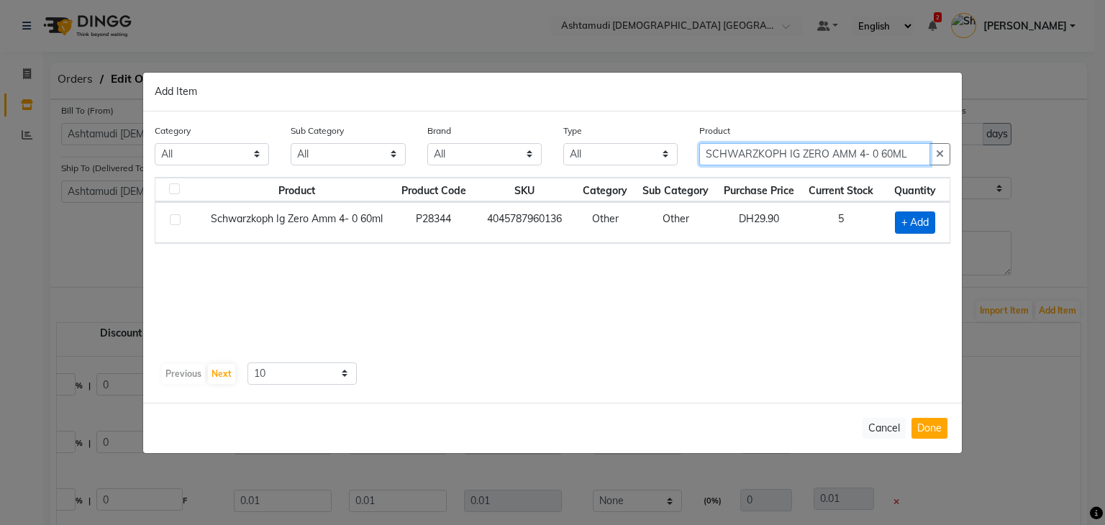
type input "SCHWARZKOPH IG ZERO AMM 4- 0 60ML"
click at [911, 231] on span "+ Add" at bounding box center [915, 222] width 40 height 22
checkbox input "true"
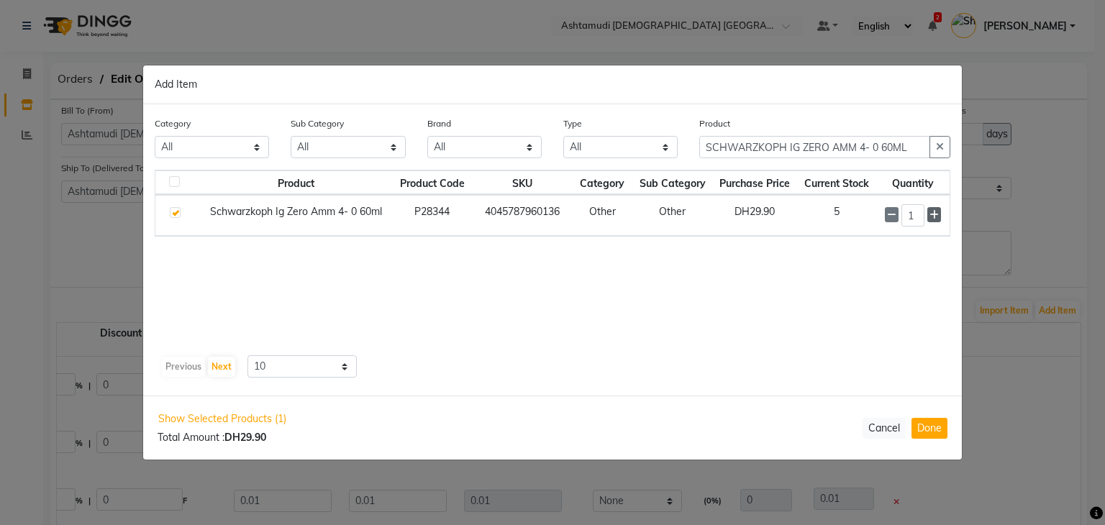
click at [930, 215] on icon at bounding box center [933, 215] width 9 height 10
type input "5"
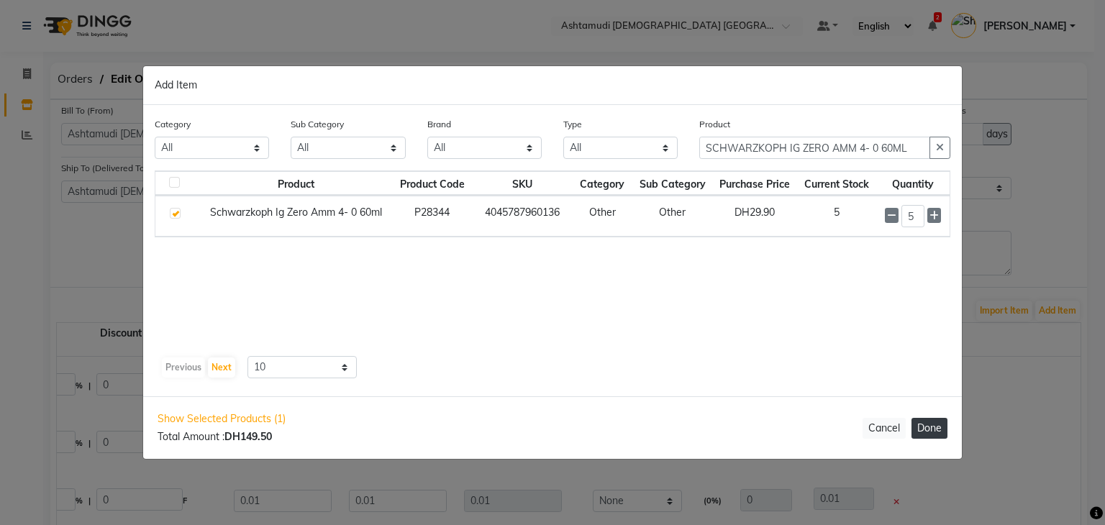
click at [928, 429] on button "Done" at bounding box center [929, 428] width 36 height 21
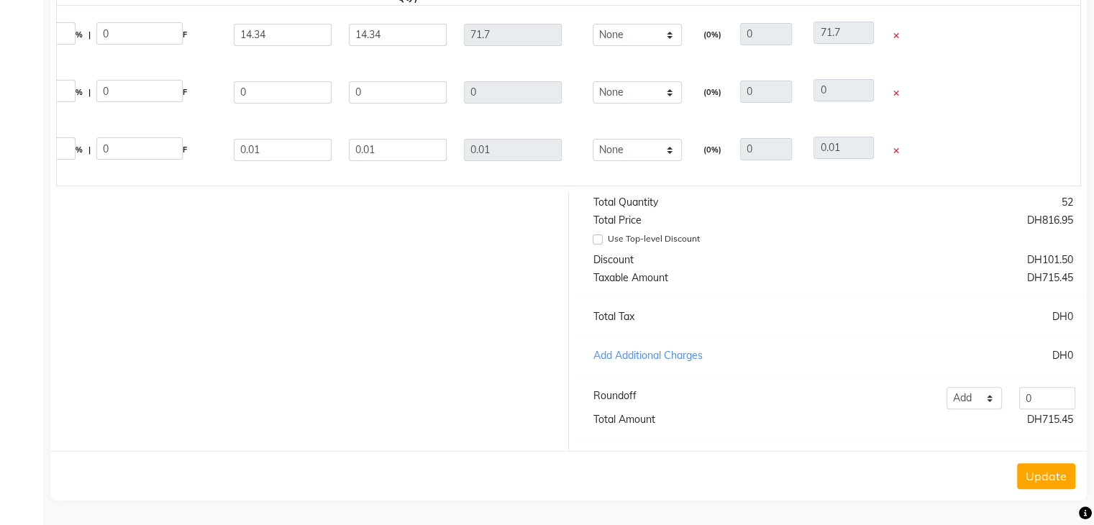
scroll to position [362, 0]
click at [1050, 481] on button "Update" at bounding box center [1046, 476] width 58 height 26
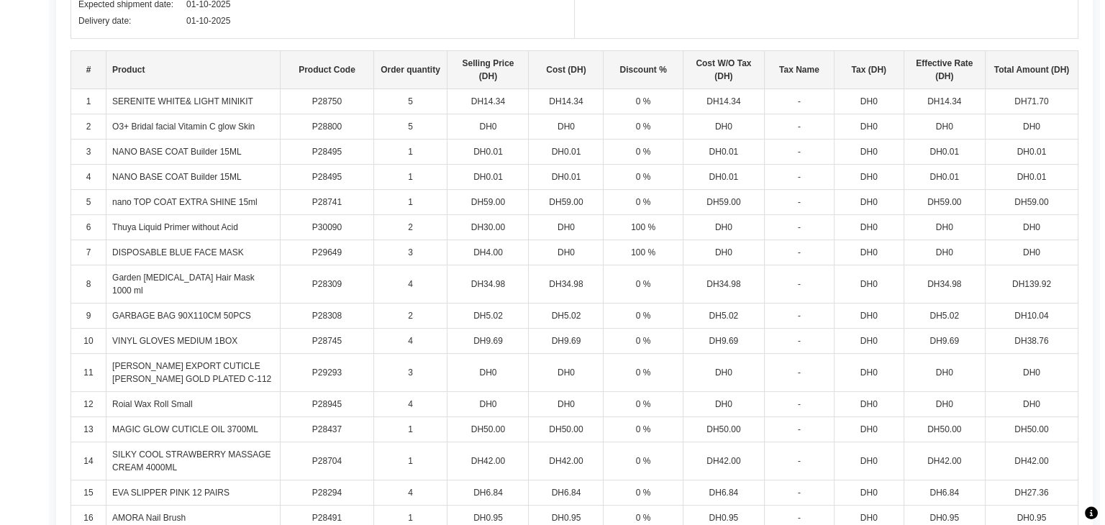
scroll to position [68, 0]
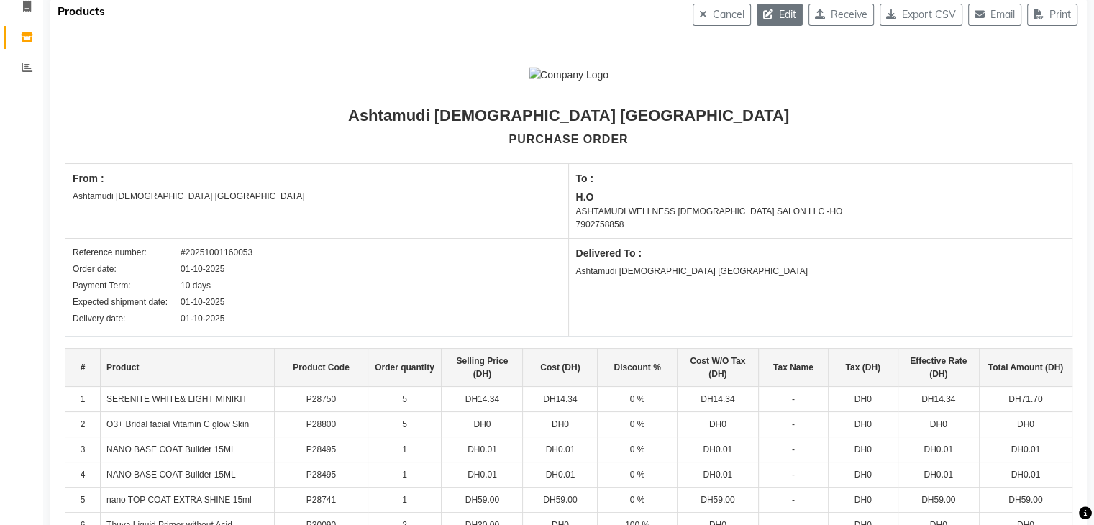
click at [763, 15] on icon "button" at bounding box center [771, 14] width 16 height 10
select select "1544"
select select "1545"
select select "5169"
select select "true"
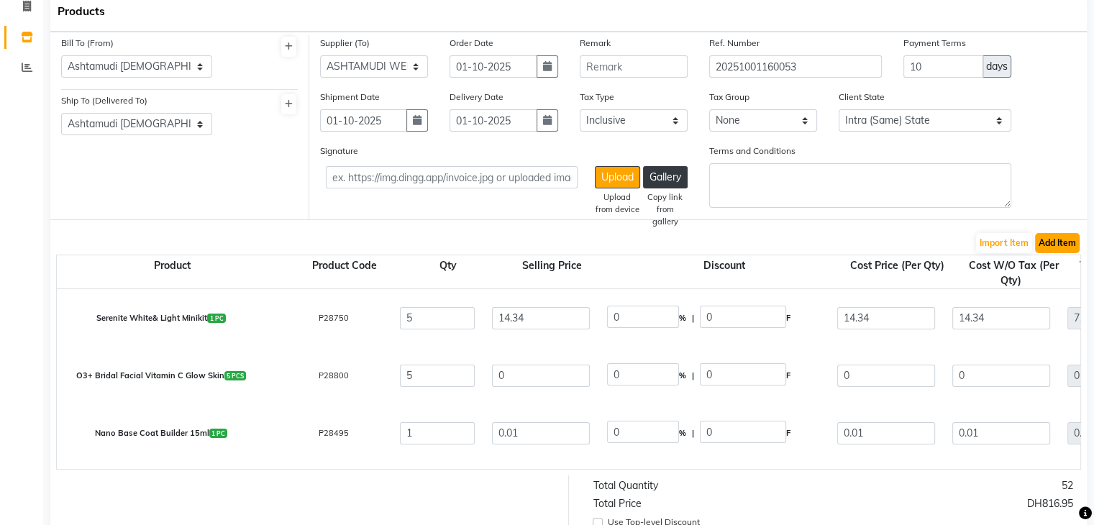
click at [1072, 251] on button "Add Item" at bounding box center [1057, 243] width 45 height 20
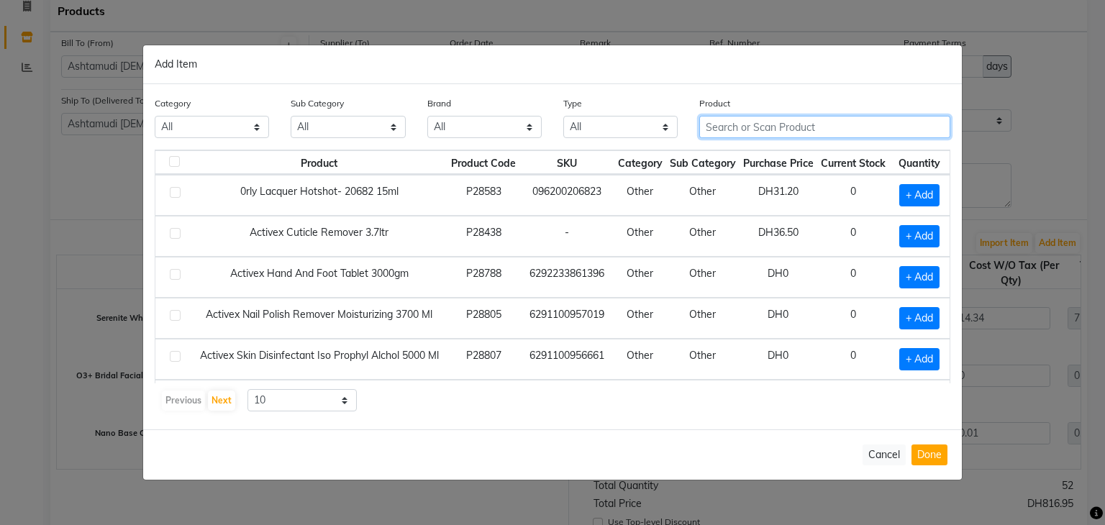
click at [759, 122] on input "text" at bounding box center [824, 127] width 251 height 22
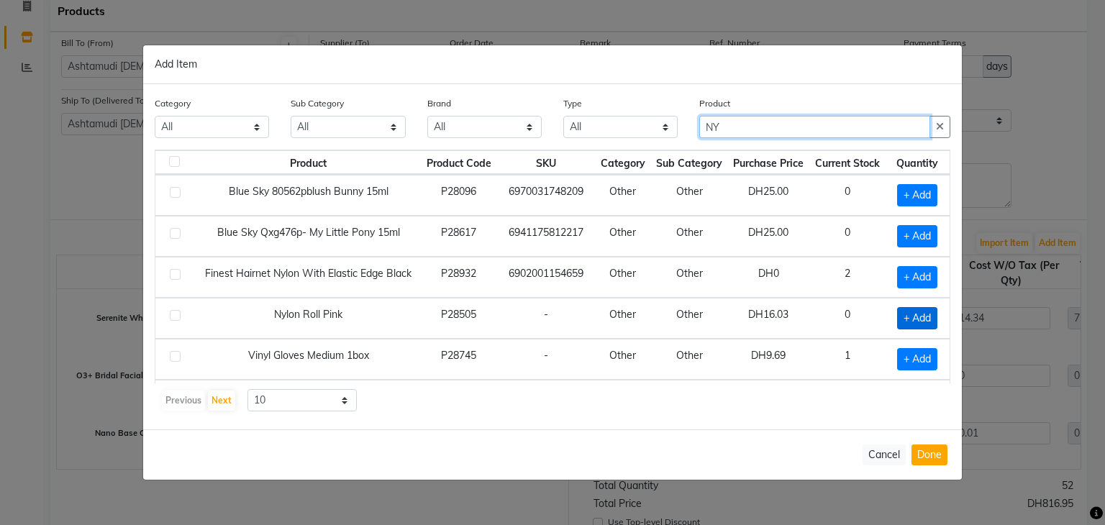
type input "NY"
click at [912, 321] on span "+ Add" at bounding box center [917, 318] width 40 height 22
checkbox input "true"
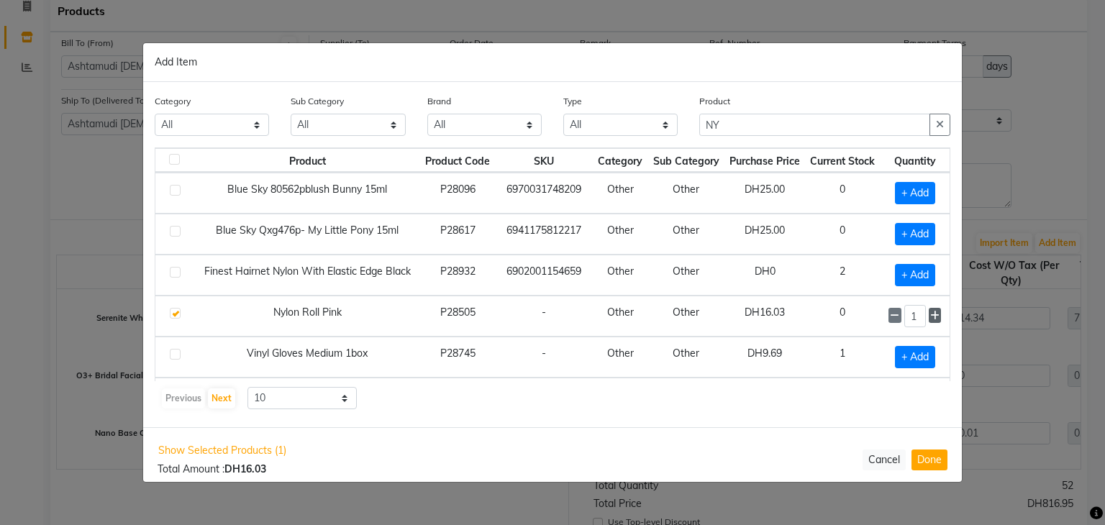
click at [930, 312] on icon at bounding box center [934, 316] width 9 height 10
click at [890, 319] on span at bounding box center [894, 315] width 12 height 15
type input "1"
click at [923, 457] on button "Done" at bounding box center [929, 459] width 36 height 21
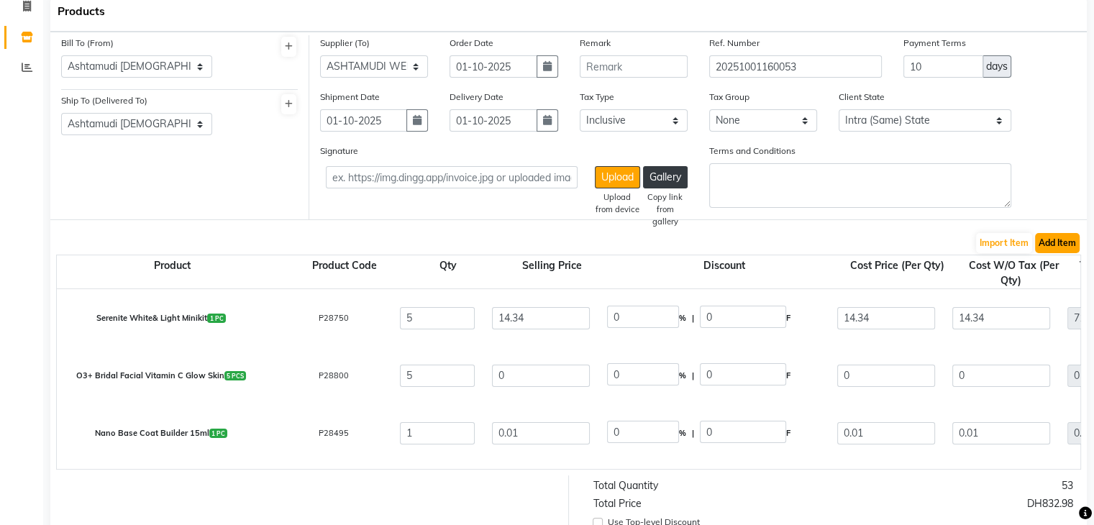
click at [1060, 242] on button "Add Item" at bounding box center [1057, 243] width 45 height 20
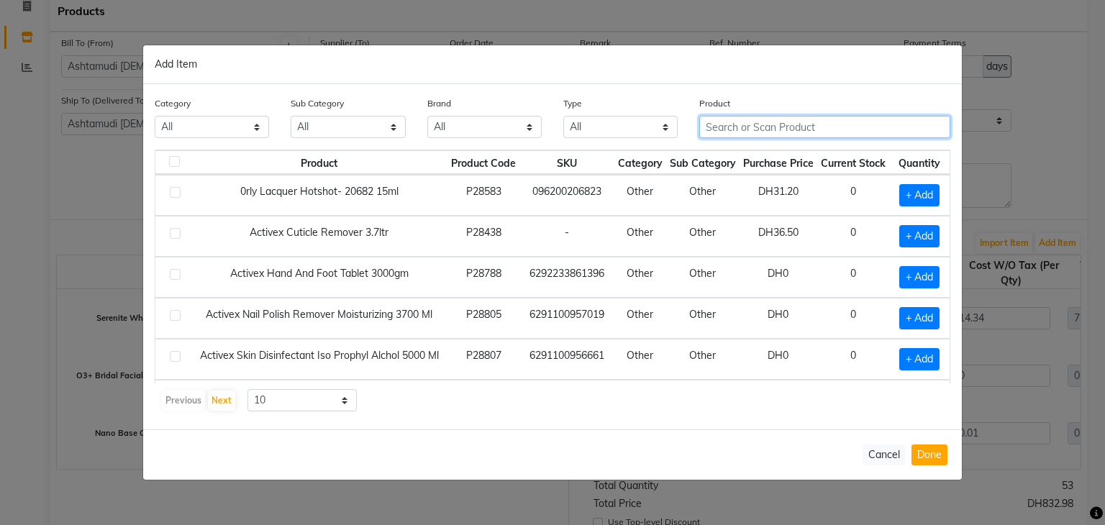
click at [735, 124] on input "text" at bounding box center [824, 127] width 251 height 22
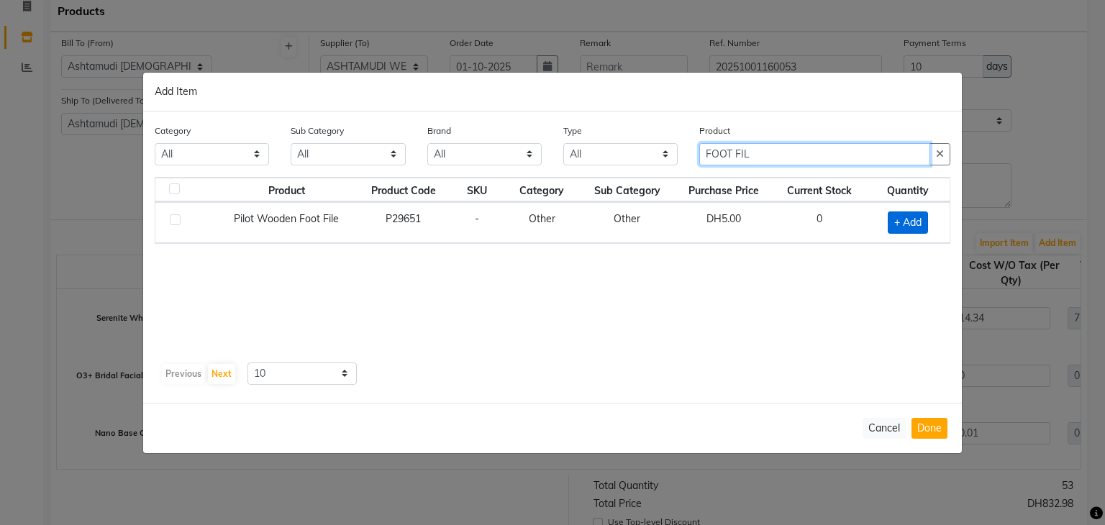
type input "FOOT FIL"
click at [913, 214] on span "+ Add" at bounding box center [907, 222] width 40 height 22
checkbox input "true"
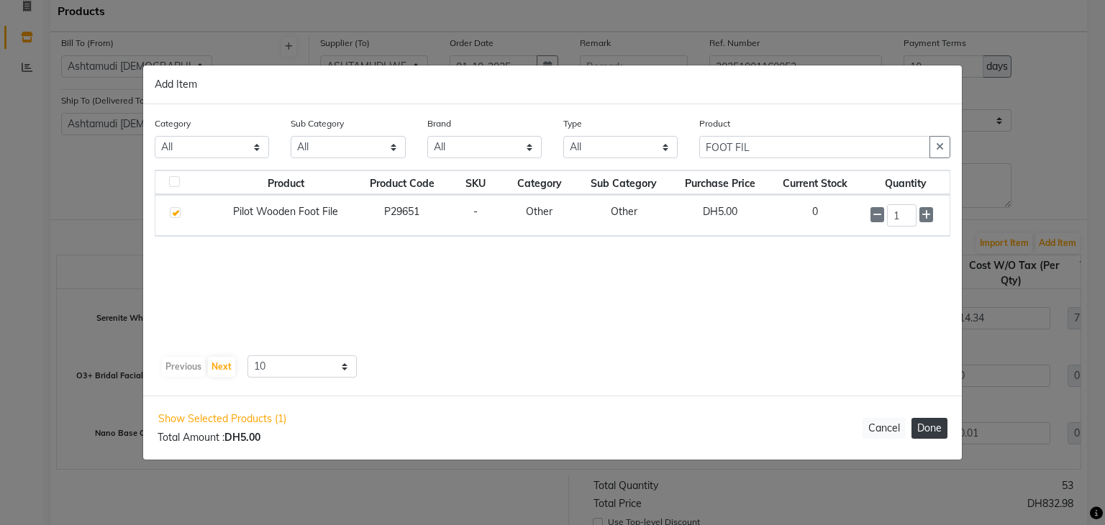
click at [933, 430] on button "Done" at bounding box center [929, 428] width 36 height 21
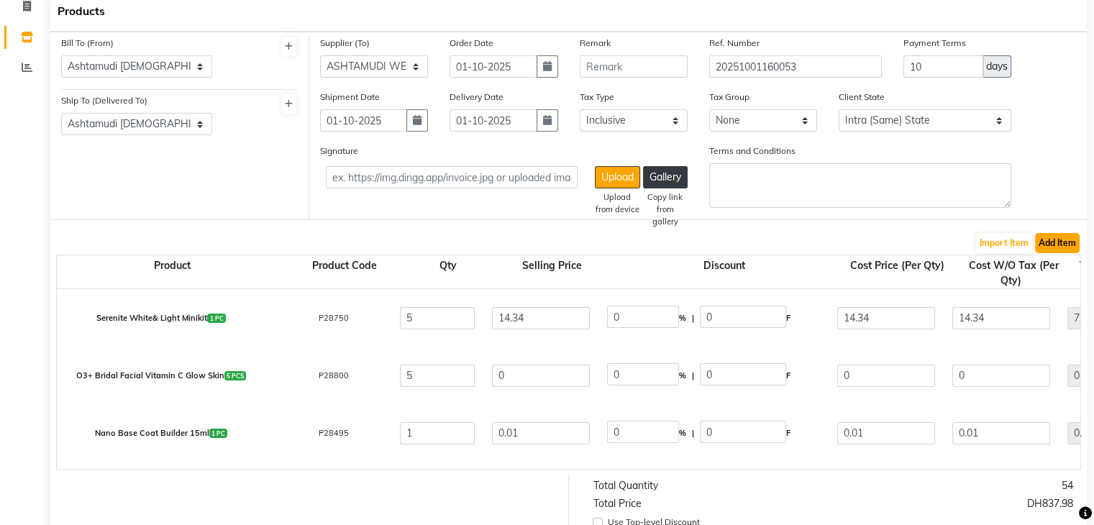
click at [1046, 243] on button "Add Item" at bounding box center [1057, 243] width 45 height 20
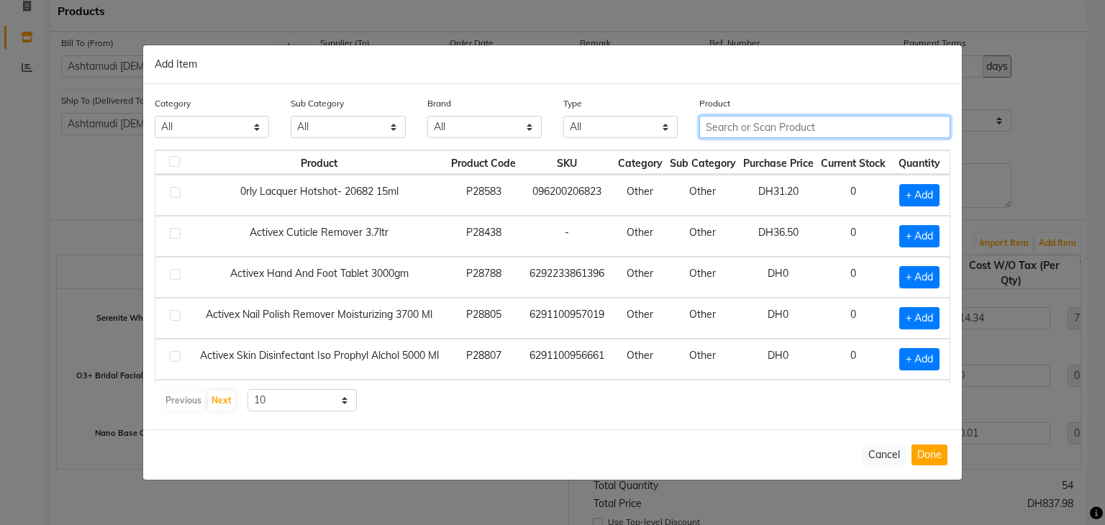
click at [762, 122] on input "text" at bounding box center [824, 127] width 251 height 22
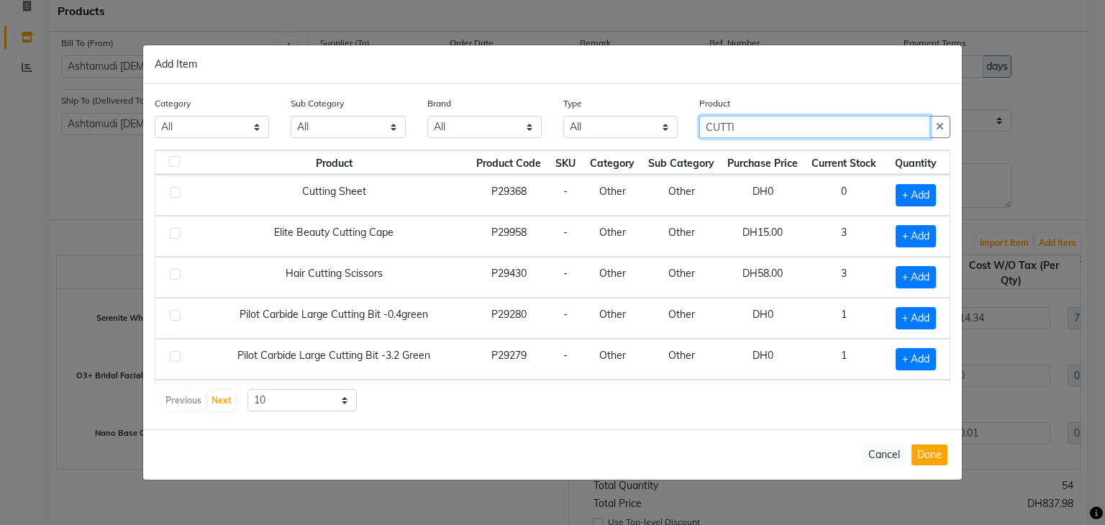
type input "CUTTI"
click at [891, 198] on div "+ Add" at bounding box center [916, 195] width 50 height 22
click at [901, 197] on span "+ Add" at bounding box center [915, 195] width 40 height 22
checkbox input "true"
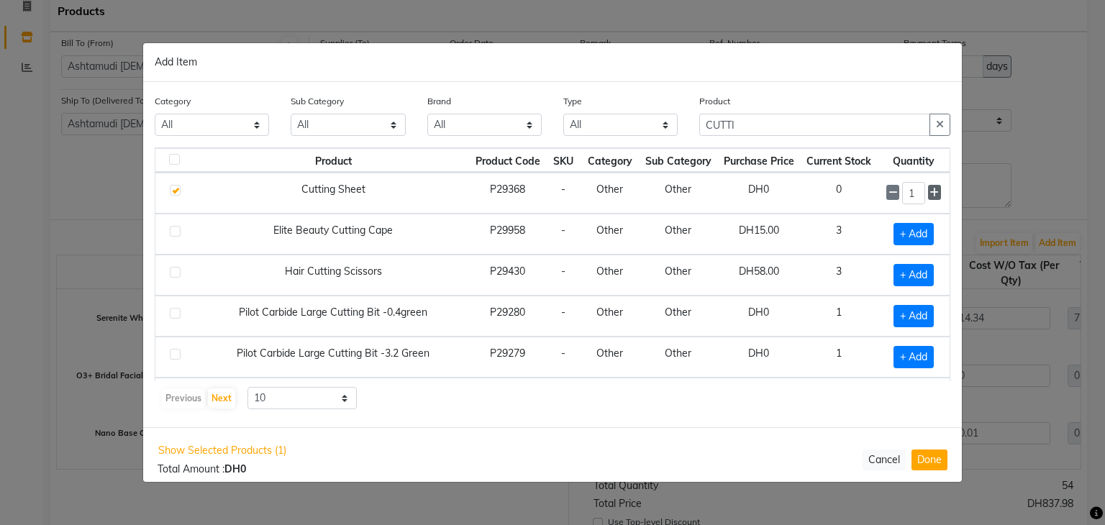
click at [929, 195] on icon at bounding box center [933, 193] width 9 height 10
type input "2"
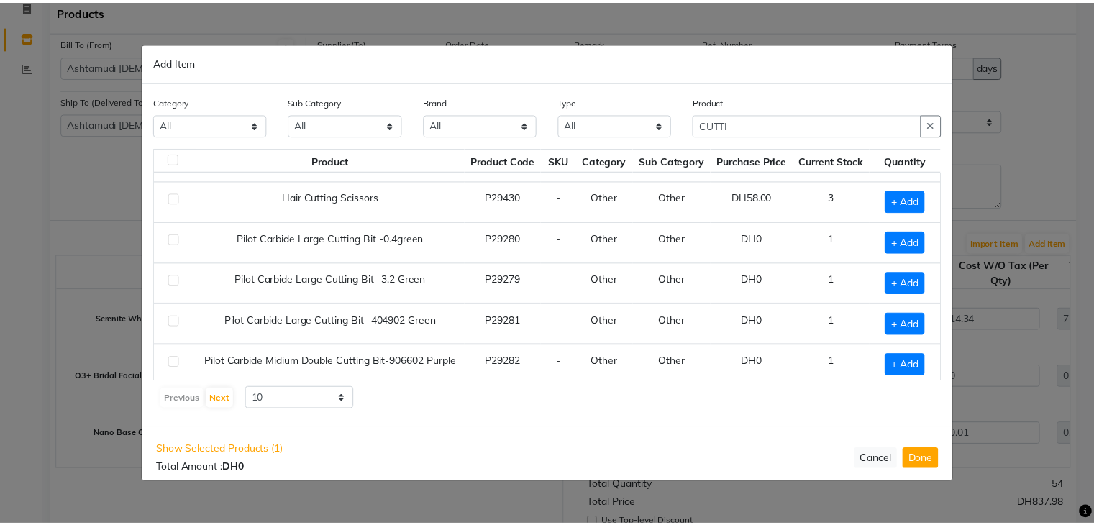
scroll to position [0, 0]
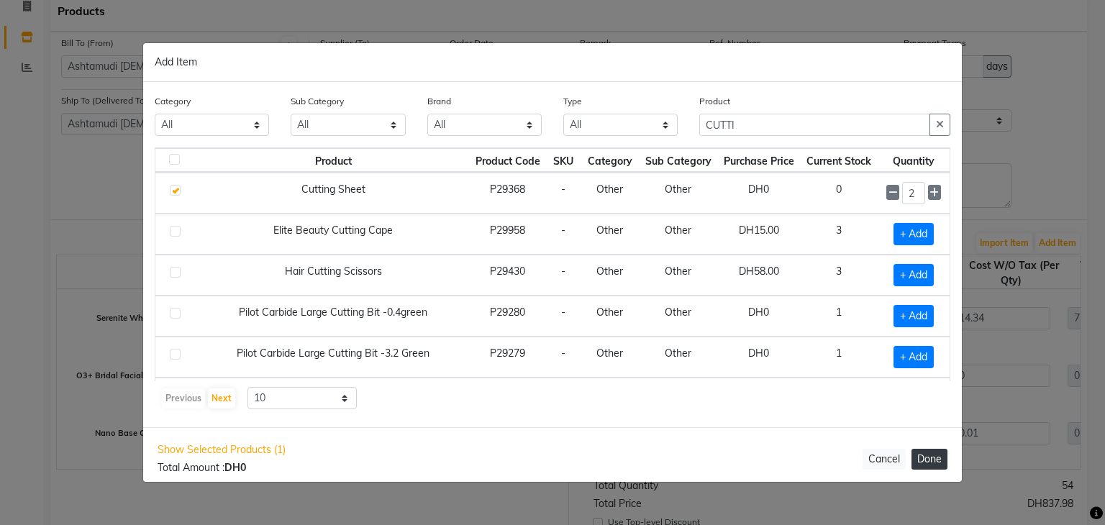
click at [938, 460] on button "Done" at bounding box center [929, 459] width 36 height 21
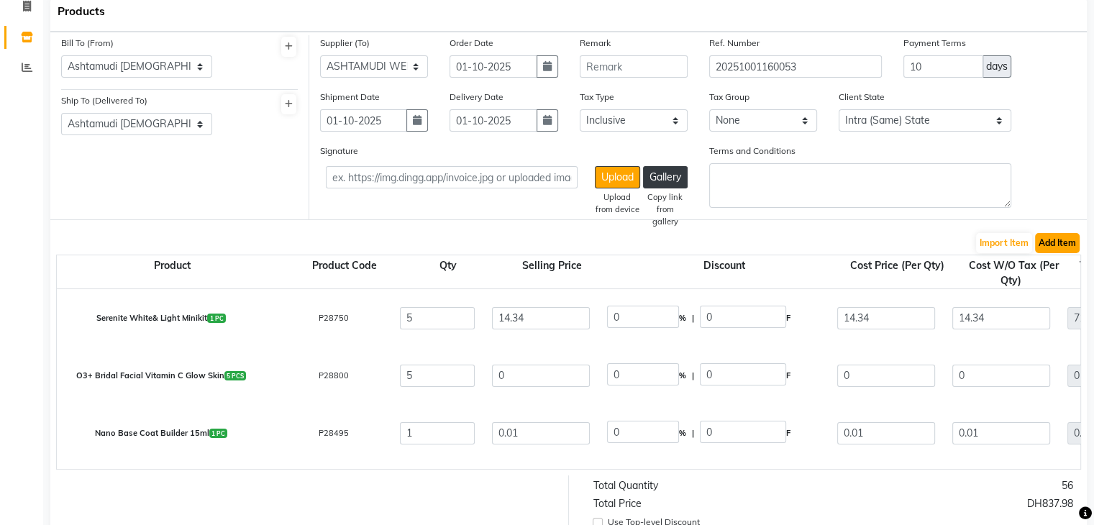
click at [1064, 245] on button "Add Item" at bounding box center [1057, 243] width 45 height 20
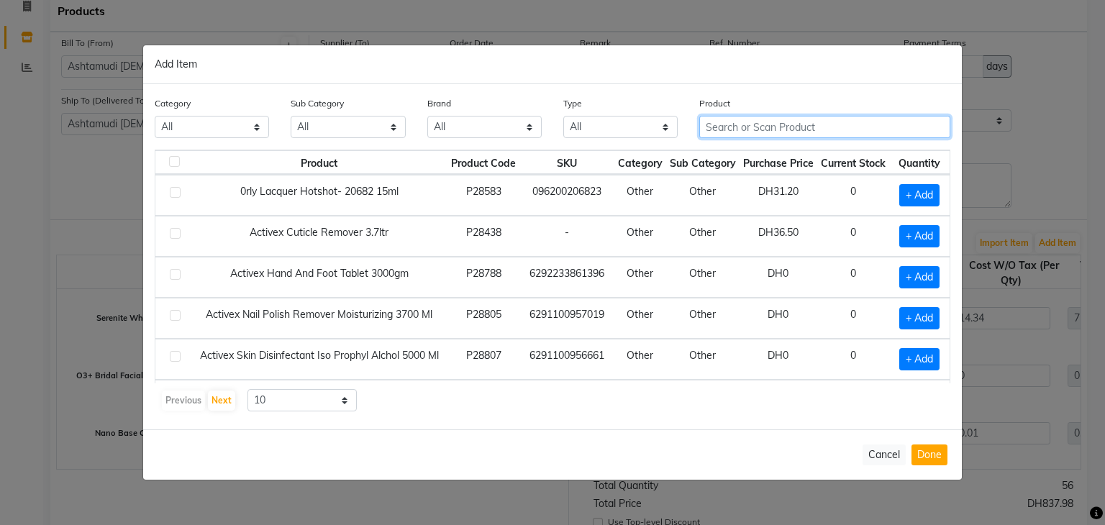
click at [823, 129] on input "text" at bounding box center [824, 127] width 251 height 22
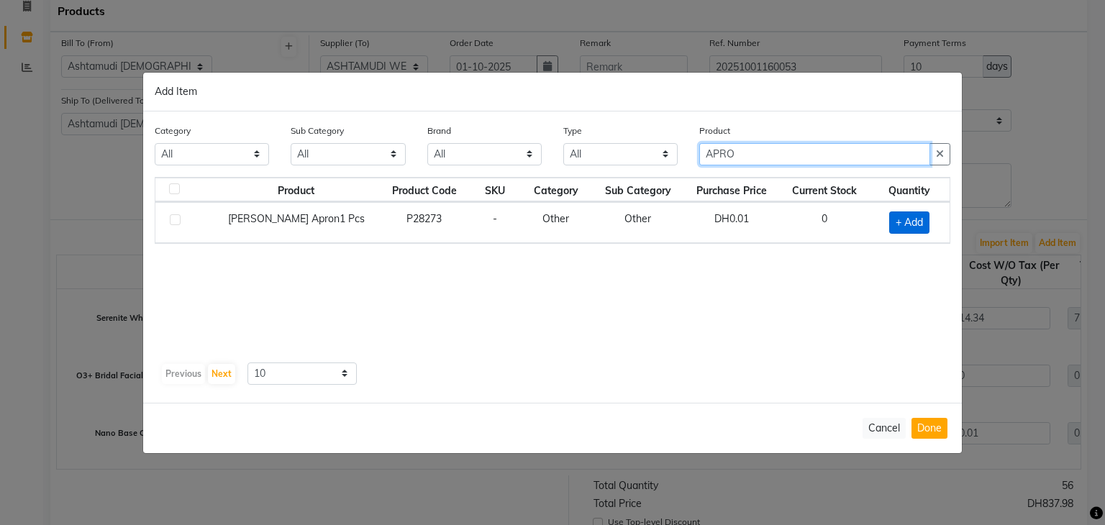
type input "APRO"
click at [920, 221] on span "+ Add" at bounding box center [909, 222] width 40 height 22
checkbox input "true"
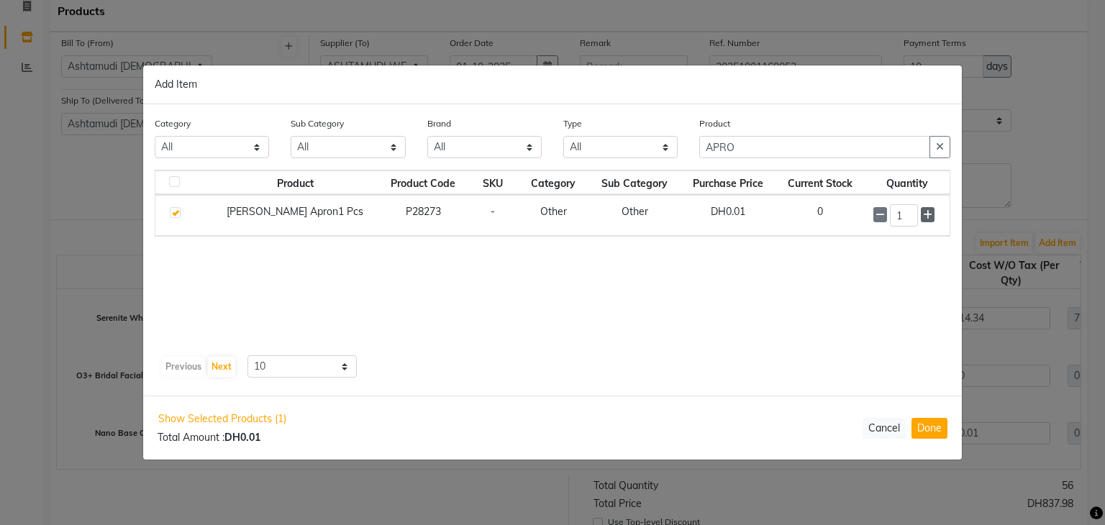
click at [923, 217] on icon at bounding box center [927, 215] width 9 height 10
type input "2"
click at [932, 431] on button "Done" at bounding box center [929, 428] width 36 height 21
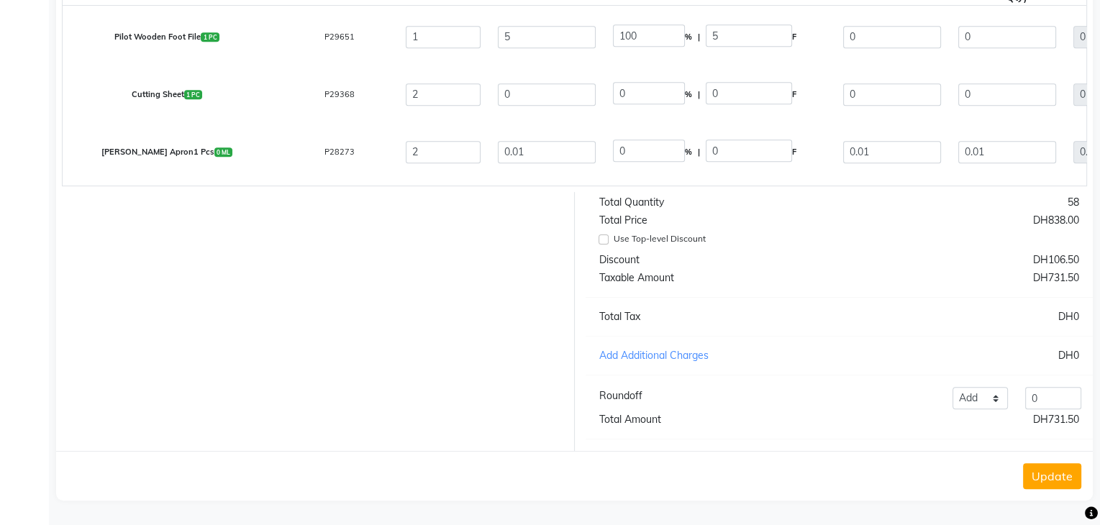
scroll to position [3, 0]
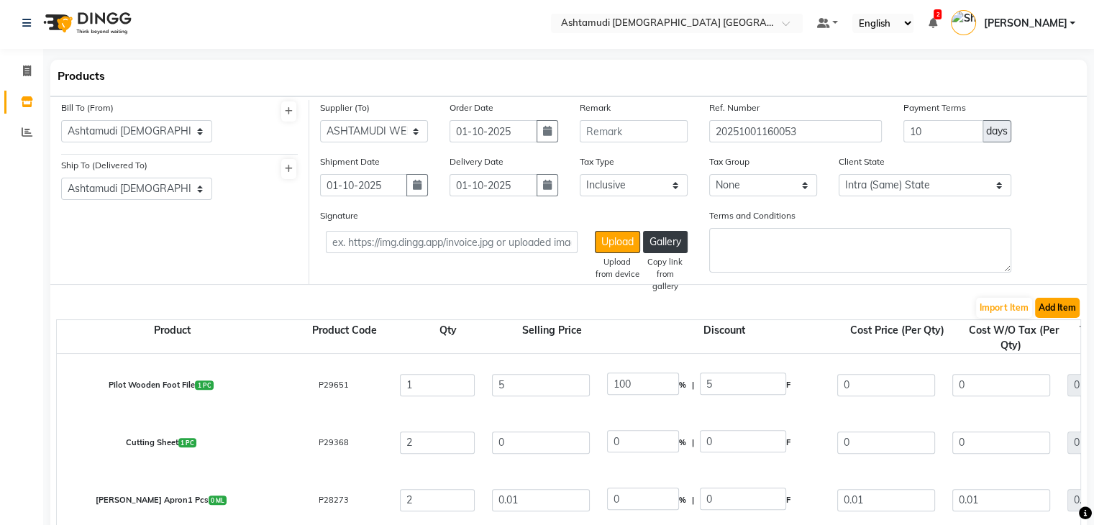
click at [1067, 309] on button "Add Item" at bounding box center [1057, 308] width 45 height 20
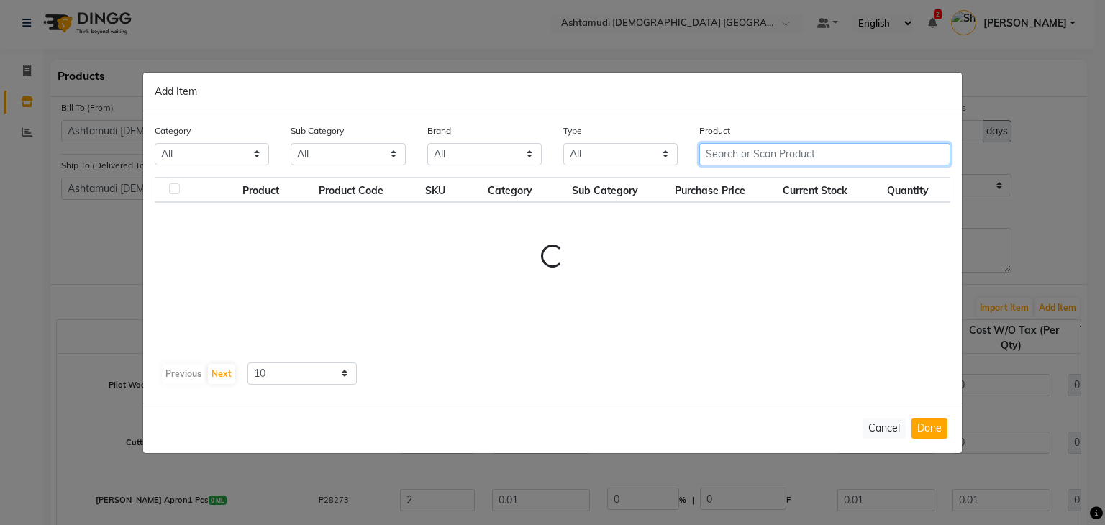
click at [732, 151] on input "text" at bounding box center [824, 154] width 251 height 22
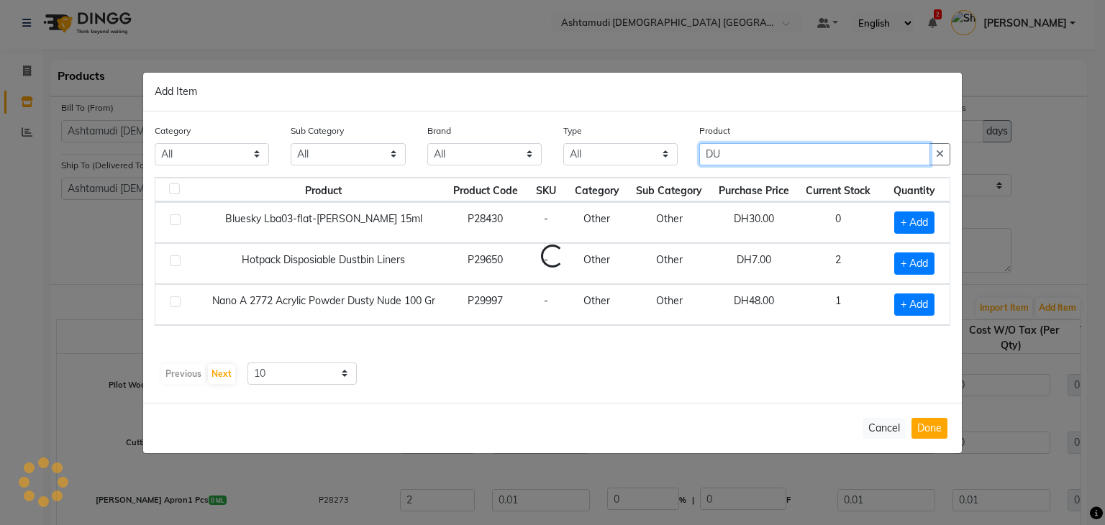
type input "D"
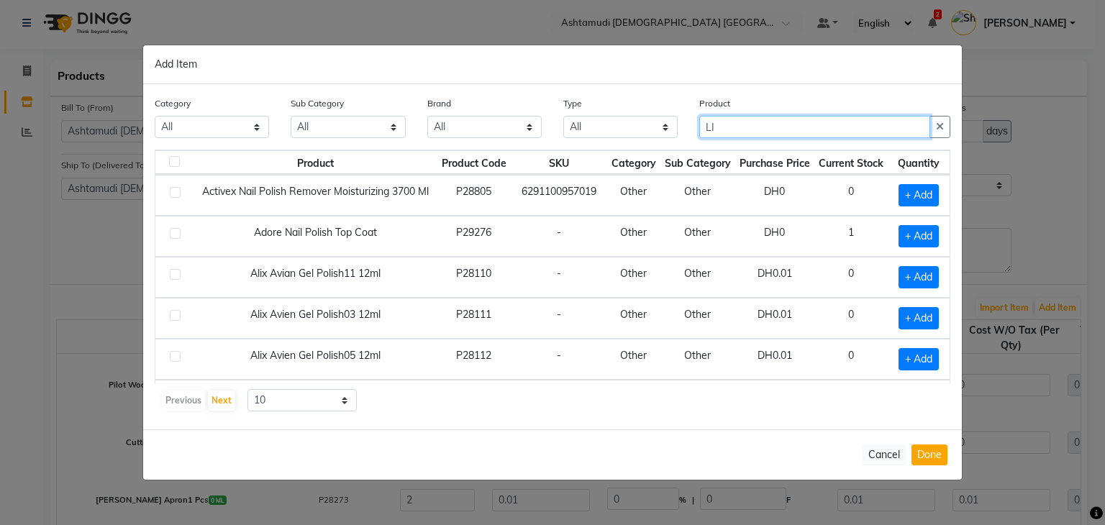
click at [798, 134] on input "LI" at bounding box center [814, 127] width 231 height 22
type input "L"
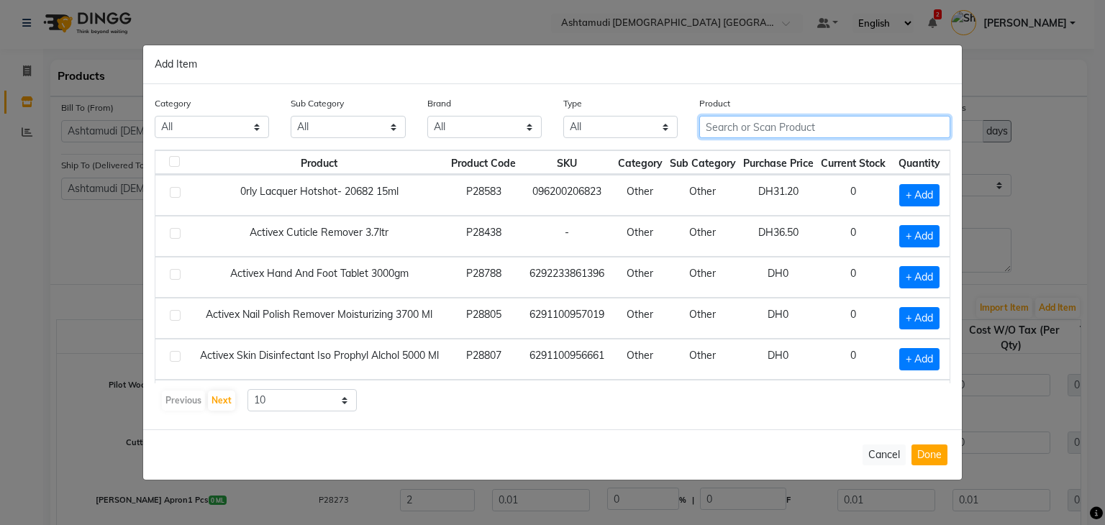
paste input "SCHWARZKOPH BM PREMIUM LIGHTENER 450G"
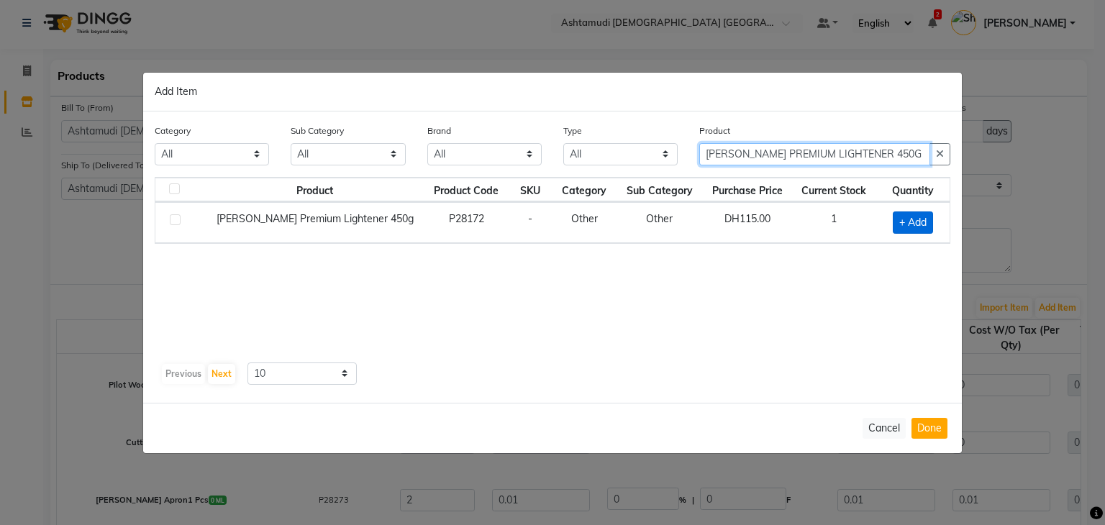
type input "SCHWARZKOPH BM PREMIUM LIGHTENER 450G"
click at [911, 215] on span "+ Add" at bounding box center [912, 222] width 40 height 22
checkbox input "true"
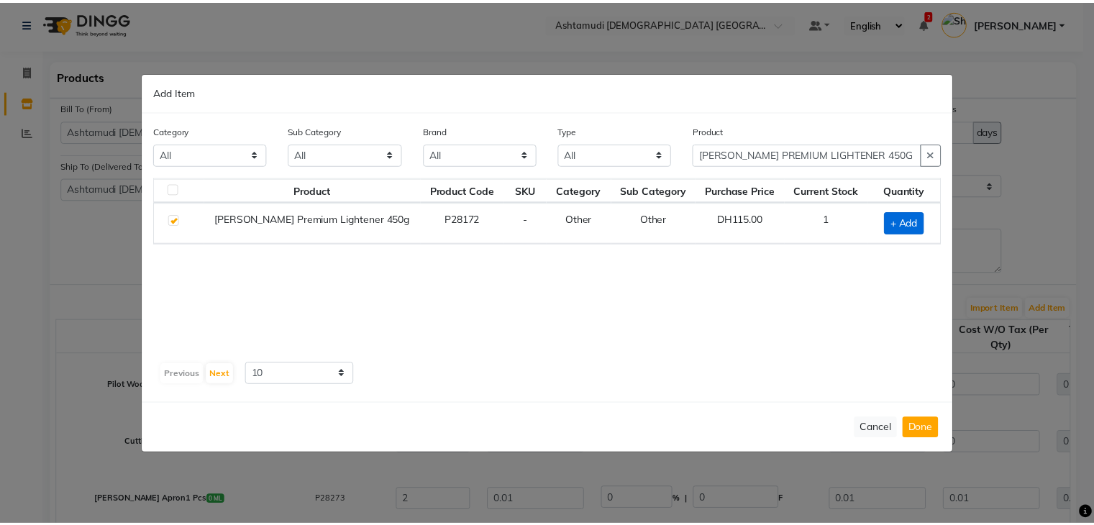
scroll to position [0, 0]
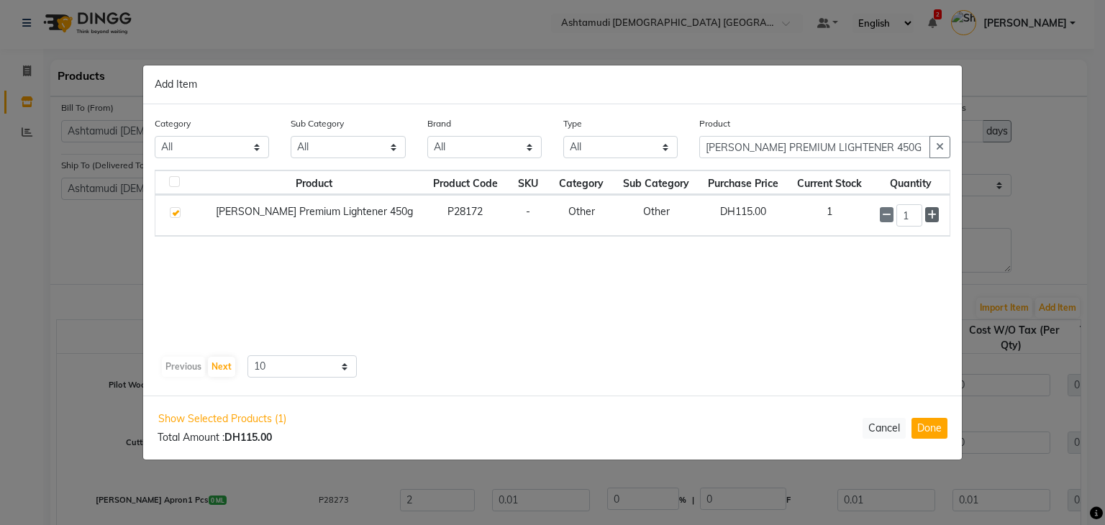
click at [936, 214] on span at bounding box center [932, 214] width 14 height 15
type input "2"
click at [918, 425] on button "Done" at bounding box center [929, 428] width 36 height 21
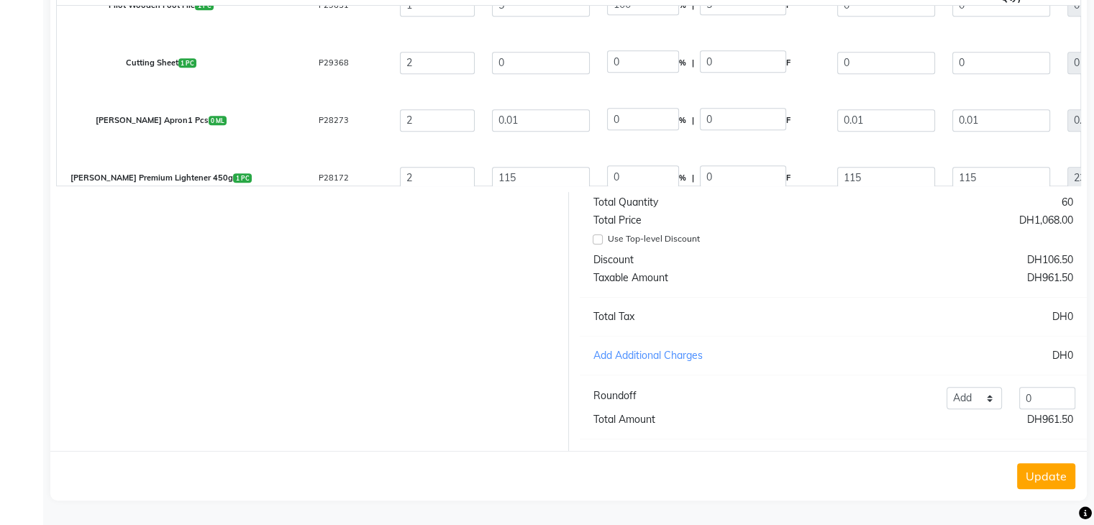
scroll to position [1379, 0]
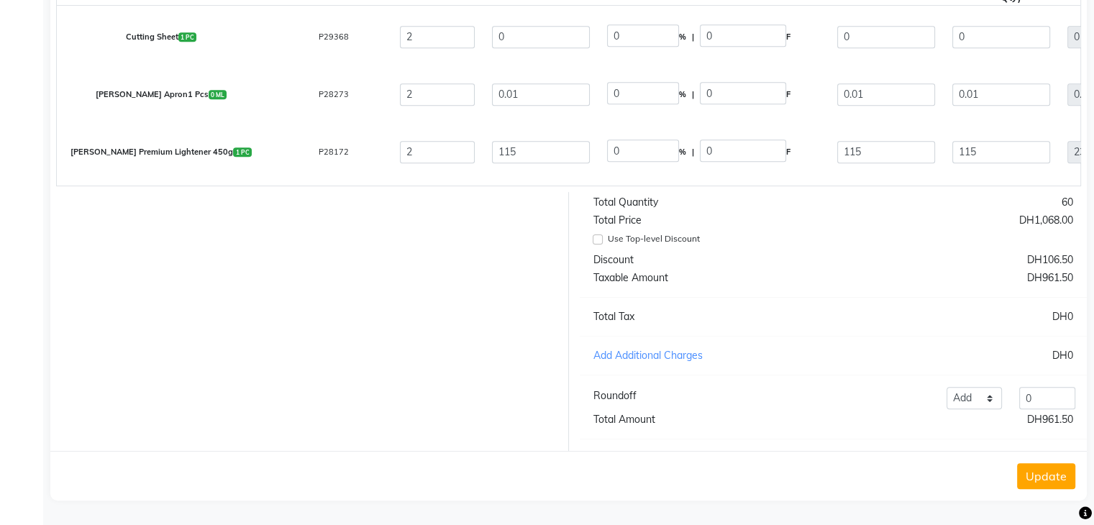
click at [1059, 475] on button "Update" at bounding box center [1046, 476] width 58 height 26
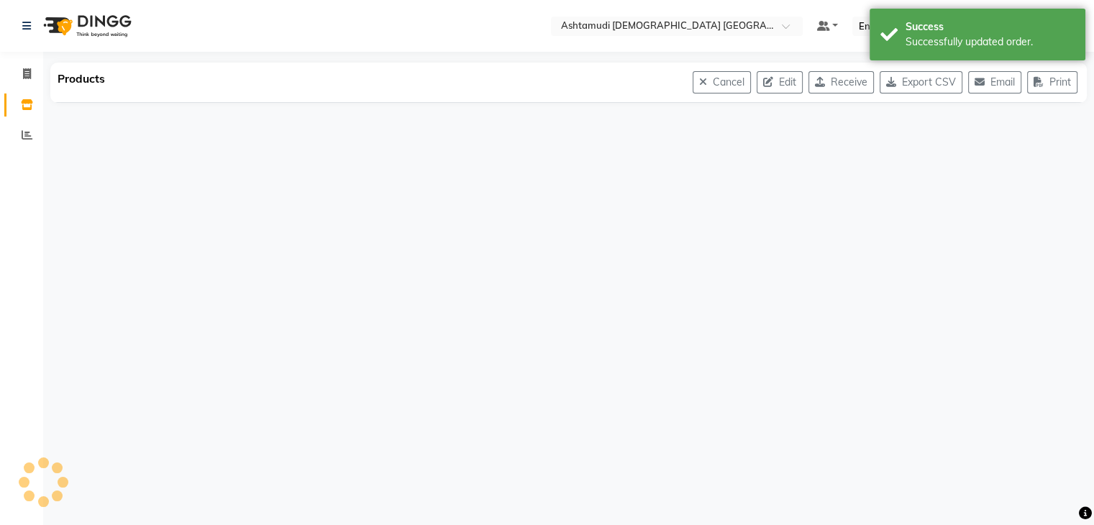
scroll to position [0, 0]
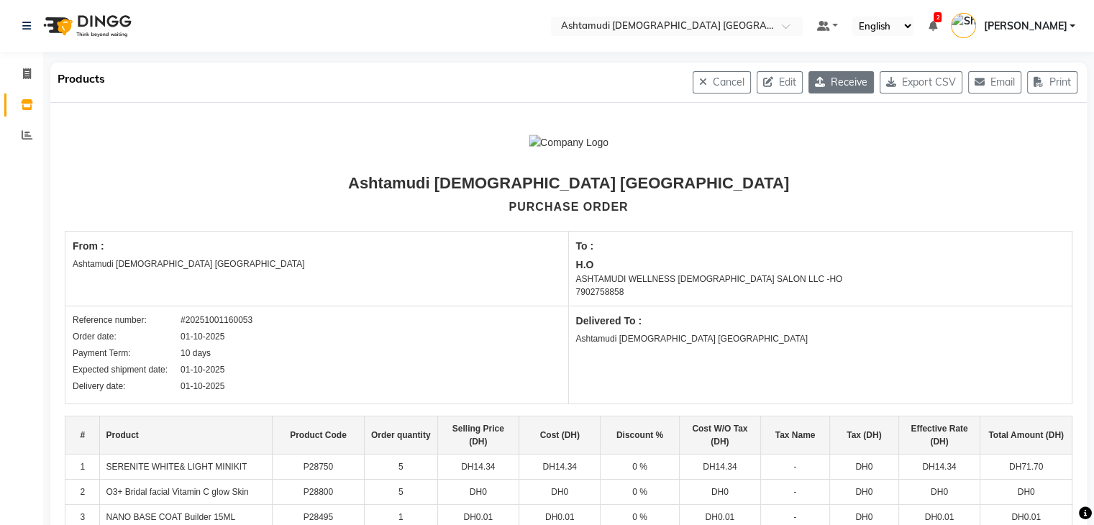
click at [841, 86] on button "Receive" at bounding box center [840, 82] width 65 height 22
select select "1544"
select select "1545"
select select "5169"
select select "true"
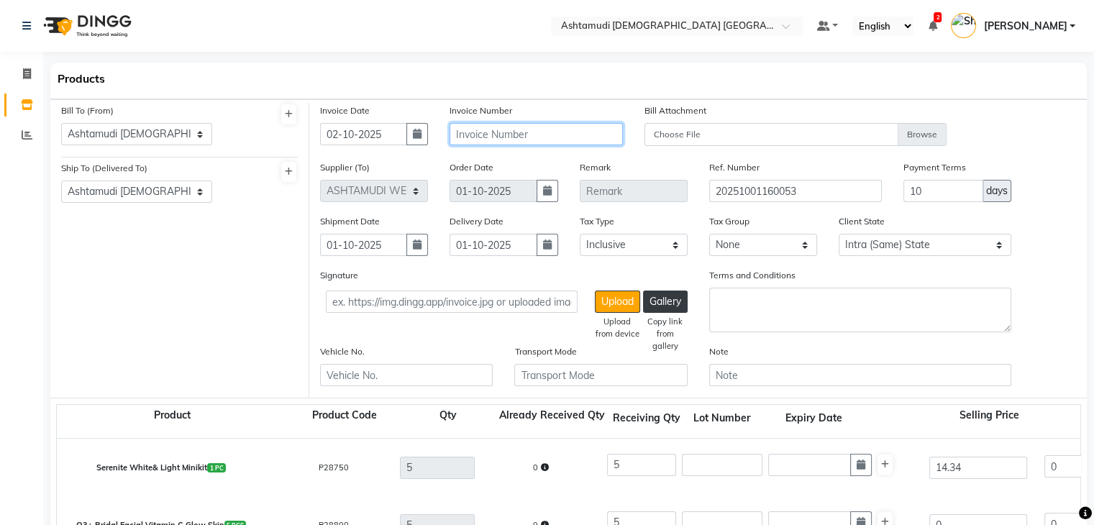
click at [555, 132] on input "text" at bounding box center [535, 134] width 173 height 22
paste input "TO-00320"
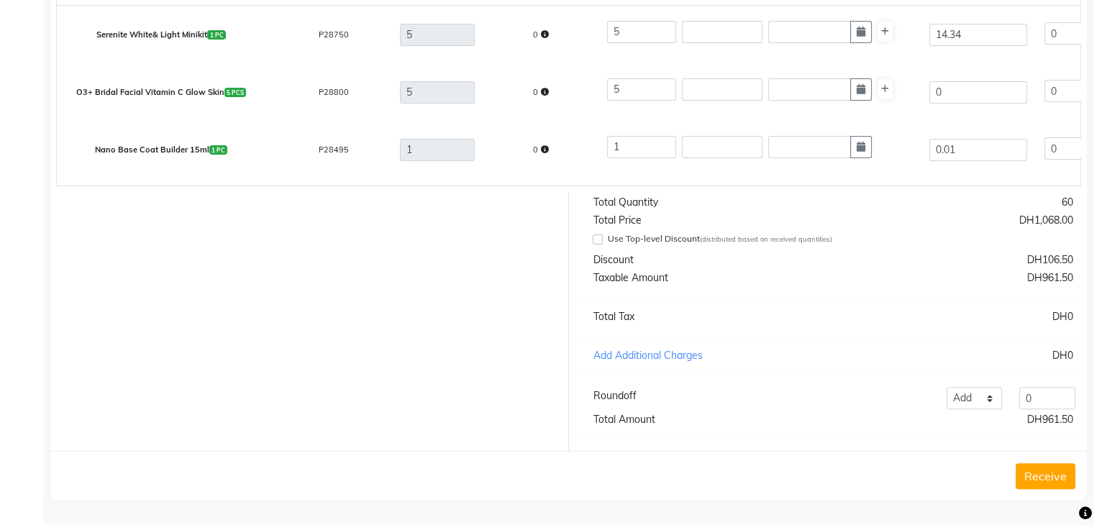
type input "TO-00320"
click at [1050, 482] on button "Receive" at bounding box center [1045, 476] width 60 height 26
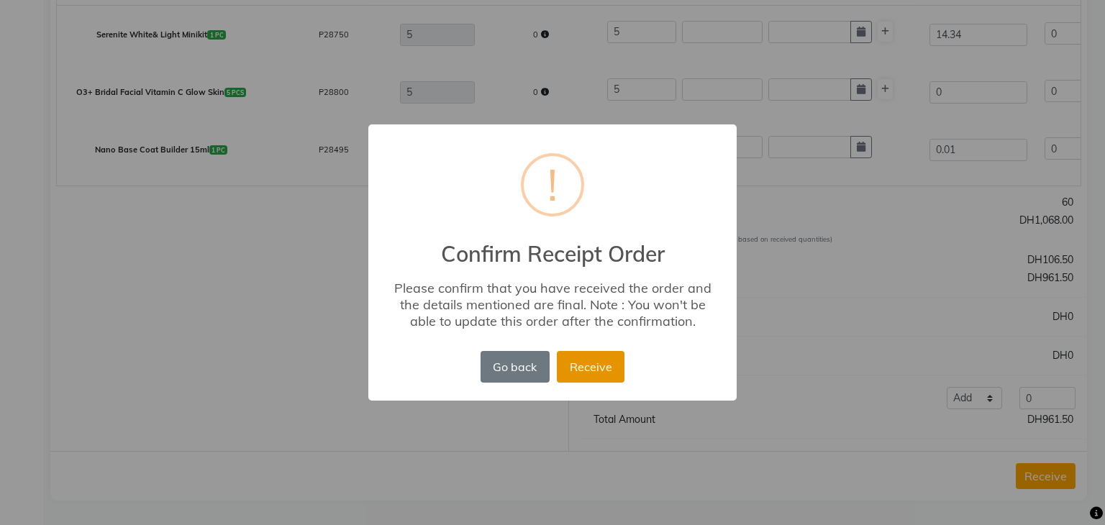
click at [595, 369] on button "Receive" at bounding box center [591, 367] width 68 height 32
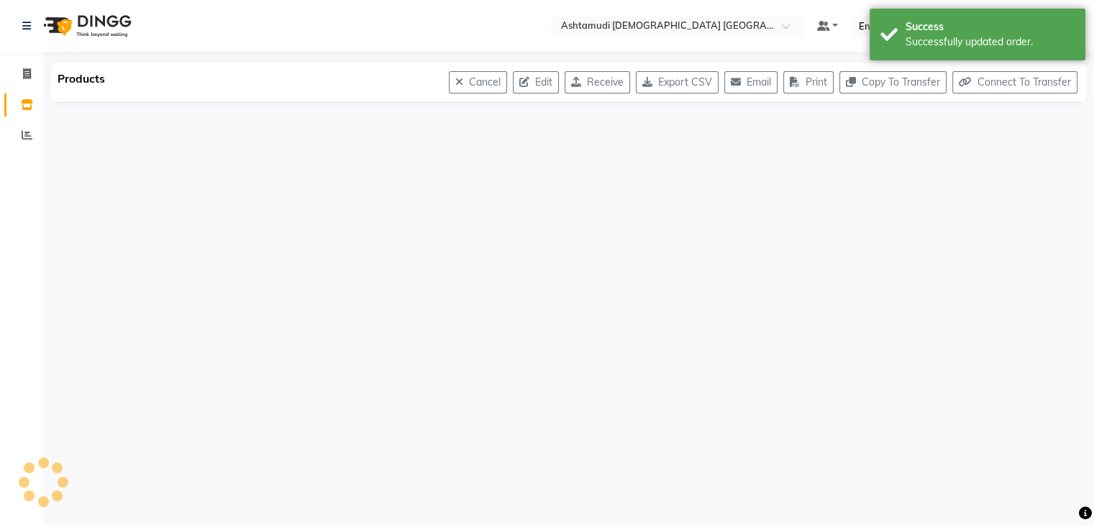
scroll to position [0, 0]
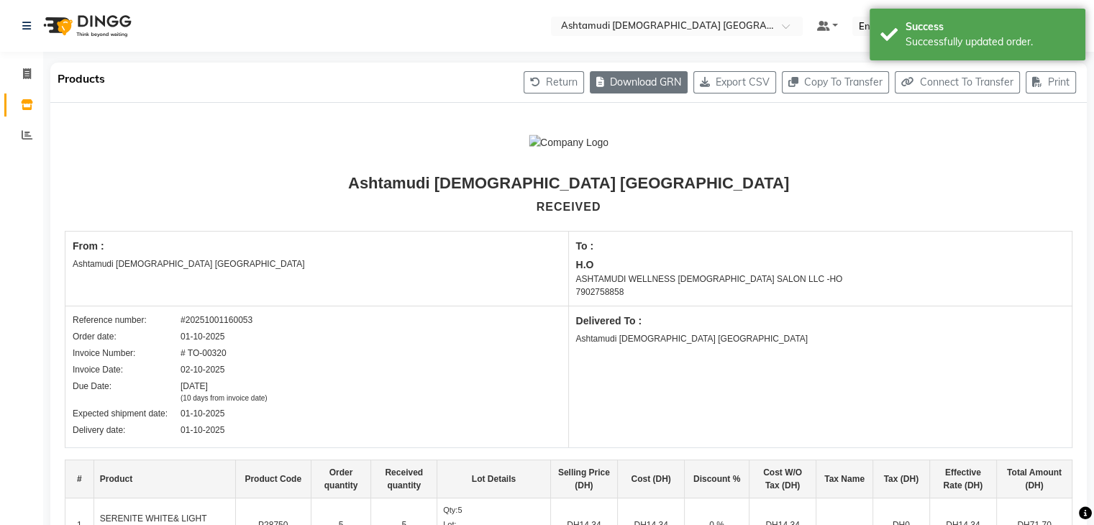
click at [631, 76] on button "Download GRN" at bounding box center [639, 82] width 98 height 22
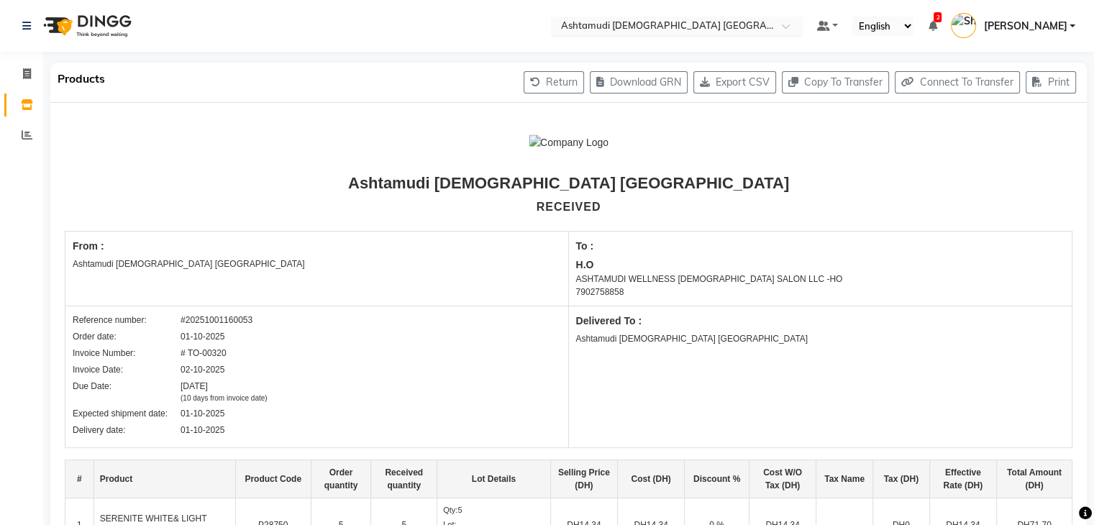
click at [767, 29] on input "text" at bounding box center [662, 27] width 209 height 14
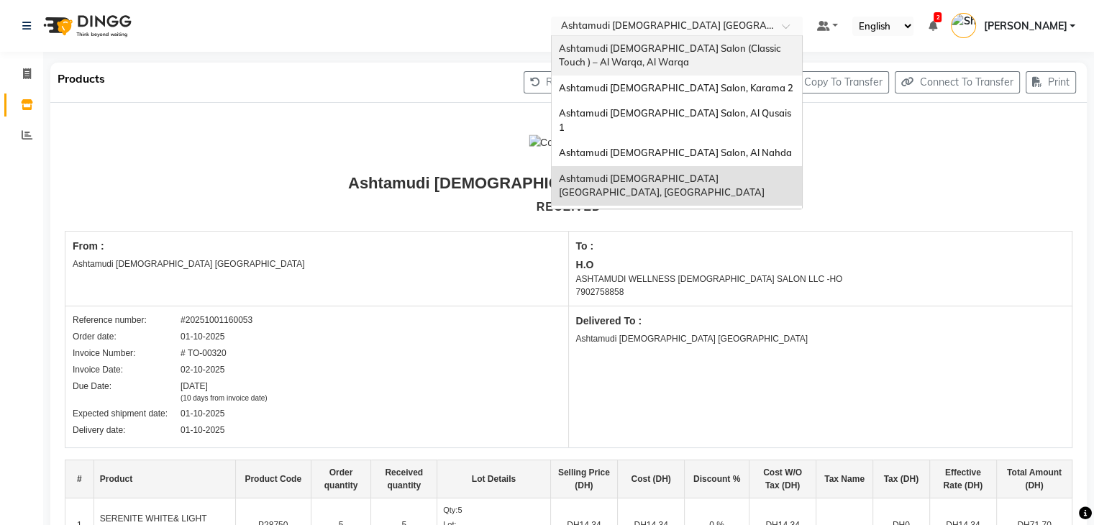
click at [754, 66] on div "Ashtamudi Ladies Salon (Classic Touch ) – Al Warqa, Al Warqa" at bounding box center [677, 56] width 250 height 40
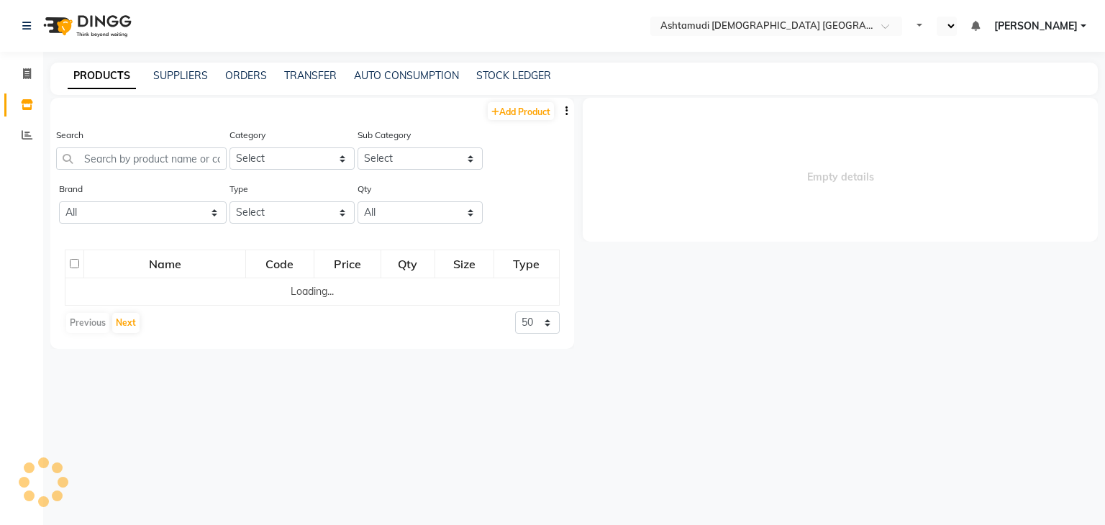
select select "en"
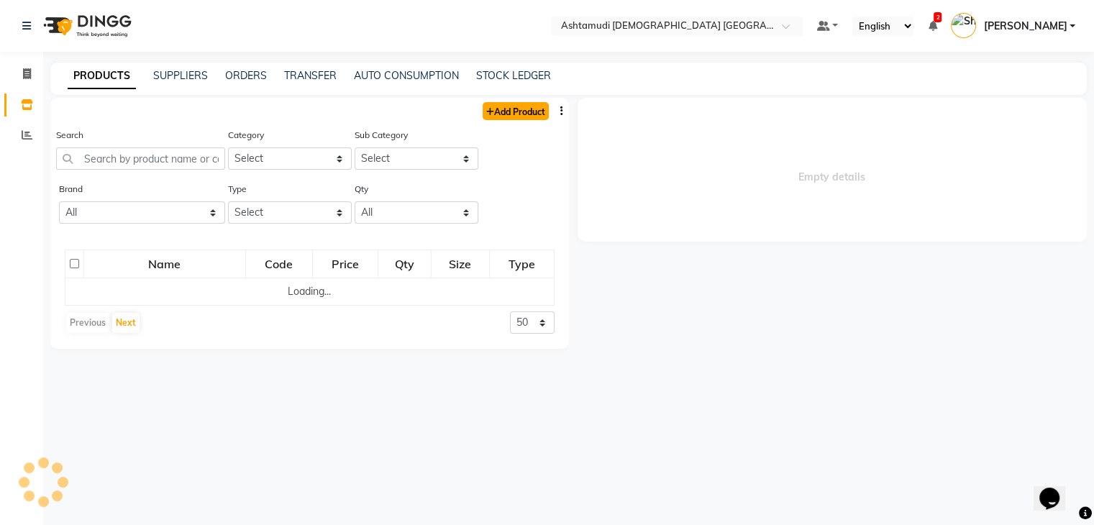
click at [524, 113] on link "Add Product" at bounding box center [516, 111] width 66 height 18
select select "true"
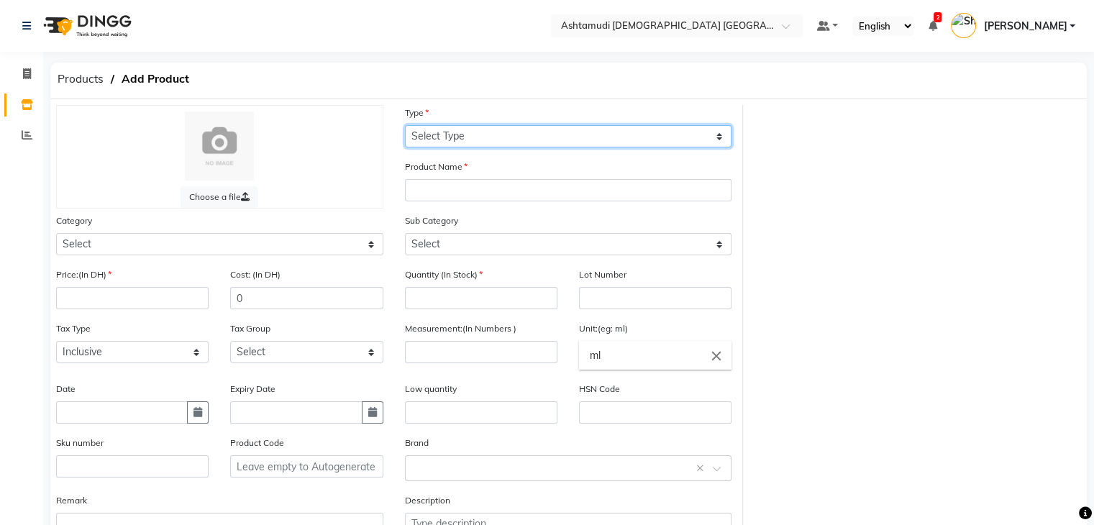
click at [527, 139] on select "Select Type Both Retail Consumable" at bounding box center [568, 136] width 327 height 22
select select "C"
click at [405, 126] on select "Select Type Both Retail Consumable" at bounding box center [568, 136] width 327 height 22
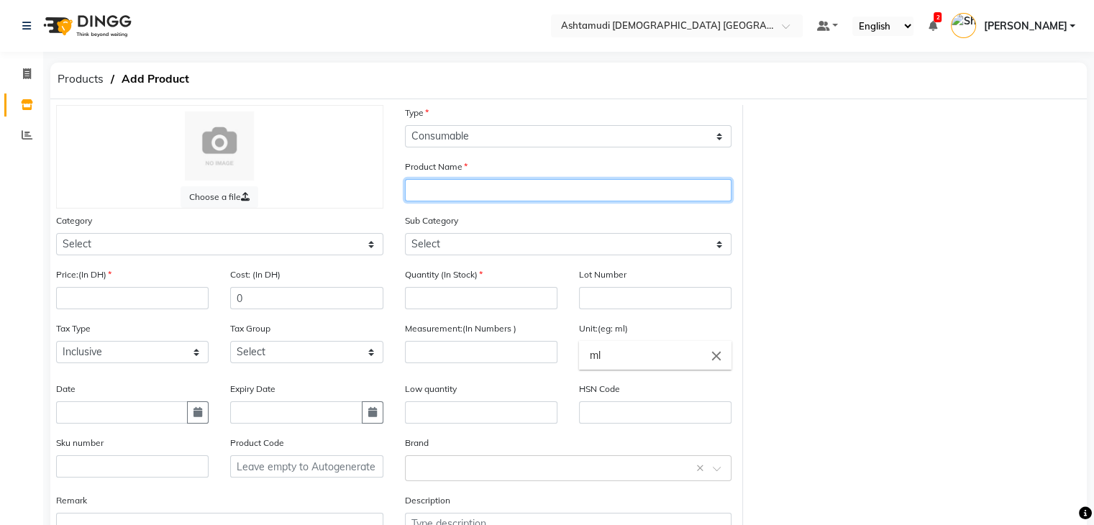
click at [528, 184] on input "text" at bounding box center [568, 190] width 327 height 22
paste input "Thuya Liquid Primer without Acid"
type input "Thuya Liquid Primer without Acid"
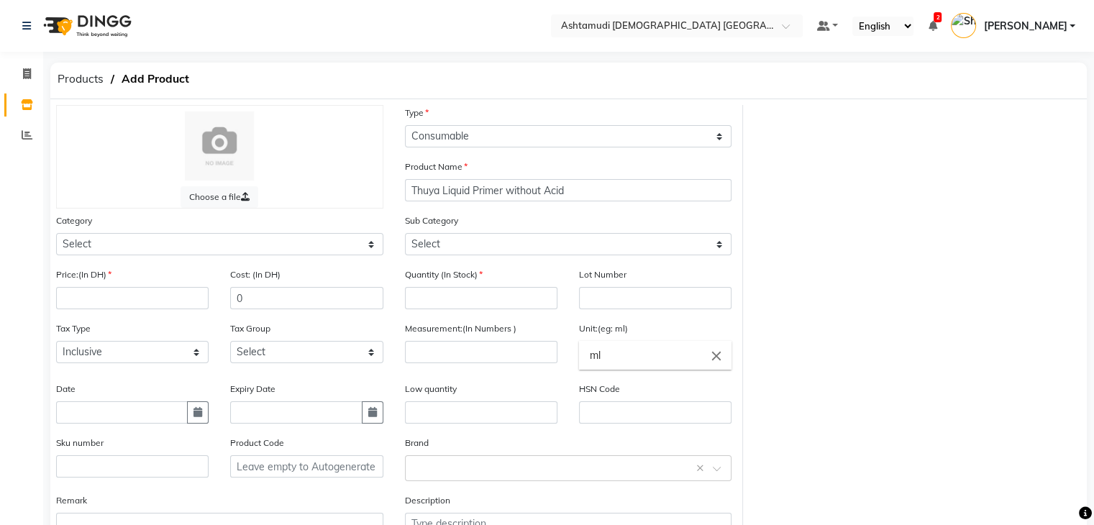
click at [509, 281] on div "Quantity (In Stock)" at bounding box center [481, 288] width 152 height 42
click at [516, 293] on input "number" at bounding box center [481, 298] width 152 height 22
type input "0"
click at [498, 362] on input "number" at bounding box center [481, 352] width 152 height 22
type input "1"
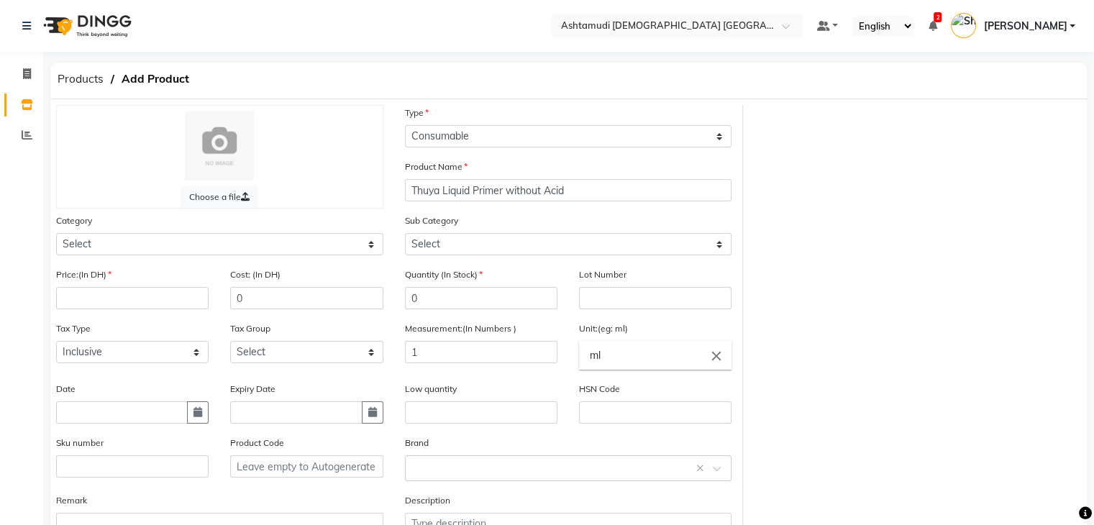
click at [652, 351] on input "ml" at bounding box center [655, 355] width 152 height 29
type input "m"
click at [670, 426] on link "pc" at bounding box center [655, 416] width 152 height 37
type input "pc"
click at [65, 294] on input "number" at bounding box center [132, 298] width 152 height 22
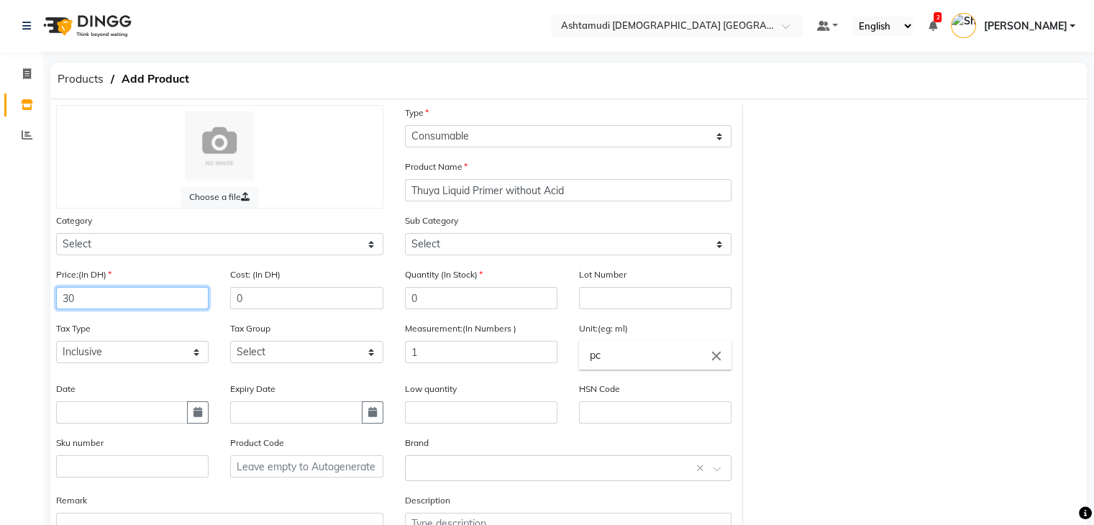
scroll to position [112, 0]
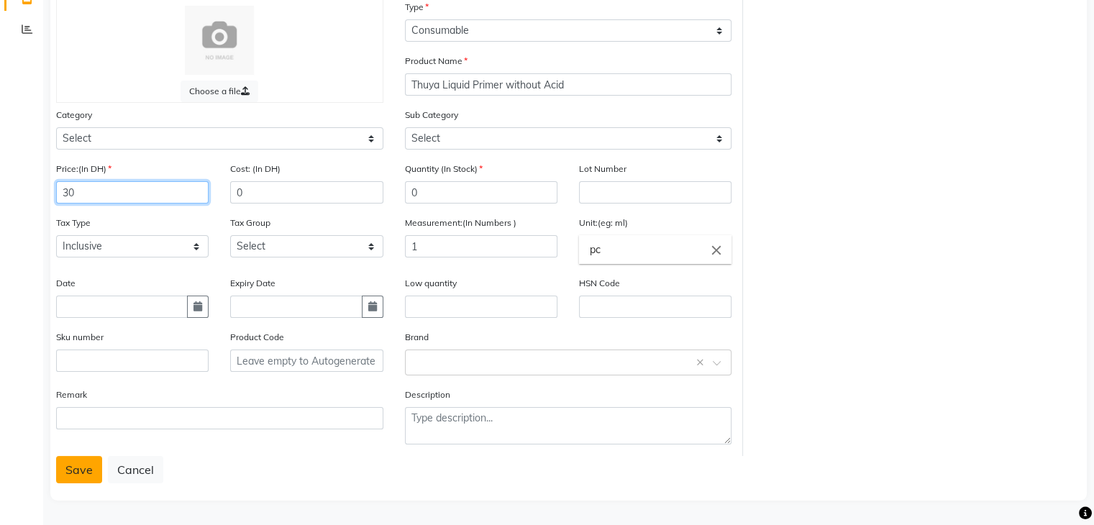
type input "30"
click at [83, 471] on button "Save" at bounding box center [79, 469] width 46 height 27
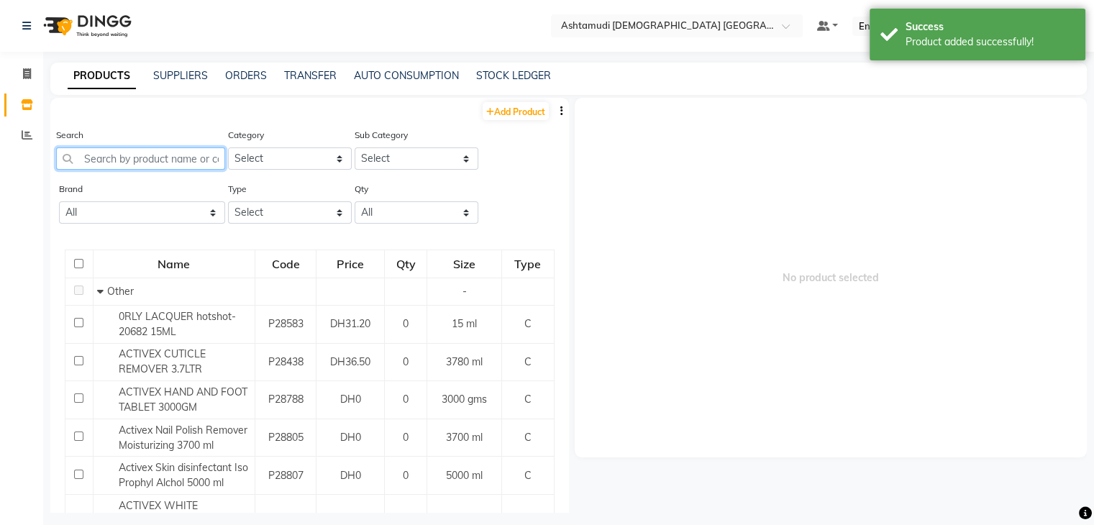
click at [128, 156] on input "text" at bounding box center [140, 158] width 169 height 22
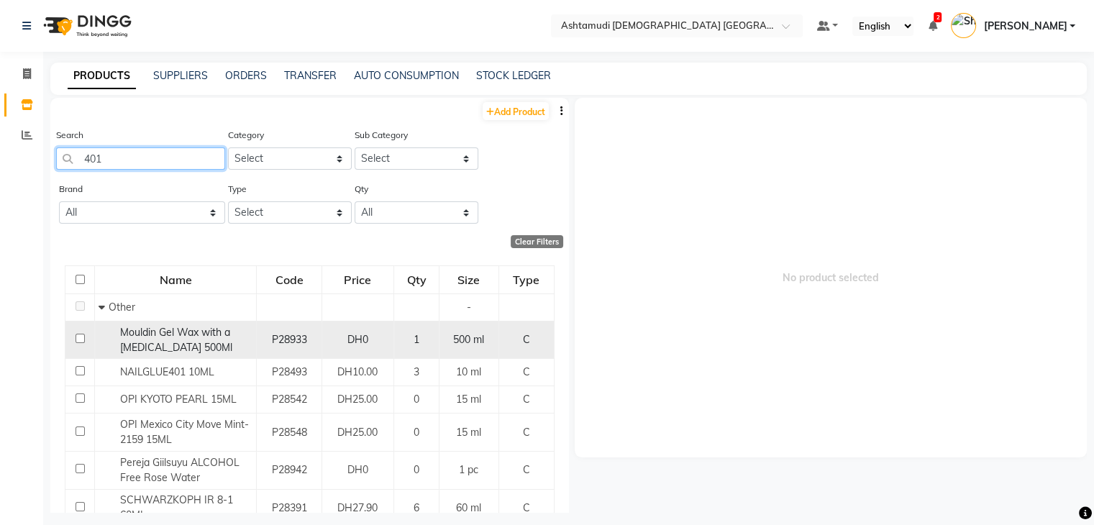
scroll to position [96, 0]
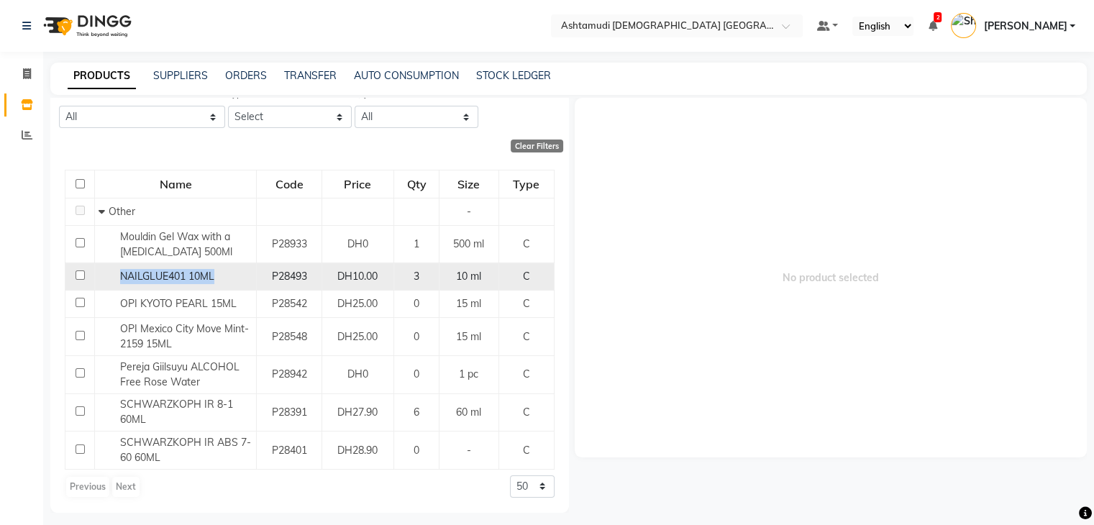
drag, startPoint x: 113, startPoint y: 285, endPoint x: 239, endPoint y: 268, distance: 127.6
click at [239, 268] on td "NAILGLUE401 10ML" at bounding box center [176, 276] width 162 height 27
copy span "NAILGLUE401 10ML"
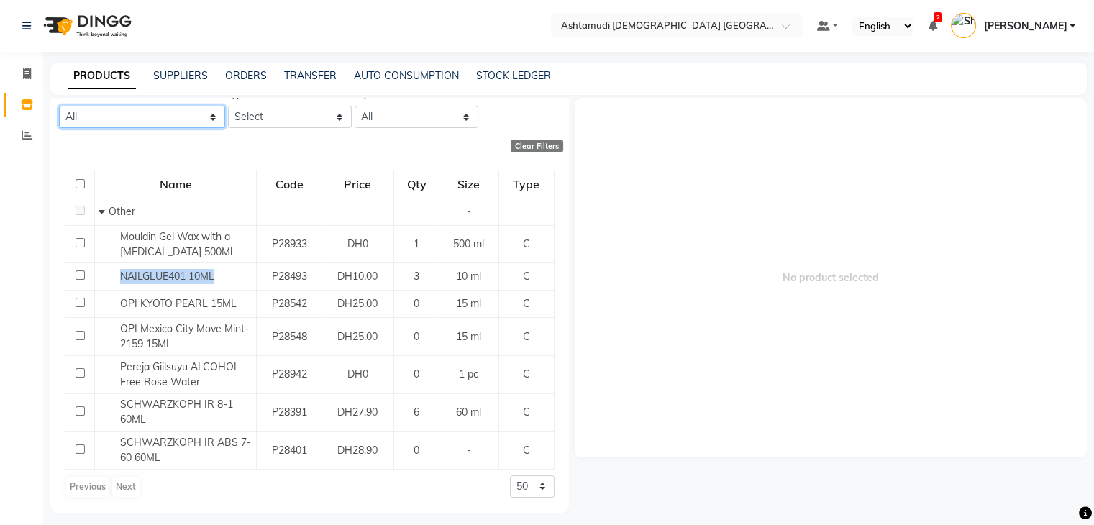
click at [104, 118] on select "All 03 Alix Avian Bluesky Blue Sky Entity [PERSON_NAME] K18 Loreal Lotus Makeup…" at bounding box center [142, 117] width 166 height 22
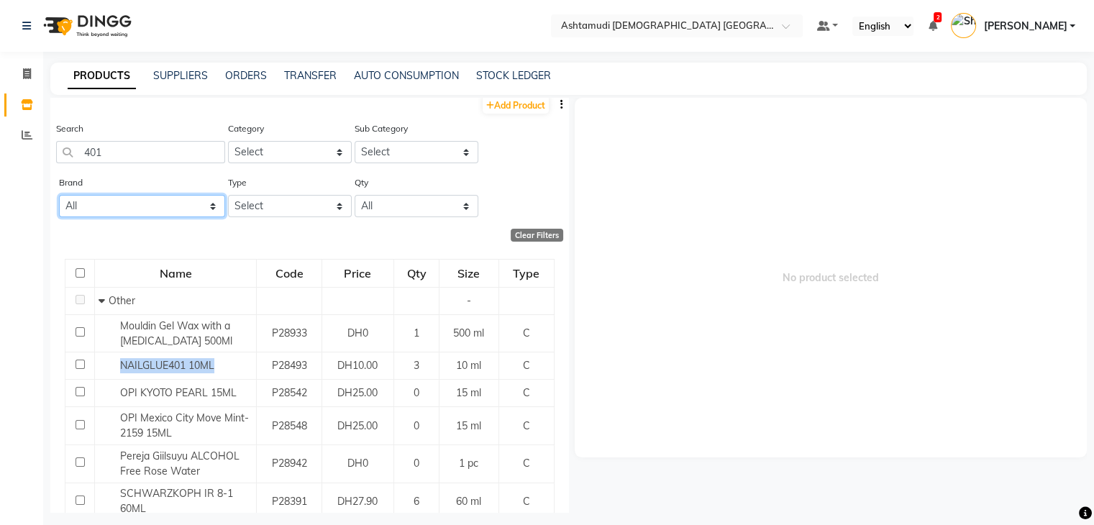
scroll to position [0, 0]
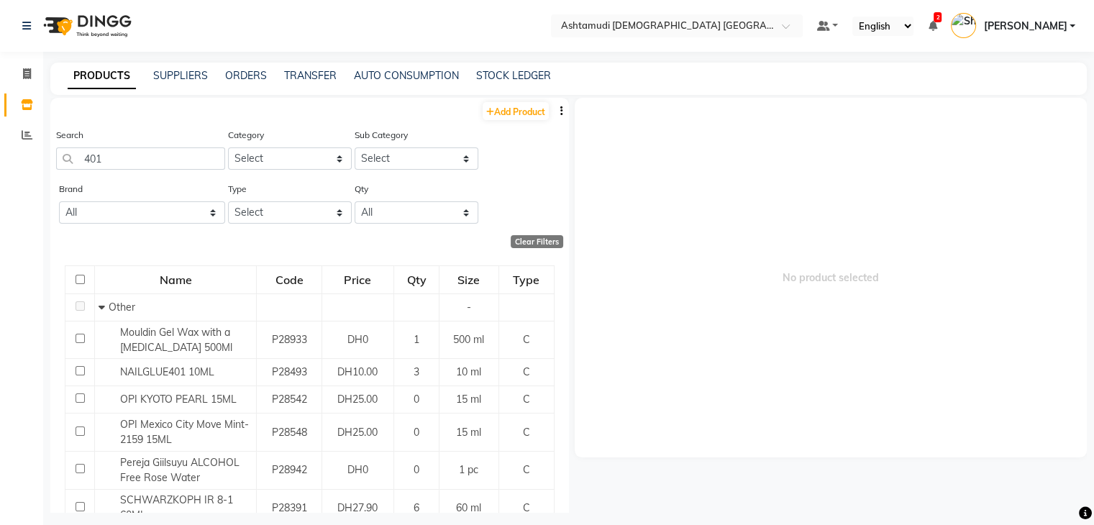
click at [140, 142] on div "Search 401" at bounding box center [140, 148] width 169 height 42
click at [141, 149] on input "401" at bounding box center [140, 158] width 169 height 22
type input "4"
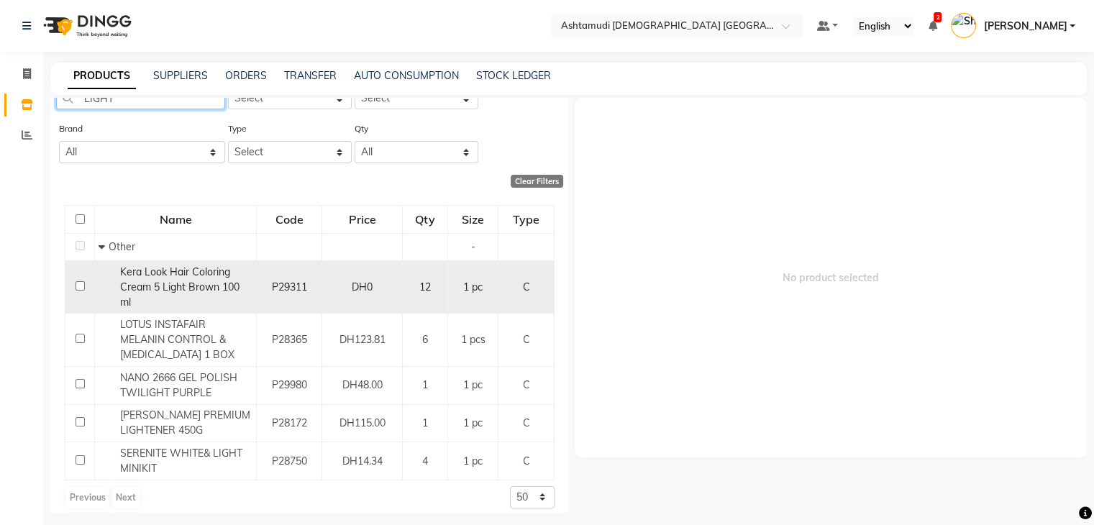
scroll to position [86, 0]
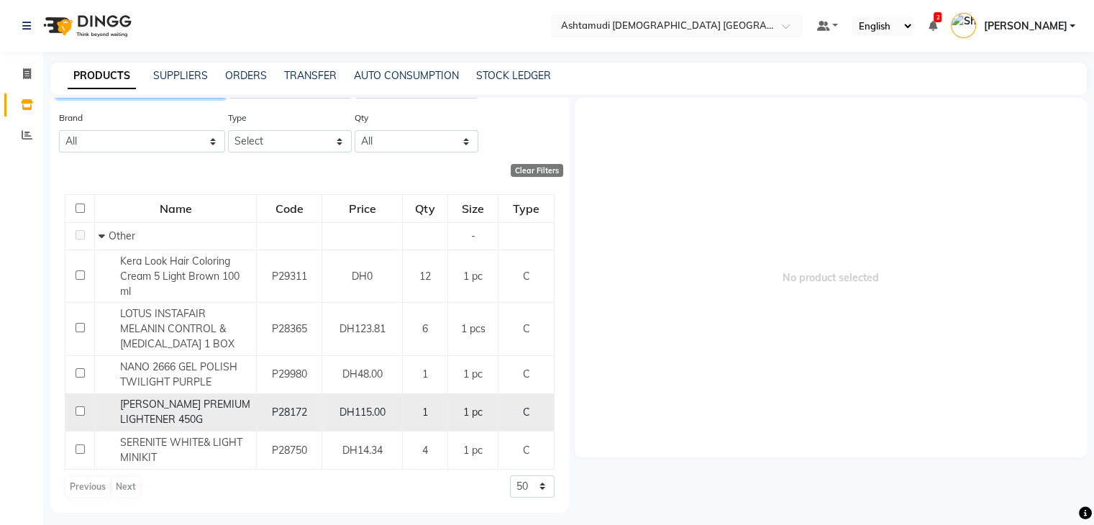
type input "LIGHT"
drag, startPoint x: 112, startPoint y: 388, endPoint x: 199, endPoint y: 419, distance: 92.3
click at [199, 419] on div "[PERSON_NAME] PREMIUM LIGHTENER 450G" at bounding box center [176, 412] width 154 height 30
copy span "[PERSON_NAME] PREMIUM LIGHTENER 450G"
select select
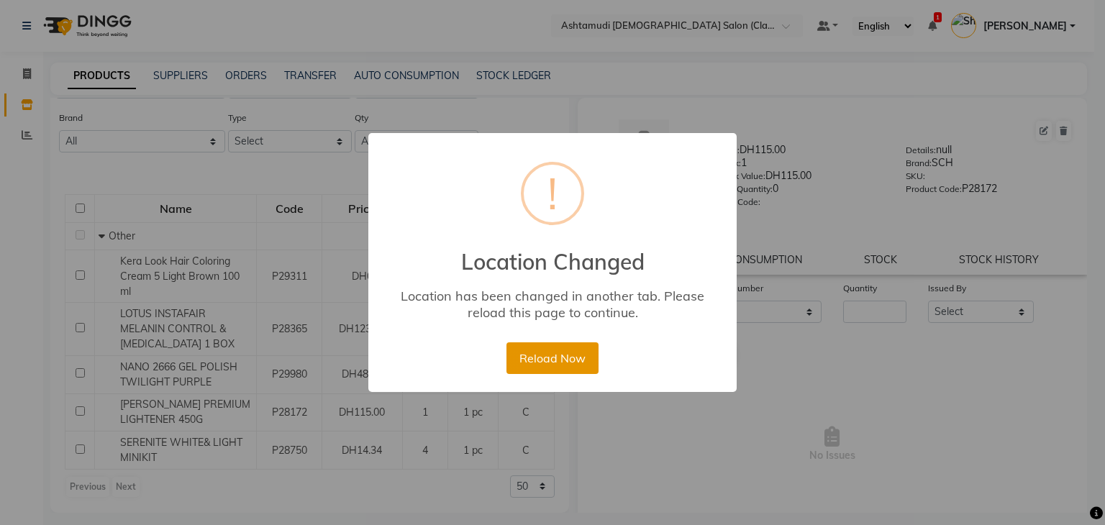
click at [519, 358] on button "Reload Now" at bounding box center [551, 358] width 91 height 32
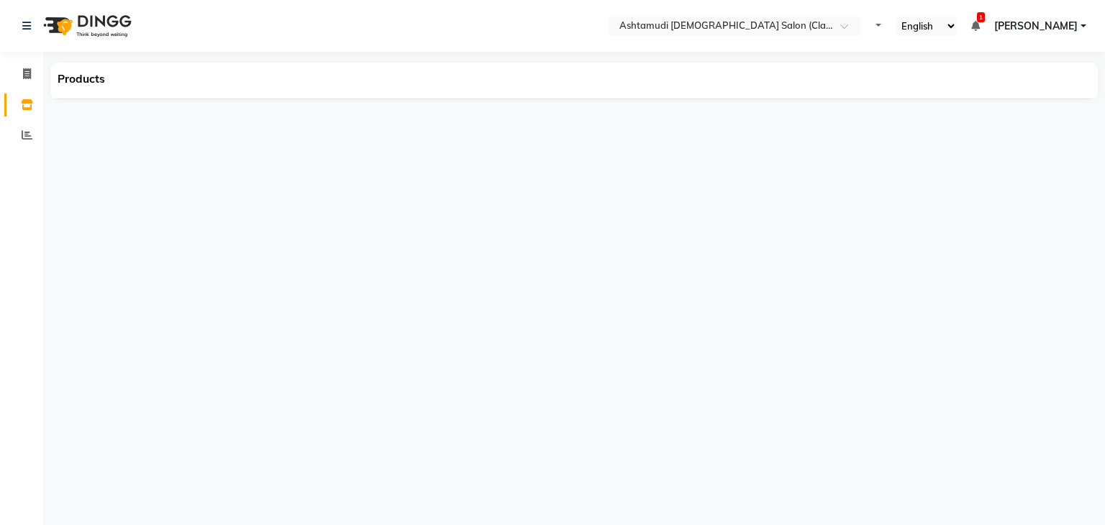
select select "en"
click at [104, 77] on span "Products" at bounding box center [81, 79] width 62 height 26
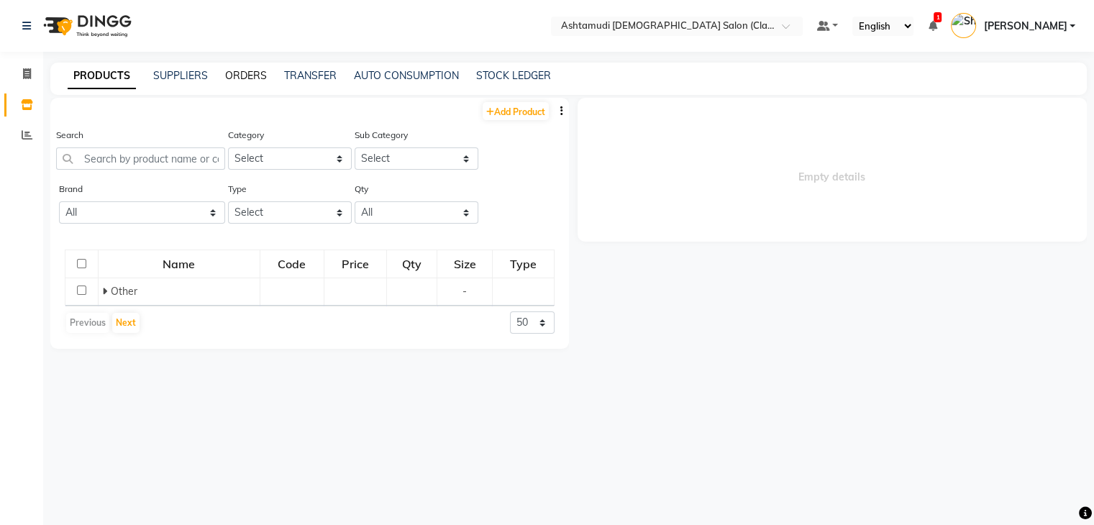
click at [250, 75] on link "ORDERS" at bounding box center [246, 75] width 42 height 13
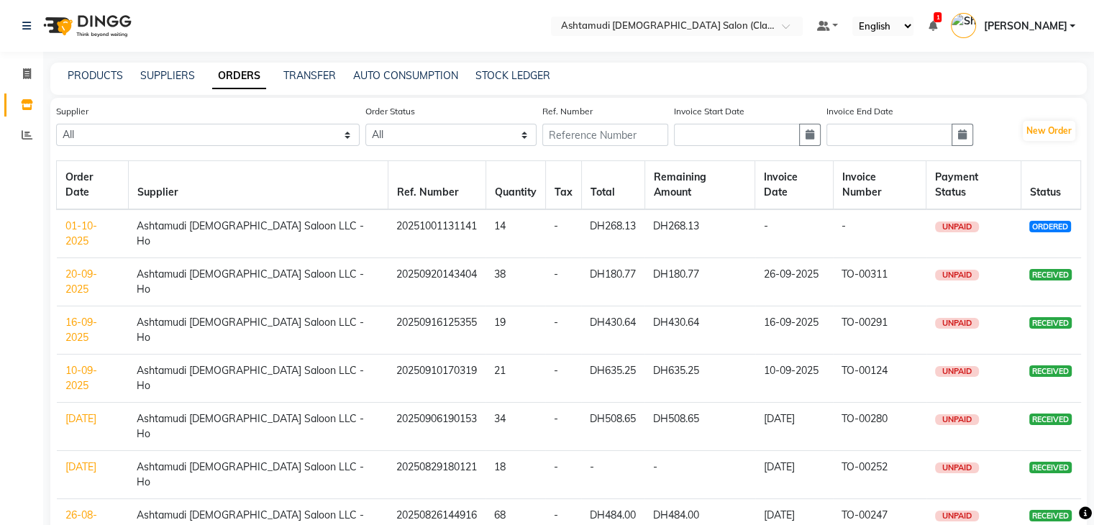
click at [81, 219] on link "01-10-2025" at bounding box center [81, 233] width 32 height 28
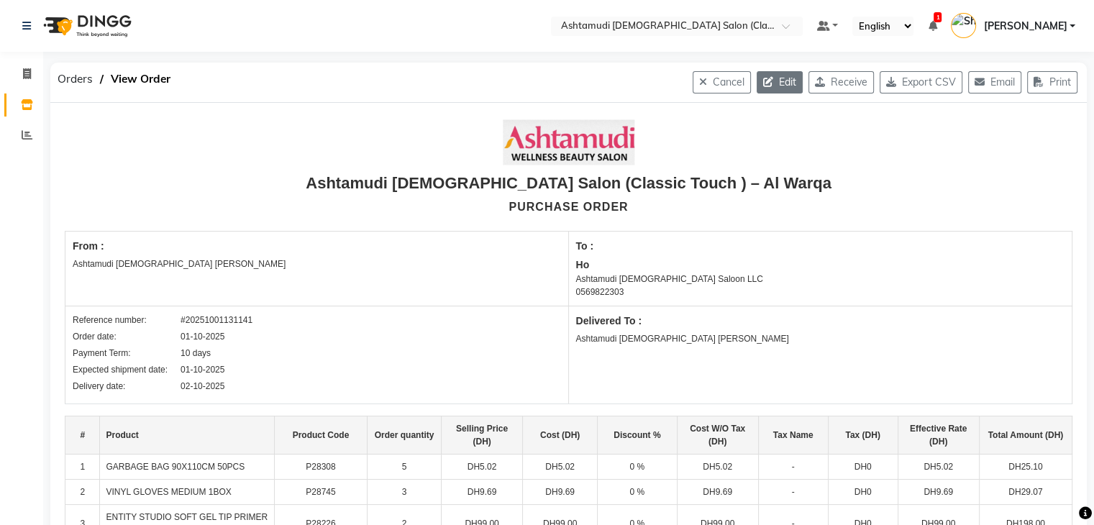
click at [777, 88] on button "Edit" at bounding box center [780, 82] width 46 height 22
select select "1540"
select select "1542"
select select "5159"
select select "true"
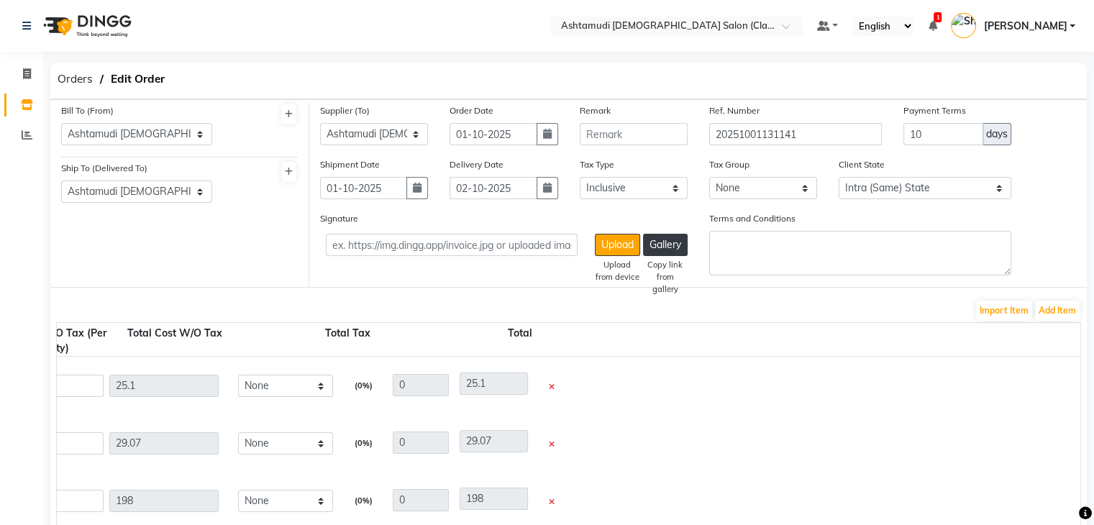
click at [549, 385] on icon at bounding box center [552, 387] width 6 height 8
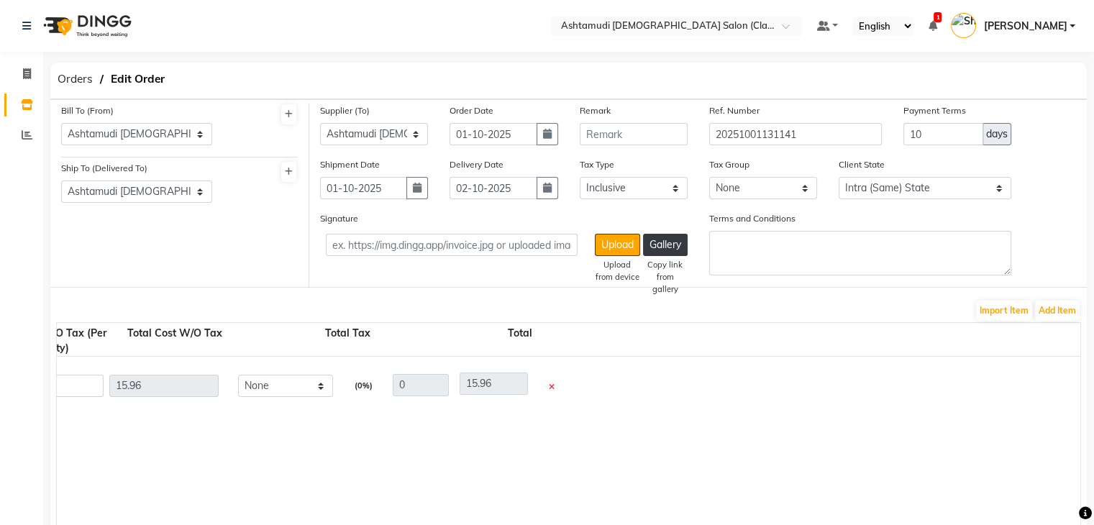
click at [549, 385] on icon at bounding box center [552, 387] width 6 height 8
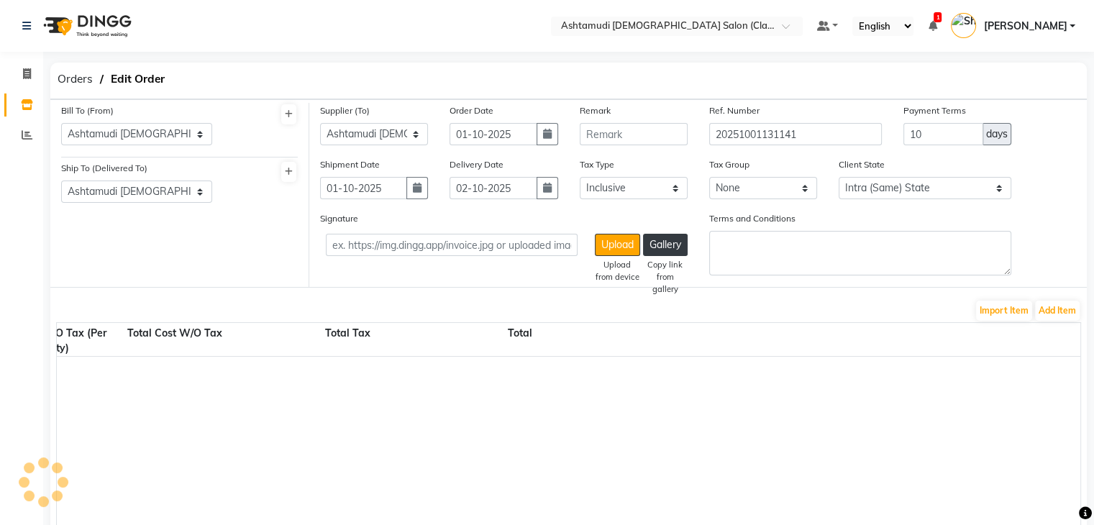
click at [548, 385] on div at bounding box center [241, 447] width 2272 height 180
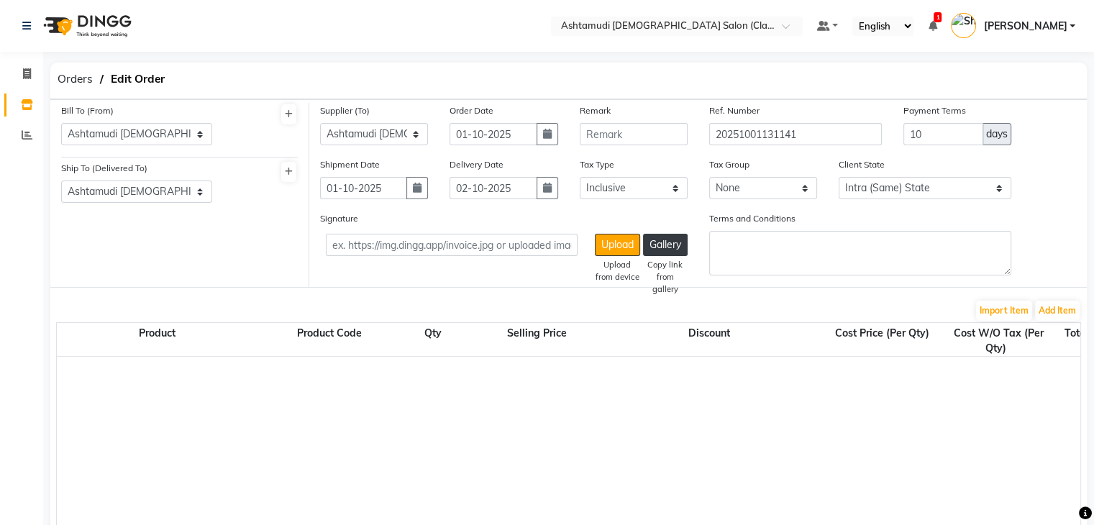
click at [1079, 314] on div "Import Item Add Item" at bounding box center [568, 310] width 1025 height 23
click at [1067, 309] on button "Add Item" at bounding box center [1057, 311] width 45 height 20
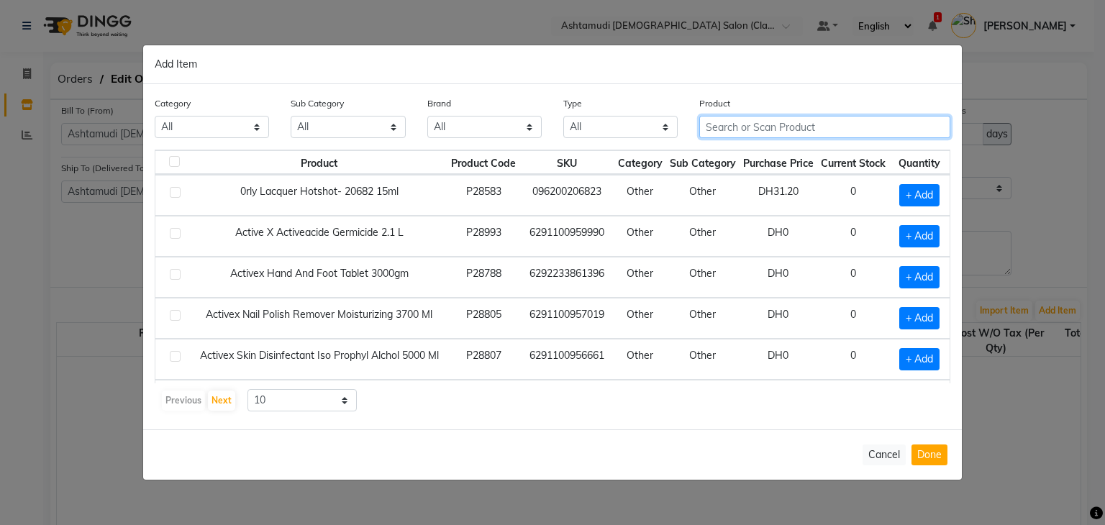
click at [739, 121] on input "text" at bounding box center [824, 127] width 251 height 22
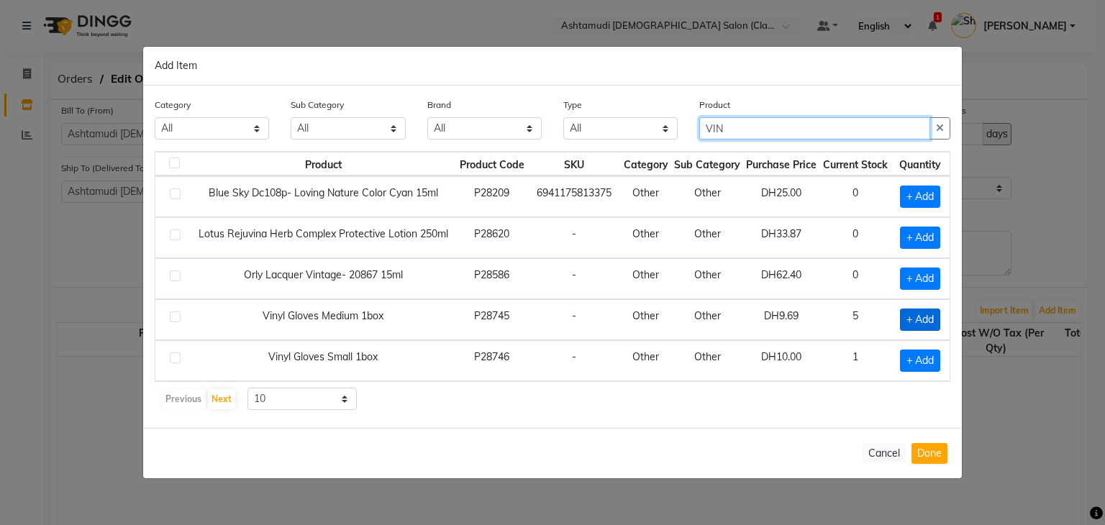
type input "VIN"
click at [932, 317] on span "+ Add" at bounding box center [920, 320] width 40 height 22
checkbox input "true"
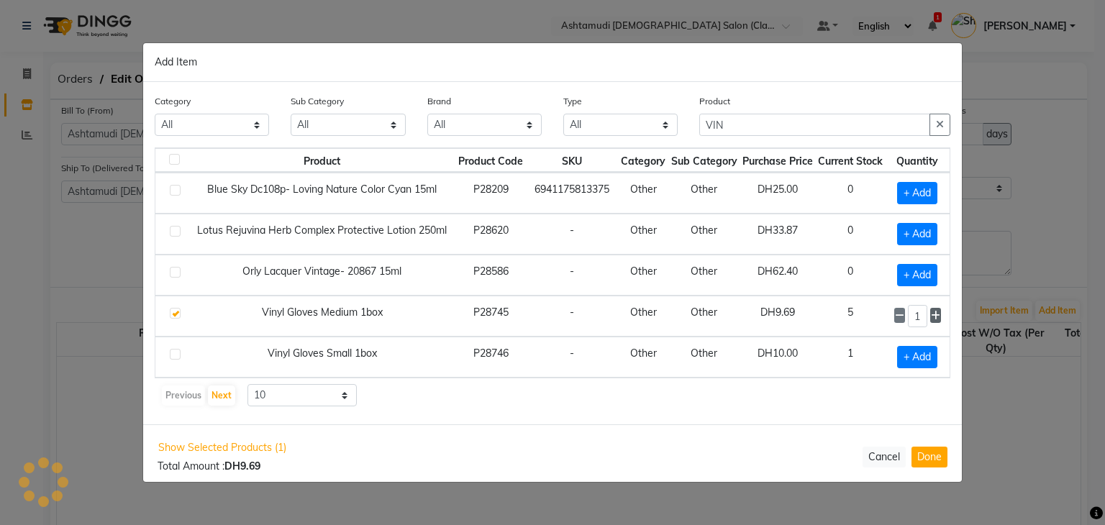
click at [934, 312] on icon at bounding box center [935, 316] width 9 height 10
type input "3"
click at [948, 450] on div "Show Selected Products (1) Total Amount : DH29.07 Cancel Done" at bounding box center [552, 455] width 818 height 63
click at [920, 454] on button "Done" at bounding box center [929, 456] width 36 height 21
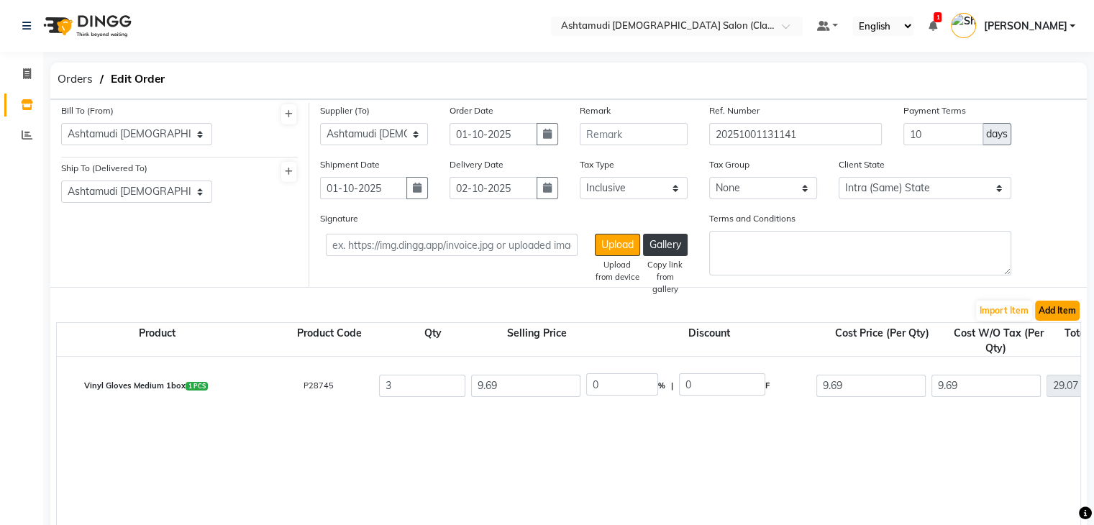
click at [1045, 311] on button "Add Item" at bounding box center [1057, 311] width 45 height 20
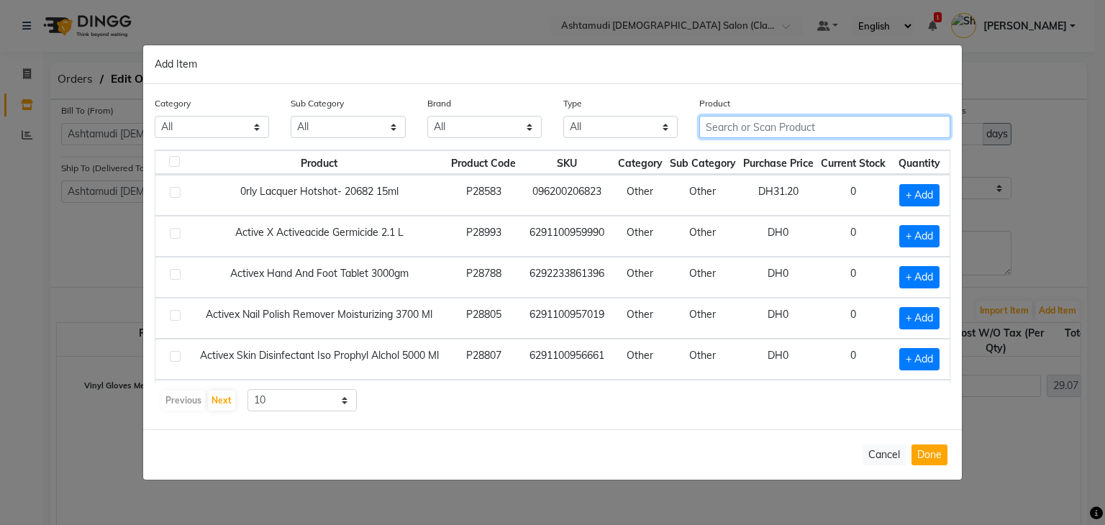
click at [773, 129] on input "text" at bounding box center [824, 127] width 251 height 22
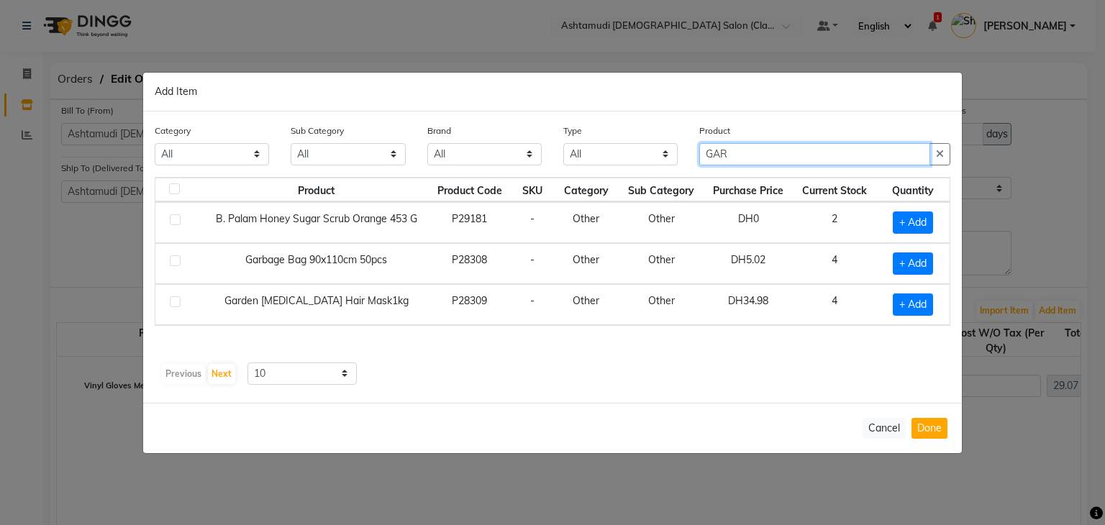
type input "GAR"
drag, startPoint x: 772, startPoint y: 385, endPoint x: 886, endPoint y: 342, distance: 121.5
click at [772, 385] on div "Category All Hair Skin Makeup Personal Care Appliances [PERSON_NAME] Waxing Dis…" at bounding box center [552, 256] width 818 height 291
click at [919, 270] on span "+ Add" at bounding box center [912, 263] width 40 height 22
checkbox input "true"
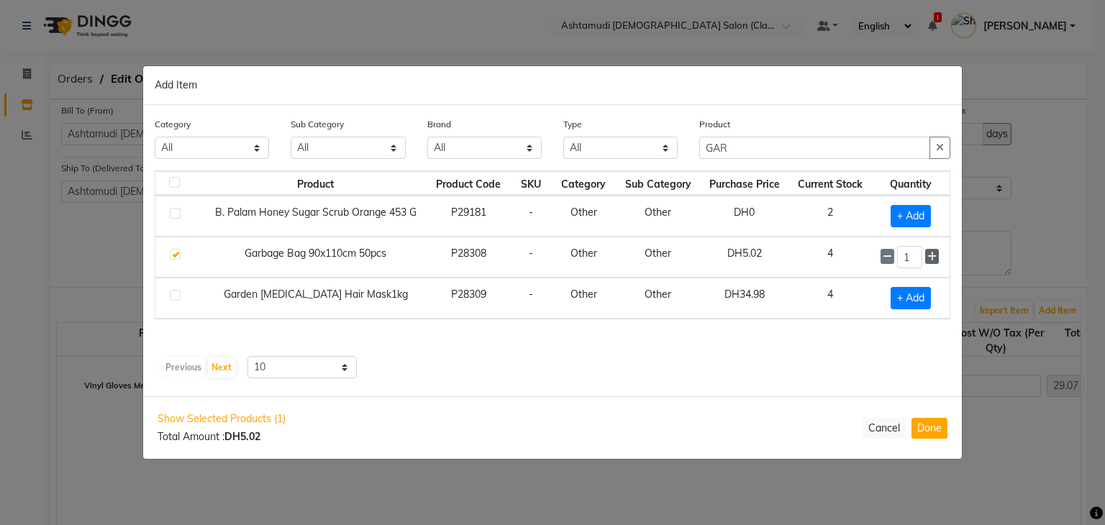
click at [933, 254] on icon at bounding box center [931, 257] width 9 height 10
click at [933, 255] on icon at bounding box center [931, 257] width 9 height 10
type input "3"
click at [915, 429] on button "Done" at bounding box center [929, 428] width 36 height 21
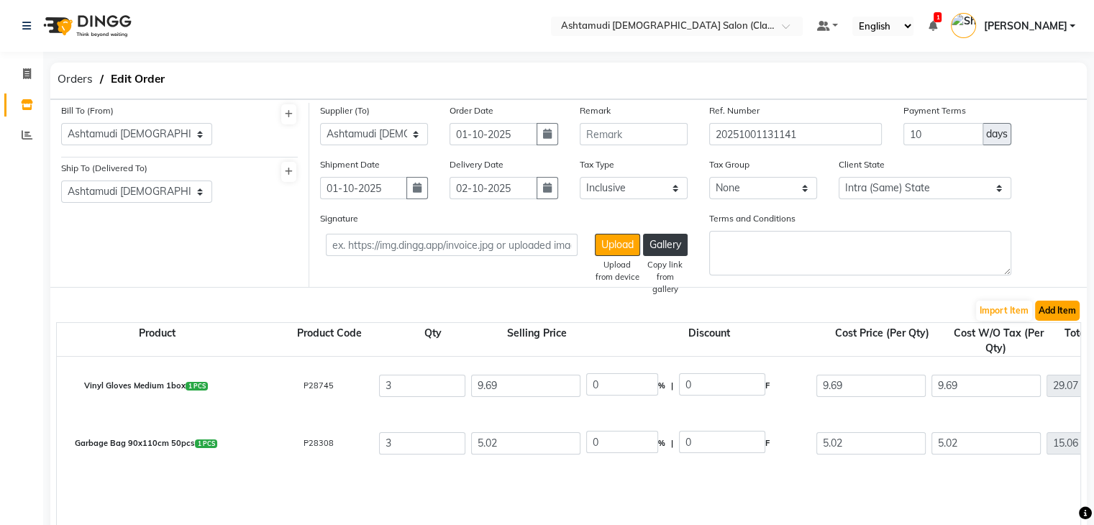
click at [1050, 309] on button "Add Item" at bounding box center [1057, 311] width 45 height 20
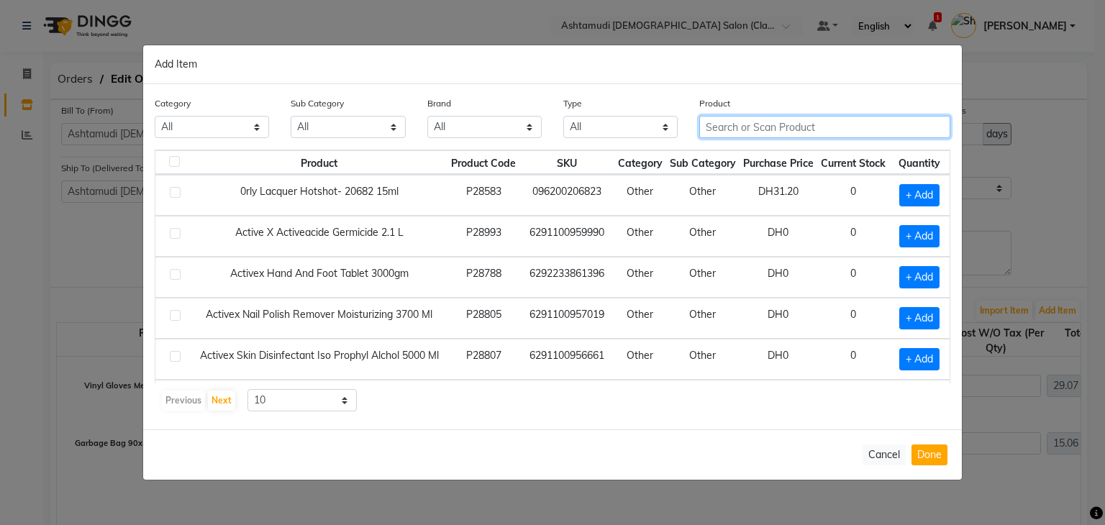
click at [733, 133] on input "text" at bounding box center [824, 127] width 251 height 22
paste input "PILOT WOODEN FOOT FILE HANDLE"
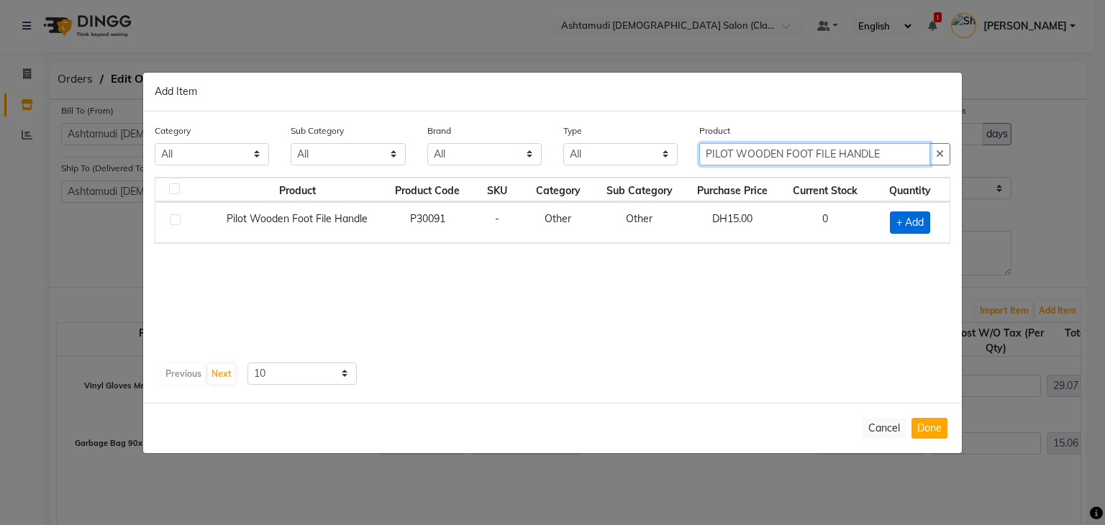
type input "PILOT WOODEN FOOT FILE HANDLE"
click at [904, 219] on span "+ Add" at bounding box center [910, 222] width 40 height 22
checkbox input "true"
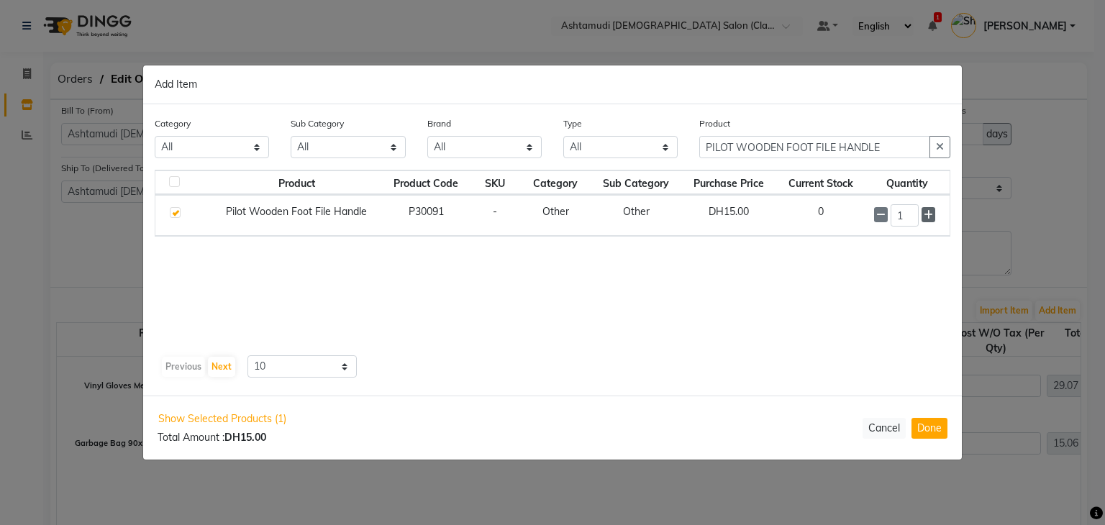
click at [922, 214] on span at bounding box center [928, 214] width 14 height 15
type input "3"
click at [933, 421] on button "Done" at bounding box center [929, 428] width 36 height 21
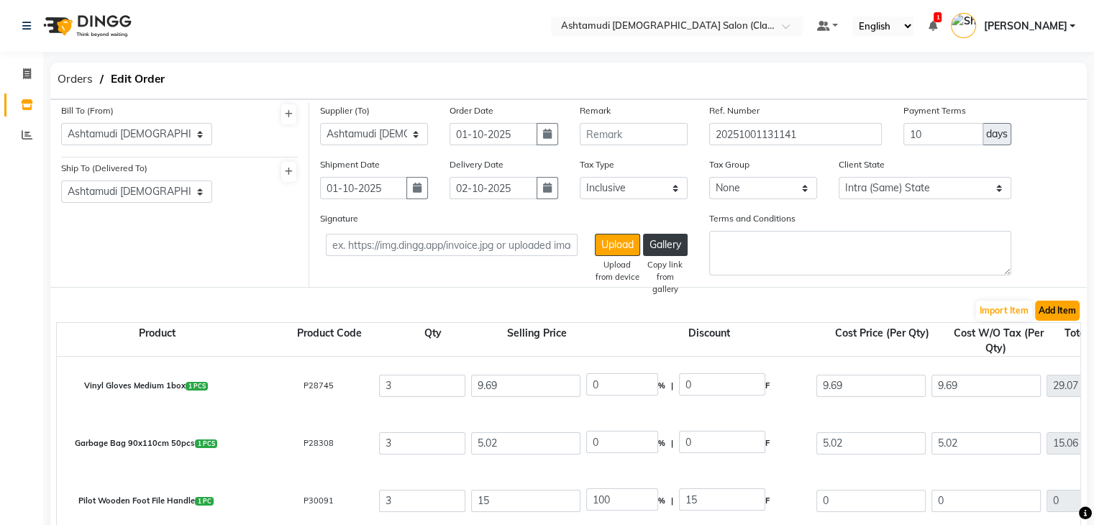
click at [1036, 309] on button "Add Item" at bounding box center [1057, 311] width 45 height 20
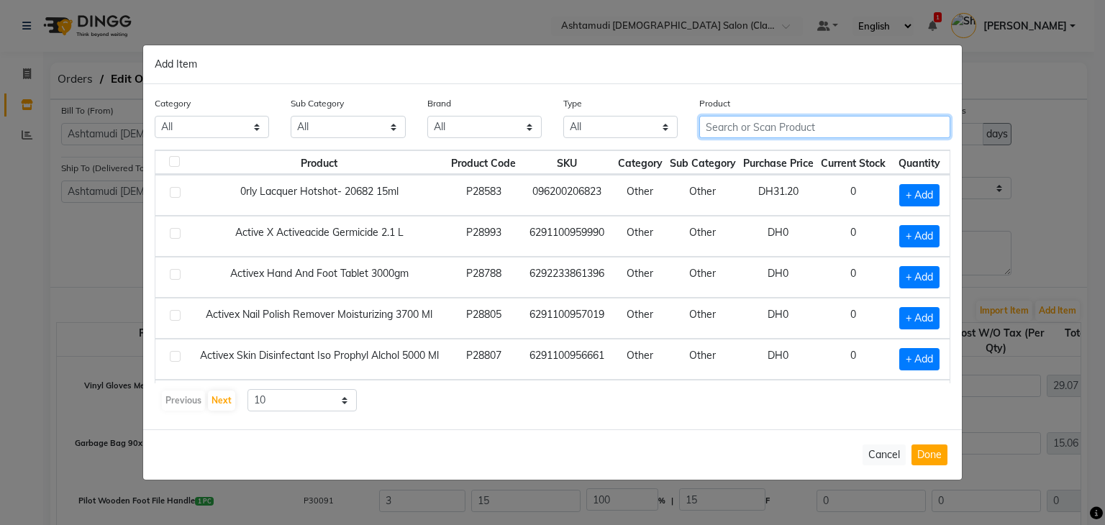
click at [780, 127] on input "text" at bounding box center [824, 127] width 251 height 22
paste input "NAIL GLUE 401"
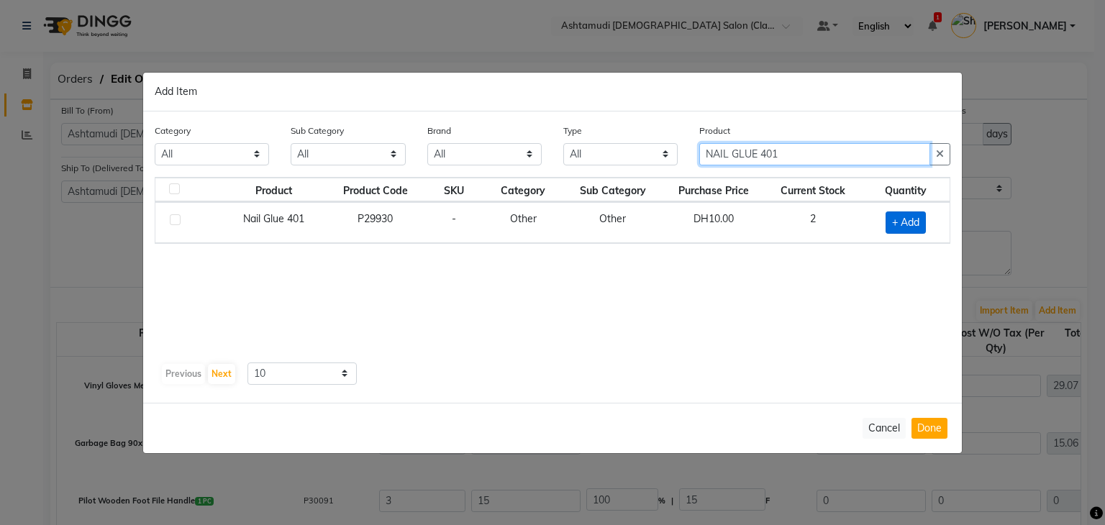
type input "NAIL GLUE 401"
click at [916, 224] on span "+ Add" at bounding box center [905, 222] width 40 height 22
checkbox input "true"
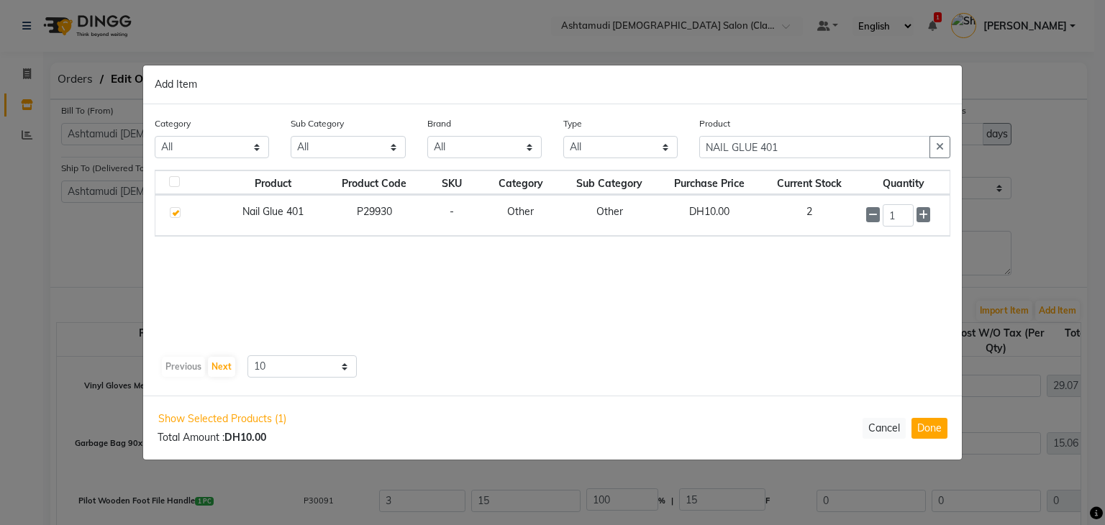
click at [938, 438] on button "Done" at bounding box center [929, 428] width 36 height 21
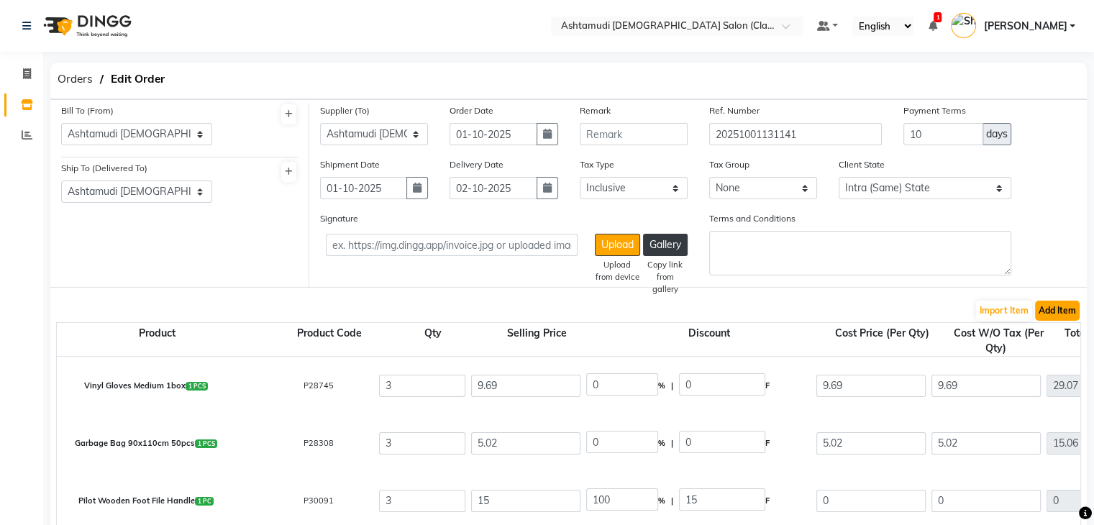
click at [1067, 311] on button "Add Item" at bounding box center [1057, 311] width 45 height 20
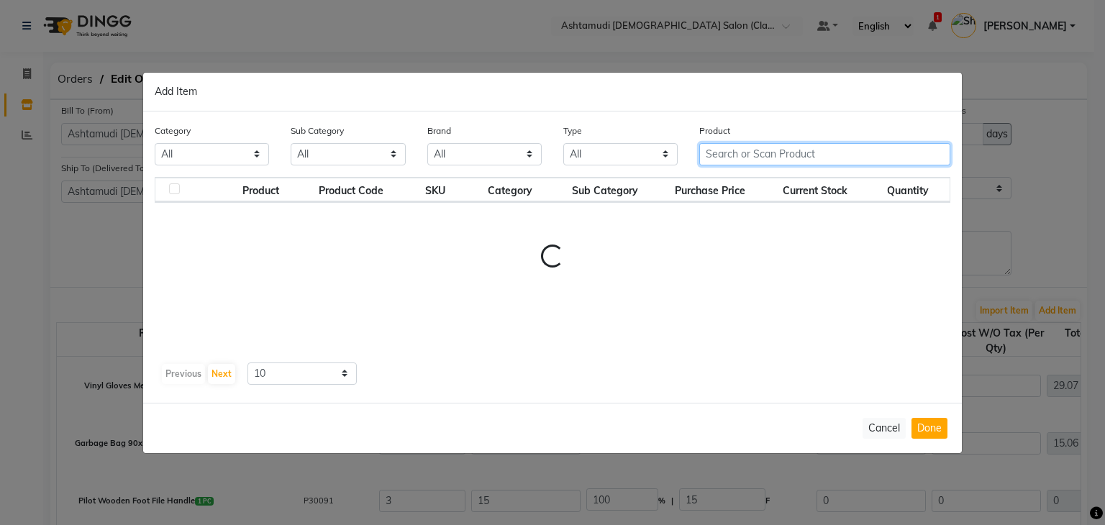
click at [771, 162] on input "text" at bounding box center [824, 154] width 251 height 22
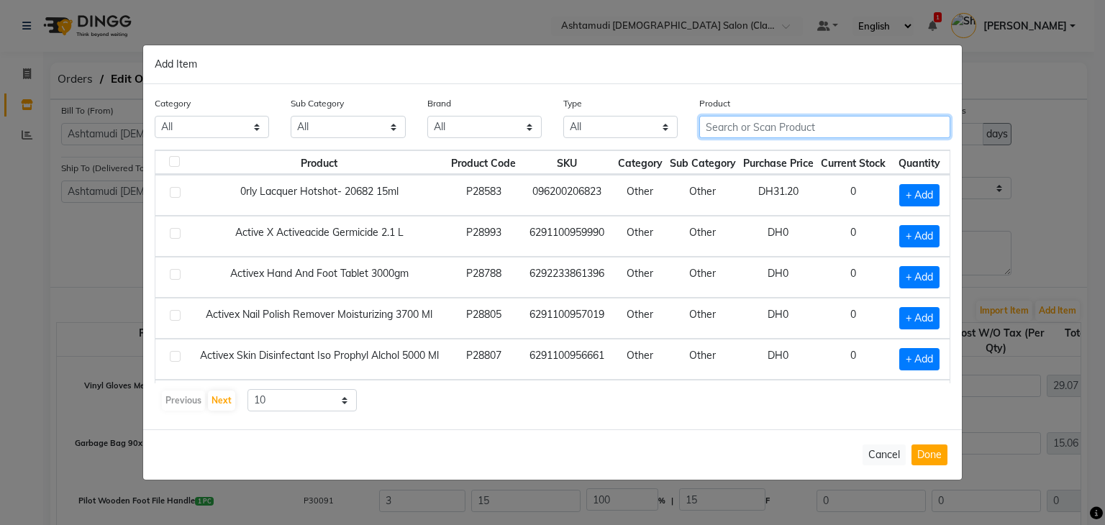
paste input "Cotton Balls"
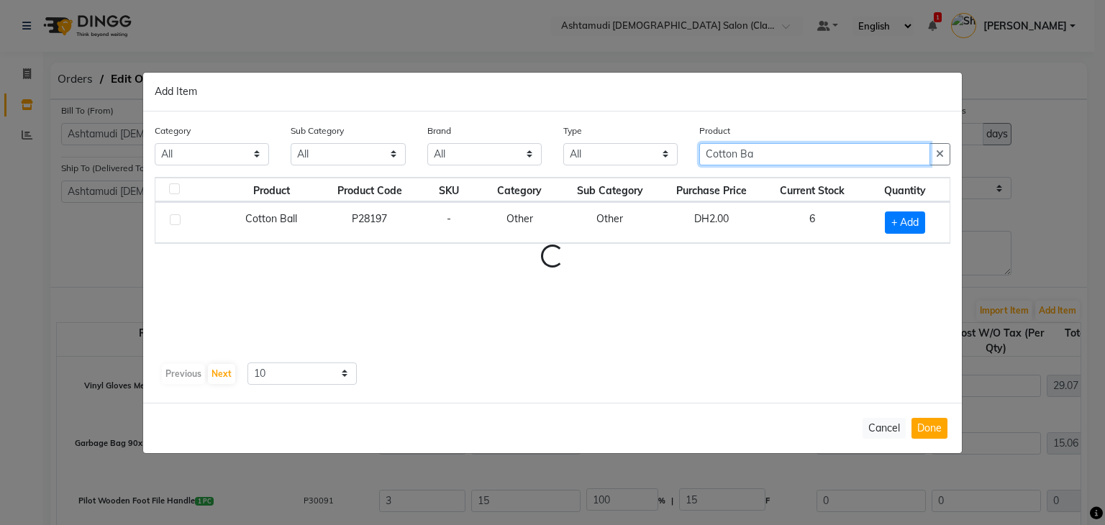
type input "Cotton Ba"
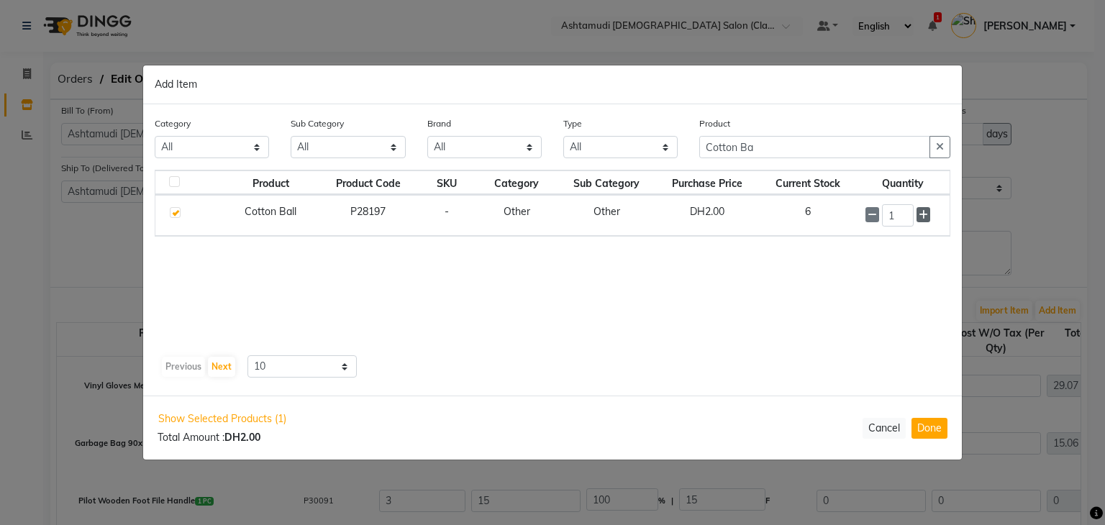
click at [926, 219] on span at bounding box center [923, 214] width 14 height 15
click at [926, 219] on icon at bounding box center [922, 216] width 9 height 10
type input "5"
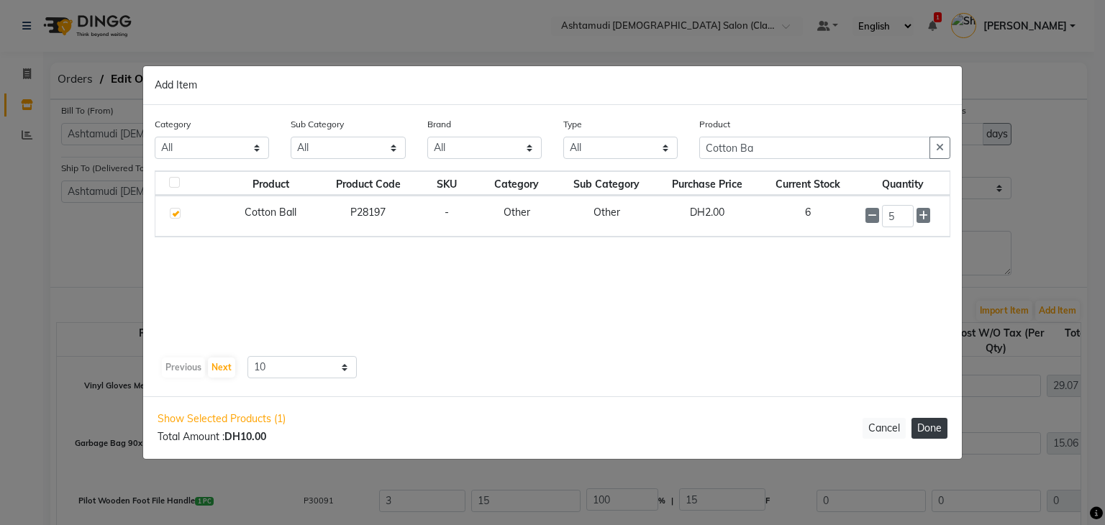
click at [924, 436] on button "Done" at bounding box center [929, 428] width 36 height 21
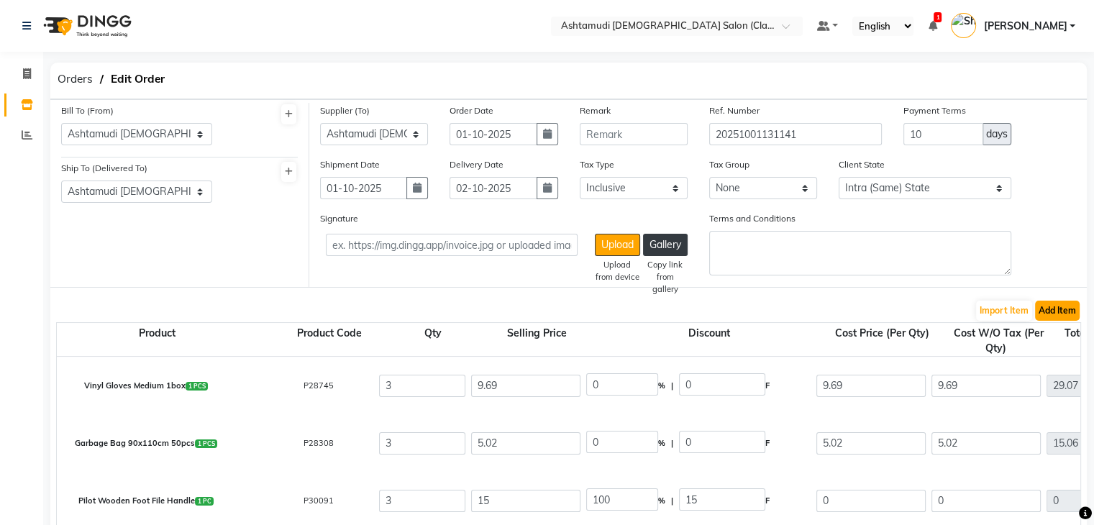
click at [1059, 312] on button "Add Item" at bounding box center [1057, 311] width 45 height 20
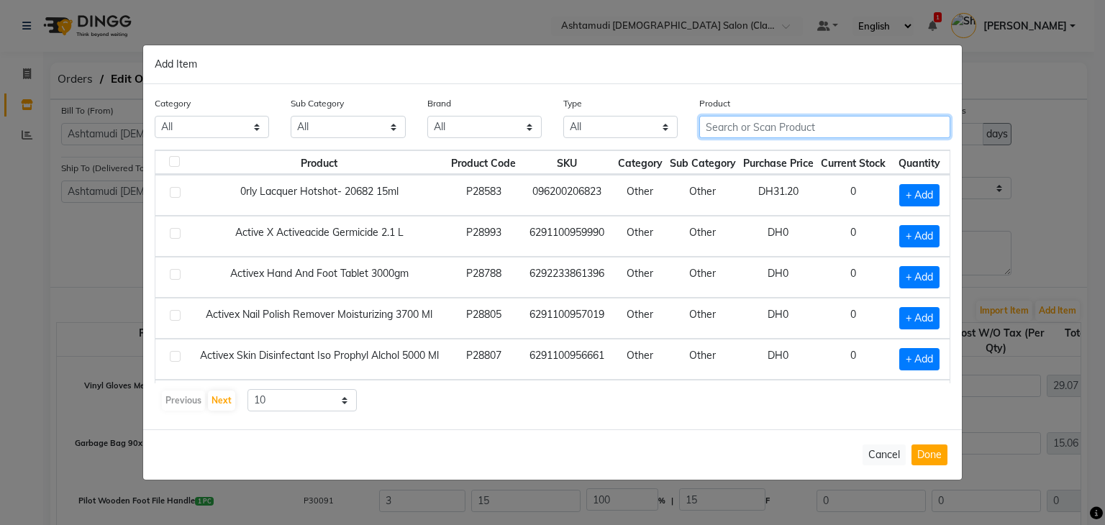
click at [748, 131] on input "text" at bounding box center [824, 127] width 251 height 22
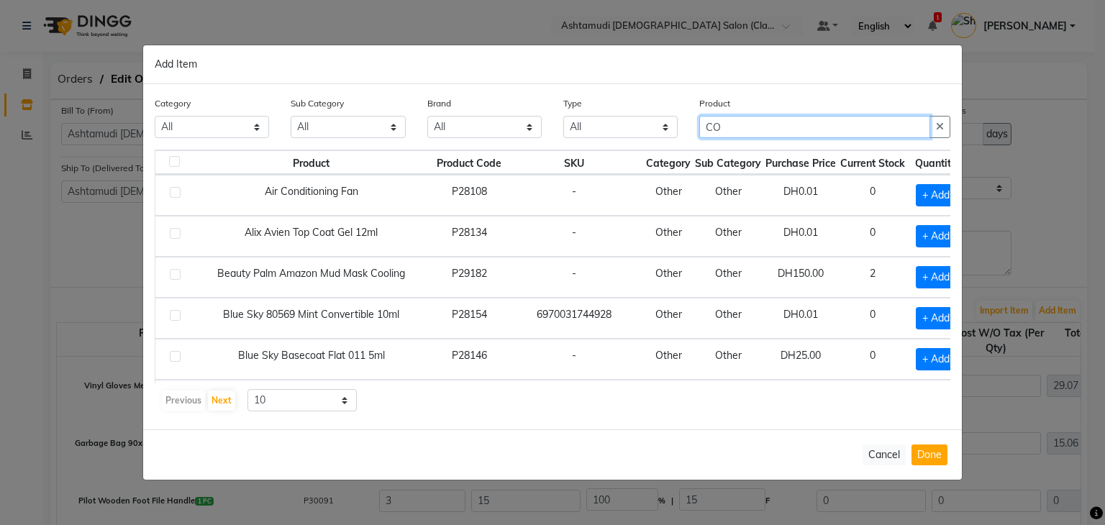
type input "C"
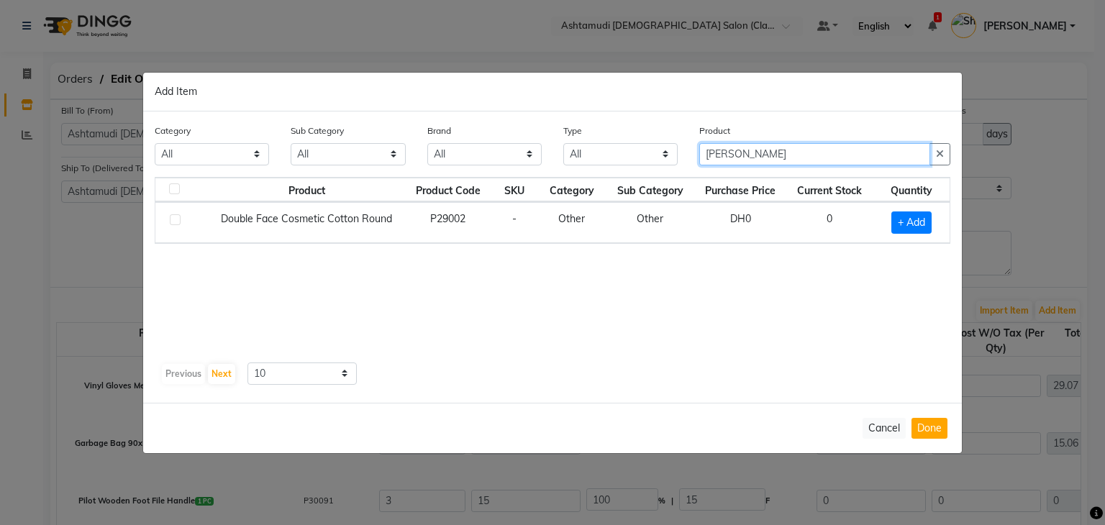
type input "[PERSON_NAME]"
click at [785, 306] on div "Product Product Code SKU Category Sub Category Purchase Price Current Stock Qua…" at bounding box center [552, 267] width 795 height 180
click at [918, 216] on span "+ Add" at bounding box center [911, 222] width 40 height 22
checkbox input "true"
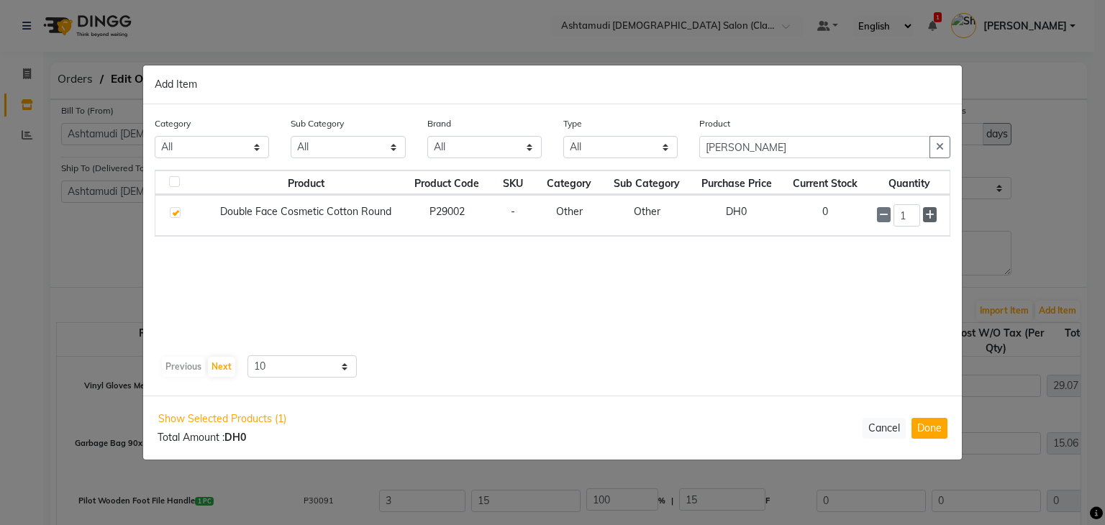
click at [929, 216] on icon at bounding box center [929, 215] width 9 height 10
type input "4"
click at [917, 429] on button "Done" at bounding box center [929, 428] width 36 height 21
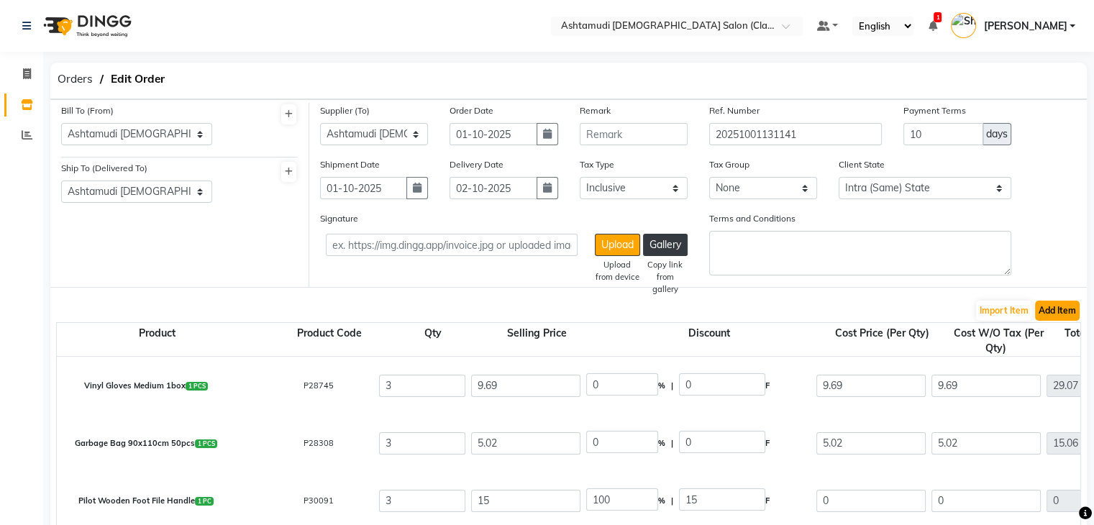
click at [1061, 317] on button "Add Item" at bounding box center [1057, 311] width 45 height 20
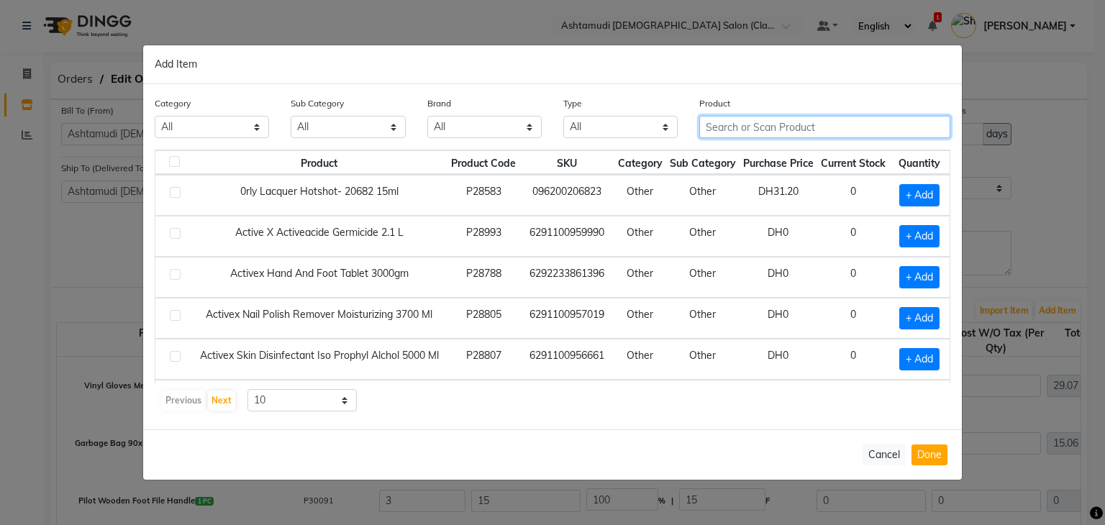
click at [730, 122] on input "text" at bounding box center [824, 127] width 251 height 22
paste input "Silky Cool [MEDICAL_DATA] Softening Gel 500 ml"
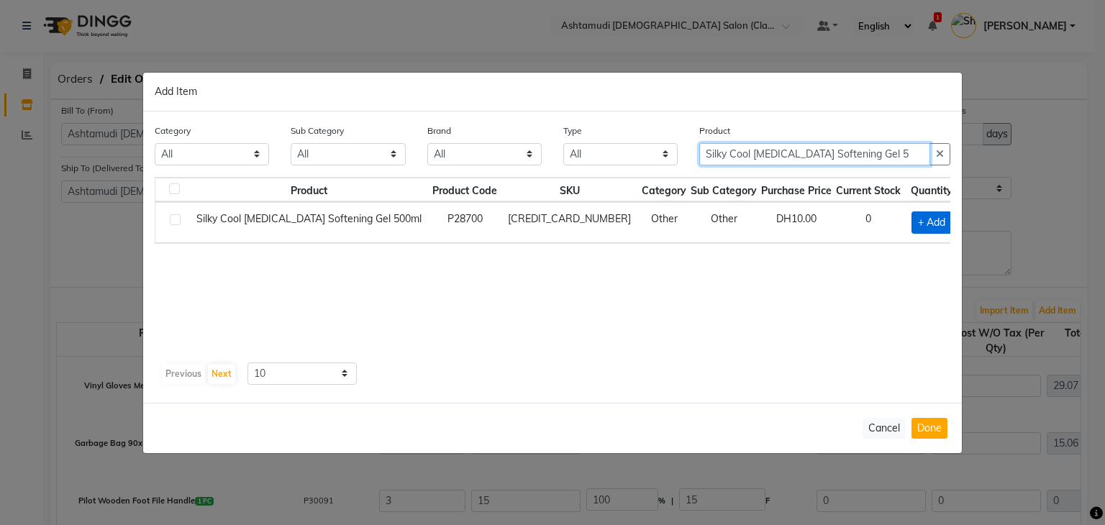
type input "Silky Cool [MEDICAL_DATA] Softening Gel 5"
click at [911, 219] on span "+ Add" at bounding box center [931, 222] width 40 height 22
checkbox input "true"
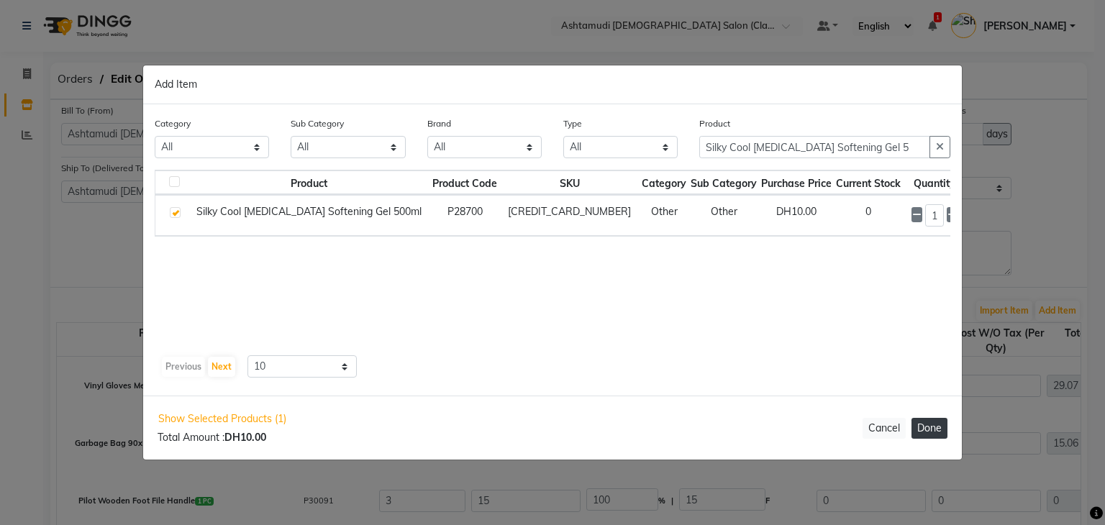
click at [929, 424] on button "Done" at bounding box center [929, 428] width 36 height 21
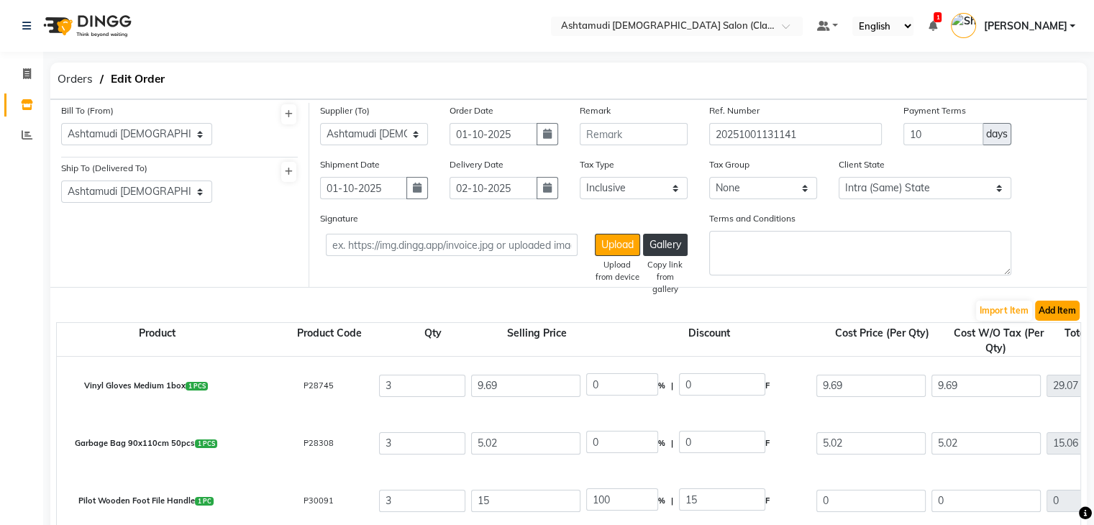
click at [1069, 321] on button "Add Item" at bounding box center [1057, 311] width 45 height 20
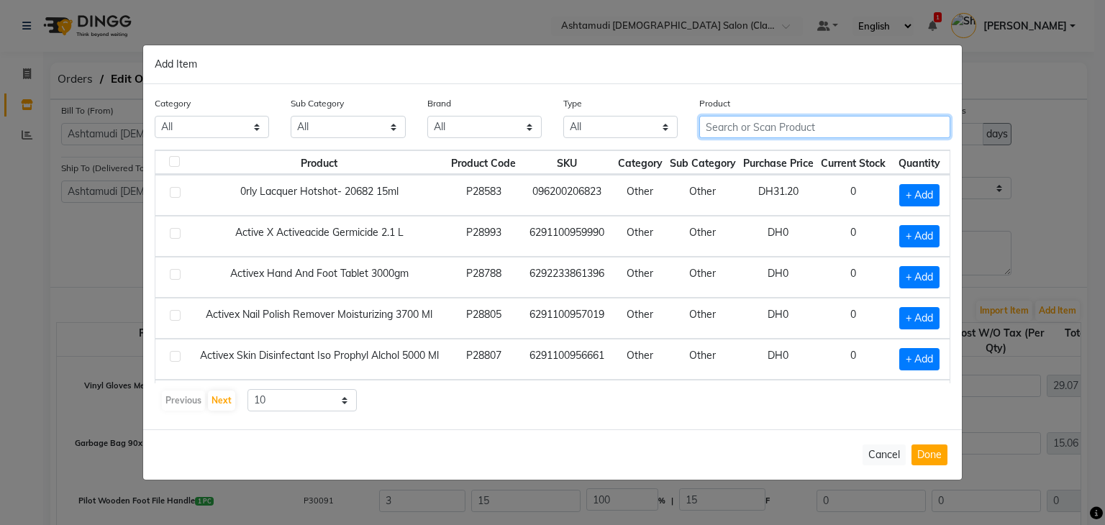
click at [748, 132] on input "text" at bounding box center [824, 127] width 251 height 22
paste input "[PERSON_NAME] NAIL TIP NA -8506-3-1"
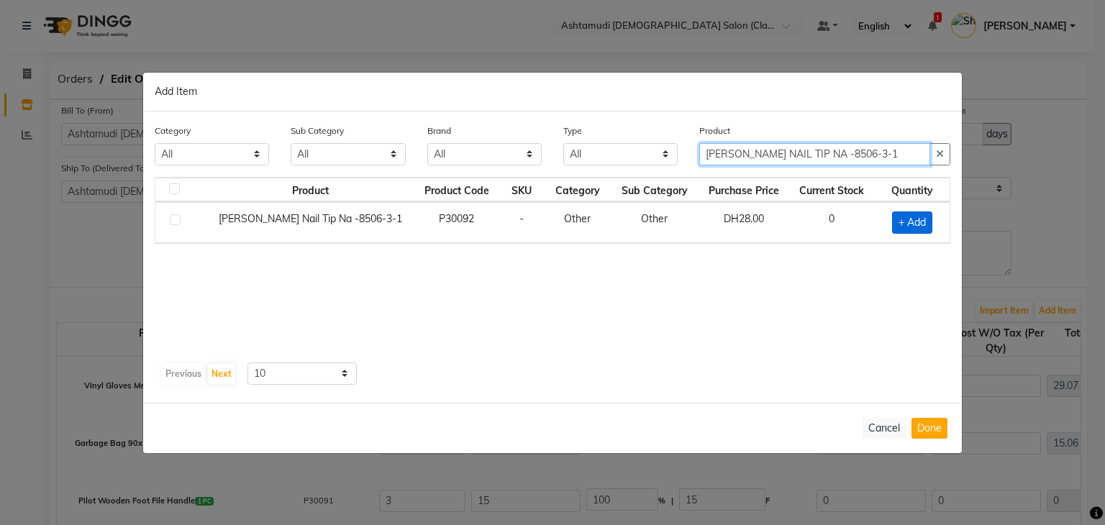
type input "[PERSON_NAME] NAIL TIP NA -8506-3-1"
click at [911, 216] on span "+ Add" at bounding box center [912, 222] width 40 height 22
checkbox input "true"
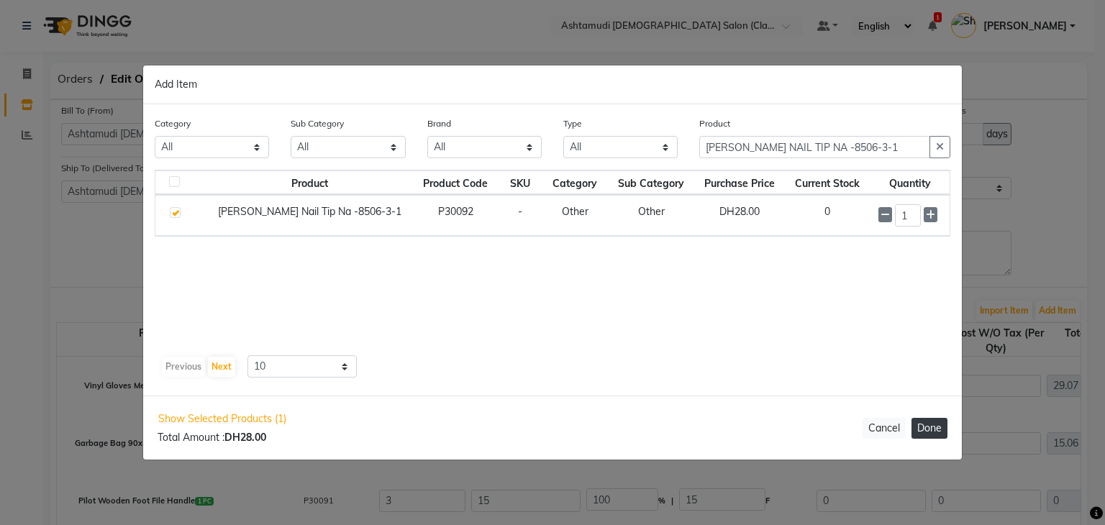
click at [920, 429] on button "Done" at bounding box center [929, 428] width 36 height 21
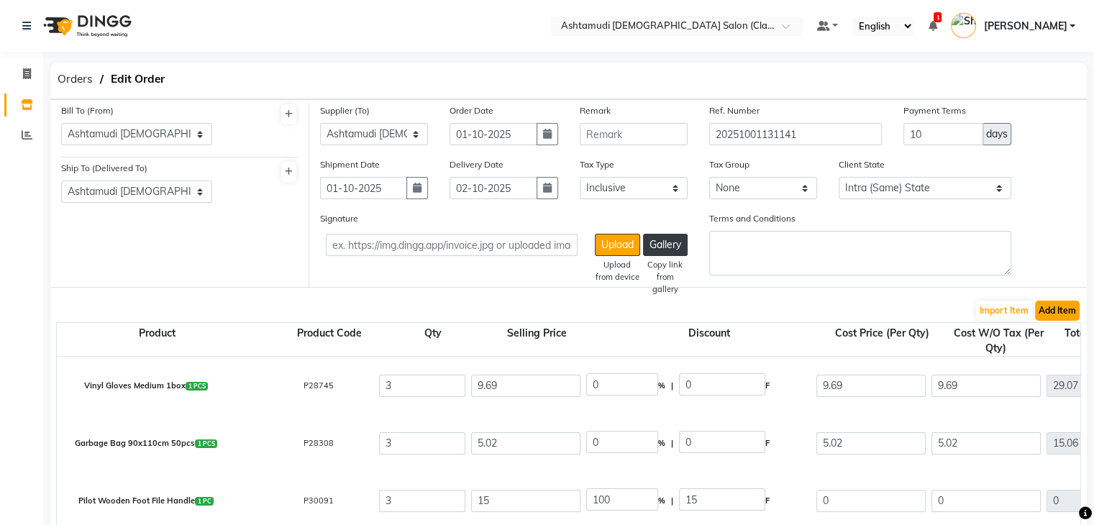
click at [1061, 311] on button "Add Item" at bounding box center [1057, 311] width 45 height 20
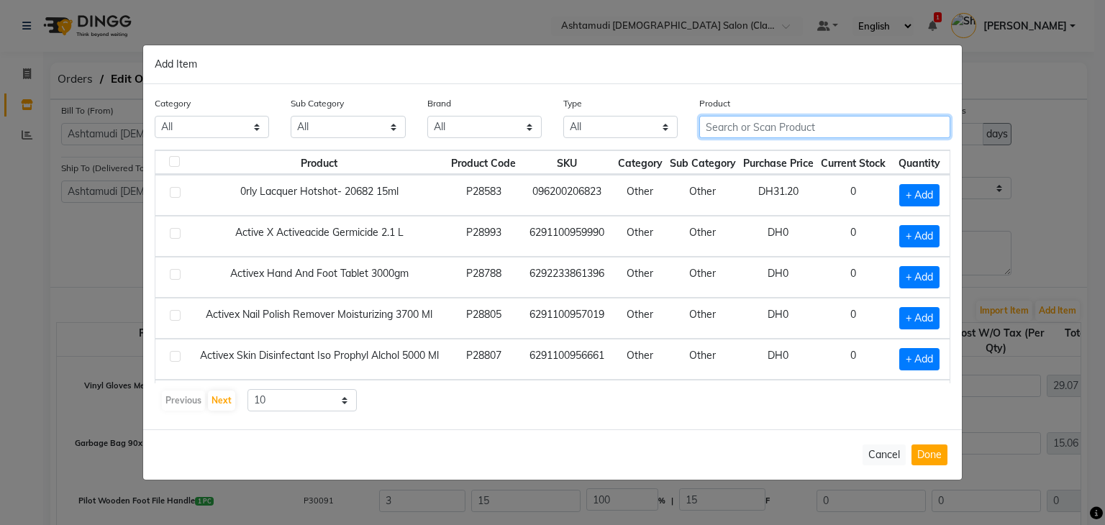
click at [769, 130] on input "text" at bounding box center [824, 127] width 251 height 22
paste input "[PERSON_NAME] NAIL EXTN NA-8506-2-2"
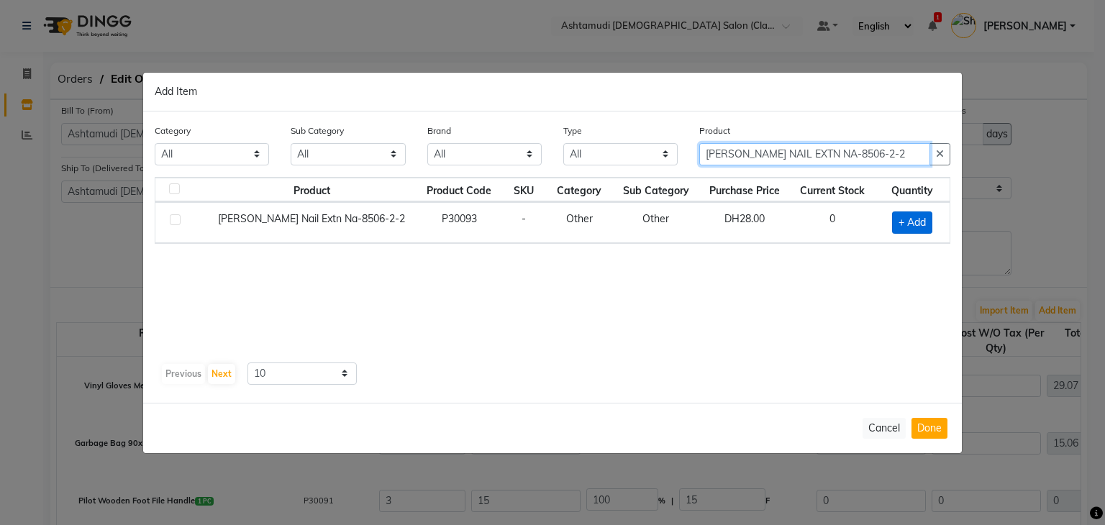
type input "[PERSON_NAME] NAIL EXTN NA-8506-2-2"
click at [920, 229] on span "+ Add" at bounding box center [912, 222] width 40 height 22
checkbox input "true"
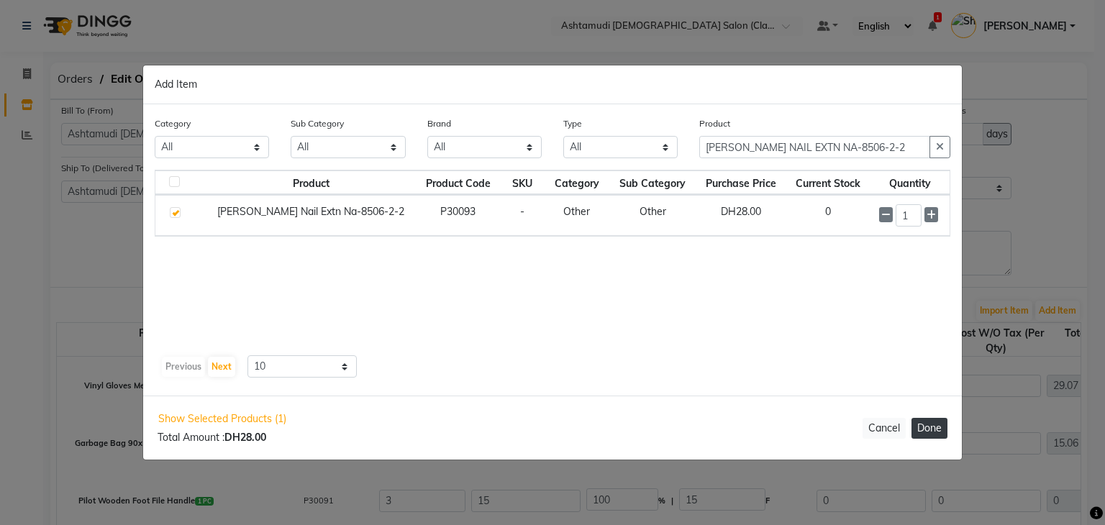
click at [928, 432] on button "Done" at bounding box center [929, 428] width 36 height 21
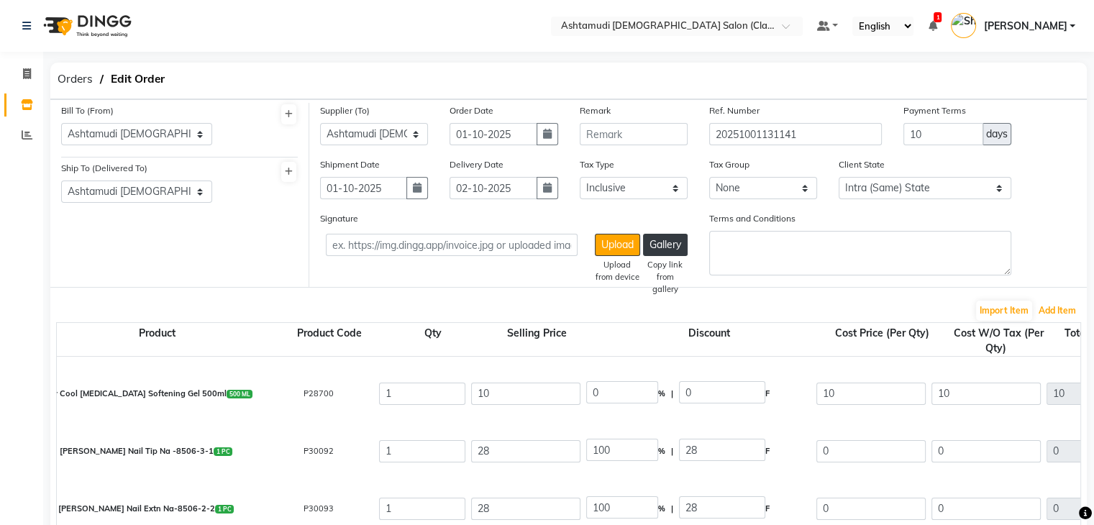
scroll to position [362, 0]
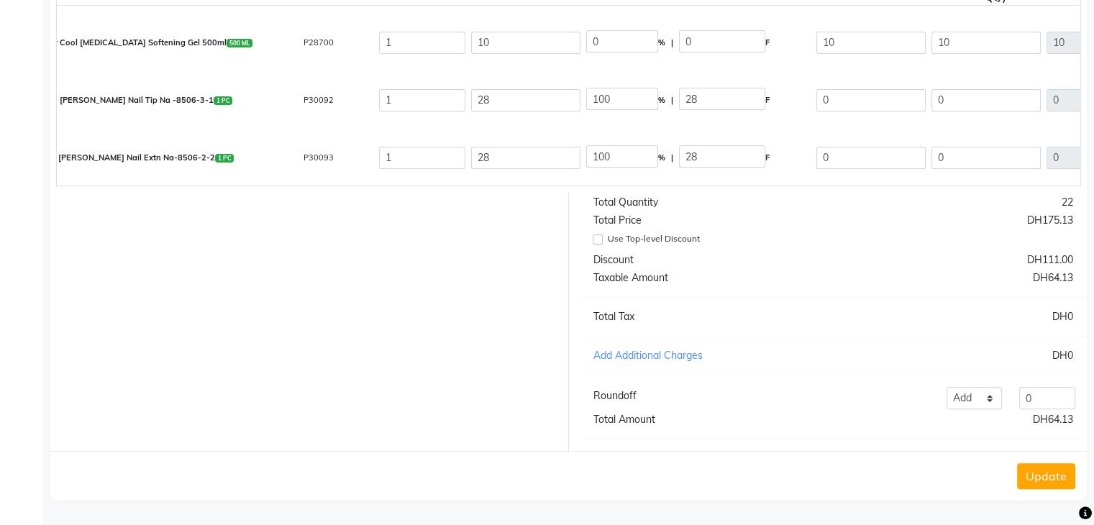
click at [1046, 472] on button "Update" at bounding box center [1046, 476] width 58 height 26
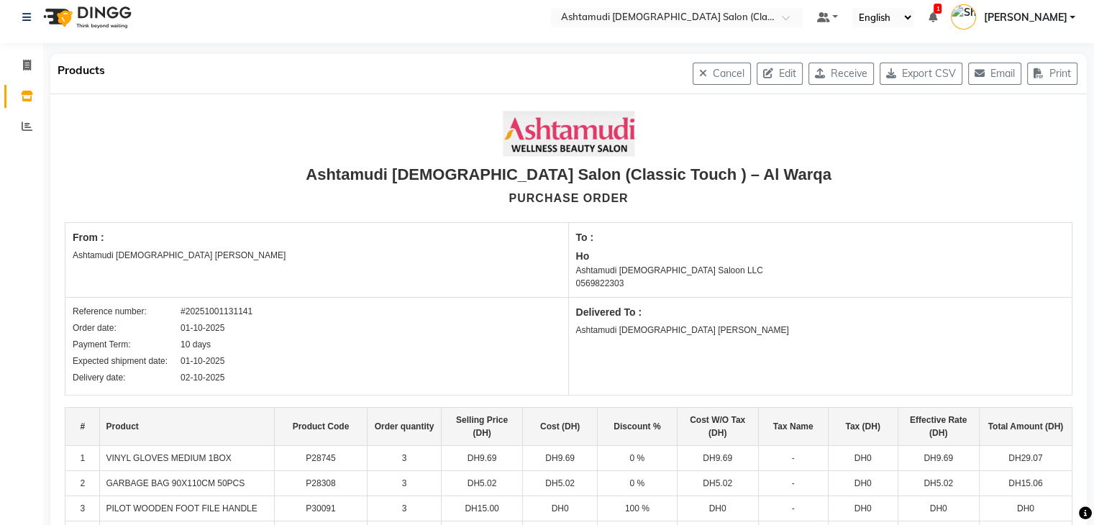
scroll to position [0, 0]
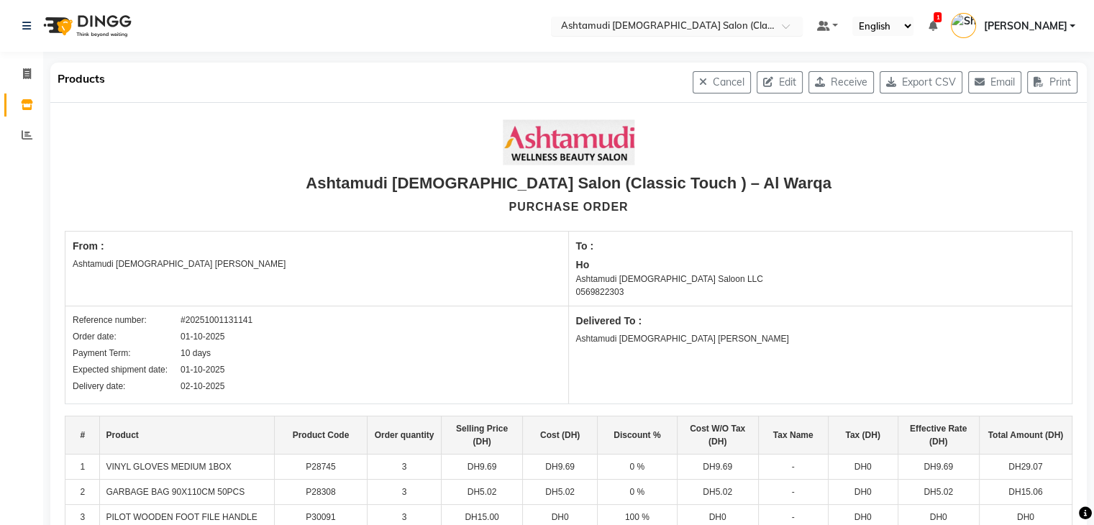
click at [767, 24] on input "text" at bounding box center [662, 27] width 209 height 14
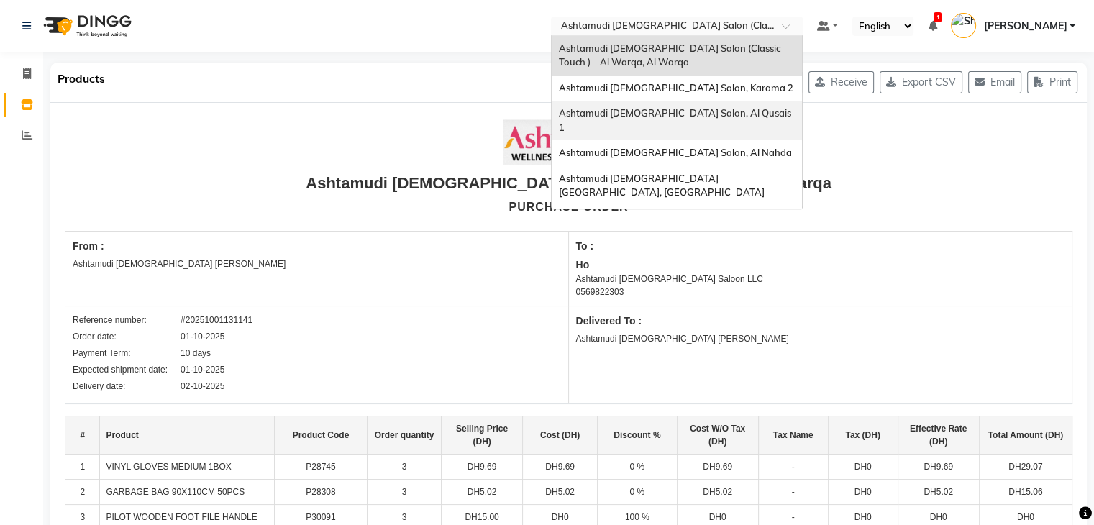
click at [751, 120] on div "Ashtamudi [DEMOGRAPHIC_DATA] Salon, Al Qusais 1" at bounding box center [677, 121] width 250 height 40
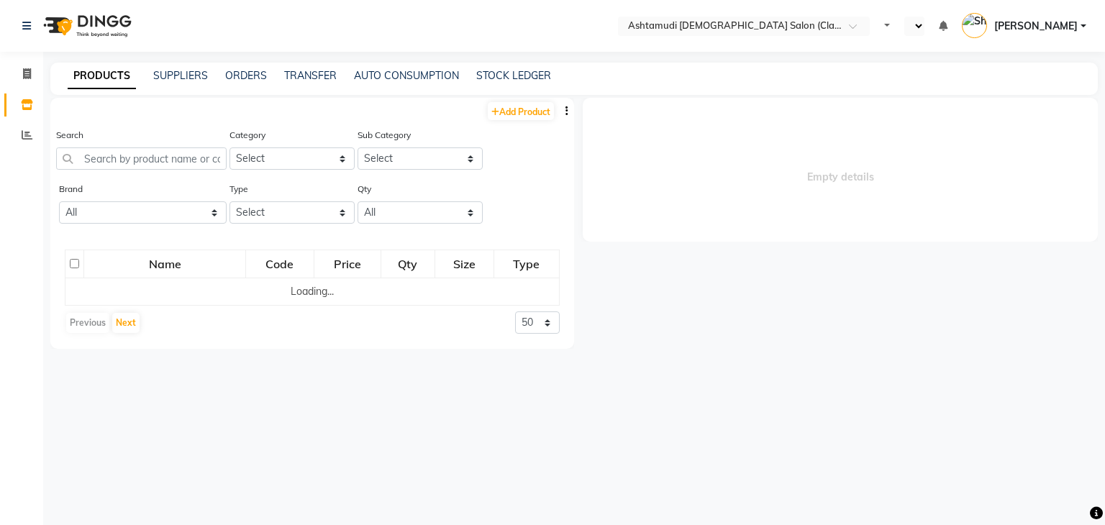
select select "en"
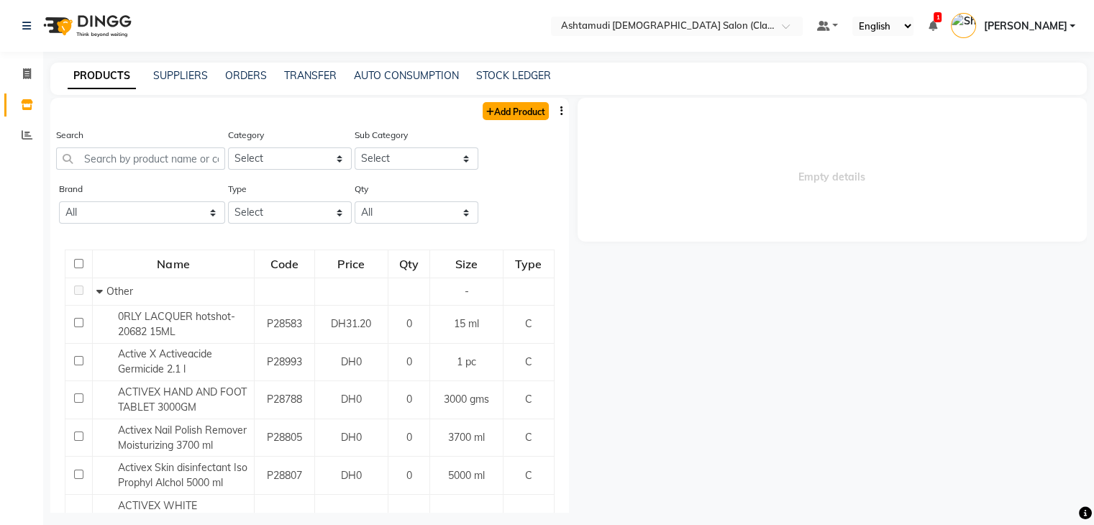
click at [488, 114] on link "Add Product" at bounding box center [516, 111] width 66 height 18
select select "true"
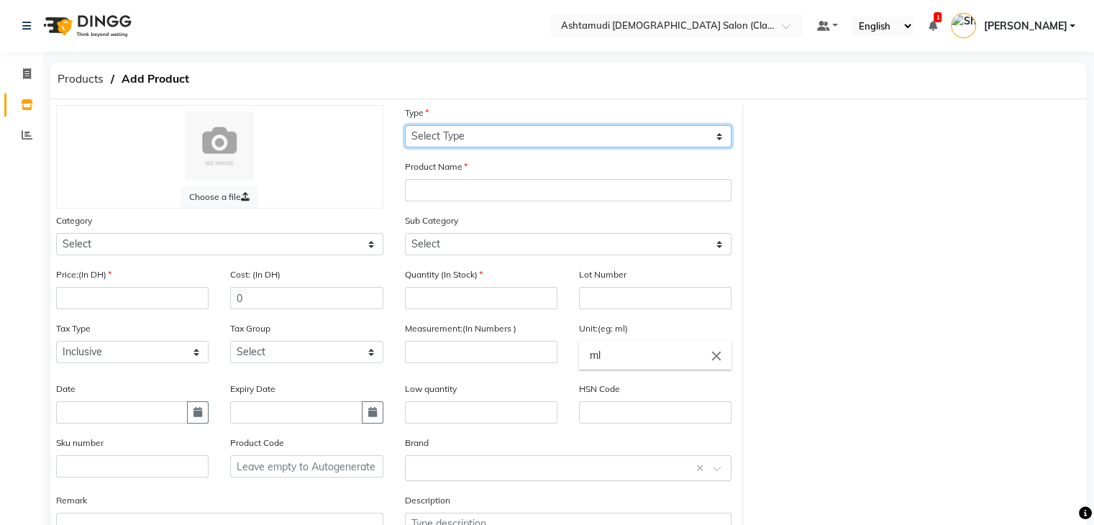
click at [483, 126] on select "Select Type Both Retail Consumable" at bounding box center [568, 136] width 327 height 22
select select "C"
click at [405, 126] on select "Select Type Both Retail Consumable" at bounding box center [568, 136] width 327 height 22
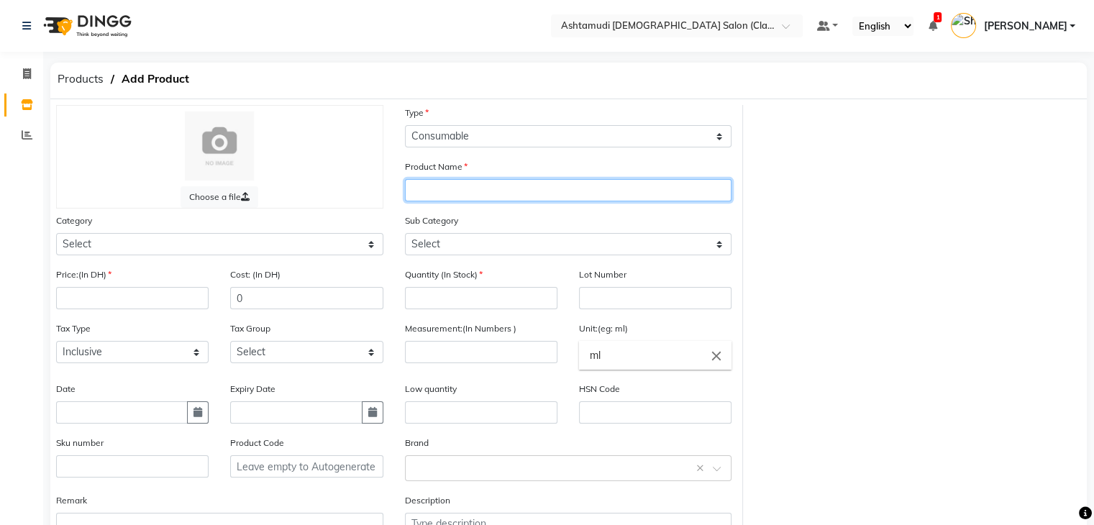
click at [475, 188] on input "text" at bounding box center [568, 190] width 327 height 22
paste input "PILOT WOODEN FOOT FILE HANDLE"
type input "PILOT WOODEN FOOT FILE HANDLE"
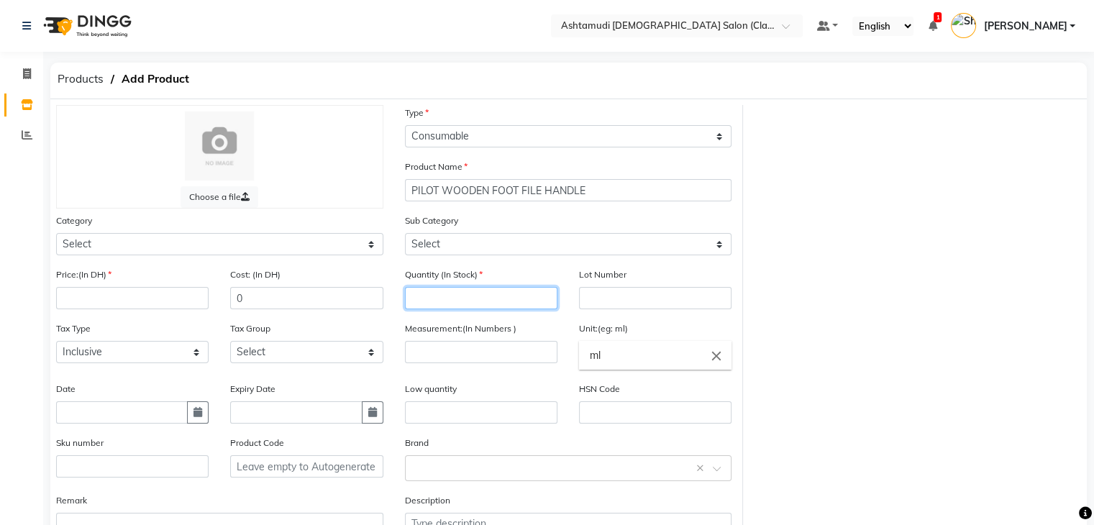
click at [466, 309] on input "number" at bounding box center [481, 298] width 152 height 22
type input "0"
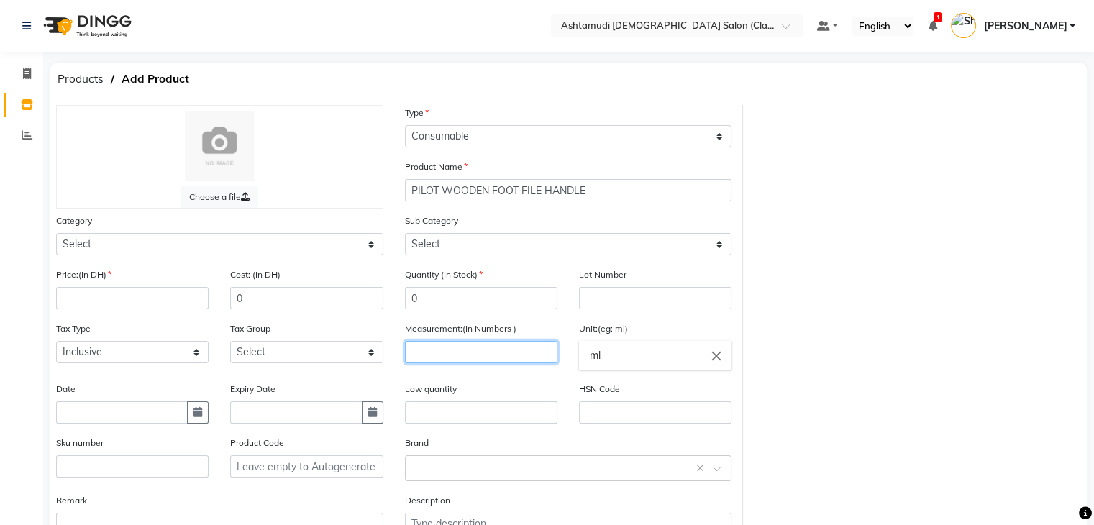
click at [461, 352] on input "number" at bounding box center [481, 352] width 152 height 22
type input "1"
click at [622, 368] on input "ml" at bounding box center [655, 355] width 152 height 29
type input "m"
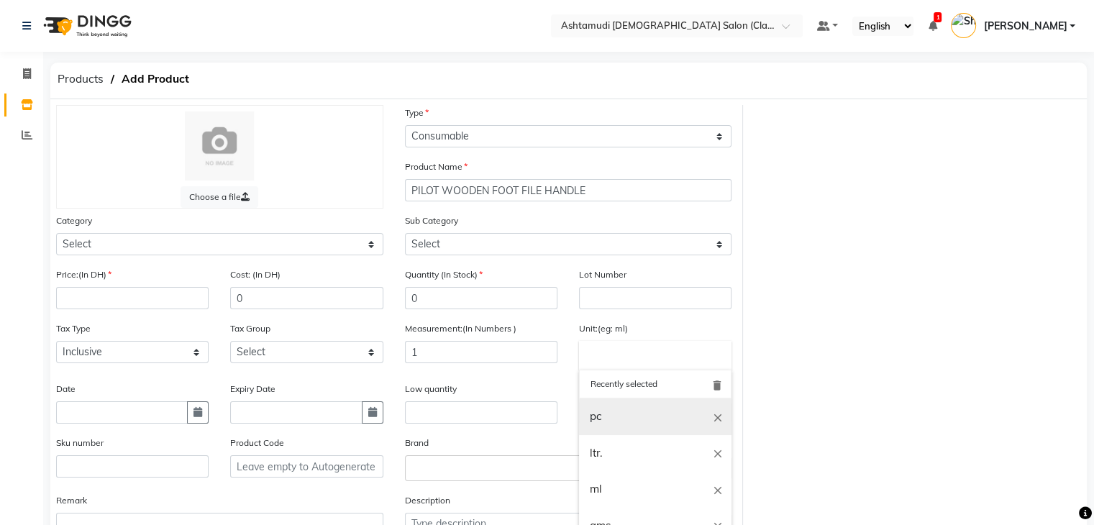
click at [621, 426] on link "pc" at bounding box center [655, 416] width 152 height 37
type input "pc"
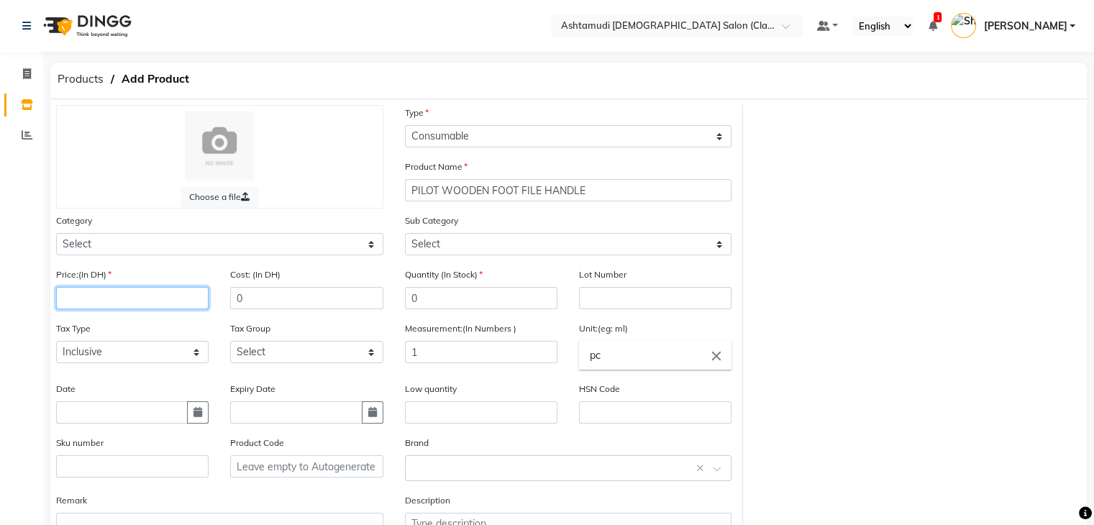
click at [118, 309] on input "number" at bounding box center [132, 298] width 152 height 22
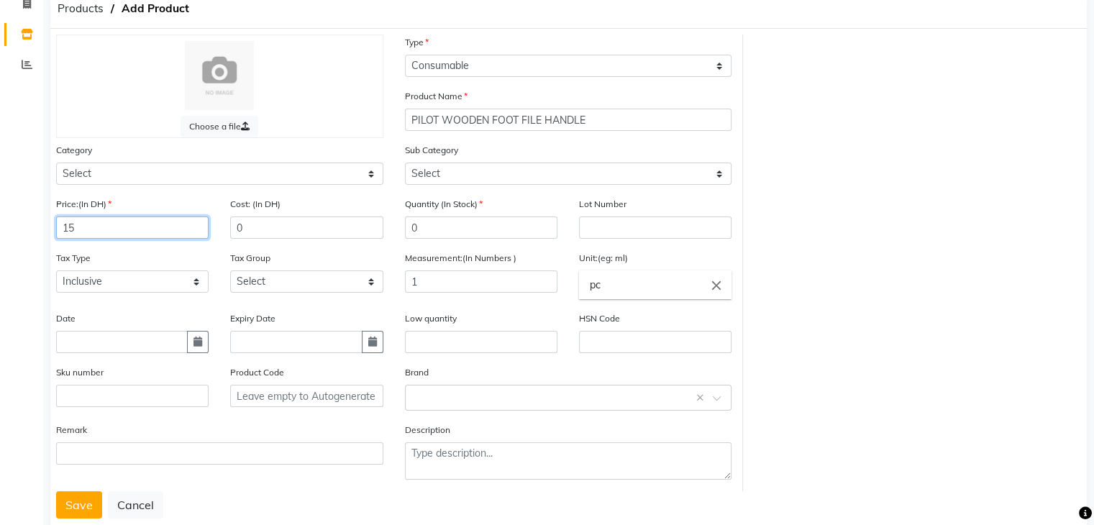
scroll to position [112, 0]
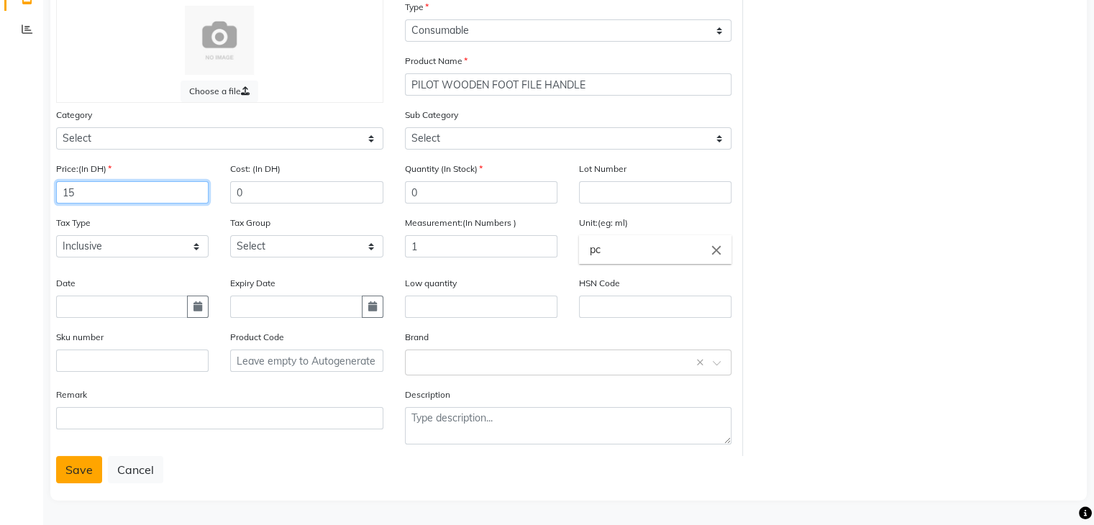
type input "15"
click at [81, 462] on button "Save" at bounding box center [79, 469] width 46 height 27
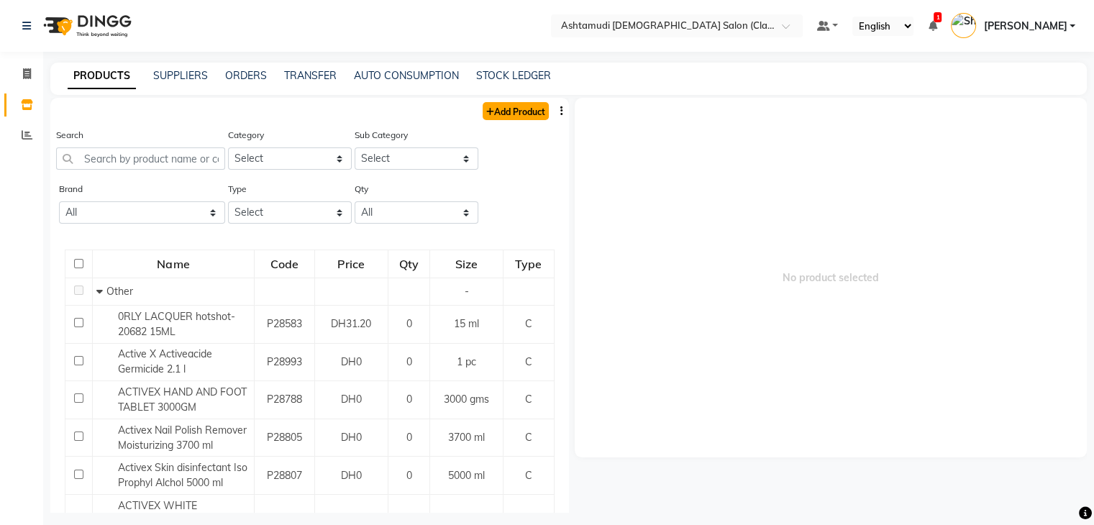
click at [508, 113] on link "Add Product" at bounding box center [516, 111] width 66 height 18
select select "true"
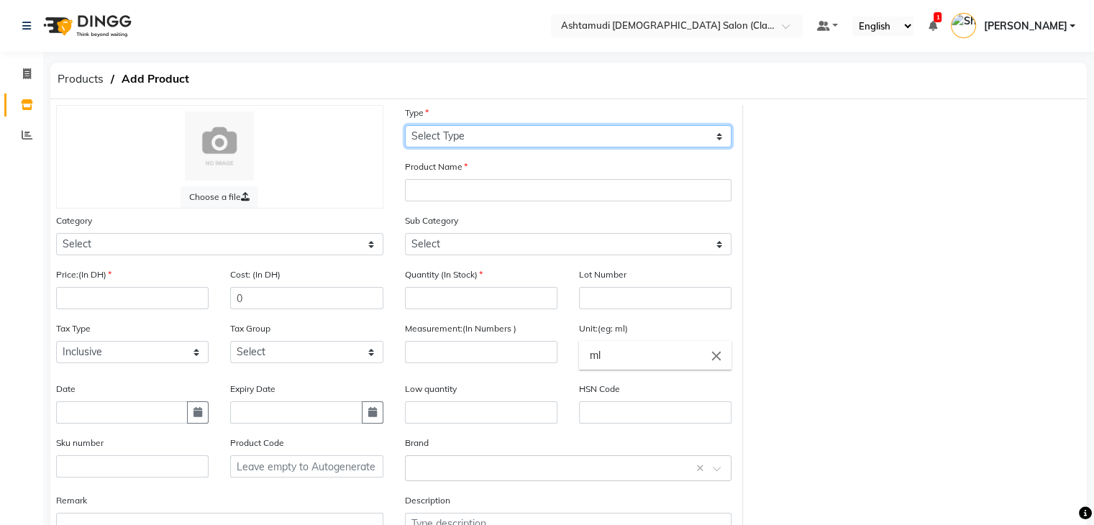
click at [629, 130] on select "Select Type Both Retail Consumable" at bounding box center [568, 136] width 327 height 22
select select "C"
click at [405, 126] on select "Select Type Both Retail Consumable" at bounding box center [568, 136] width 327 height 22
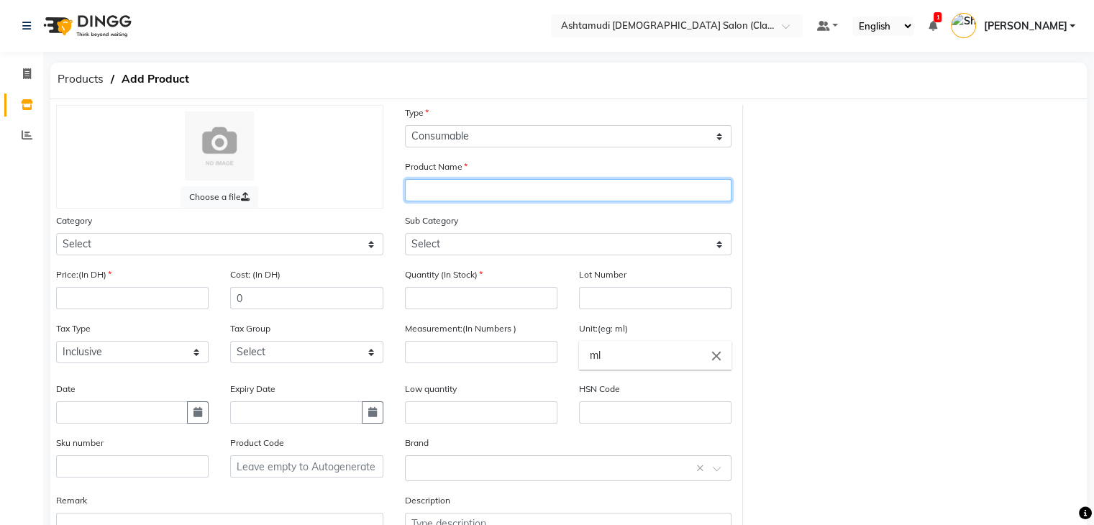
click at [489, 185] on input "text" at bounding box center [568, 190] width 327 height 22
paste input "NAIL GLUE 401"
type input "NAIL GLUE 401"
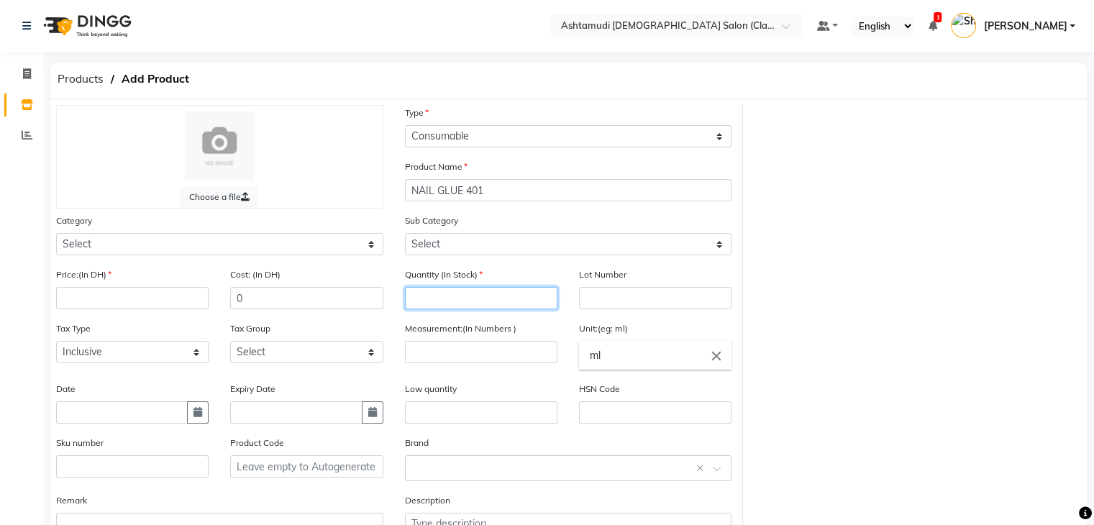
click at [478, 297] on input "number" at bounding box center [481, 298] width 152 height 22
type input "0"
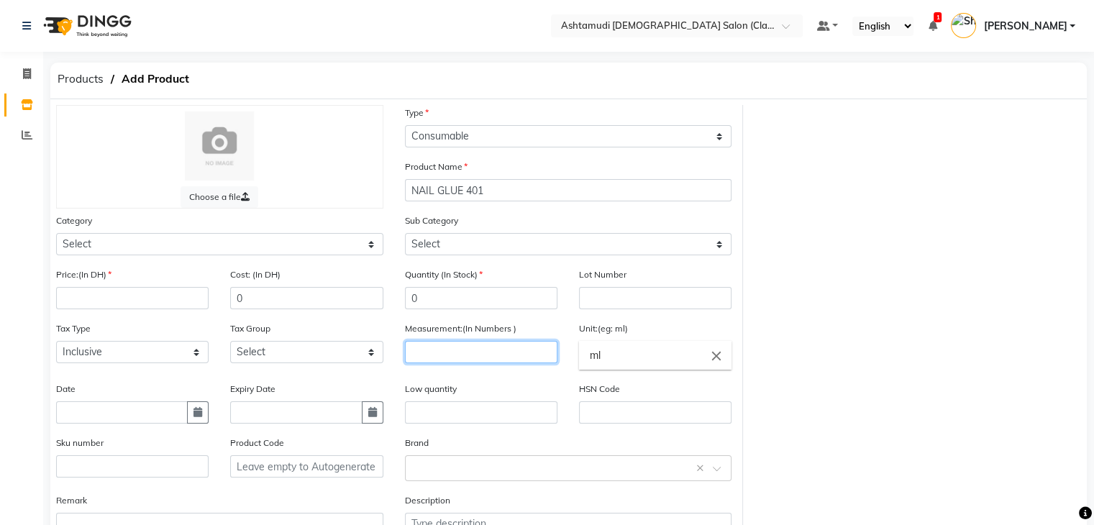
click at [534, 352] on input "number" at bounding box center [481, 352] width 152 height 22
type input "1"
click at [602, 355] on input "ml" at bounding box center [655, 355] width 152 height 29
type input "m"
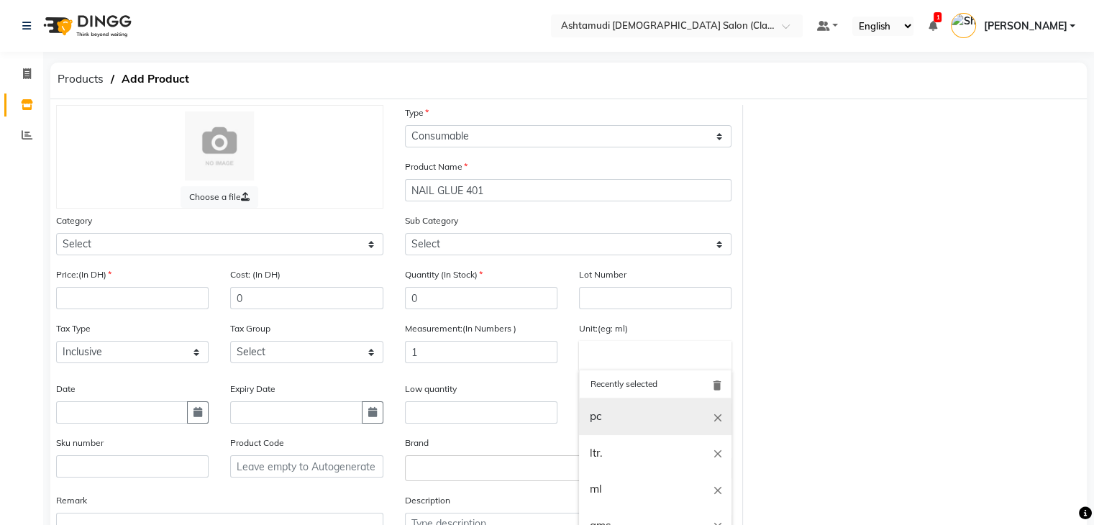
click at [621, 412] on link "pc" at bounding box center [655, 416] width 152 height 37
type input "pc"
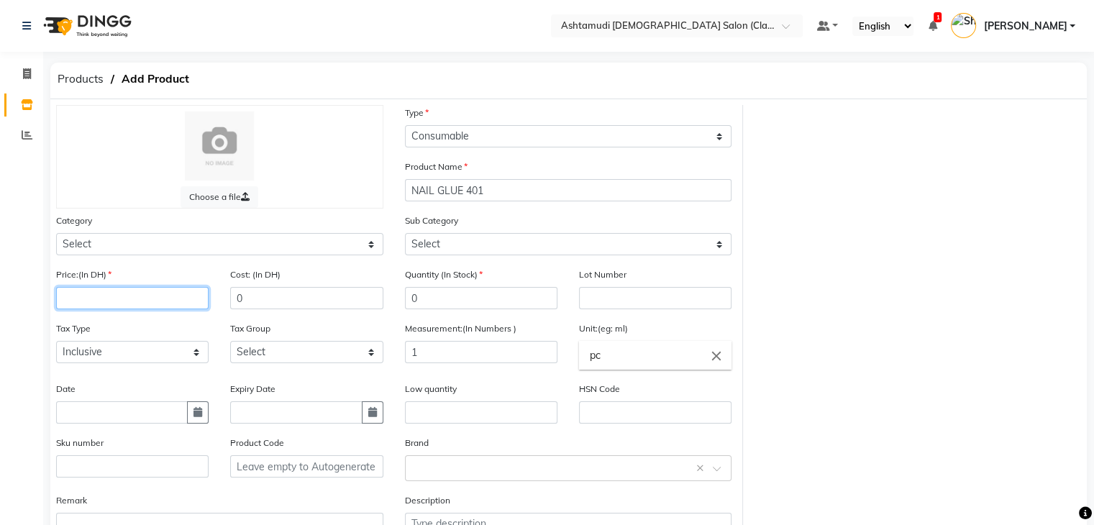
click at [116, 309] on input "number" at bounding box center [132, 298] width 152 height 22
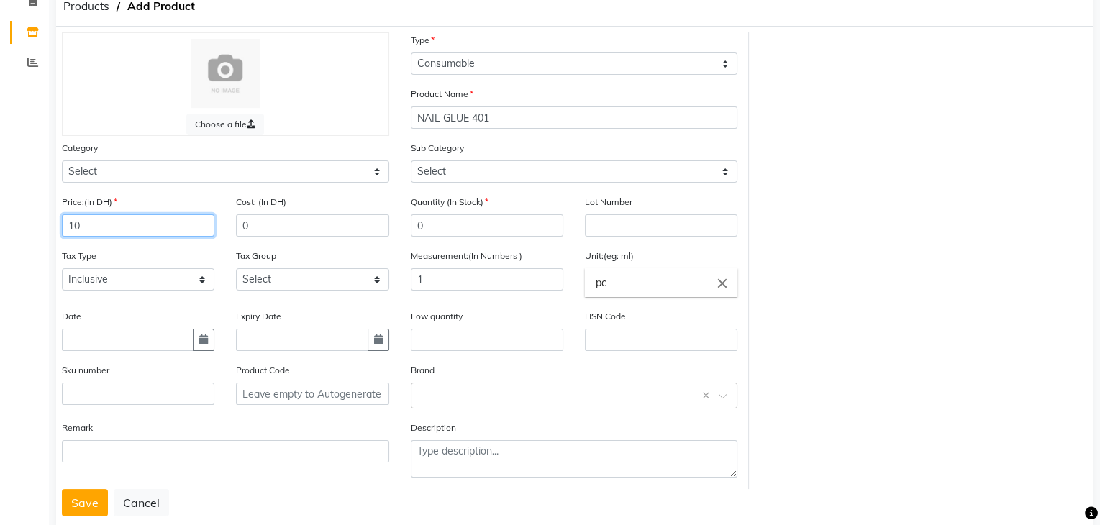
scroll to position [112, 0]
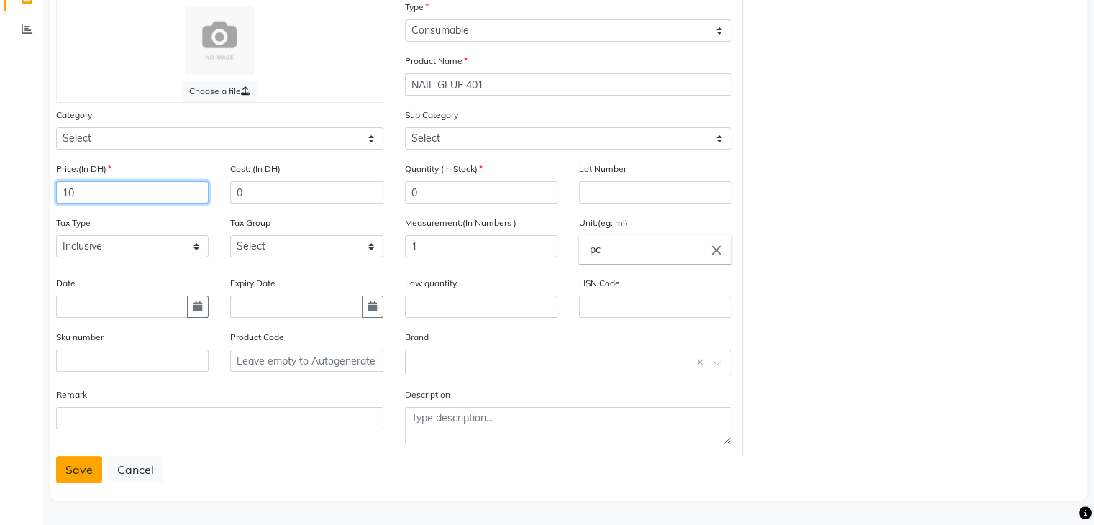
type input "10"
click at [65, 478] on button "Save" at bounding box center [79, 469] width 46 height 27
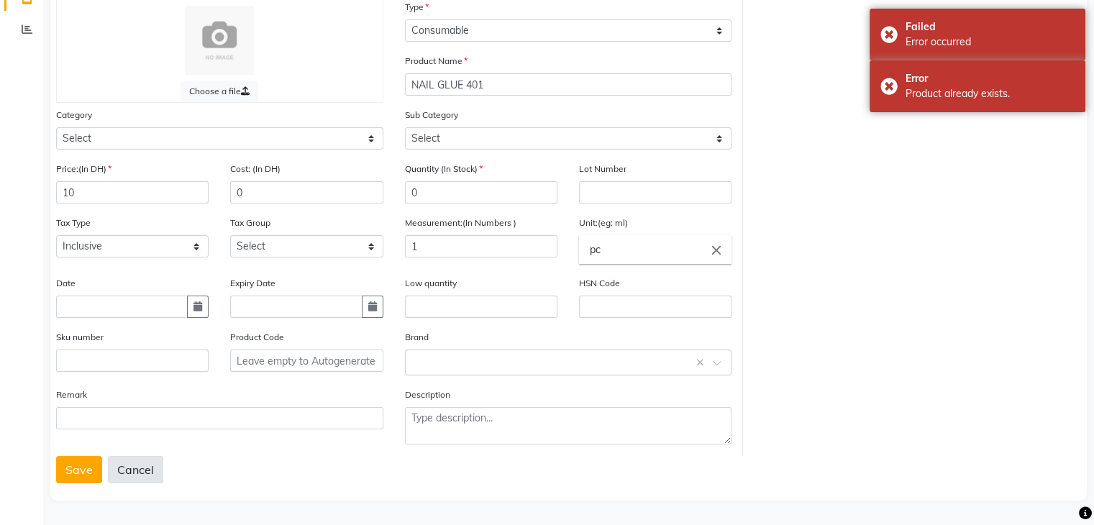
click at [126, 470] on button "Cancel" at bounding box center [135, 469] width 55 height 27
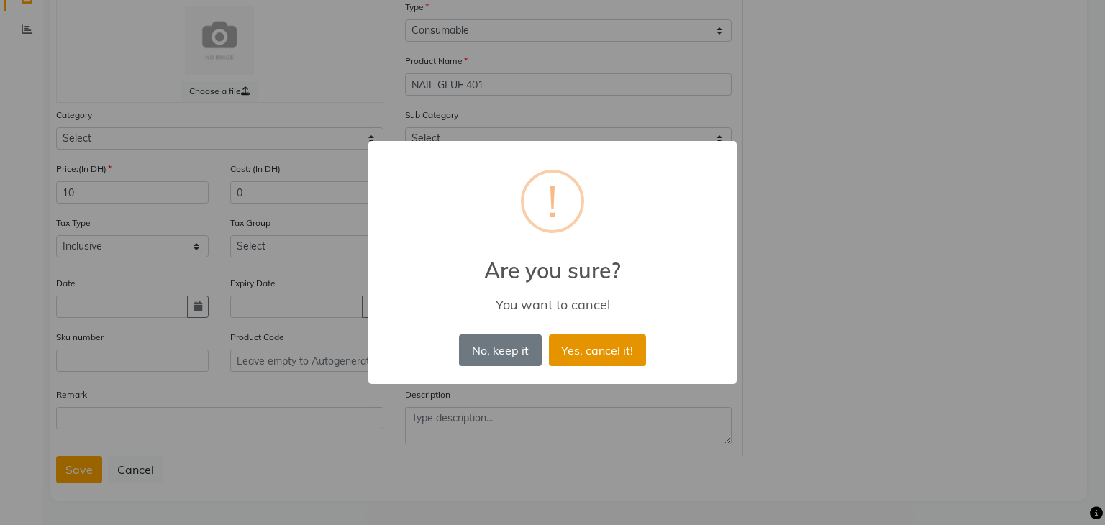
click at [608, 349] on button "Yes, cancel it!" at bounding box center [597, 350] width 97 height 32
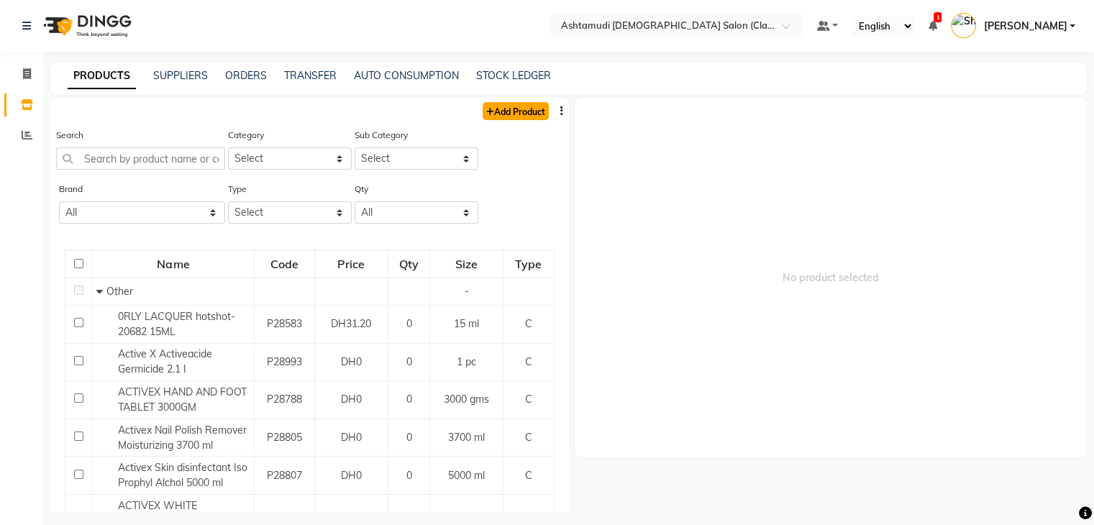
click at [498, 105] on link "Add Product" at bounding box center [516, 111] width 66 height 18
select select "true"
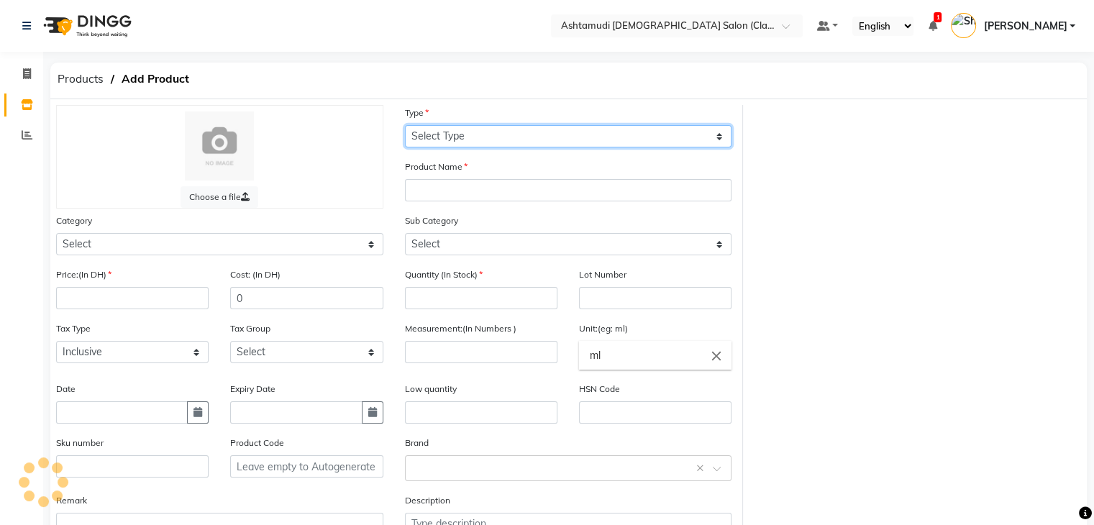
click at [514, 141] on select "Select Type Both Retail Consumable" at bounding box center [568, 136] width 327 height 22
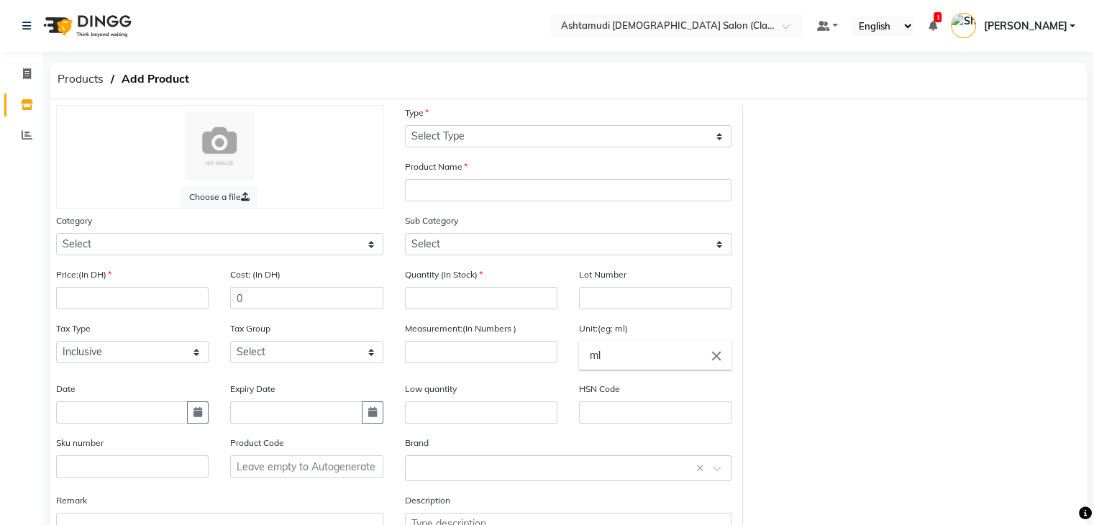
drag, startPoint x: 493, startPoint y: 227, endPoint x: 506, endPoint y: 214, distance: 18.3
click at [493, 227] on div "Sub Category Select" at bounding box center [568, 234] width 327 height 42
click at [511, 211] on div "Product Name" at bounding box center [568, 186] width 349 height 54
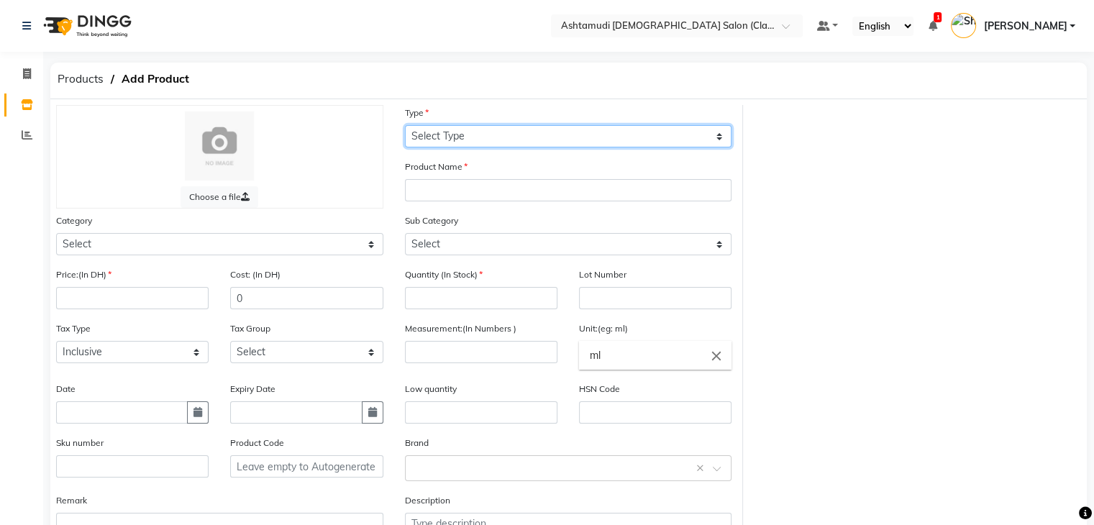
click at [501, 142] on select "Select Type Both Retail Consumable" at bounding box center [568, 136] width 327 height 22
select select "C"
click at [405, 126] on select "Select Type Both Retail Consumable" at bounding box center [568, 136] width 327 height 22
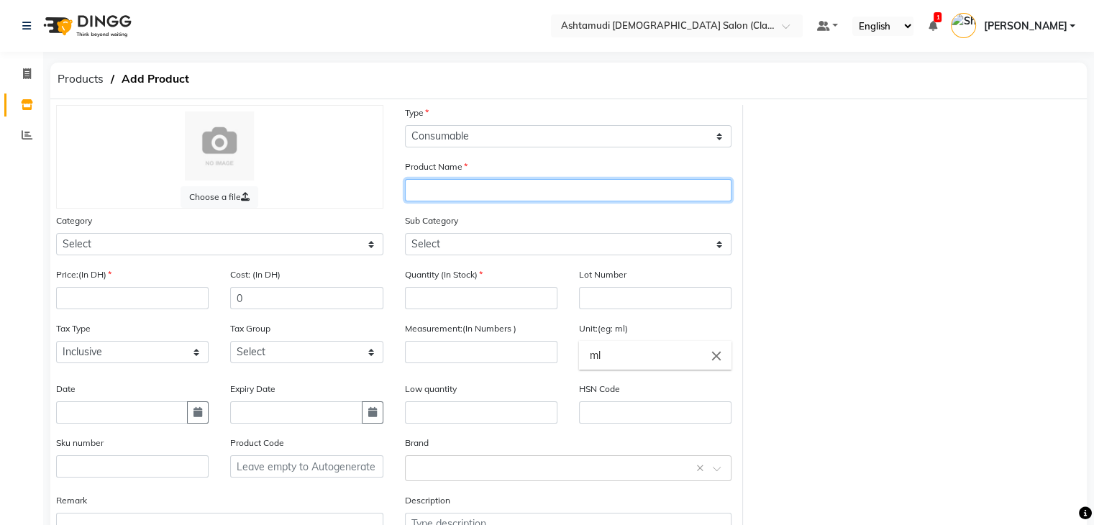
click at [473, 192] on input "text" at bounding box center [568, 190] width 327 height 22
paste input "[PERSON_NAME] NAIL TIP NA -8506-3-1"
type input "[PERSON_NAME] NAIL TIP NA -8506-3-1"
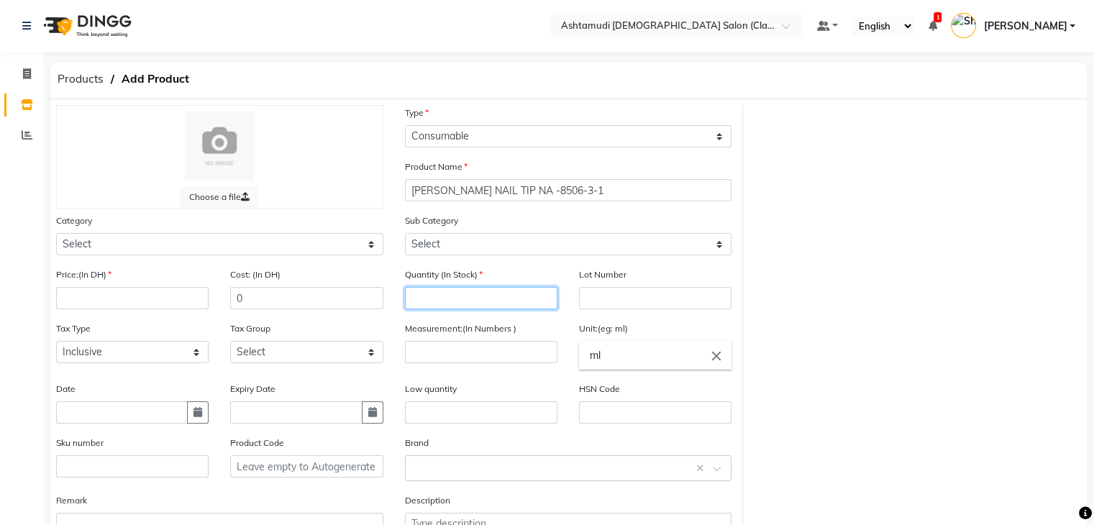
click at [463, 302] on input "number" at bounding box center [481, 298] width 152 height 22
type input "0"
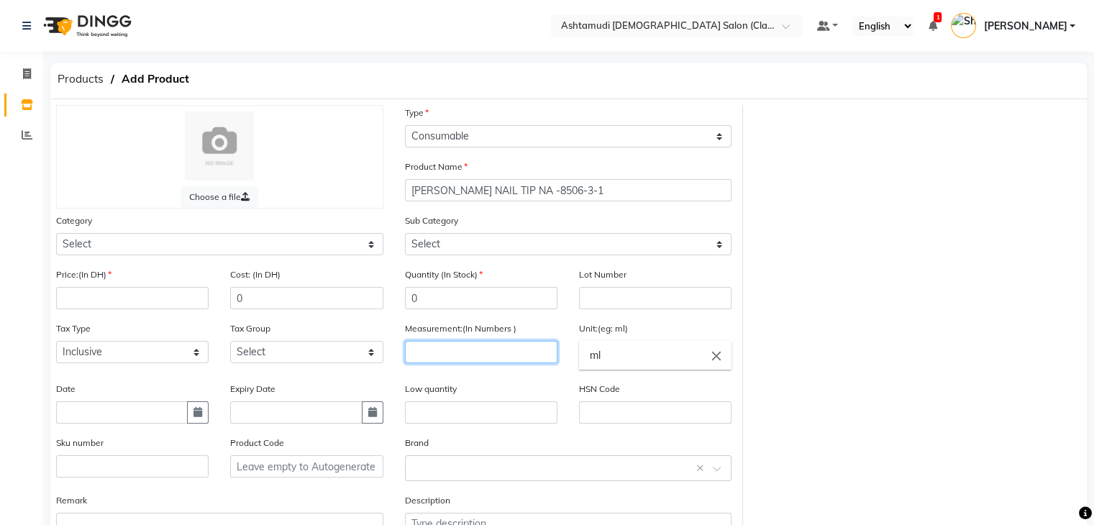
click at [463, 357] on input "number" at bounding box center [481, 352] width 152 height 22
type input "1"
click at [636, 369] on input "ml" at bounding box center [655, 355] width 152 height 29
type input "m"
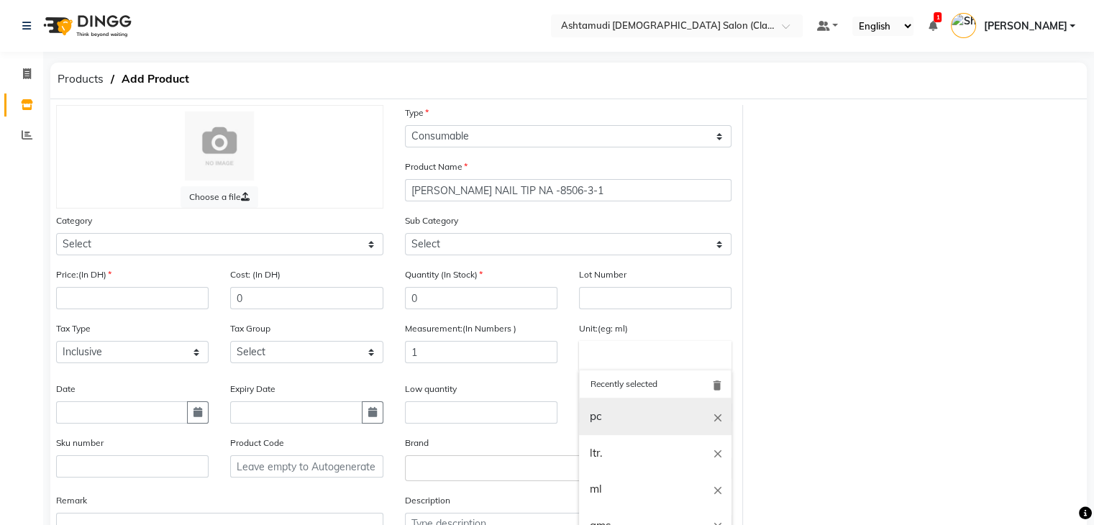
click at [621, 424] on link "pc" at bounding box center [655, 416] width 152 height 37
type input "pc"
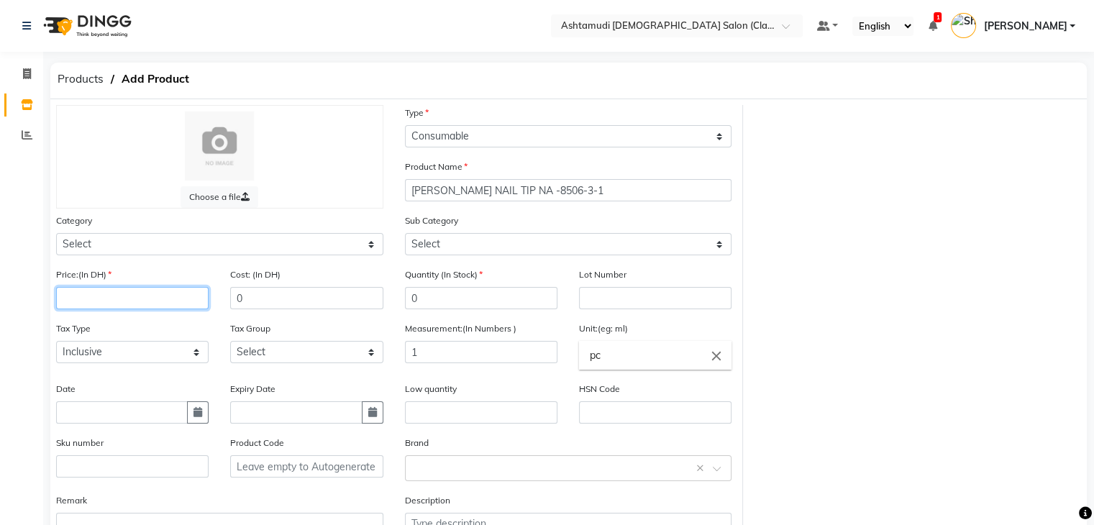
click at [127, 298] on input "number" at bounding box center [132, 298] width 152 height 22
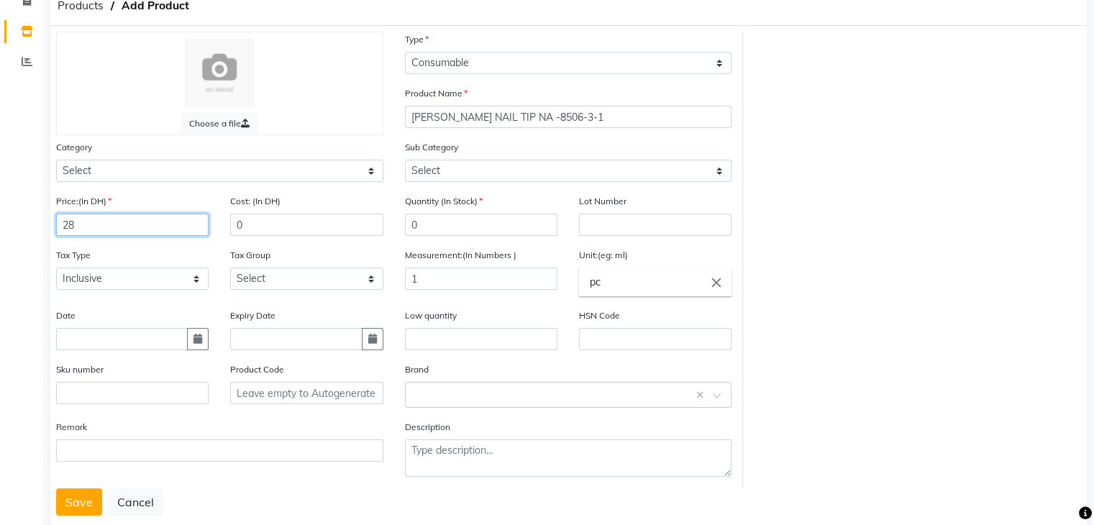
scroll to position [112, 0]
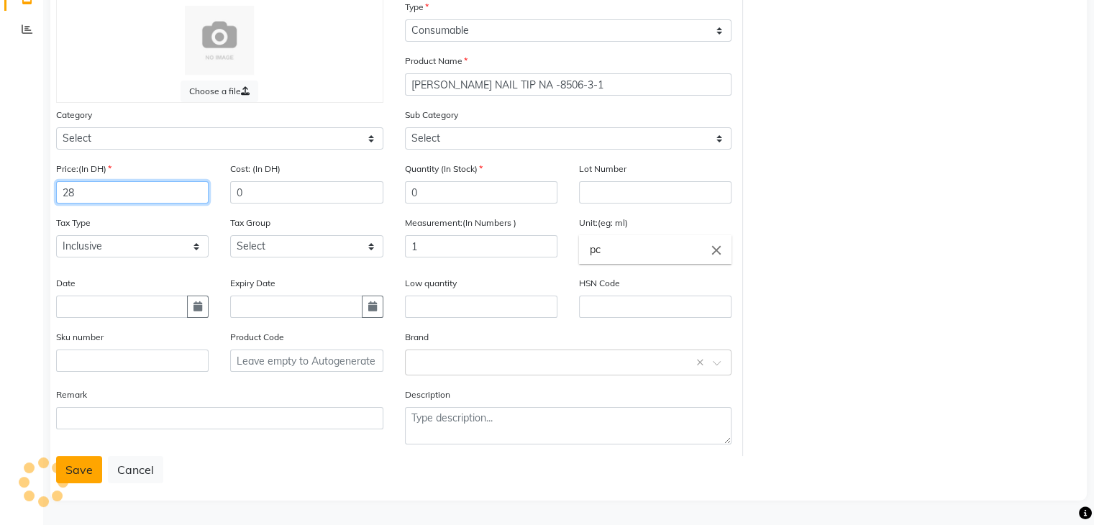
type input "28"
click at [83, 477] on button "Save" at bounding box center [79, 469] width 46 height 27
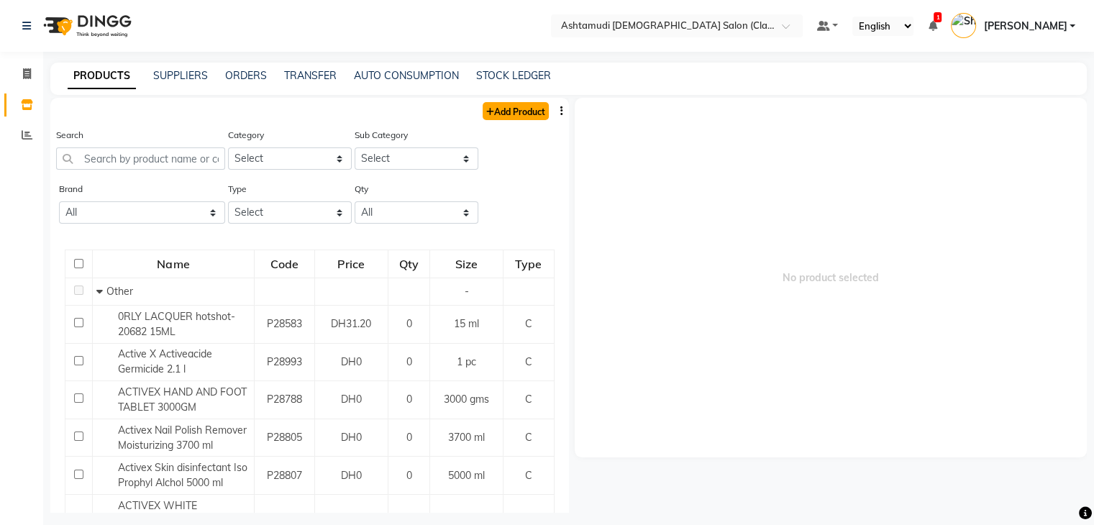
click at [519, 109] on link "Add Product" at bounding box center [516, 111] width 66 height 18
select select "true"
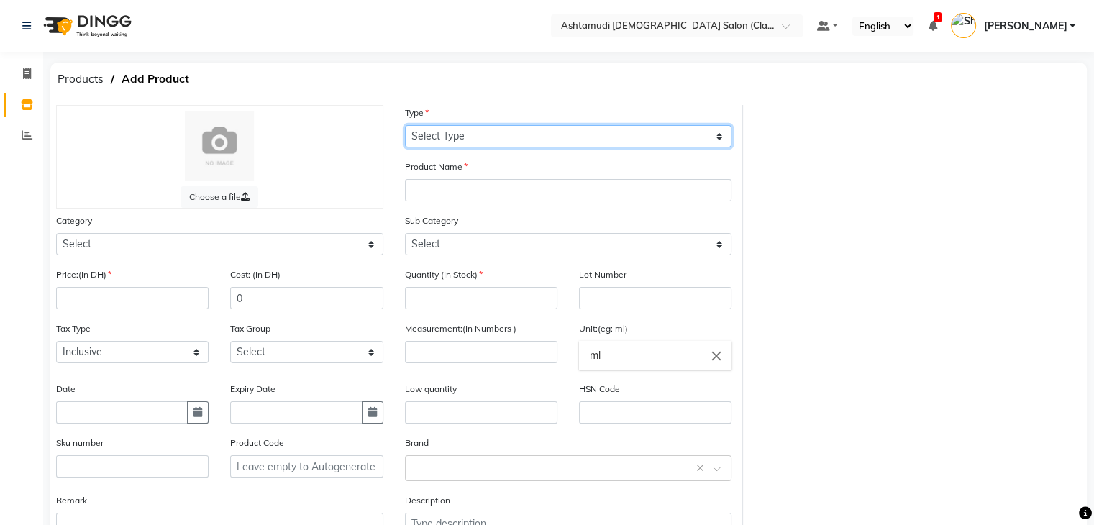
drag, startPoint x: 497, startPoint y: 139, endPoint x: 490, endPoint y: 145, distance: 9.2
click at [497, 139] on select "Select Type Both Retail Consumable" at bounding box center [568, 136] width 327 height 22
select select "C"
click at [405, 126] on select "Select Type Both Retail Consumable" at bounding box center [568, 136] width 327 height 22
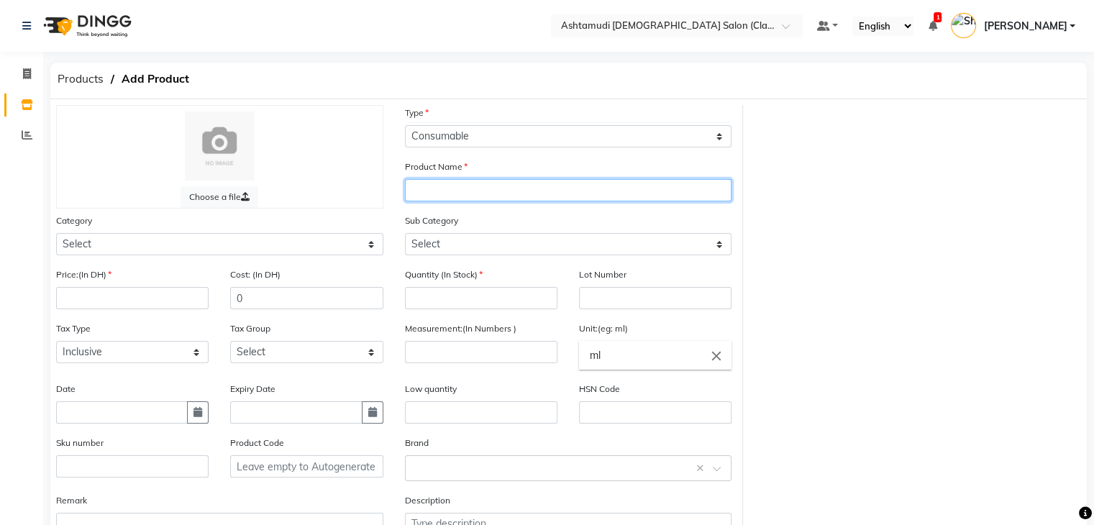
click at [495, 182] on input "text" at bounding box center [568, 190] width 327 height 22
paste input "[PERSON_NAME] NAIL EXTN NA-8506-2-2"
type input "[PERSON_NAME] NAIL EXTN NA-8506-2-2"
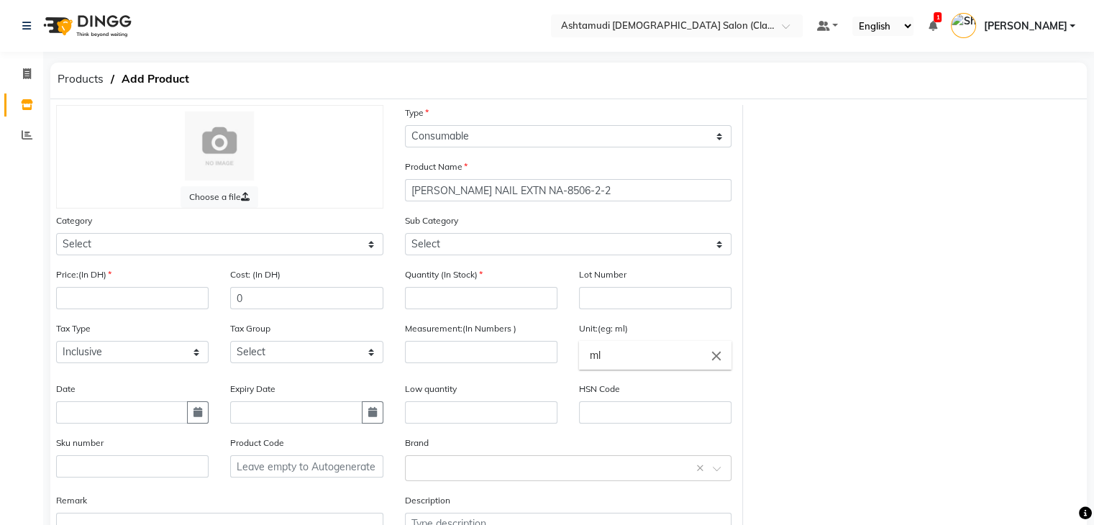
click at [486, 282] on div "Quantity (In Stock)" at bounding box center [481, 288] width 152 height 42
click at [484, 314] on div "Quantity (In Stock)" at bounding box center [481, 294] width 174 height 54
click at [486, 297] on input "number" at bounding box center [481, 298] width 152 height 22
type input "0"
click at [483, 352] on input "number" at bounding box center [481, 352] width 152 height 22
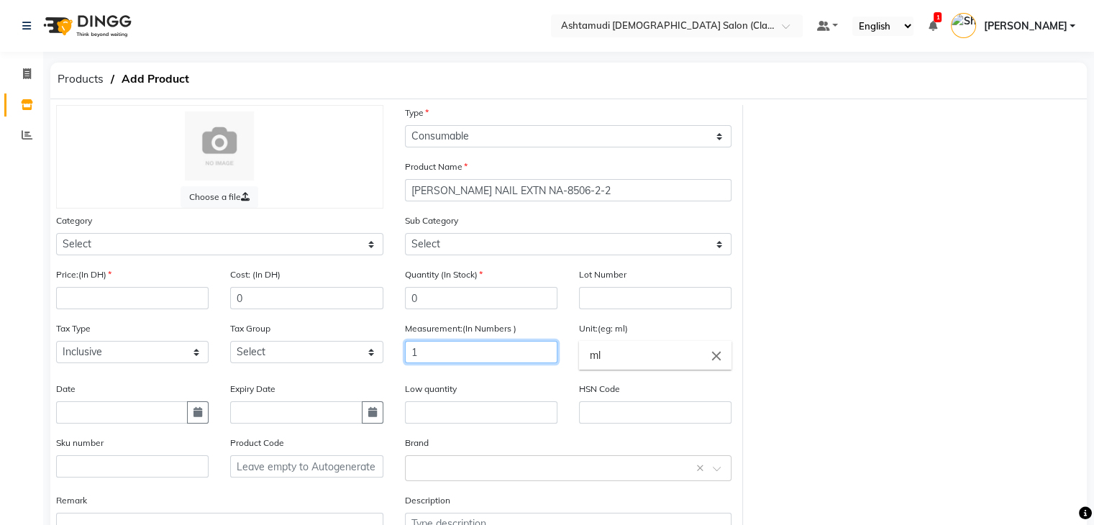
type input "1"
click at [655, 357] on input "ml" at bounding box center [655, 355] width 152 height 29
type input "m"
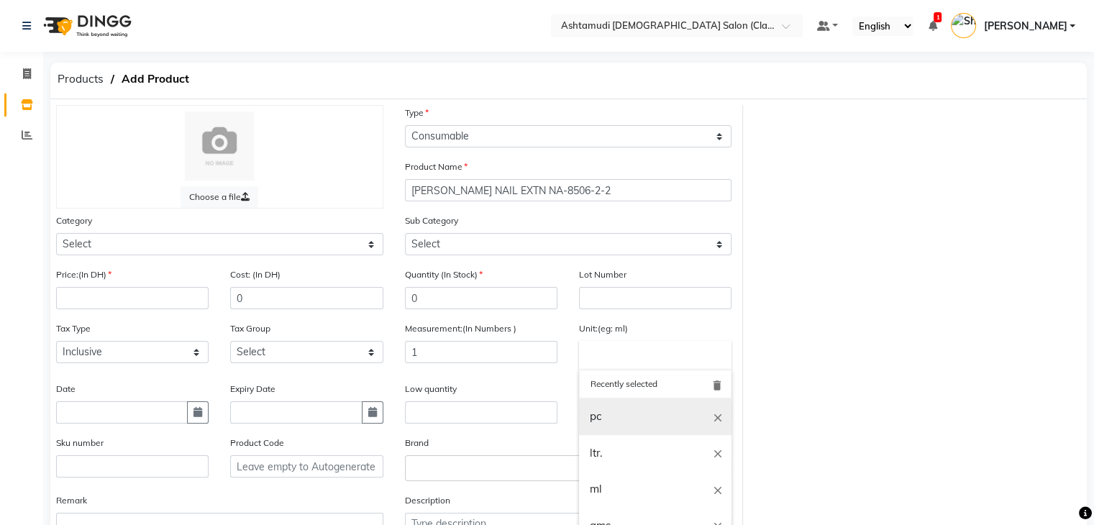
click at [642, 408] on link "pc" at bounding box center [655, 416] width 152 height 37
type input "pc"
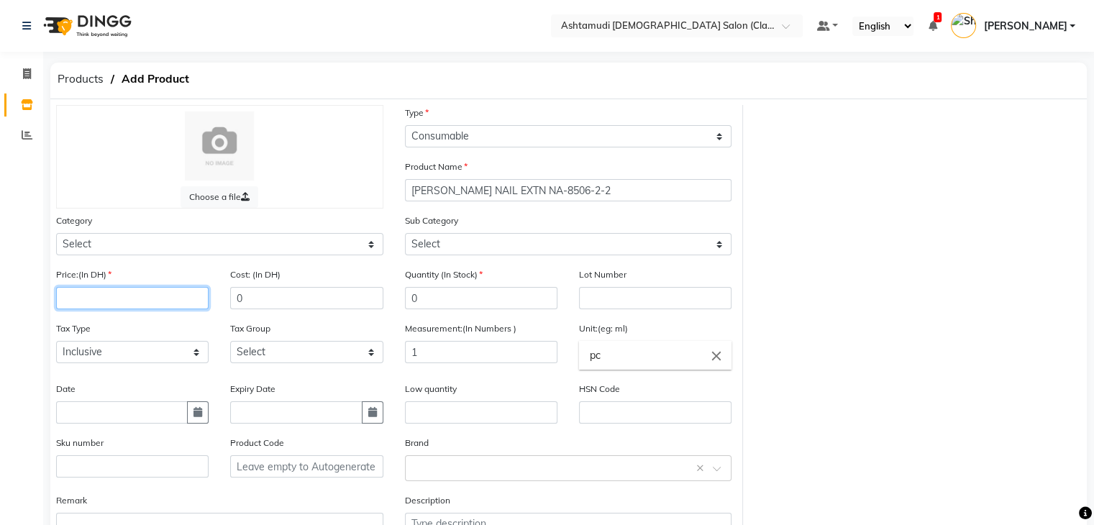
click at [112, 303] on input "number" at bounding box center [132, 298] width 152 height 22
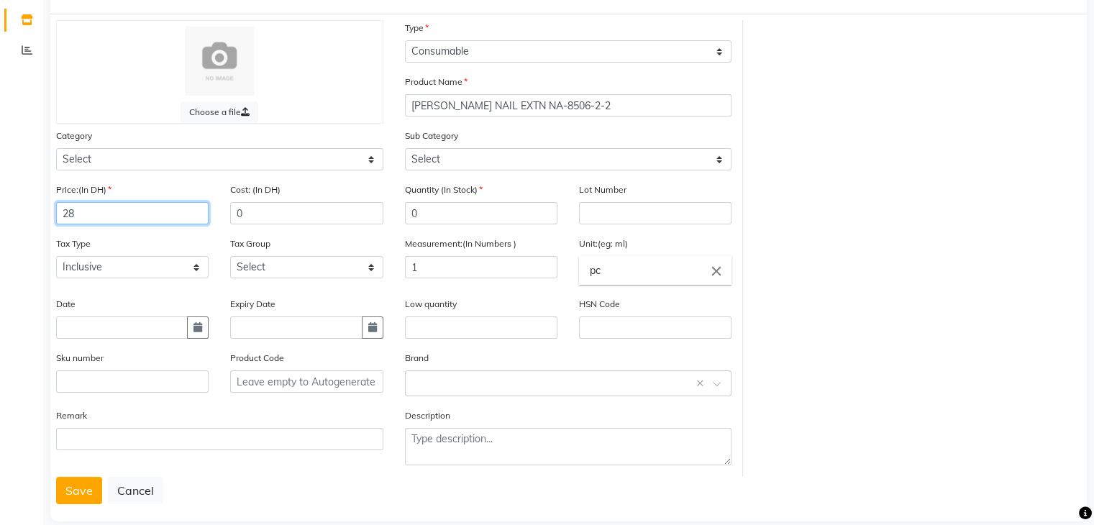
scroll to position [112, 0]
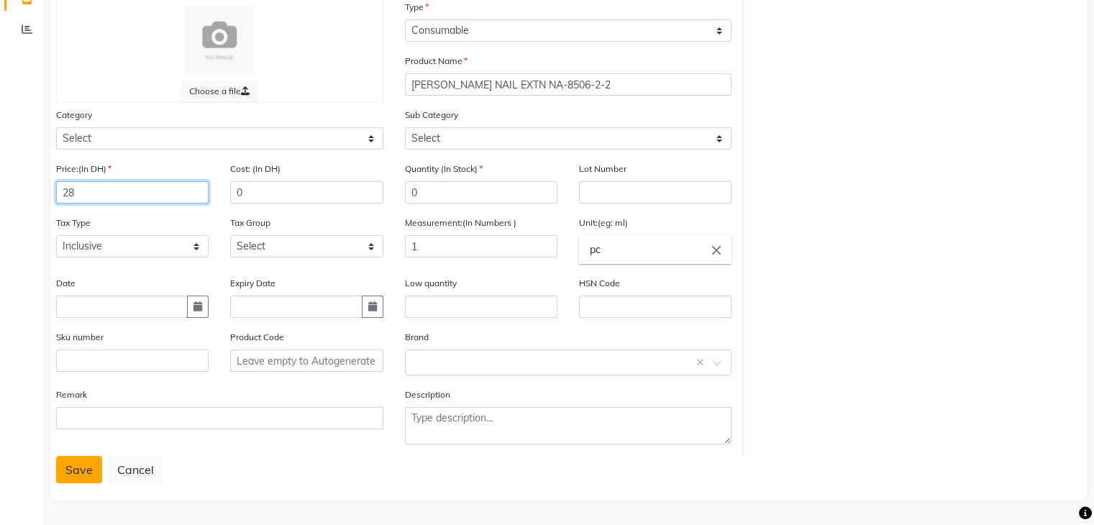
type input "28"
click at [64, 456] on button "Save" at bounding box center [79, 469] width 46 height 27
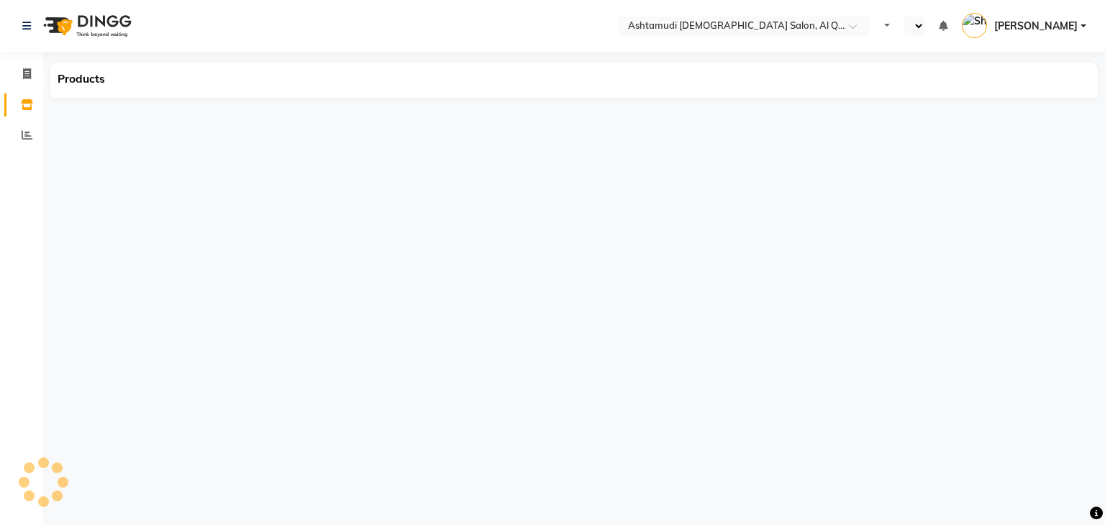
select select "en"
click at [69, 76] on span "Products" at bounding box center [81, 79] width 62 height 26
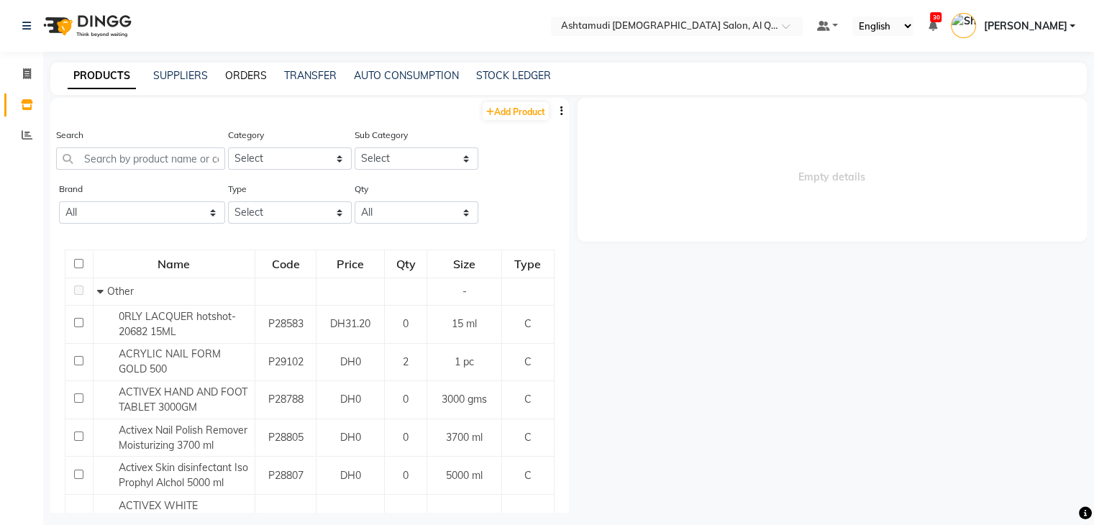
click at [260, 70] on link "ORDERS" at bounding box center [246, 75] width 42 height 13
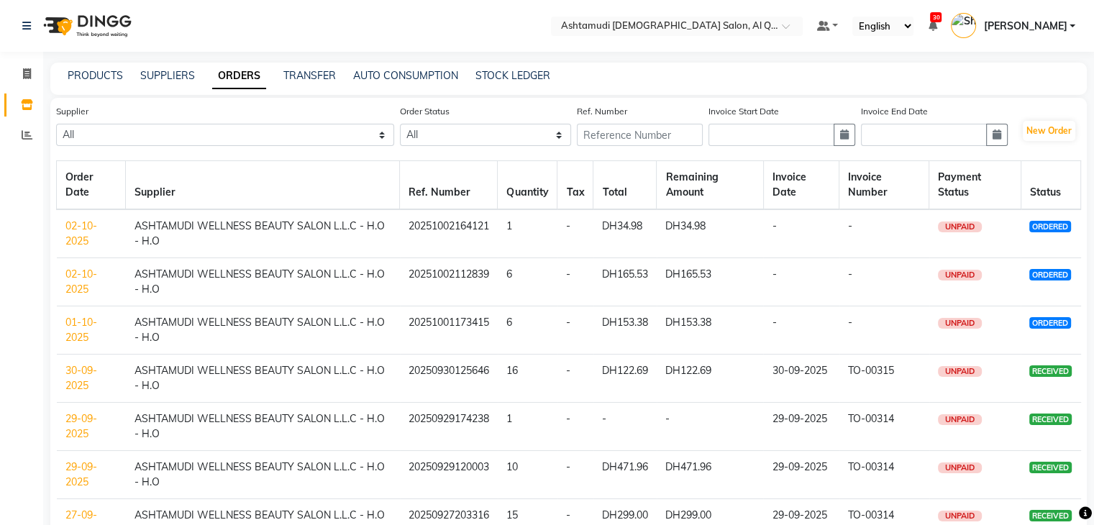
click at [67, 320] on link "01-10-2025" at bounding box center [81, 330] width 32 height 28
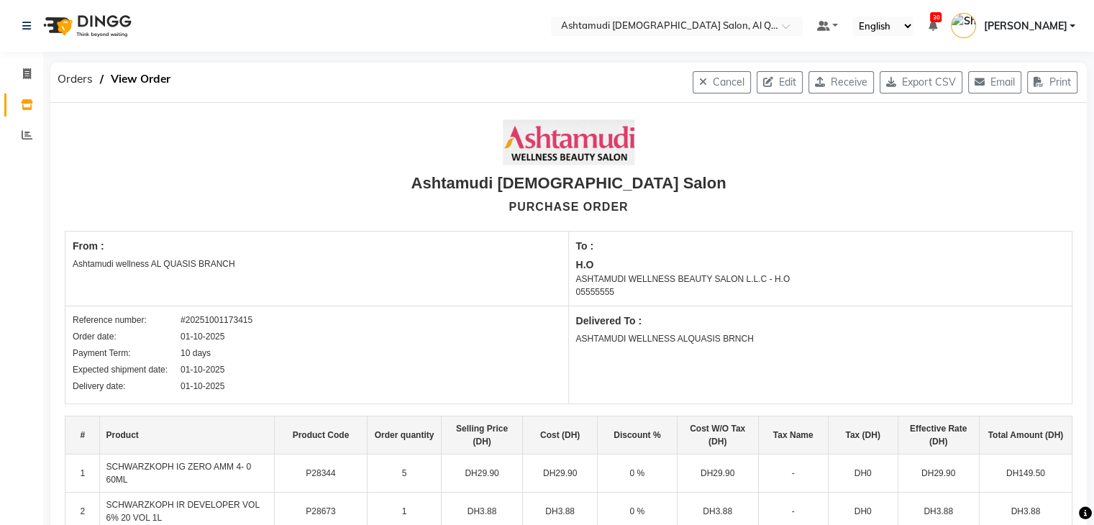
scroll to position [204, 0]
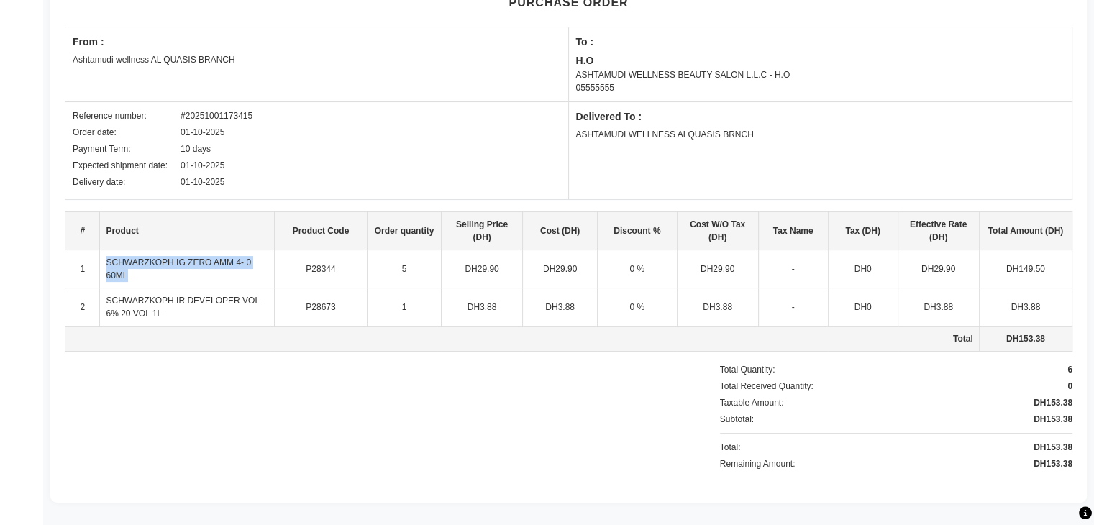
drag, startPoint x: 109, startPoint y: 254, endPoint x: 259, endPoint y: 277, distance: 152.1
click at [259, 277] on td "SCHWARZKOPH IG ZERO AMM 4- 0 60ML" at bounding box center [187, 269] width 174 height 38
copy td "SCHWARZKOPH IG ZERO AMM 4- 0 60ML"
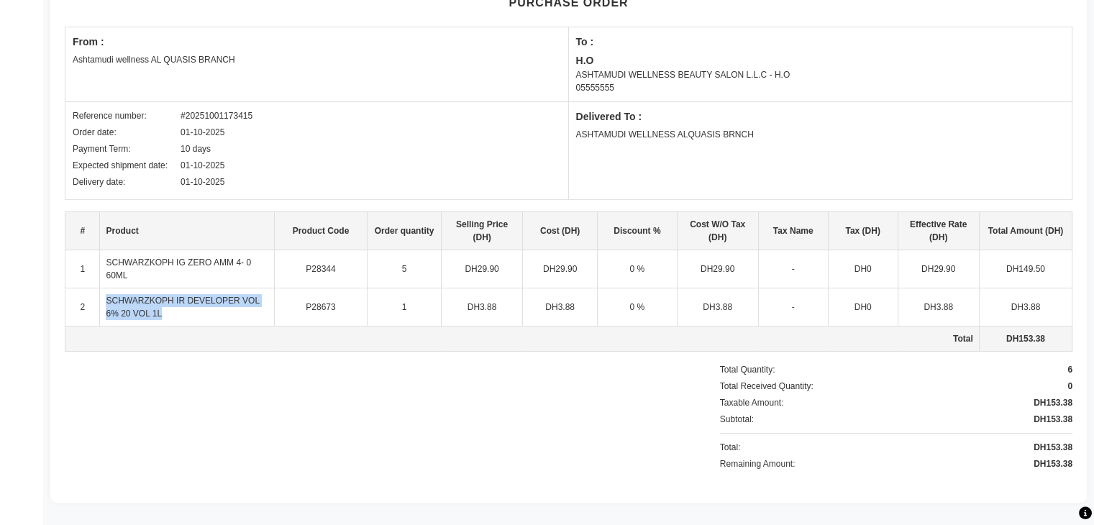
drag, startPoint x: 106, startPoint y: 297, endPoint x: 170, endPoint y: 322, distance: 69.4
click at [170, 322] on td "SCHWARZKOPH IR DEVELOPER VOL 6% 20 VOL 1L" at bounding box center [187, 307] width 174 height 38
copy td "SCHWARZKOPH IR DEVELOPER VOL 6% 20 VOL 1L"
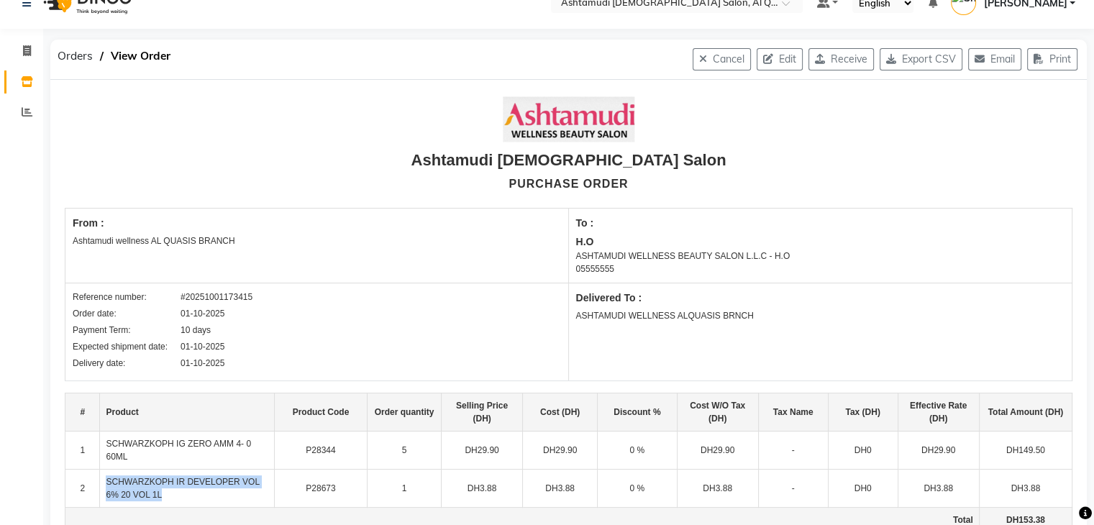
scroll to position [0, 0]
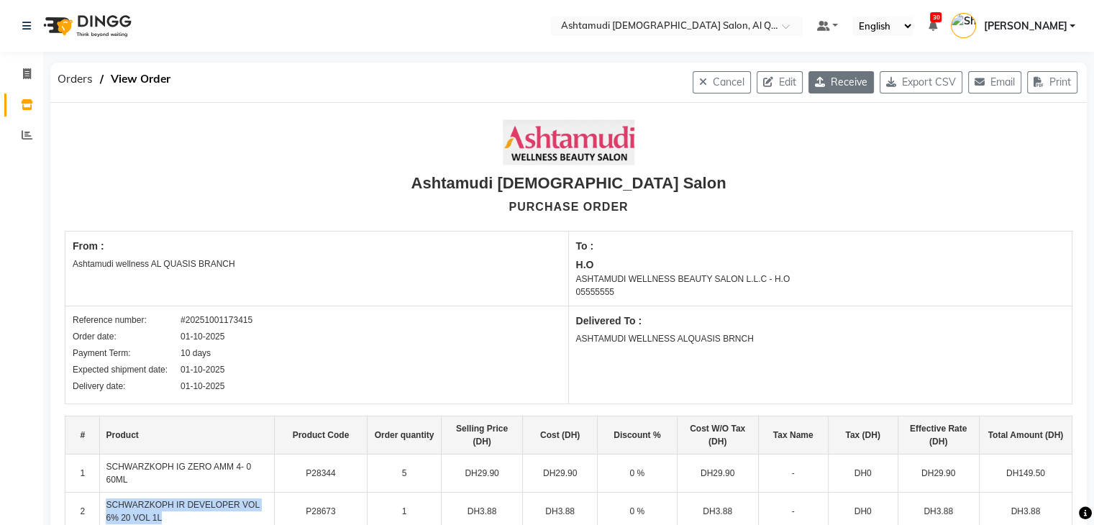
click at [818, 83] on icon "button" at bounding box center [823, 82] width 16 height 10
select select "1153"
select select "1468"
select select "4944"
select select "true"
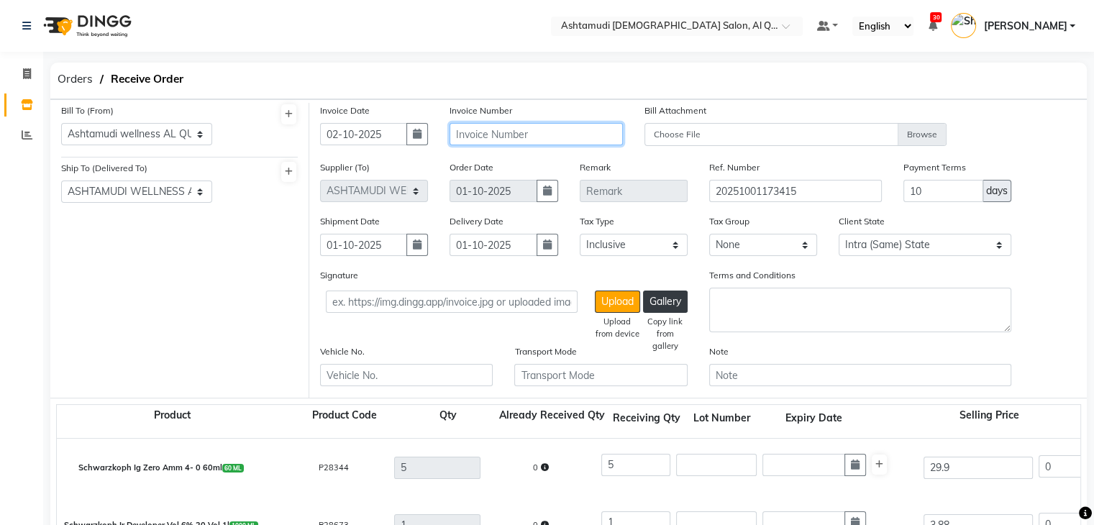
click at [541, 140] on input "text" at bounding box center [535, 134] width 173 height 22
paste input "TO-00322"
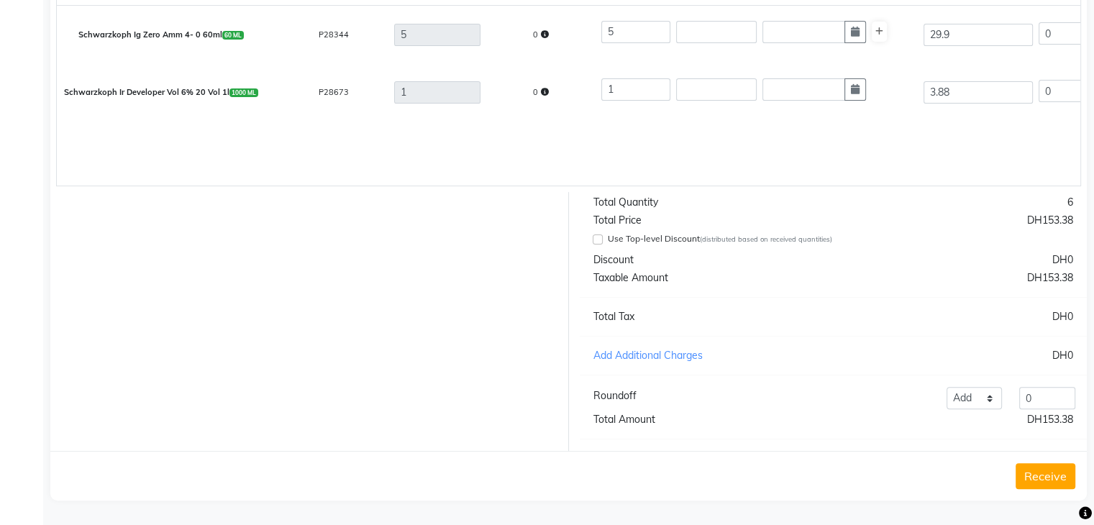
type input "TO-00322"
click at [1037, 475] on button "Receive" at bounding box center [1045, 476] width 60 height 26
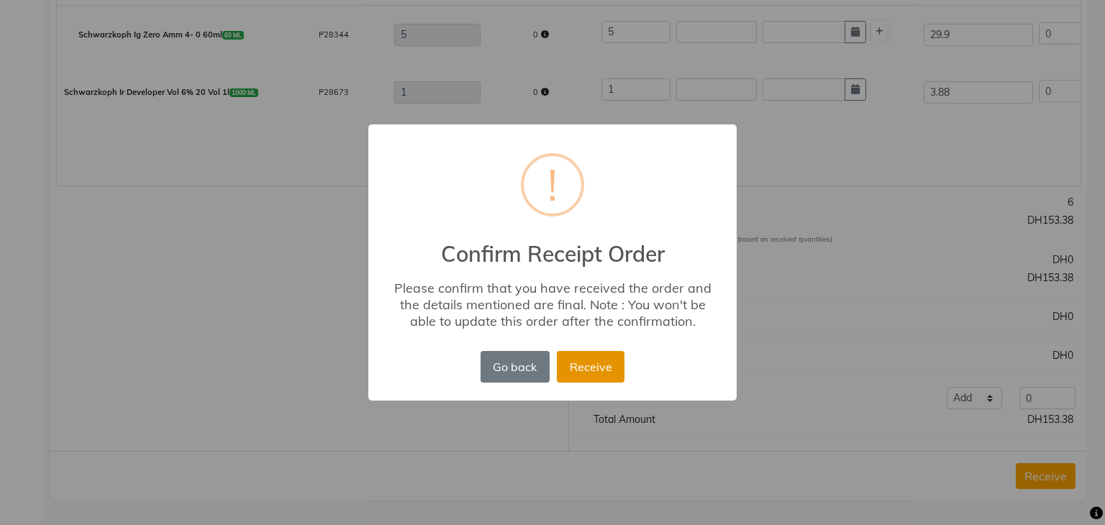
click at [591, 365] on button "Receive" at bounding box center [591, 367] width 68 height 32
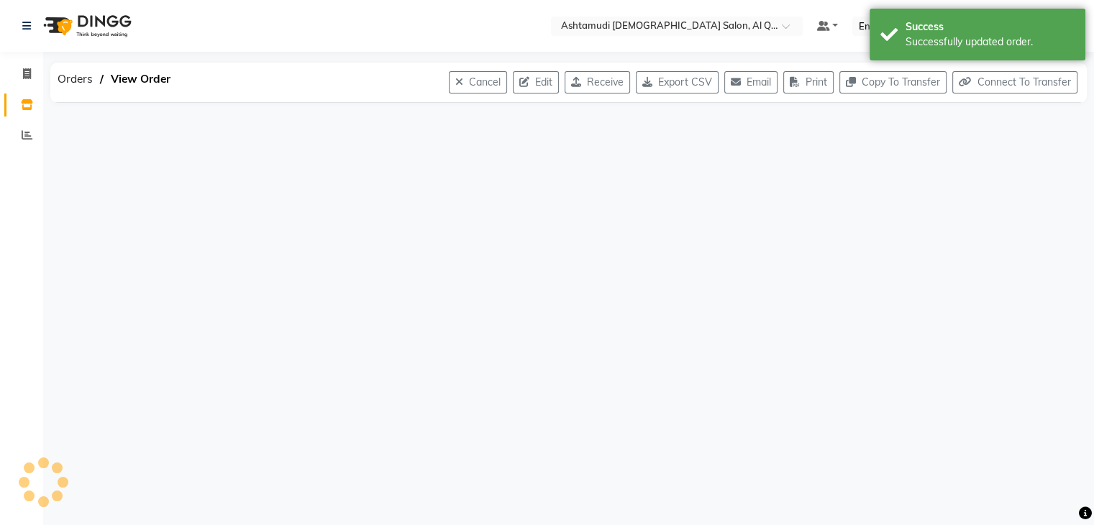
scroll to position [0, 0]
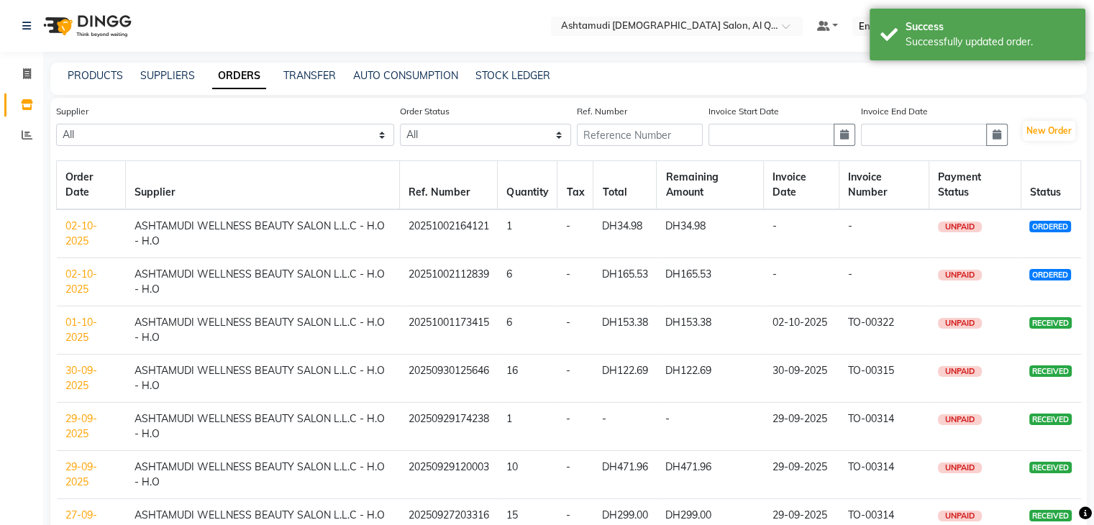
click at [86, 280] on link "02-10-2025" at bounding box center [81, 282] width 32 height 28
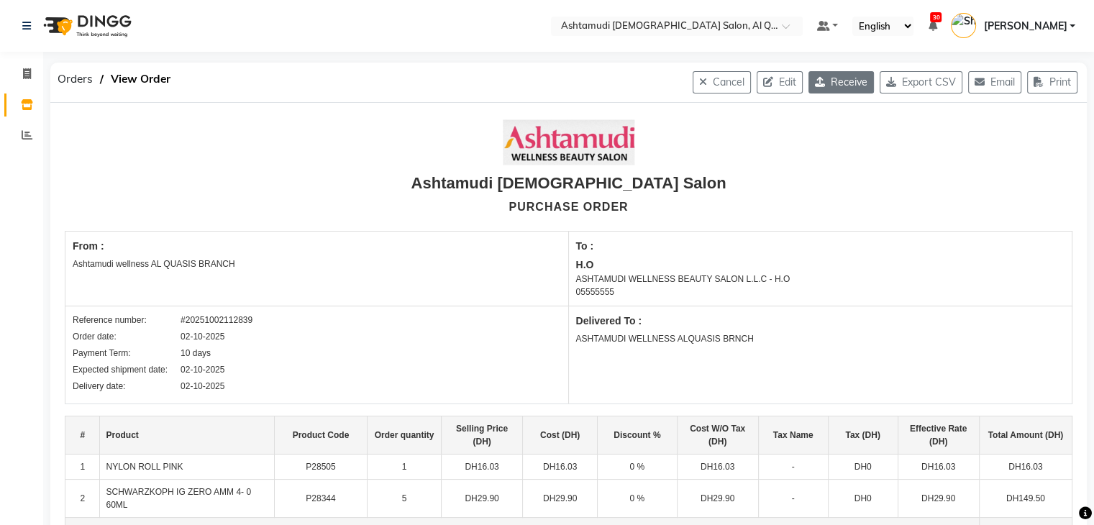
click at [815, 77] on icon "button" at bounding box center [823, 82] width 16 height 10
select select "1153"
select select "1468"
select select "4944"
select select "true"
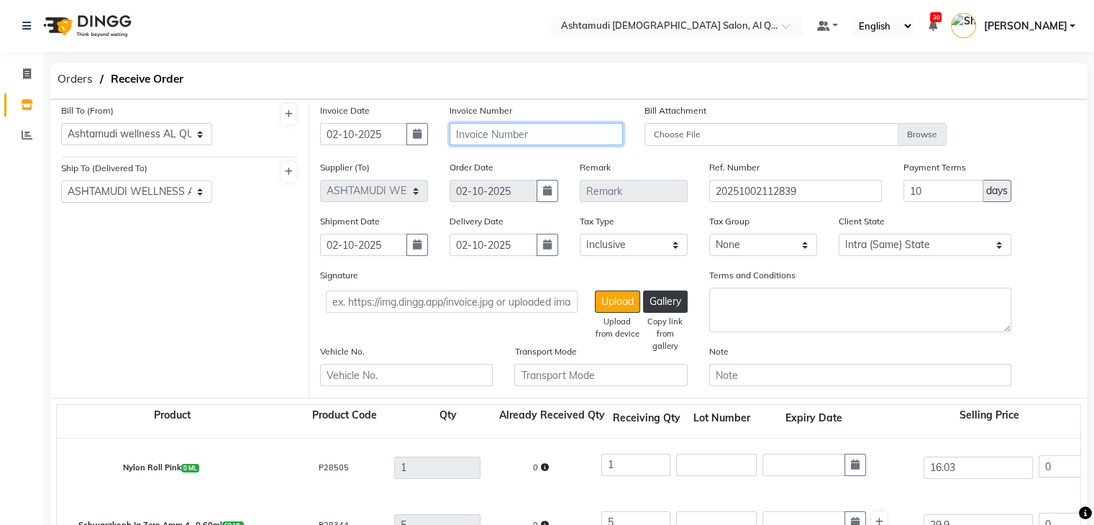
click at [530, 130] on input "text" at bounding box center [535, 134] width 173 height 22
paste input "TO-00322"
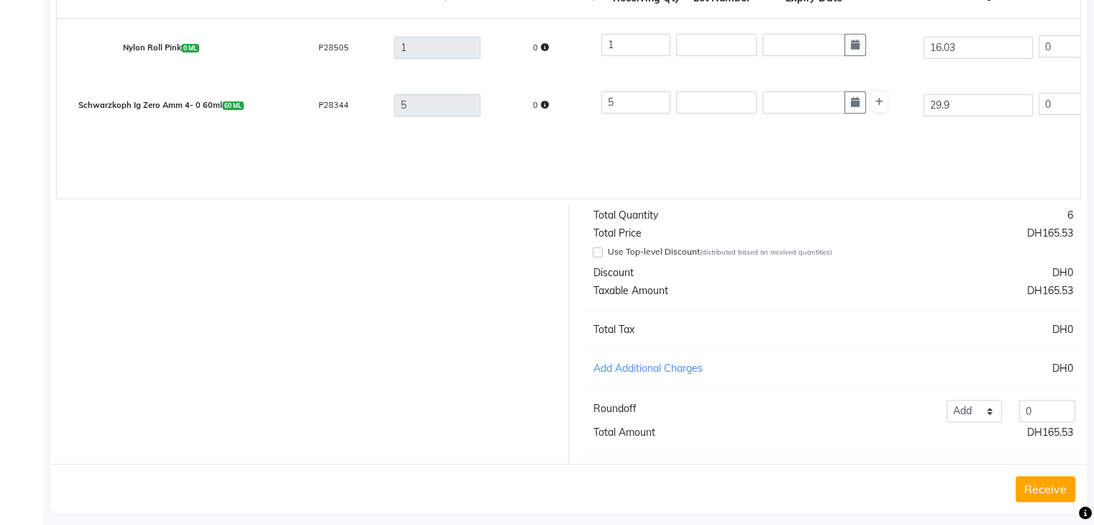
scroll to position [447, 0]
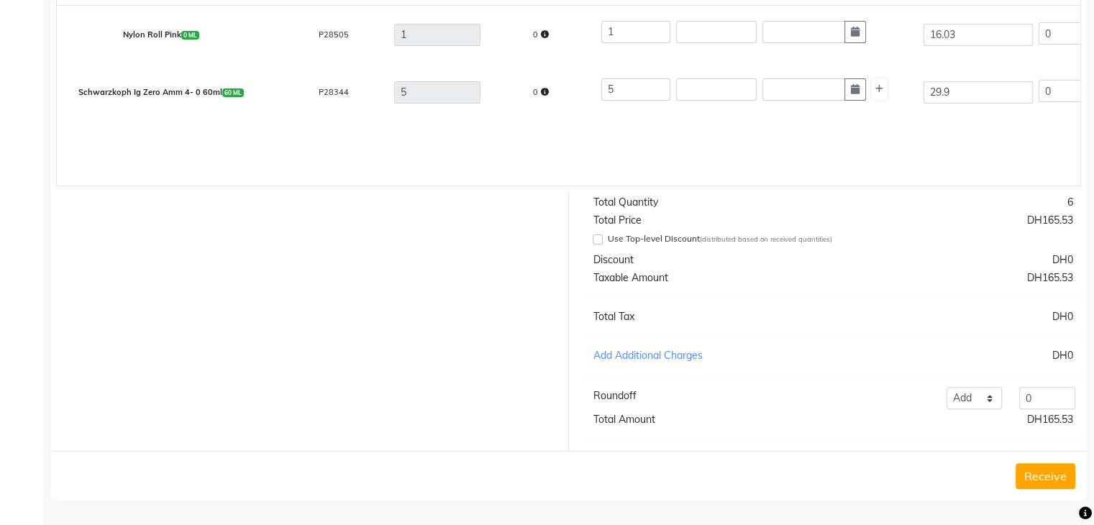
type input "TO-00322"
click at [1044, 472] on button "Receive" at bounding box center [1045, 476] width 60 height 26
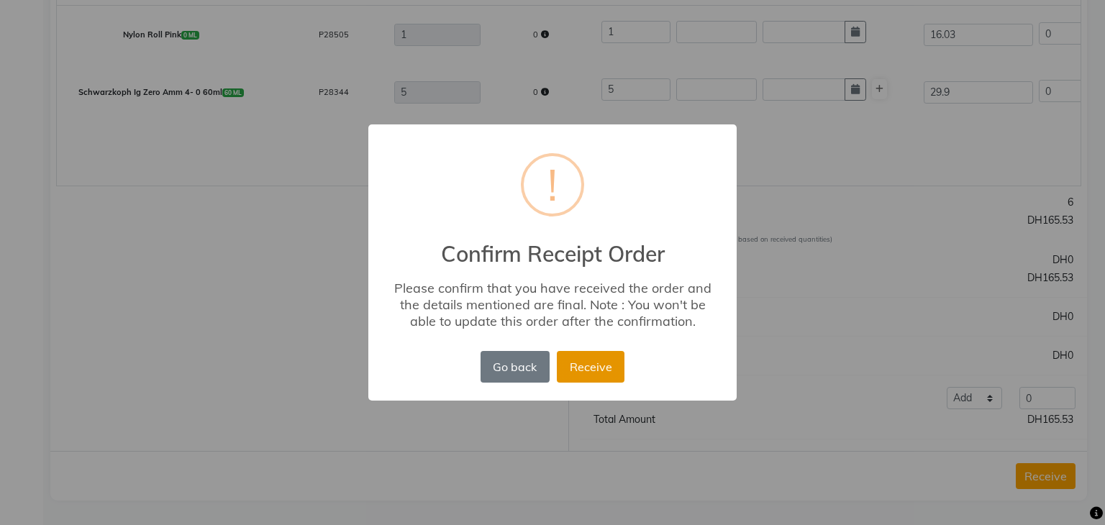
click at [598, 373] on button "Receive" at bounding box center [591, 367] width 68 height 32
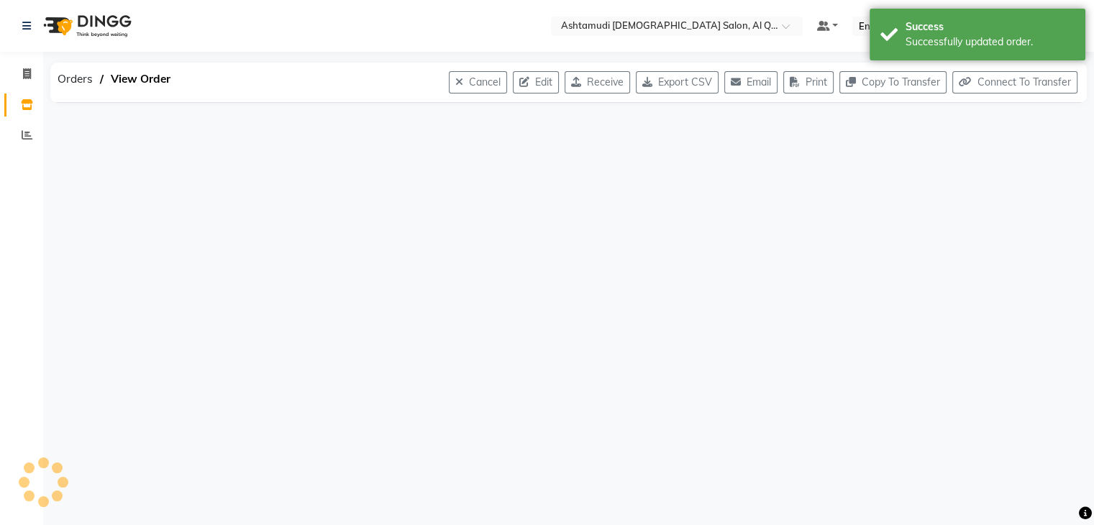
scroll to position [0, 0]
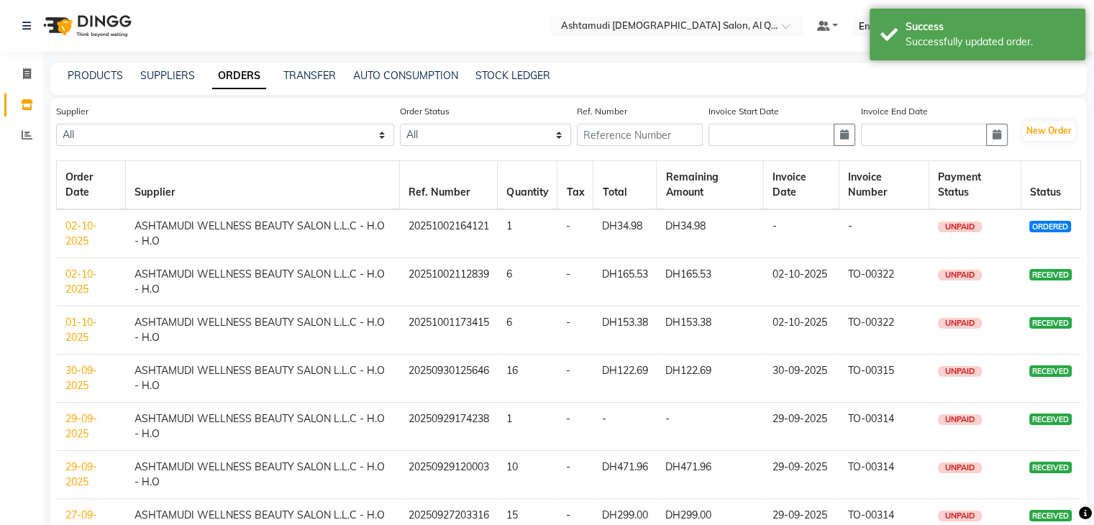
click at [85, 230] on link "02-10-2025" at bounding box center [81, 233] width 32 height 28
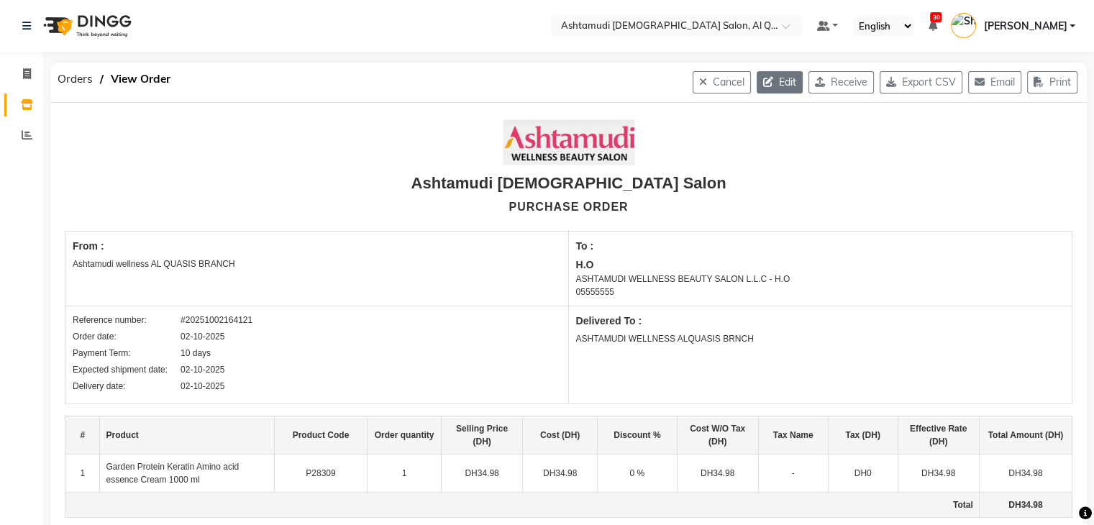
click at [765, 81] on button "Edit" at bounding box center [780, 82] width 46 height 22
select select "1153"
select select "1468"
select select "4944"
select select "true"
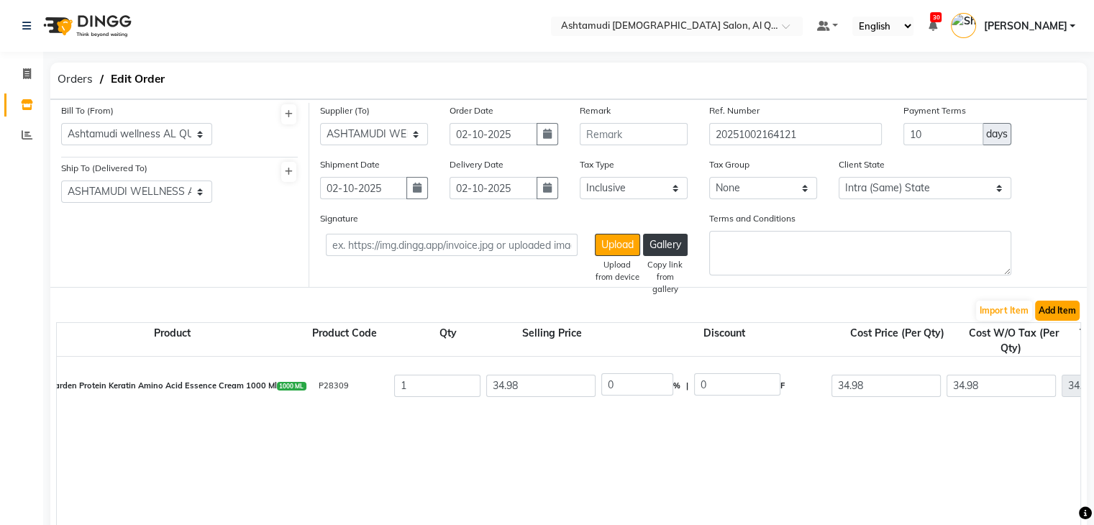
click at [1048, 314] on button "Add Item" at bounding box center [1057, 311] width 45 height 20
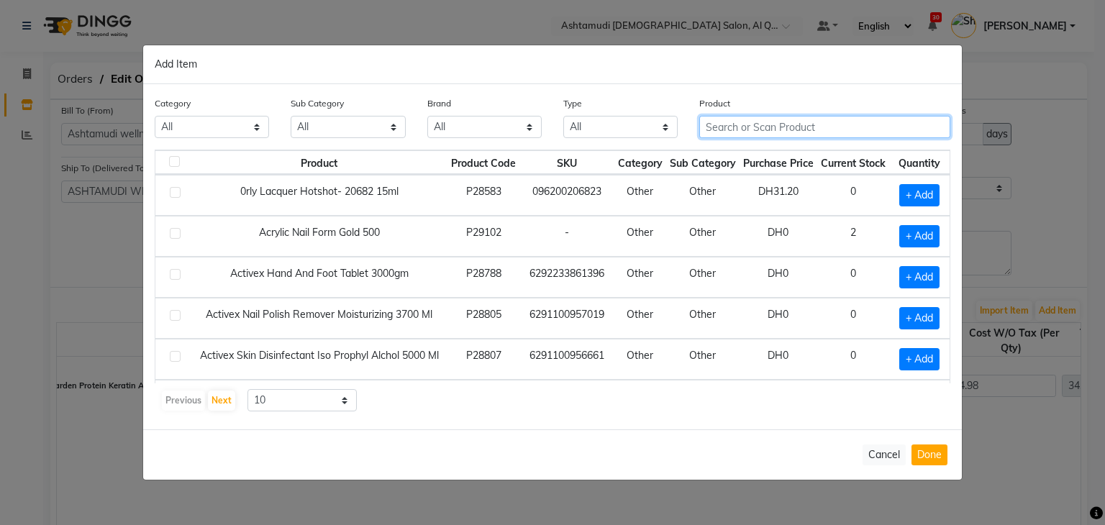
click at [813, 124] on input "text" at bounding box center [824, 127] width 251 height 22
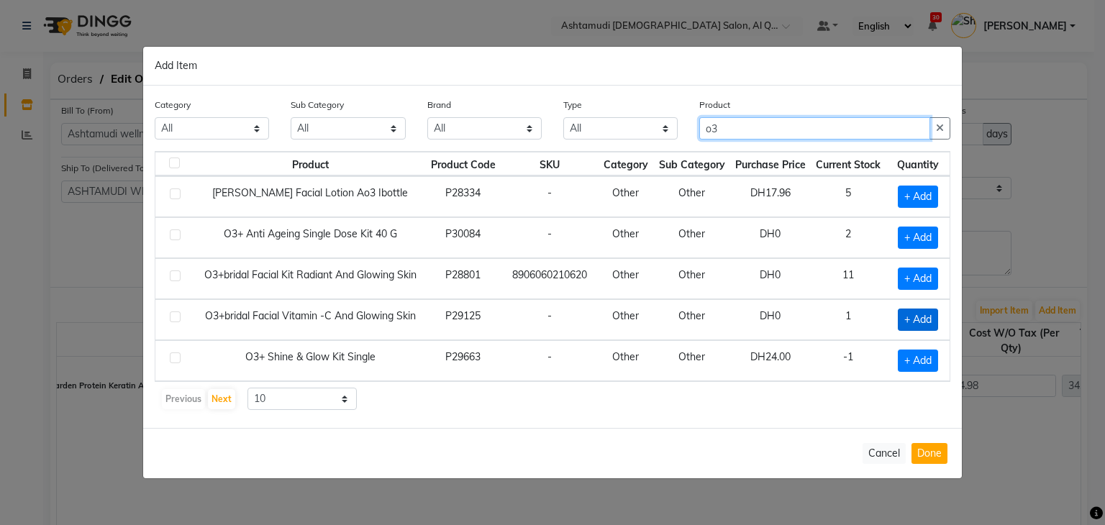
type input "o3"
click at [910, 317] on span "+ Add" at bounding box center [917, 320] width 40 height 22
checkbox input "true"
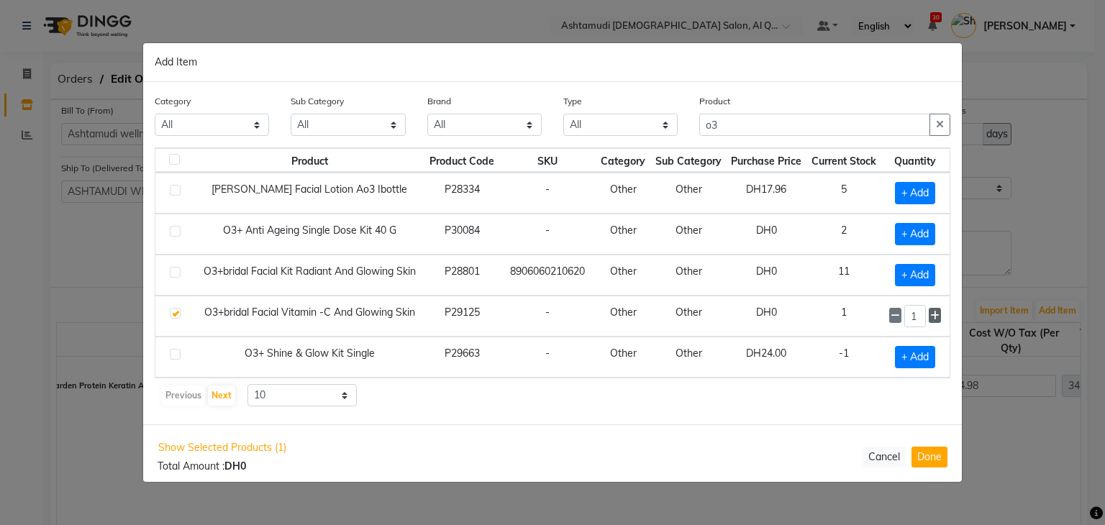
click at [937, 314] on icon at bounding box center [934, 316] width 9 height 10
type input "4"
click at [929, 450] on button "Done" at bounding box center [929, 456] width 36 height 21
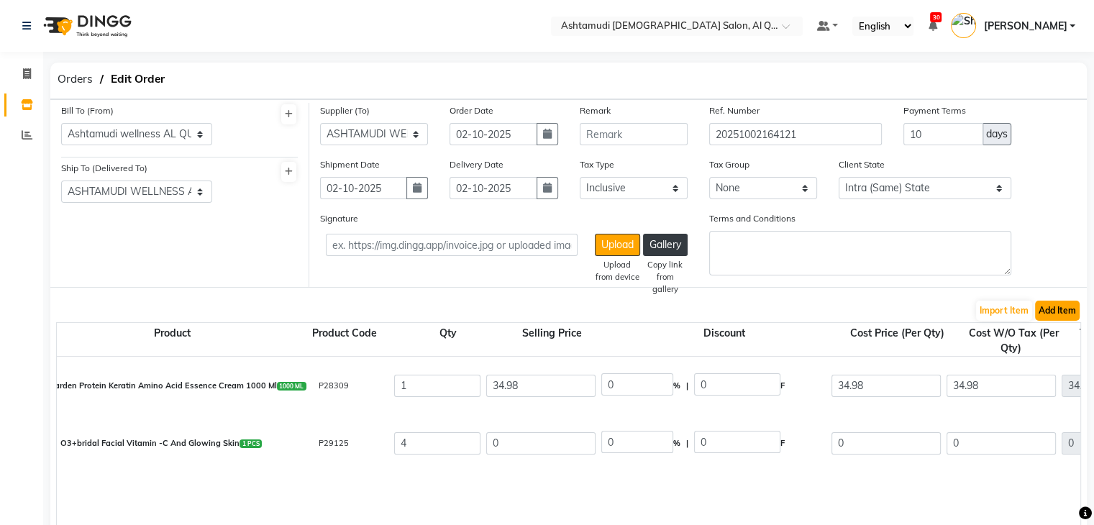
click at [1059, 316] on button "Add Item" at bounding box center [1057, 311] width 45 height 20
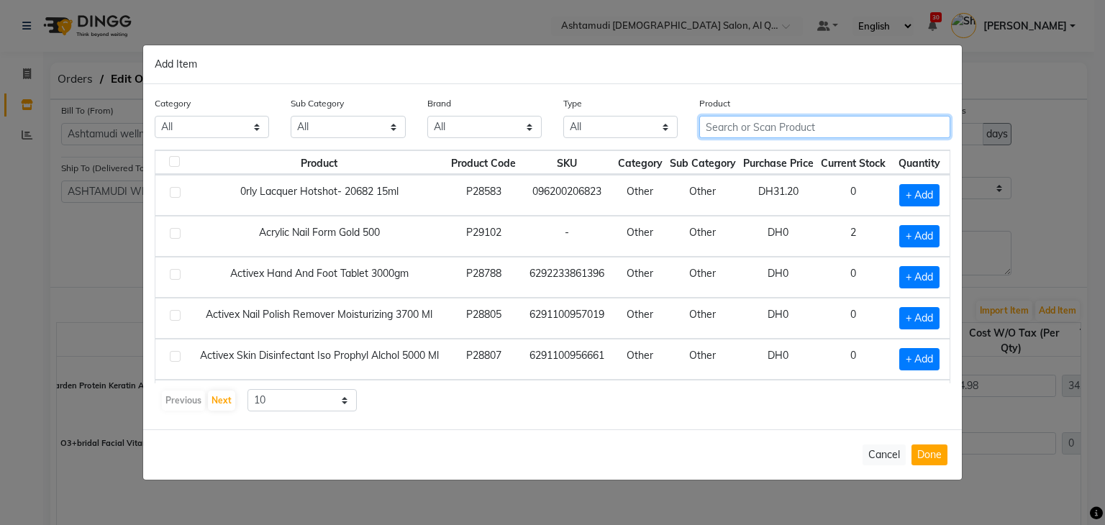
click at [773, 128] on input "text" at bounding box center [824, 127] width 251 height 22
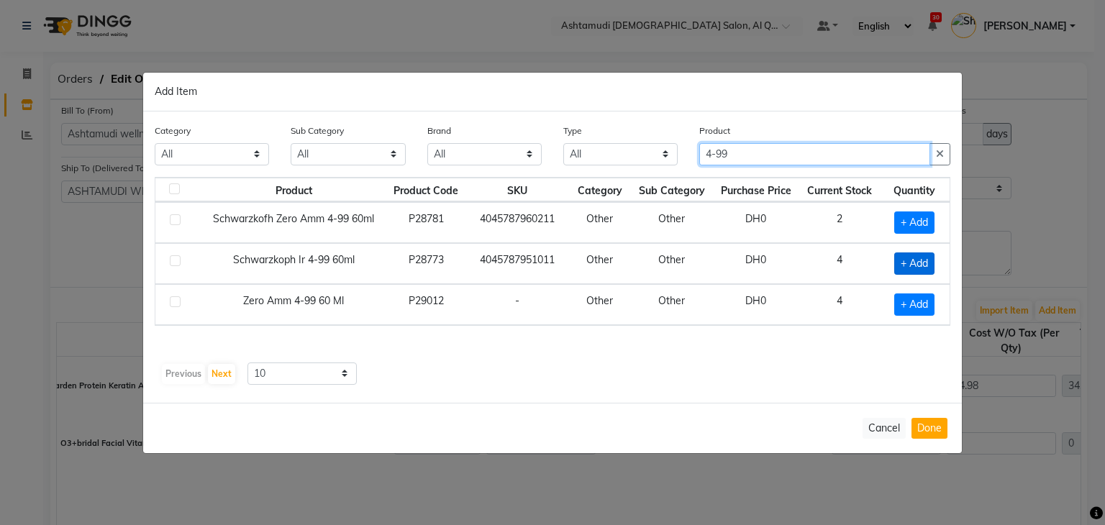
type input "4-99"
click at [926, 259] on span "+ Add" at bounding box center [914, 263] width 40 height 22
checkbox input "true"
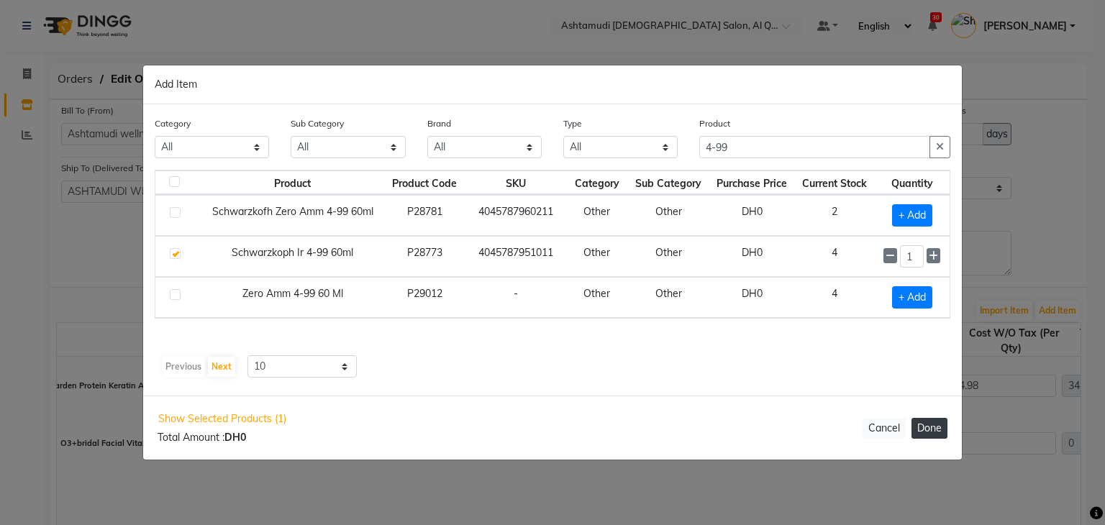
click at [926, 432] on button "Done" at bounding box center [929, 428] width 36 height 21
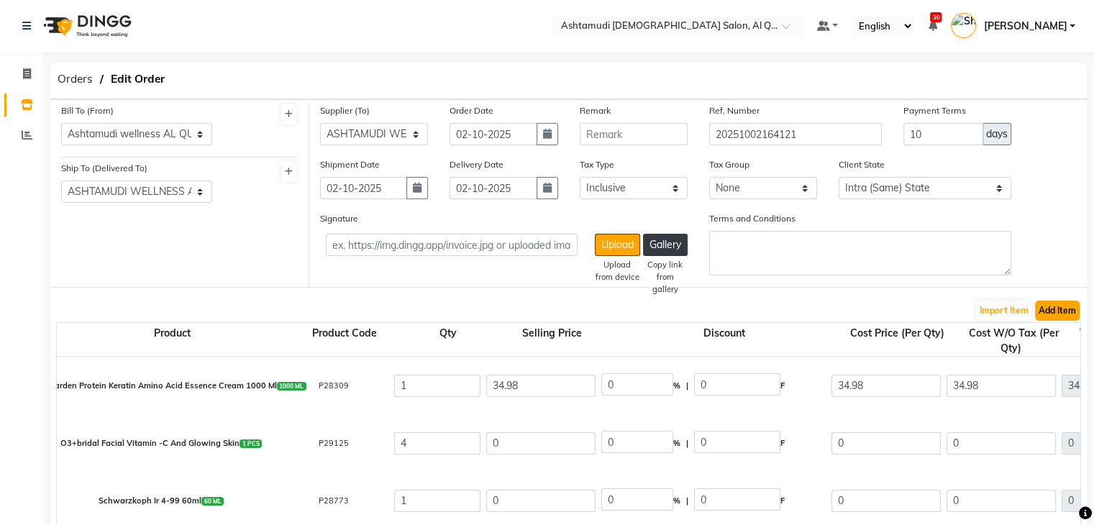
click at [1057, 312] on button "Add Item" at bounding box center [1057, 311] width 45 height 20
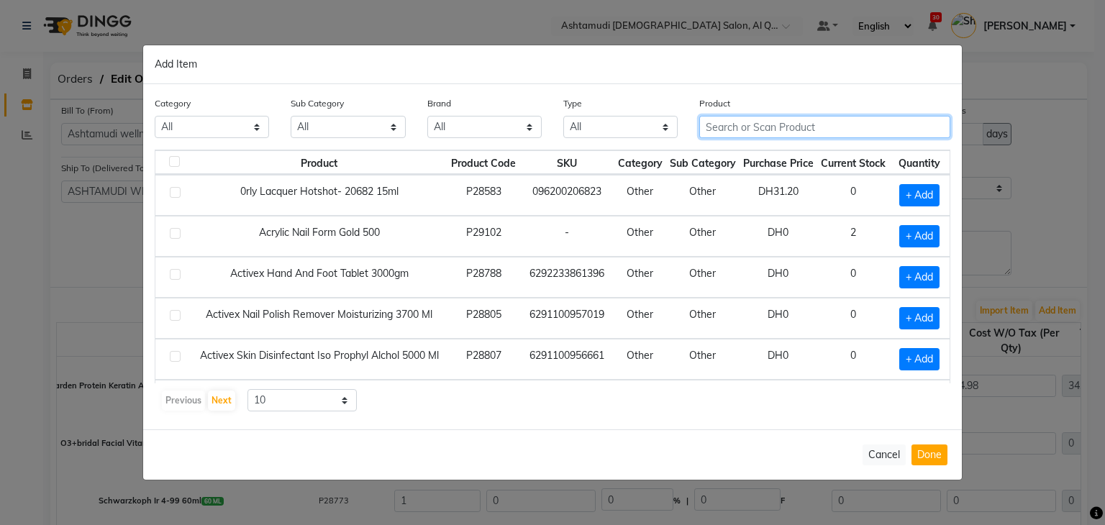
click at [820, 127] on input "text" at bounding box center [824, 127] width 251 height 22
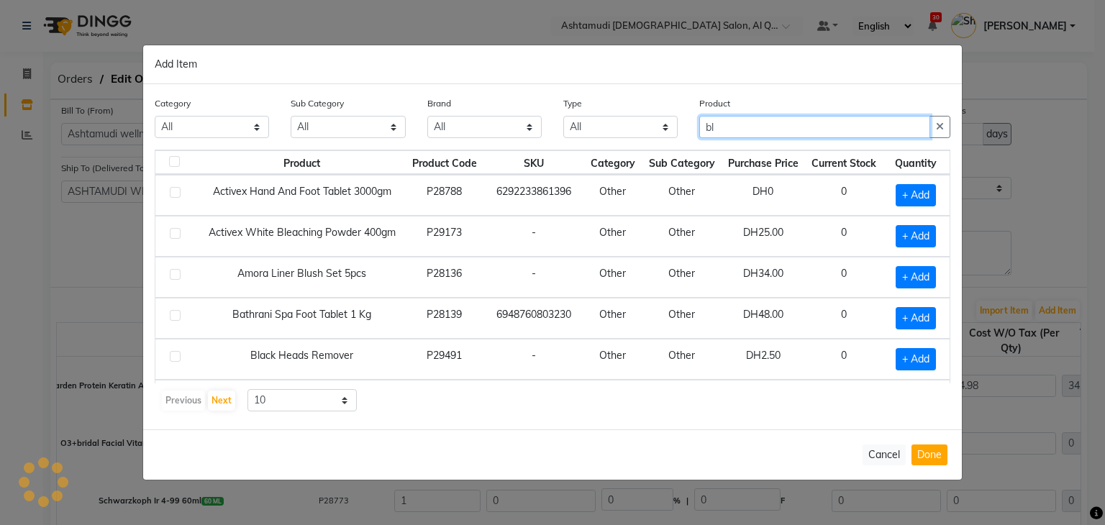
type input "b"
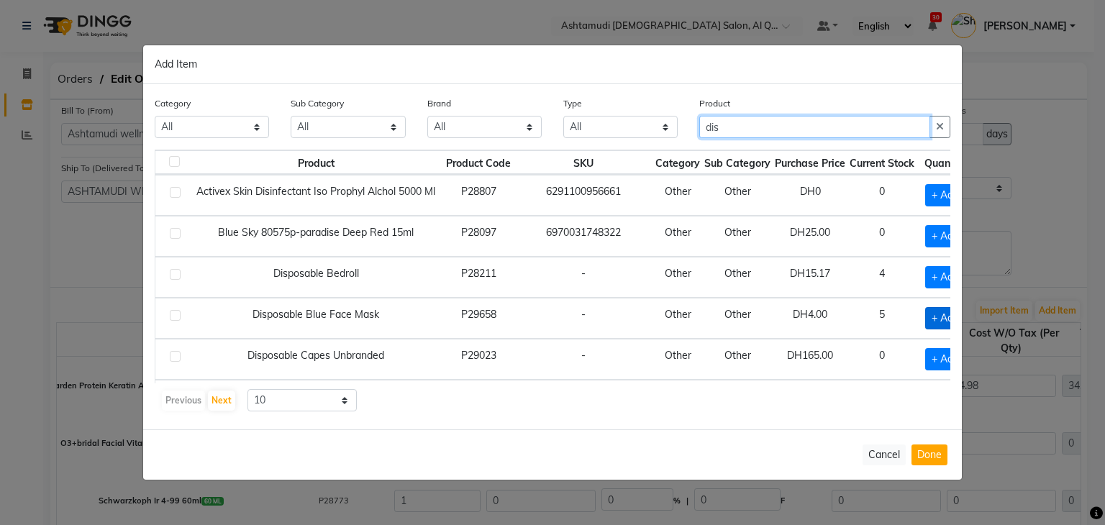
type input "dis"
click at [925, 315] on span "+ Add" at bounding box center [945, 318] width 40 height 22
checkbox input "true"
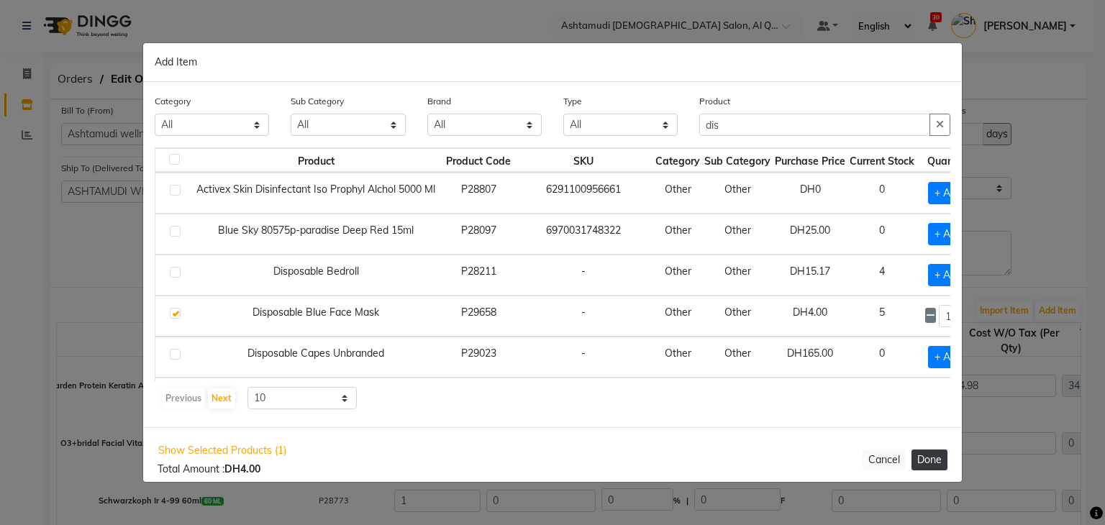
click at [928, 452] on button "Done" at bounding box center [929, 459] width 36 height 21
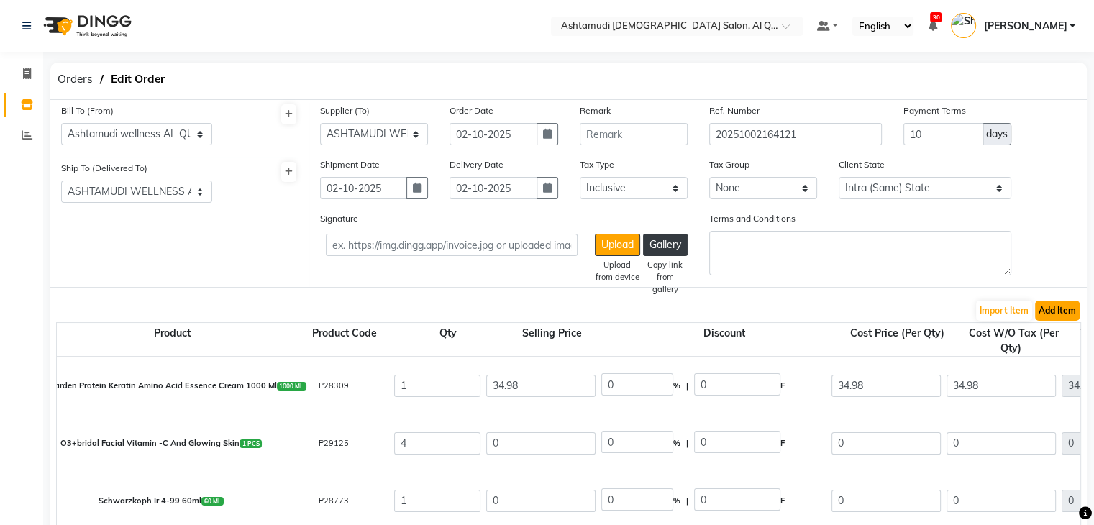
click at [1065, 316] on button "Add Item" at bounding box center [1057, 311] width 45 height 20
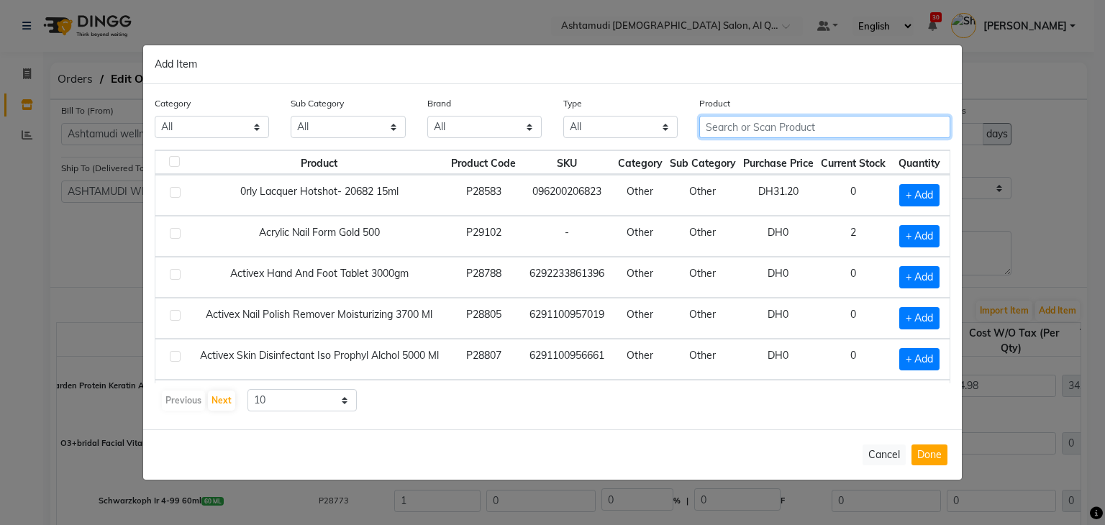
click at [780, 122] on input "text" at bounding box center [824, 127] width 251 height 22
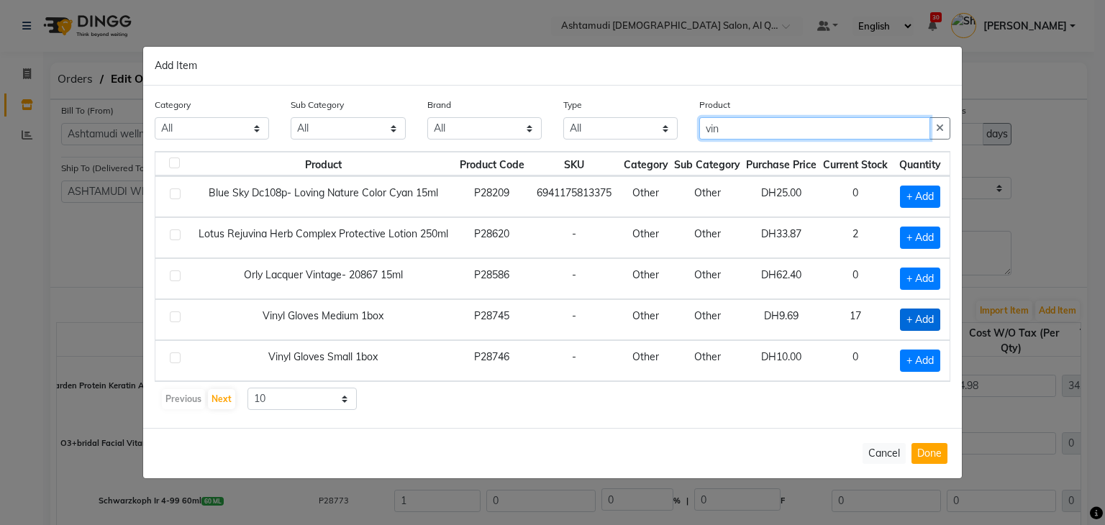
type input "vin"
click at [918, 320] on span "+ Add" at bounding box center [920, 320] width 40 height 22
checkbox input "true"
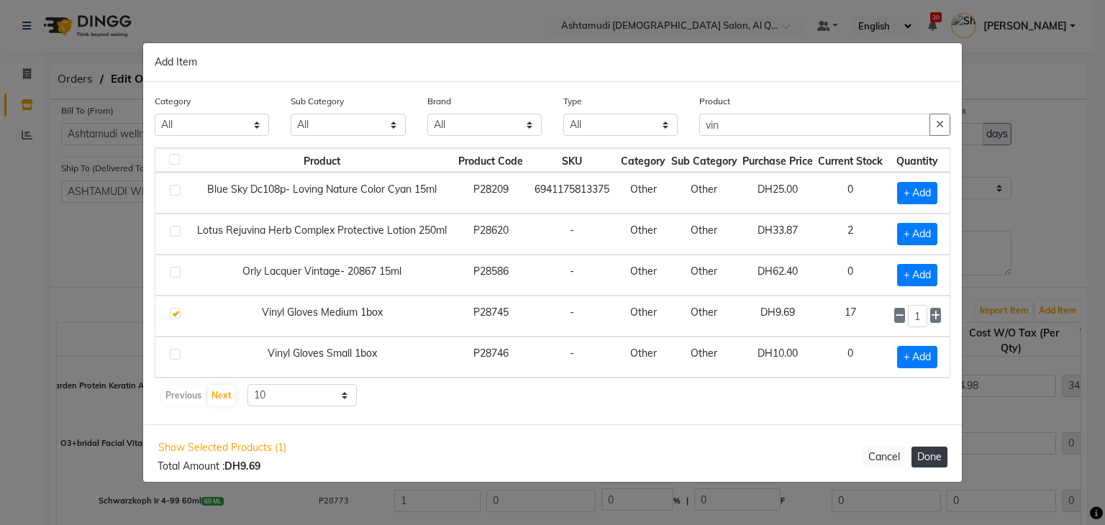
drag, startPoint x: 933, startPoint y: 455, endPoint x: 938, endPoint y: 442, distance: 13.9
click at [933, 455] on button "Done" at bounding box center [929, 457] width 36 height 21
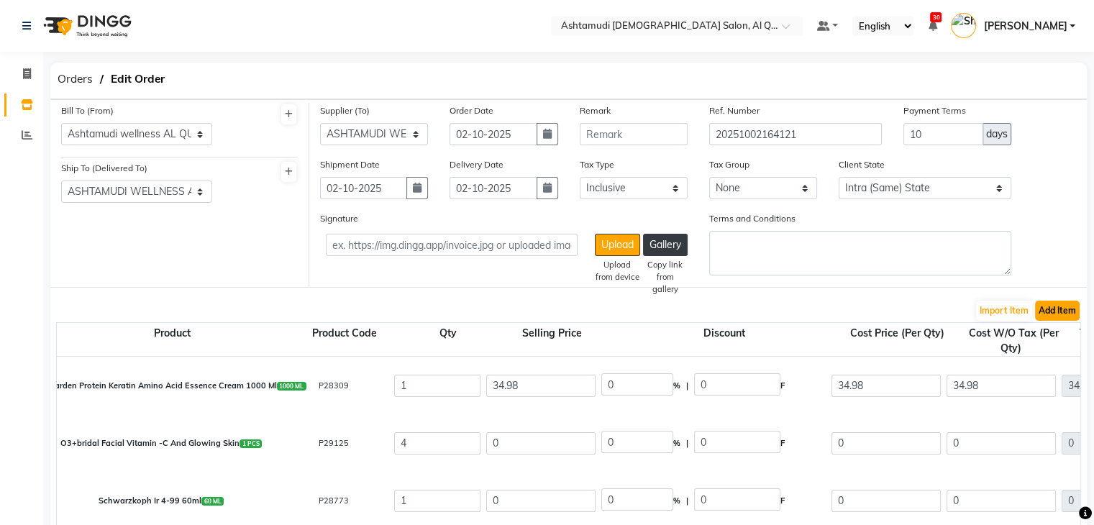
click at [1066, 316] on button "Add Item" at bounding box center [1057, 311] width 45 height 20
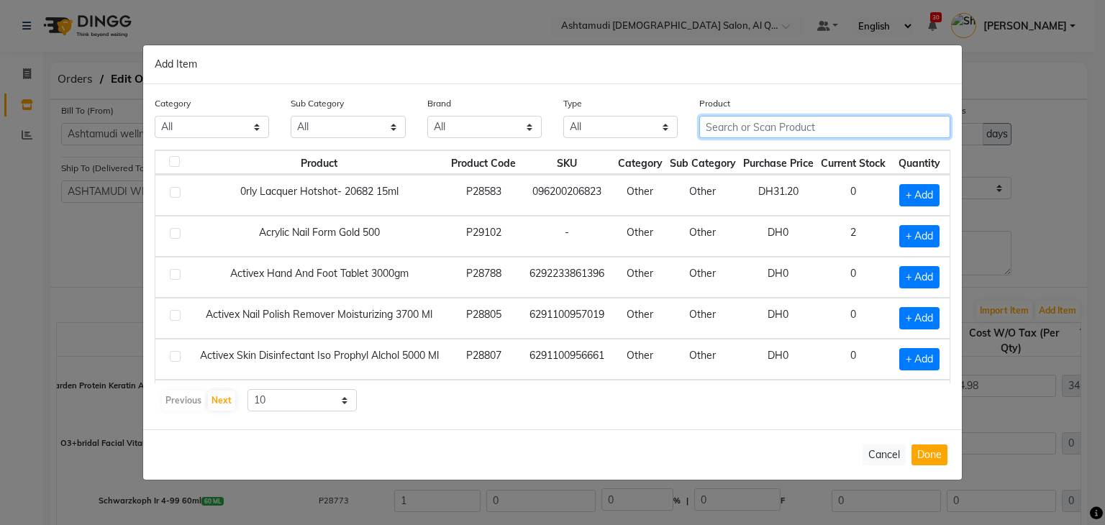
click at [771, 127] on input "text" at bounding box center [824, 127] width 251 height 22
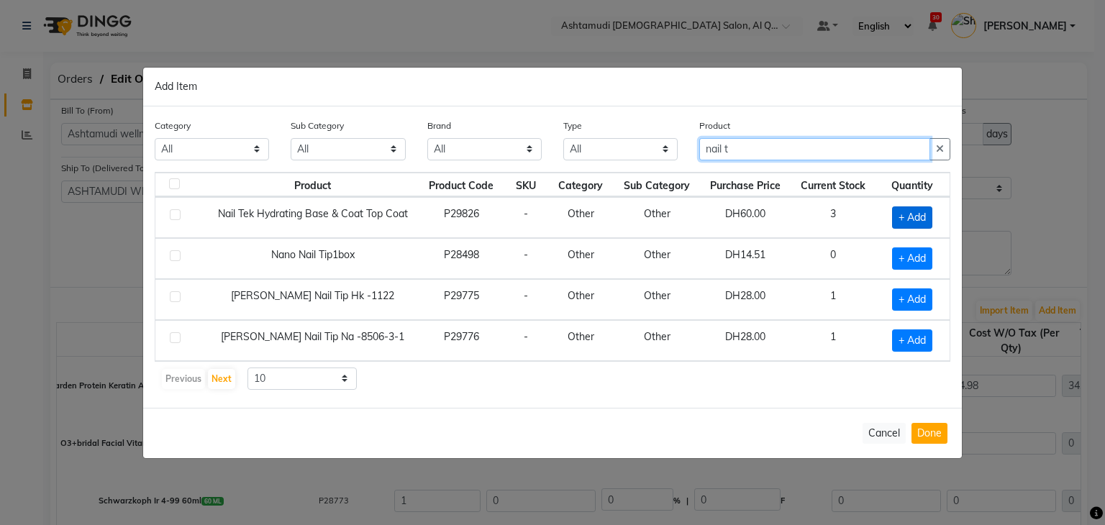
type input "nail t"
click at [913, 211] on span "+ Add" at bounding box center [912, 217] width 40 height 22
checkbox input "true"
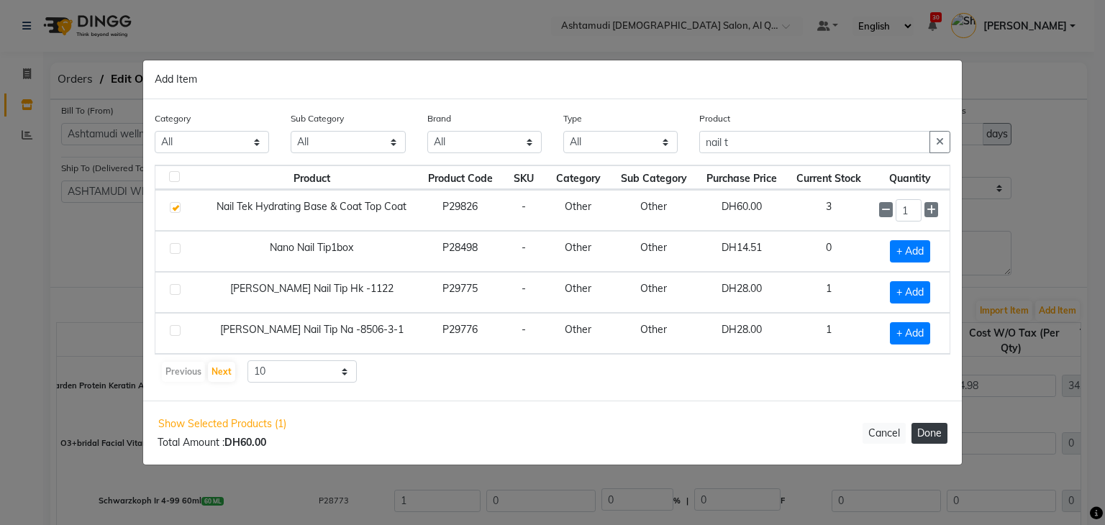
click at [936, 429] on button "Done" at bounding box center [929, 433] width 36 height 21
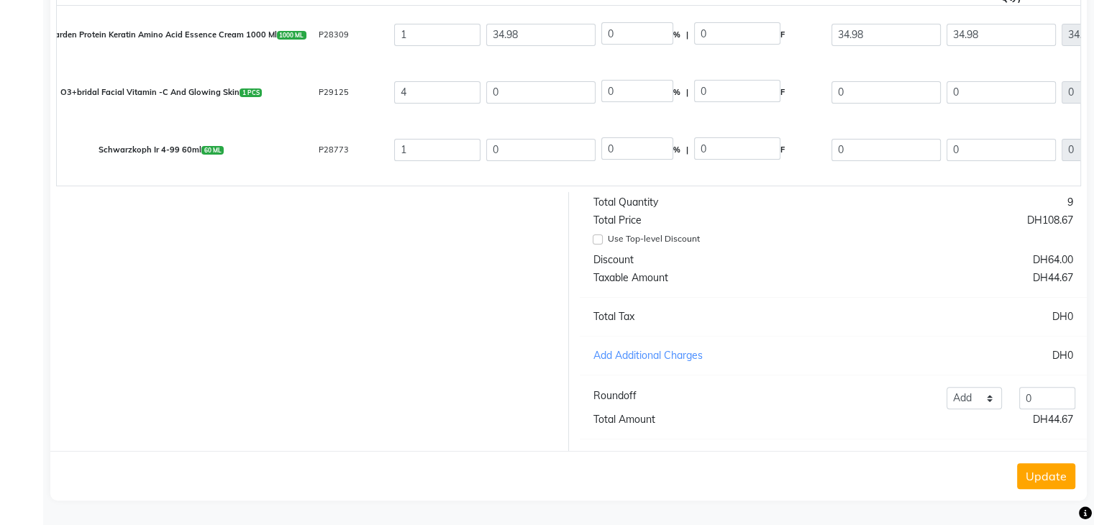
scroll to position [362, 0]
click at [1044, 478] on button "Update" at bounding box center [1046, 476] width 58 height 26
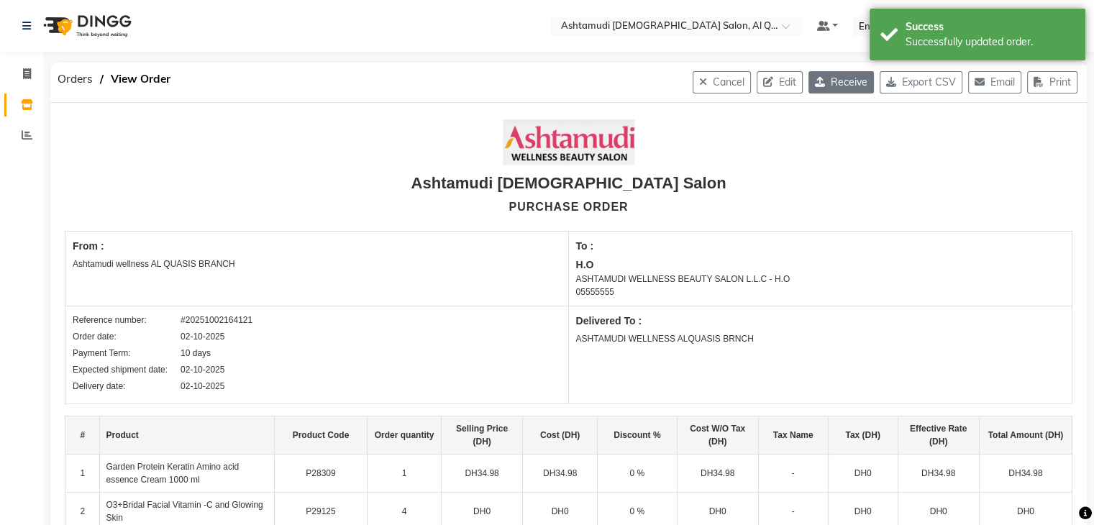
click at [830, 87] on button "Receive" at bounding box center [840, 82] width 65 height 22
select select "1153"
select select "1468"
select select "4944"
select select "true"
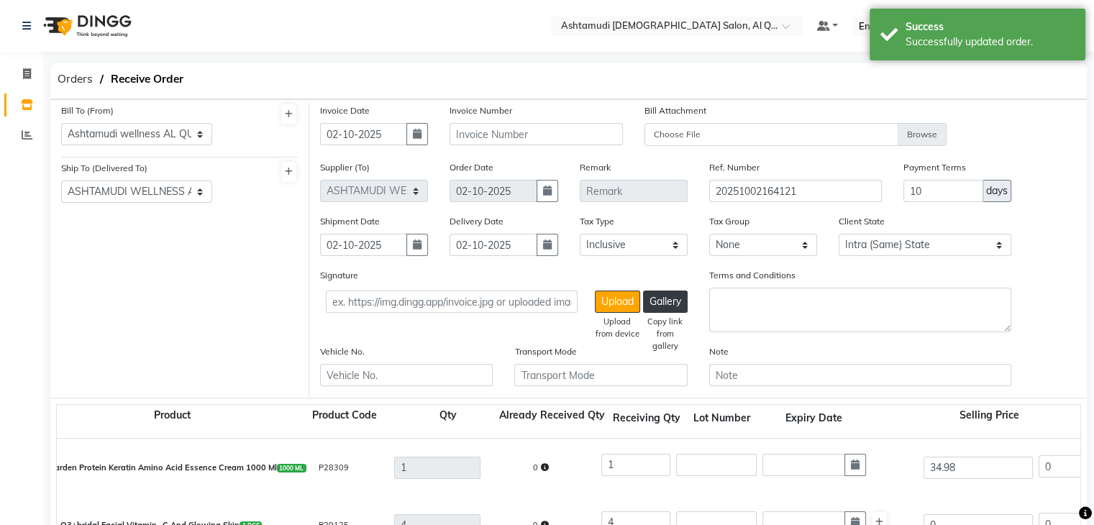
click at [524, 148] on div "Invoice Number" at bounding box center [536, 131] width 194 height 57
click at [527, 129] on input "text" at bounding box center [535, 134] width 173 height 22
paste input "TO-00322"
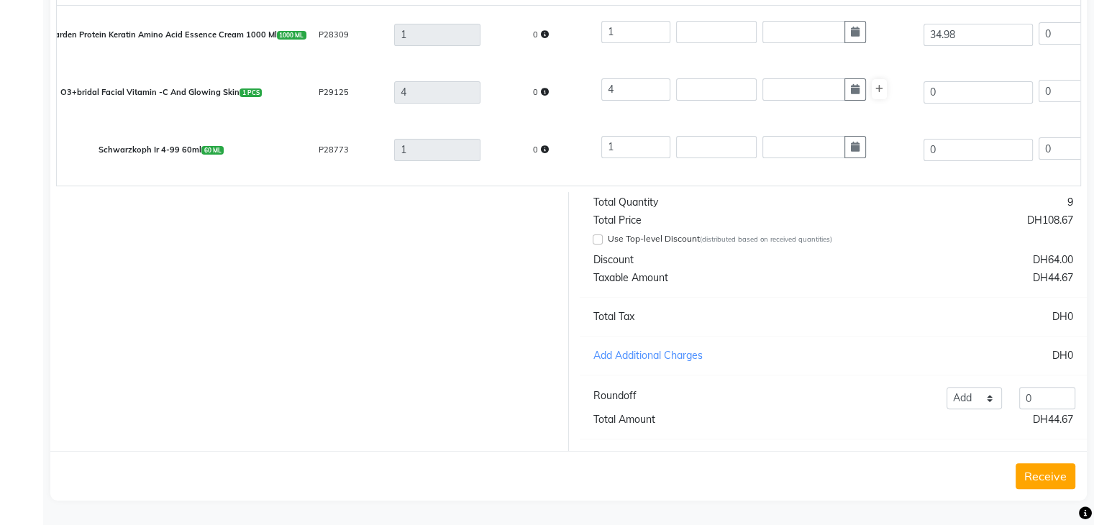
scroll to position [447, 0]
type input "TO-00322"
click at [1034, 476] on button "Receive" at bounding box center [1045, 476] width 60 height 26
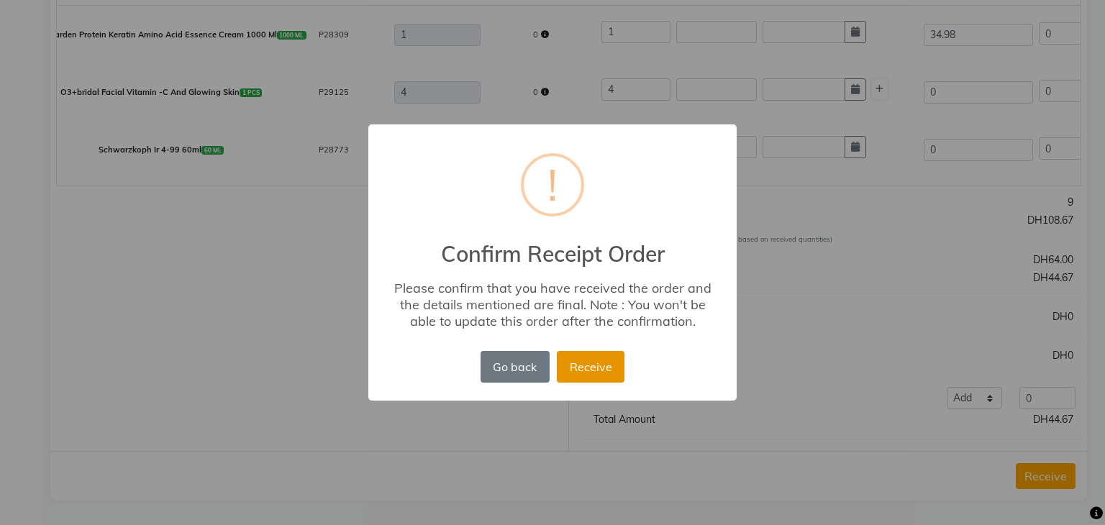
click at [605, 365] on button "Receive" at bounding box center [591, 367] width 68 height 32
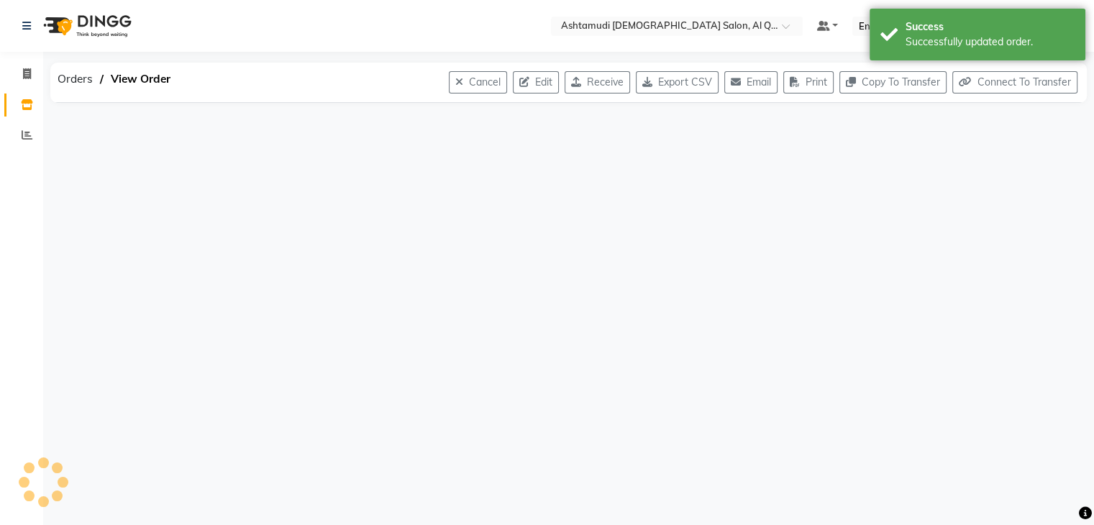
scroll to position [0, 0]
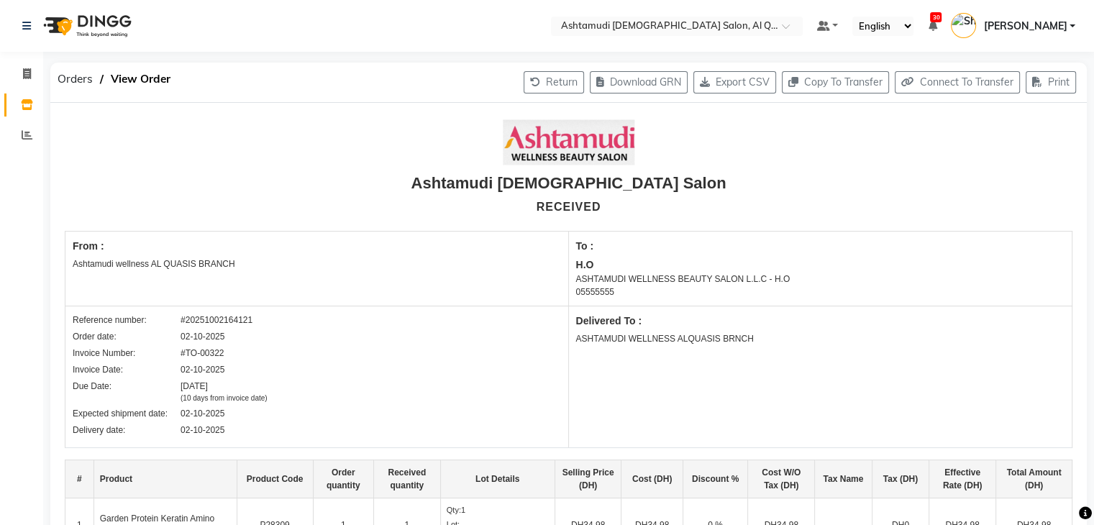
click at [377, 426] on div "Delivery date: [DATE]" at bounding box center [317, 430] width 488 height 13
